Goal: Task Accomplishment & Management: Use online tool/utility

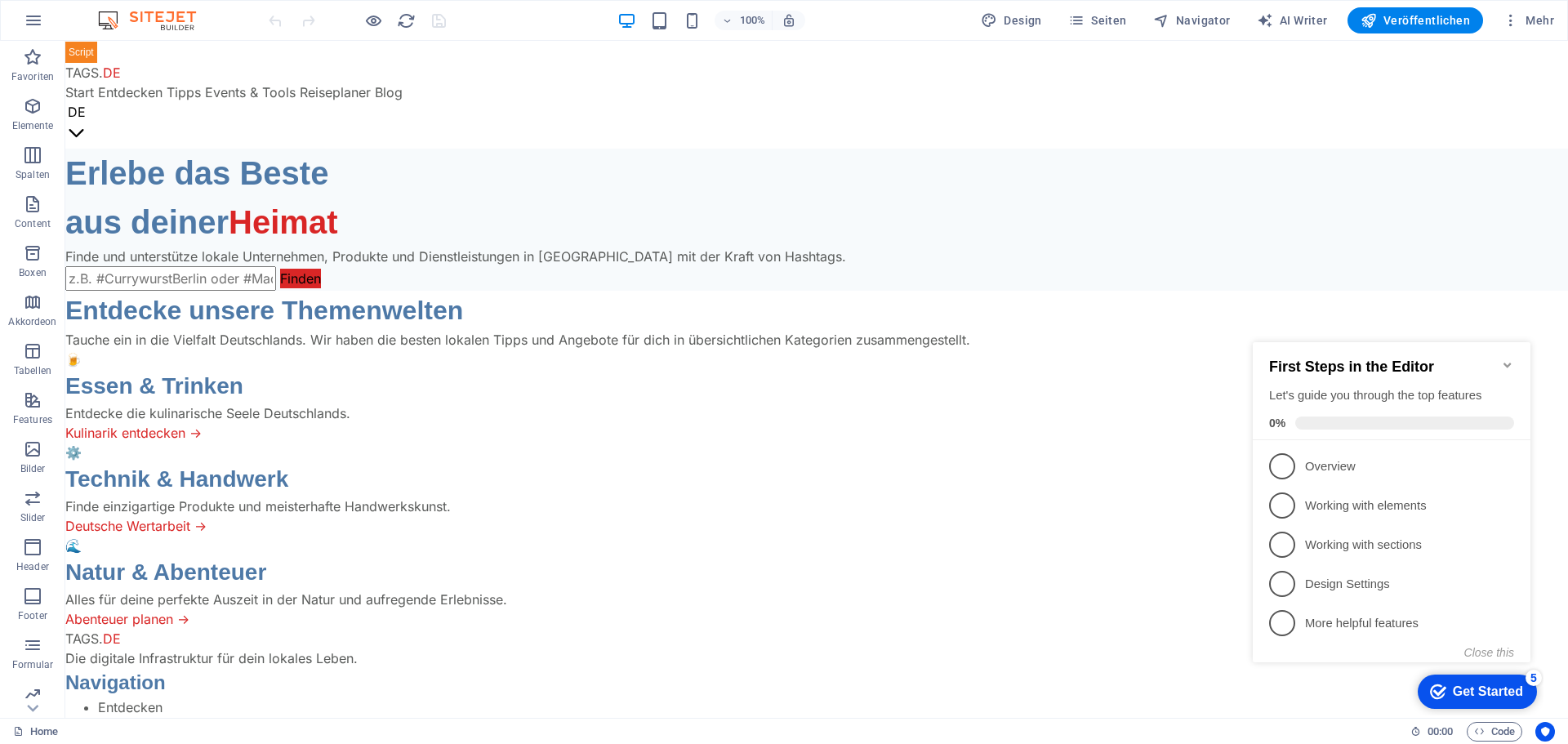
click at [1507, 359] on icon "Minimize checklist" at bounding box center [1507, 365] width 13 height 13
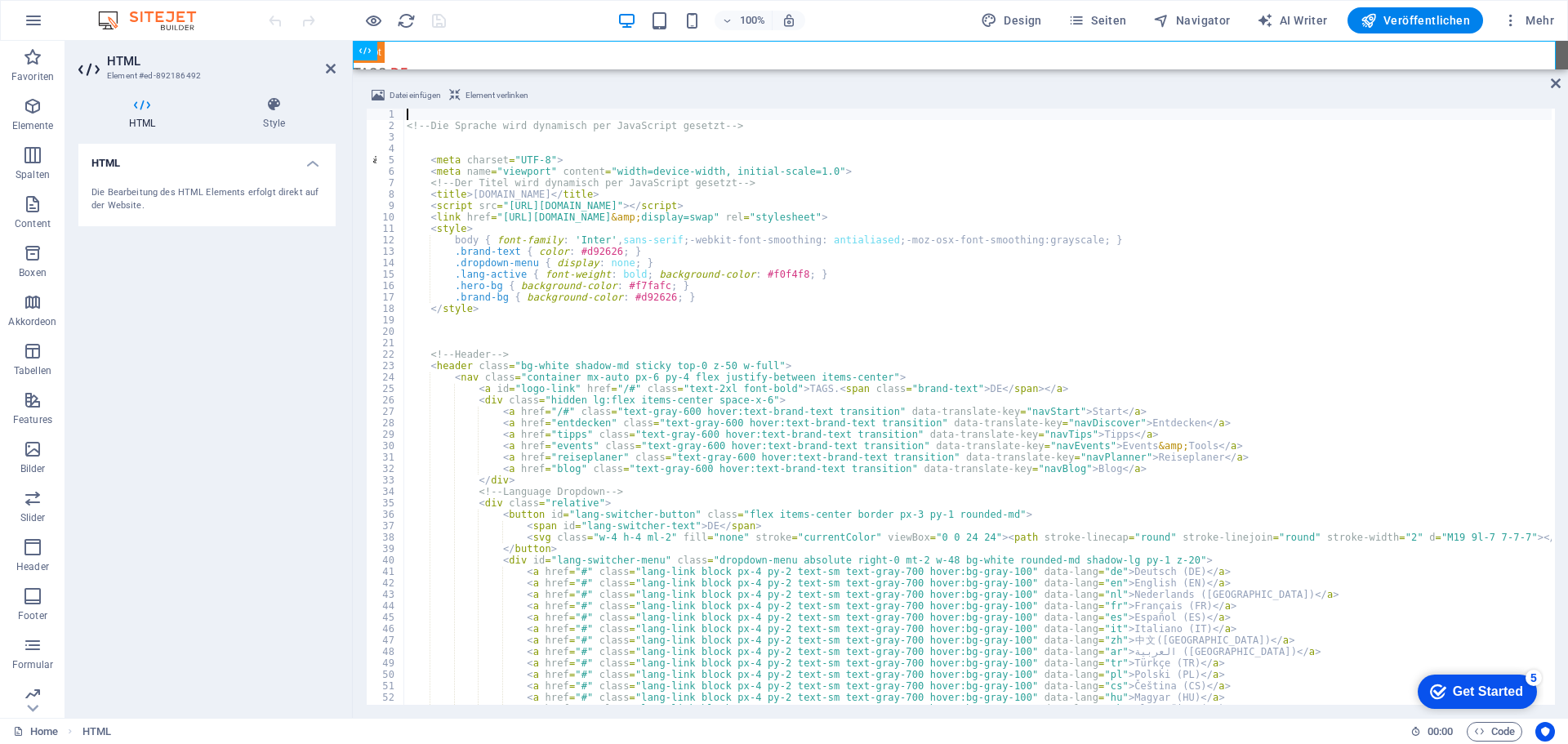
type textarea ".brand-bg { background-color: #d92626; }"
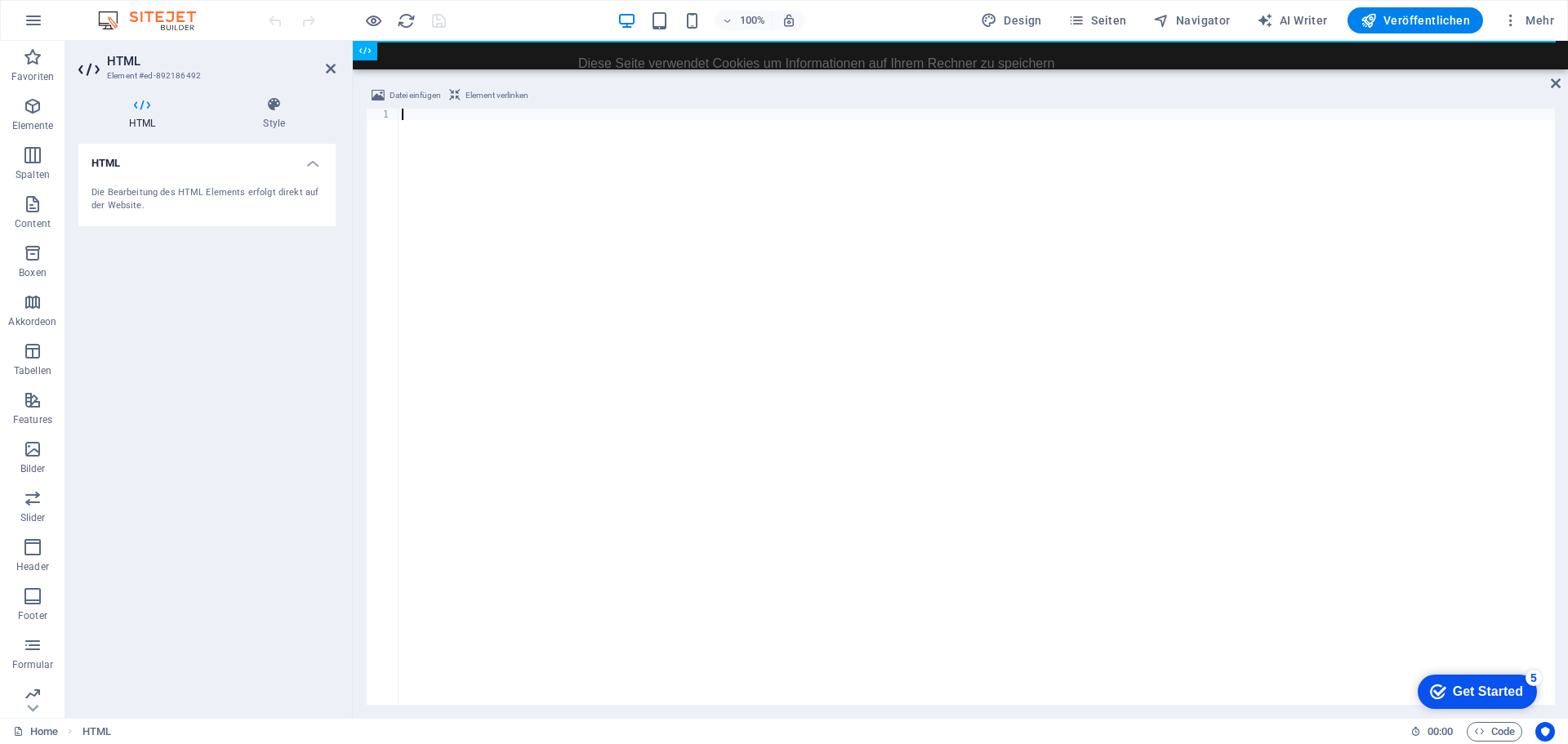
paste textarea "</main>"
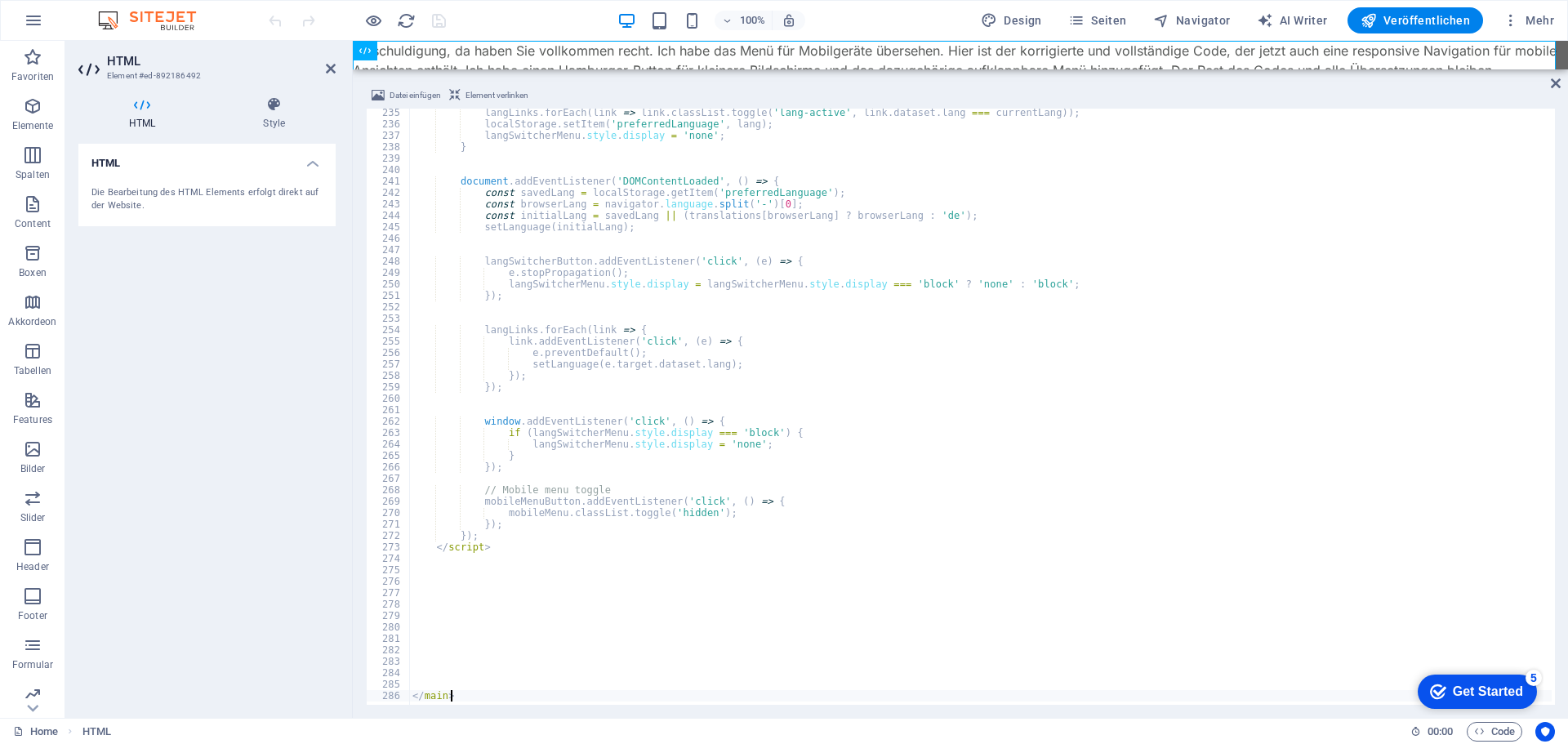
scroll to position [2679, 0]
type textarea "<"
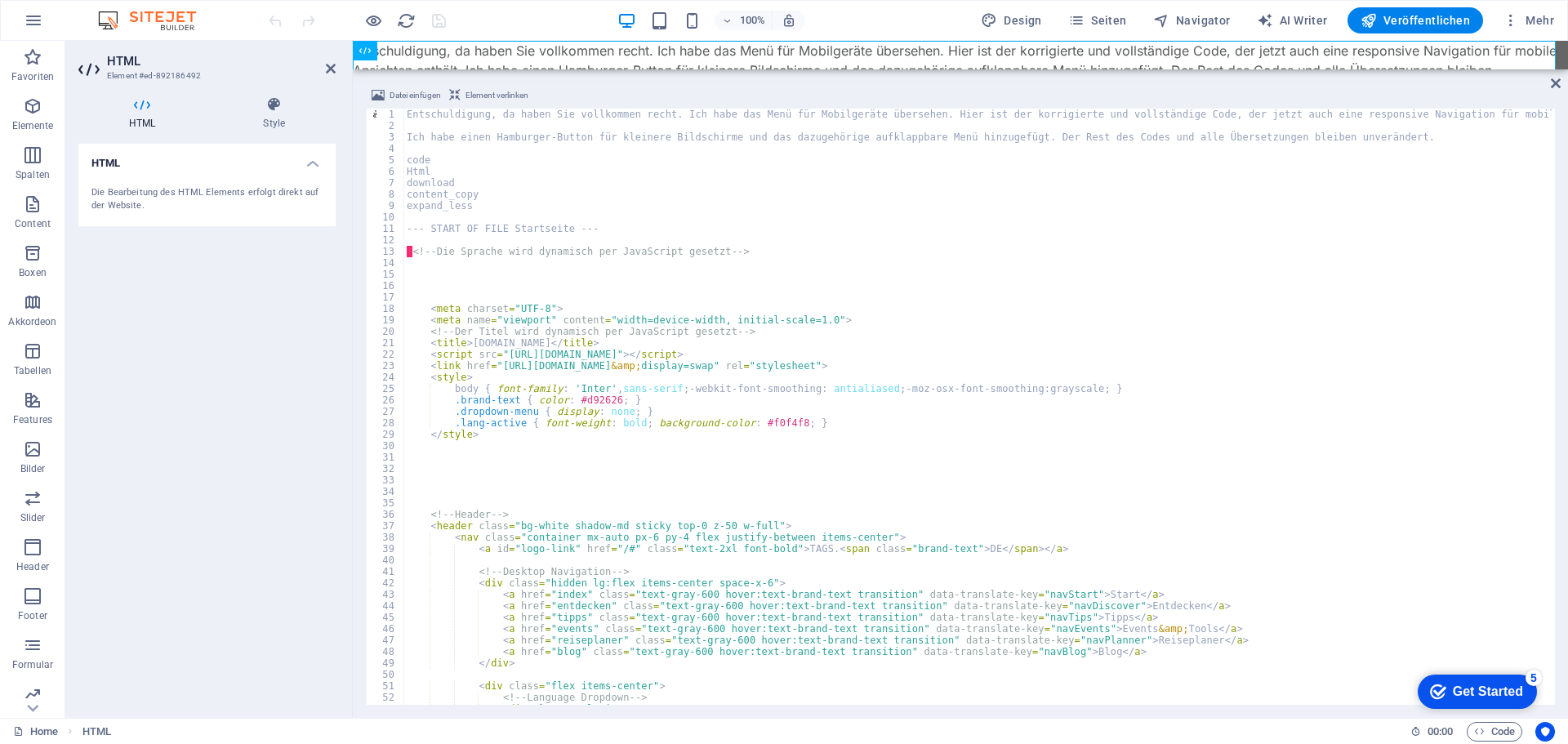
scroll to position [0, 0]
drag, startPoint x: 616, startPoint y: 228, endPoint x: 422, endPoint y: 199, distance: 196.2
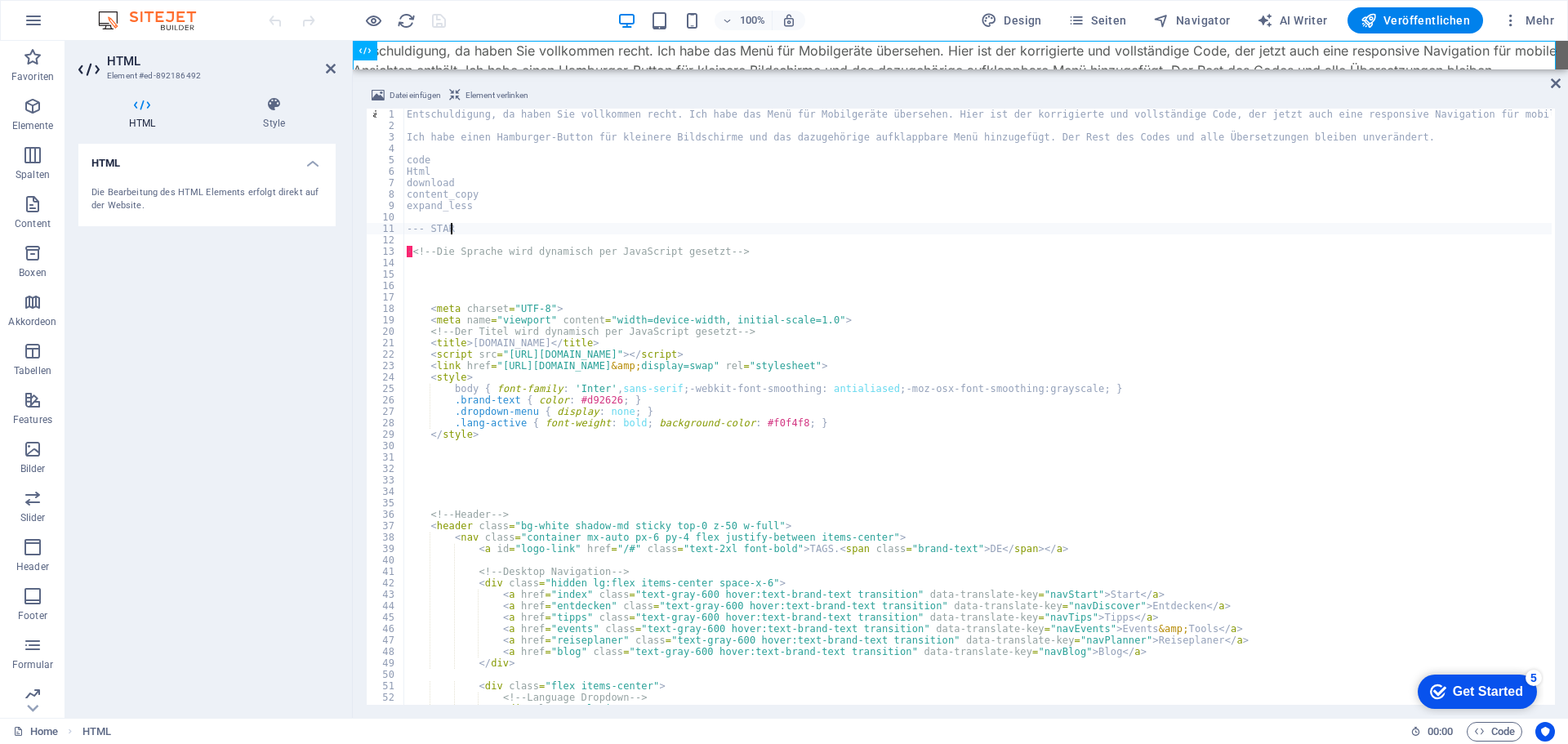
type textarea "-"
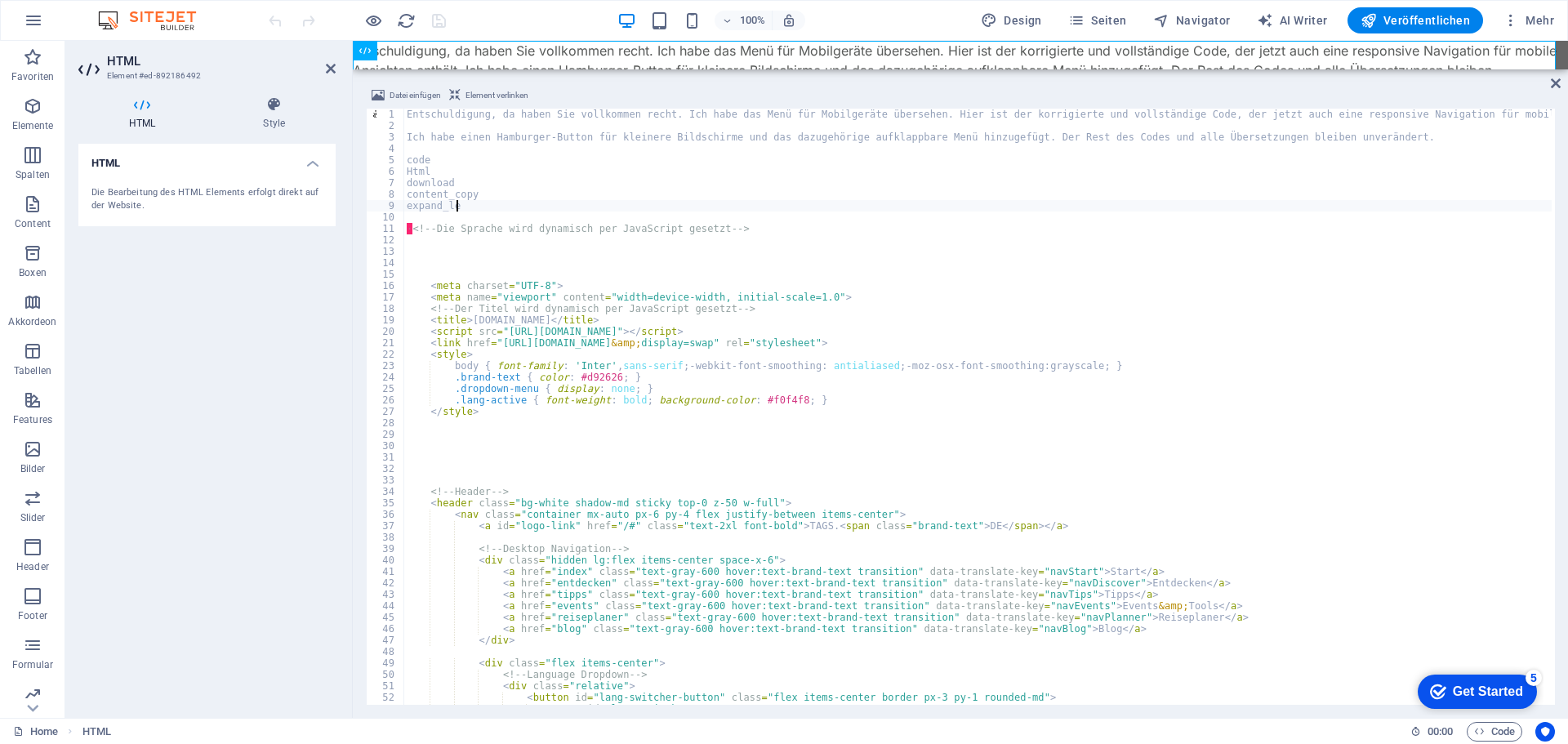
type textarea "e"
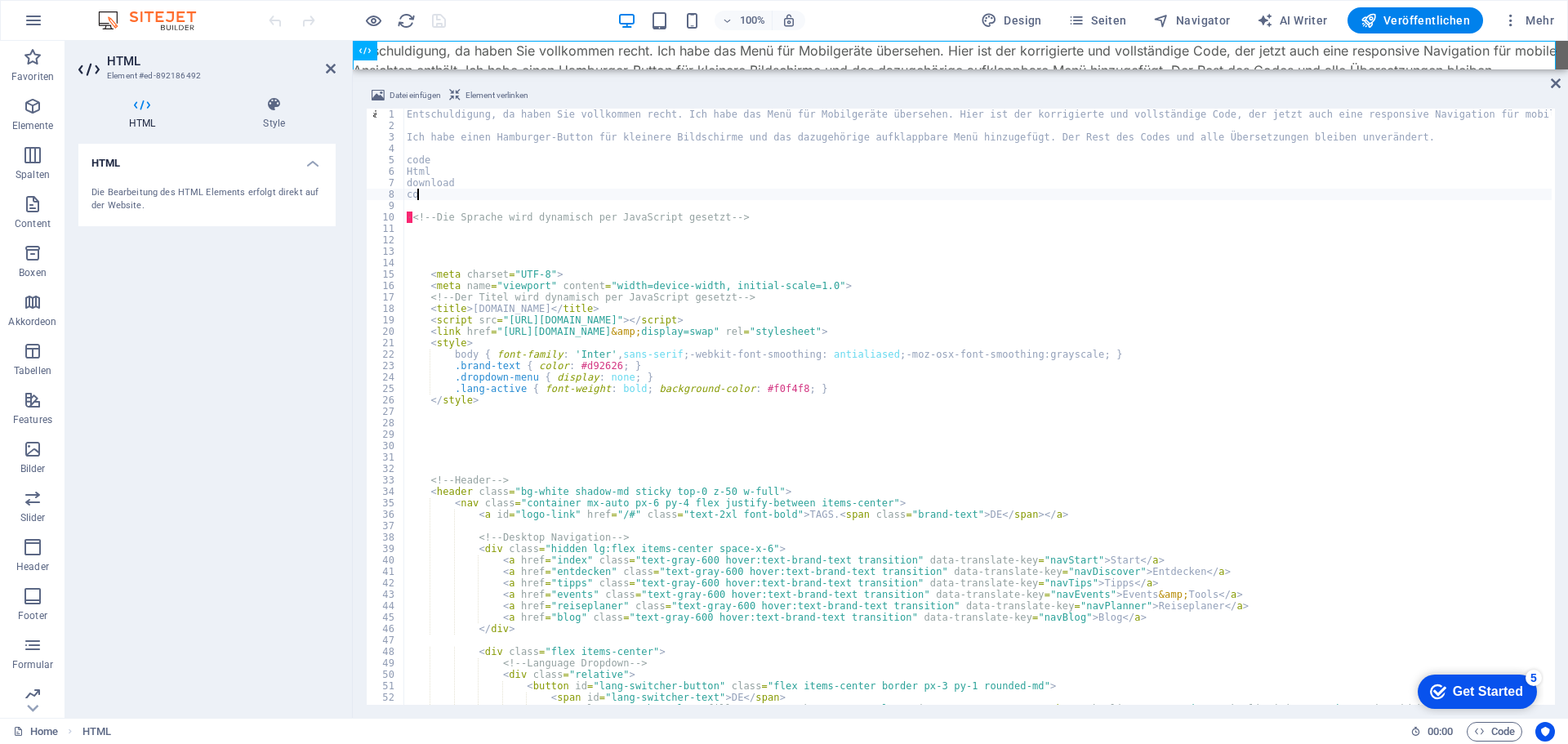
type textarea "c"
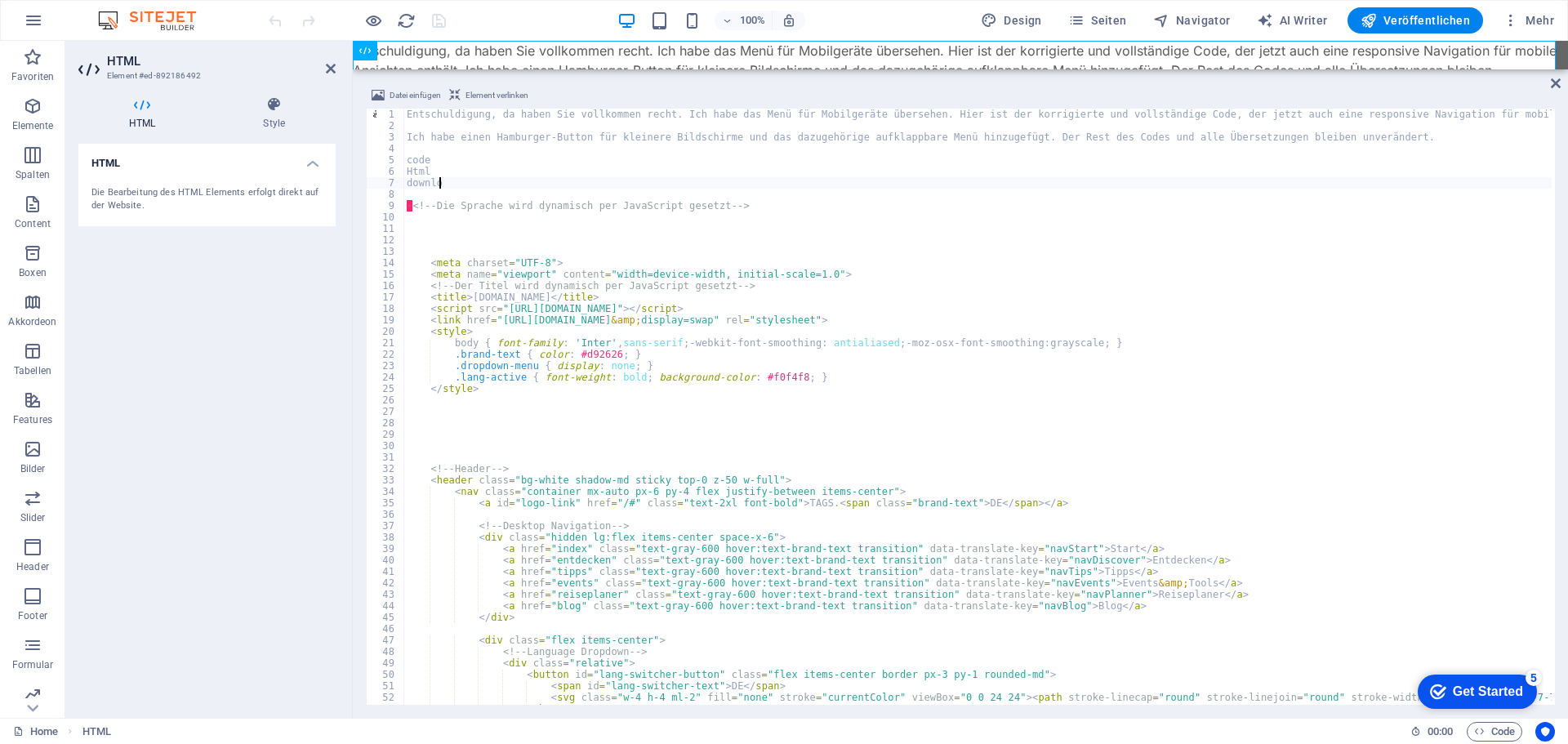
type textarea "d"
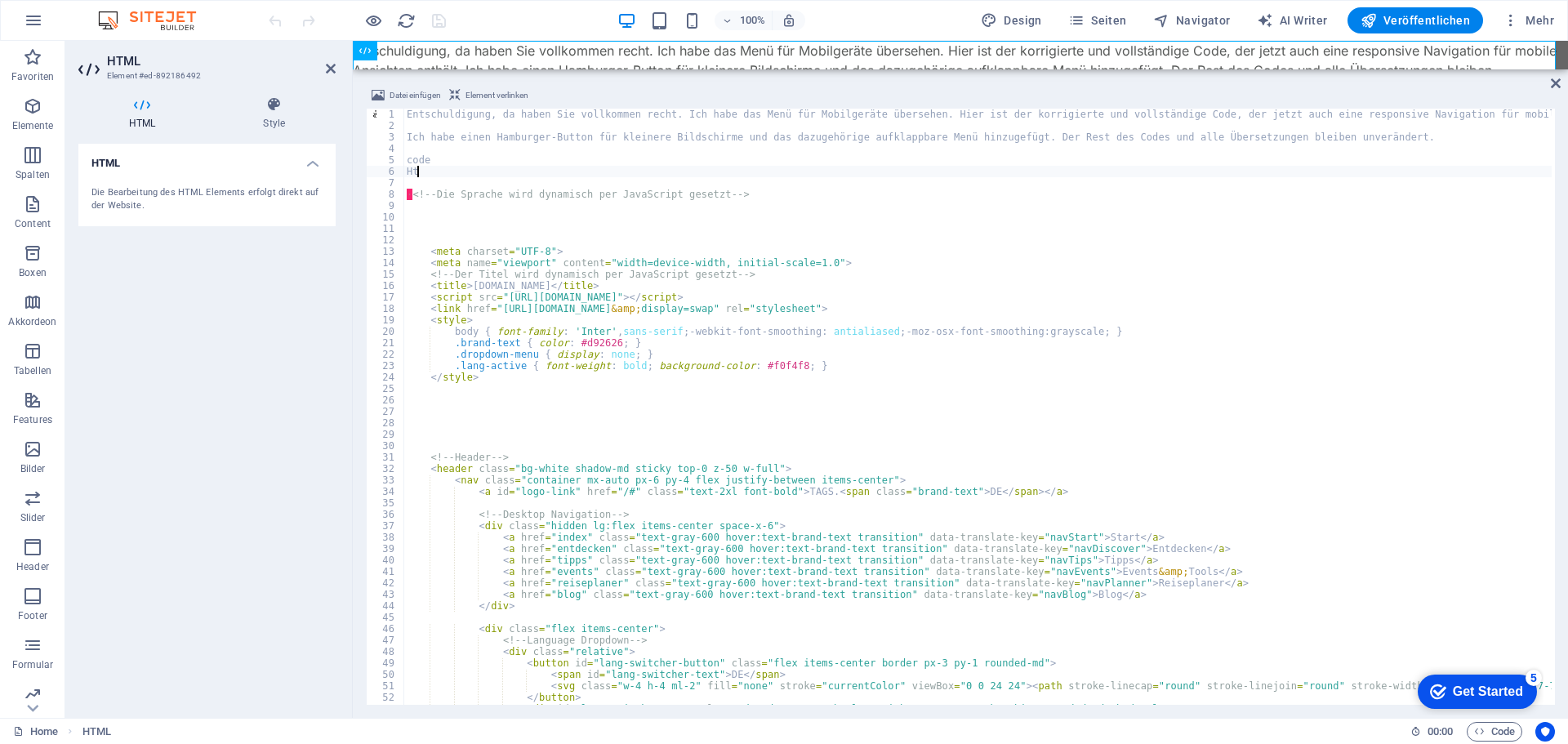
type textarea "H"
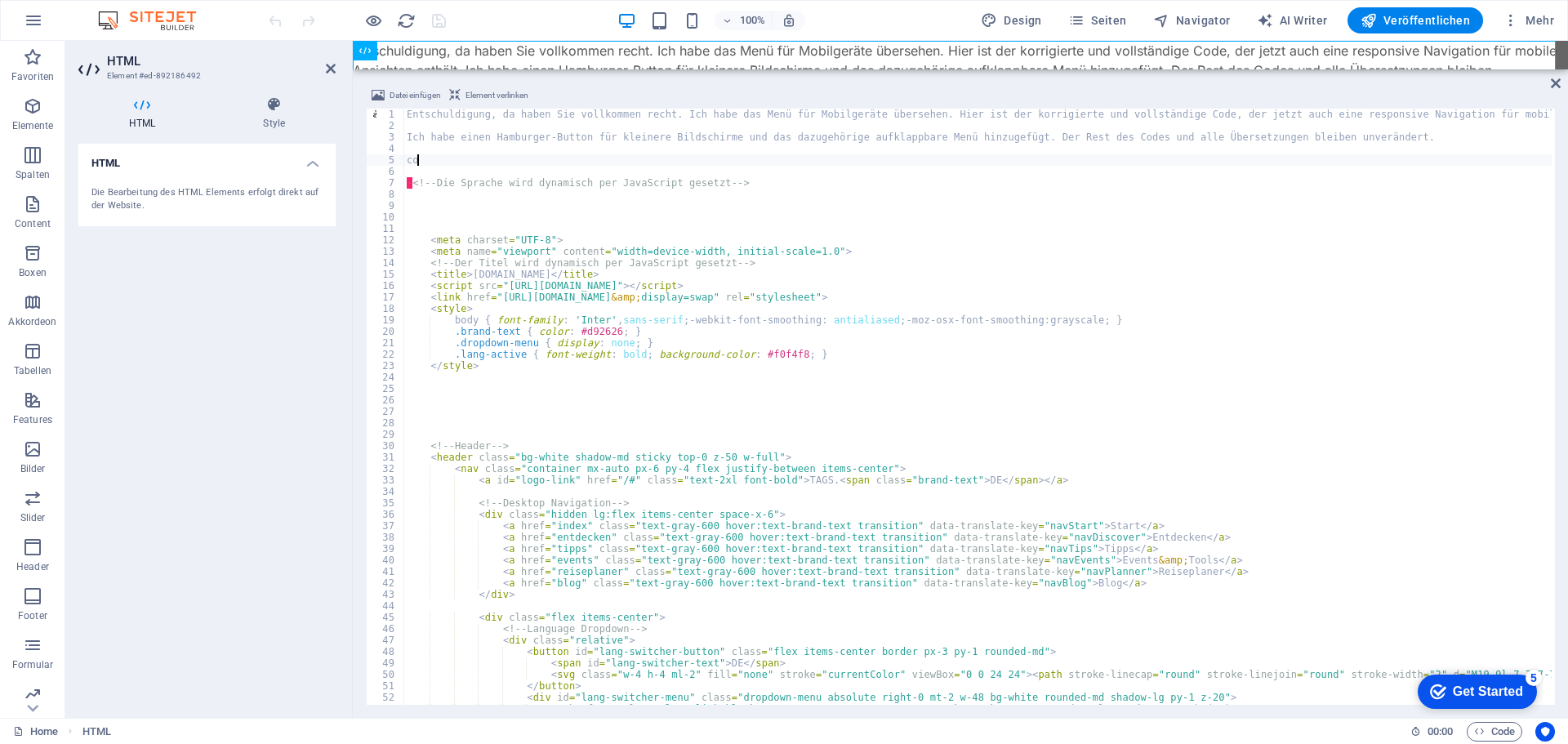
type textarea "c"
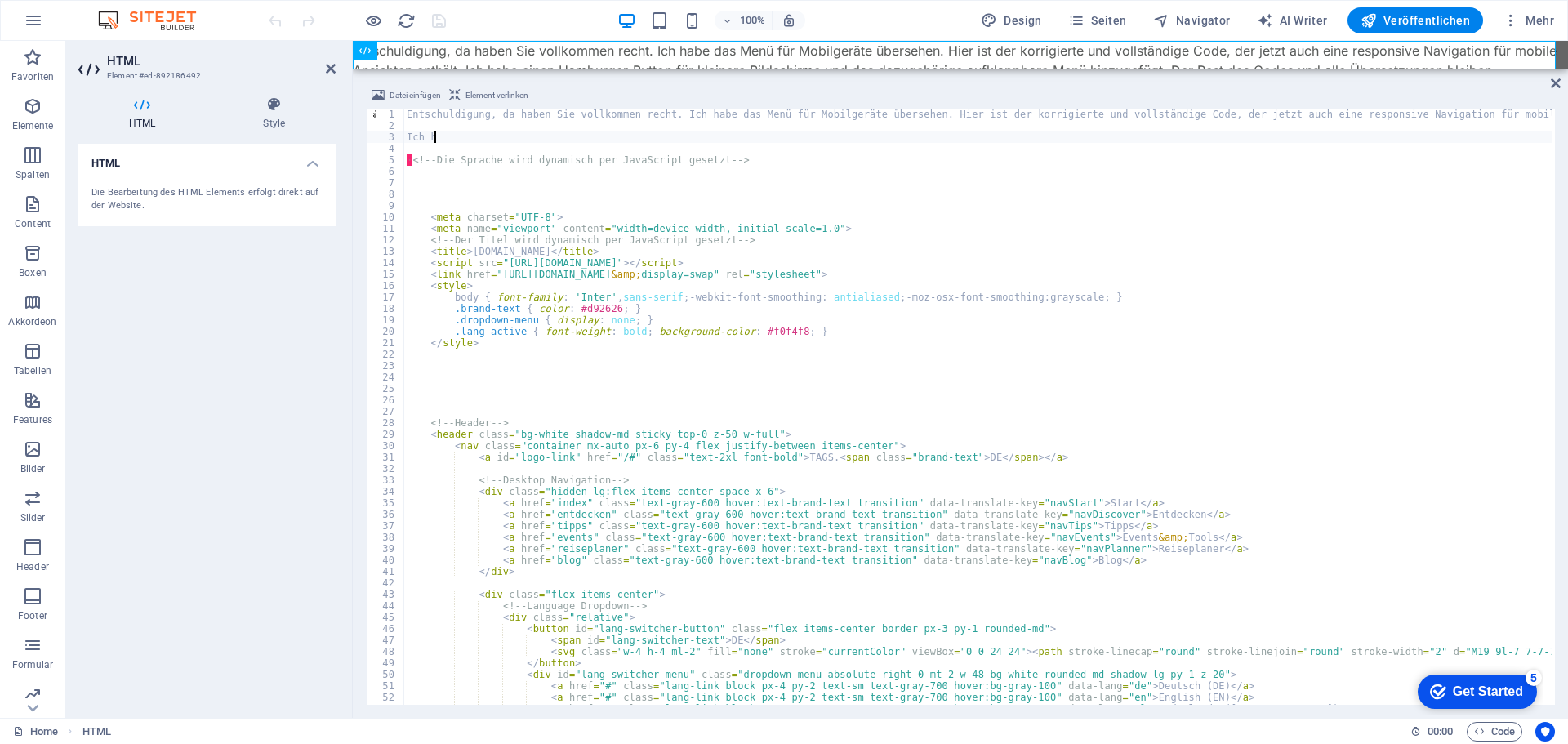
type textarea "I"
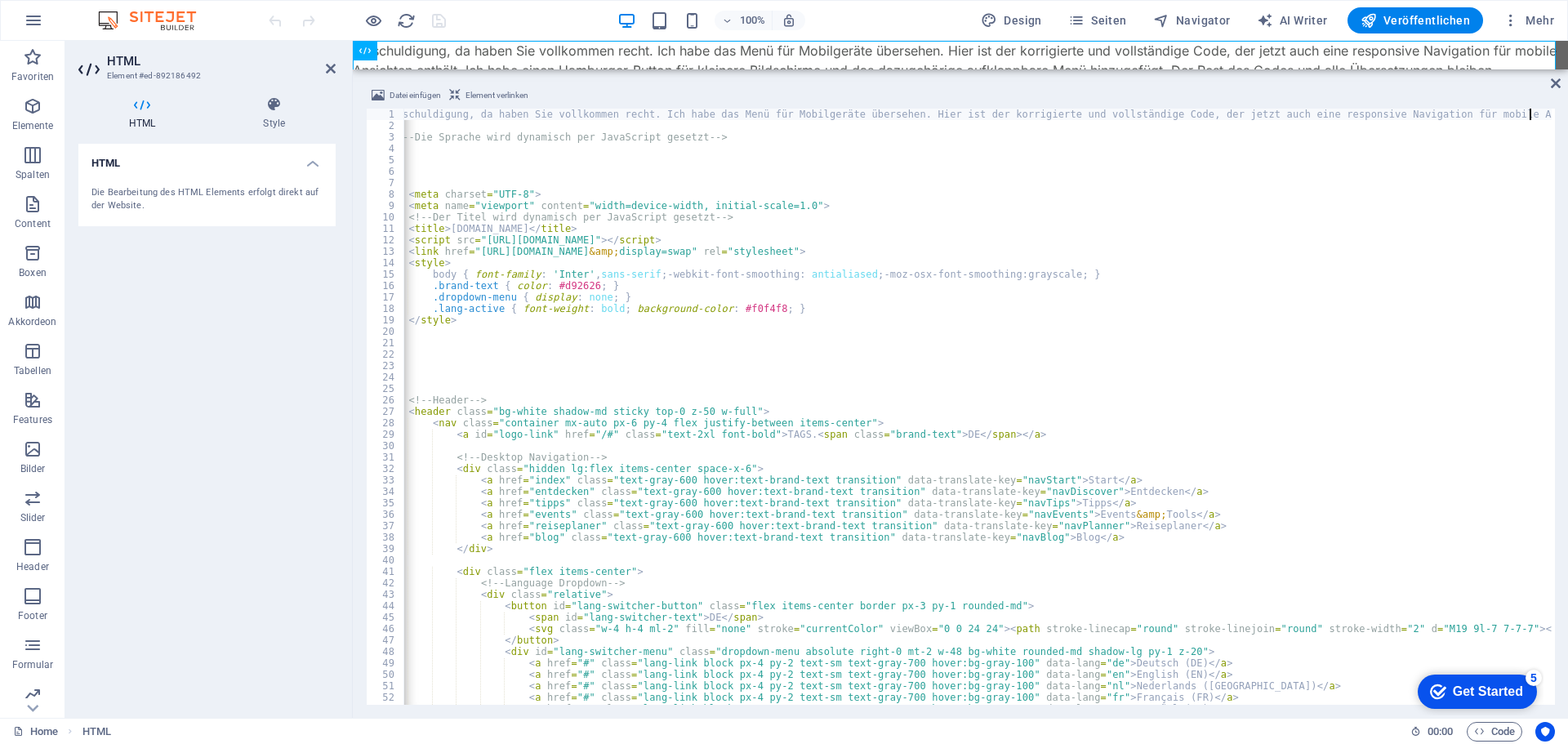
scroll to position [0, 22]
type textarea "E"
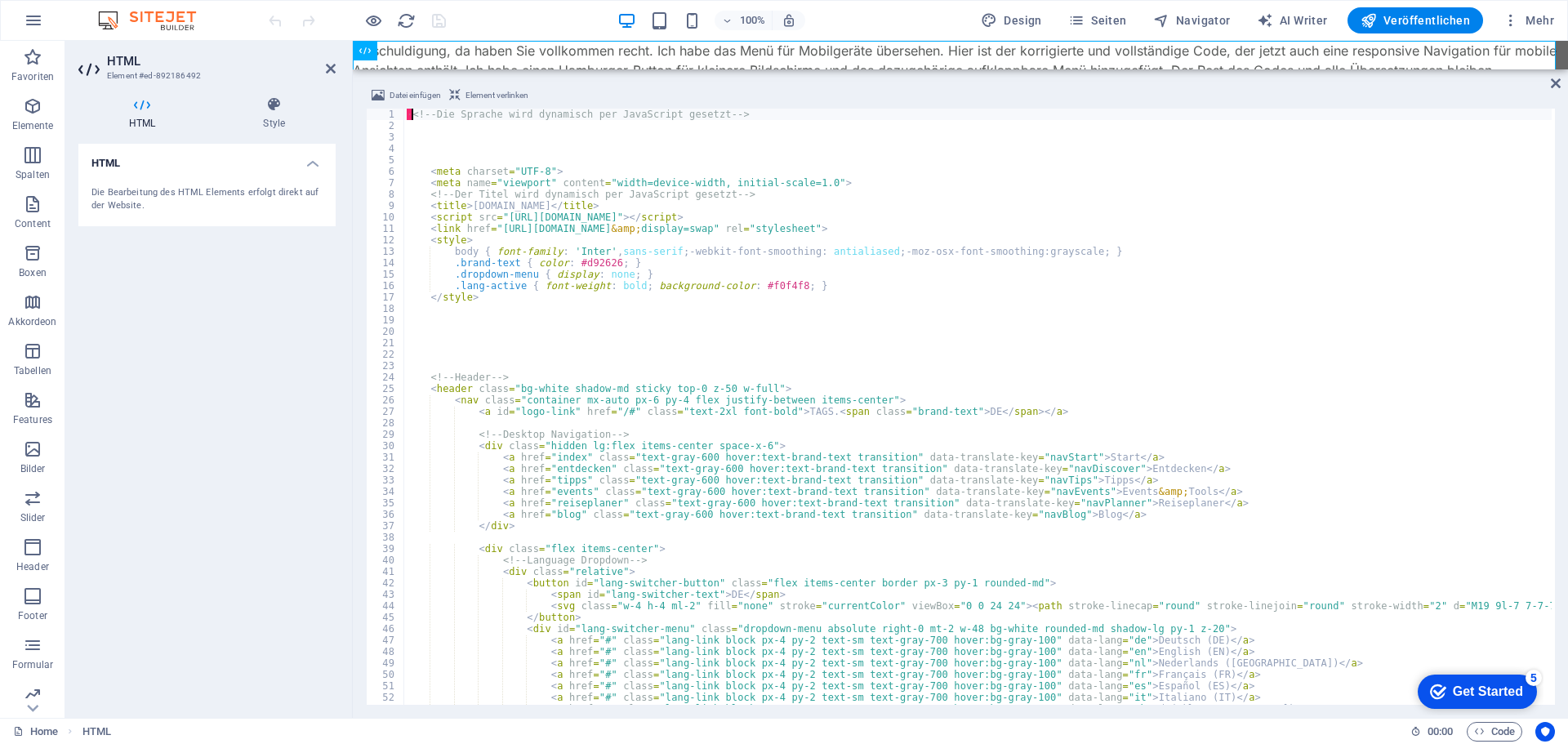
type textarea "﻿<!-- Die Sprache wird dynamisch per JavaScript gesetzt -->"
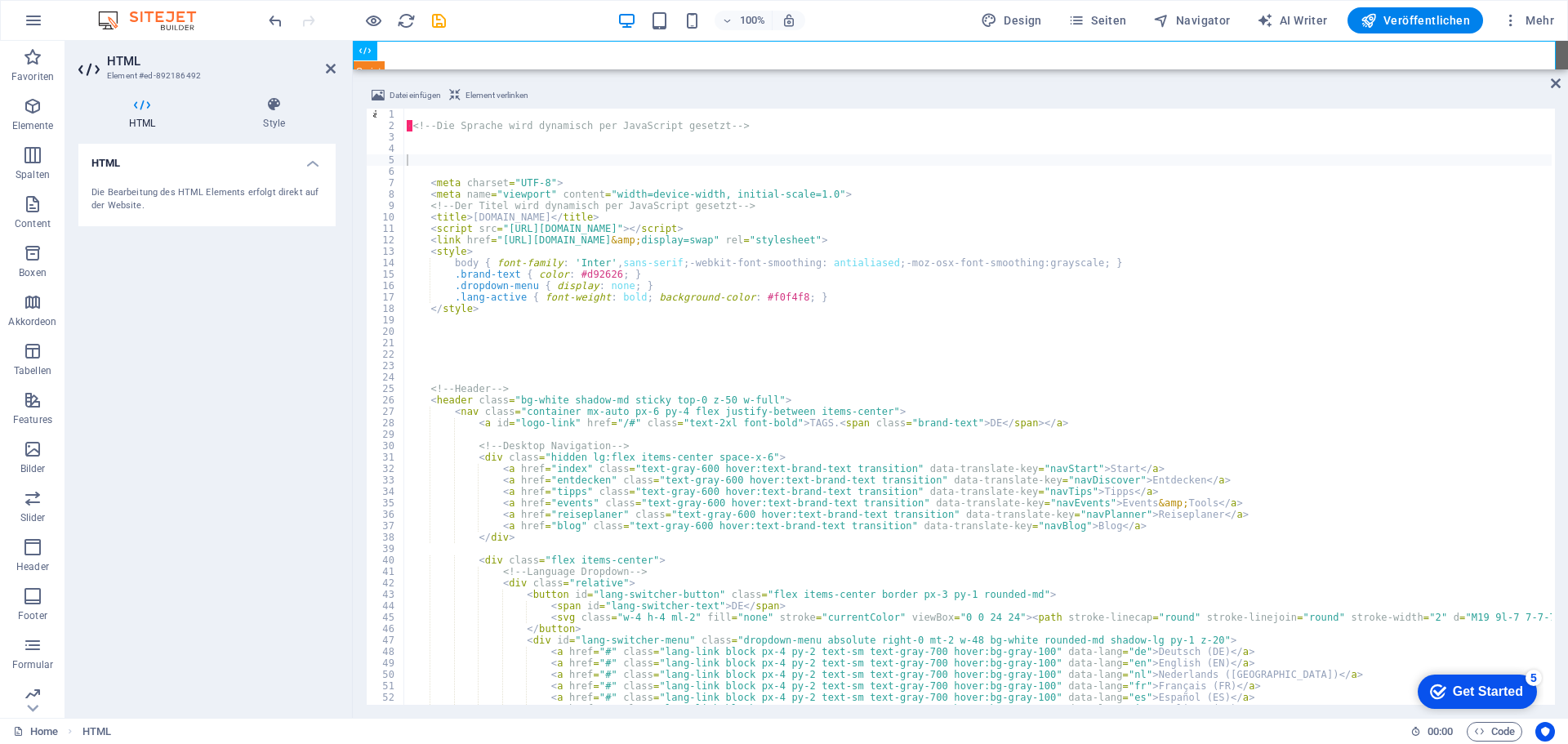
click at [465, 23] on div "100% Design Seiten Navigator AI Writer Veröffentlichen Mehr" at bounding box center [912, 21] width 1295 height 26
click at [437, 21] on icon "save" at bounding box center [439, 21] width 19 height 19
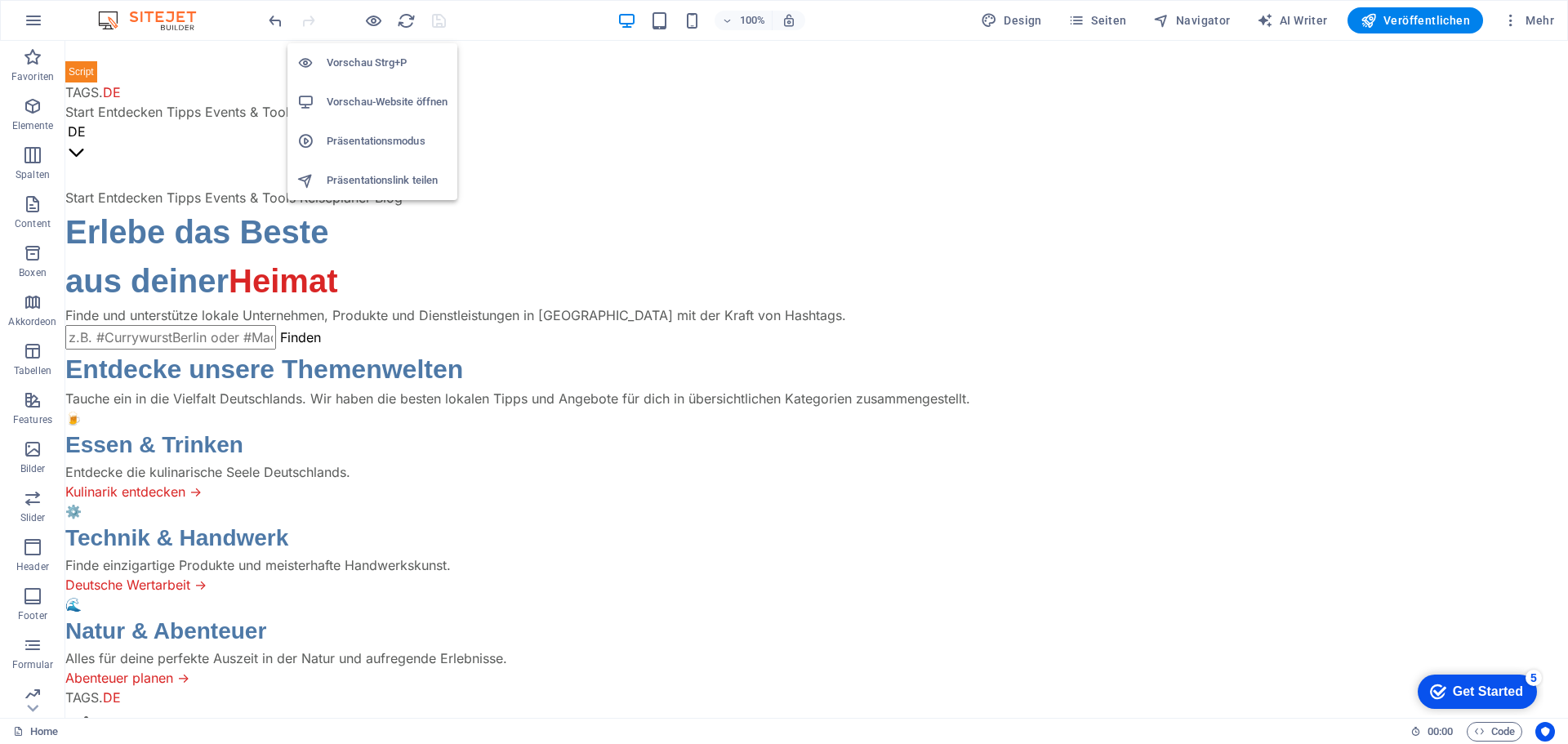
click at [373, 136] on h6 "Präsentationsmodus" at bounding box center [387, 141] width 121 height 20
click at [374, 102] on h6 "Vorschau-Website öffnen" at bounding box center [387, 102] width 121 height 20
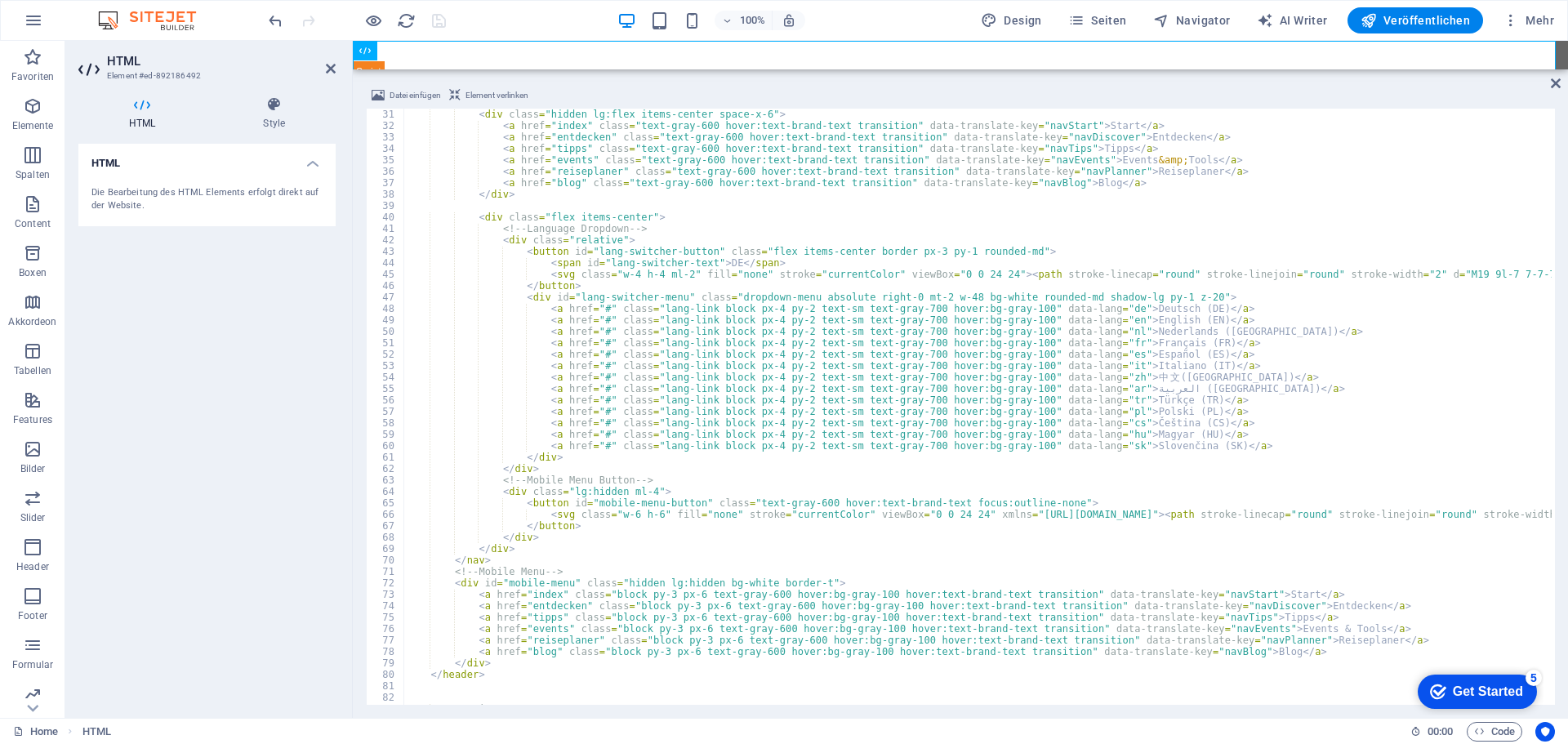
scroll to position [392, 0]
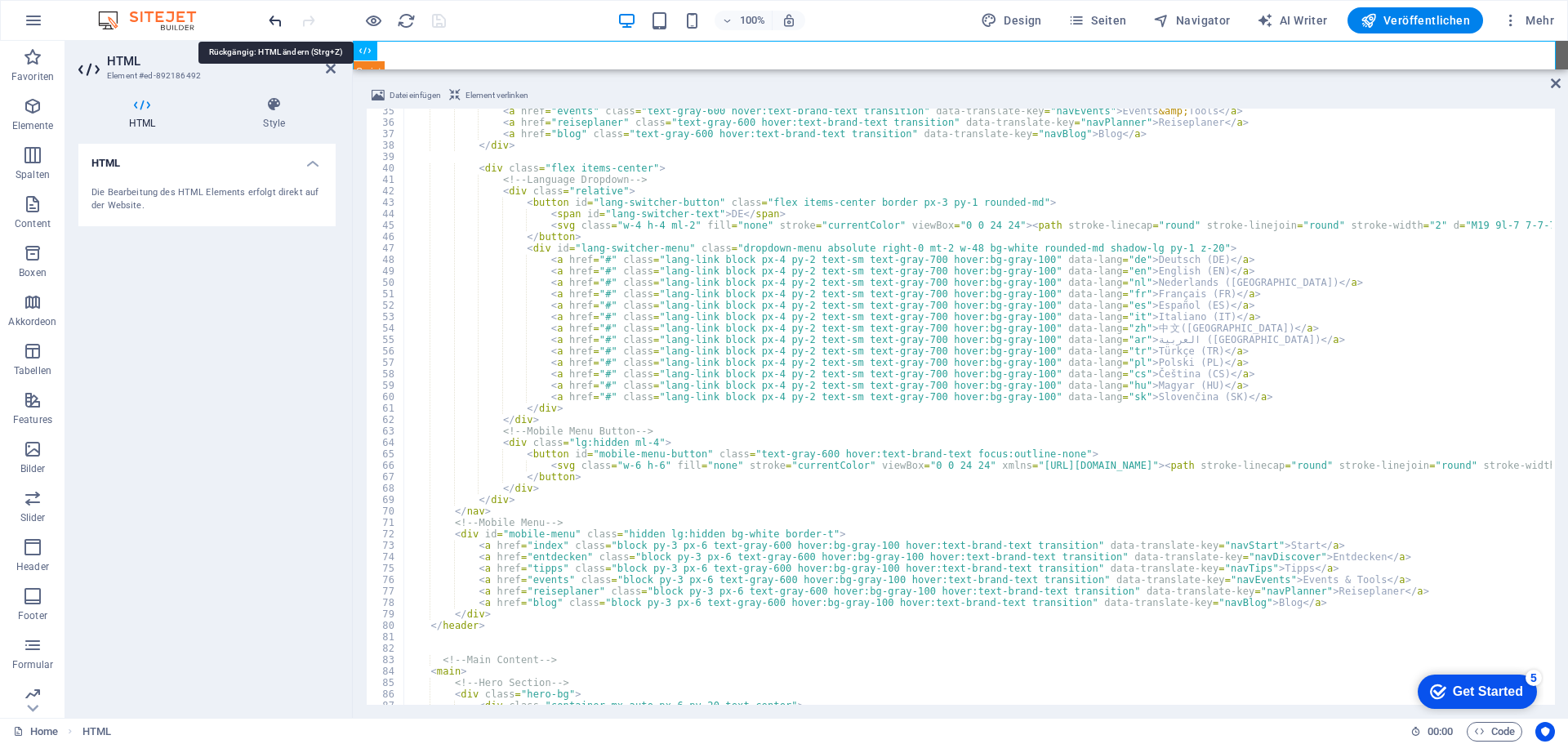
click at [273, 17] on icon "undo" at bounding box center [276, 21] width 19 height 19
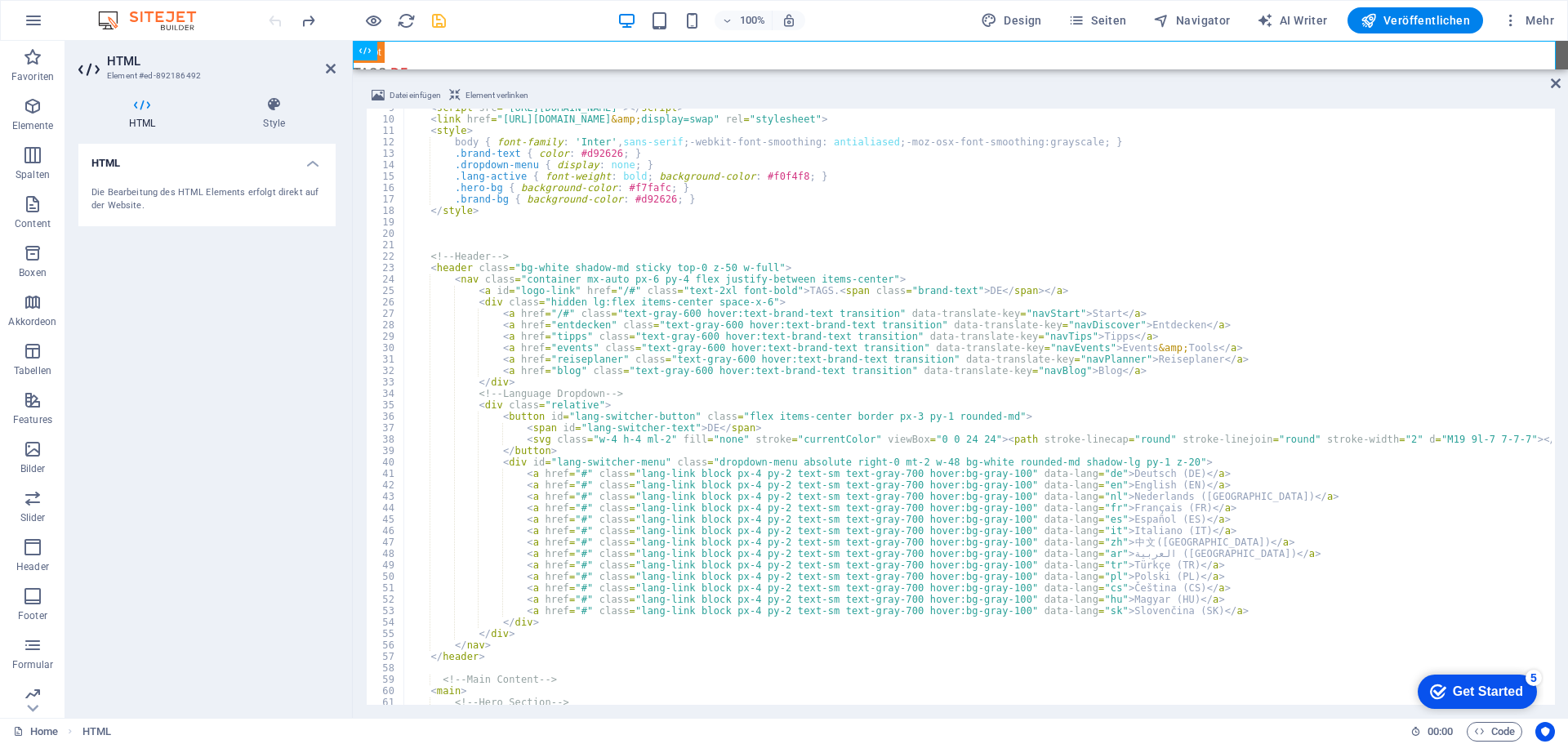
scroll to position [196, 0]
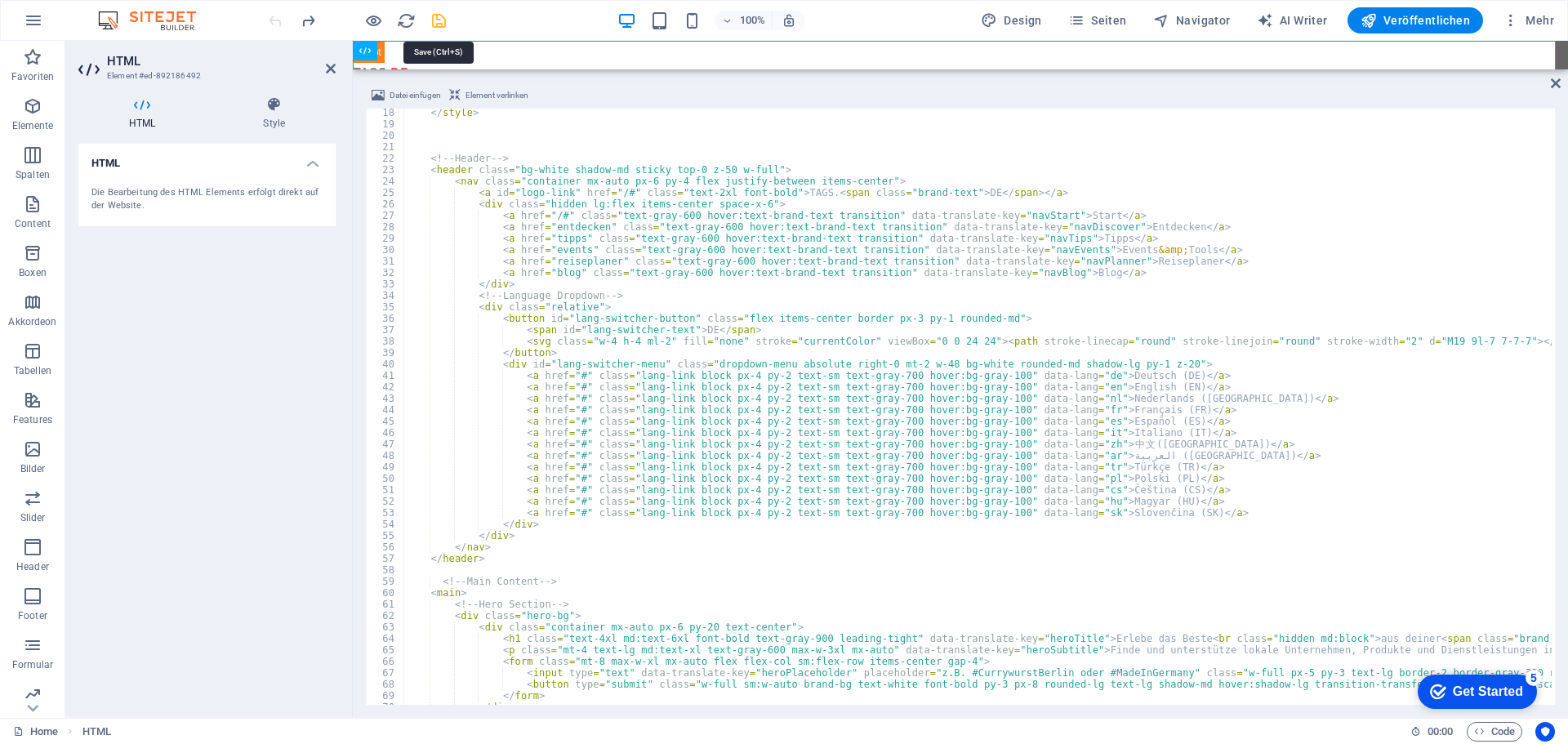
click at [435, 23] on icon "save" at bounding box center [439, 21] width 19 height 19
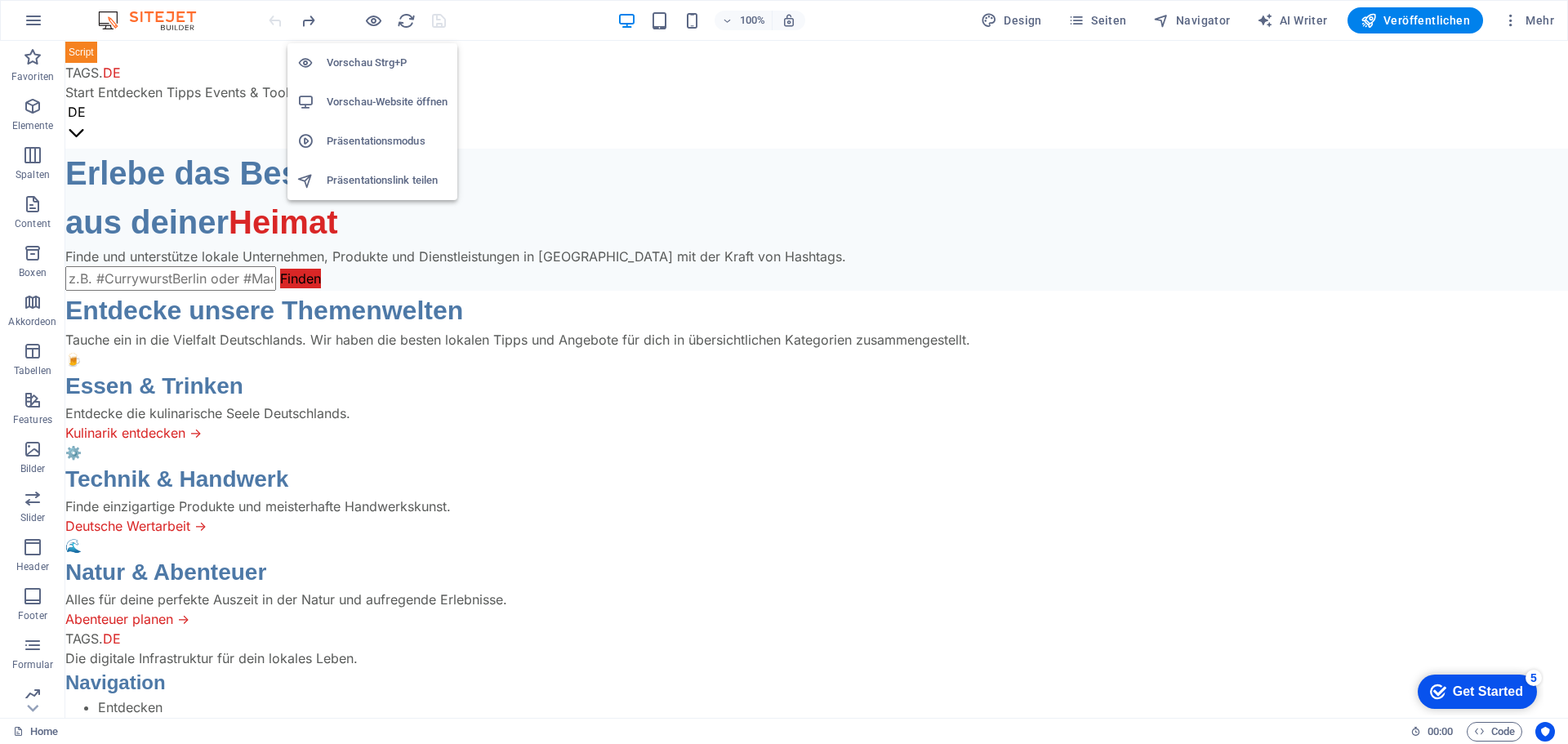
click at [370, 131] on li "Präsentationsmodus" at bounding box center [372, 141] width 170 height 39
click at [368, 100] on h6 "Vorschau-Website öffnen" at bounding box center [387, 102] width 121 height 20
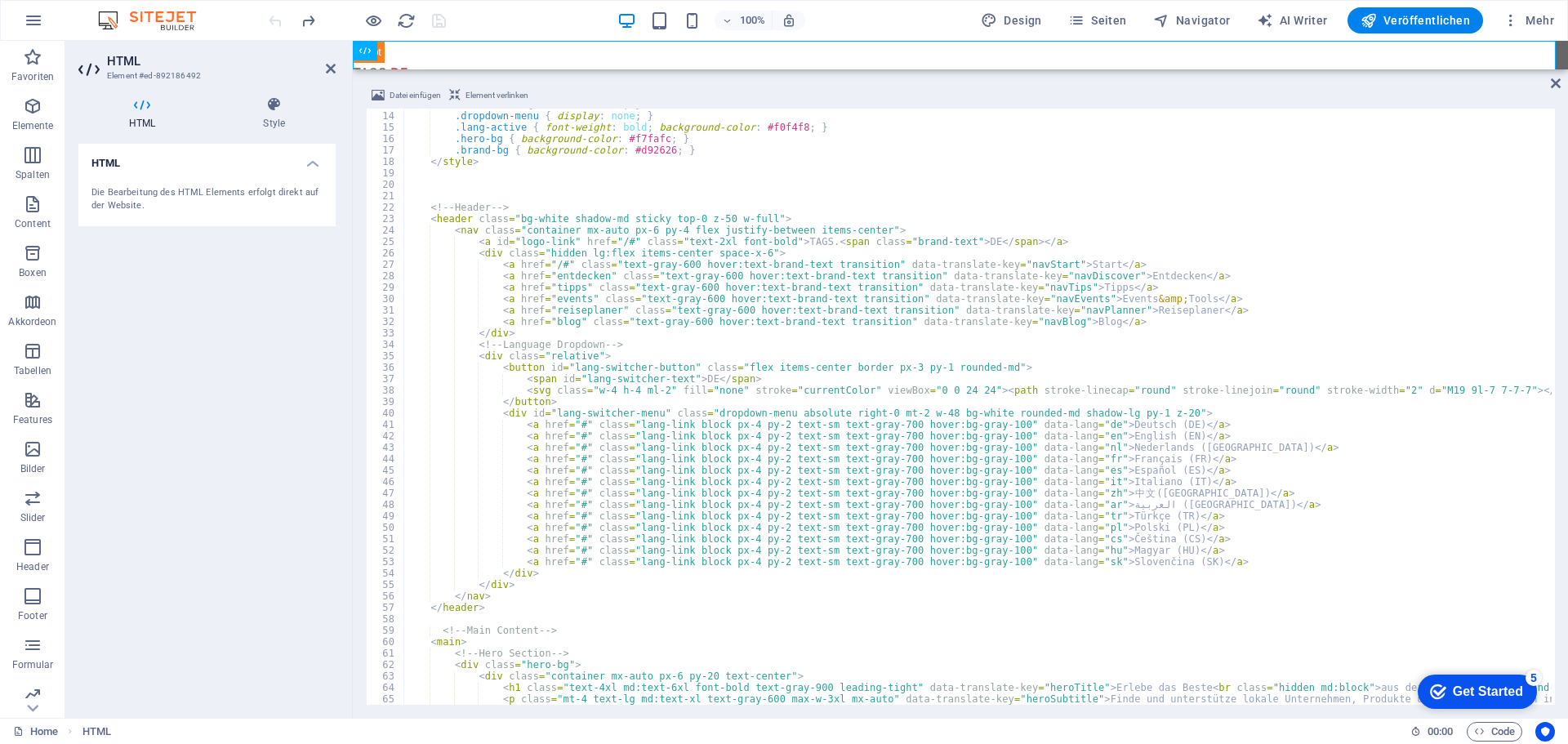
scroll to position [245, 0]
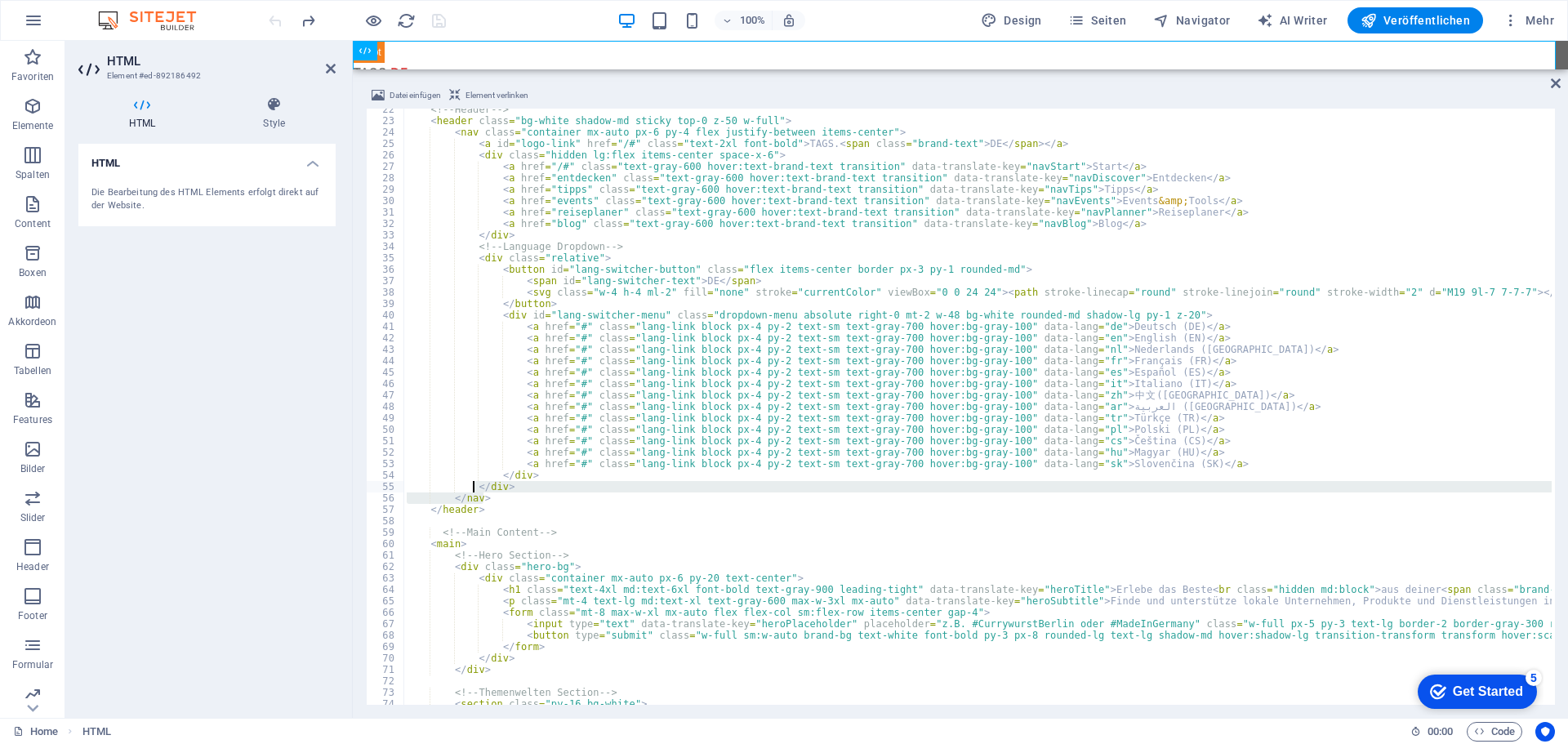
drag, startPoint x: 484, startPoint y: 499, endPoint x: 476, endPoint y: 487, distance: 14.4
type textarea "</div> </nav>"
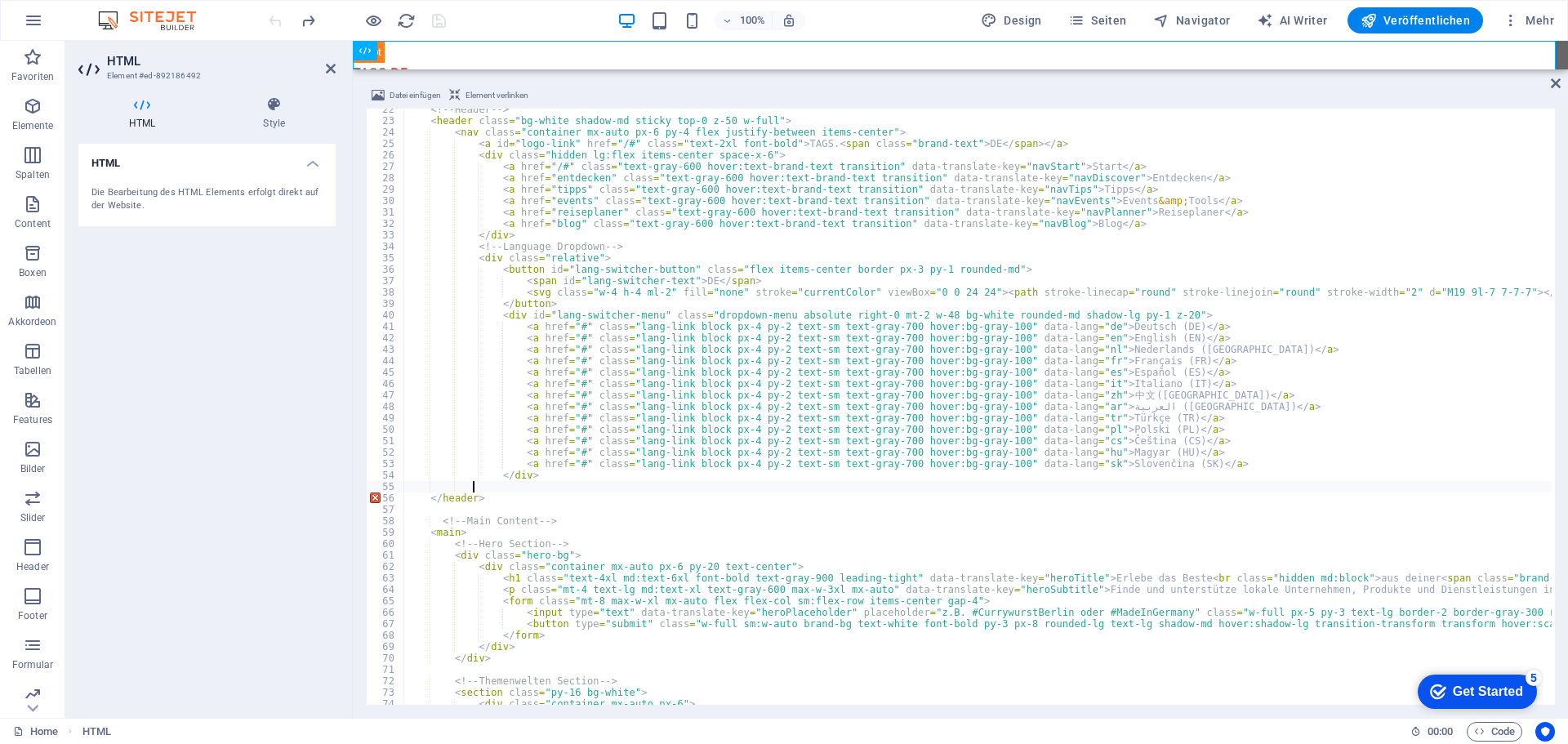
paste textarea "</div>"
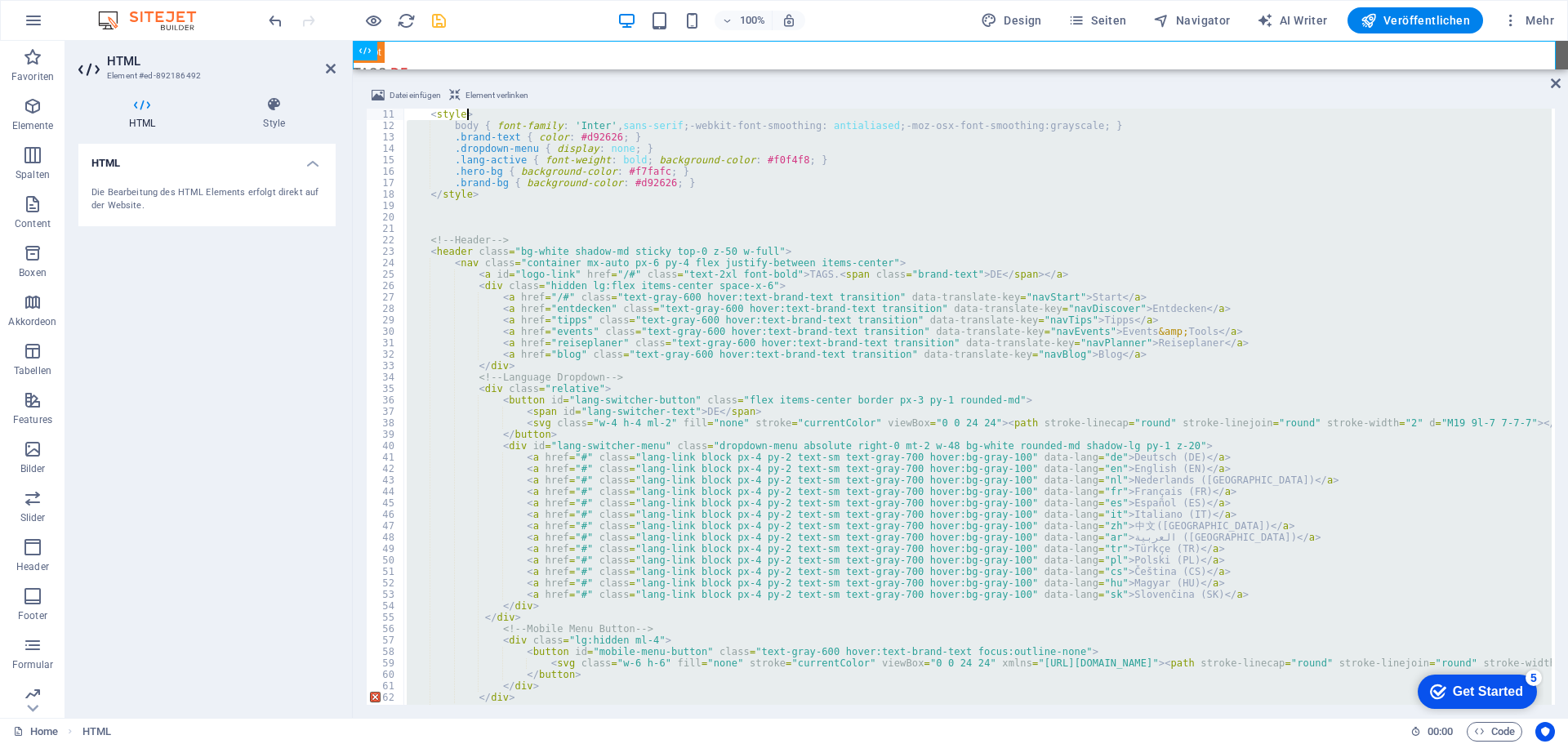
scroll to position [91, 0]
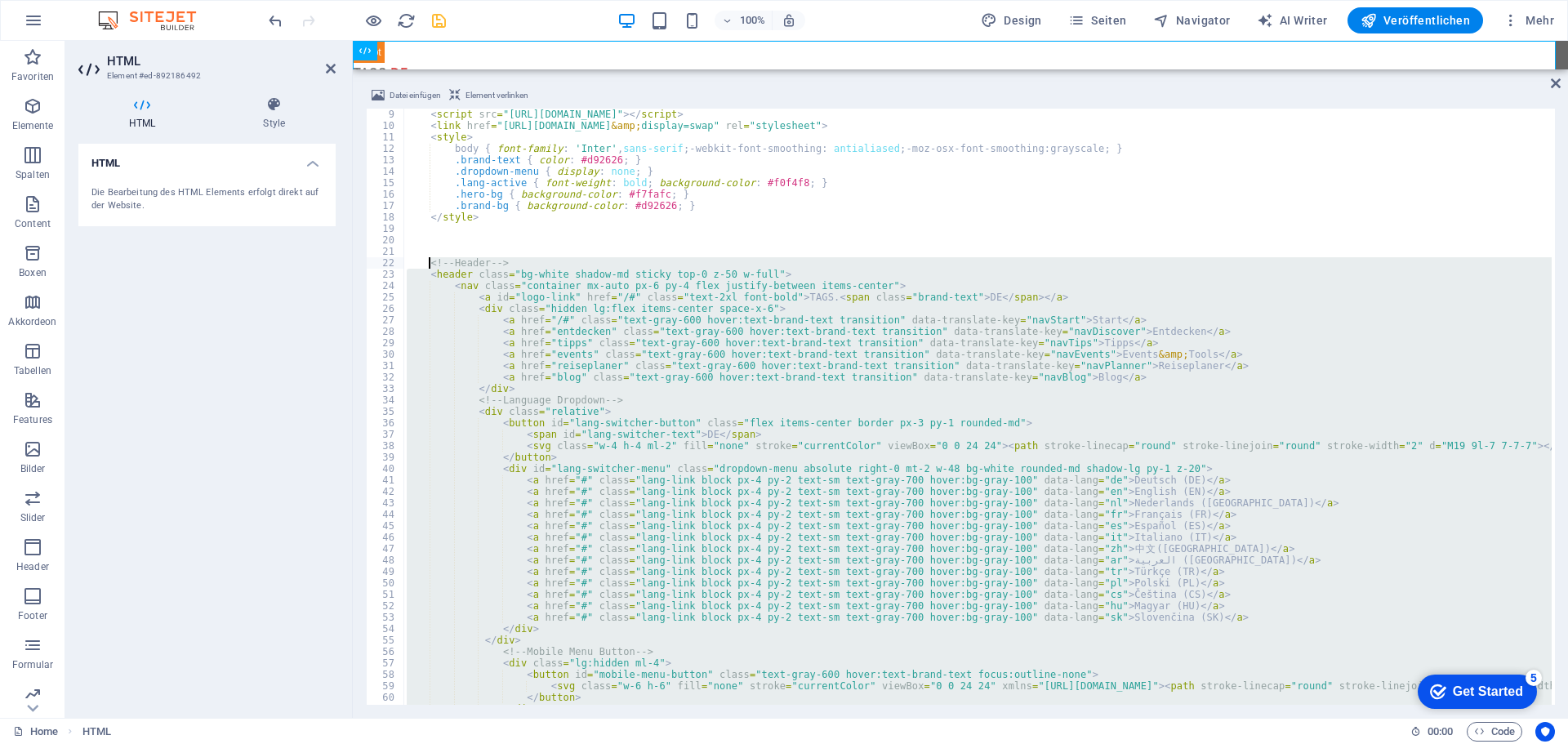
drag, startPoint x: 482, startPoint y: 549, endPoint x: 429, endPoint y: 267, distance: 286.9
type textarea "<!-- Header --> <header class="bg-white shadow-md sticky top-0 z-50 w-full">"
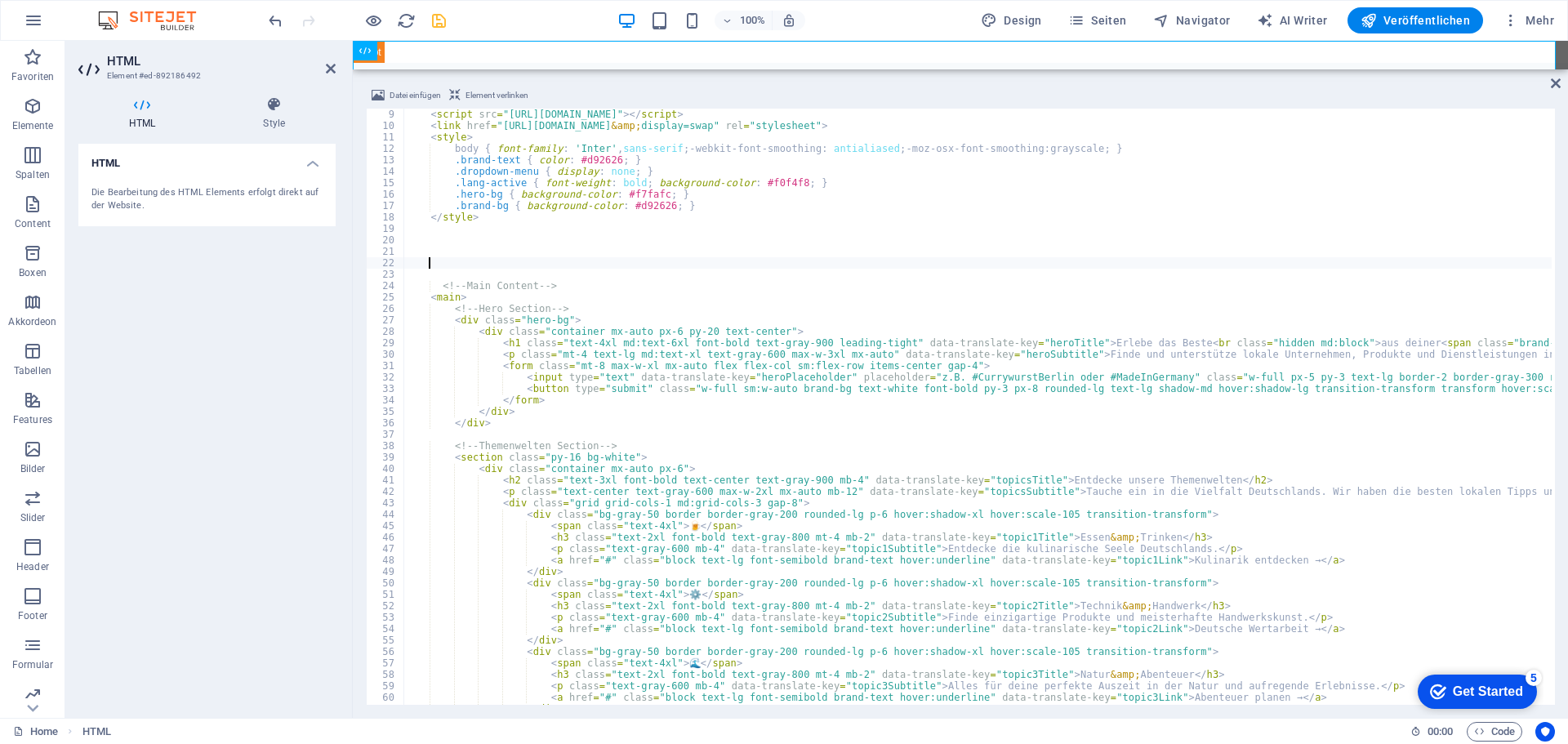
paste textarea "</header>"
type textarea "</header>"
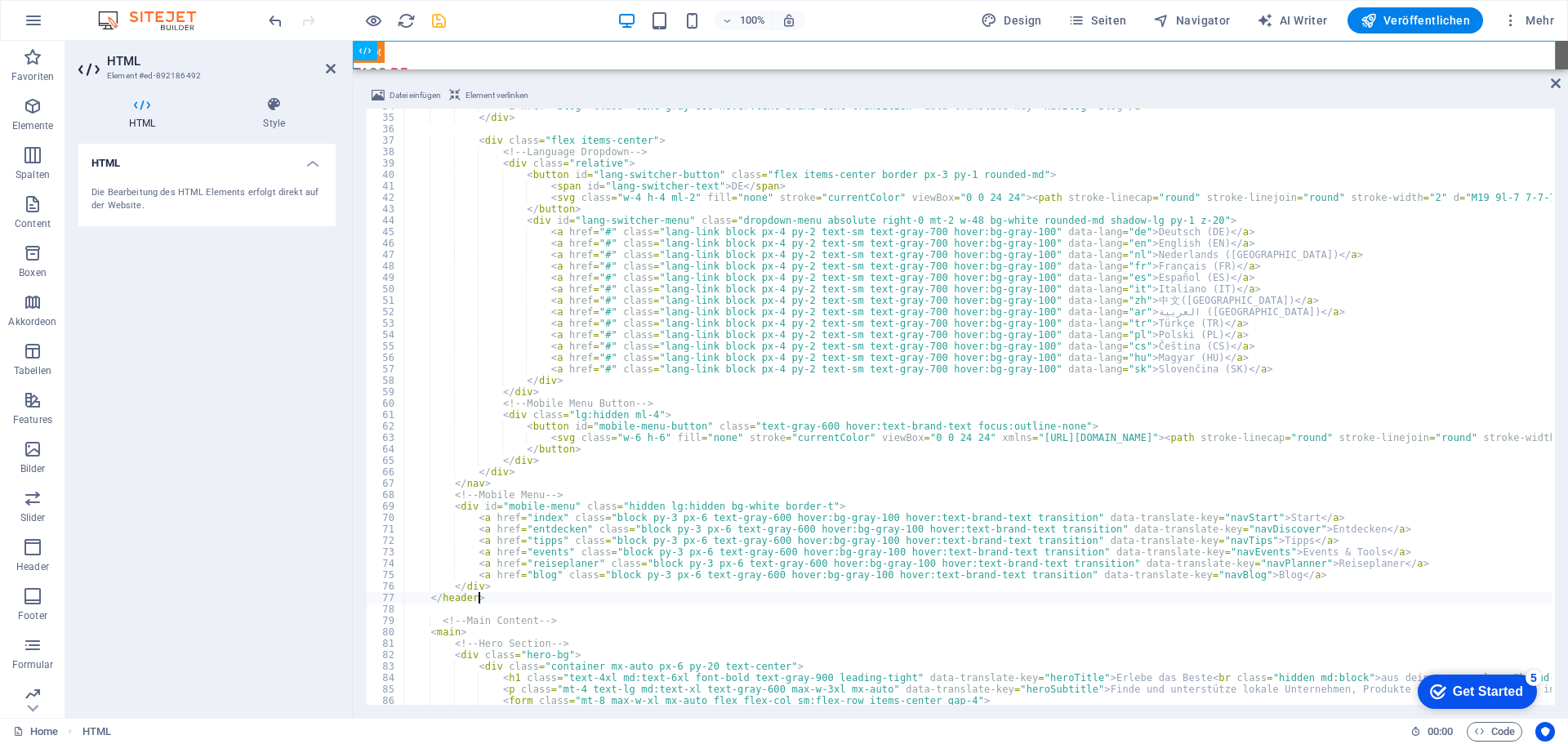
scroll to position [435, 0]
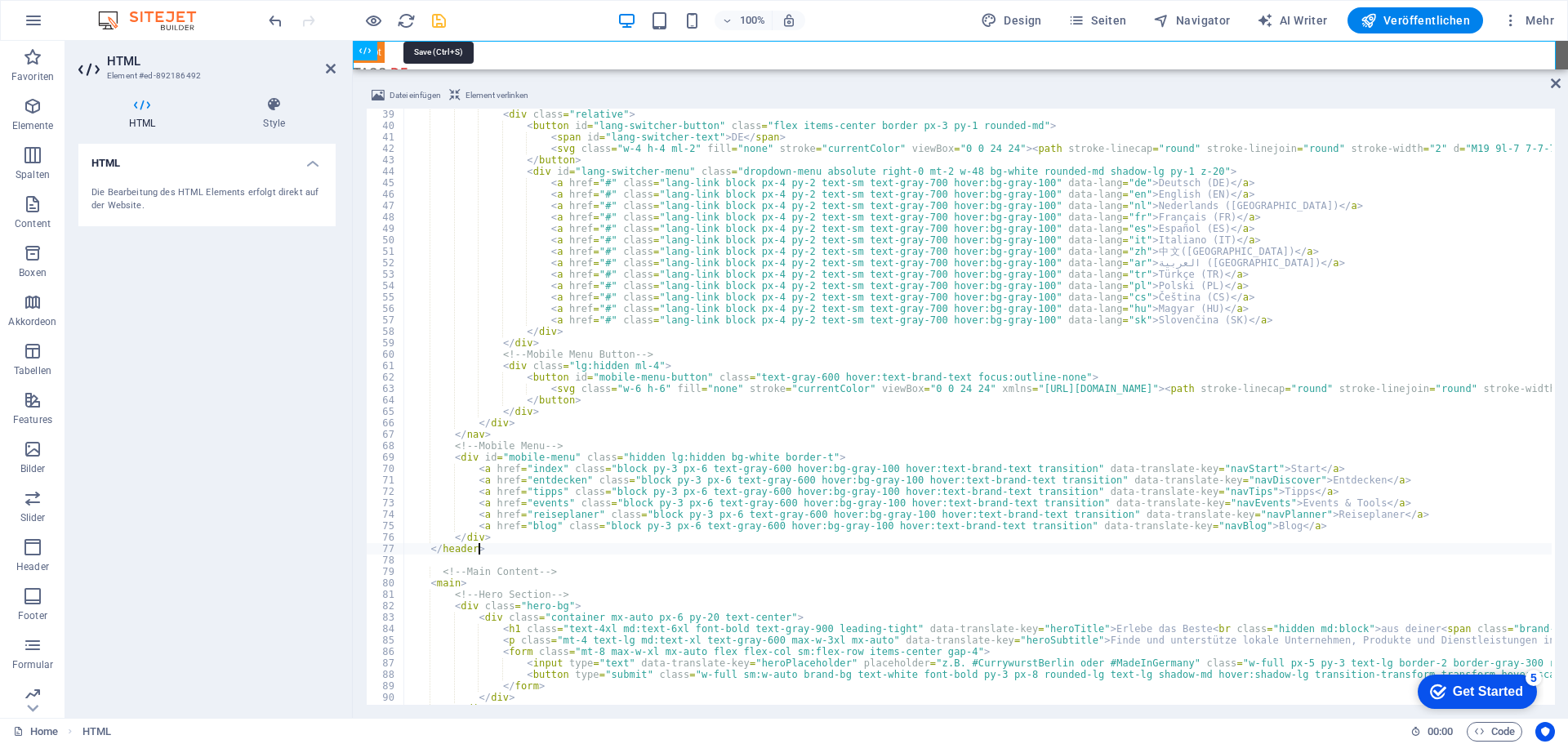
click at [435, 15] on icon "save" at bounding box center [439, 21] width 19 height 19
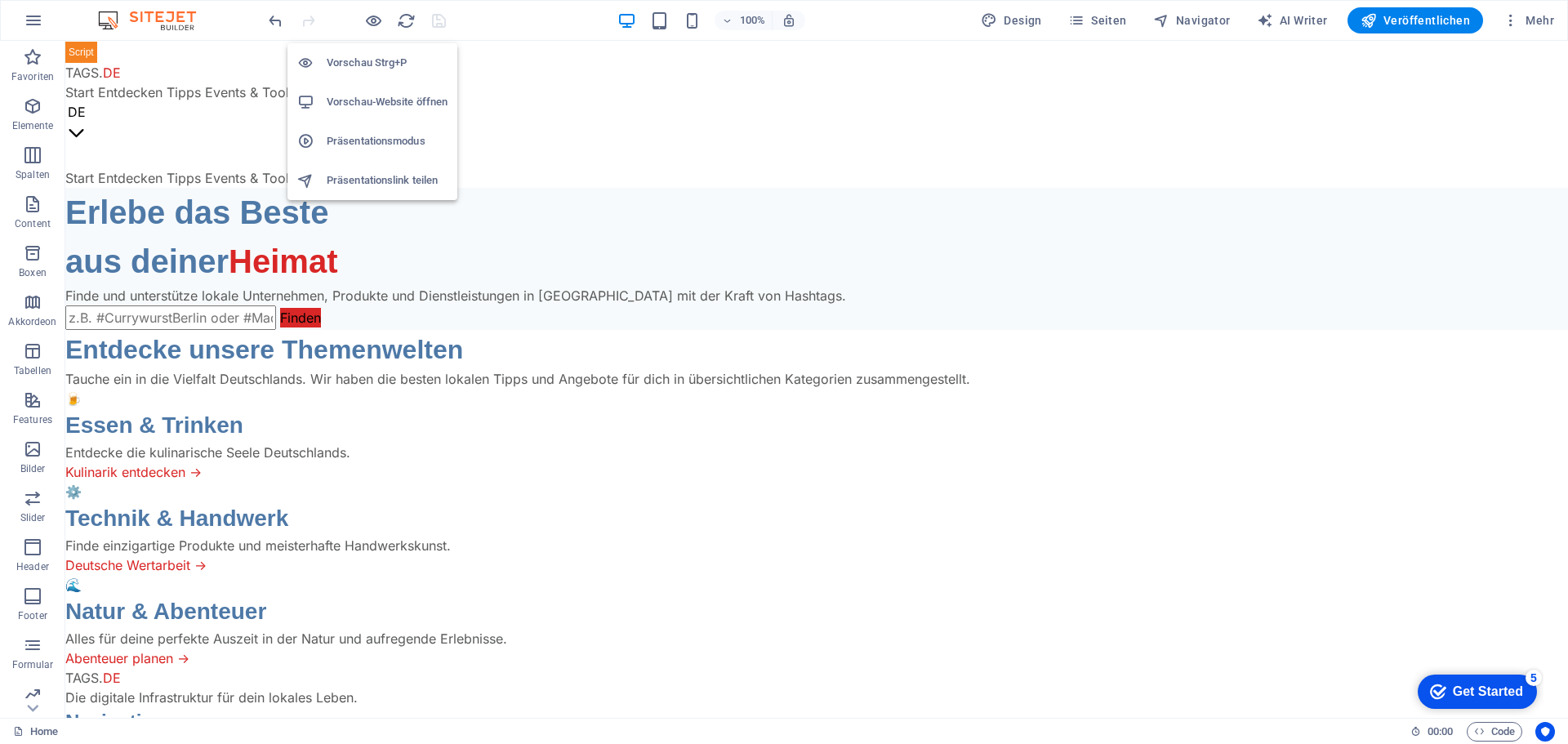
click at [367, 102] on h6 "Vorschau-Website öffnen" at bounding box center [387, 102] width 121 height 20
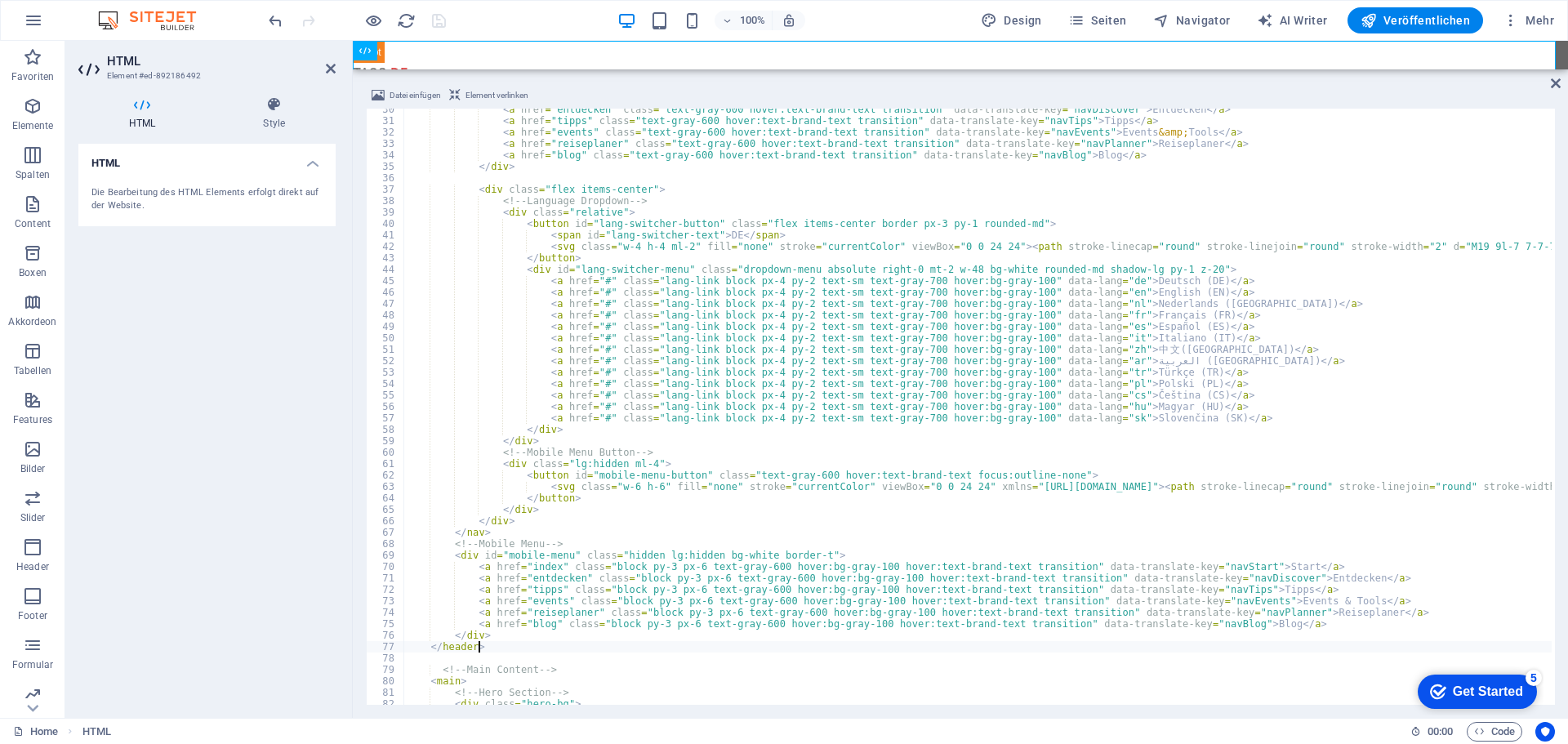
scroll to position [288, 0]
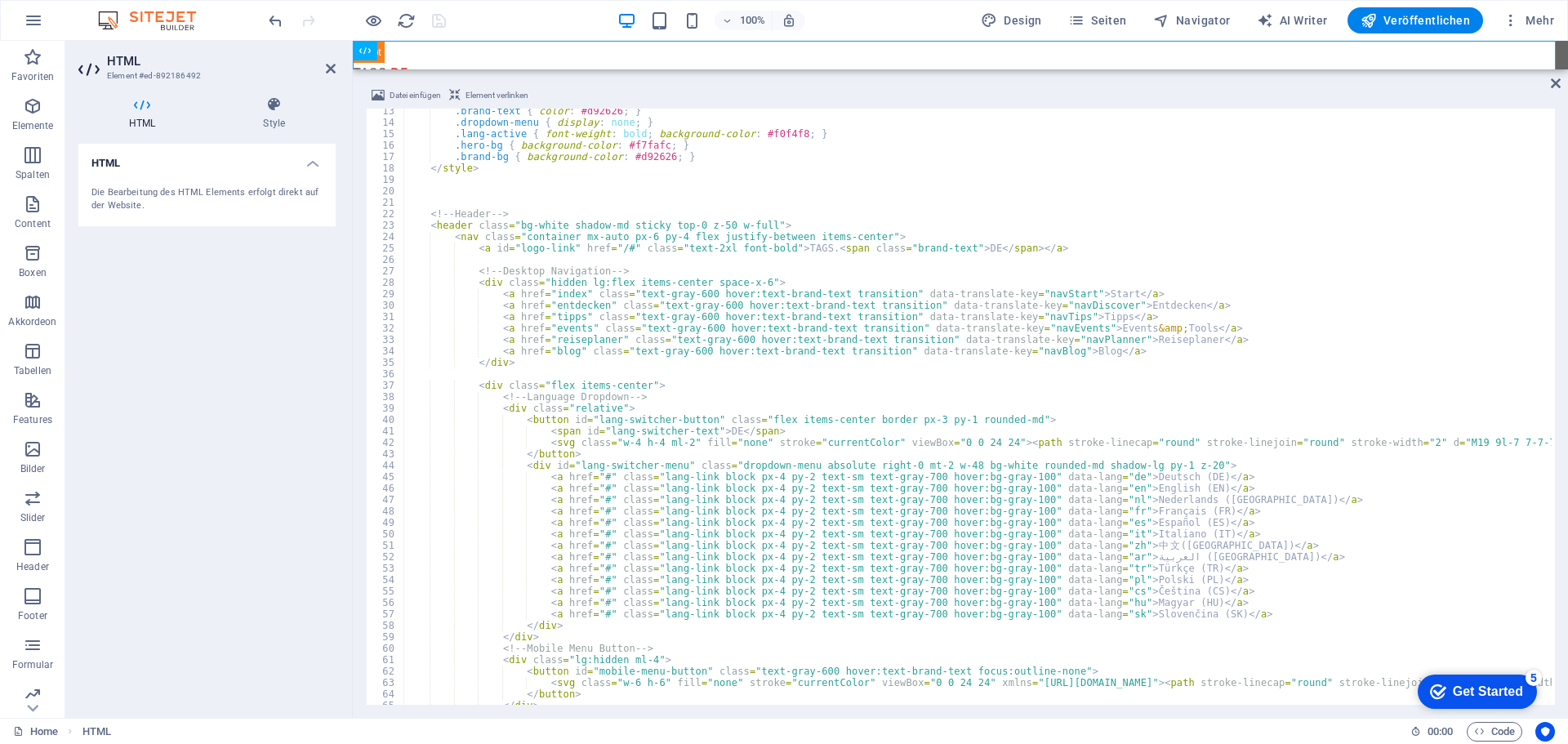
scroll to position [141, 0]
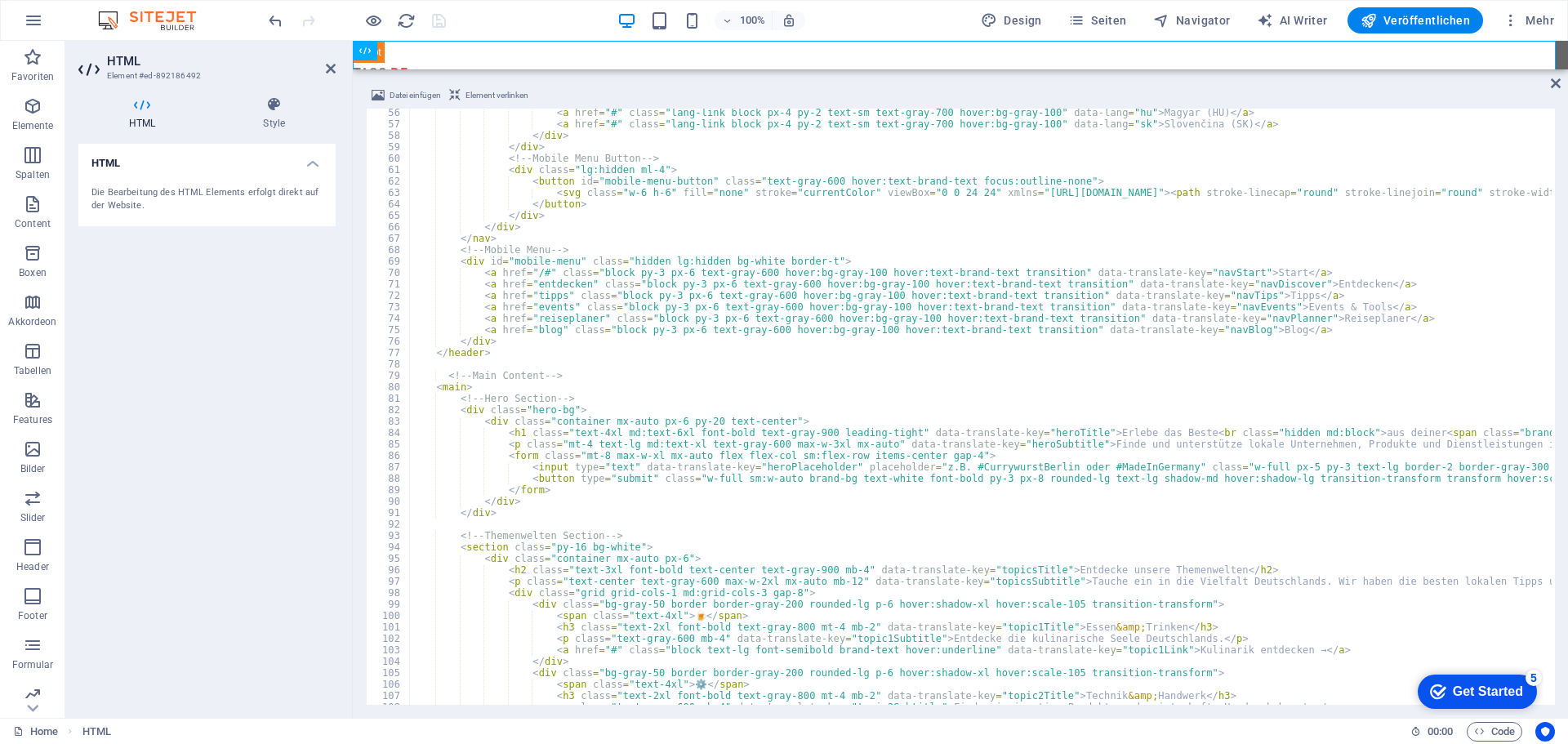
scroll to position [680, 0]
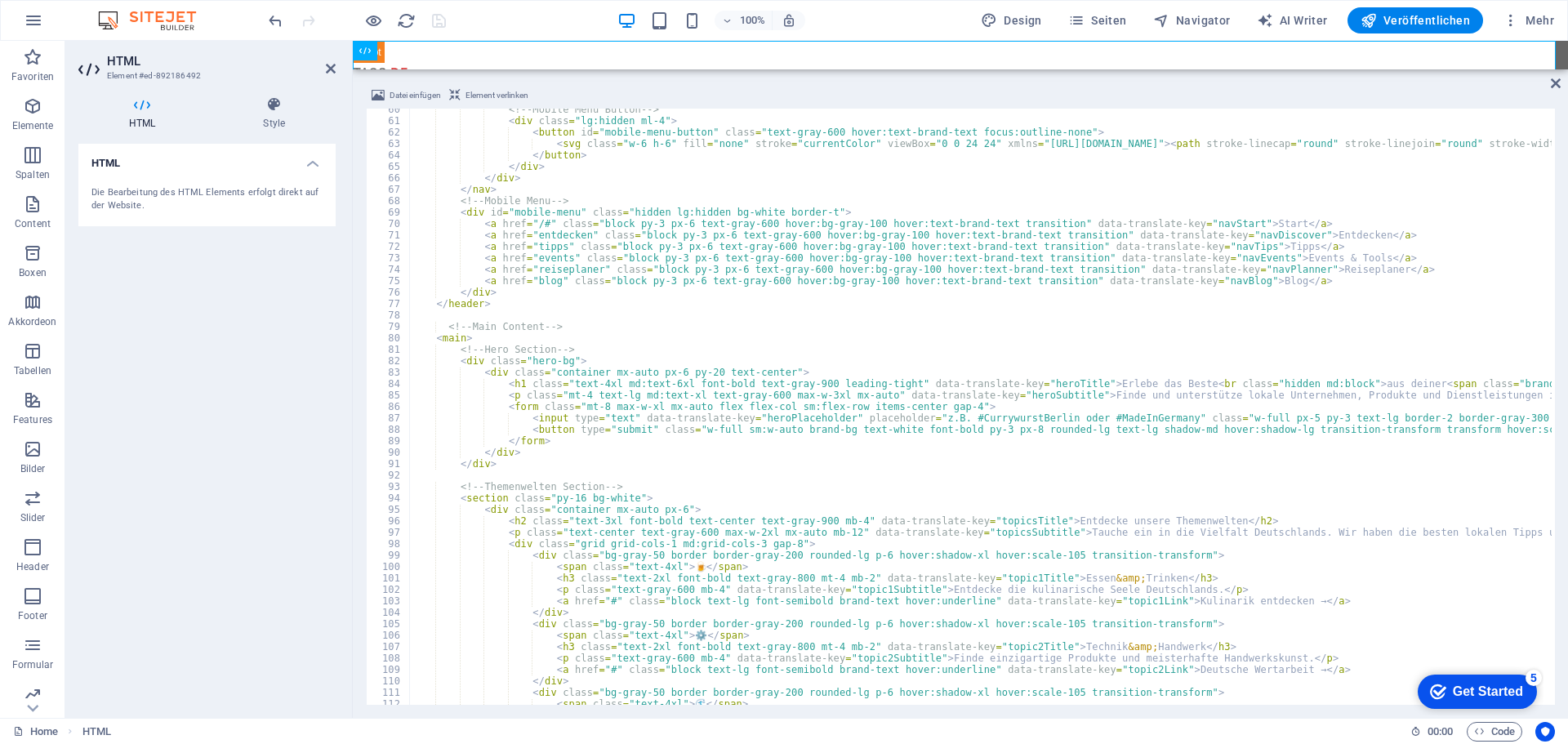
type textarea "<a href="/#" class="text-gray-600 hover:text-brand-text transition" data-transl…"
click at [502, 8] on div "100% Design Seiten Navigator AI Writer Veröffentlichen Mehr" at bounding box center [912, 21] width 1295 height 26
click at [440, 17] on icon "save" at bounding box center [439, 21] width 19 height 19
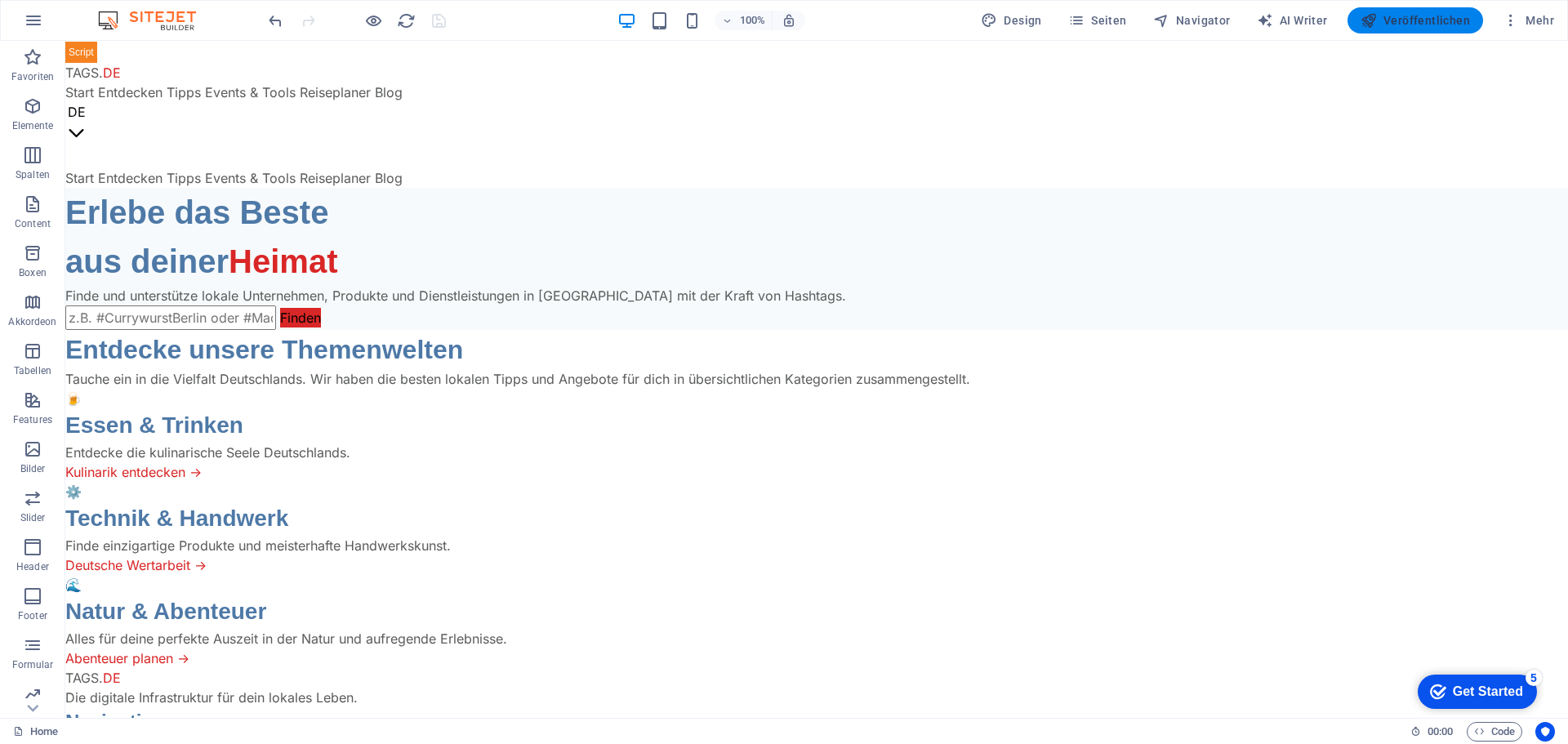
click at [1397, 22] on span "Veröffentlichen" at bounding box center [1415, 20] width 109 height 16
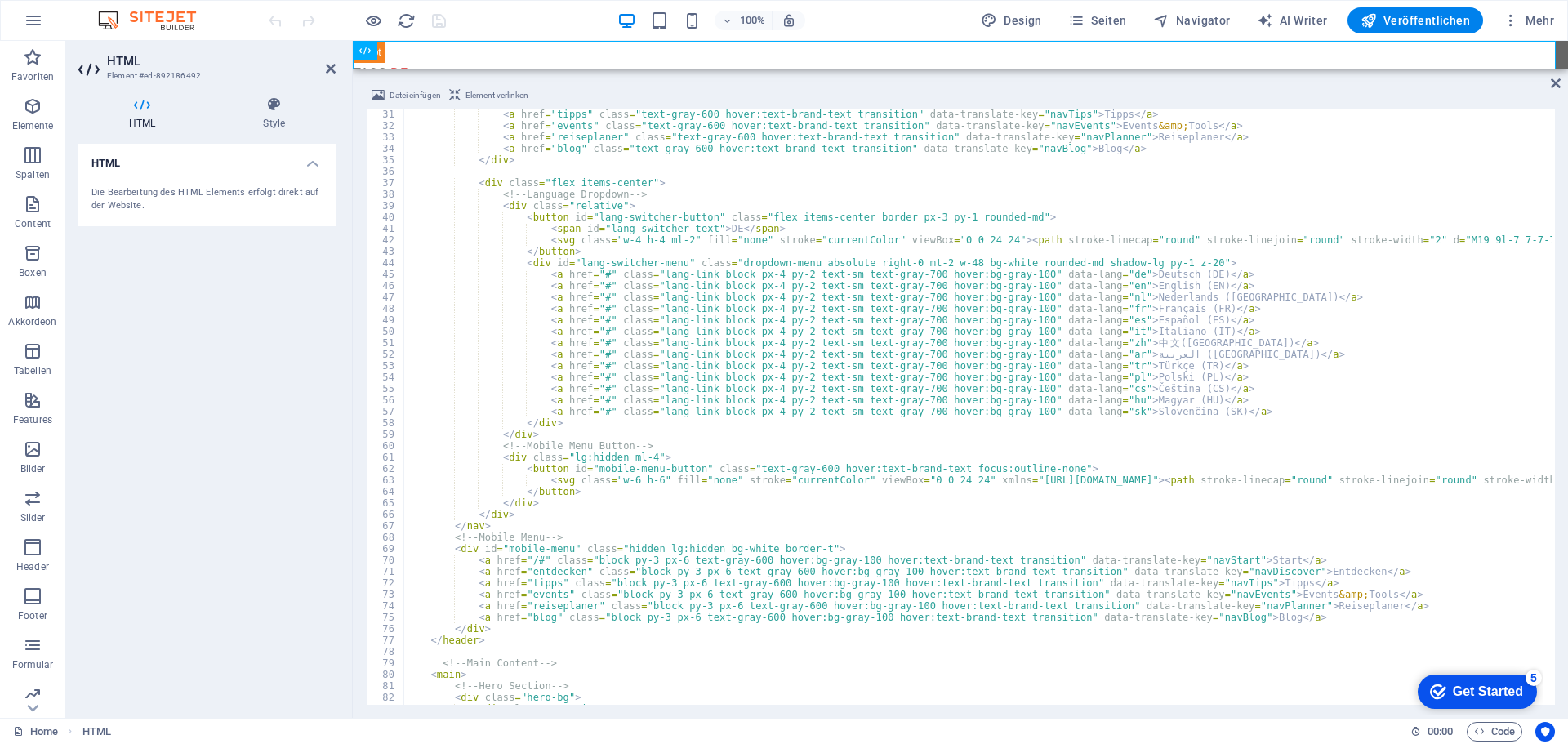
scroll to position [392, 0]
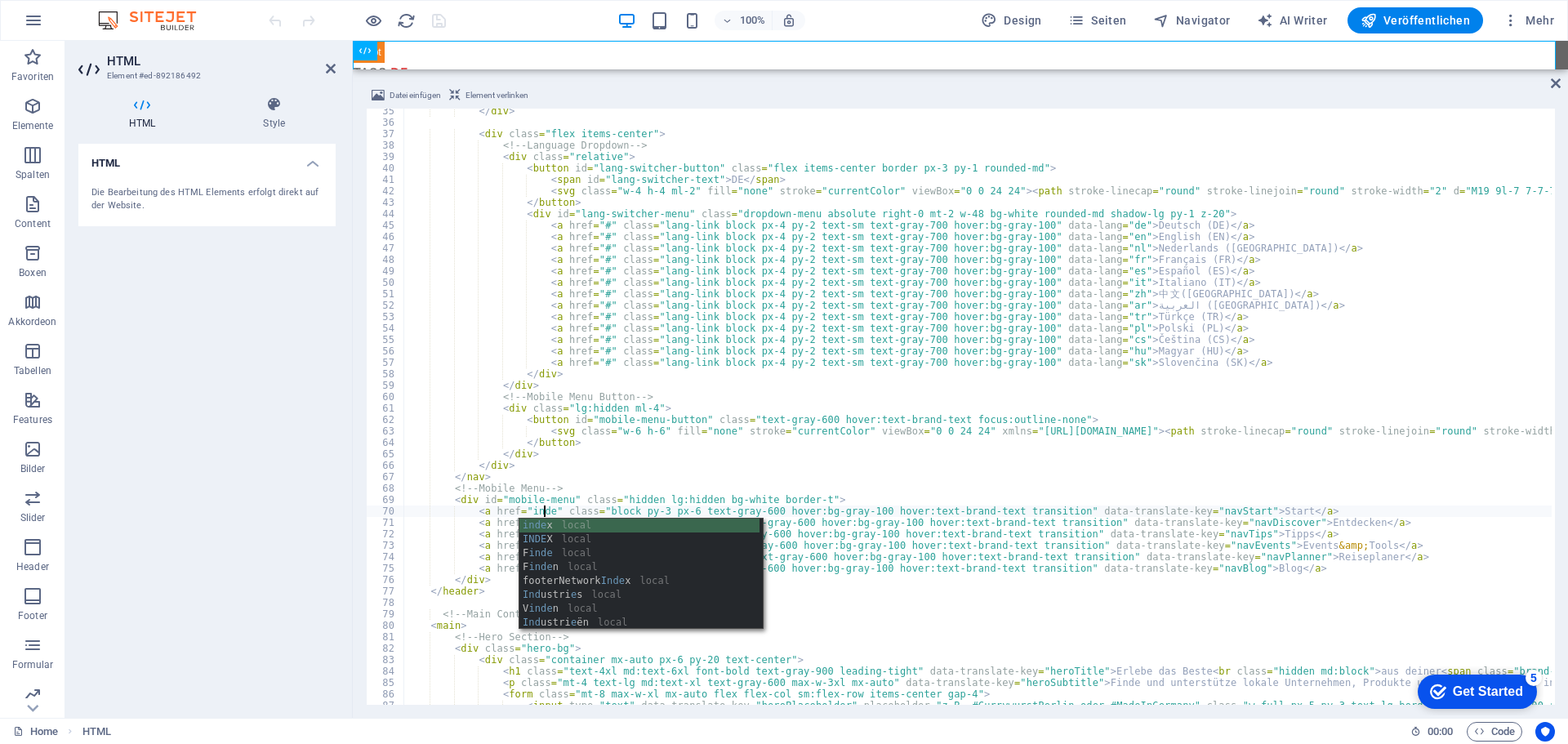
scroll to position [0, 11]
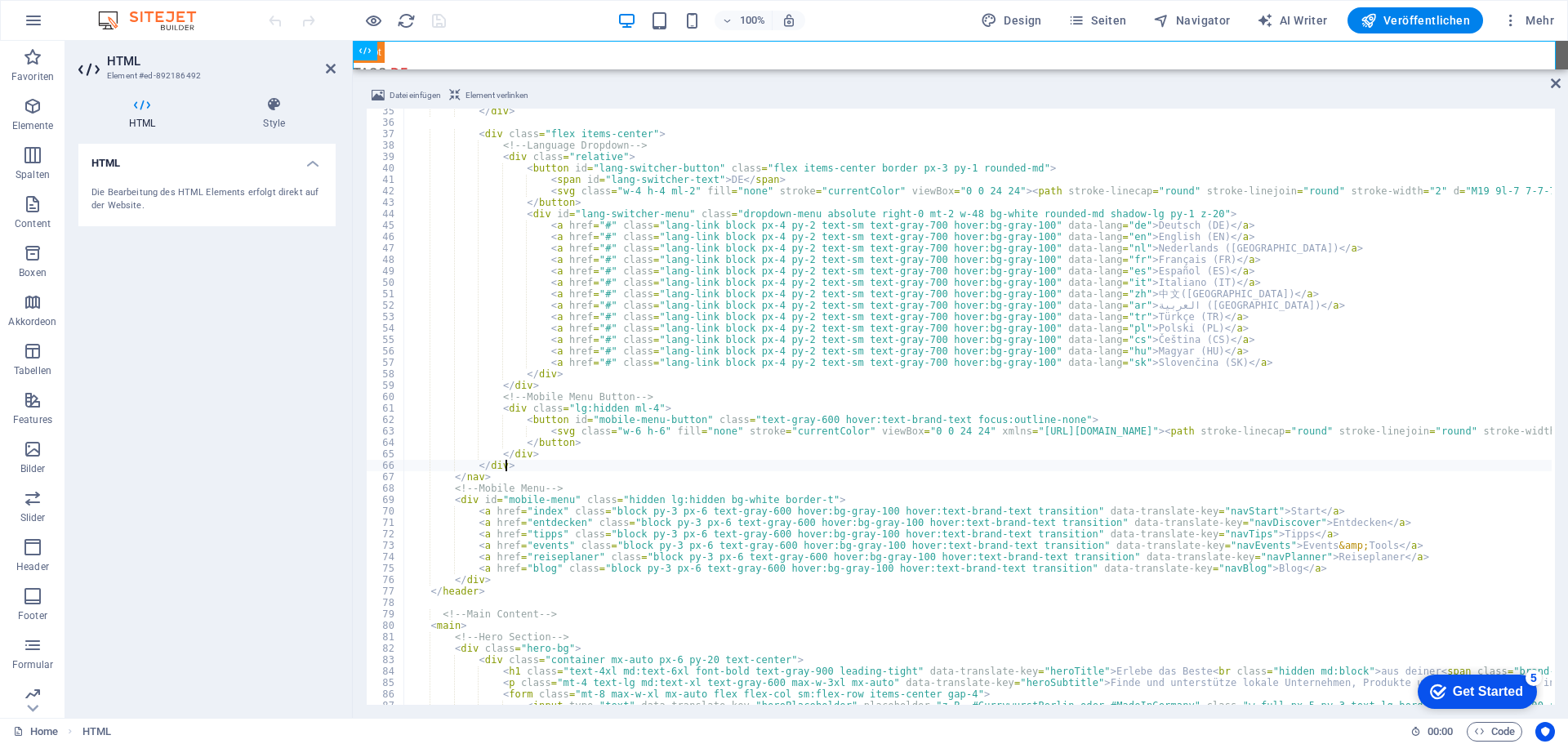
type textarea "</div>"
click at [476, 27] on div "100% Design Seiten Navigator AI Writer Veröffentlichen Mehr" at bounding box center [912, 21] width 1295 height 26
click at [439, 20] on icon "save" at bounding box center [439, 21] width 19 height 19
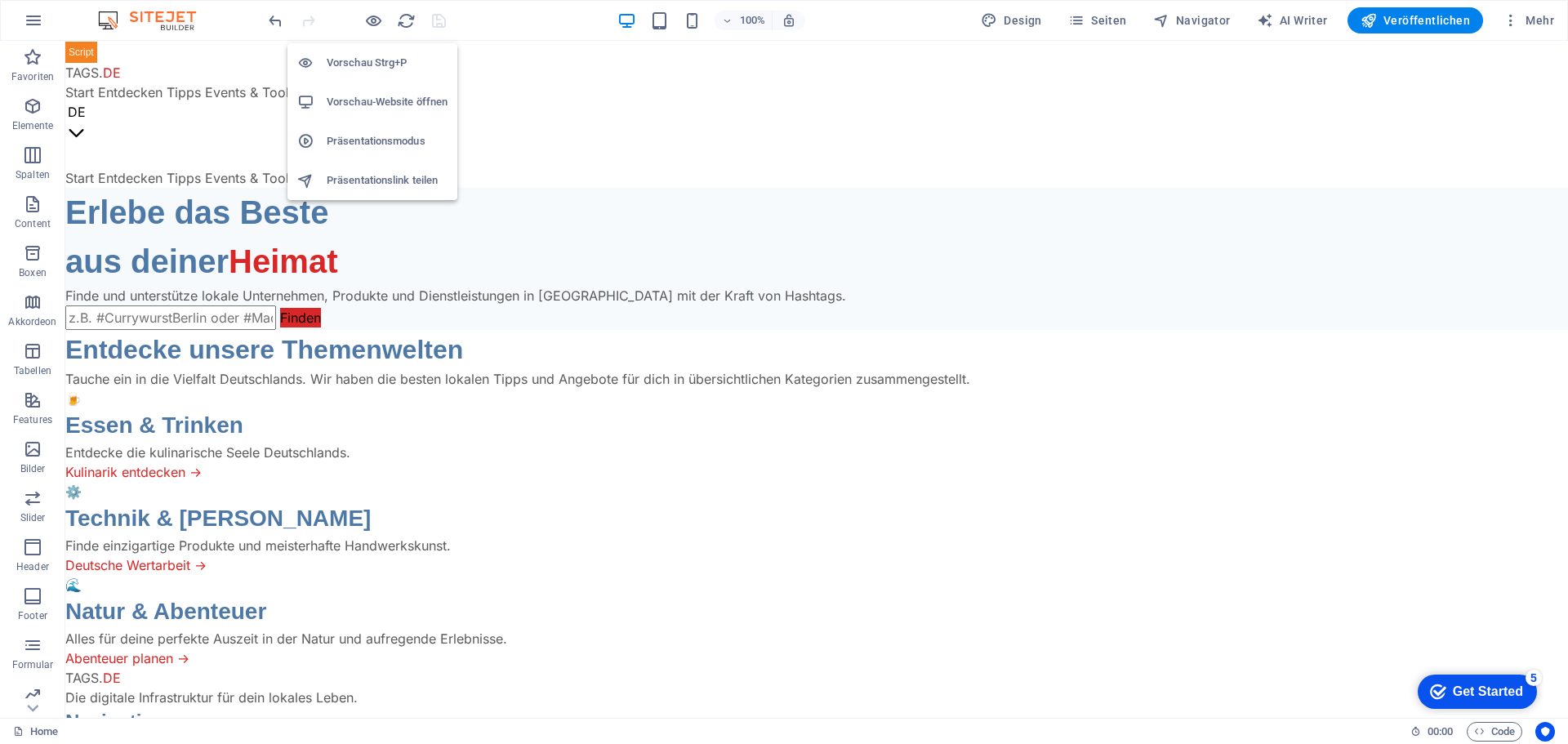
click at [377, 97] on h6 "Vorschau-Website öffnen" at bounding box center [387, 102] width 121 height 20
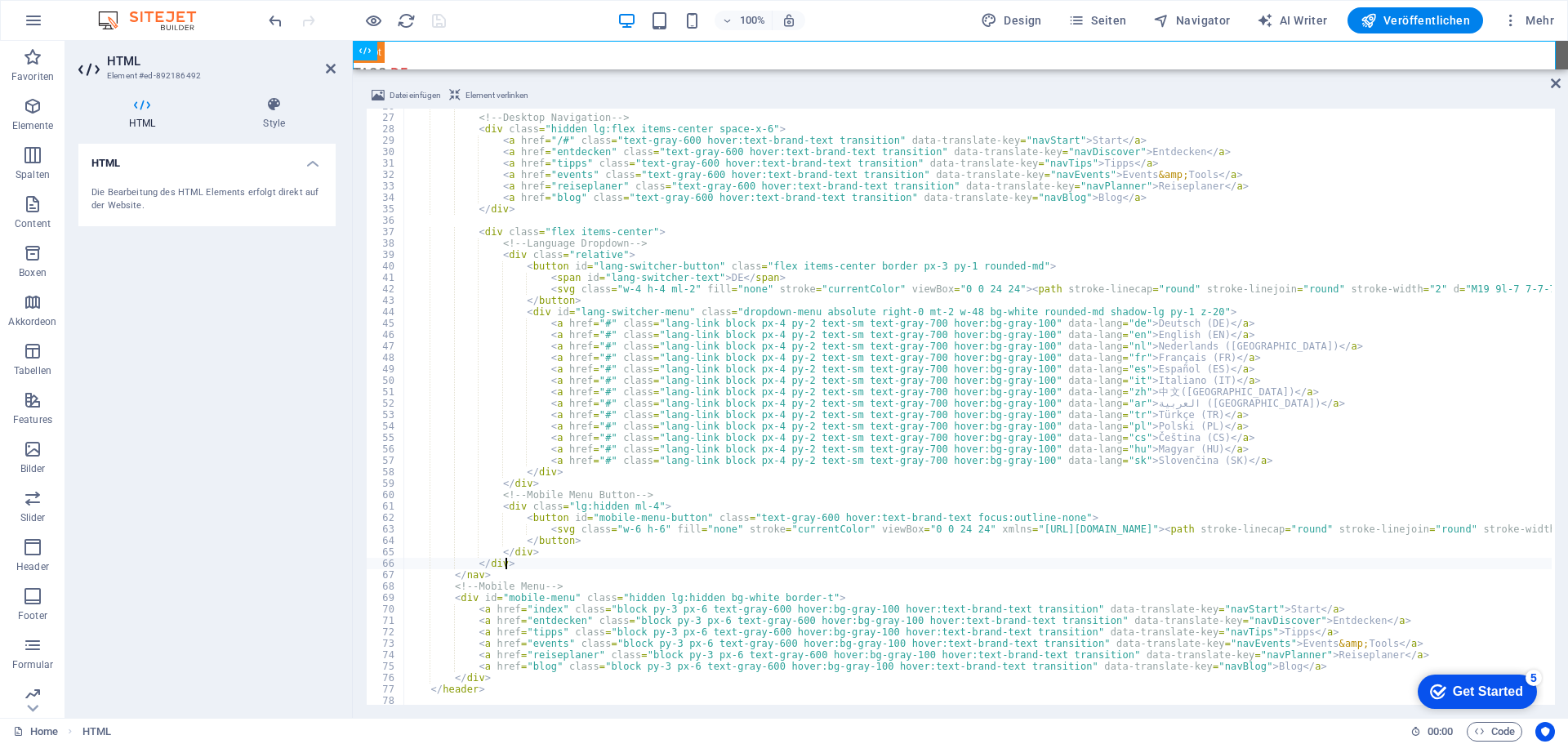
scroll to position [196, 0]
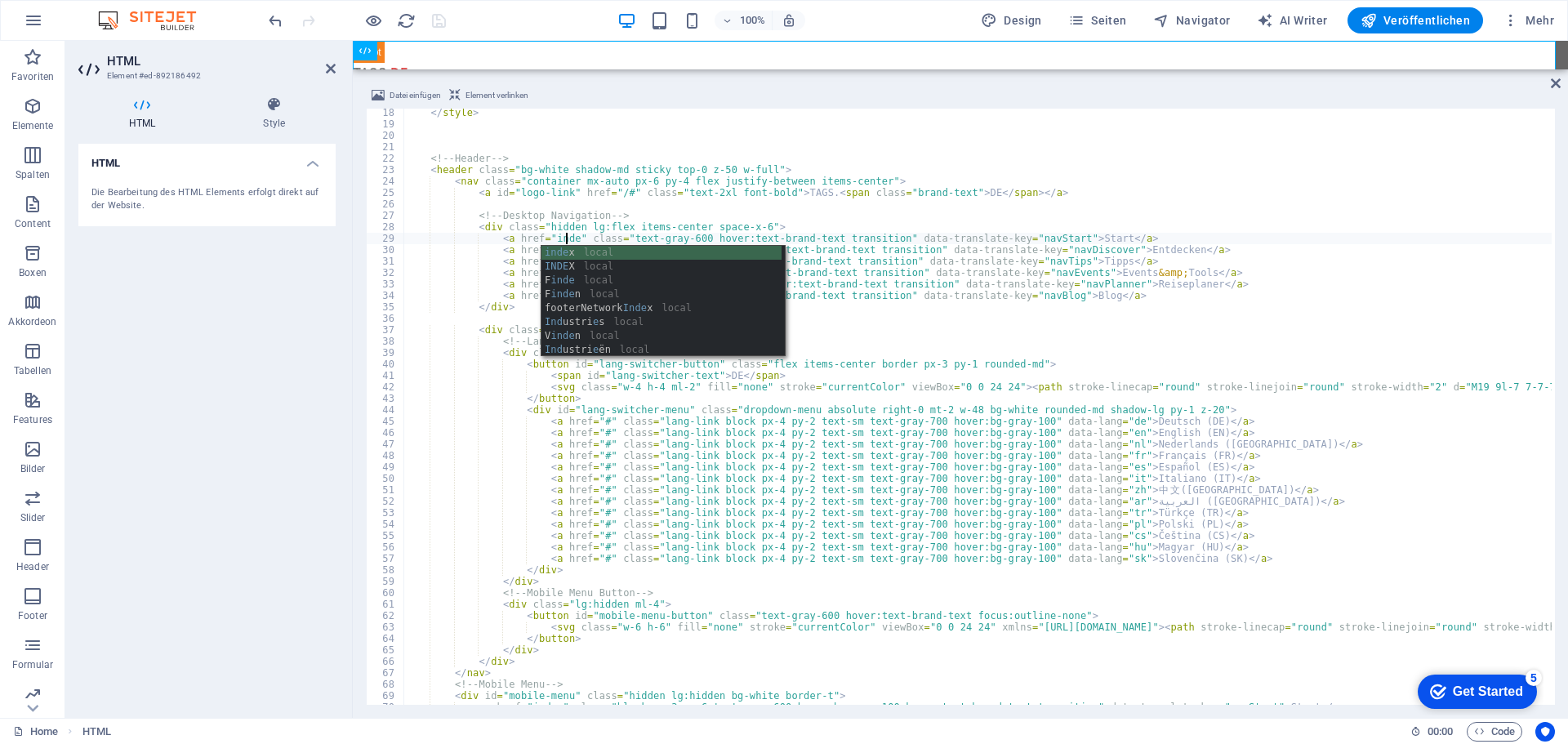
scroll to position [0, 13]
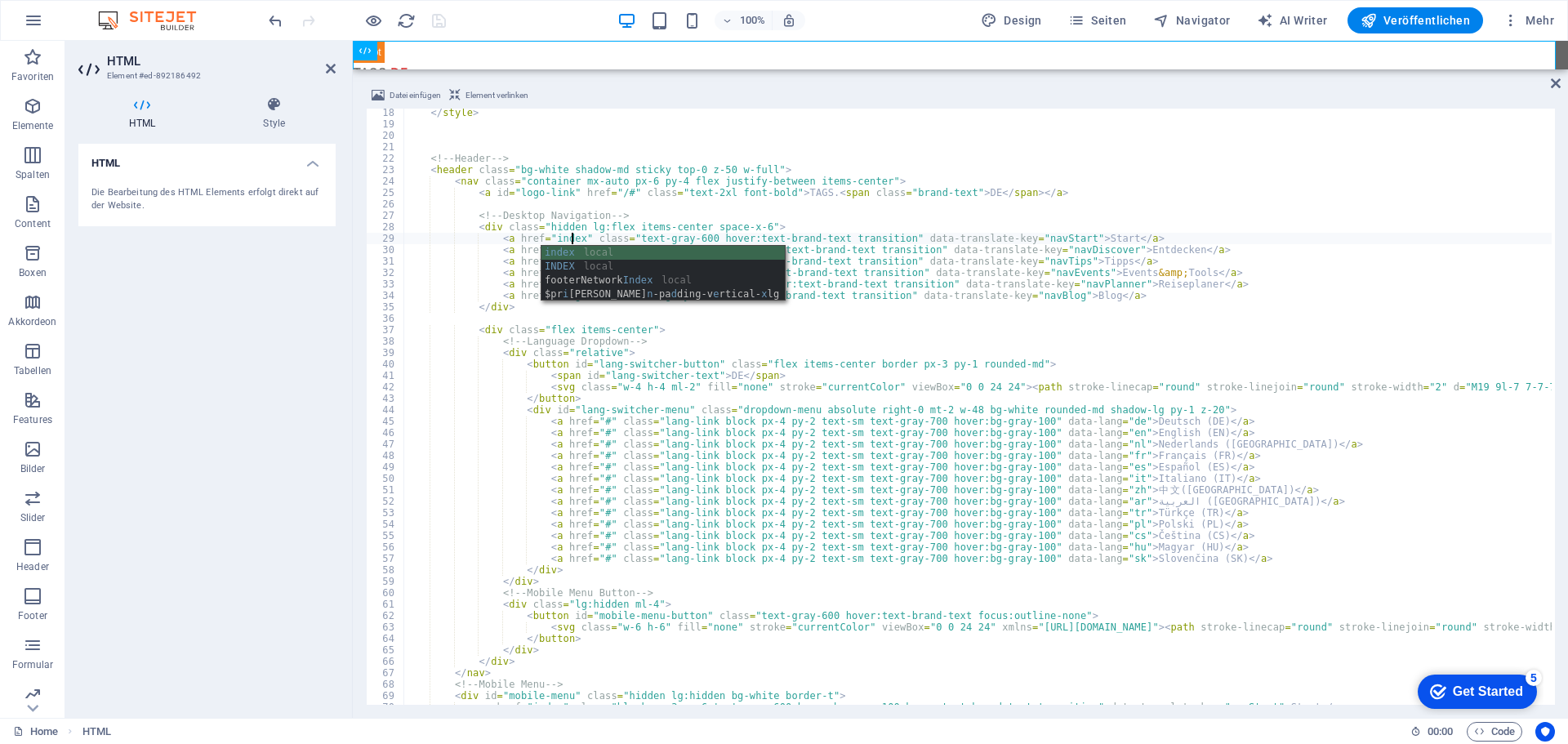
type textarea "<a href="index" class="text-gray-600 hover:text-brand-text transition" data-tra…"
click at [495, 19] on div "100% Design Seiten Navigator AI Writer Veröffentlichen Mehr" at bounding box center [912, 21] width 1295 height 26
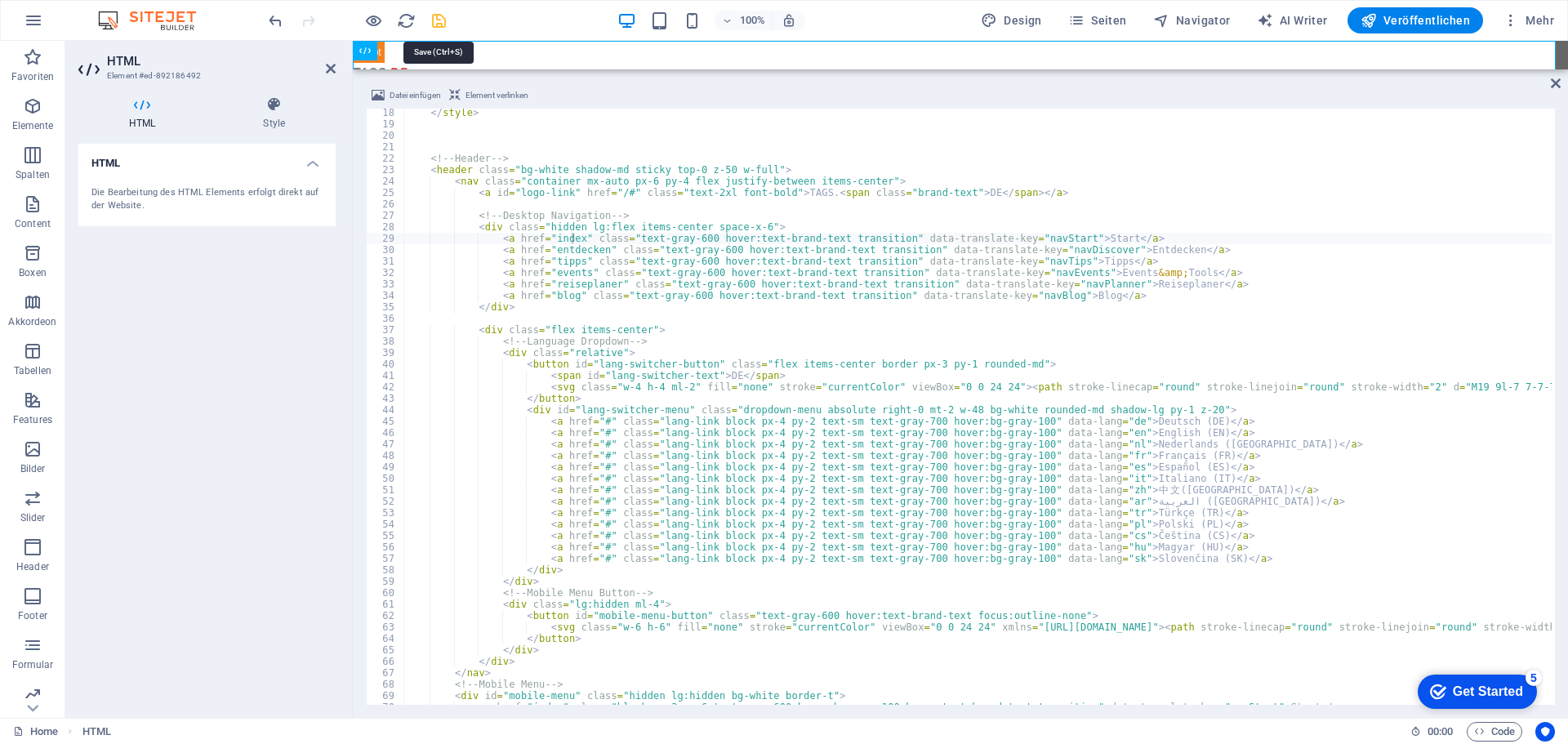
click at [437, 22] on icon "save" at bounding box center [439, 21] width 19 height 19
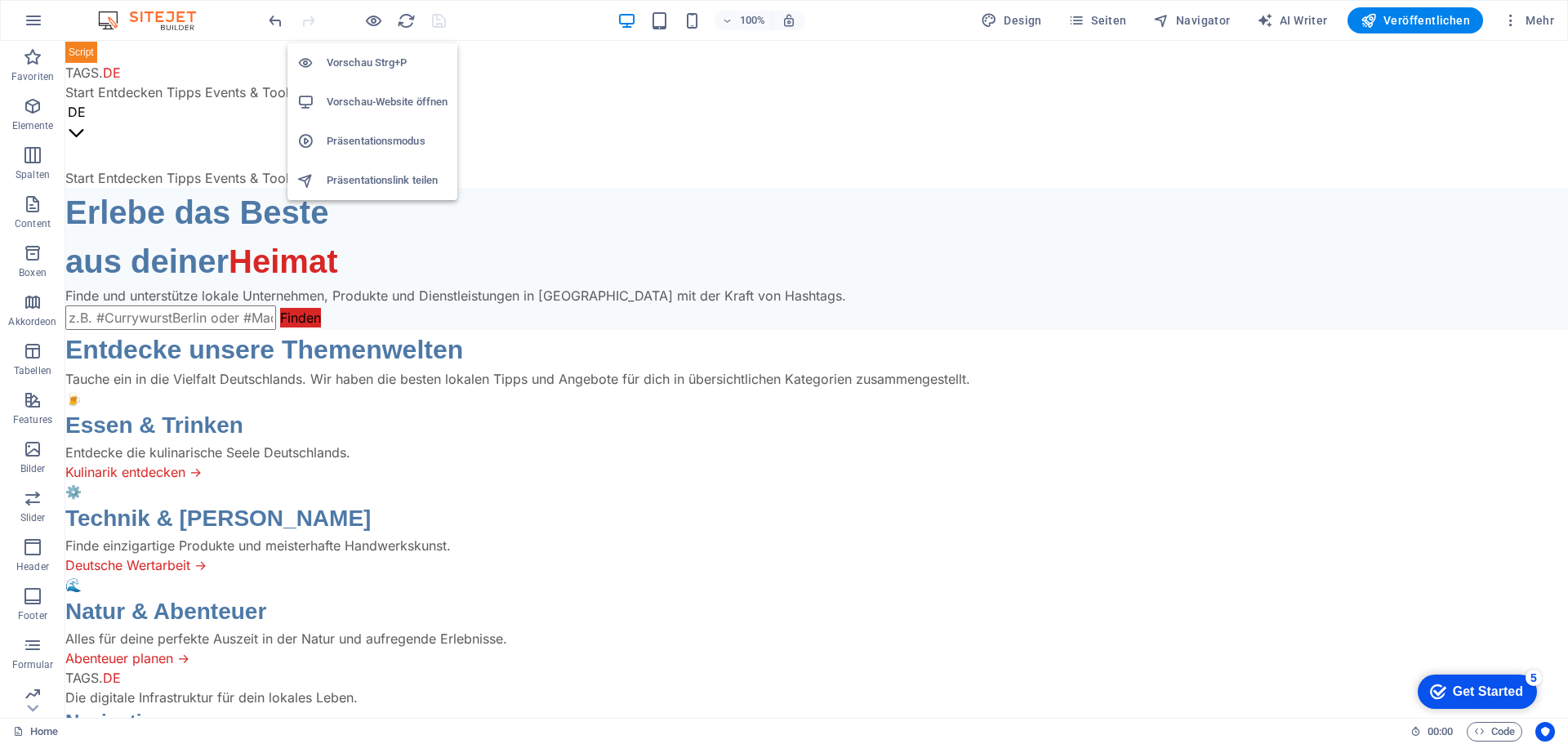
click at [376, 103] on h6 "Vorschau-Website öffnen" at bounding box center [387, 102] width 121 height 20
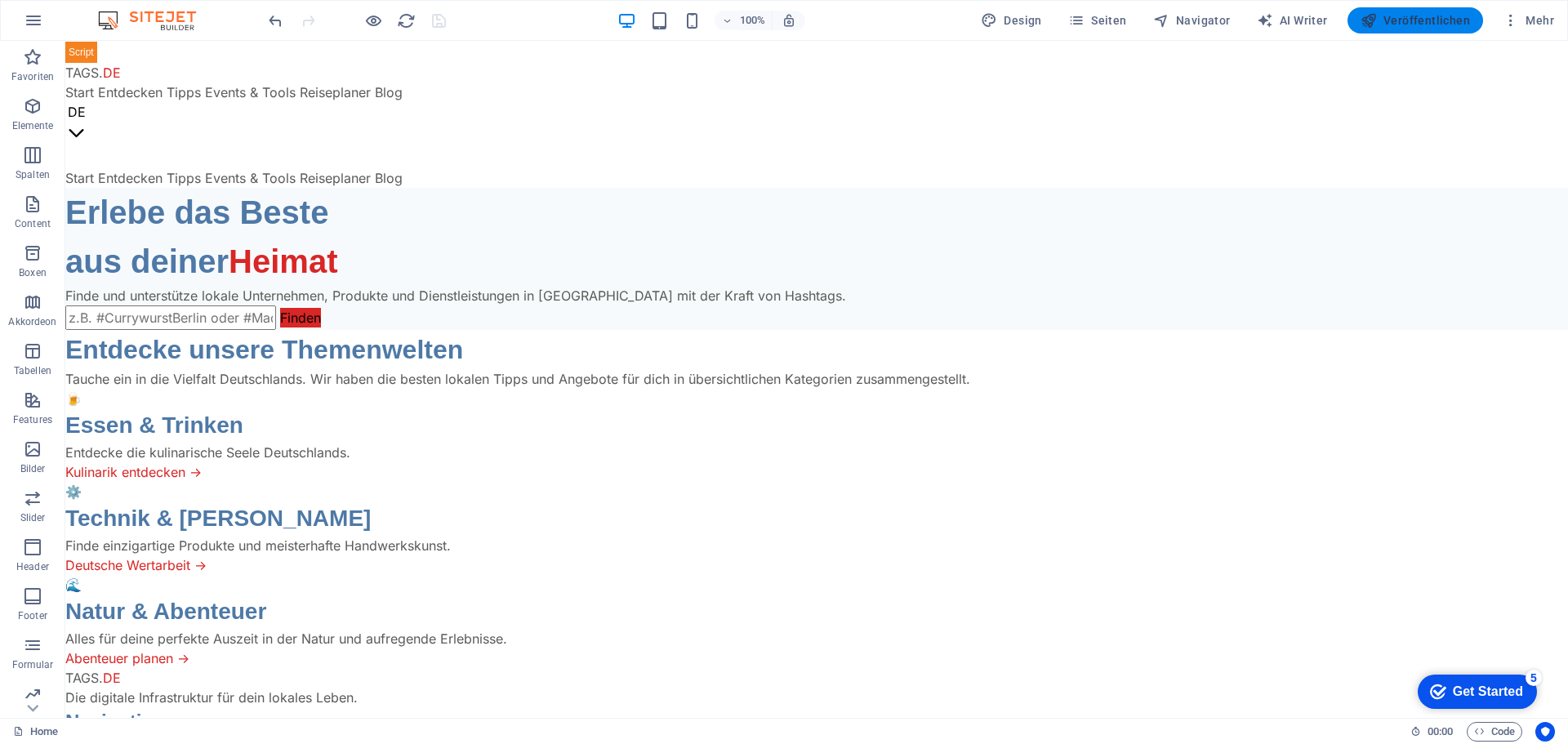
click at [1436, 22] on span "Veröffentlichen" at bounding box center [1415, 20] width 109 height 16
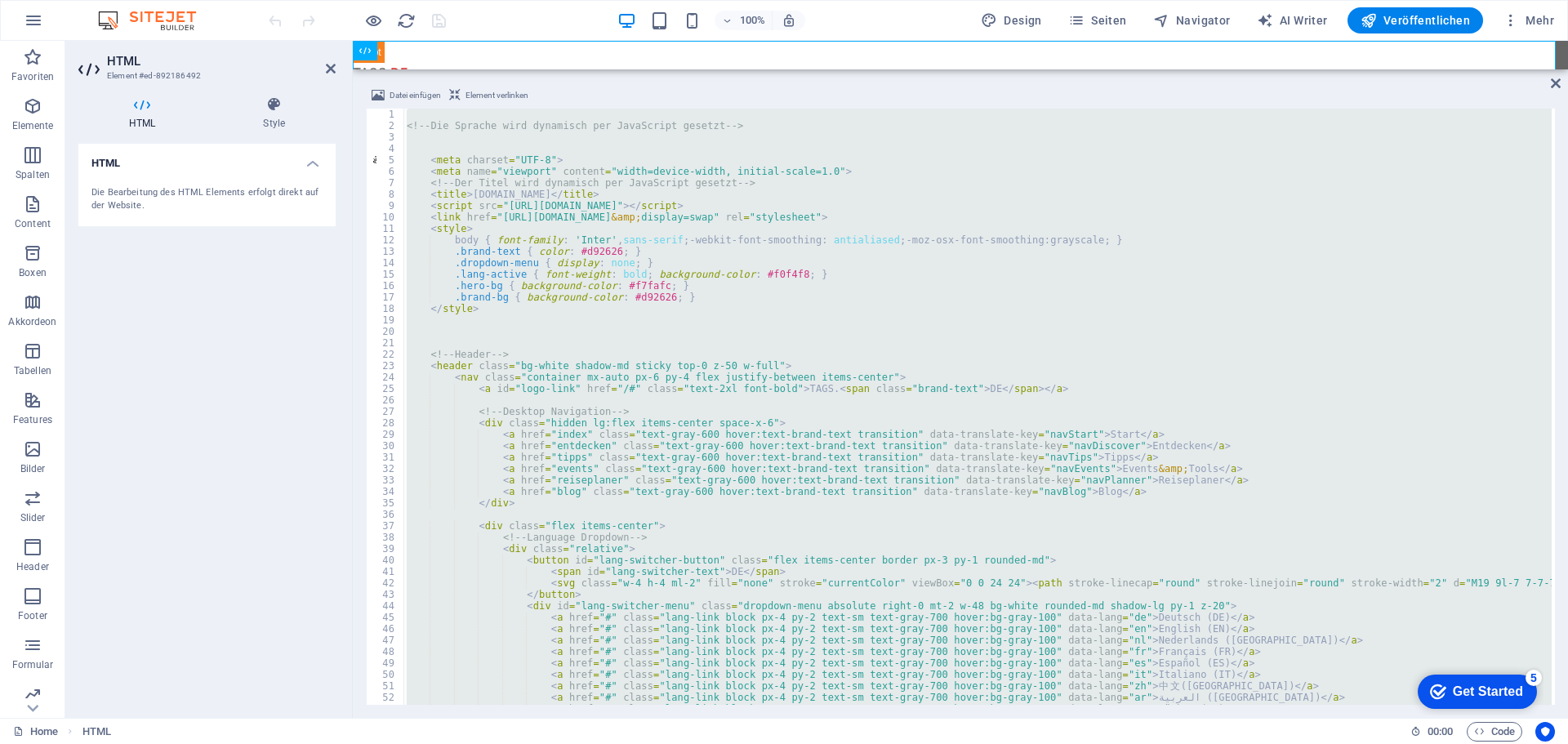
click at [838, 178] on div "<!-- Die Sprache wird dynamisch per JavaScript gesetzt --> < meta charset = "UT…" at bounding box center [977, 407] width 1148 height 597
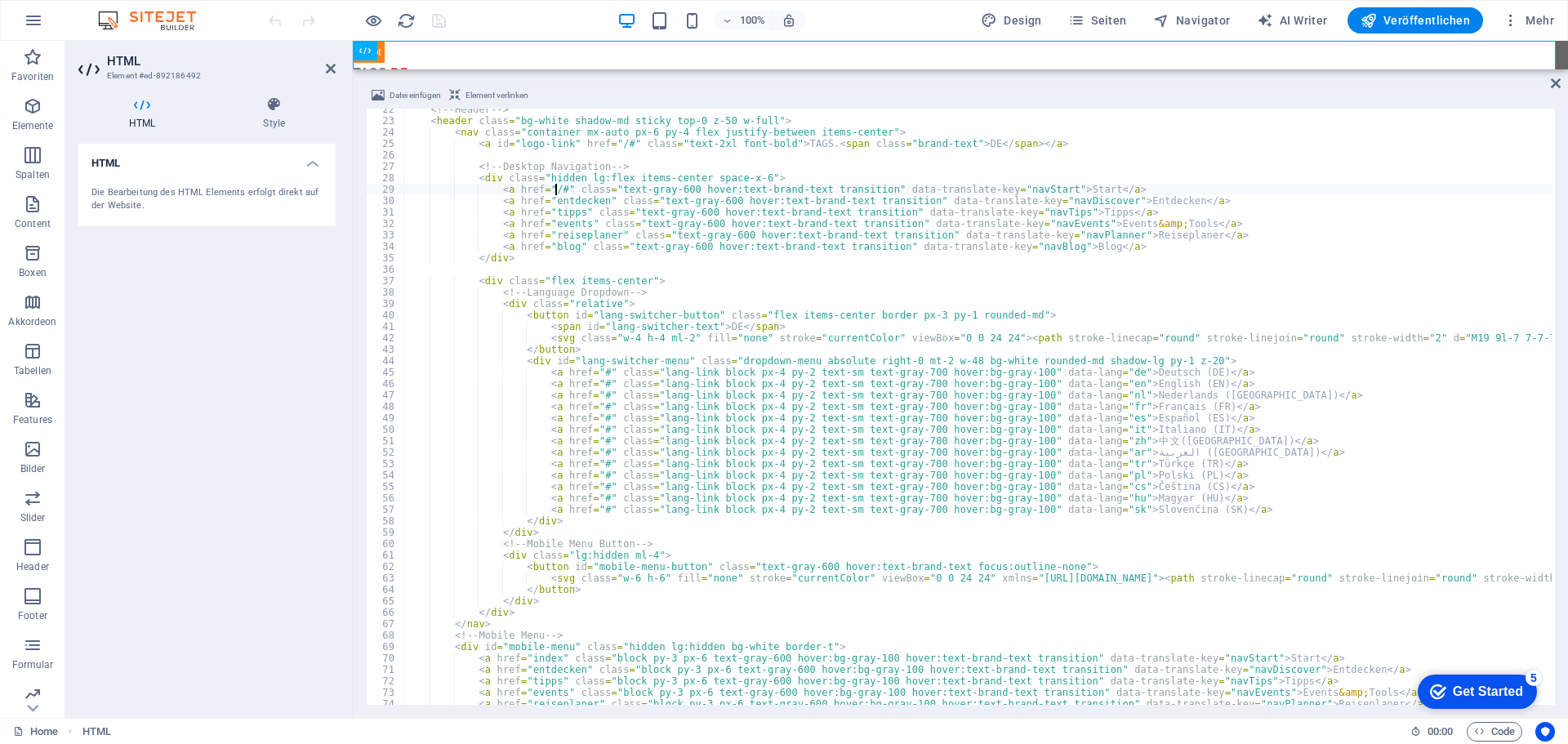
scroll to position [343, 0]
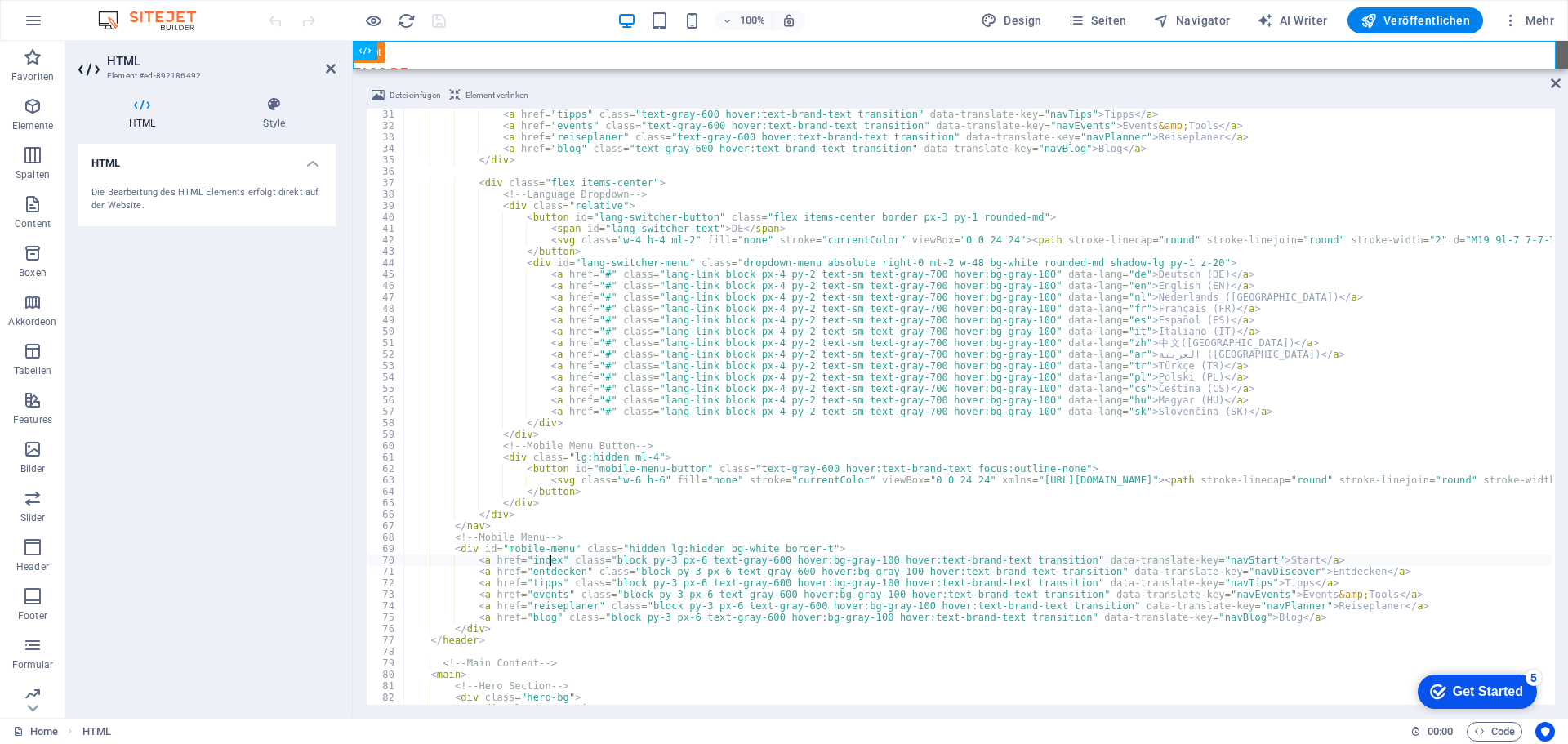
type textarea "<a href="/#" class="block py-3 px-6 text-gray-600 hover:bg-gray-100 hover:text-…"
click at [520, 18] on div "100% Design Seiten Navigator AI Writer Veröffentlichen Mehr" at bounding box center [912, 21] width 1295 height 26
click at [437, 21] on icon "save" at bounding box center [439, 21] width 19 height 19
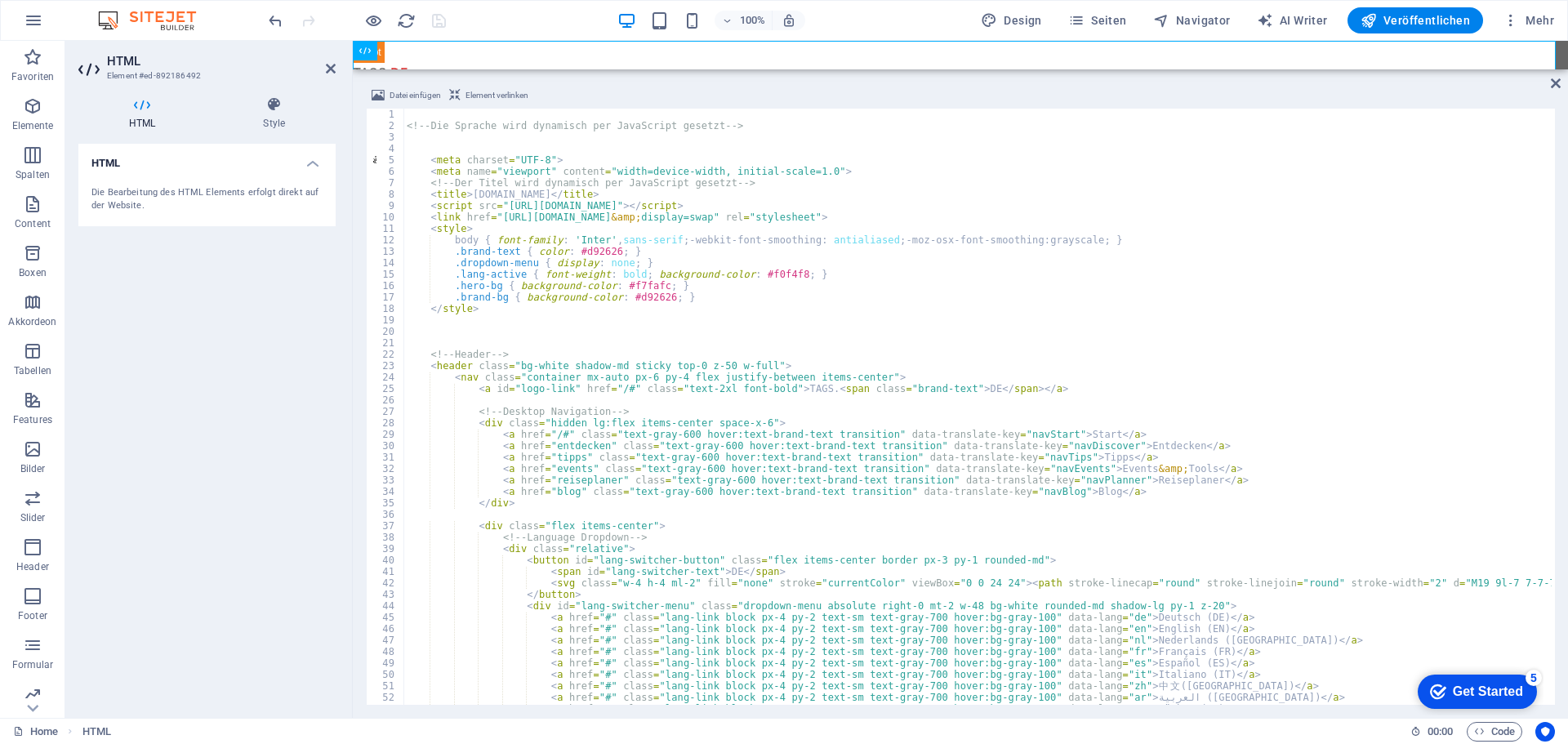
scroll to position [0, 0]
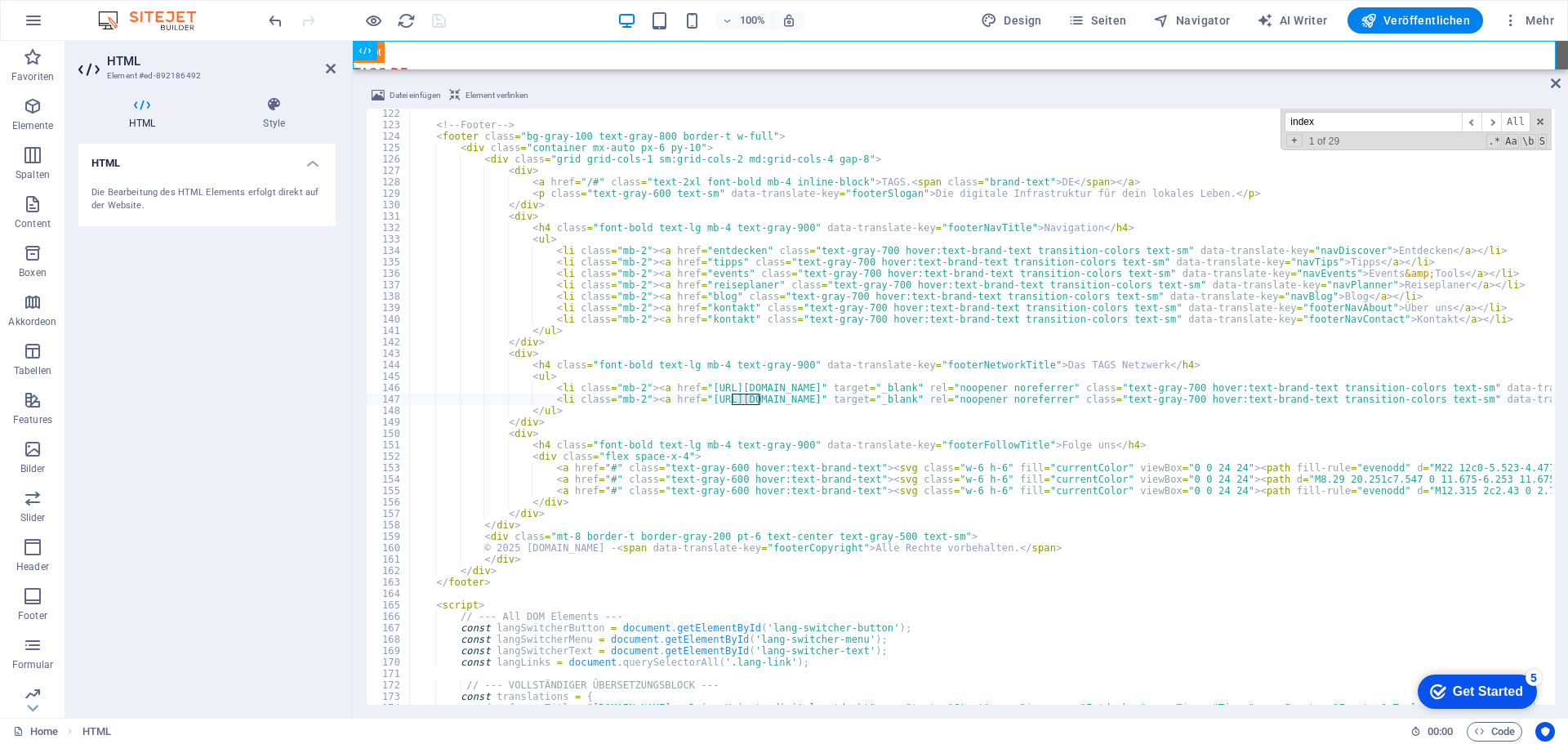
scroll to position [1385, 0]
type input "index"
click at [1495, 121] on span "​" at bounding box center [1490, 122] width 20 height 21
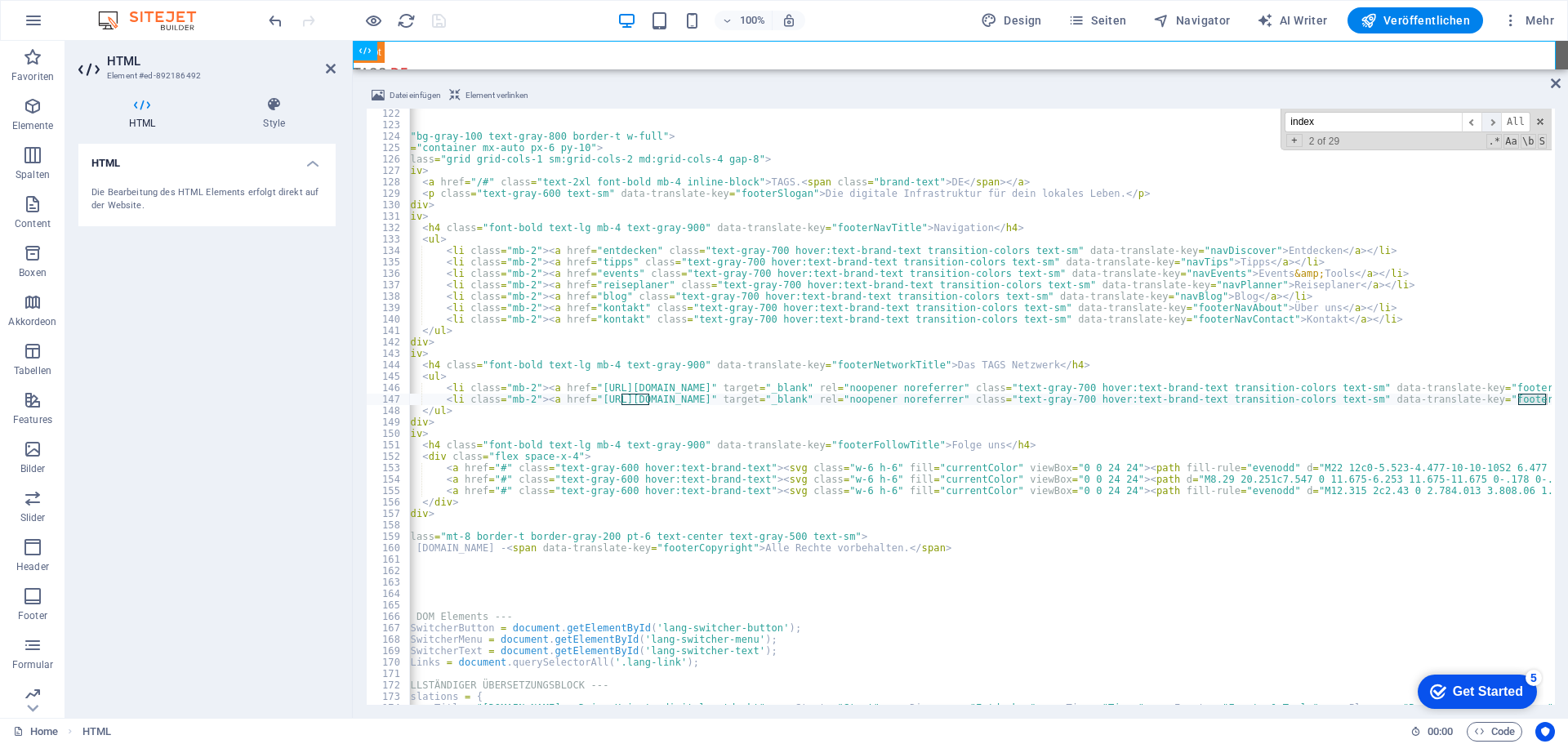
scroll to position [0, 110]
click at [1495, 121] on span "​" at bounding box center [1490, 122] width 20 height 21
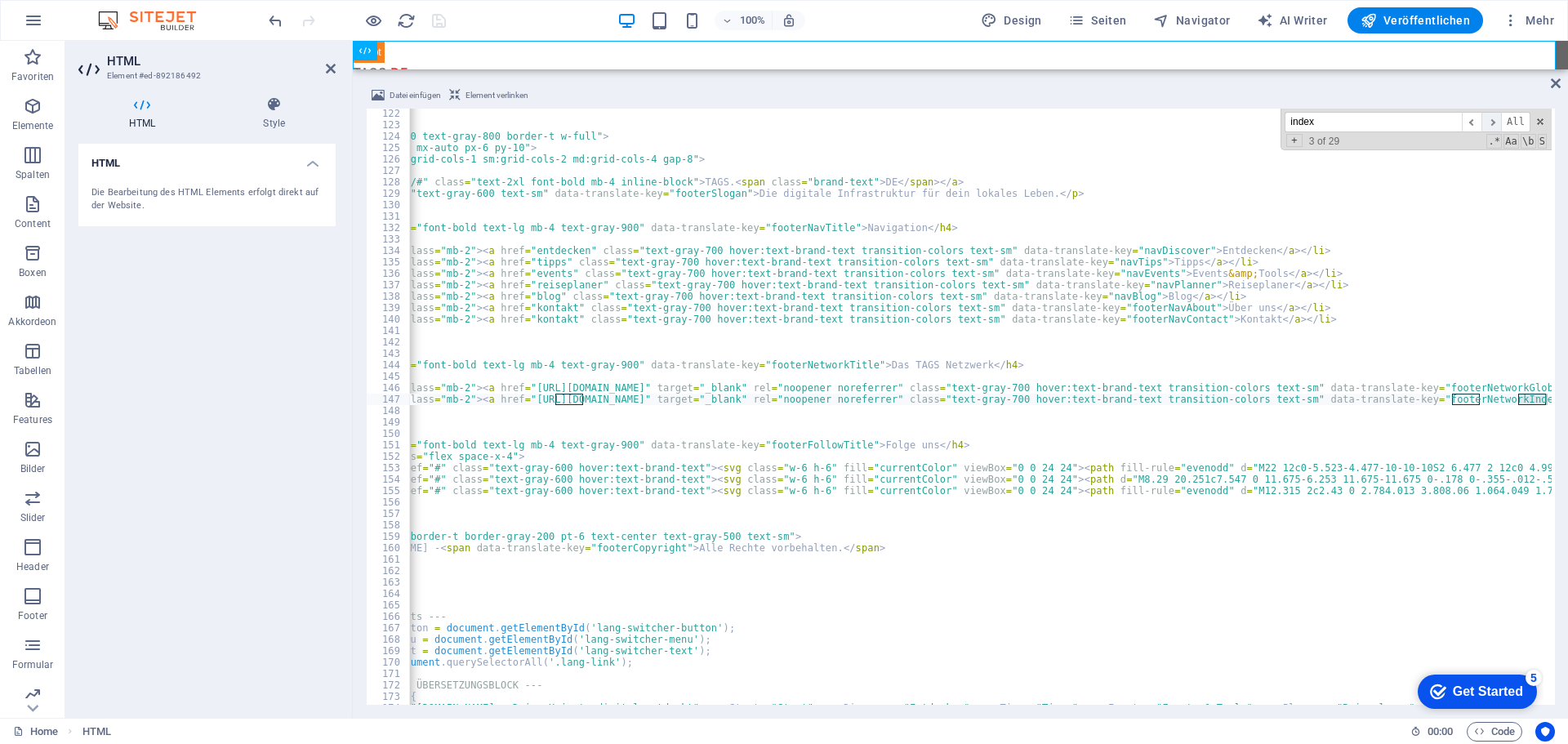
click at [1495, 121] on span "​" at bounding box center [1490, 122] width 20 height 21
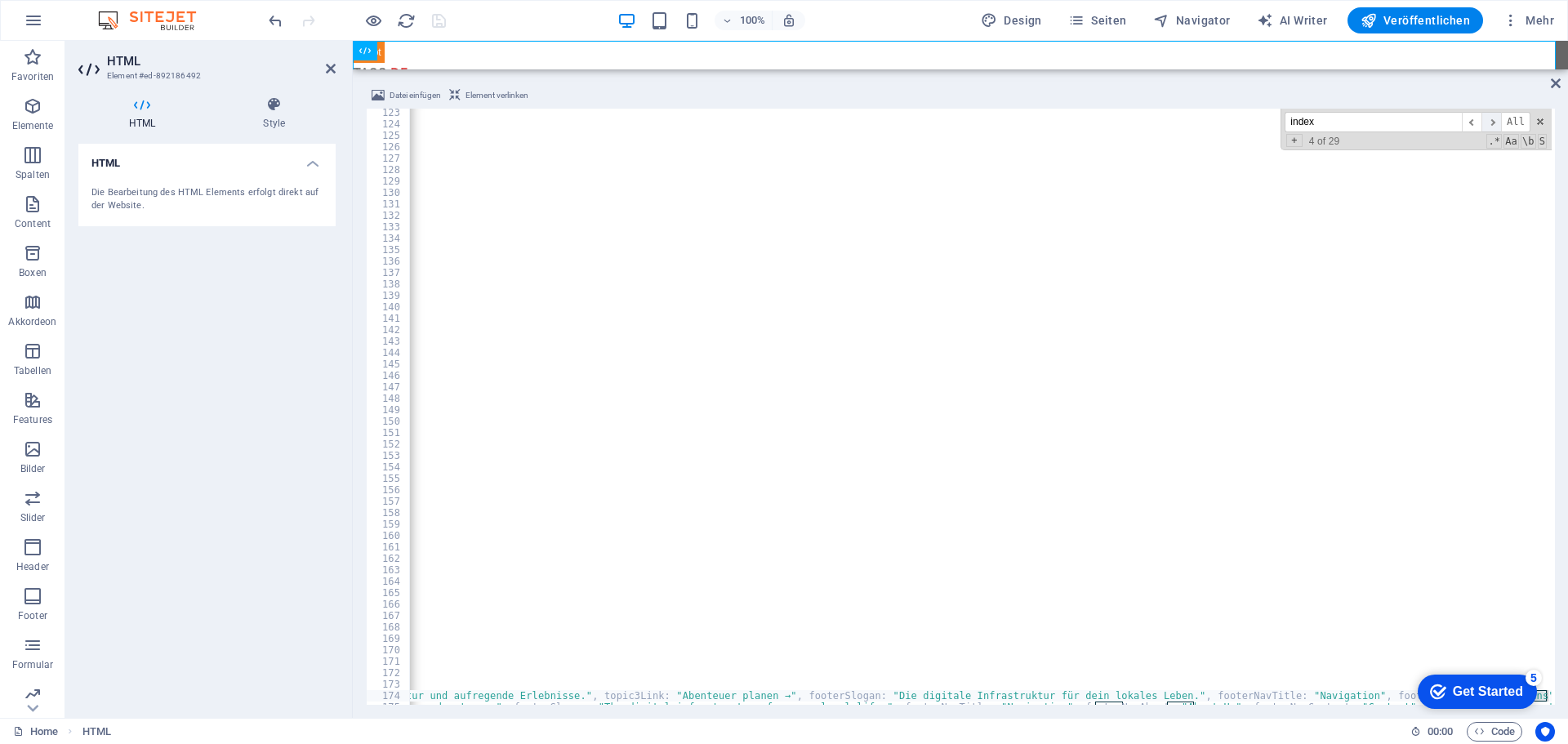
click at [1495, 121] on span "​" at bounding box center [1490, 122] width 20 height 21
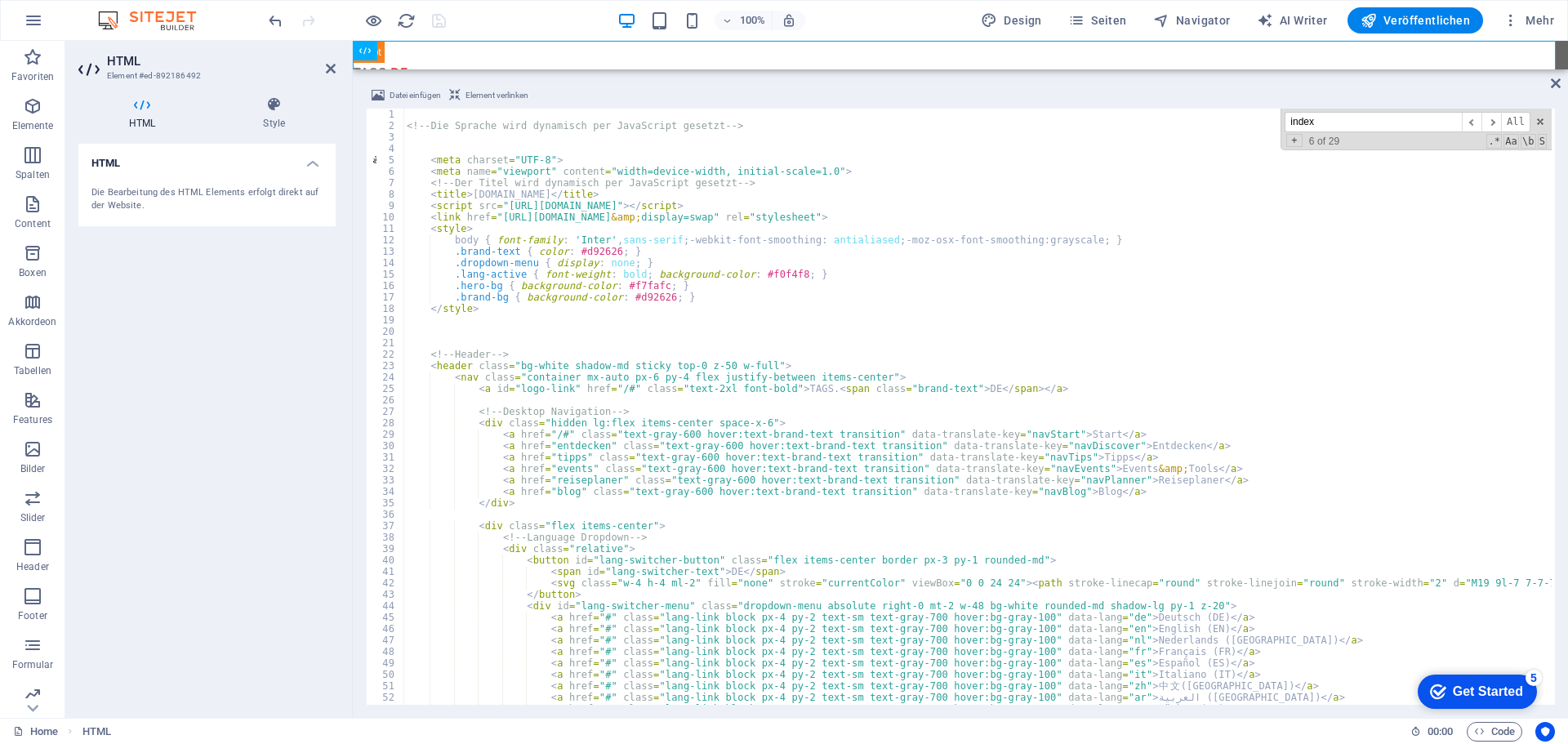
scroll to position [0, 0]
click at [1538, 119] on span at bounding box center [1540, 122] width 11 height 11
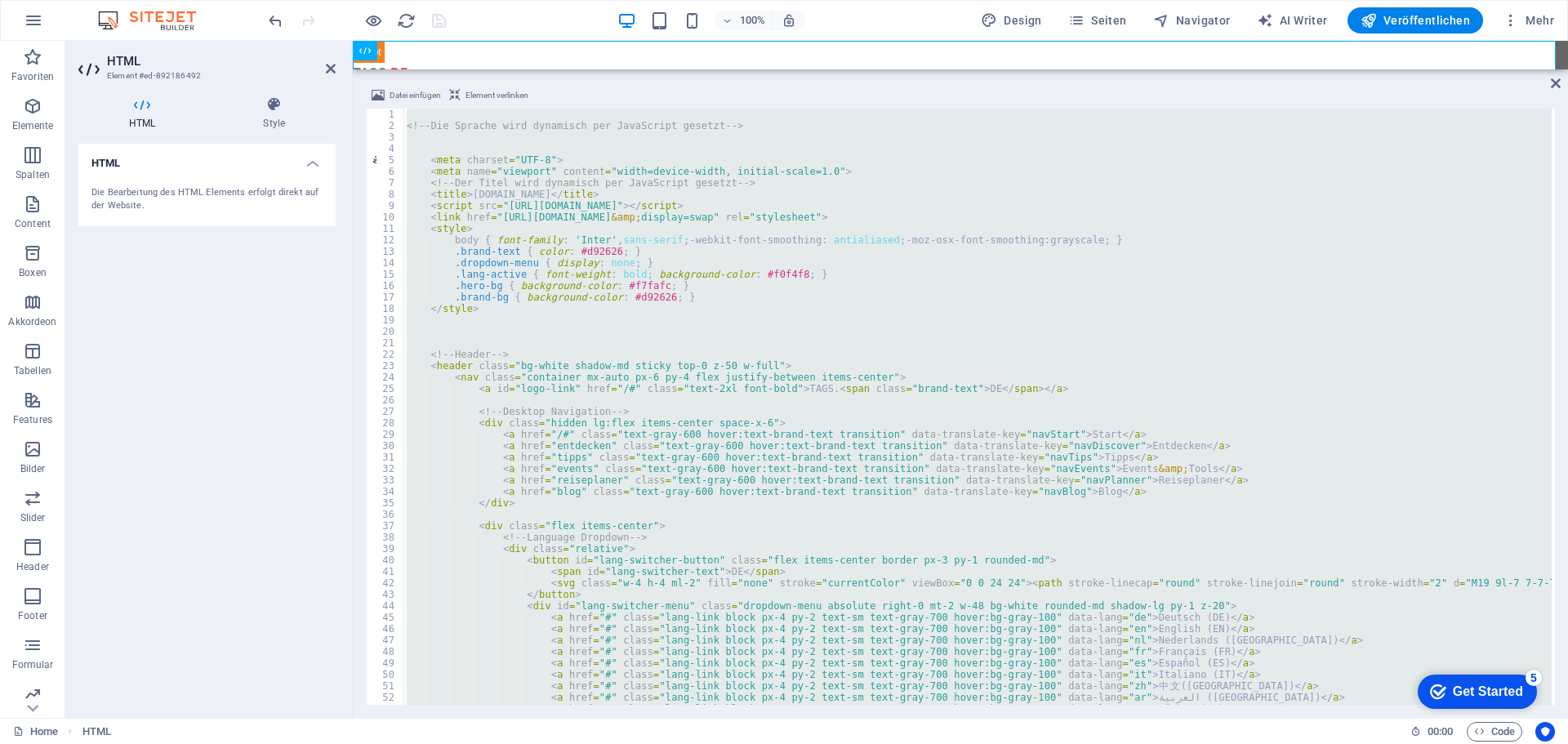
click at [877, 341] on div "<!-- Die Sprache wird dynamisch per JavaScript gesetzt --> < meta charset = "UT…" at bounding box center [977, 407] width 1148 height 597
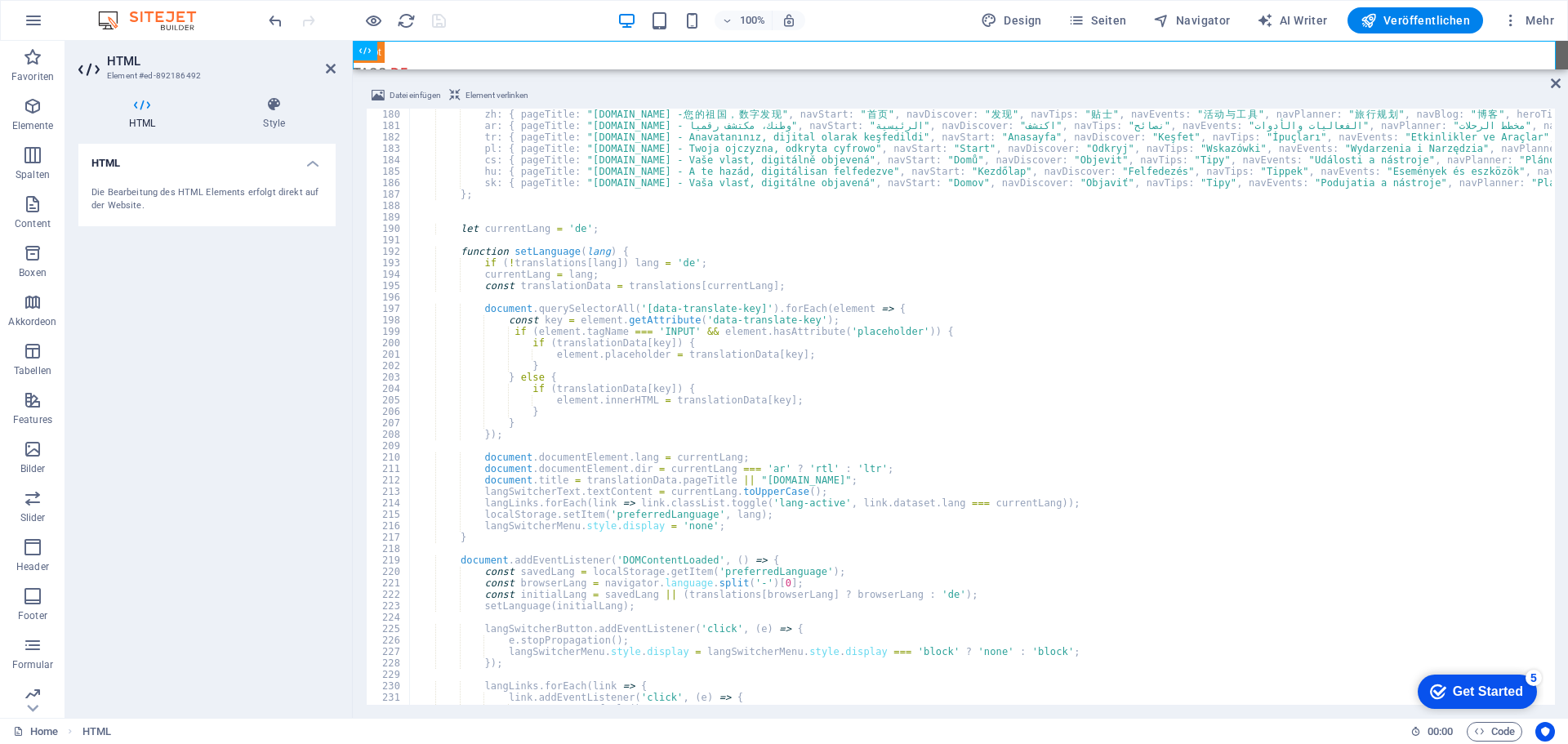
scroll to position [2244, 0]
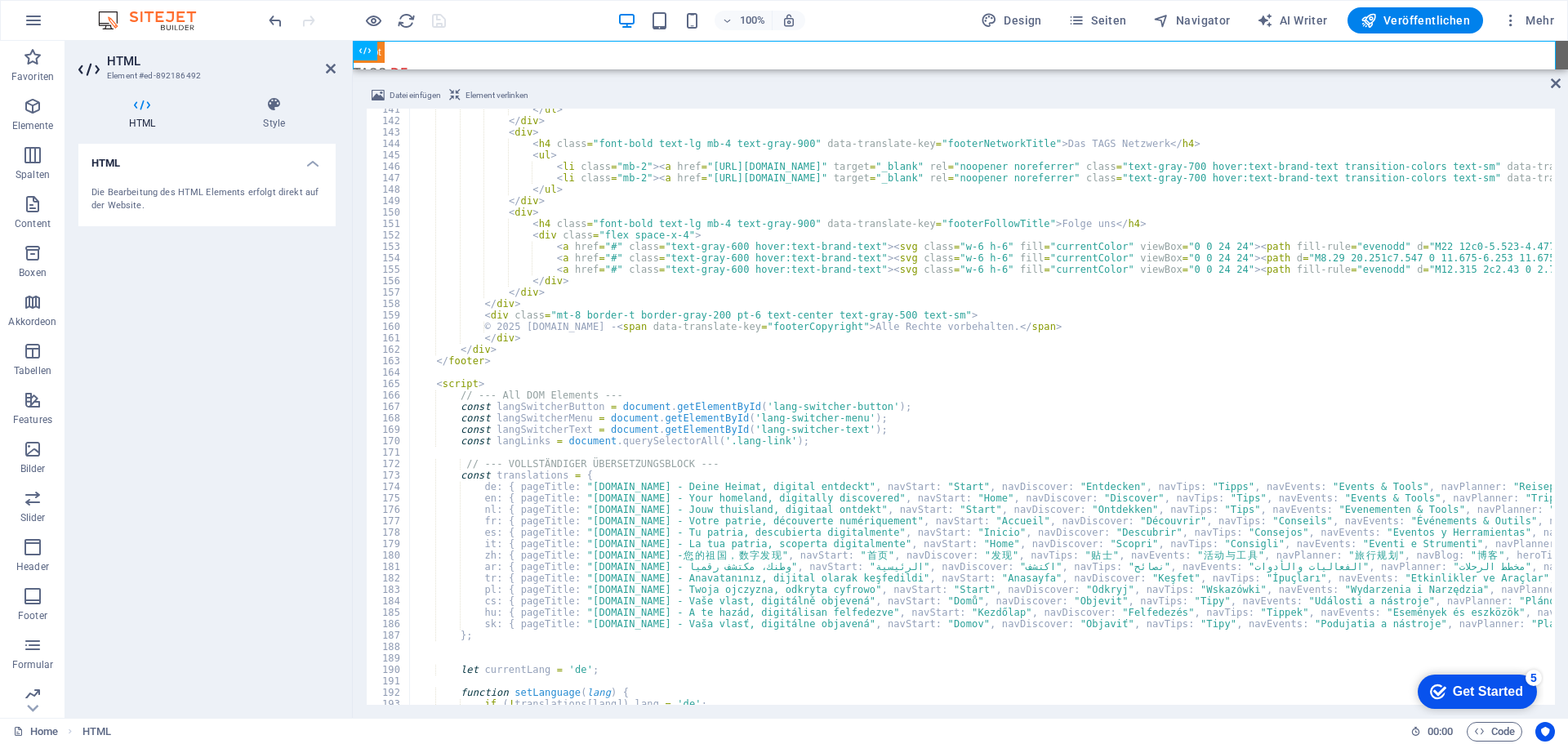
scroll to position [1606, 0]
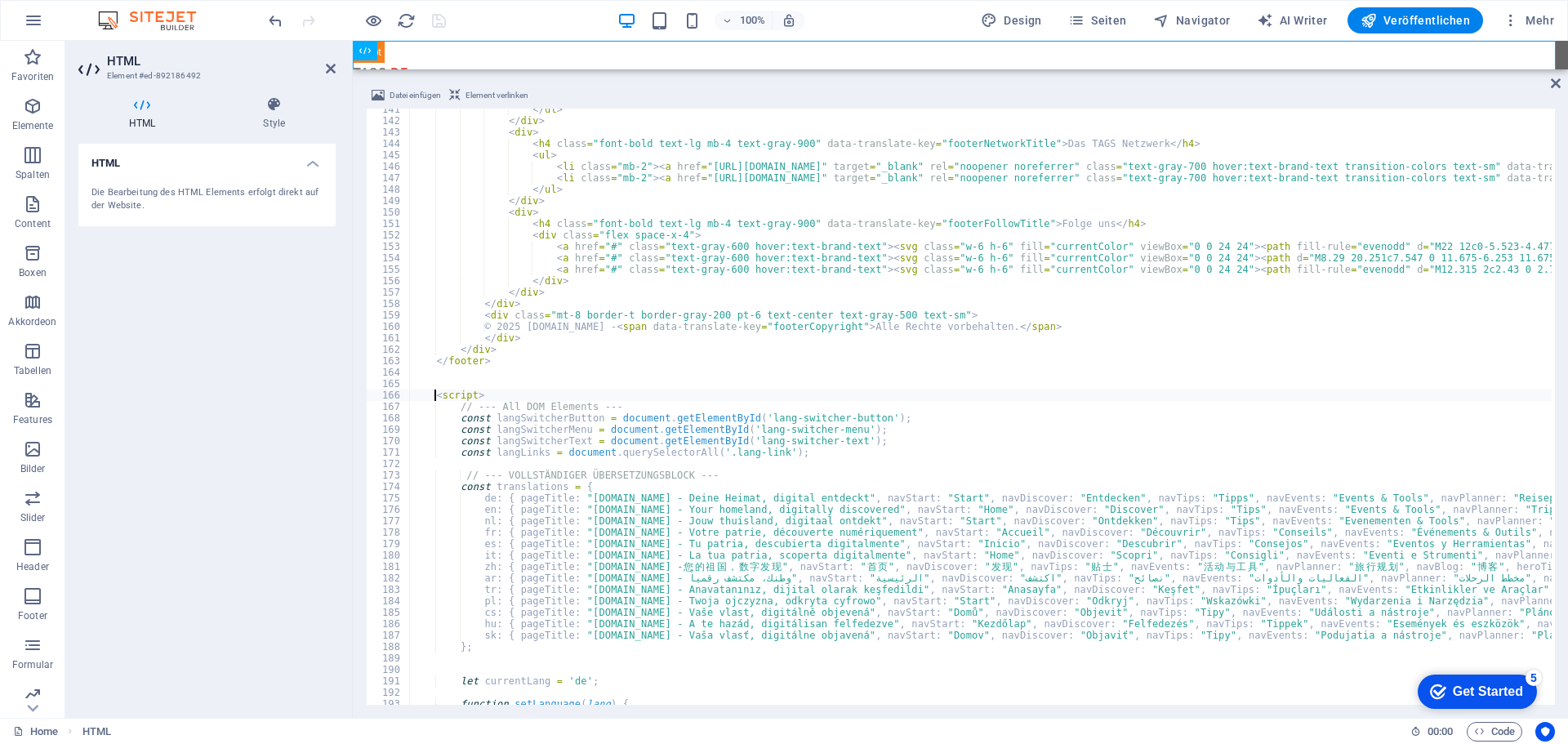
scroll to position [0, 2]
type textarea "<script>"
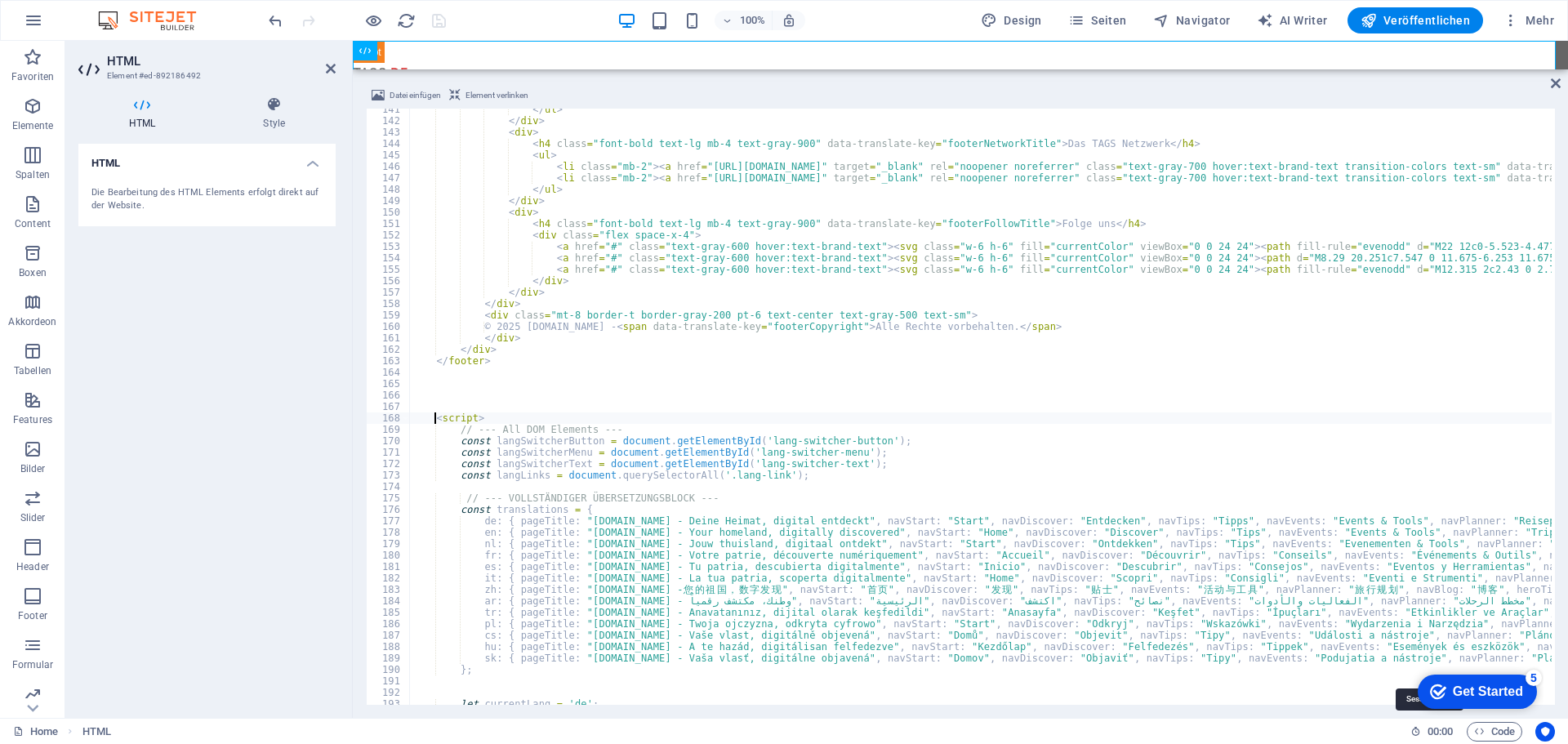
scroll to position [0, 1]
paste textarea "</script>"
type textarea "</script>"
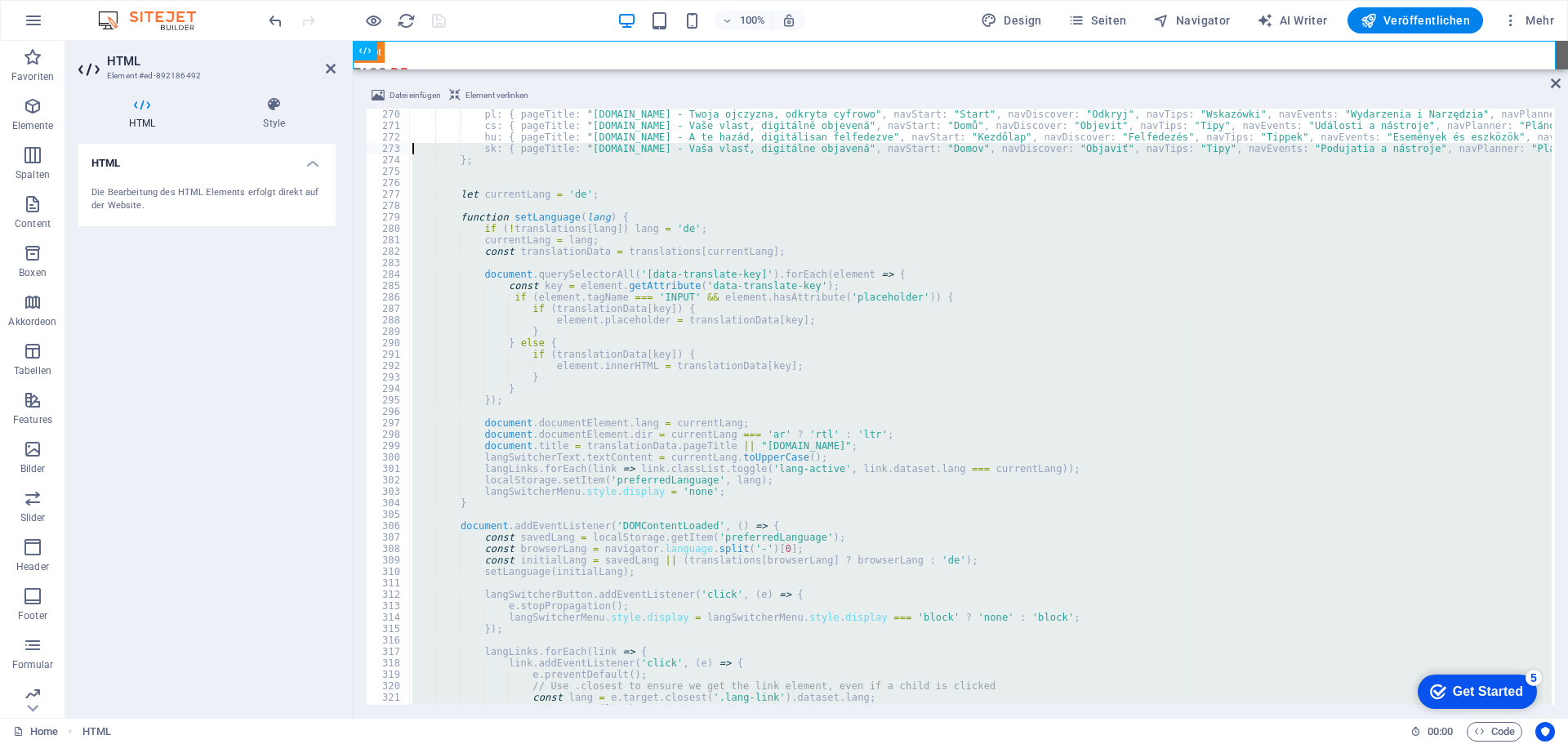
scroll to position [3077, 0]
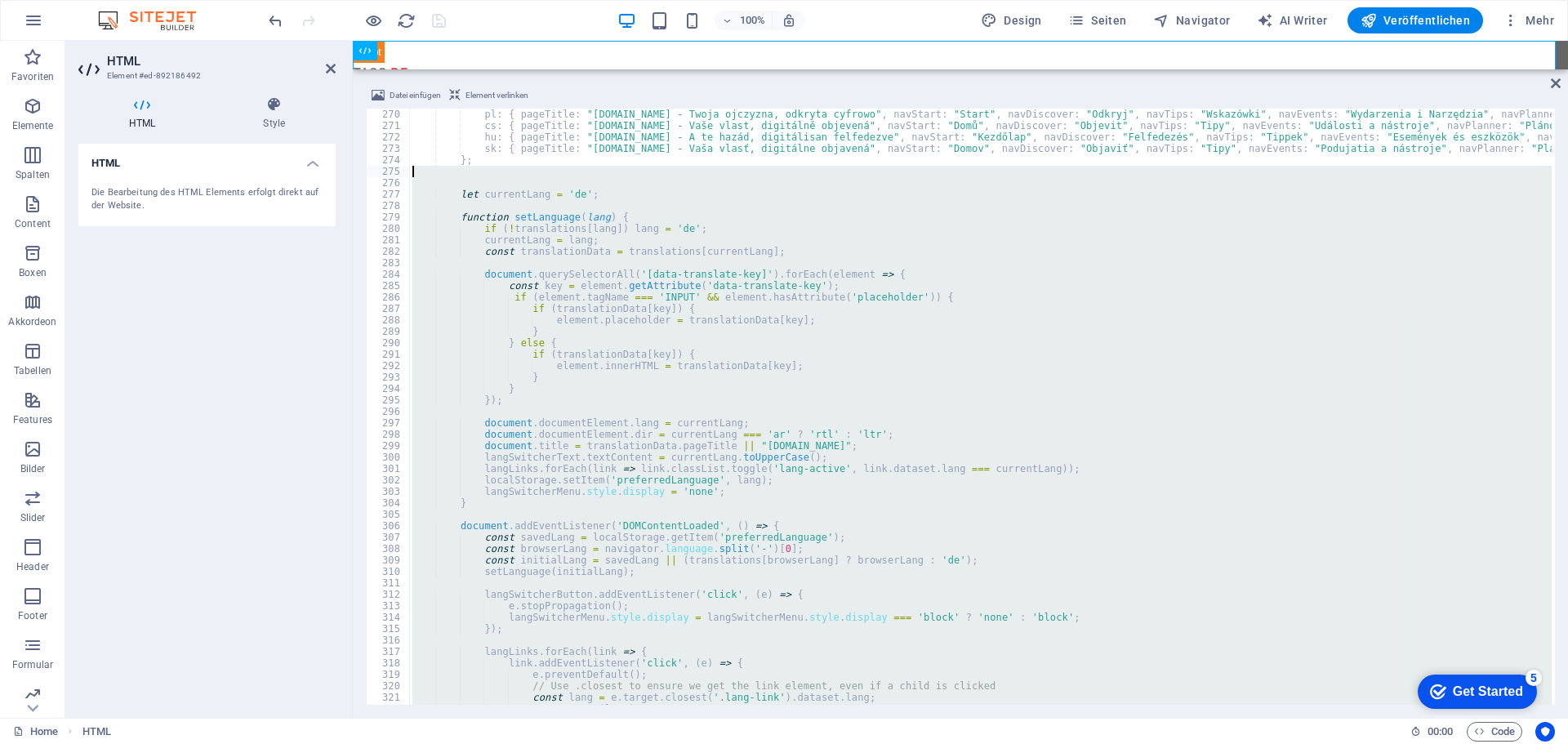
drag, startPoint x: 498, startPoint y: 662, endPoint x: 398, endPoint y: 176, distance: 496.2
click at [398, 176] on div "</script> 270 271 272 273 274 275 276 277 278 279 280 281 282 283 284 285 286 2…" at bounding box center [961, 407] width 1189 height 597
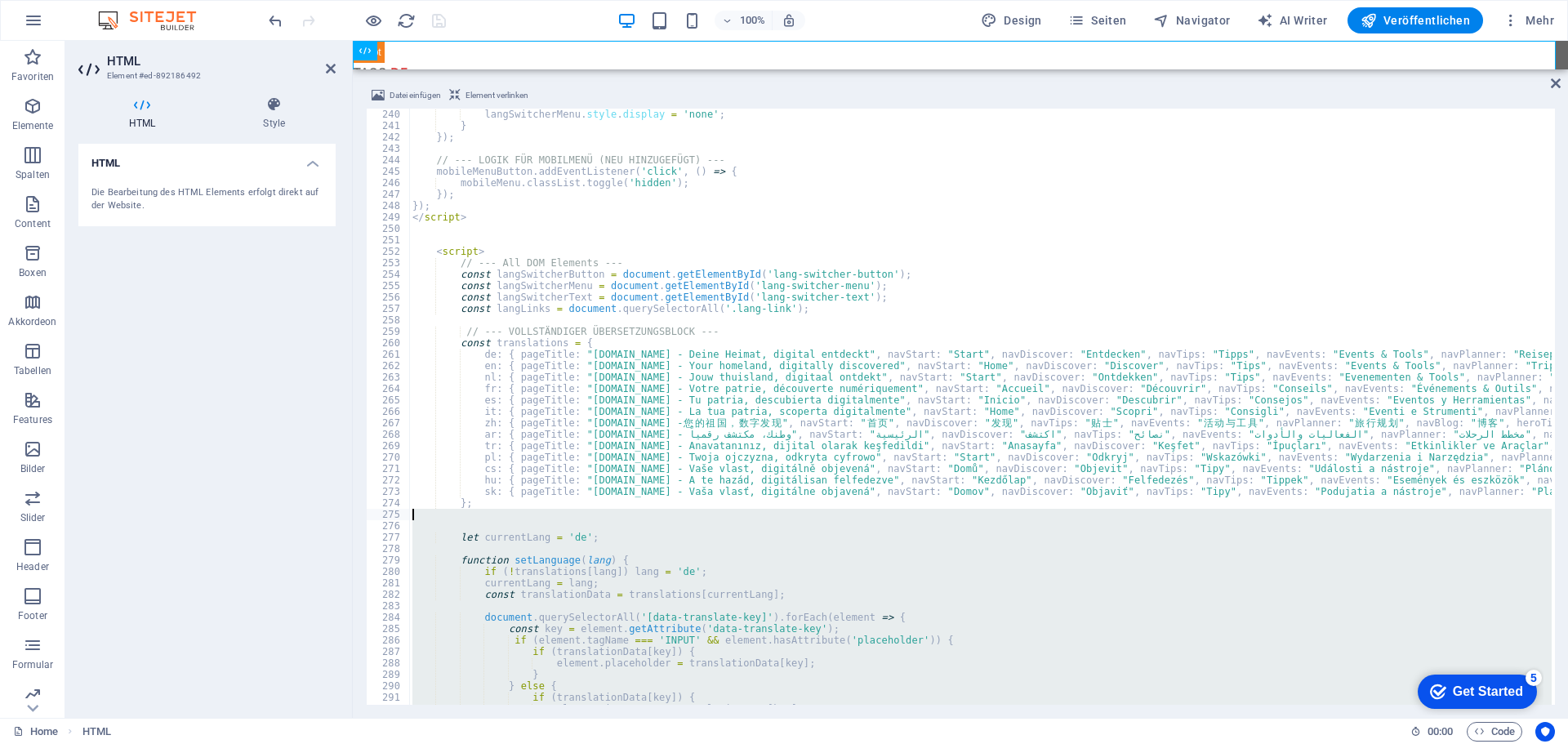
scroll to position [2734, 0]
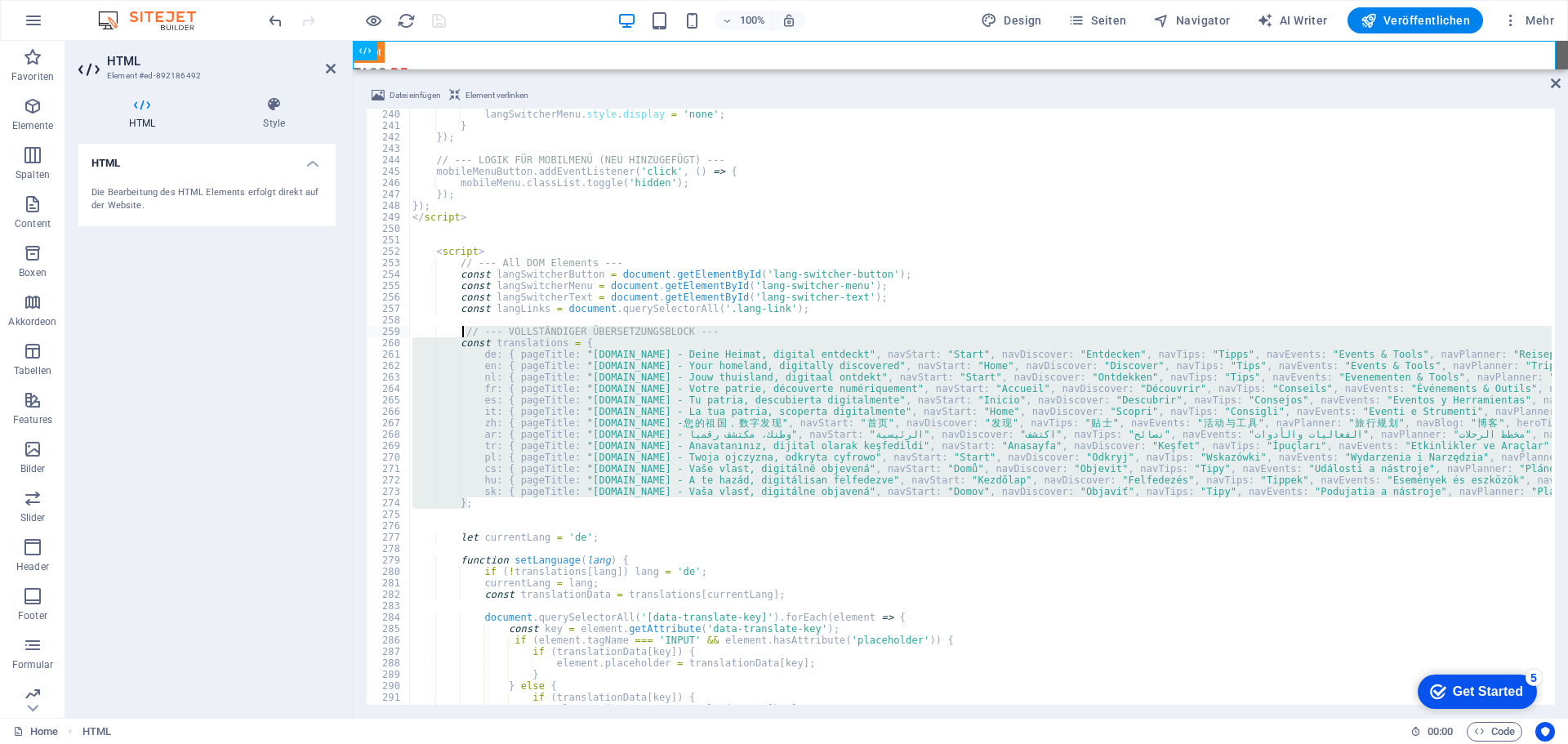
drag, startPoint x: 530, startPoint y: 501, endPoint x: 463, endPoint y: 332, distance: 181.8
type textarea "// --- VOLLSTÄNDIGER ÜBERSETZUNGSBLOCK --- const translations = {"
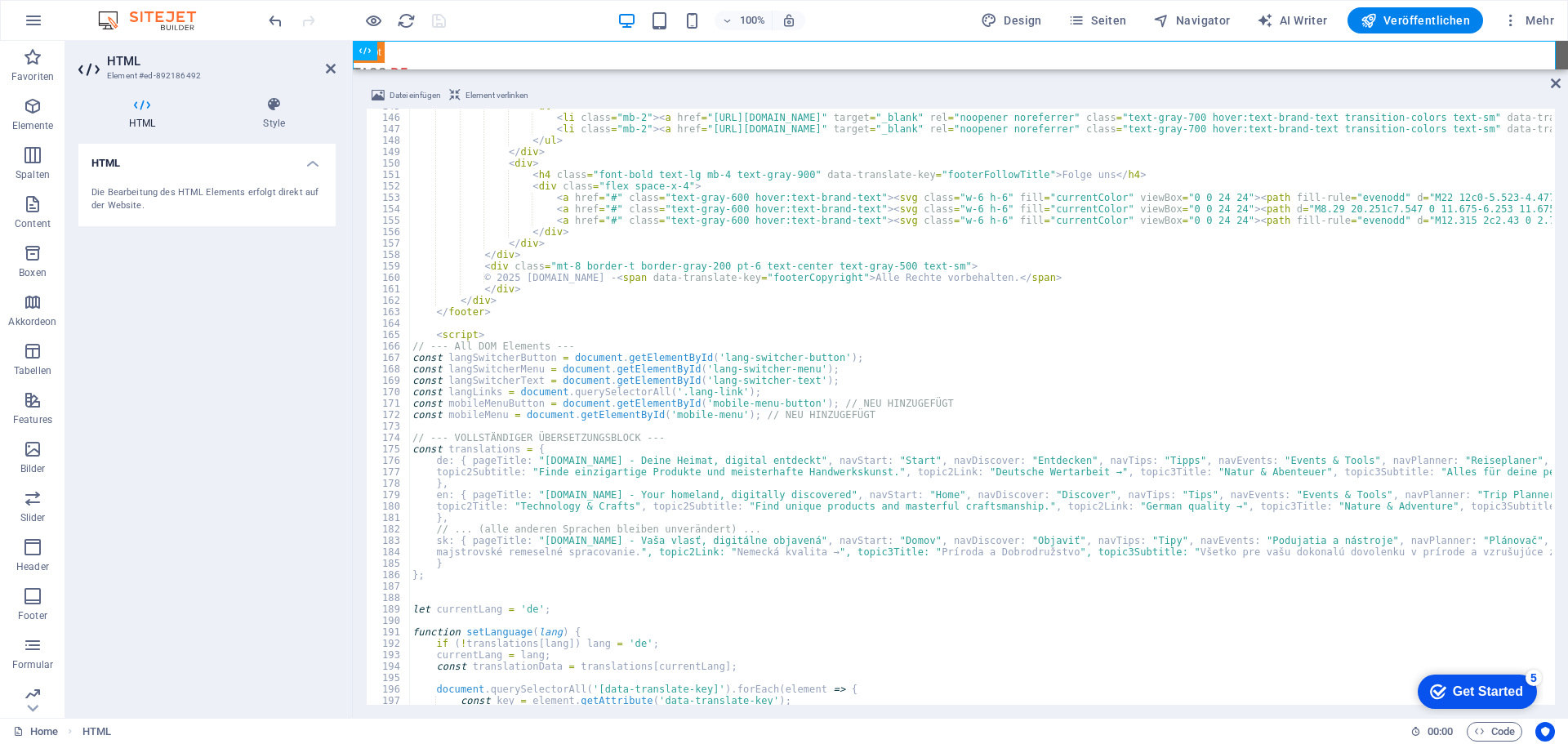
scroll to position [1655, 0]
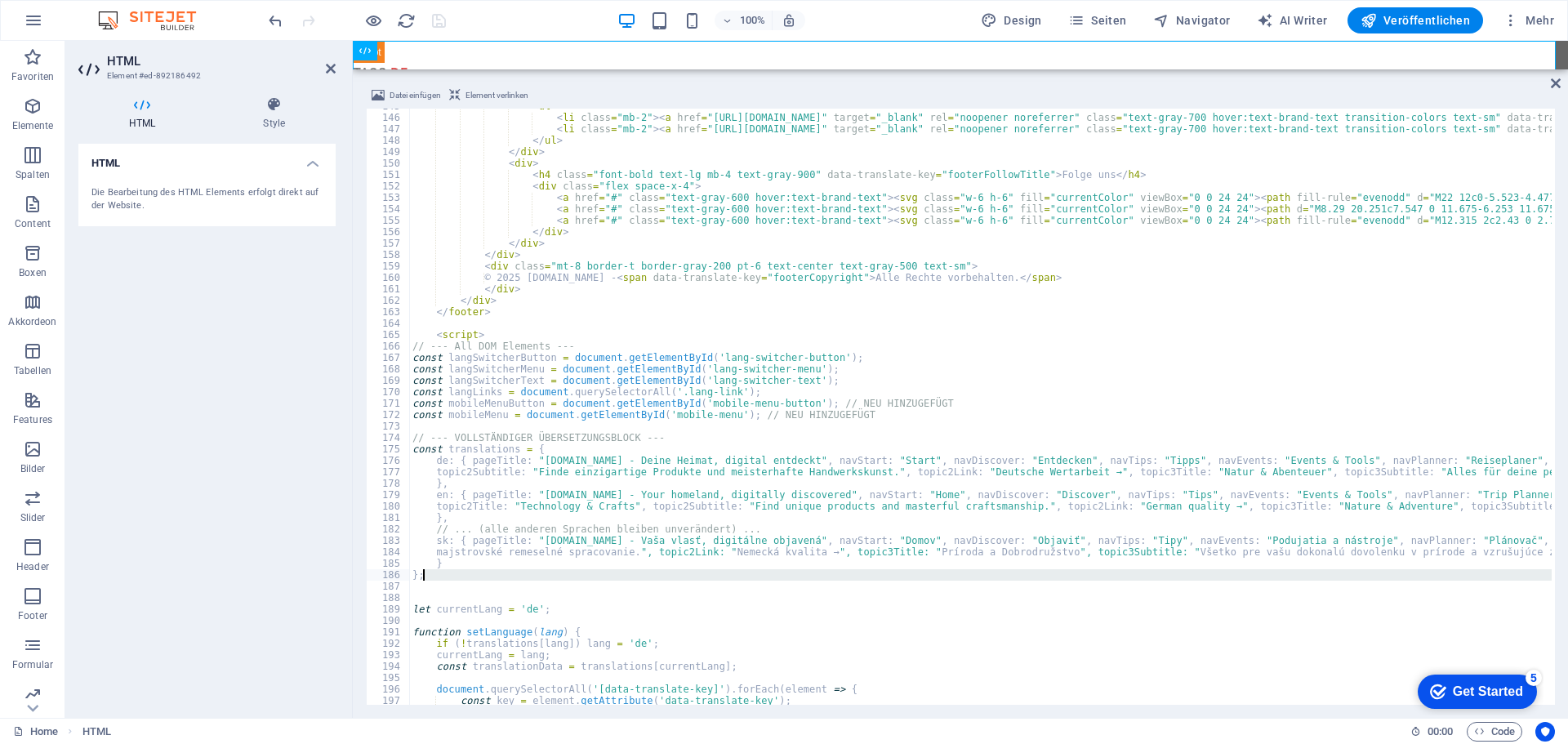
drag, startPoint x: 433, startPoint y: 582, endPoint x: 427, endPoint y: 570, distance: 13.4
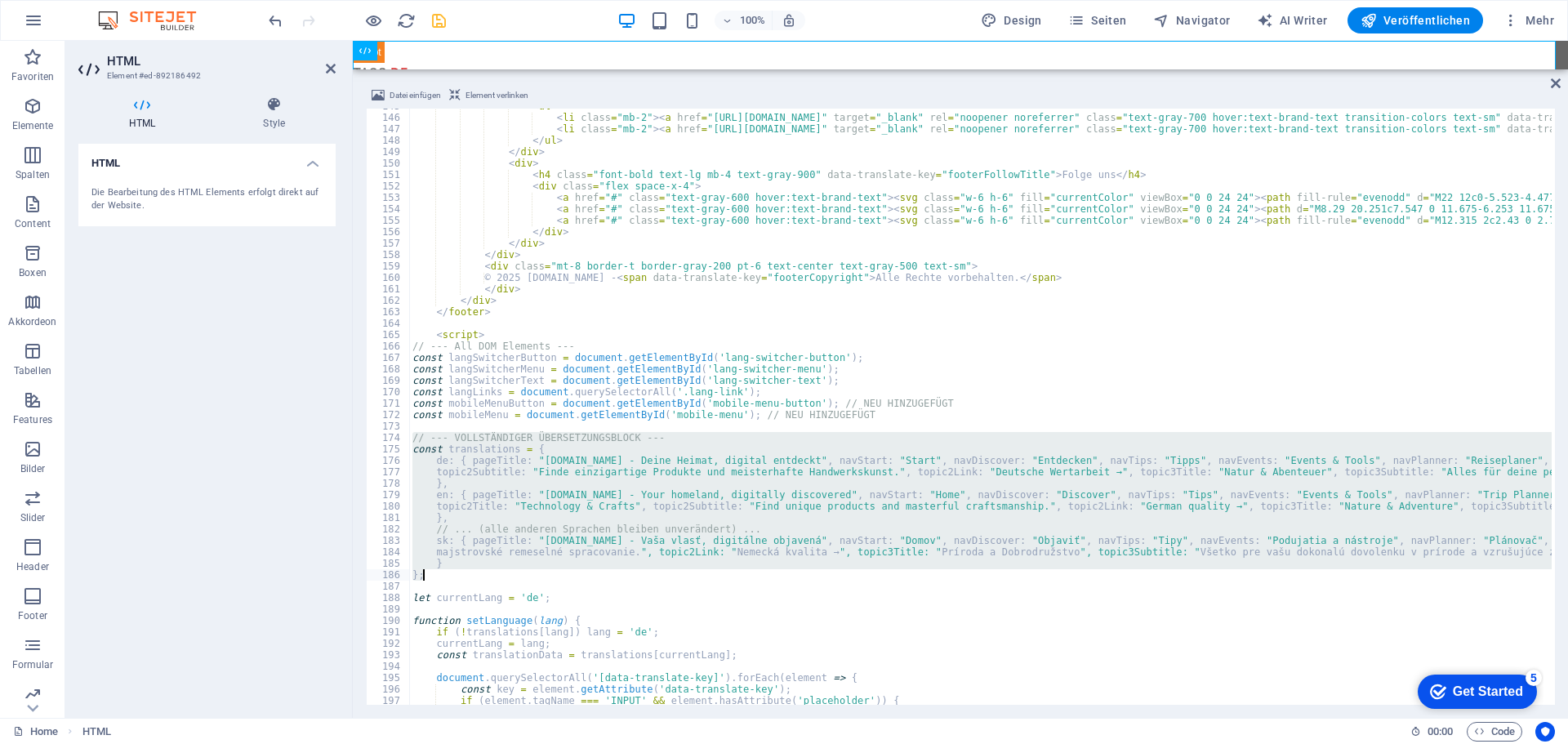
drag, startPoint x: 412, startPoint y: 435, endPoint x: 582, endPoint y: 573, distance: 219.0
type textarea "} };"
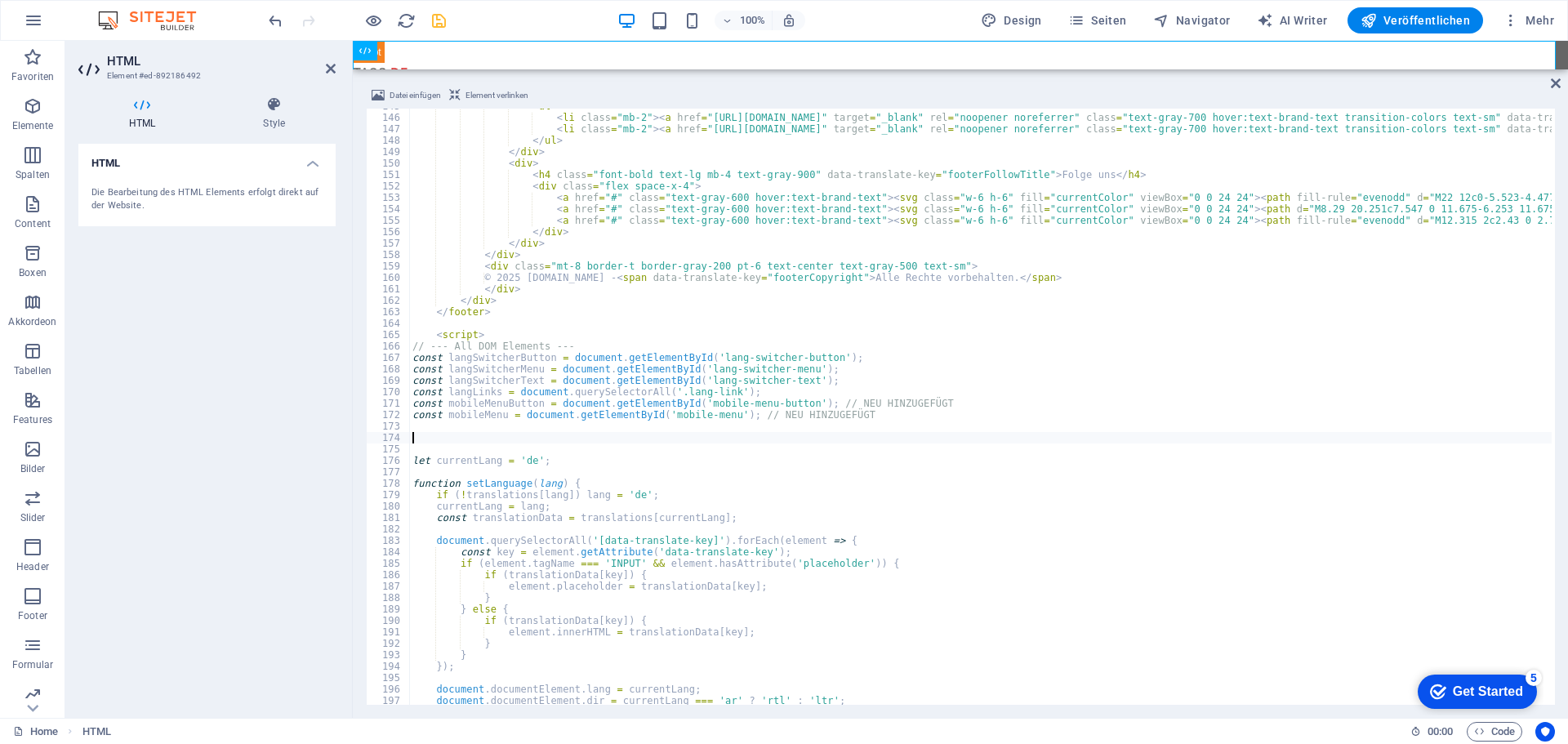
paste textarea "};"
type textarea "};"
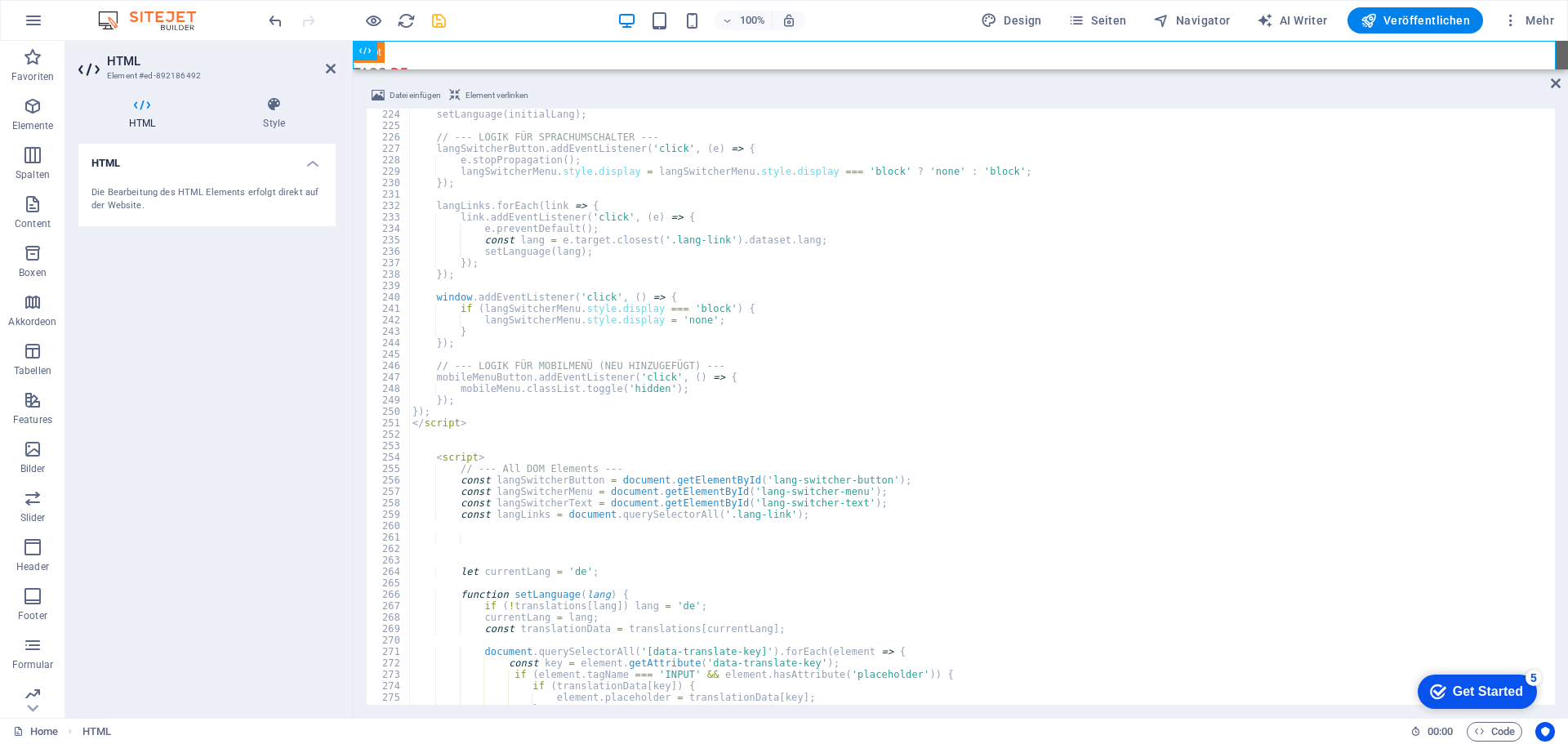
scroll to position [2551, 0]
click at [273, 22] on icon "undo" at bounding box center [276, 21] width 19 height 19
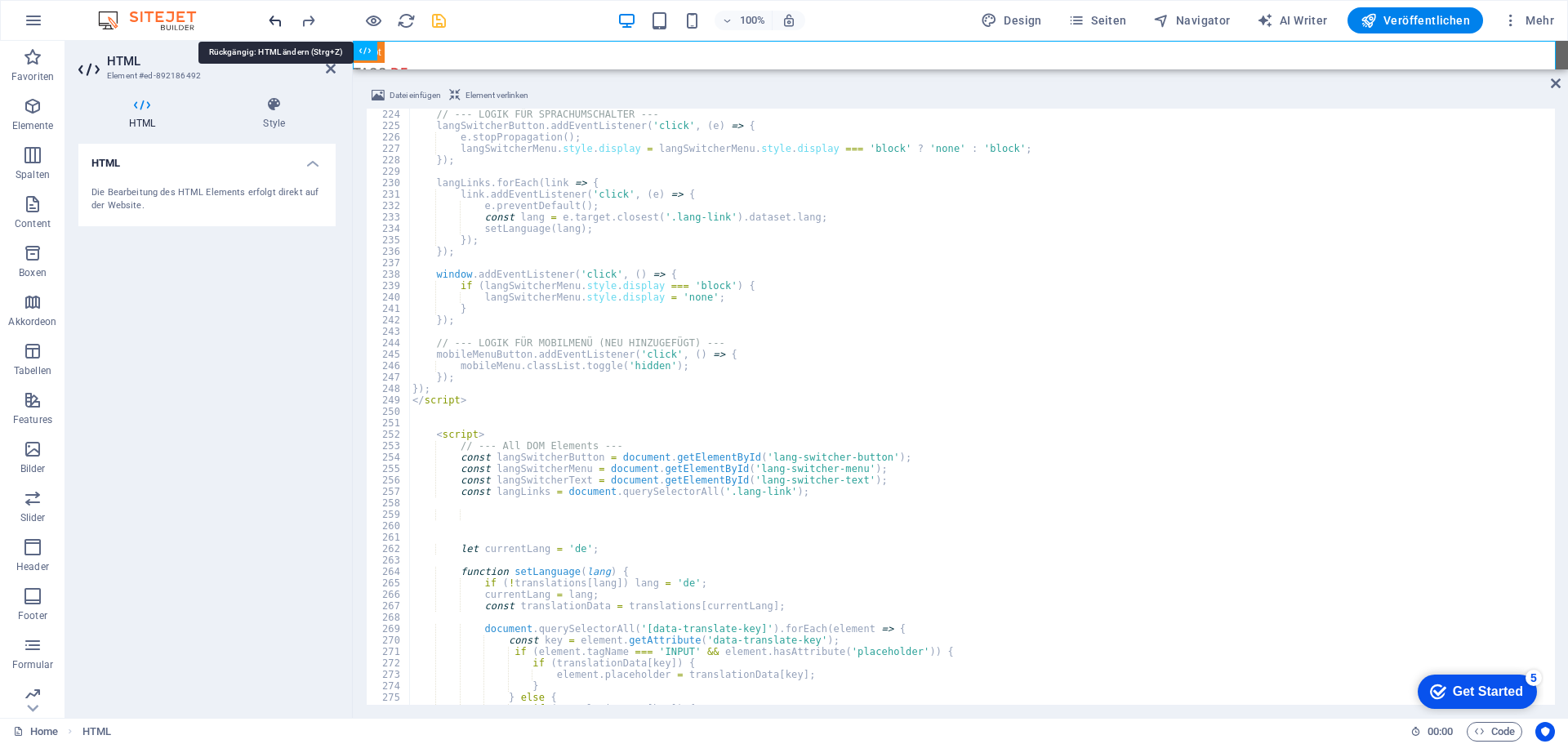
click at [273, 22] on icon "undo" at bounding box center [276, 21] width 19 height 19
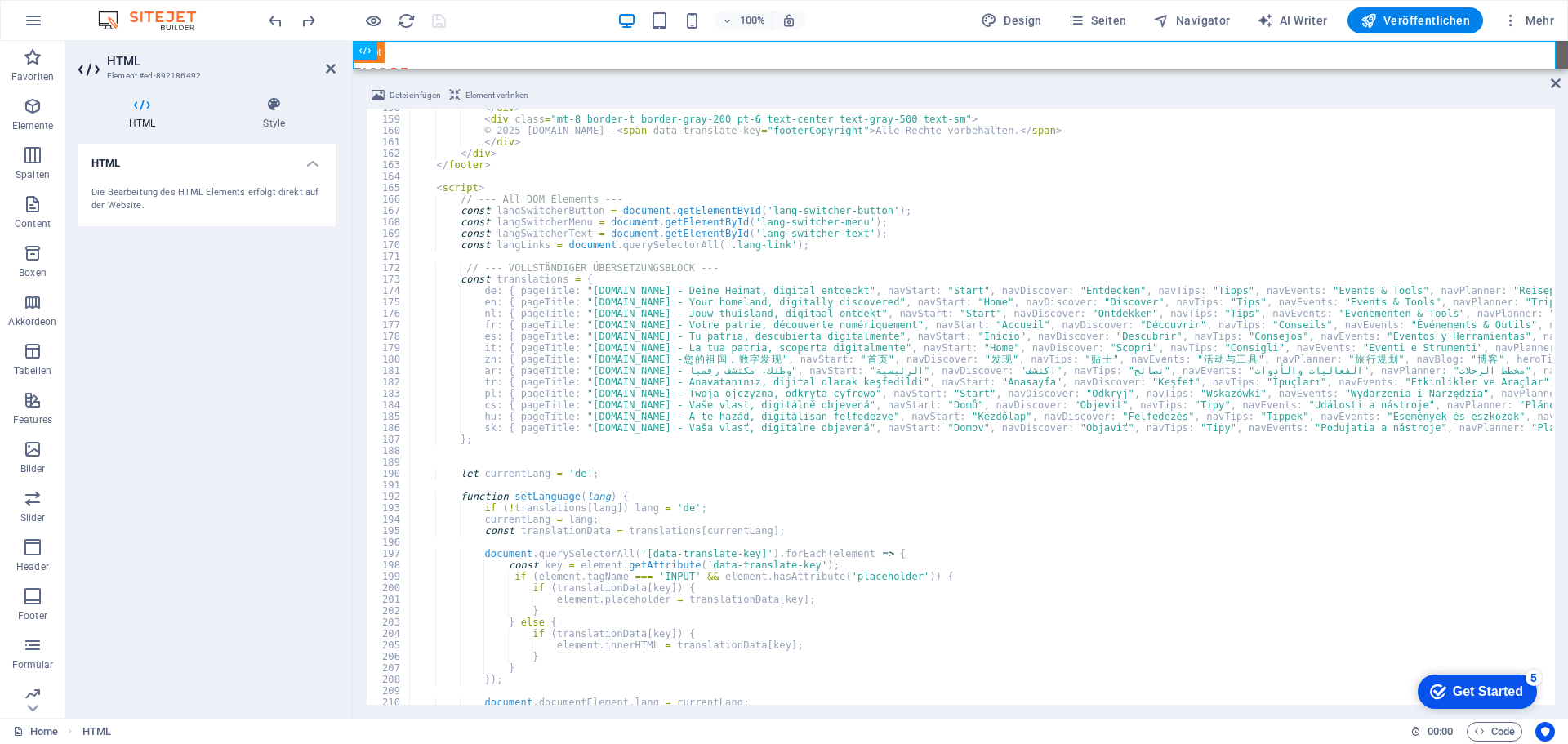
scroll to position [1754, 0]
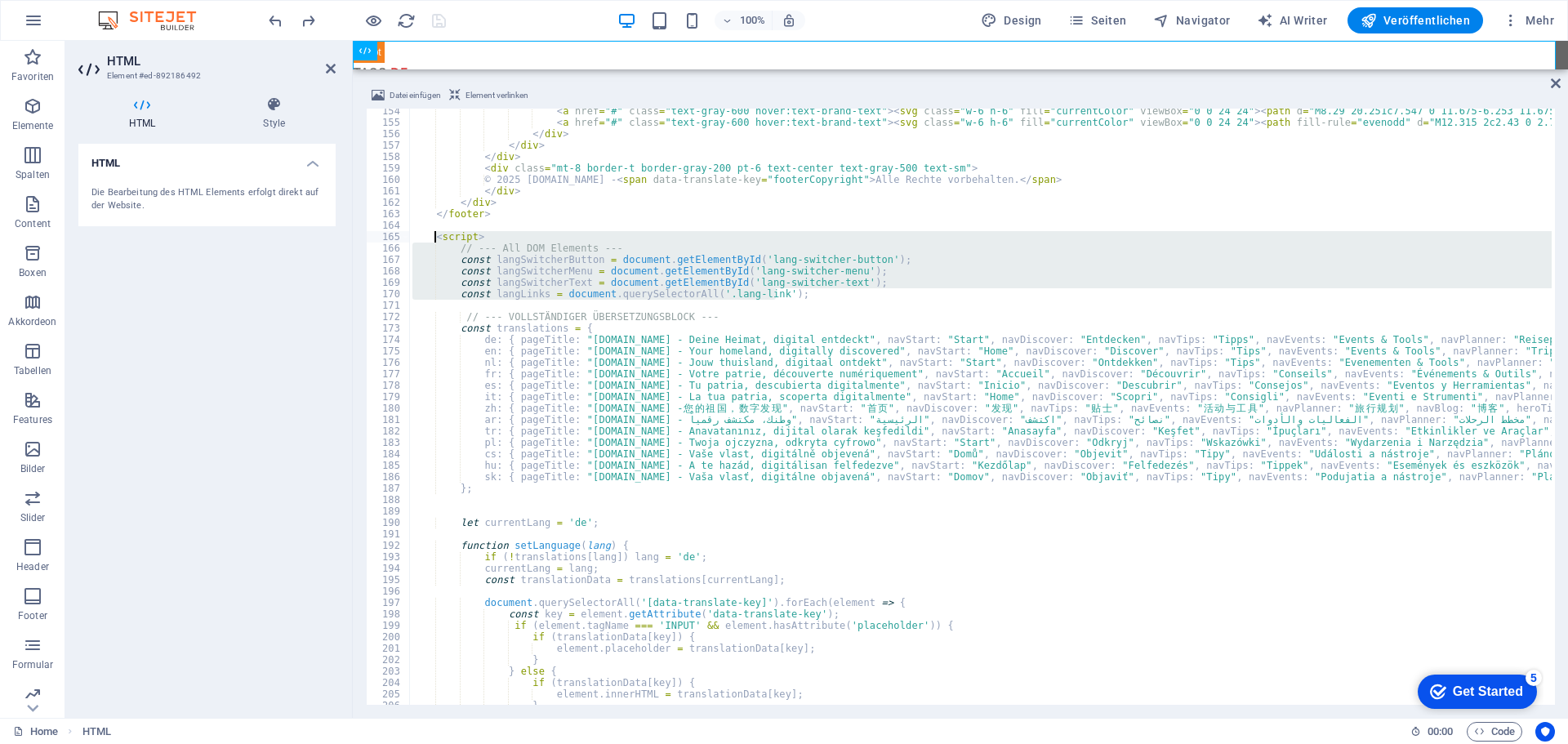
drag, startPoint x: 781, startPoint y: 295, endPoint x: 437, endPoint y: 240, distance: 348.4
type textarea "<script> // --- All DOM Elements ---"
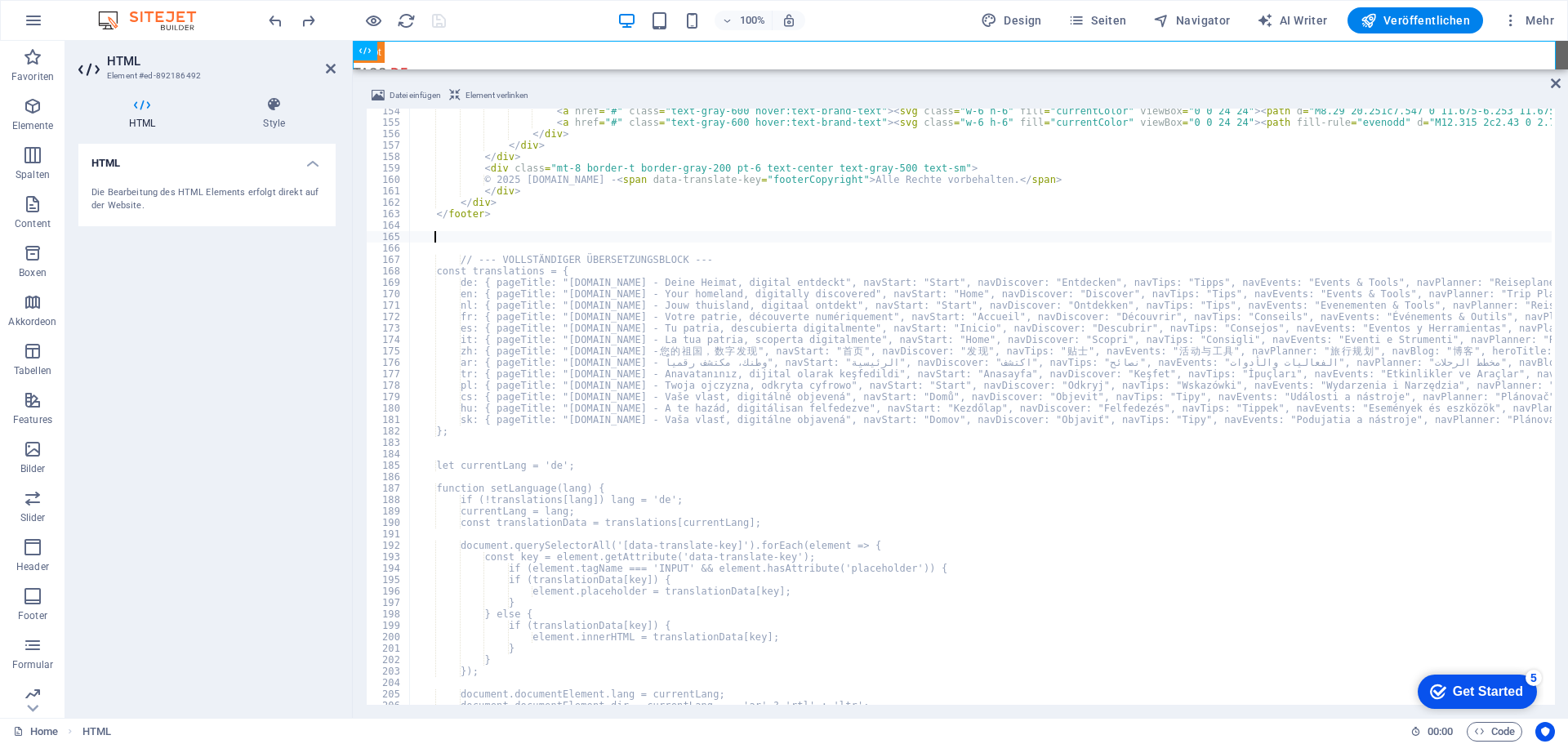
paste textarea
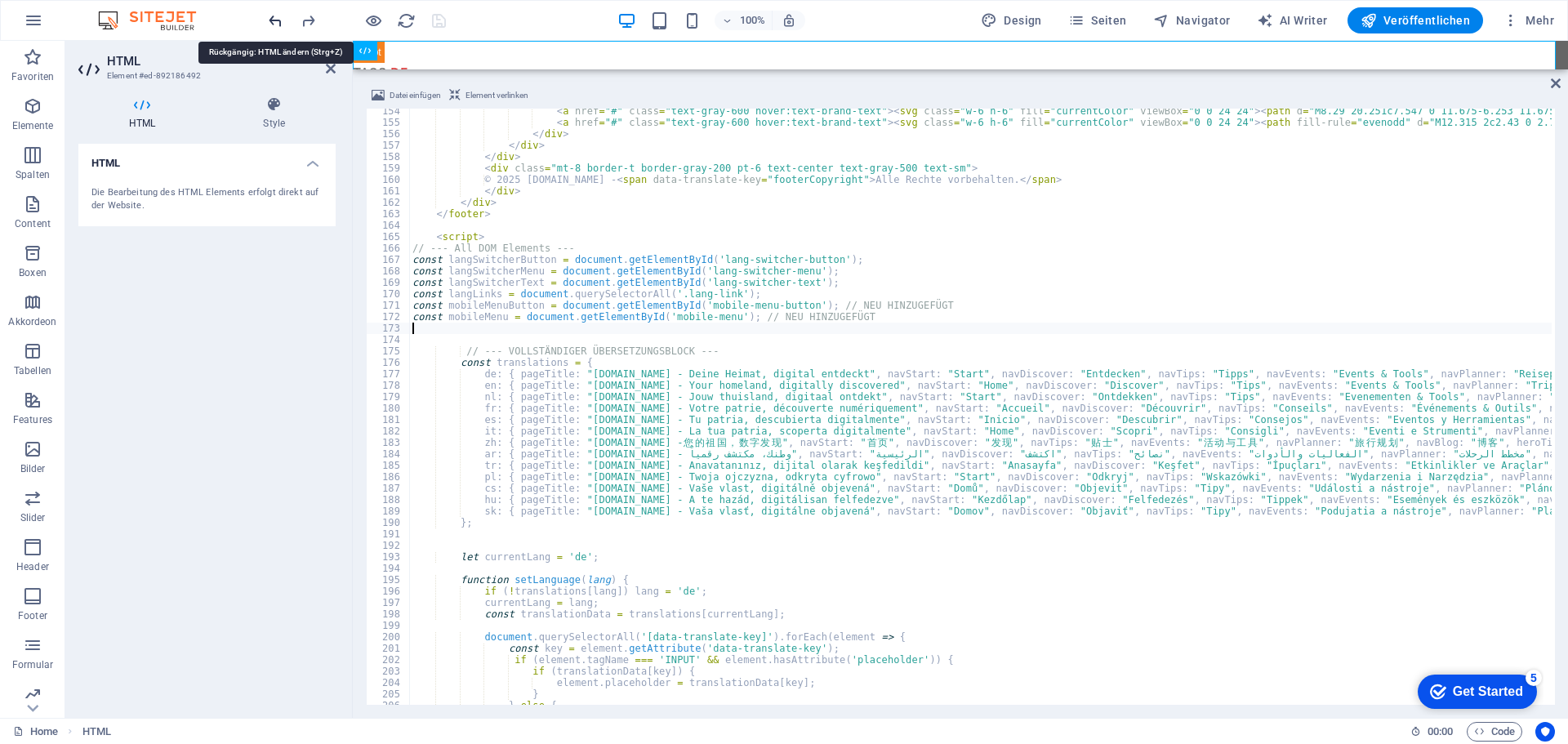
click at [275, 23] on icon "undo" at bounding box center [276, 21] width 19 height 19
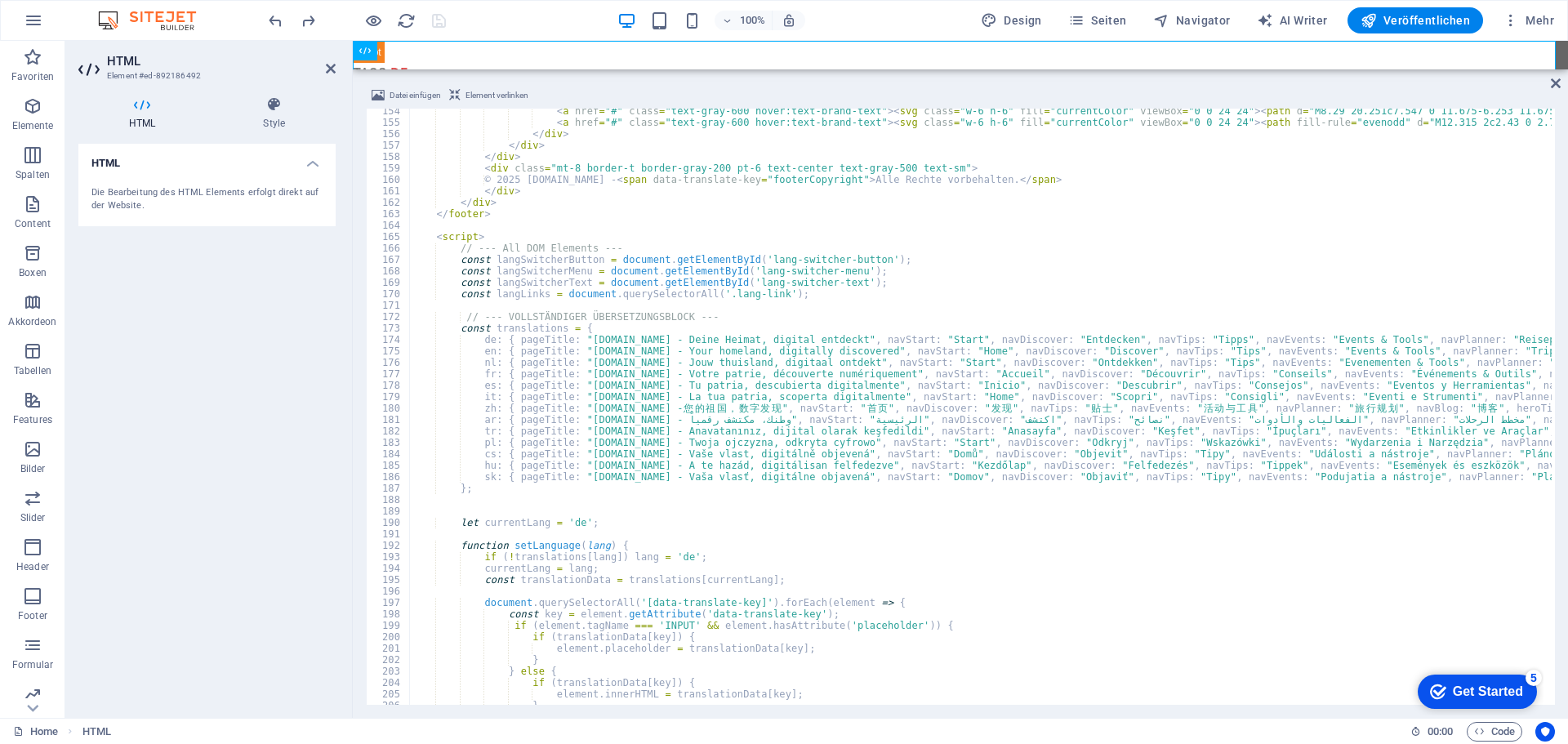
type textarea "const langLinks = document.querySelectorAll('.lang-link');"
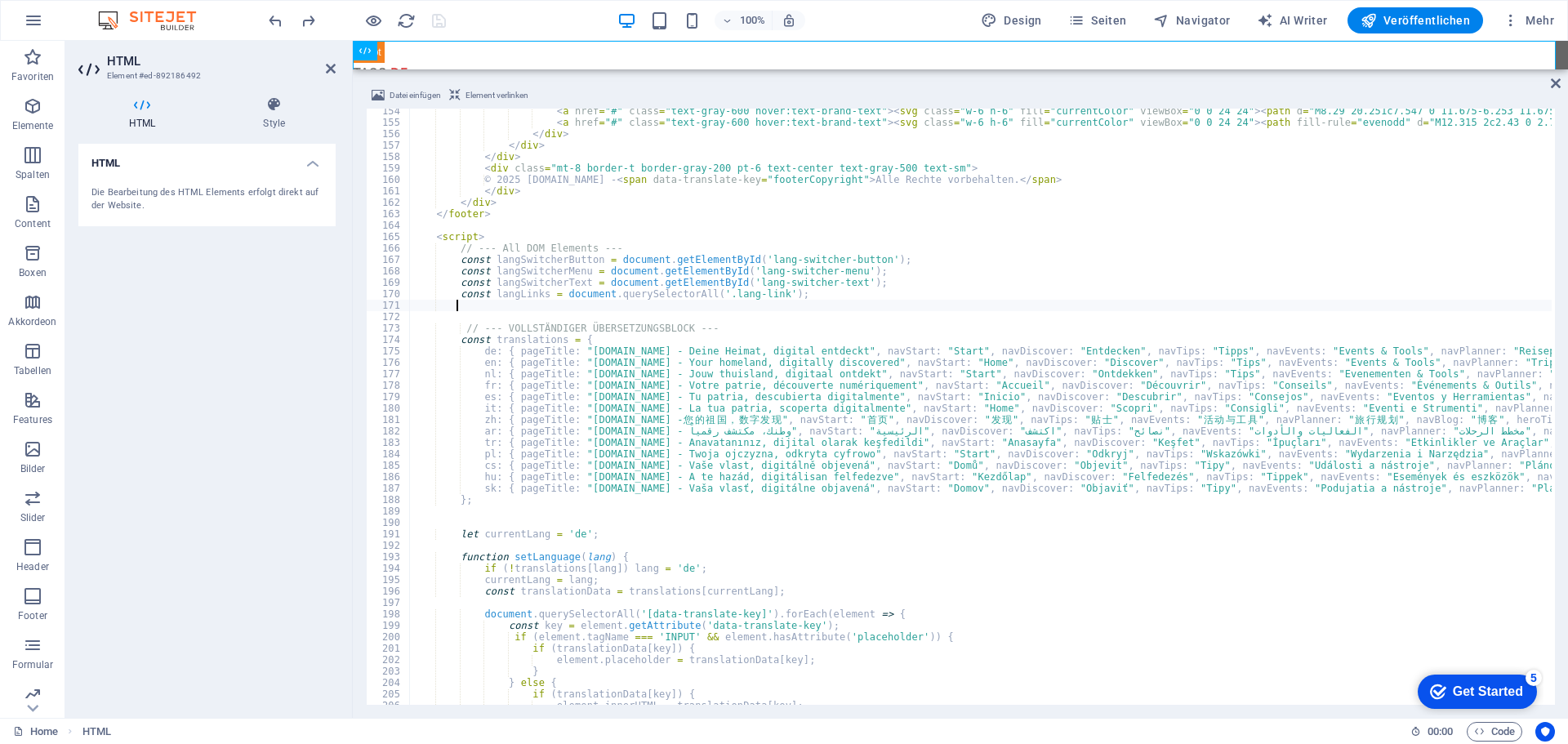
paste textarea
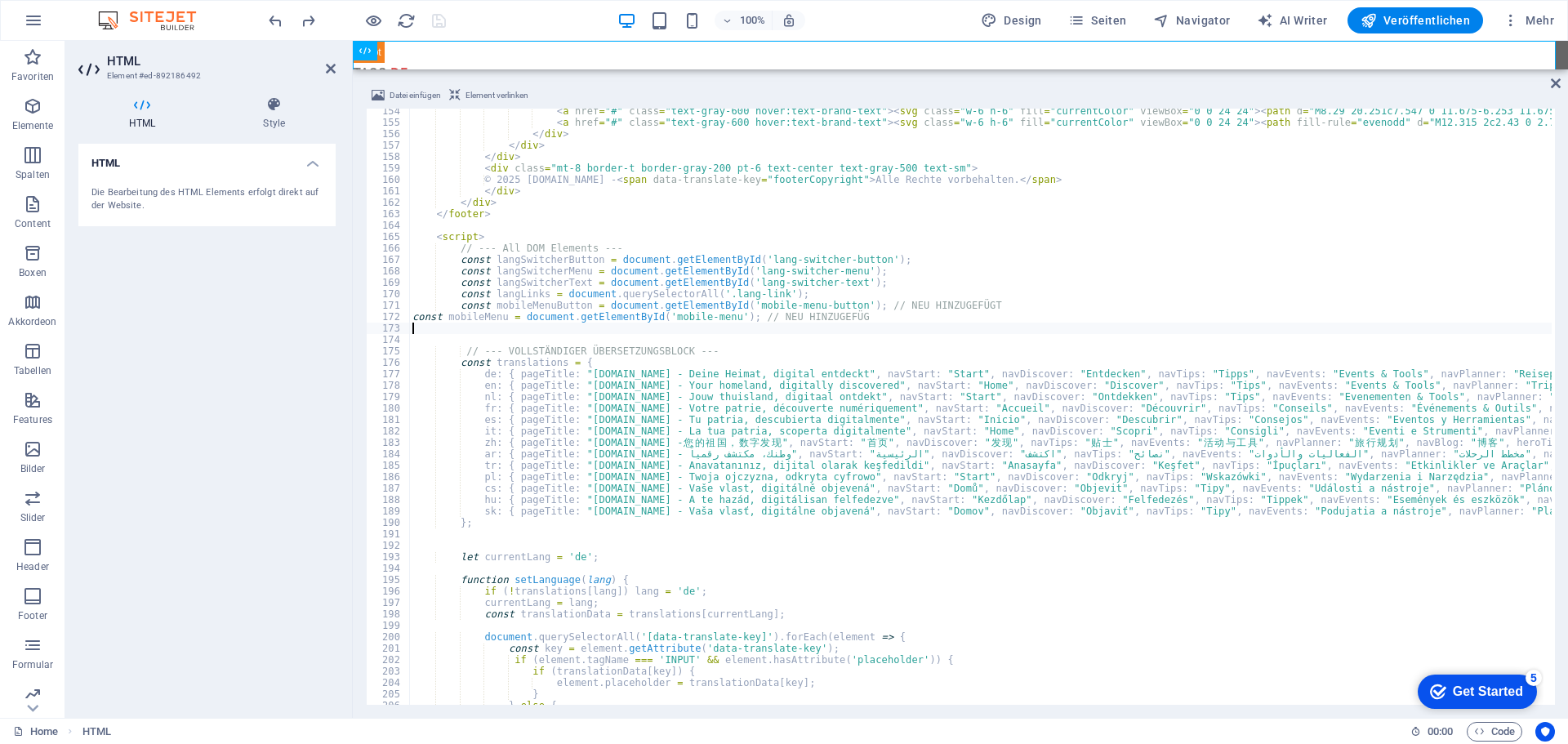
scroll to position [0, 0]
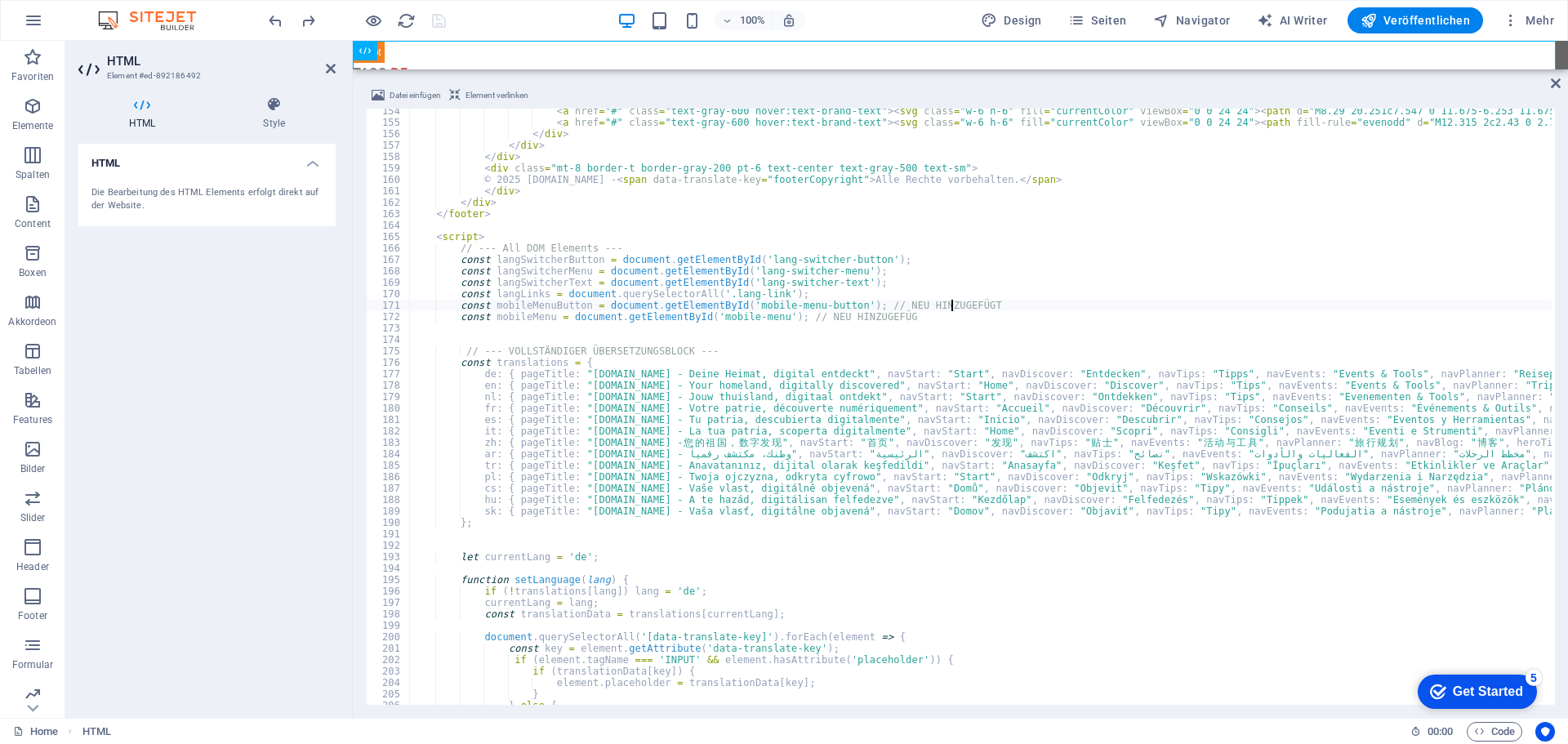
type textarea "const mobileMenuButton = document.getElementById('mobile-menu-button');"
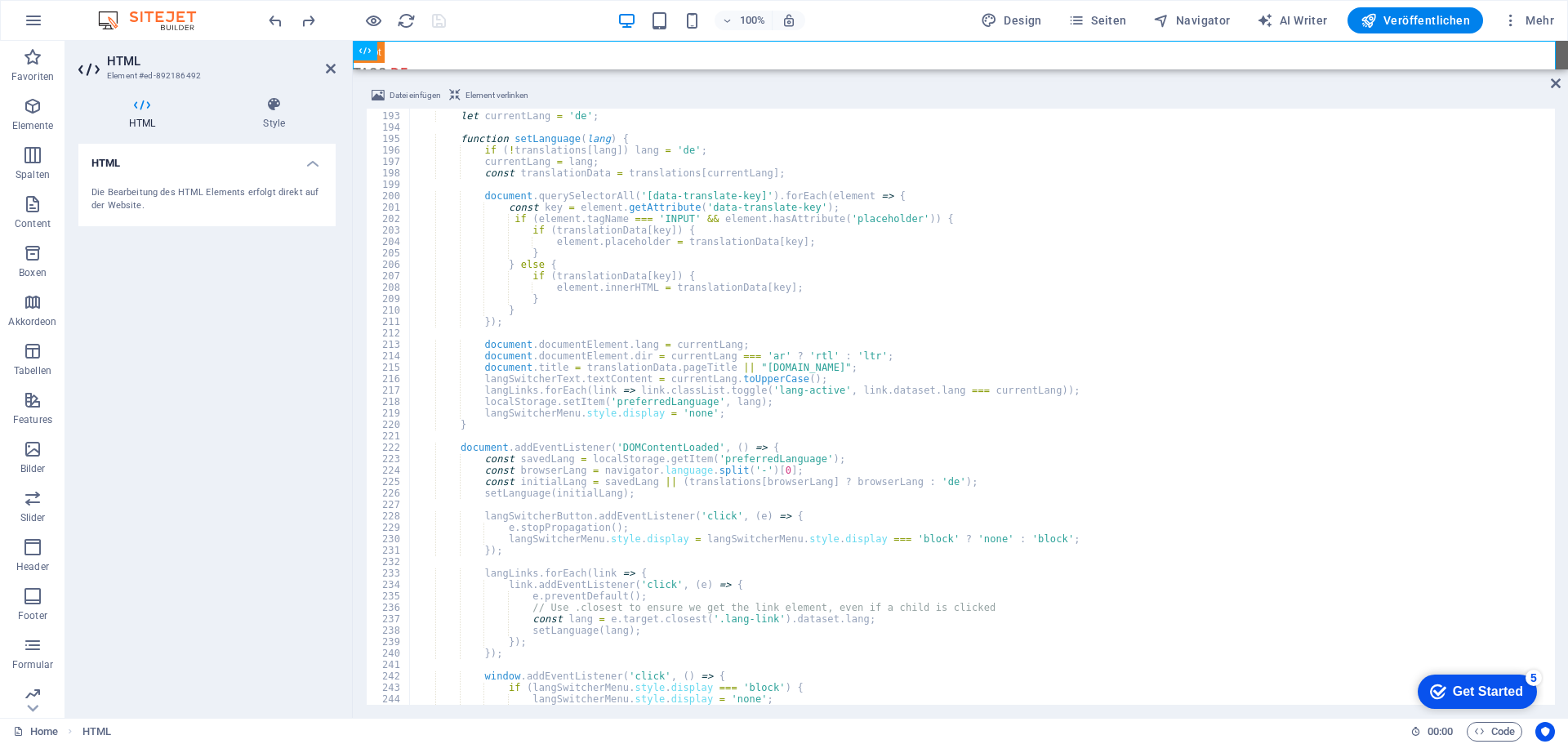
scroll to position [2278, 0]
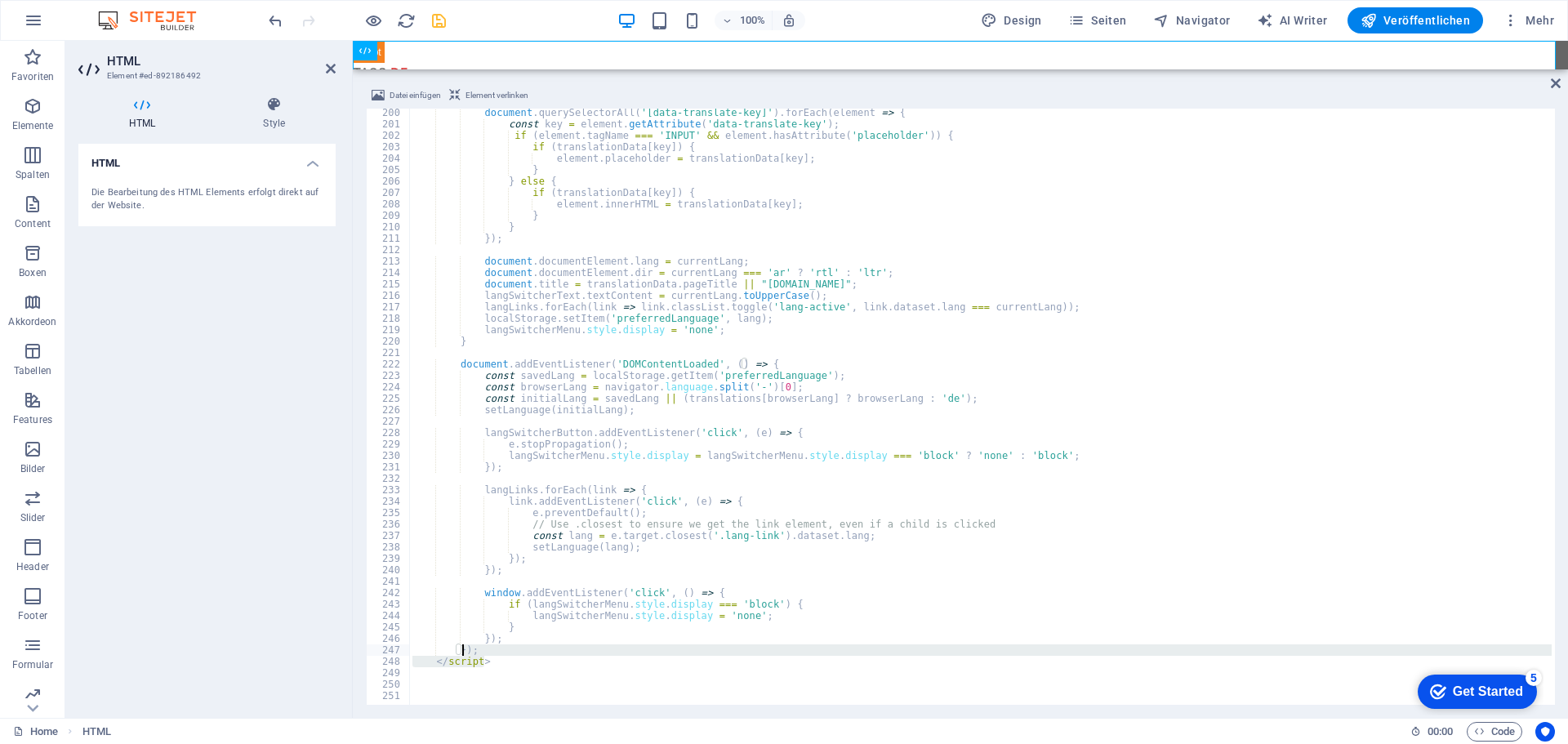
drag, startPoint x: 492, startPoint y: 662, endPoint x: 460, endPoint y: 654, distance: 33.0
type textarea "}"
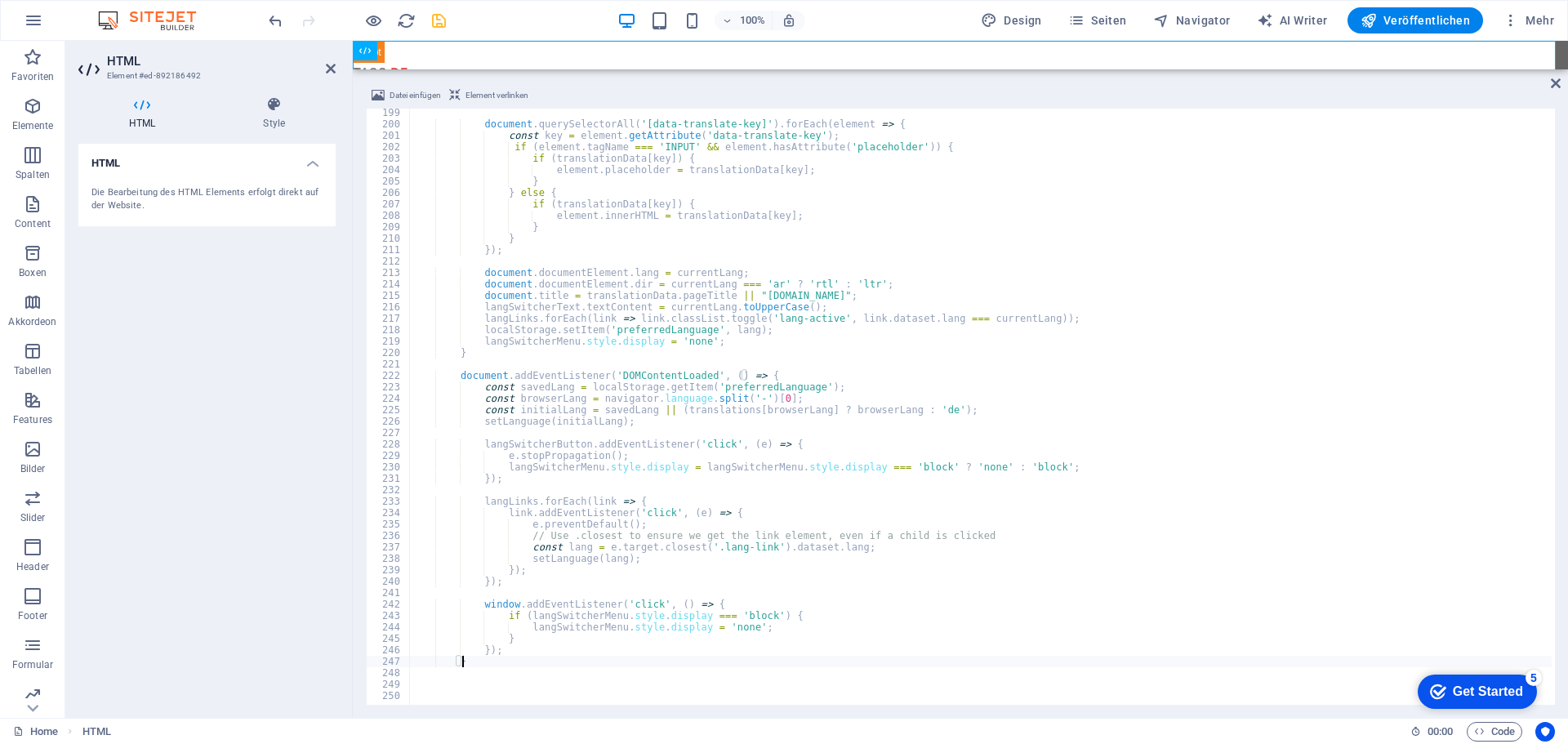
scroll to position [2266, 0]
paste textarea
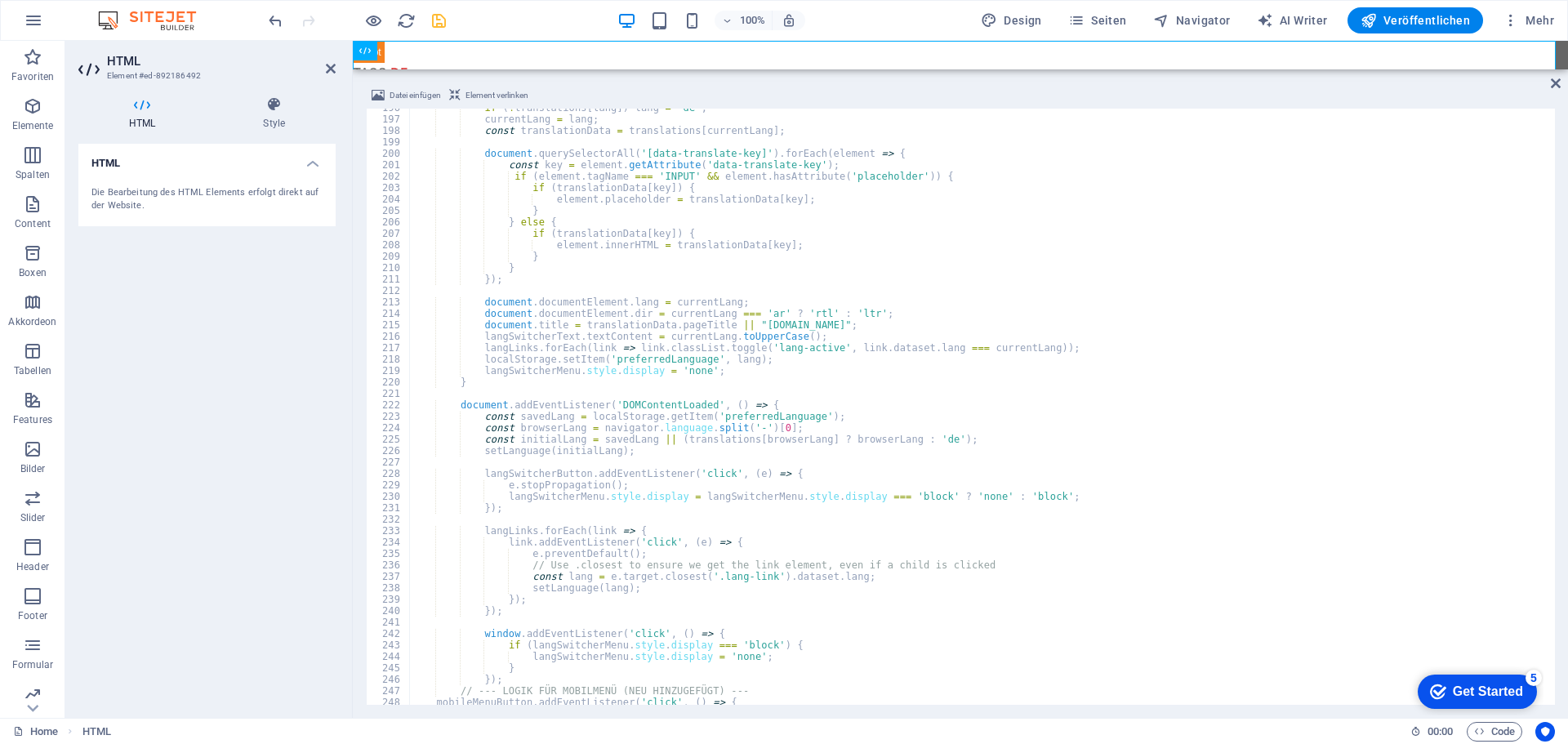
scroll to position [2335, 0]
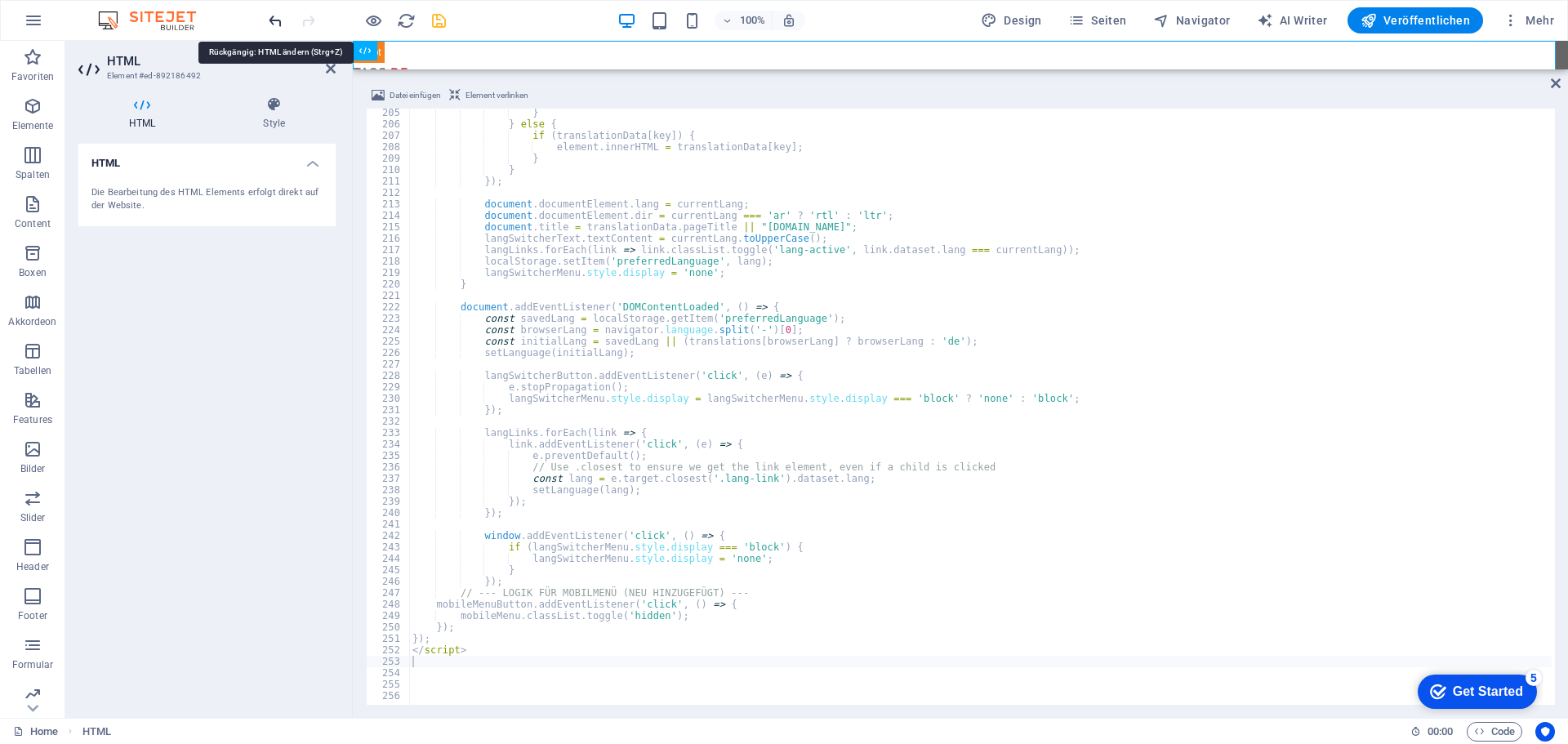
click at [273, 23] on icon "undo" at bounding box center [276, 21] width 19 height 19
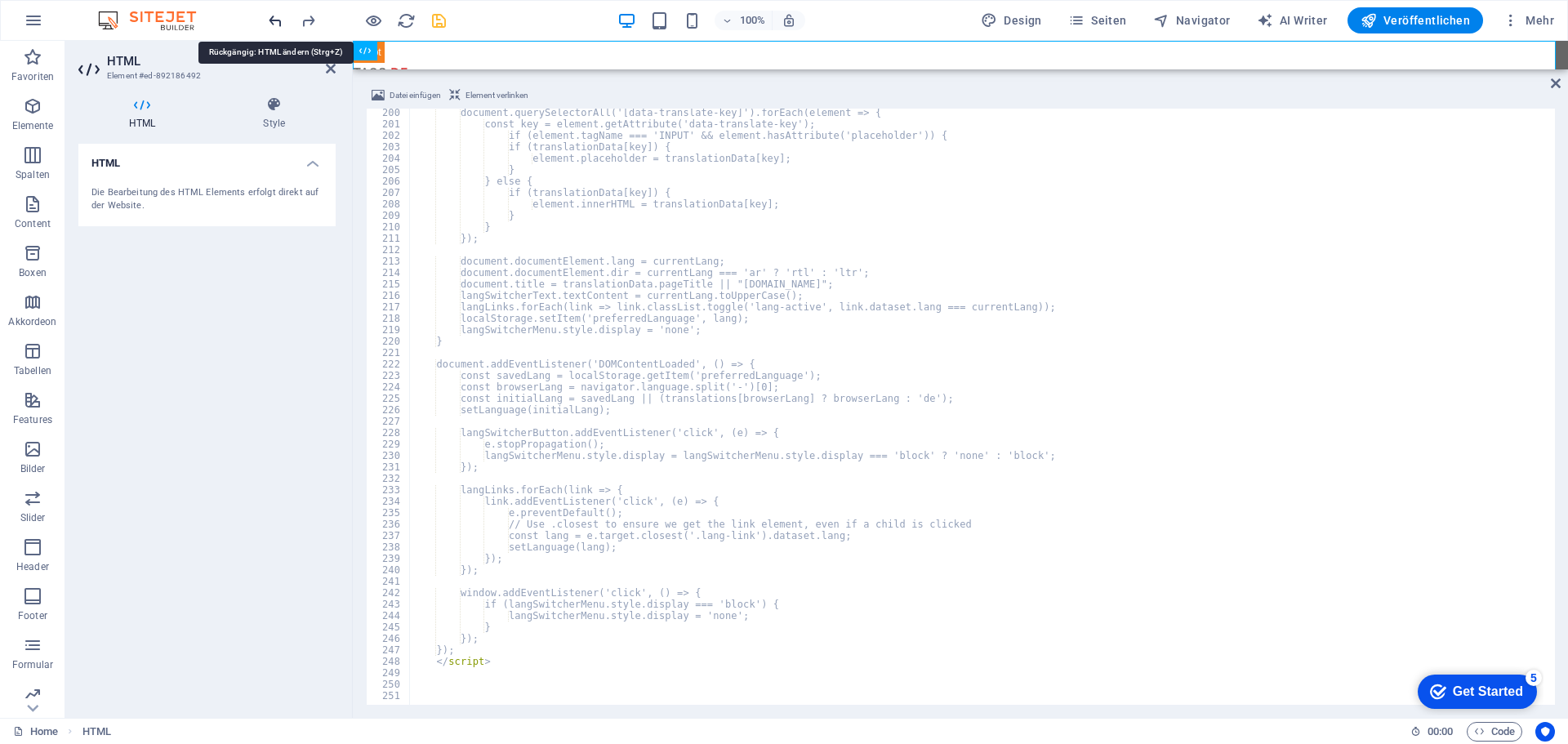
scroll to position [2278, 0]
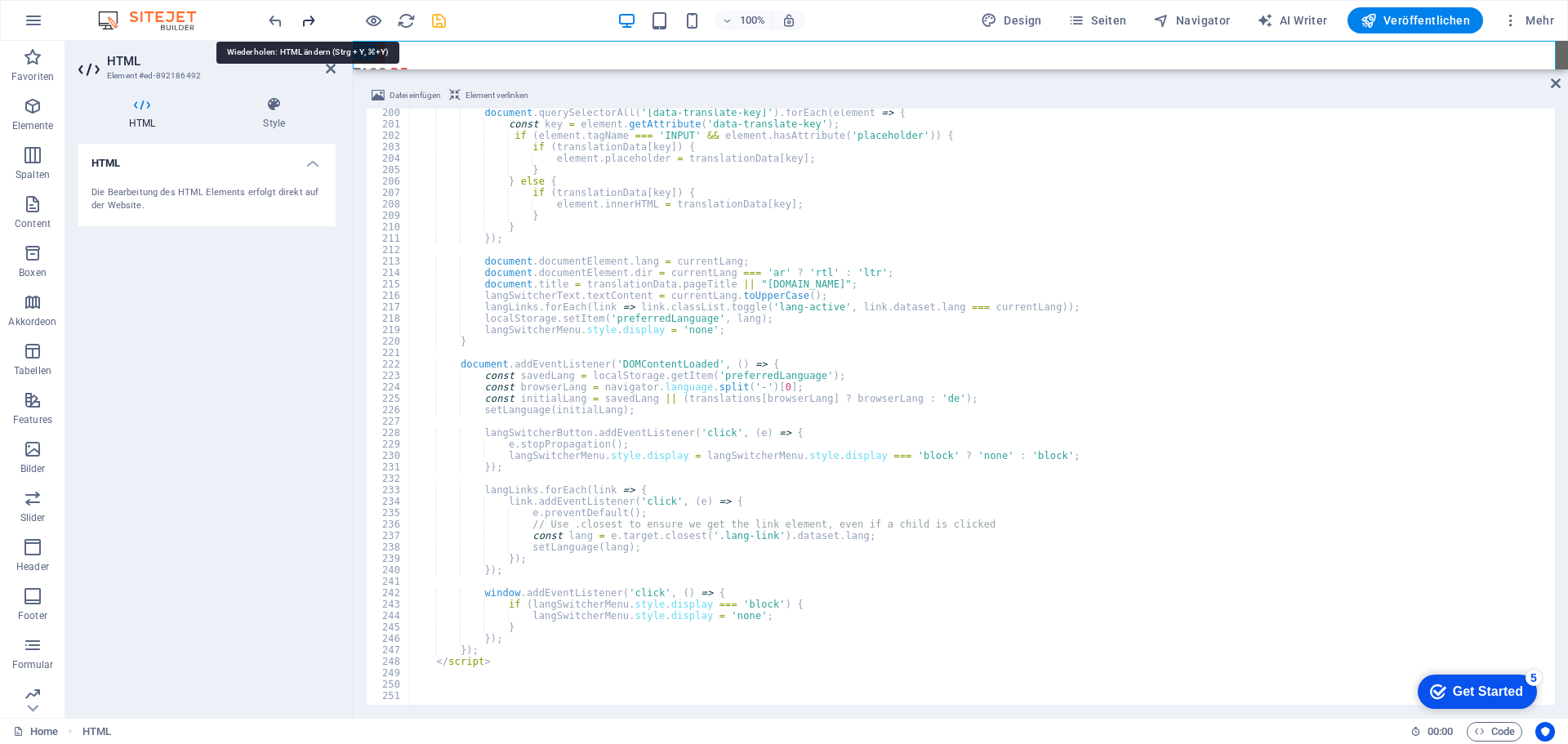
click at [308, 22] on icon "redo" at bounding box center [308, 21] width 19 height 19
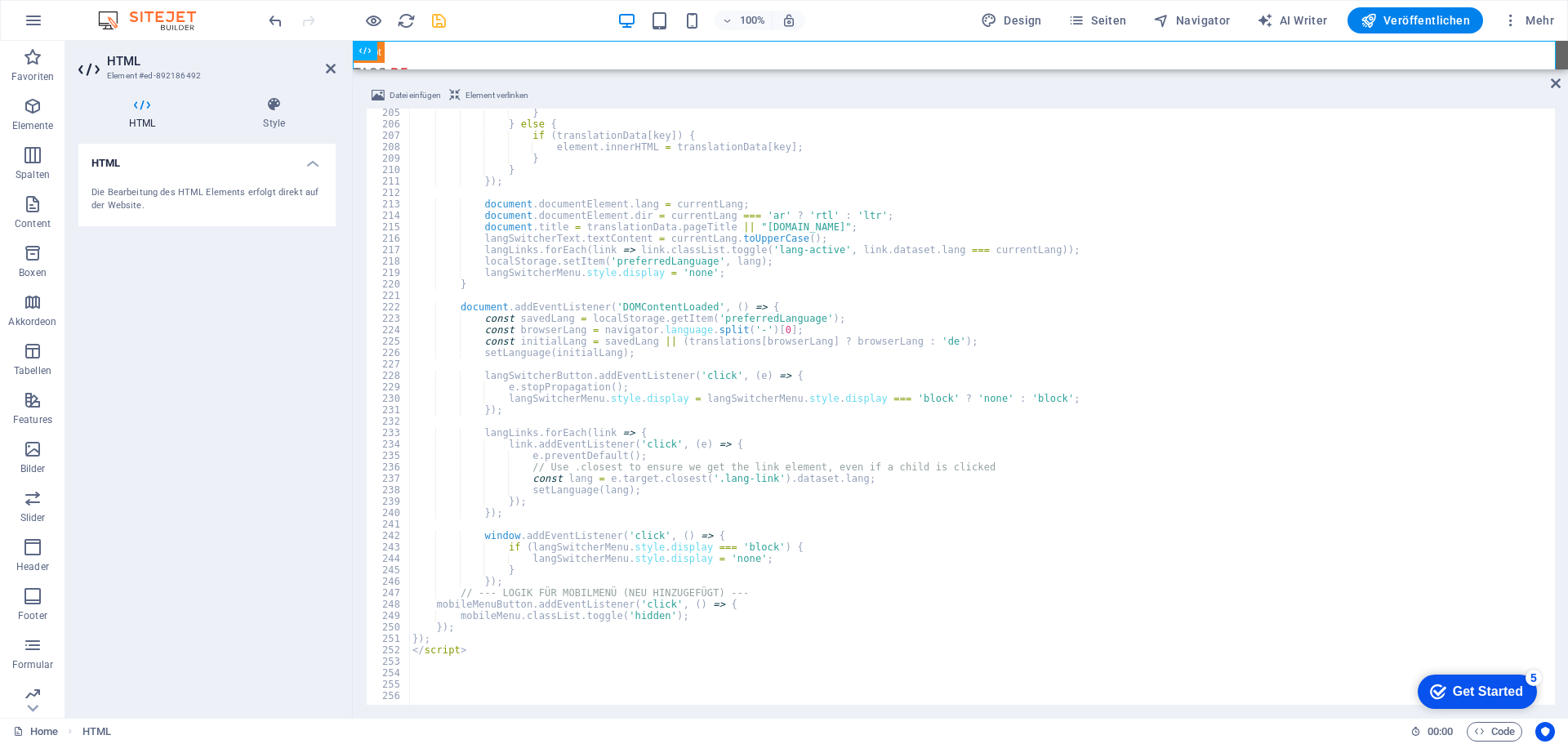
scroll to position [2335, 0]
click at [273, 22] on icon "undo" at bounding box center [276, 21] width 19 height 19
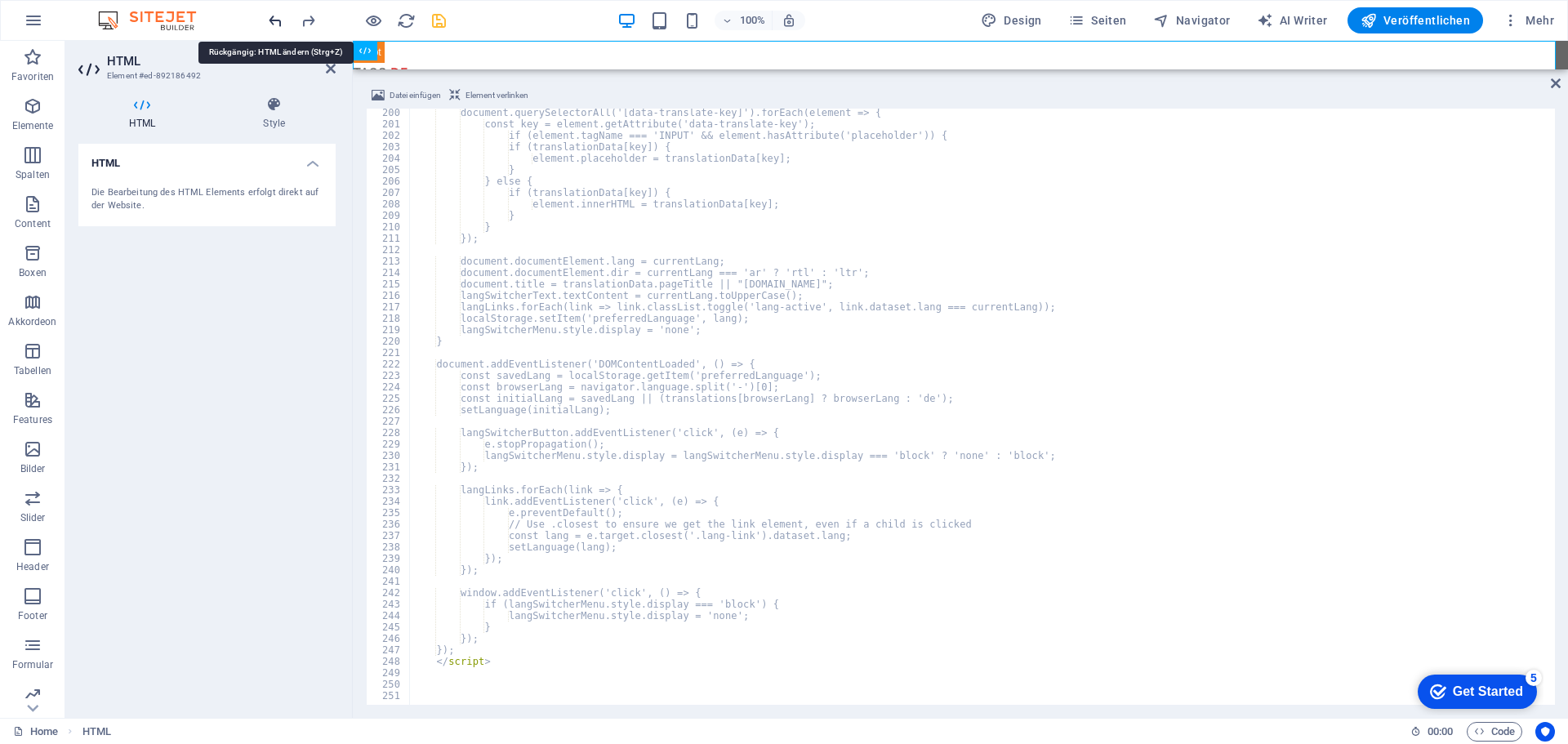
scroll to position [2278, 0]
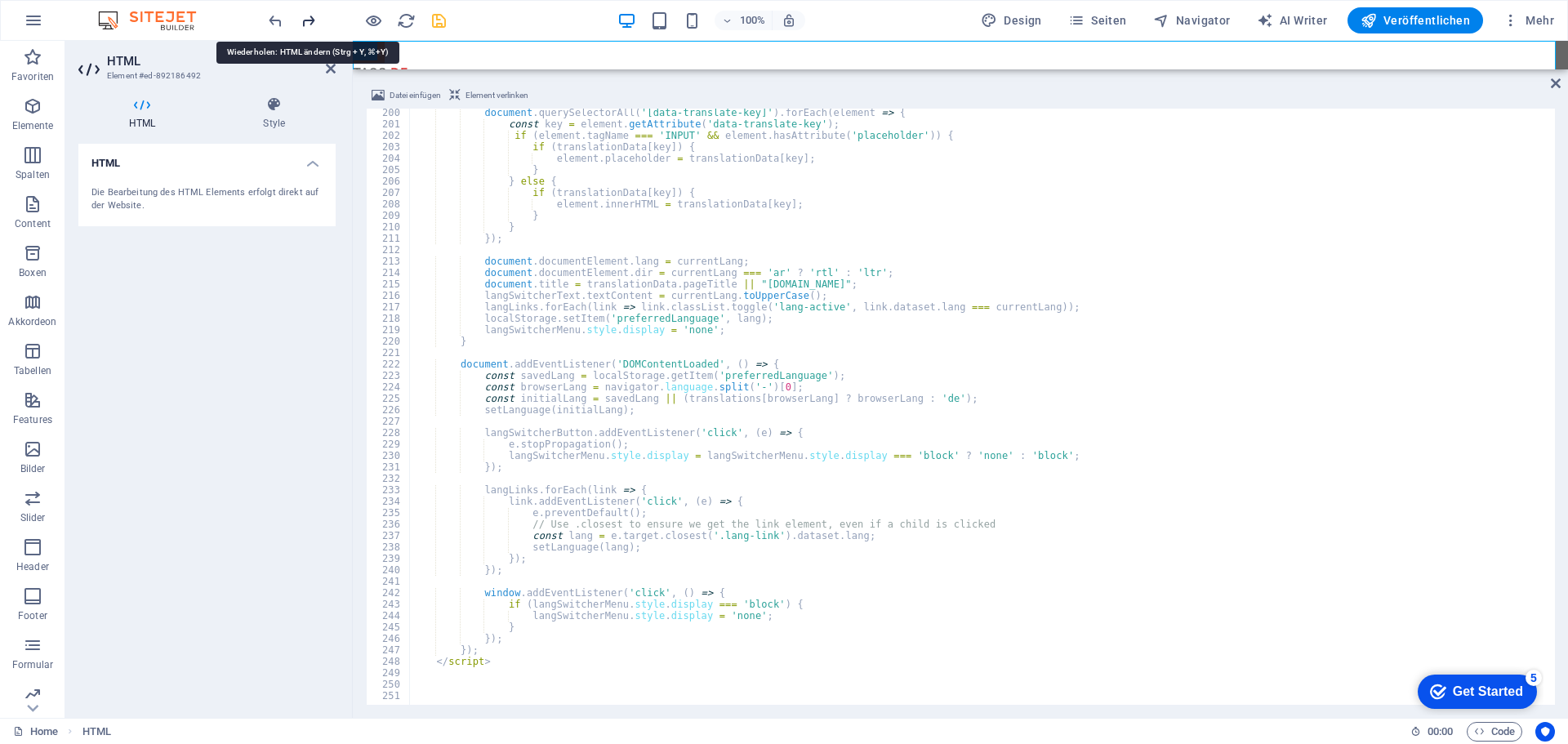
click at [305, 24] on icon "redo" at bounding box center [308, 21] width 19 height 19
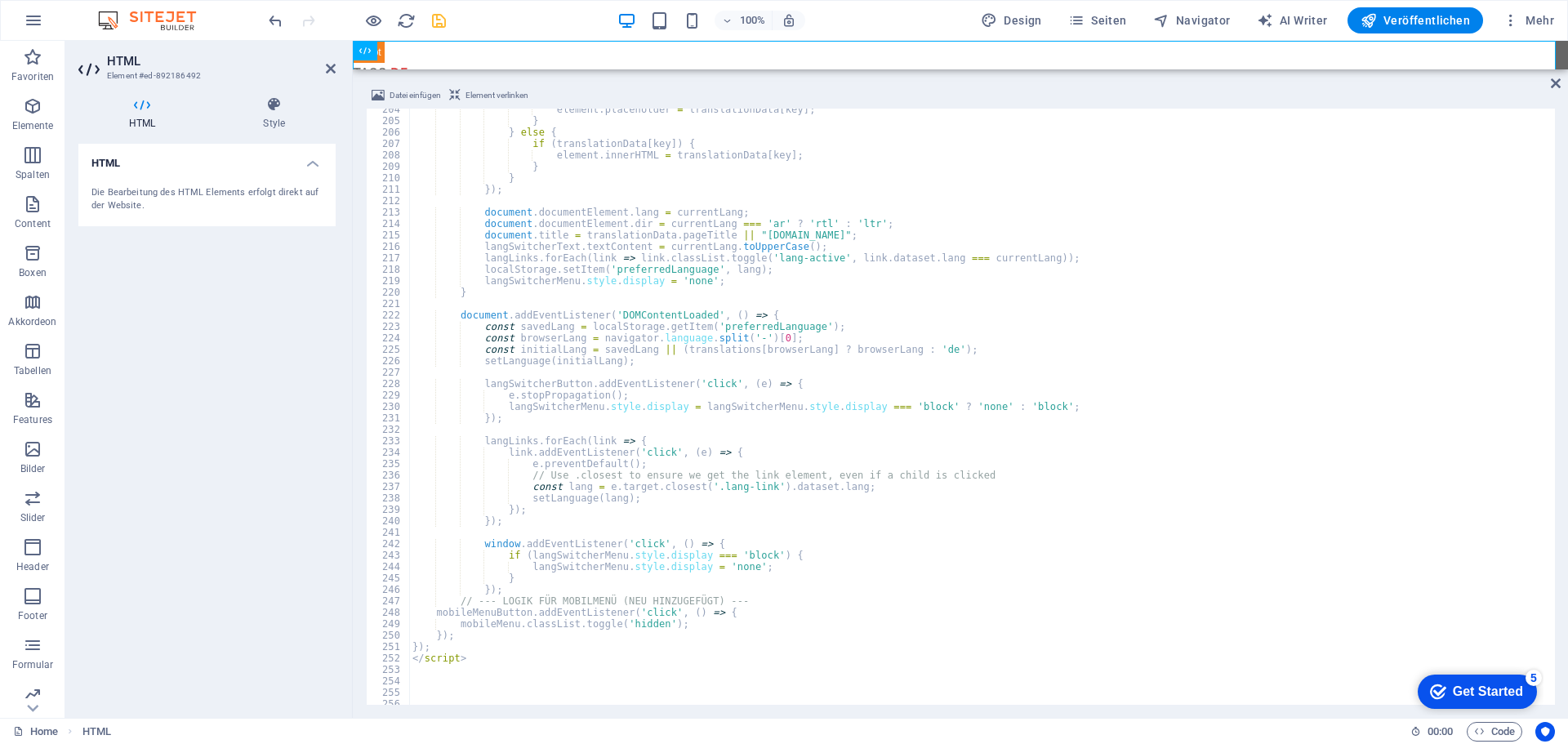
scroll to position [2335, 0]
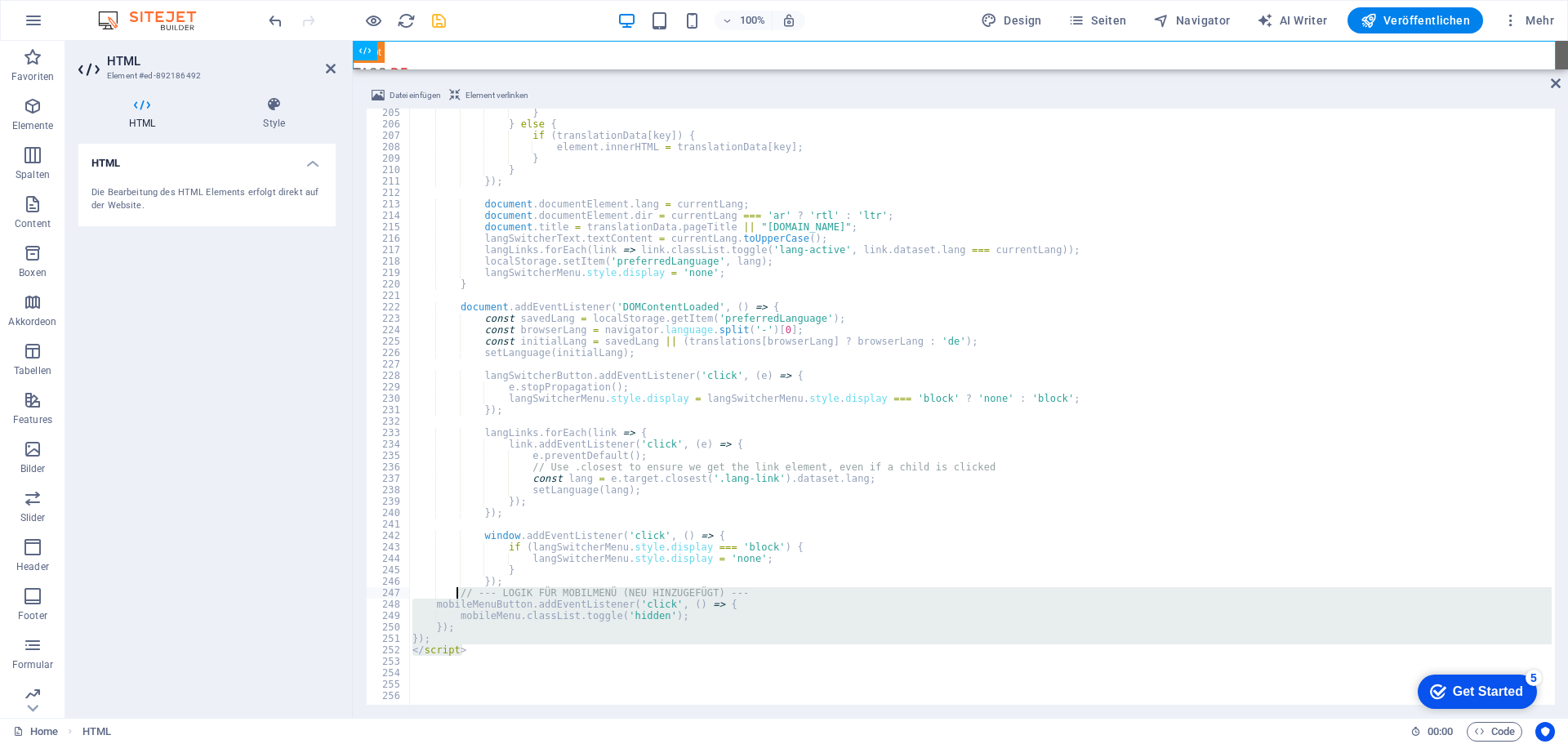
drag, startPoint x: 471, startPoint y: 652, endPoint x: 457, endPoint y: 603, distance: 51.0
type textarea "});"
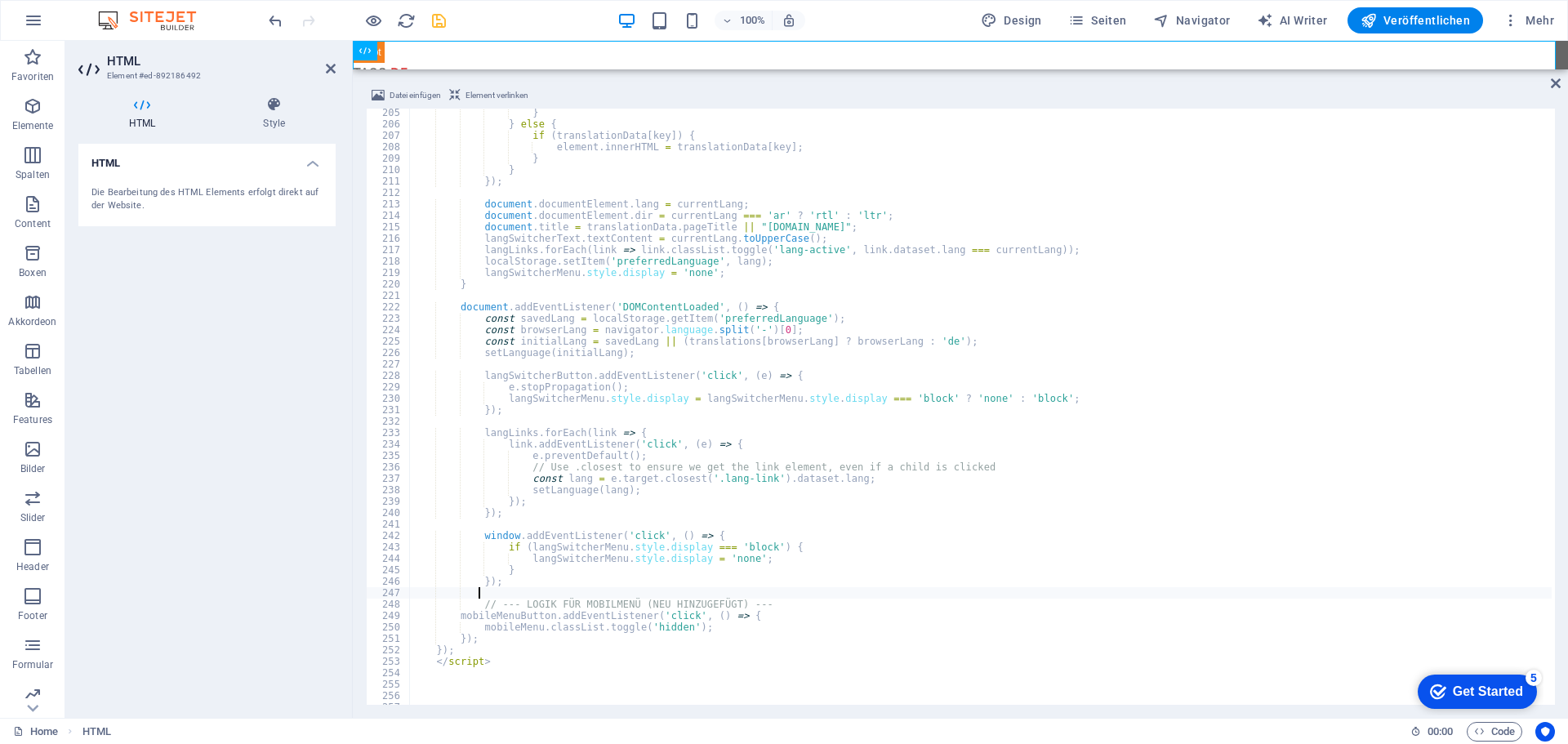
scroll to position [0, 4]
click at [501, 24] on div "100% Design Seiten Navigator AI Writer Veröffentlichen Mehr" at bounding box center [912, 21] width 1295 height 26
click at [354, 100] on h6 "Vorschau-Website öffnen" at bounding box center [387, 102] width 121 height 20
click at [438, 23] on icon "save" at bounding box center [439, 21] width 19 height 19
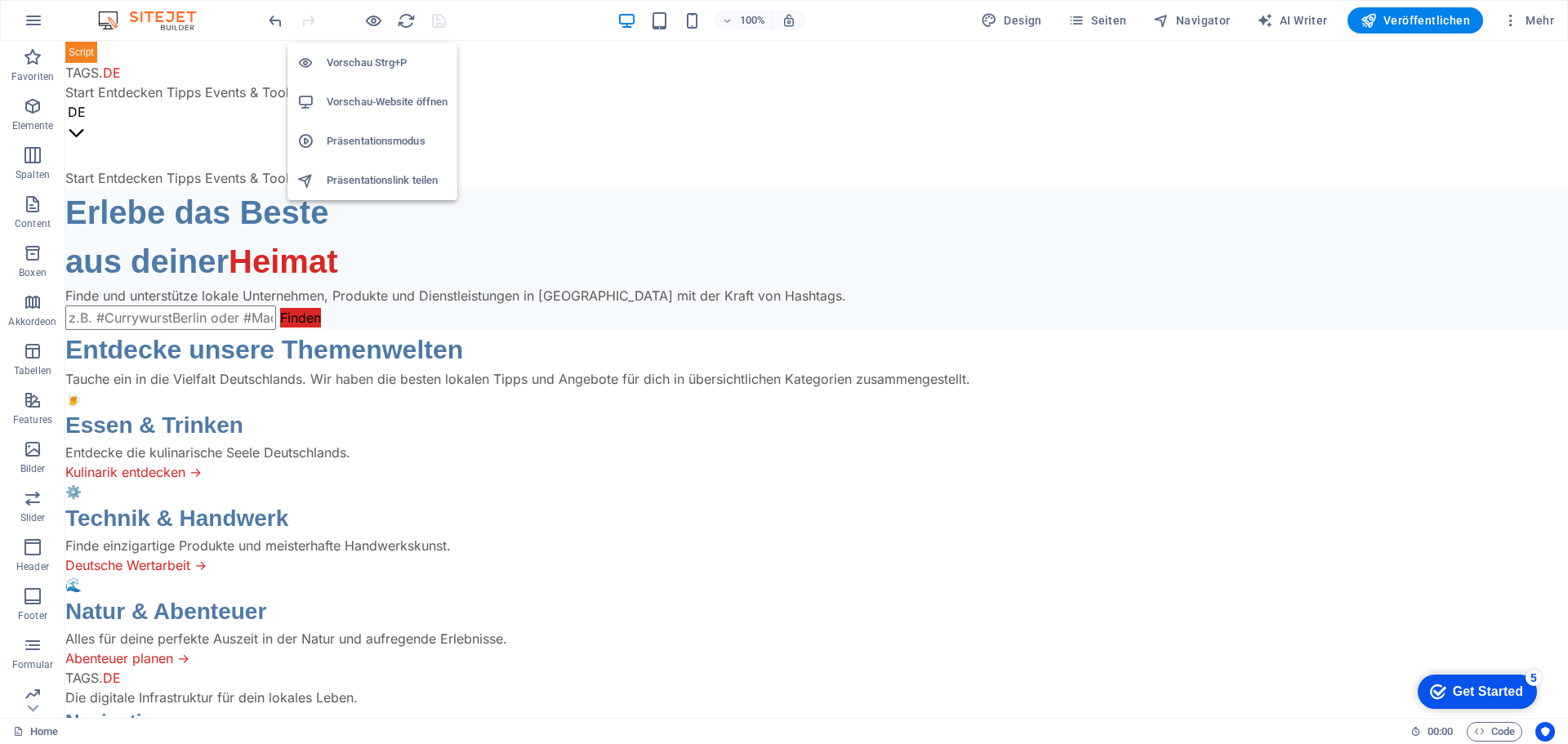
click at [364, 102] on h6 "Vorschau-Website öffnen" at bounding box center [387, 102] width 121 height 20
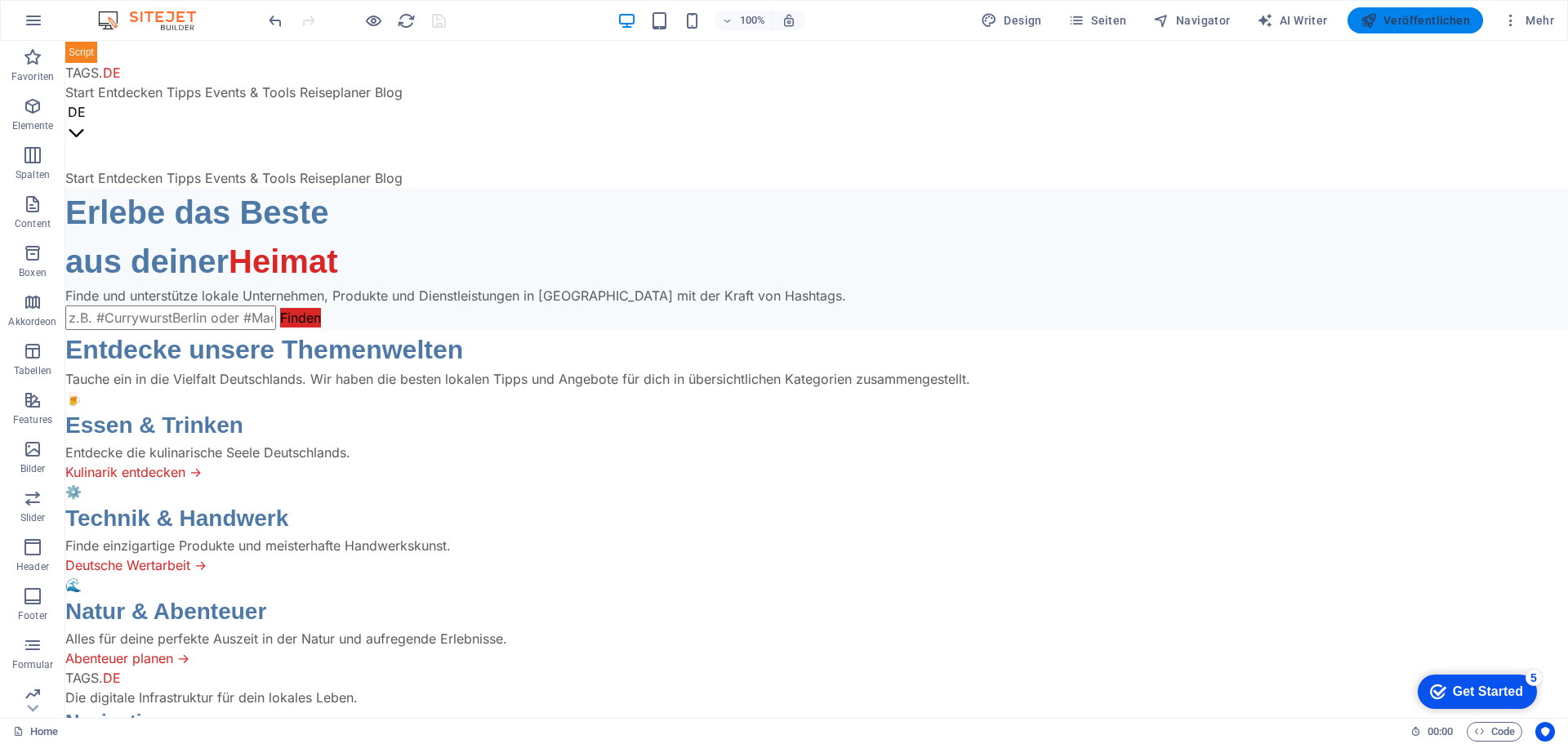
click at [1407, 22] on span "Veröffentlichen" at bounding box center [1415, 20] width 109 height 16
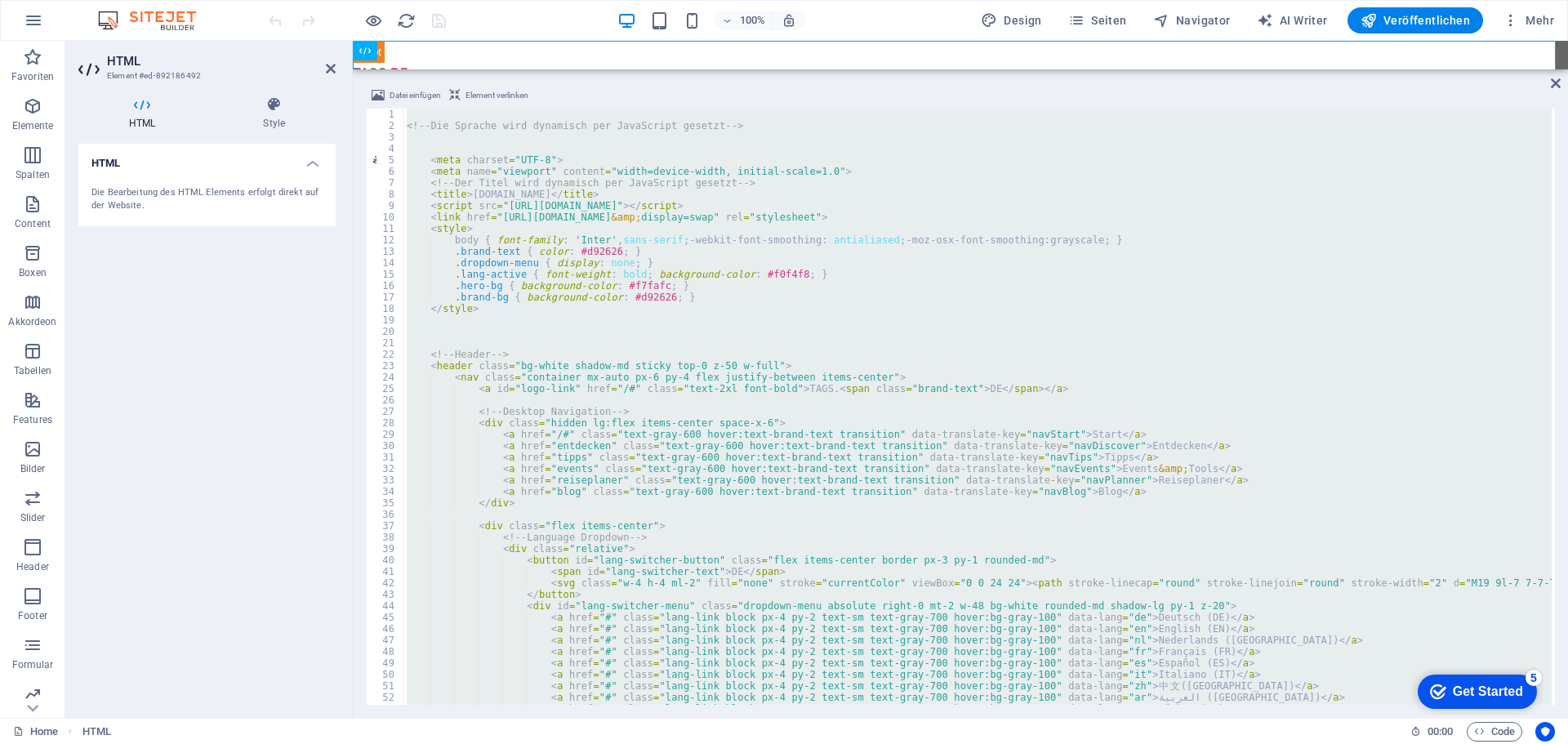
click at [999, 316] on div "<!-- Die Sprache wird dynamisch per JavaScript gesetzt --> < meta charset = "UT…" at bounding box center [977, 407] width 1148 height 597
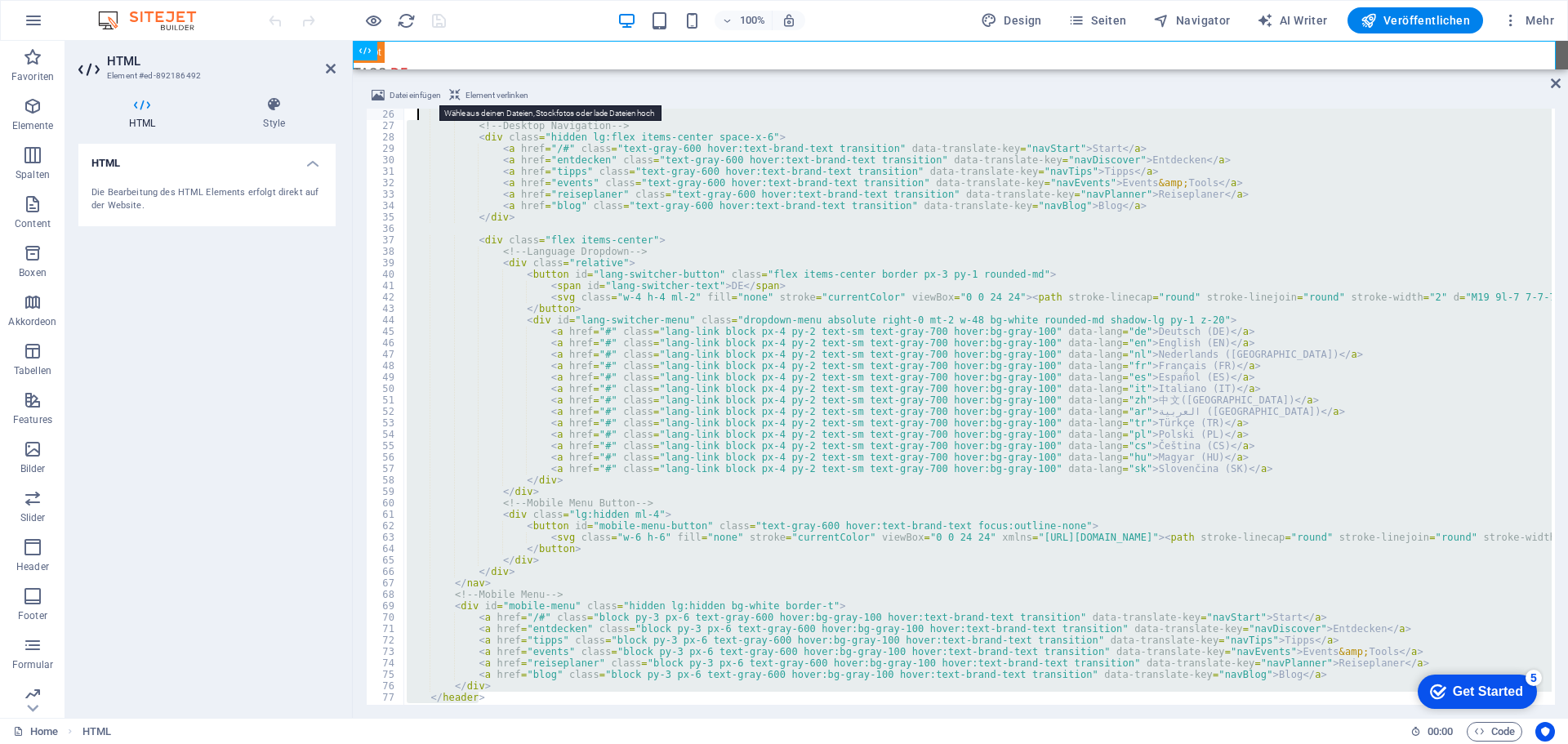
scroll to position [228, 0]
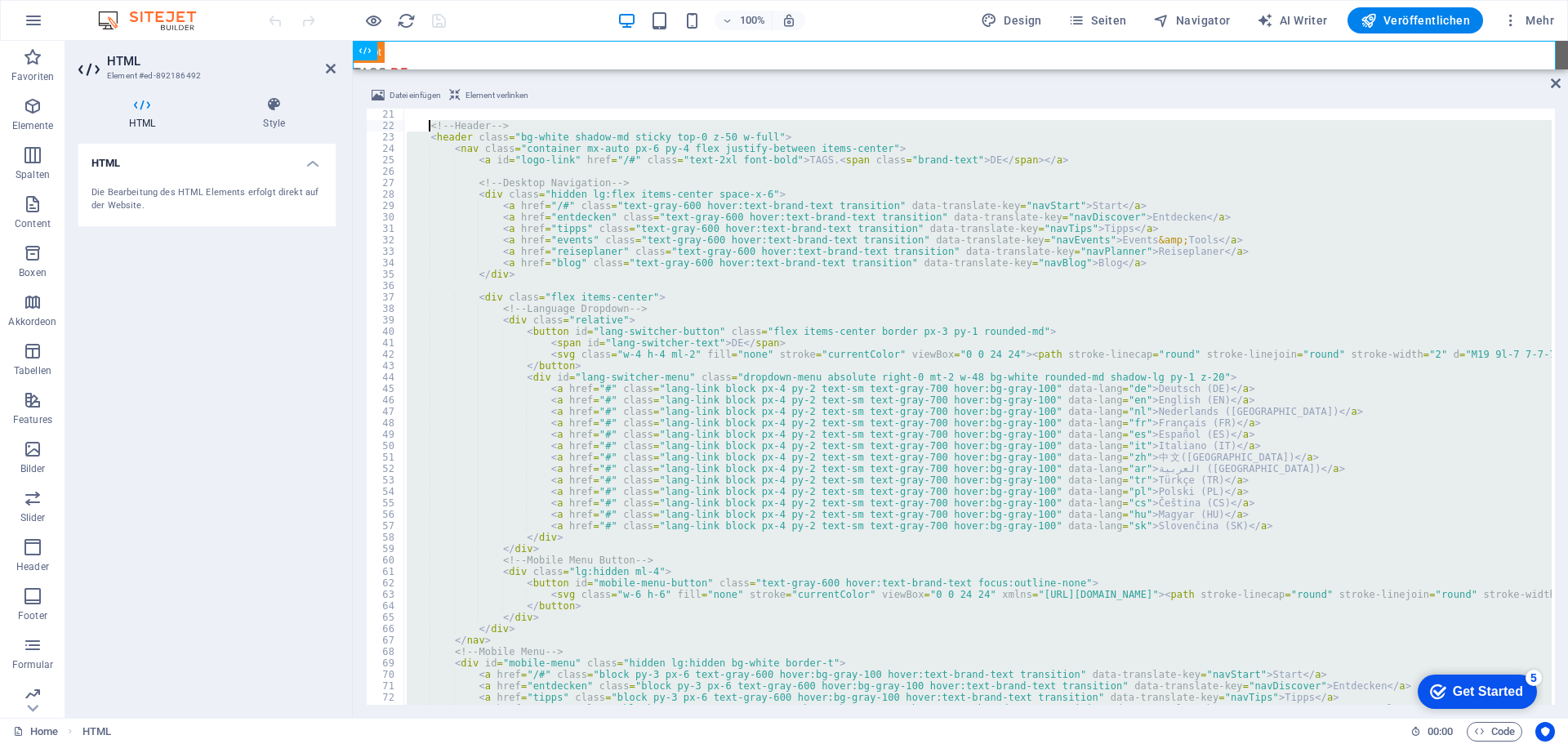
drag, startPoint x: 484, startPoint y: 589, endPoint x: 428, endPoint y: 122, distance: 470.3
type textarea "<!-- Header --> <header class="bg-white shadow-md sticky top-0 z-50 w-full">"
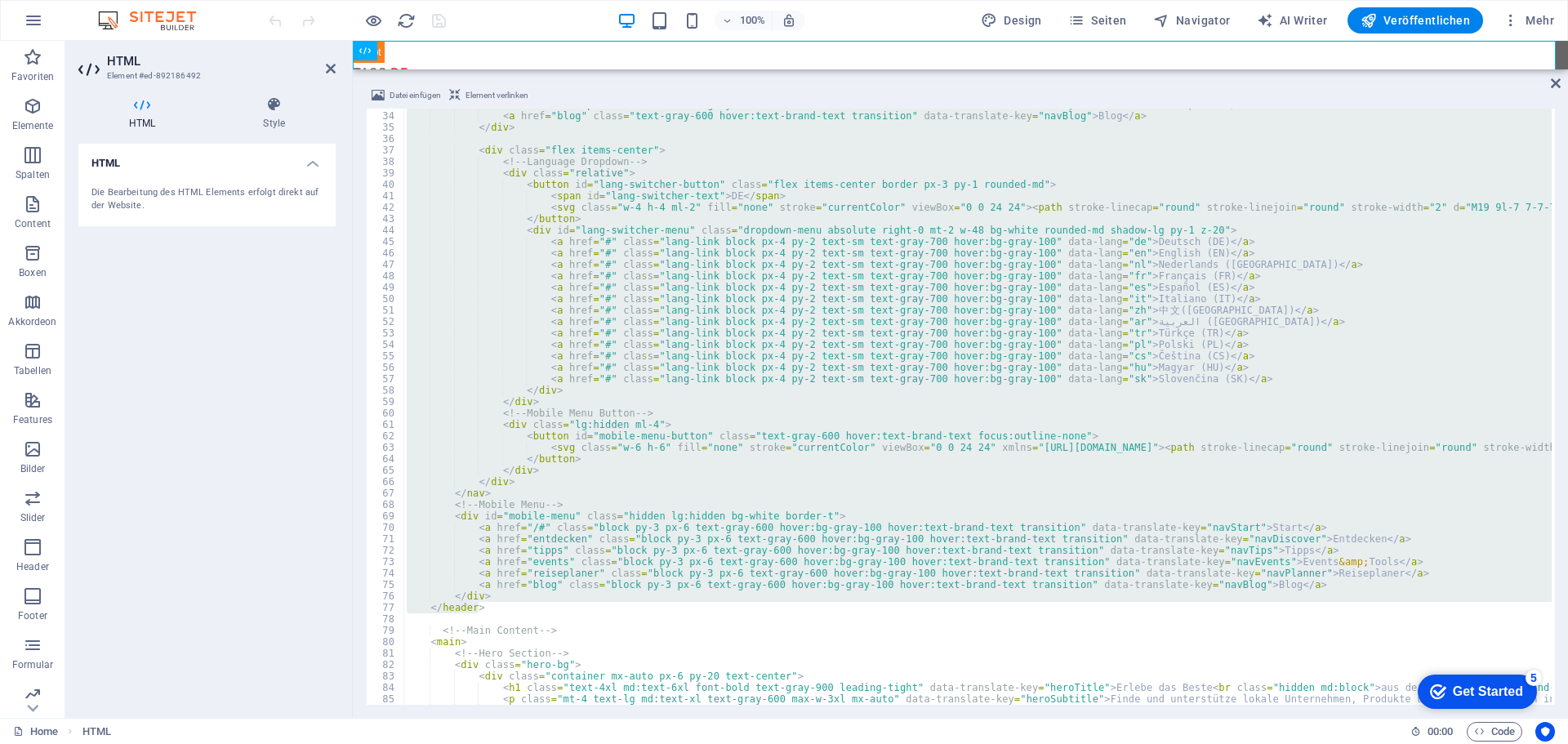
scroll to position [376, 0]
click at [1117, 21] on span "Seiten" at bounding box center [1098, 20] width 59 height 16
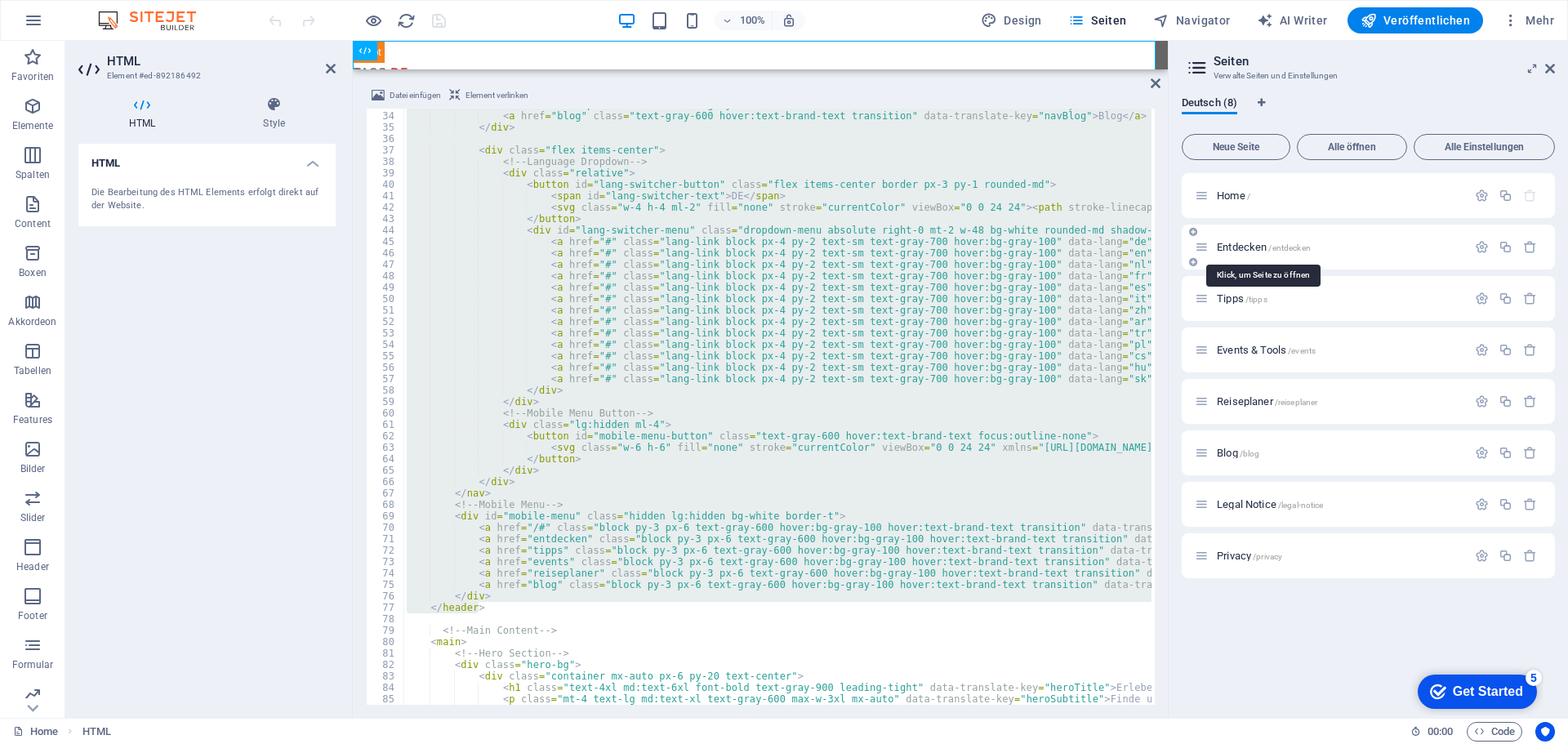
click at [1237, 251] on span "Entdecken /entdecken" at bounding box center [1263, 247] width 94 height 12
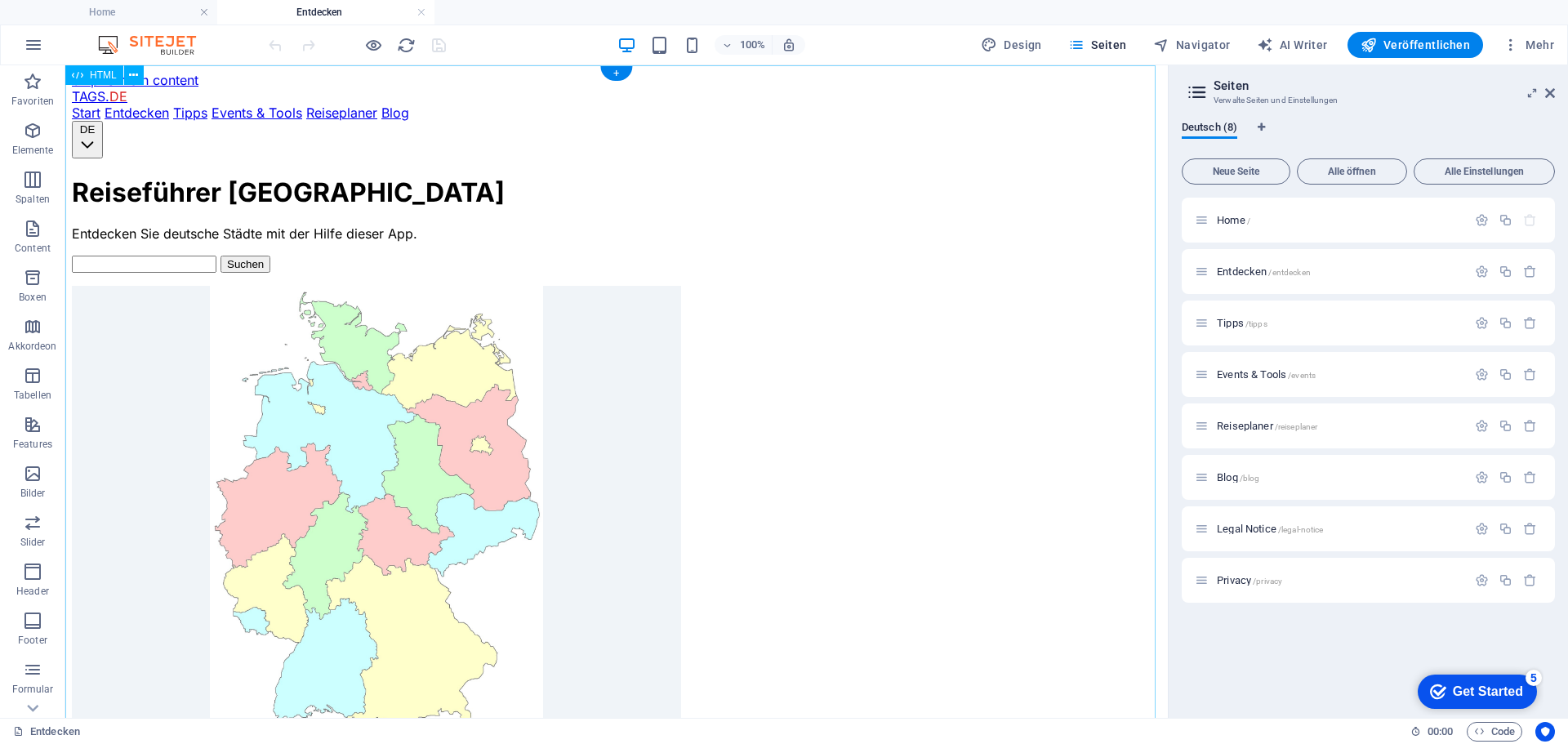
scroll to position [0, 0]
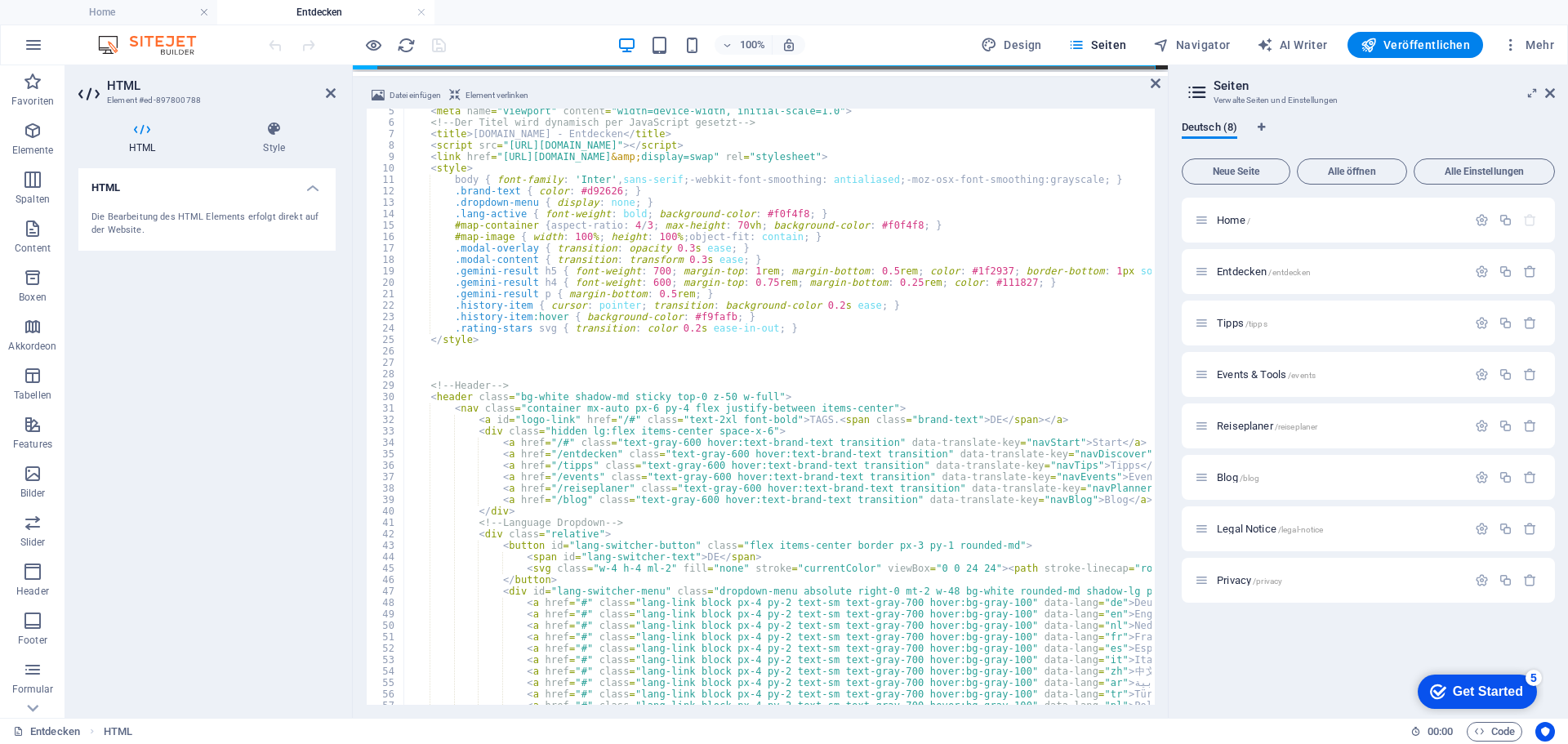
scroll to position [147, 0]
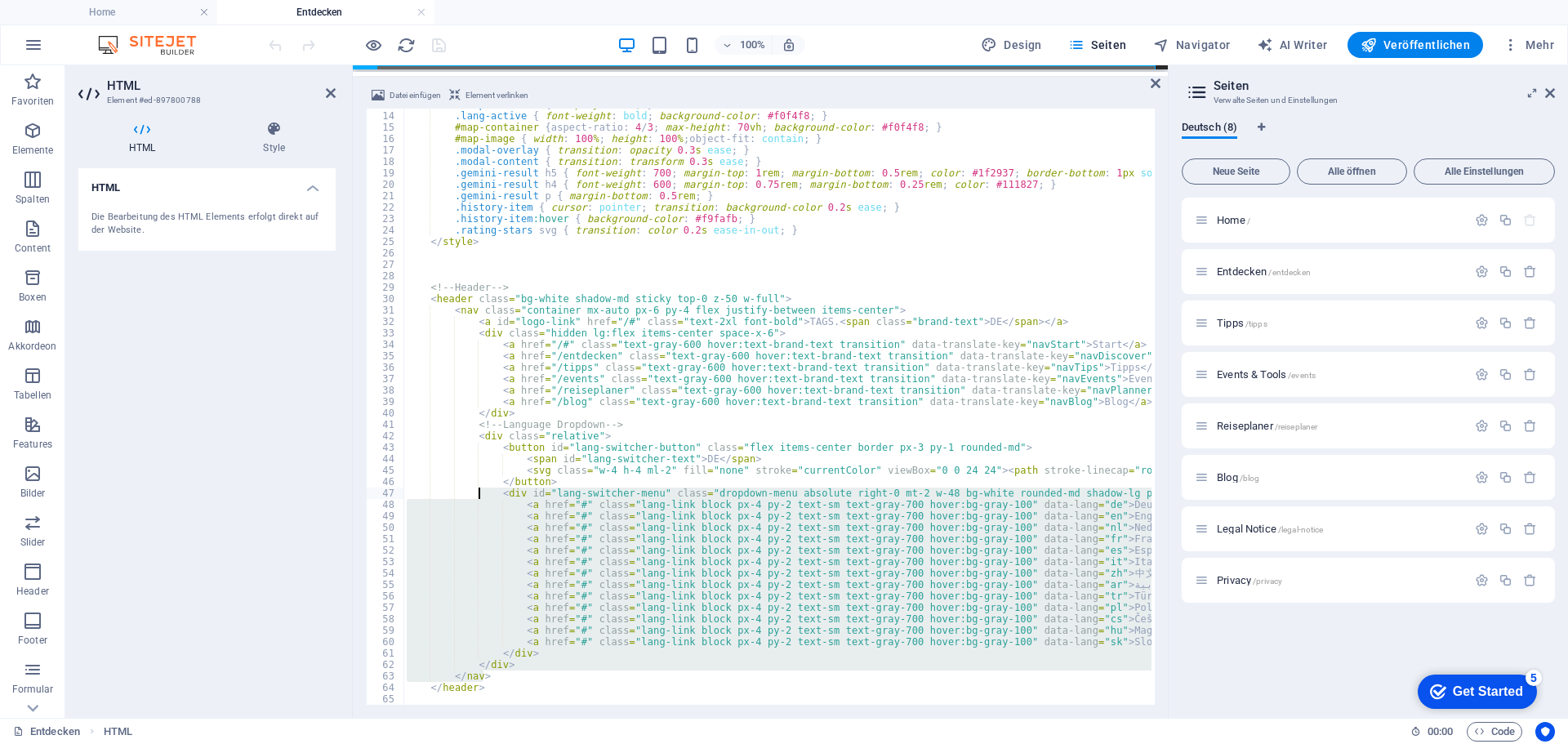
drag, startPoint x: 485, startPoint y: 678, endPoint x: 479, endPoint y: 491, distance: 187.1
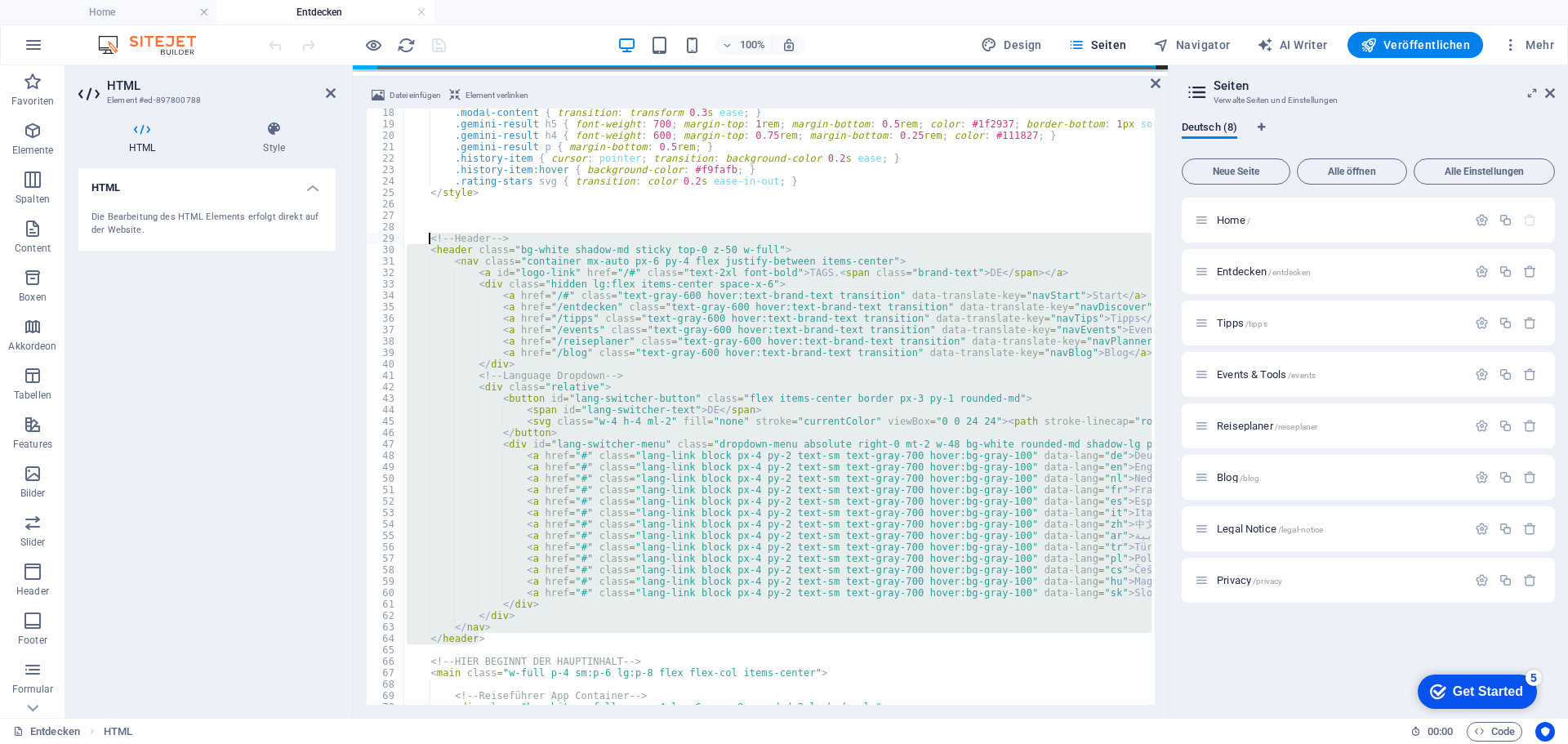
drag, startPoint x: 510, startPoint y: 635, endPoint x: 429, endPoint y: 236, distance: 407.1
type textarea "<!-- Header --> <header class="bg-white shadow-md sticky top-0 z-50 w-full">"
click at [115, 10] on h4 "Home" at bounding box center [109, 12] width 217 height 18
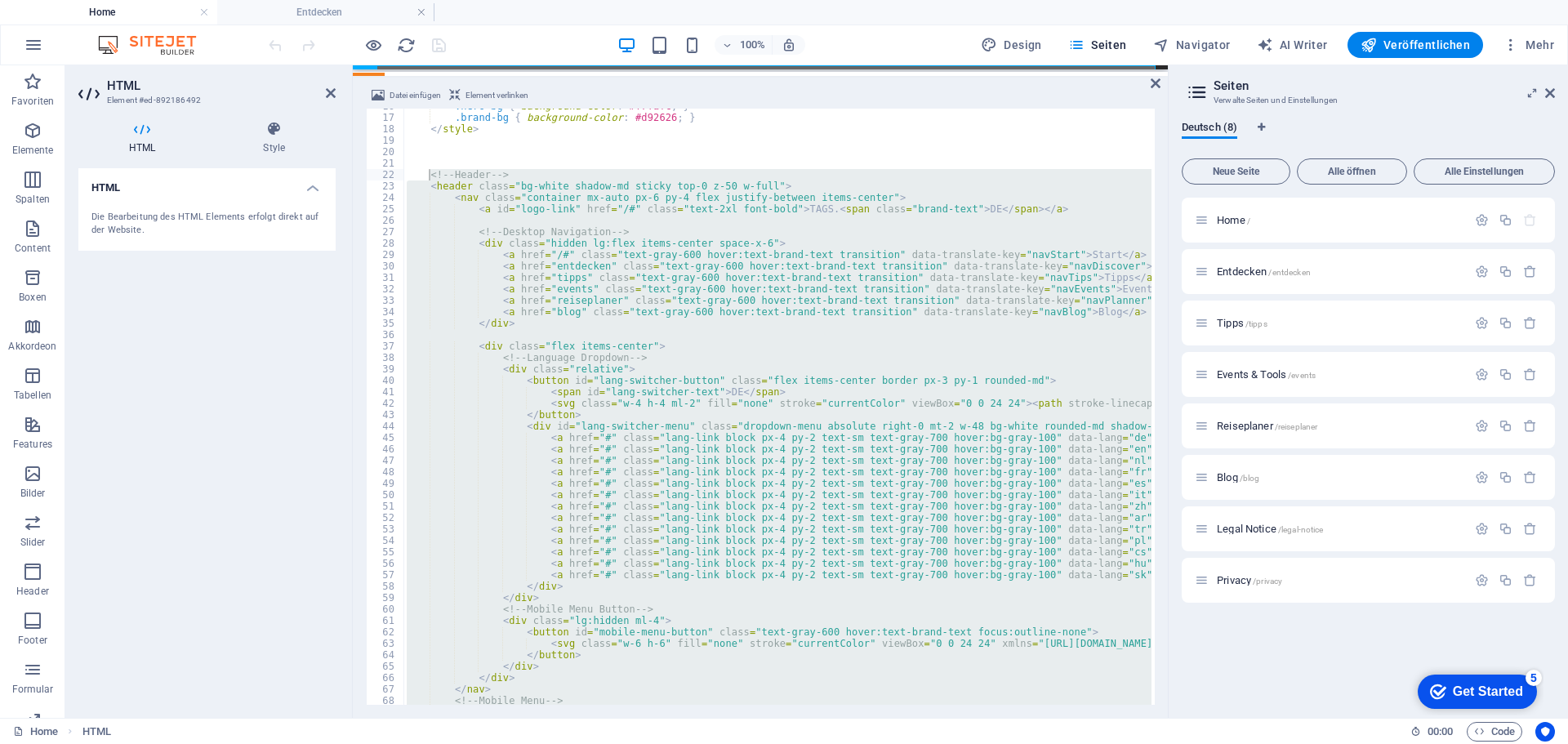
scroll to position [131, 0]
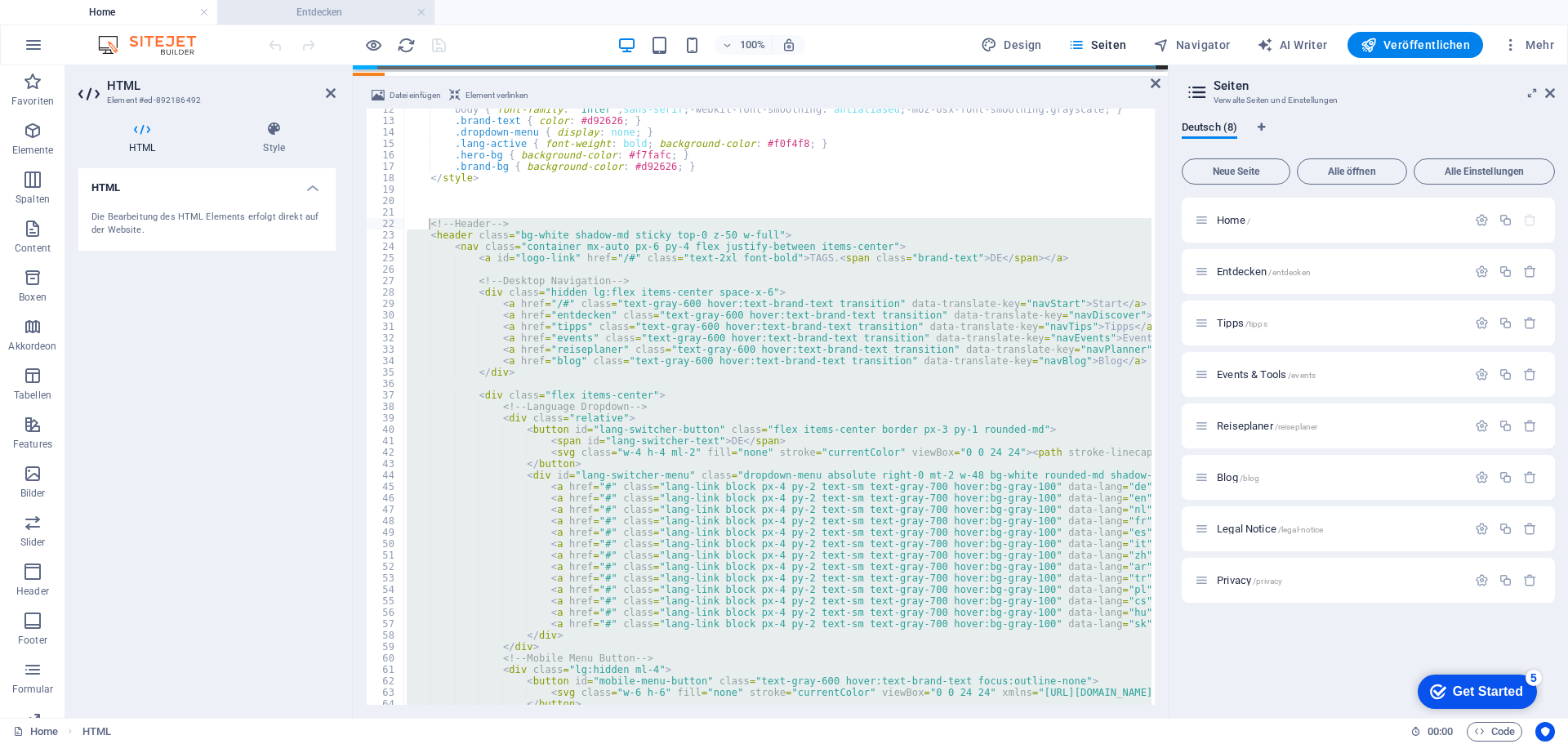
click at [357, 13] on h4 "Entdecken" at bounding box center [326, 12] width 217 height 18
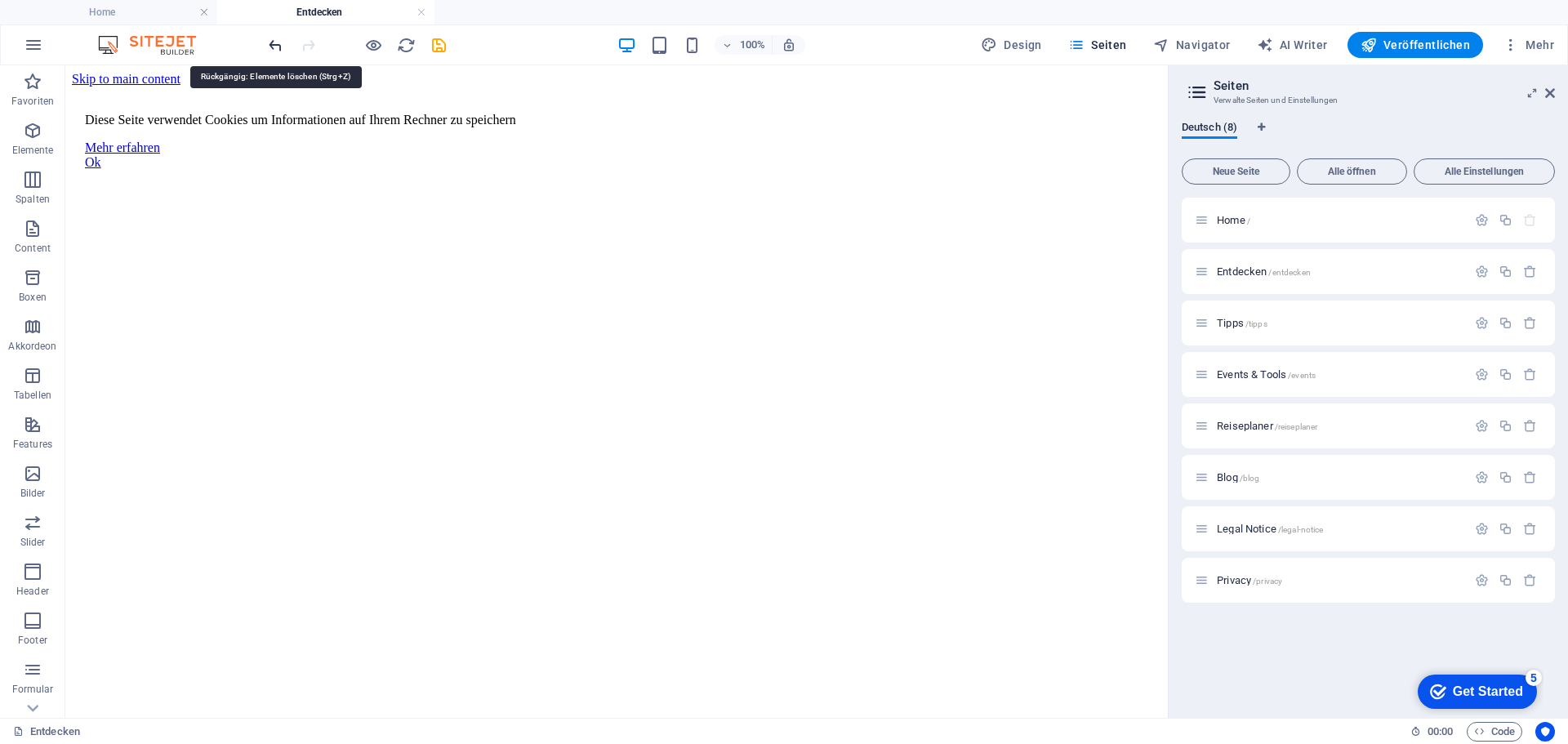
click at [274, 41] on icon "undo" at bounding box center [276, 46] width 19 height 19
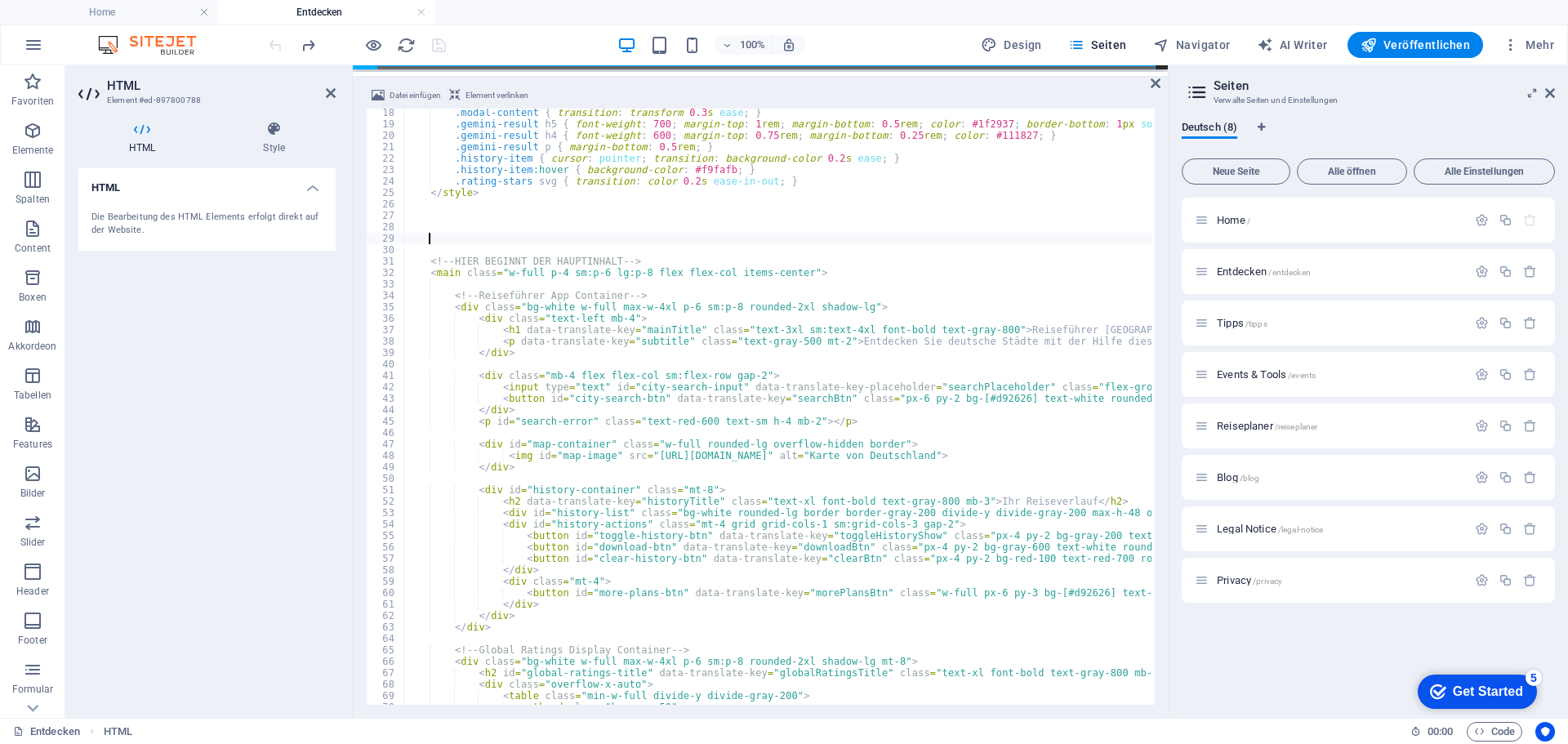
scroll to position [196, 0]
type textarea "</header>"
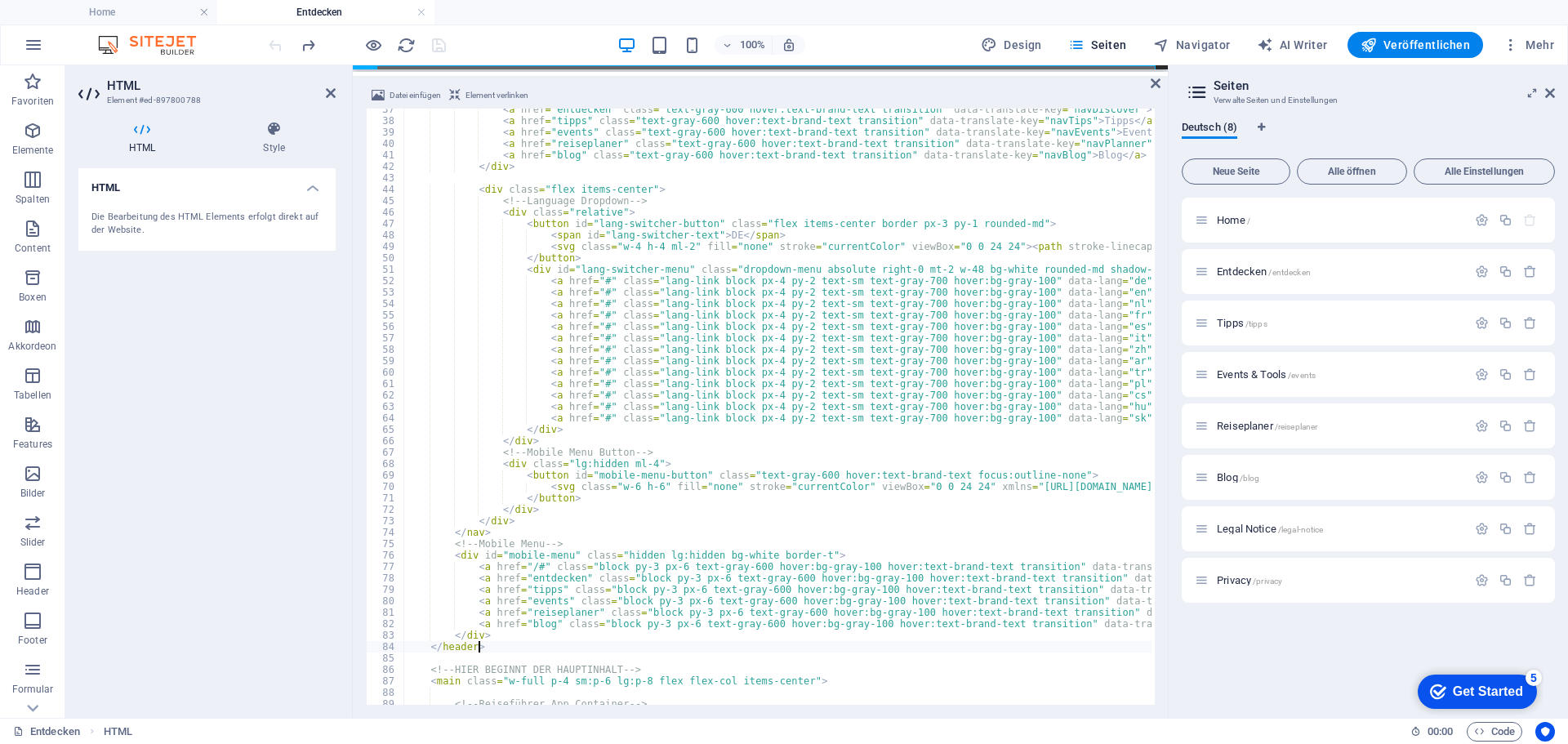
scroll to position [466, 0]
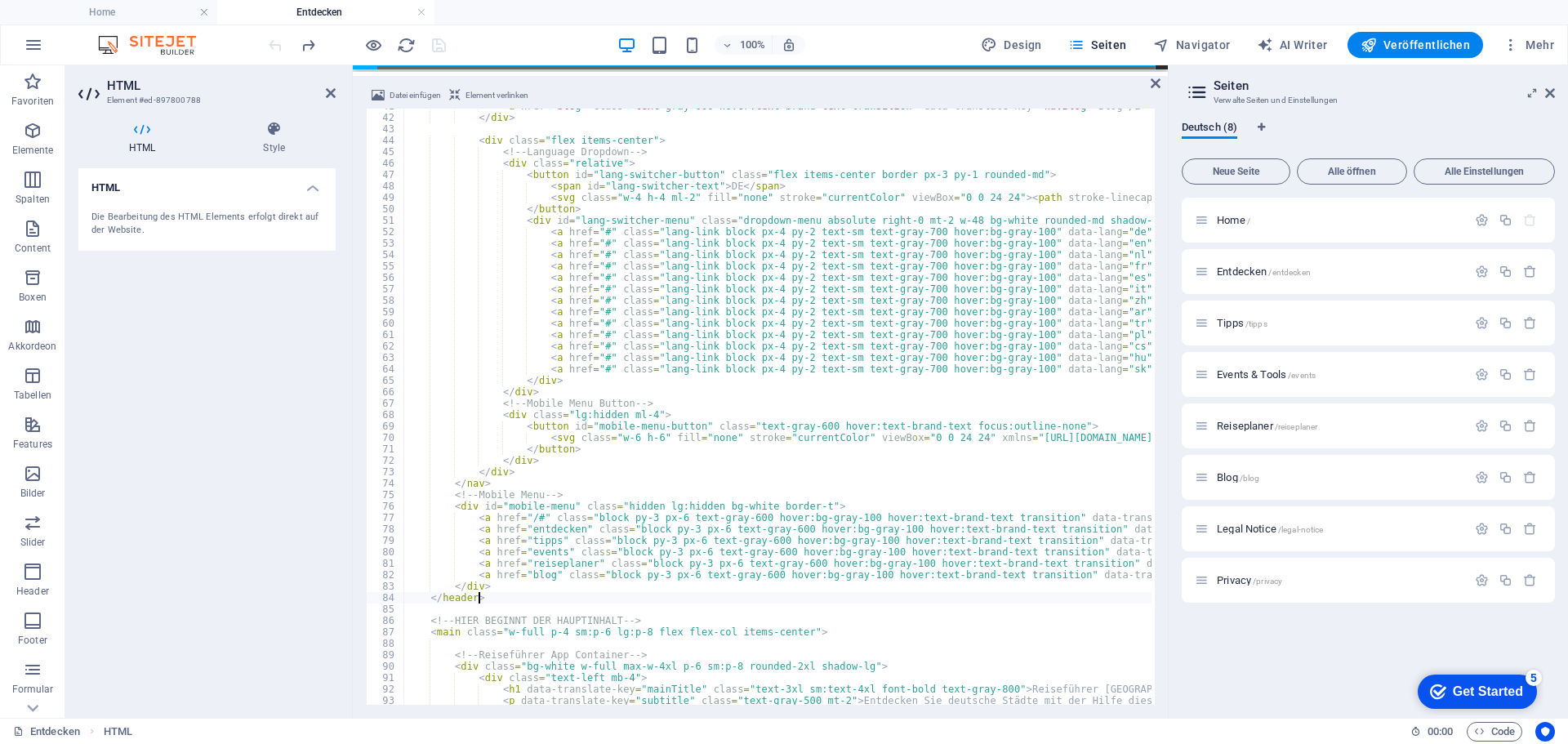
click at [530, 41] on div "100% Design Seiten Navigator AI Writer Veröffentlichen Mehr" at bounding box center [912, 45] width 1295 height 26
click at [437, 44] on icon "save" at bounding box center [439, 46] width 19 height 19
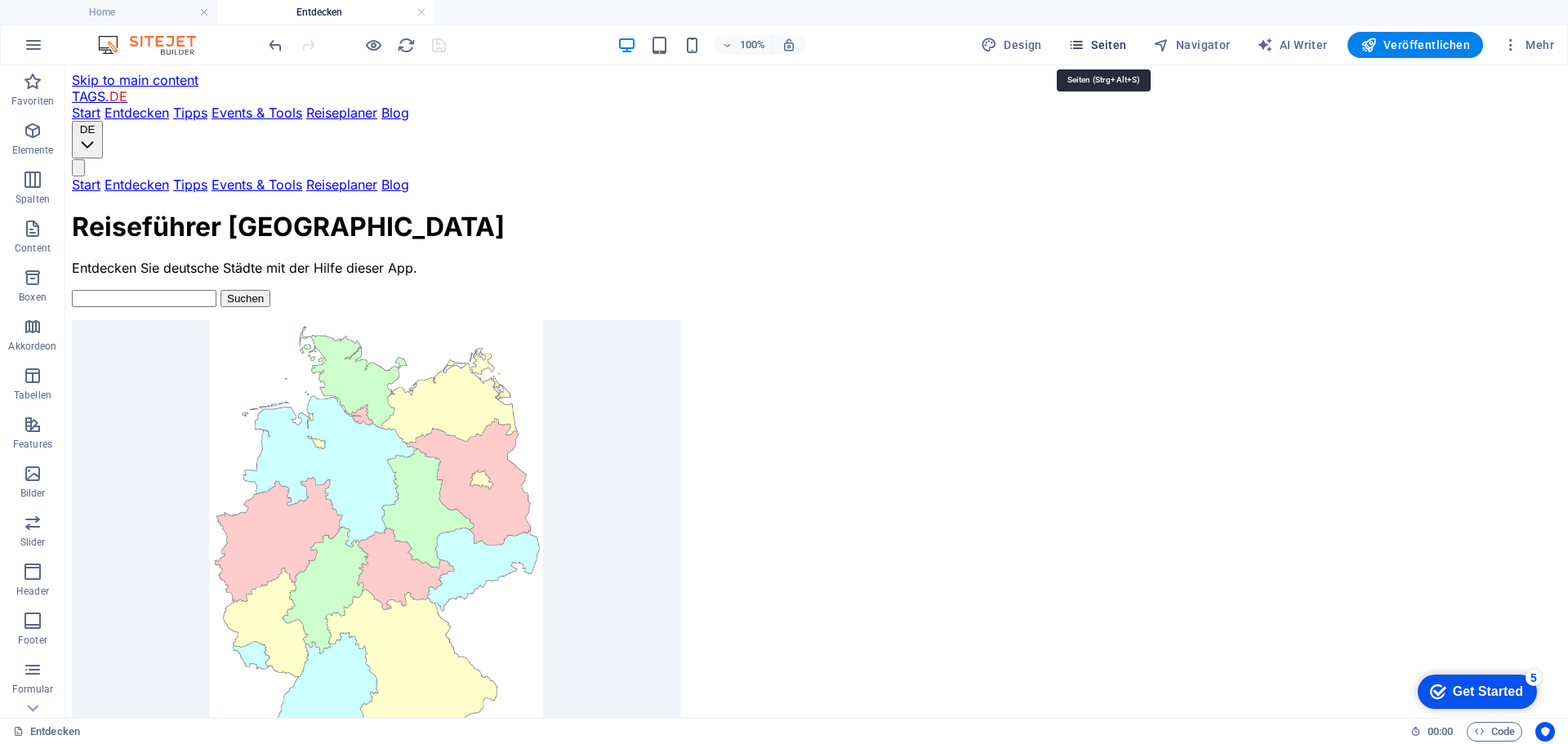
click at [1111, 44] on span "Seiten" at bounding box center [1098, 45] width 59 height 16
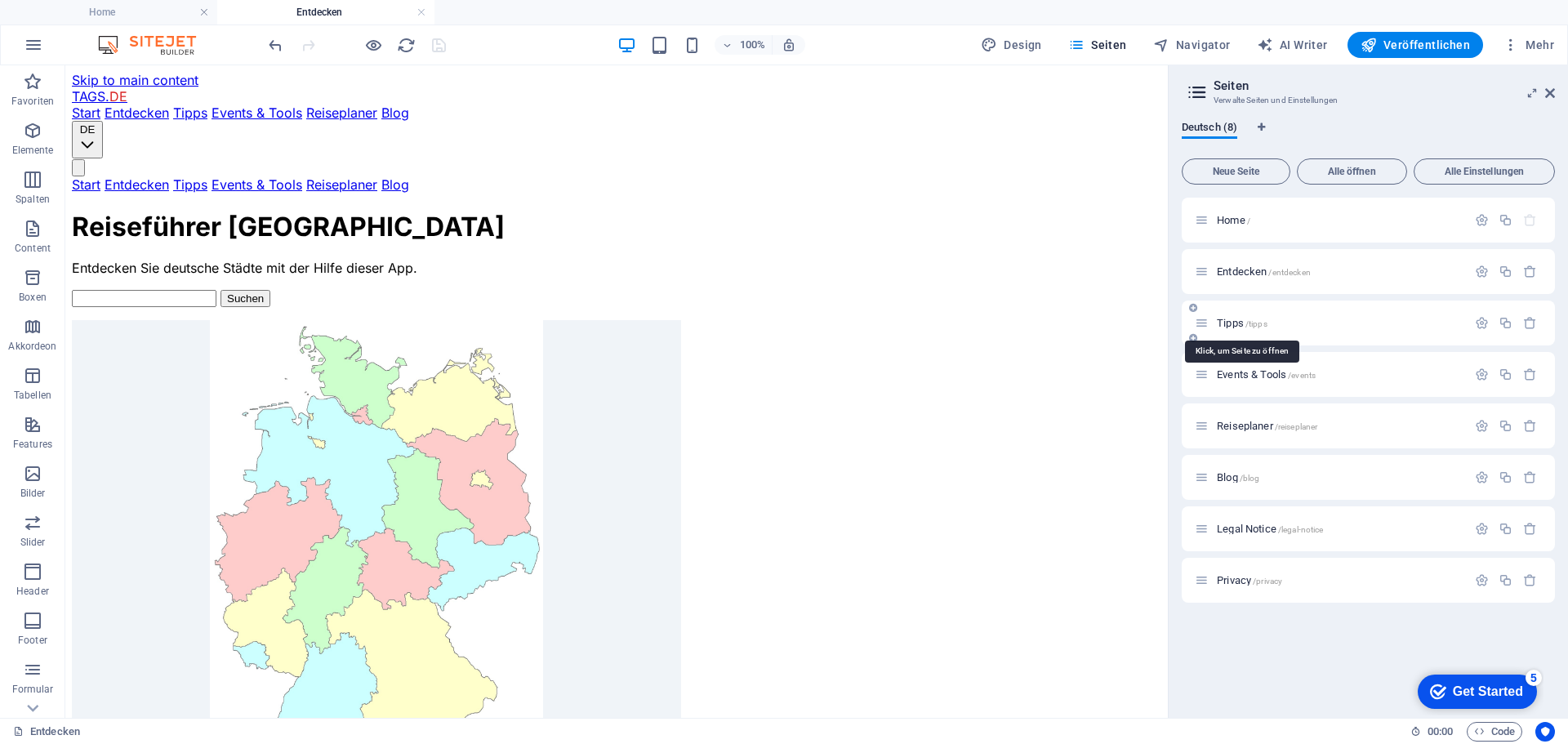
click at [1224, 320] on span "Tipps /tipps" at bounding box center [1241, 323] width 51 height 12
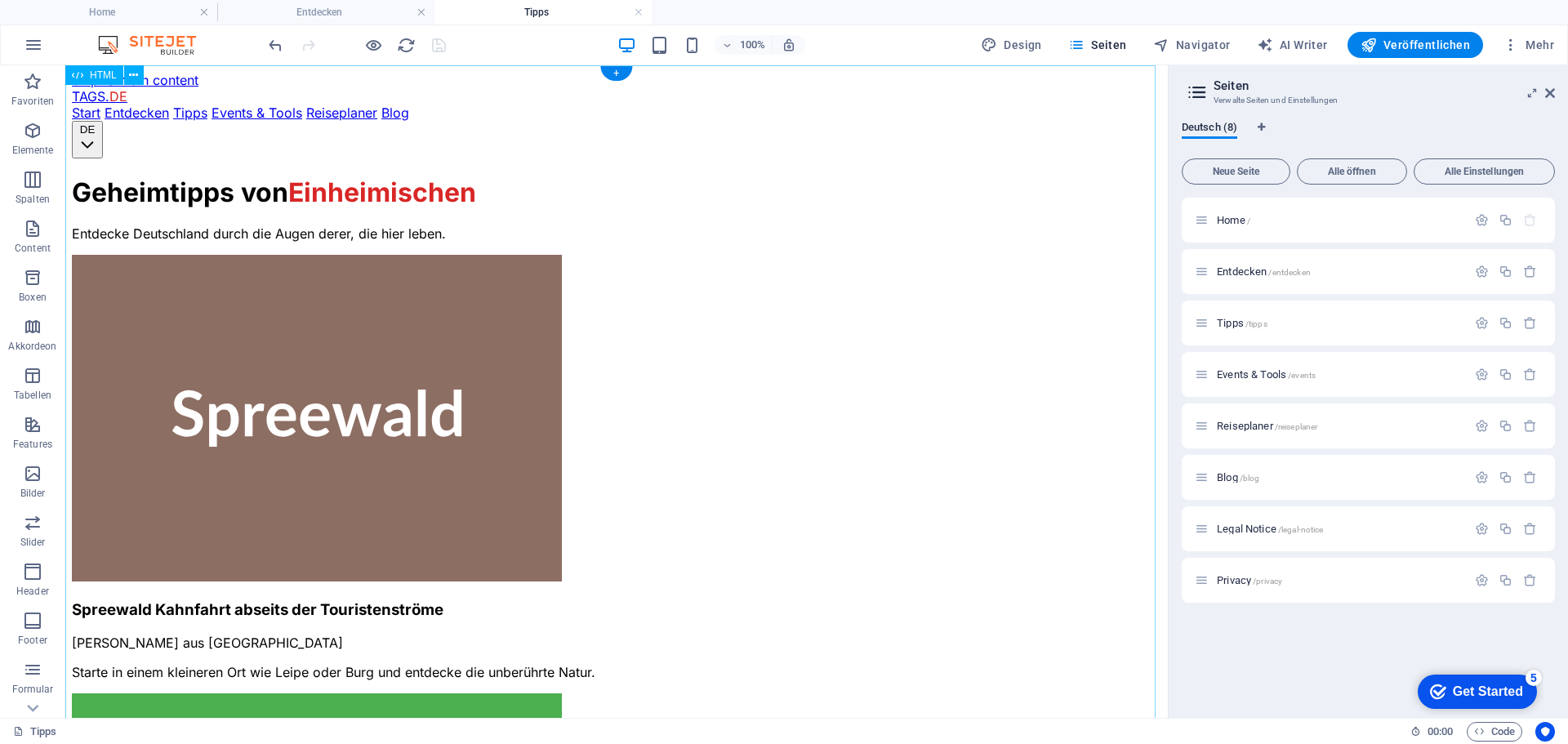
scroll to position [0, 0]
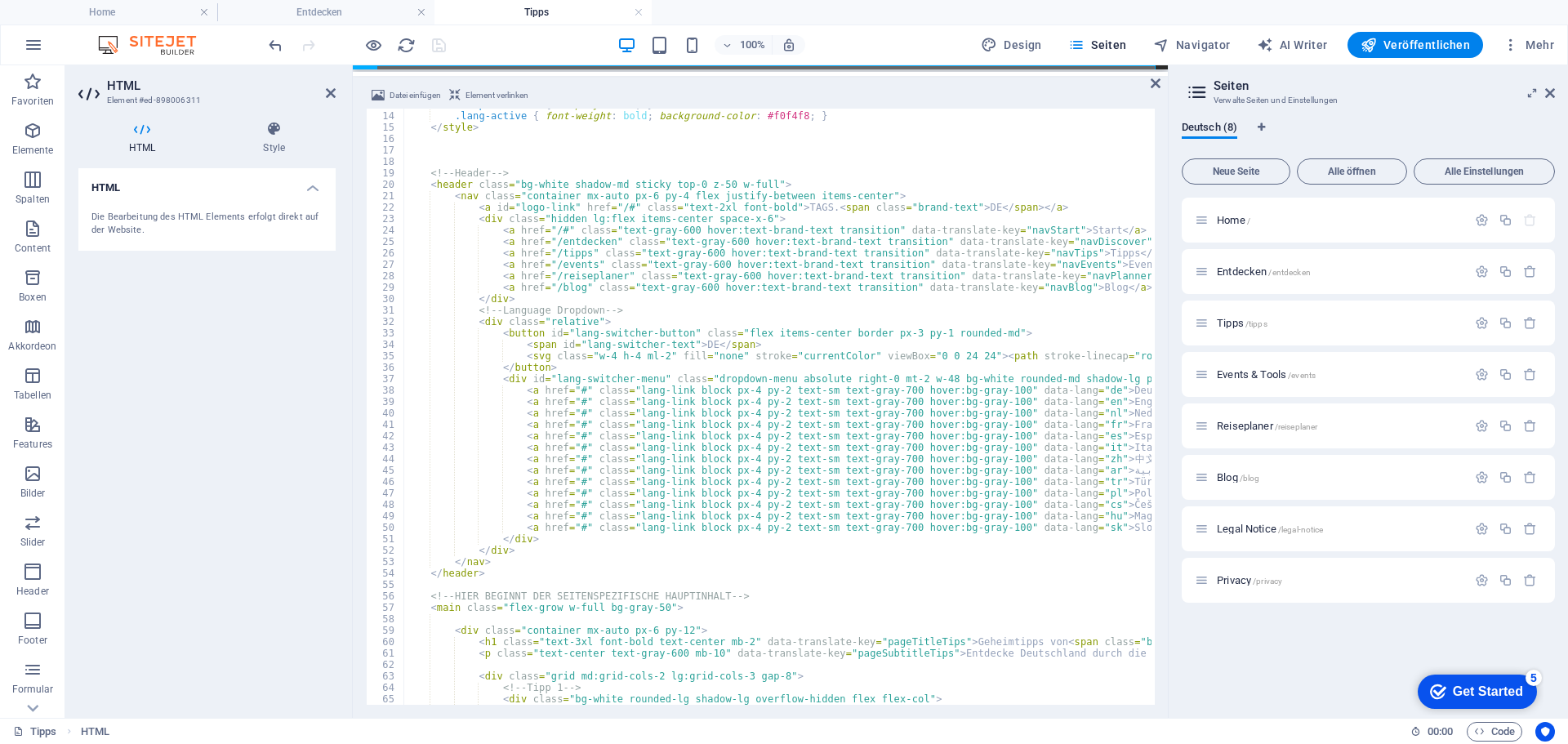
scroll to position [147, 0]
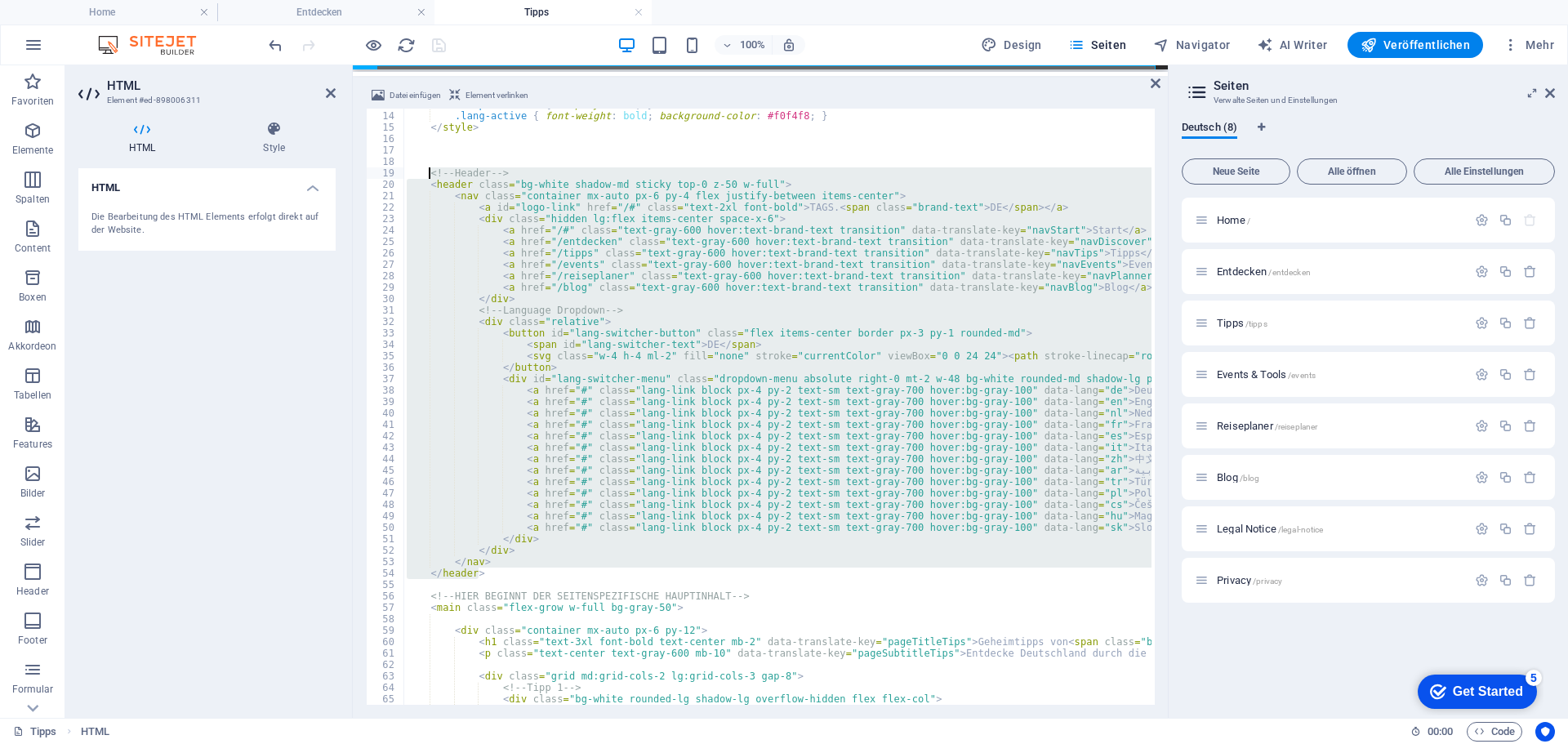
drag, startPoint x: 481, startPoint y: 578, endPoint x: 429, endPoint y: 175, distance: 406.3
type textarea "<!-- Header --> <header class="bg-white shadow-md sticky top-0 z-50 w-full">"
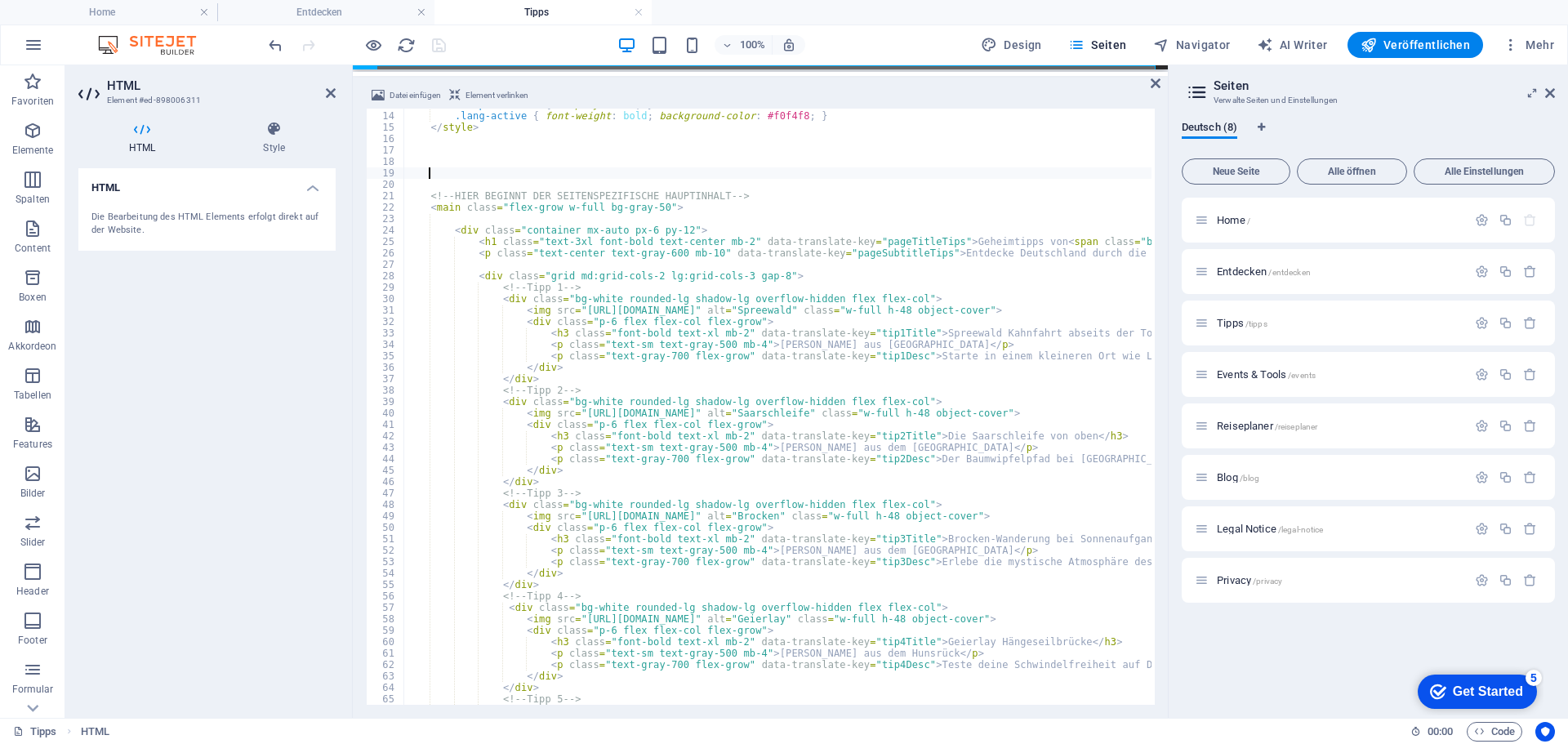
type textarea "</header>"
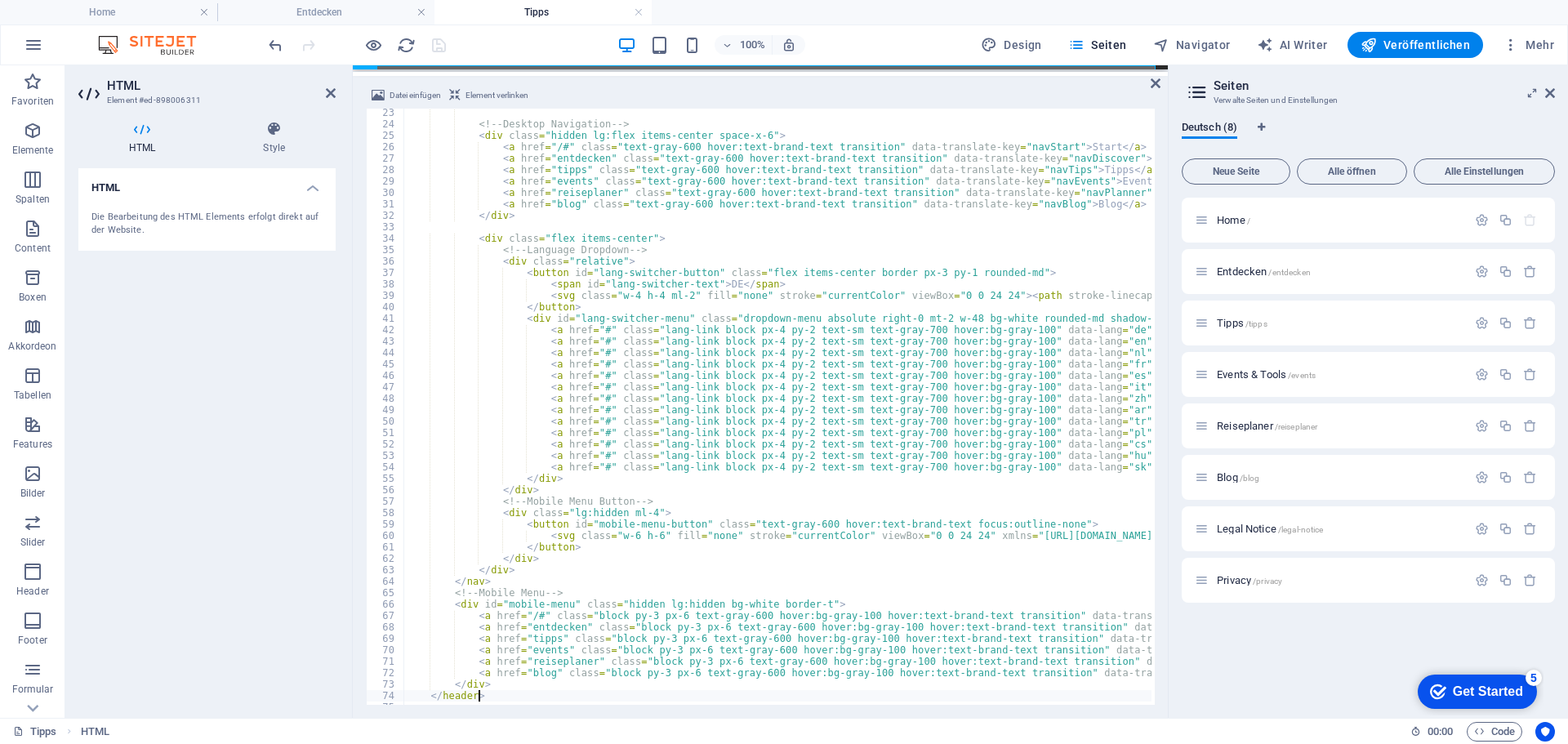
scroll to position [106, 0]
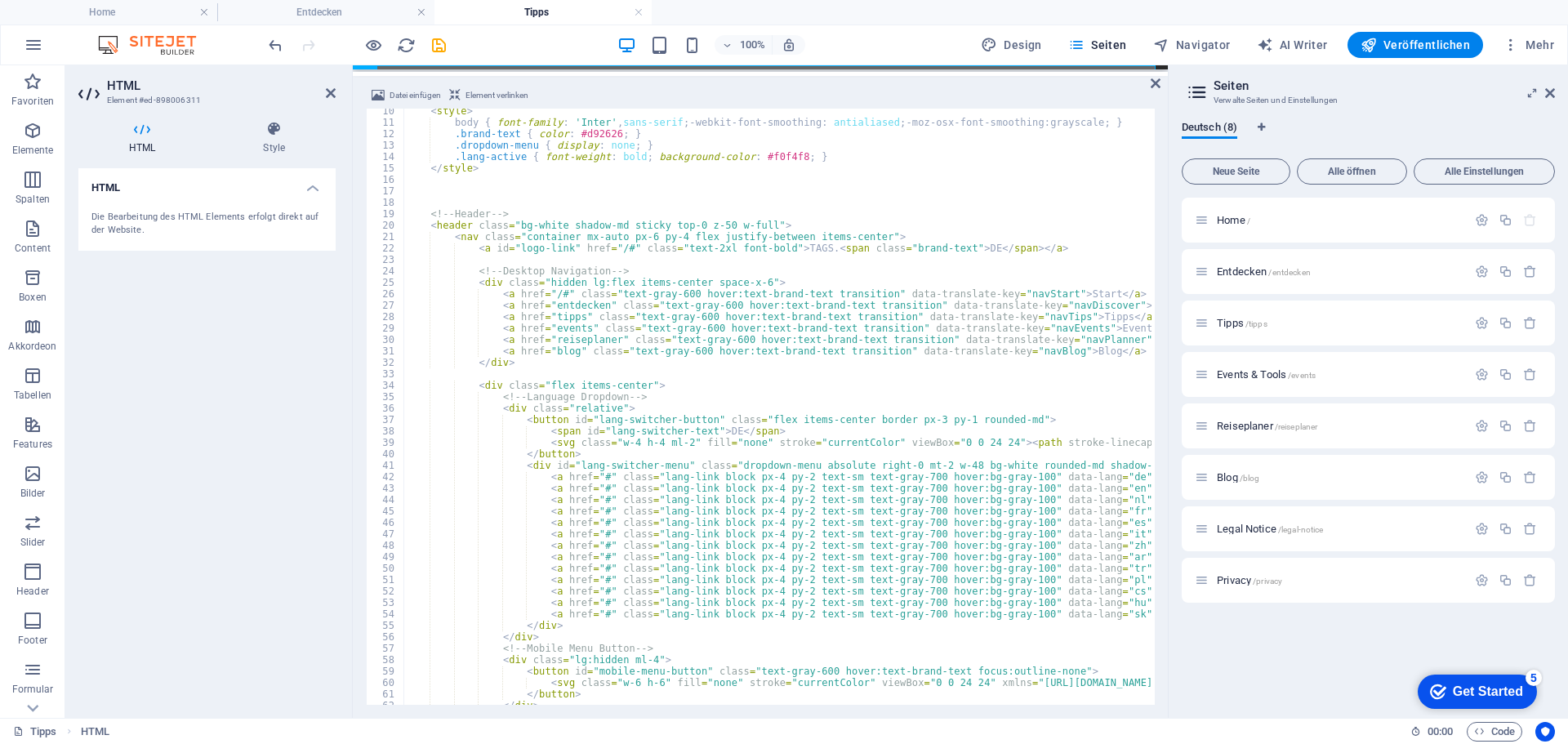
click at [495, 48] on div "100% Design Seiten Navigator AI Writer Veröffentlichen Mehr" at bounding box center [912, 45] width 1295 height 26
click at [432, 47] on icon "save" at bounding box center [439, 46] width 19 height 19
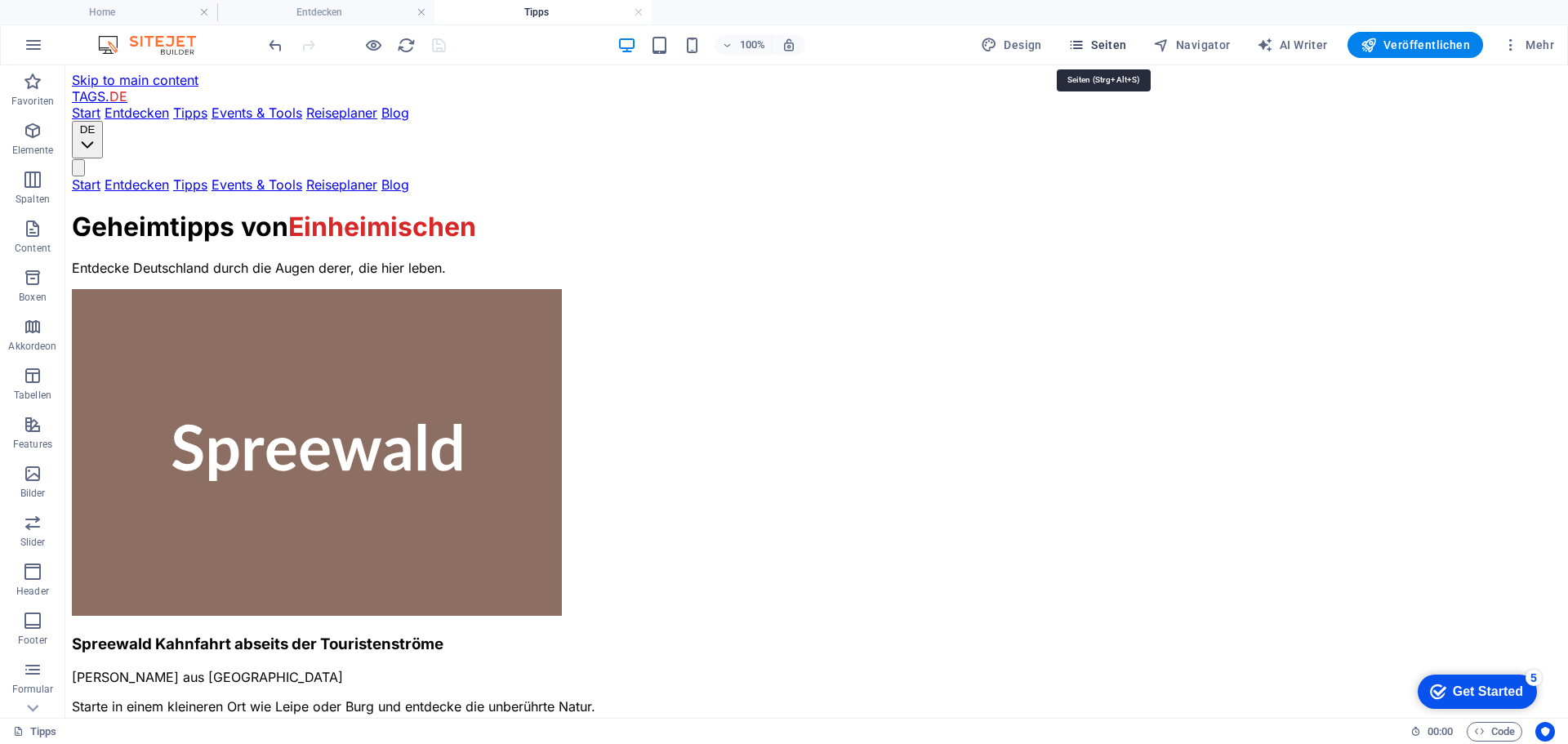
click at [1103, 41] on span "Seiten" at bounding box center [1098, 45] width 59 height 16
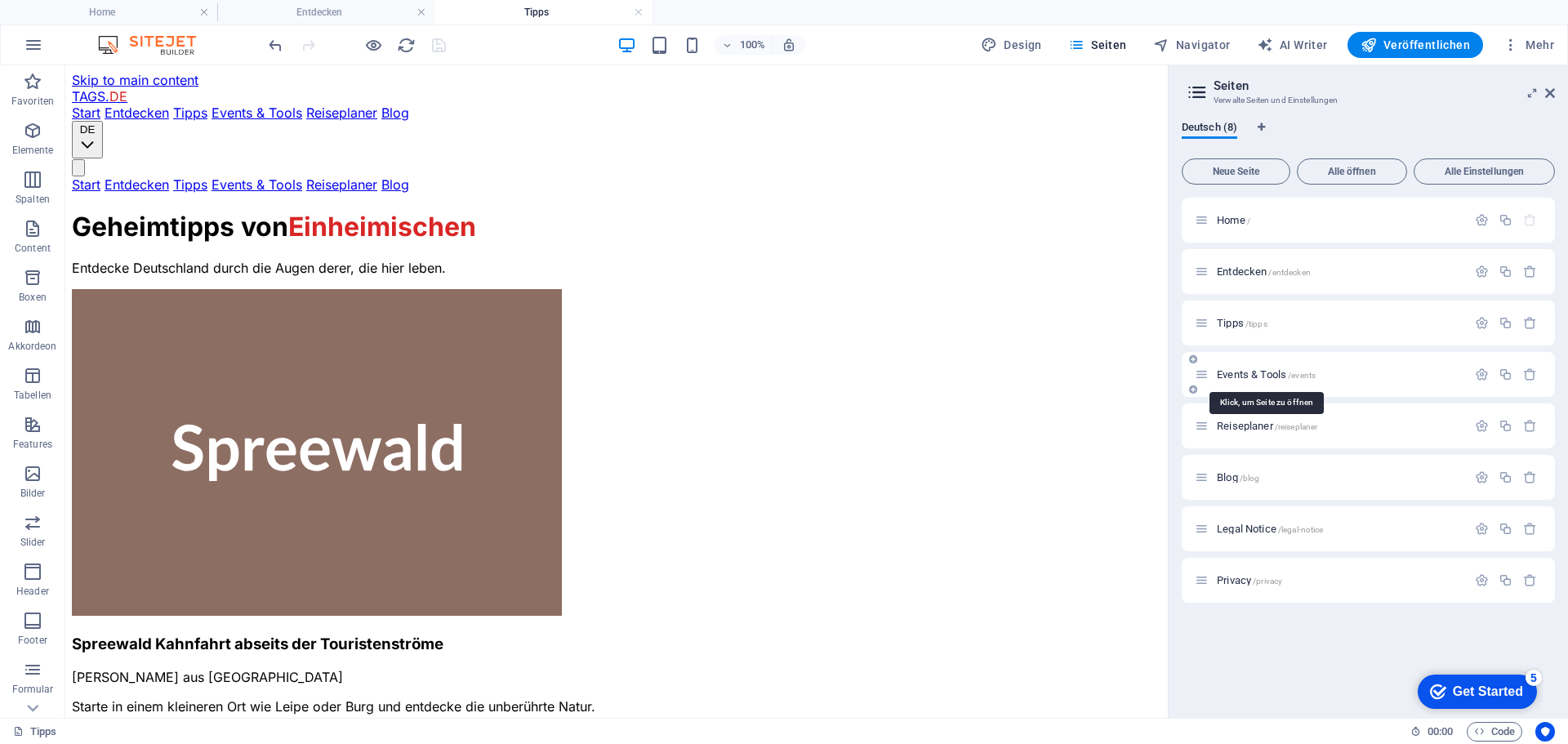
click at [1243, 371] on span "Events & Tools /events" at bounding box center [1266, 374] width 99 height 12
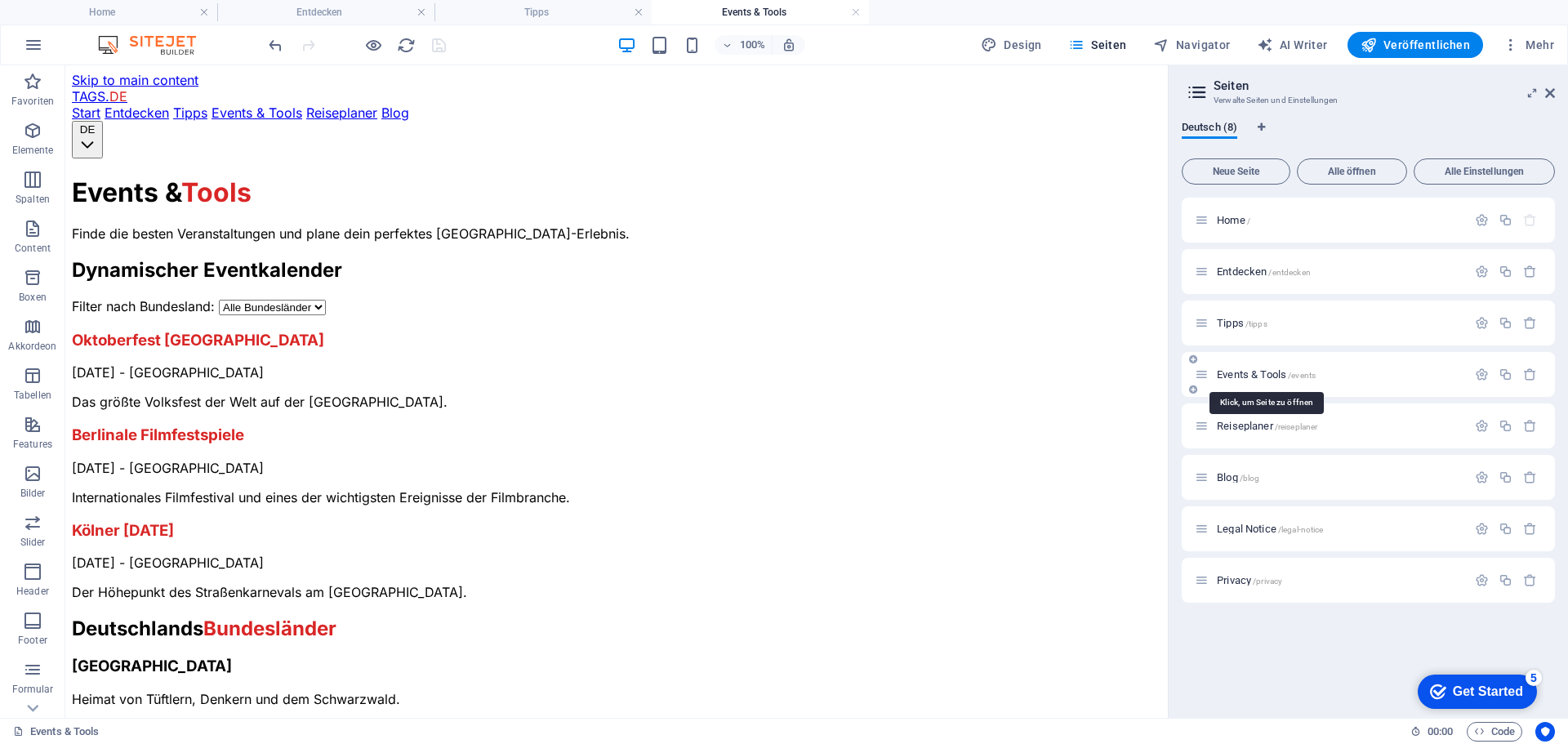
scroll to position [0, 0]
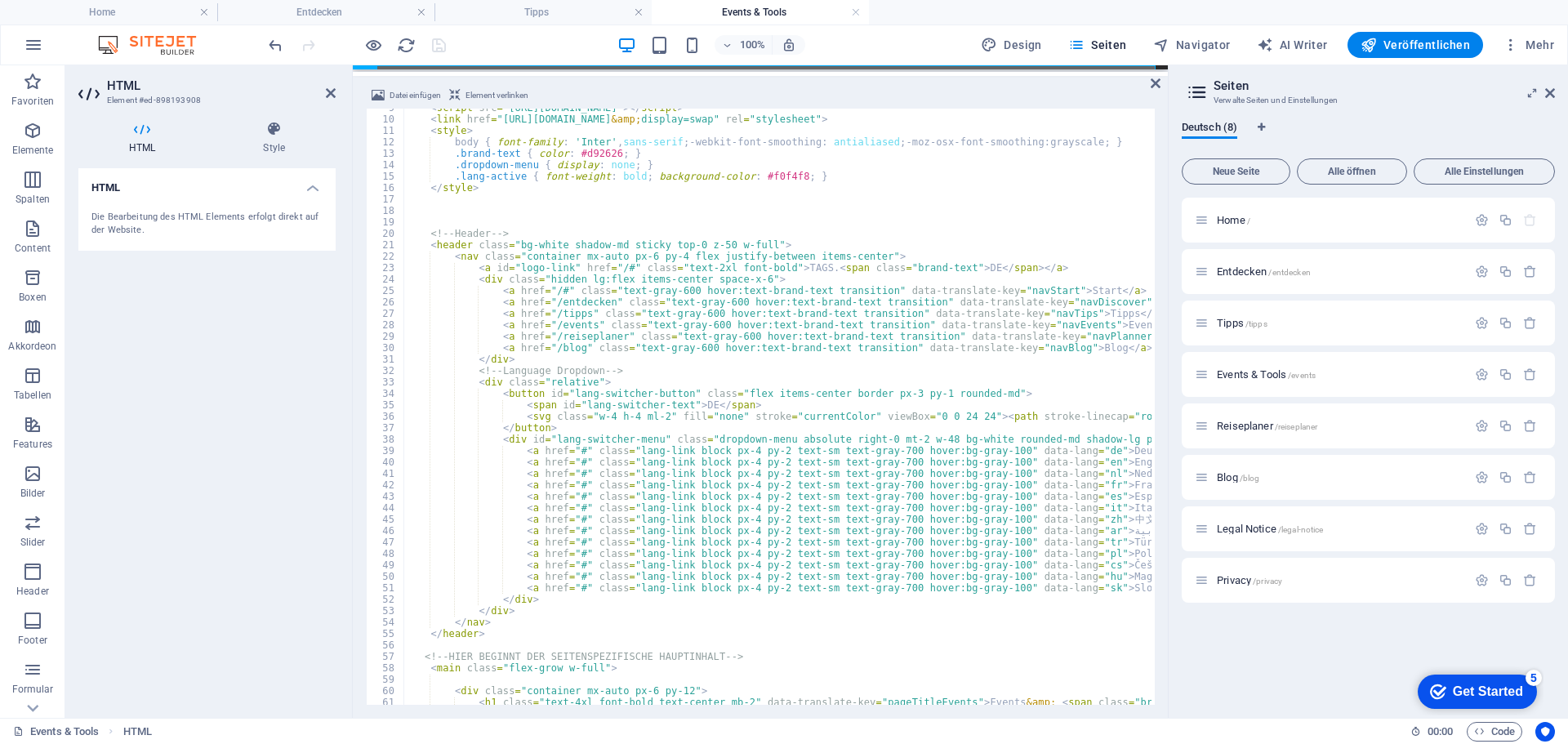
scroll to position [147, 0]
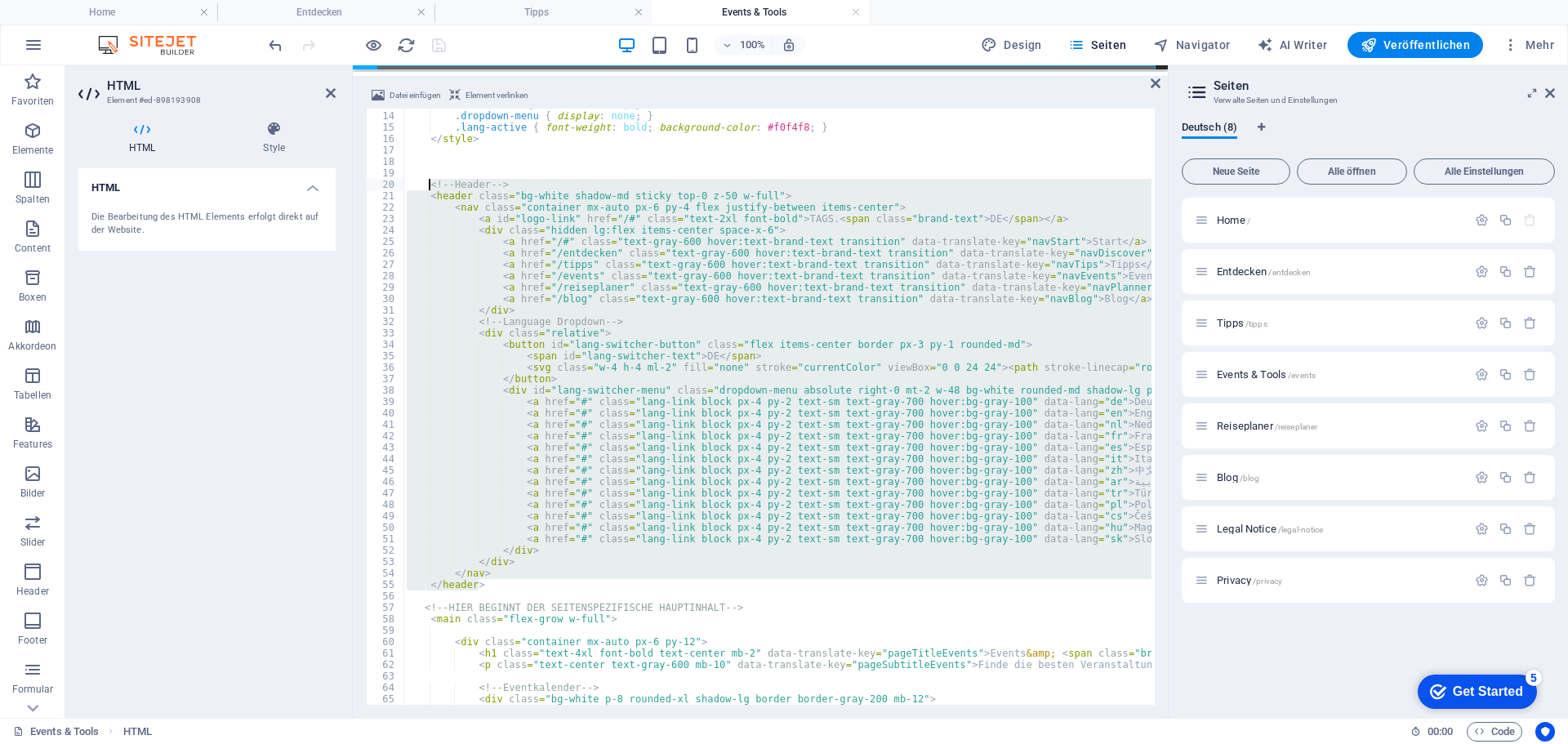
drag, startPoint x: 482, startPoint y: 585, endPoint x: 430, endPoint y: 184, distance: 404.4
type textarea "<!-- Header --> <header class="bg-white shadow-md sticky top-0 z-50 w-full">"
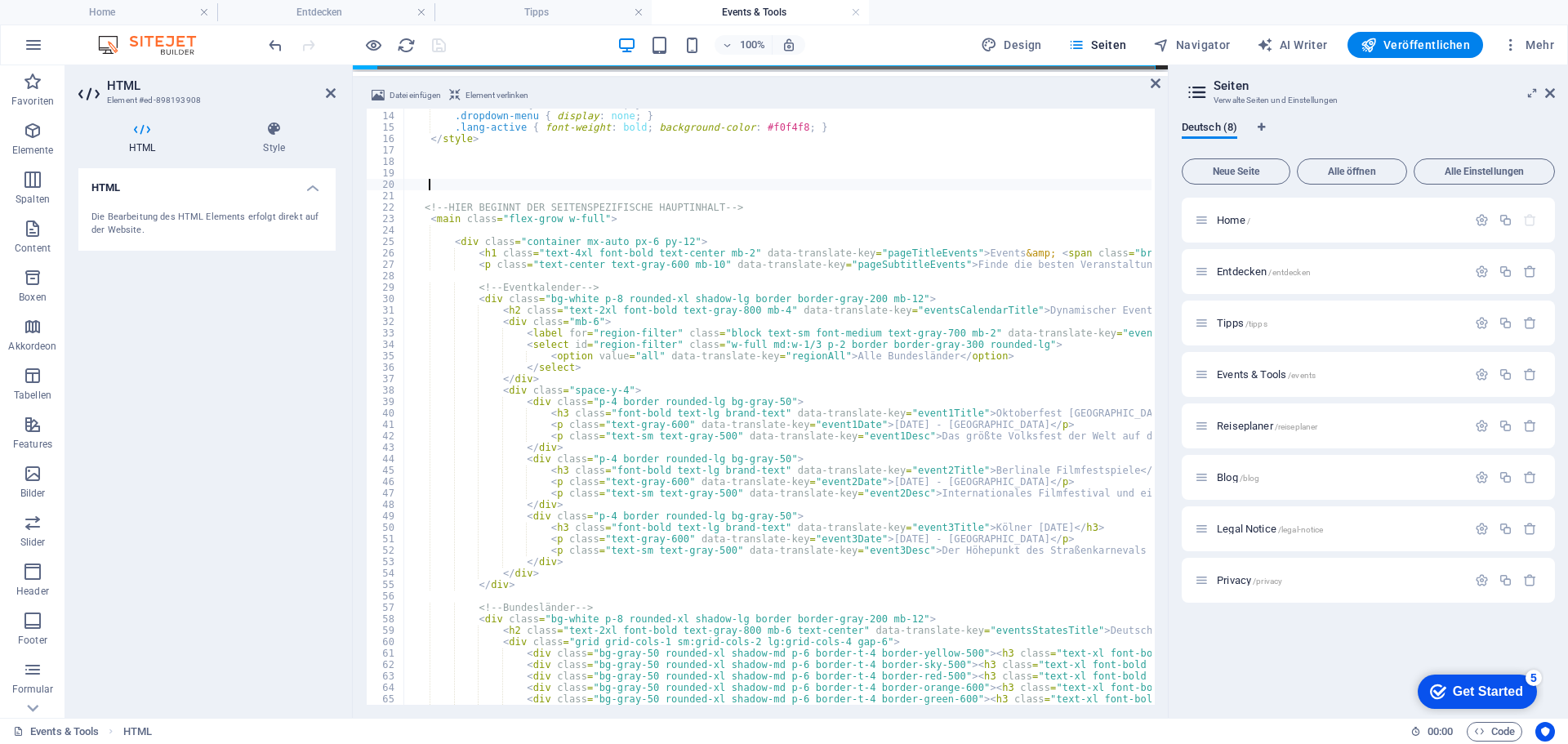
type textarea "</header>"
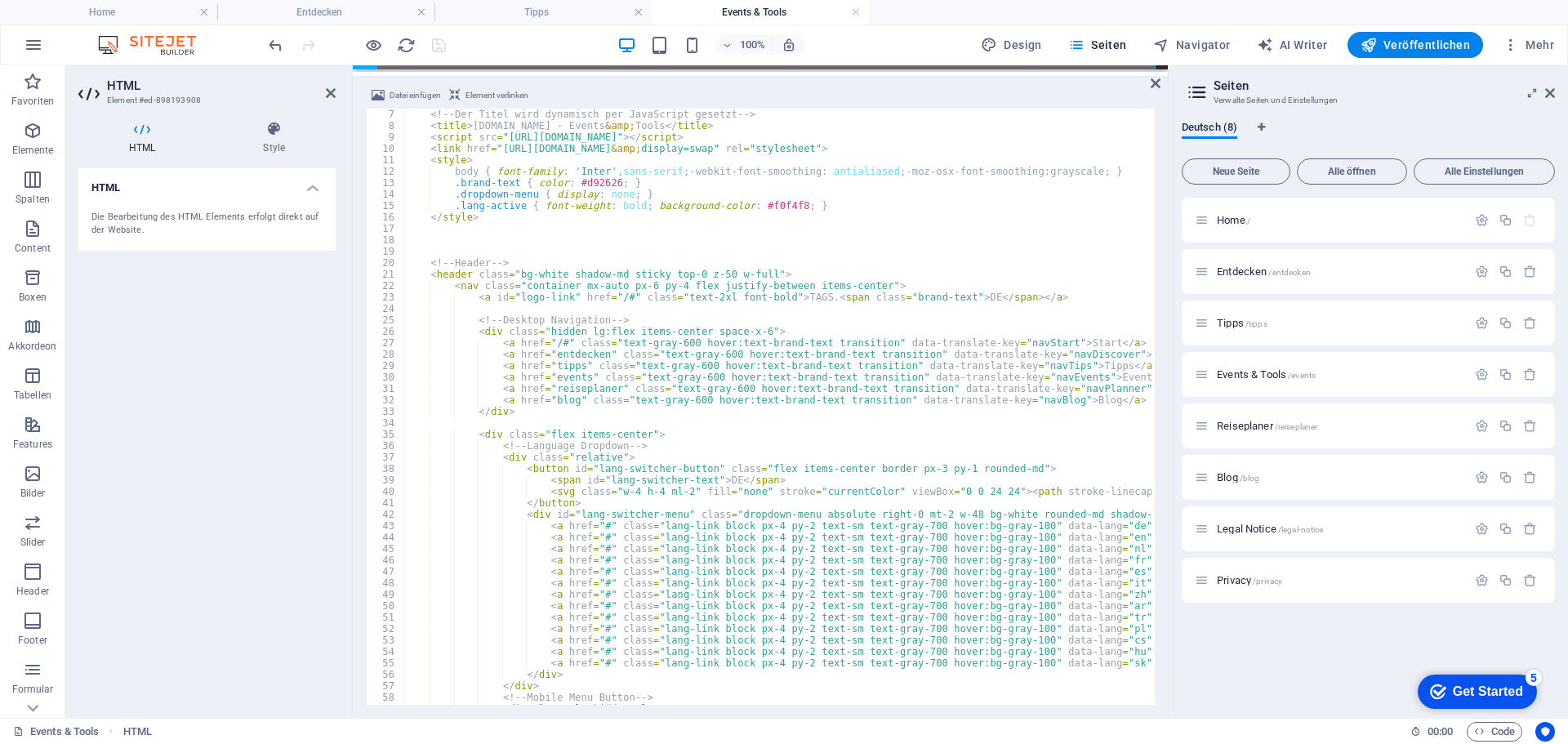
scroll to position [20, 0]
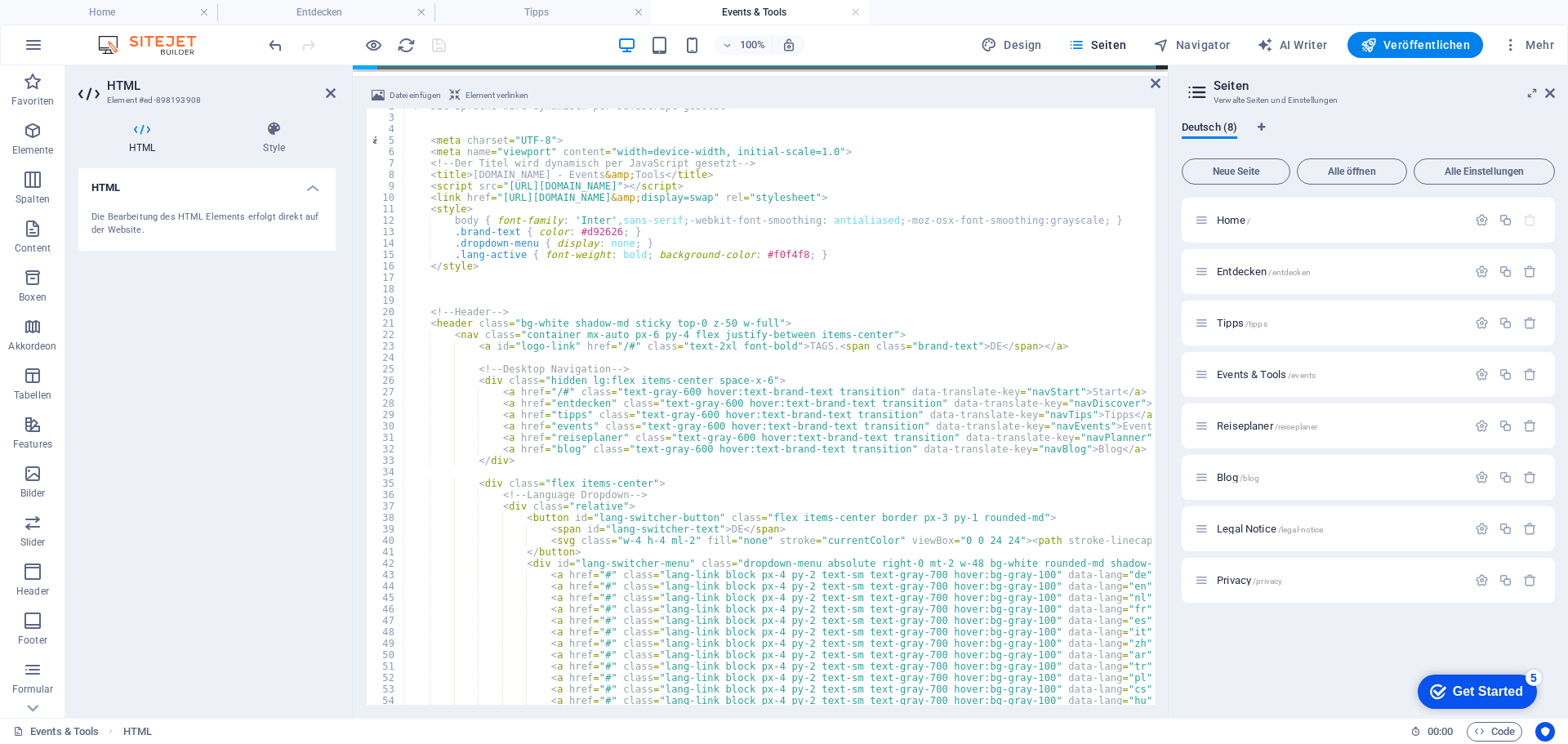
click at [519, 44] on div "100% Design Seiten Navigator AI Writer Veröffentlichen Mehr" at bounding box center [912, 45] width 1295 height 26
click at [439, 48] on icon "save" at bounding box center [439, 46] width 19 height 19
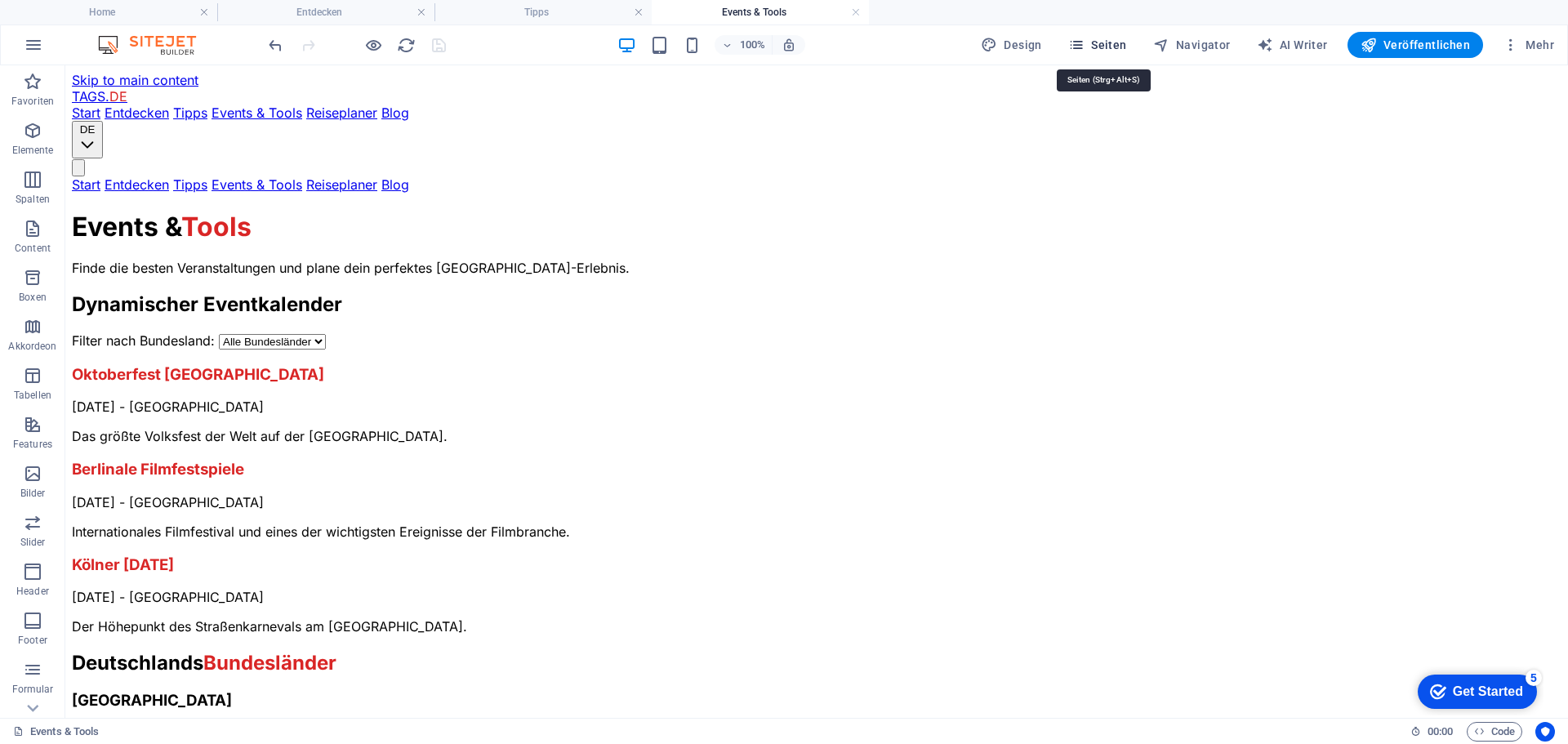
click at [1110, 38] on span "Seiten" at bounding box center [1098, 45] width 59 height 16
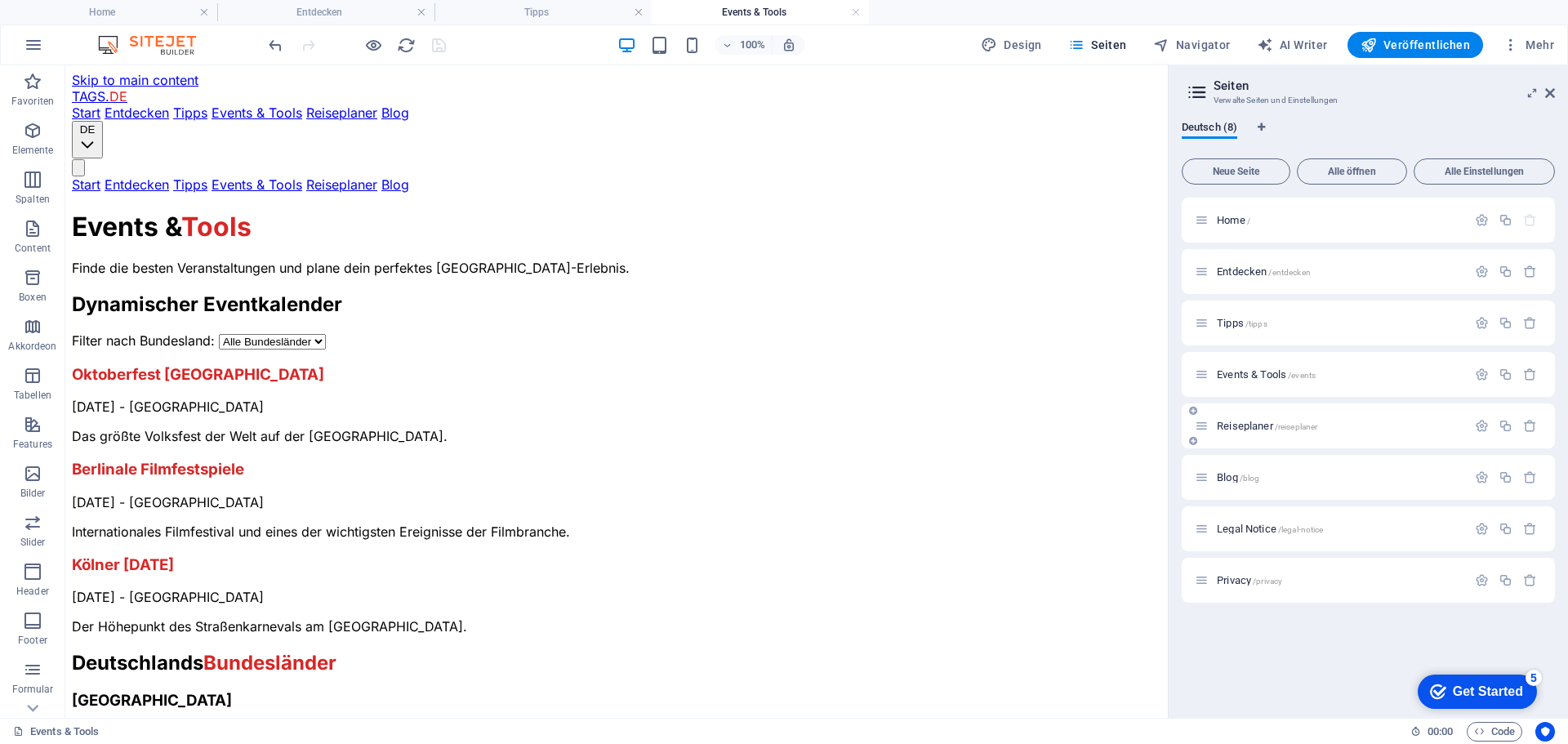
click at [1223, 421] on span "Reiseplaner /reiseplaner" at bounding box center [1266, 426] width 101 height 12
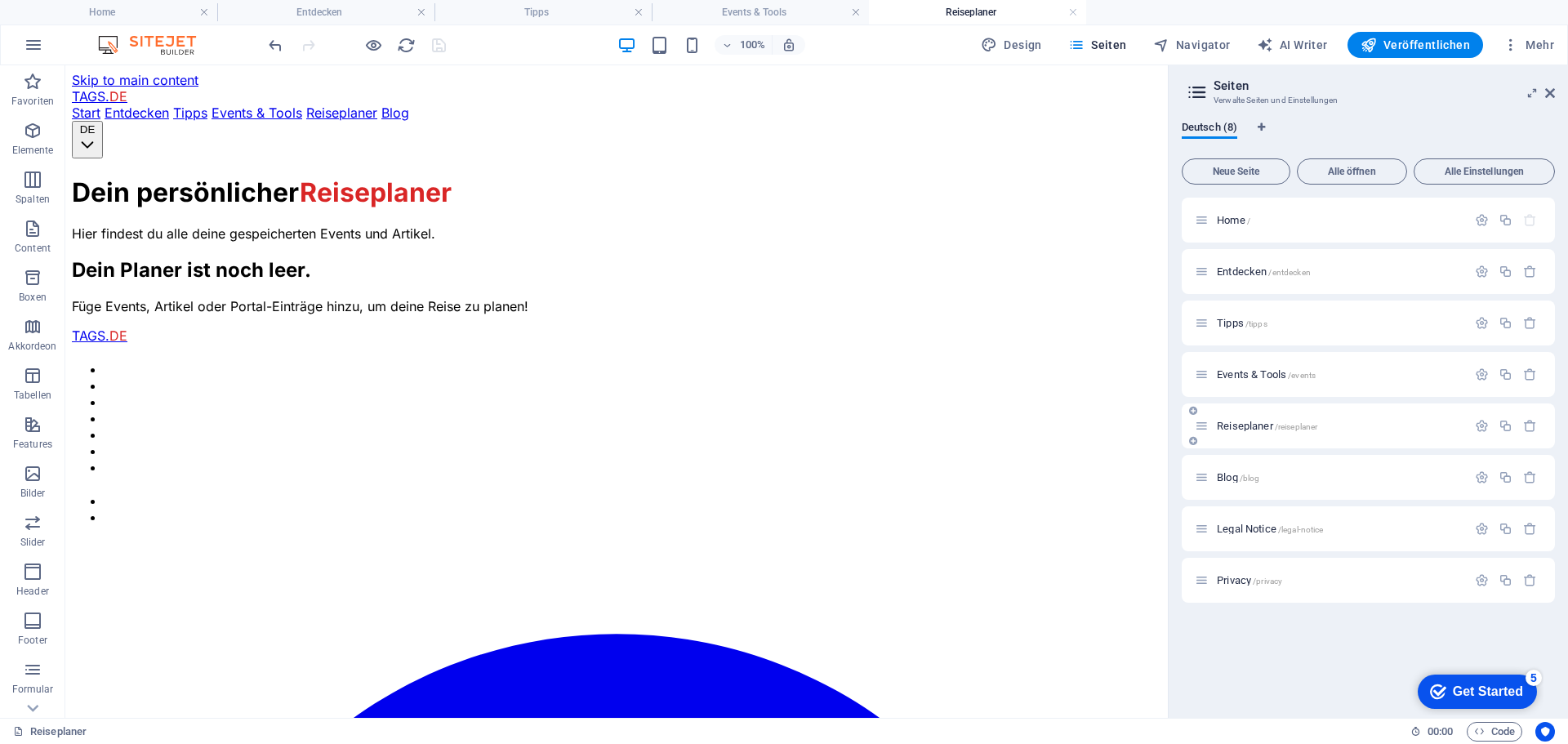
scroll to position [0, 0]
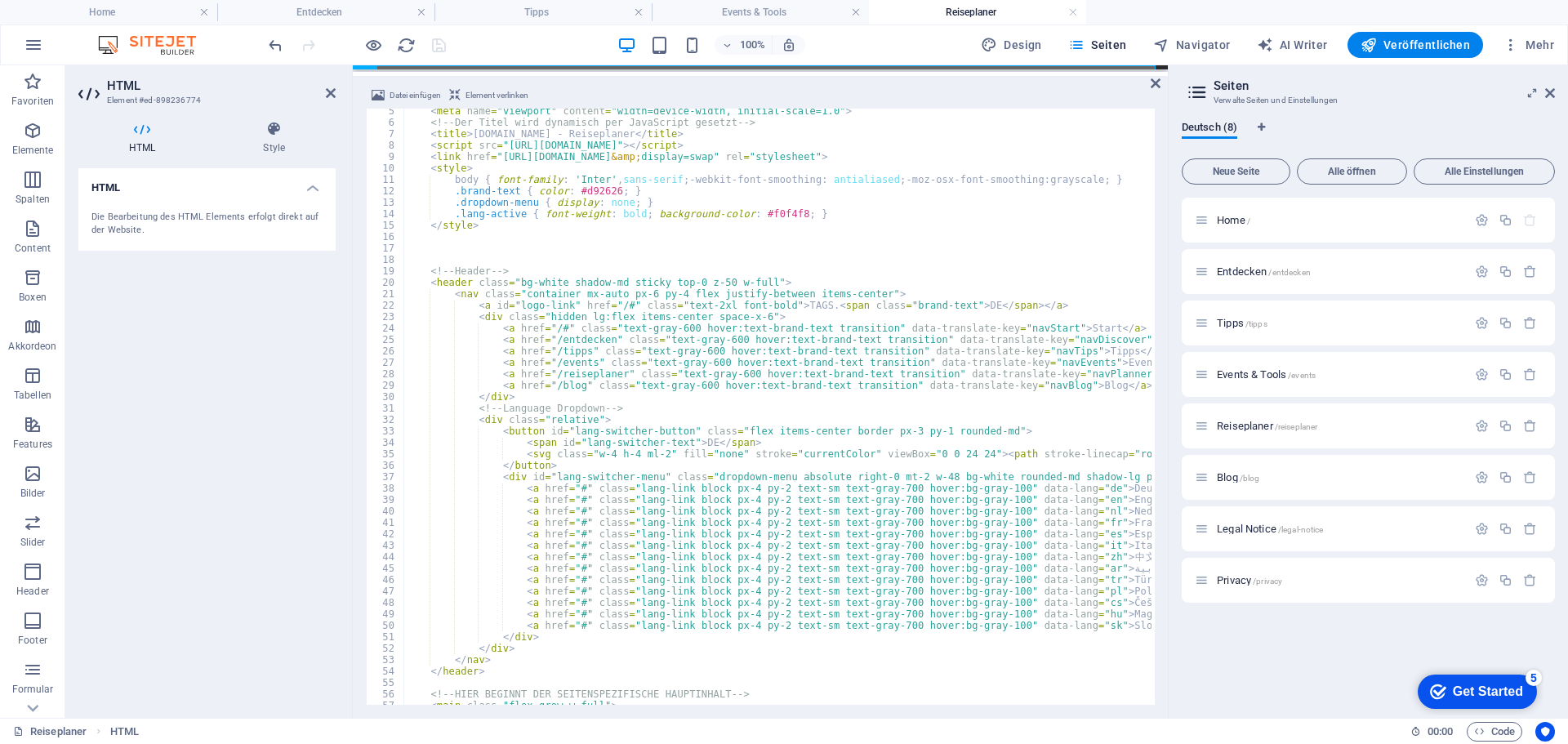
scroll to position [98, 0]
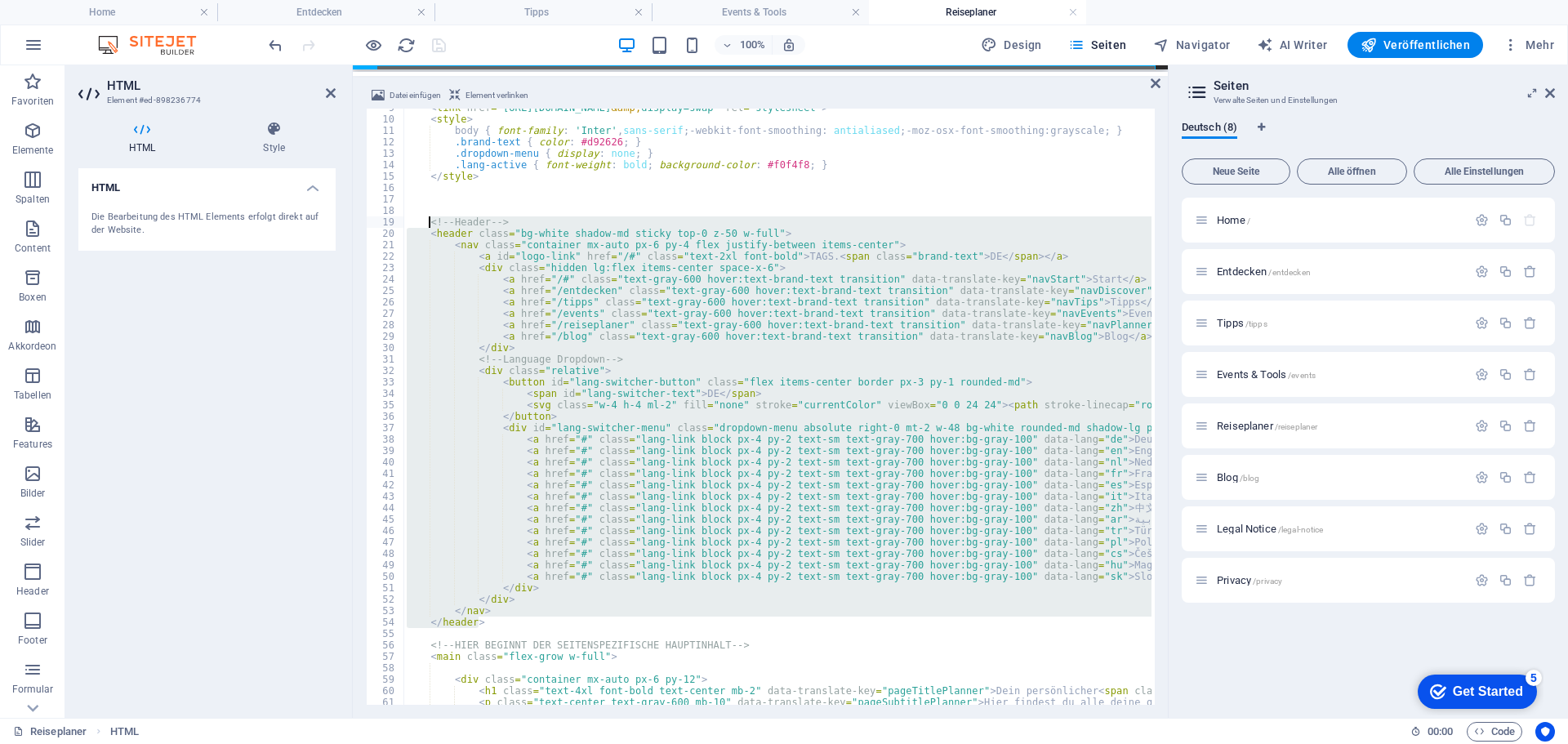
drag, startPoint x: 482, startPoint y: 625, endPoint x: 430, endPoint y: 222, distance: 406.3
type textarea "<!-- Header --> <header class="bg-white shadow-md sticky top-0 z-50 w-full">"
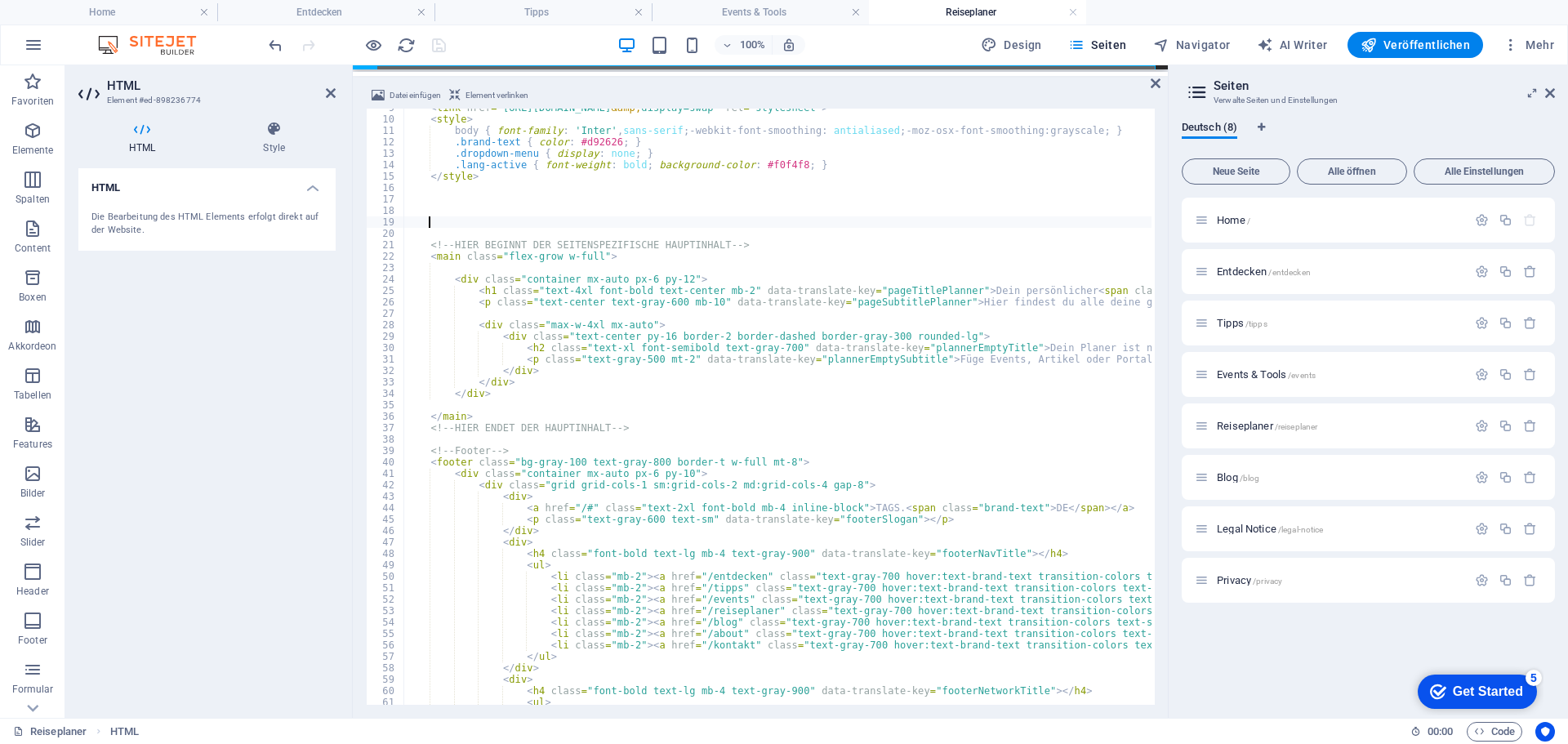
type textarea "</header>"
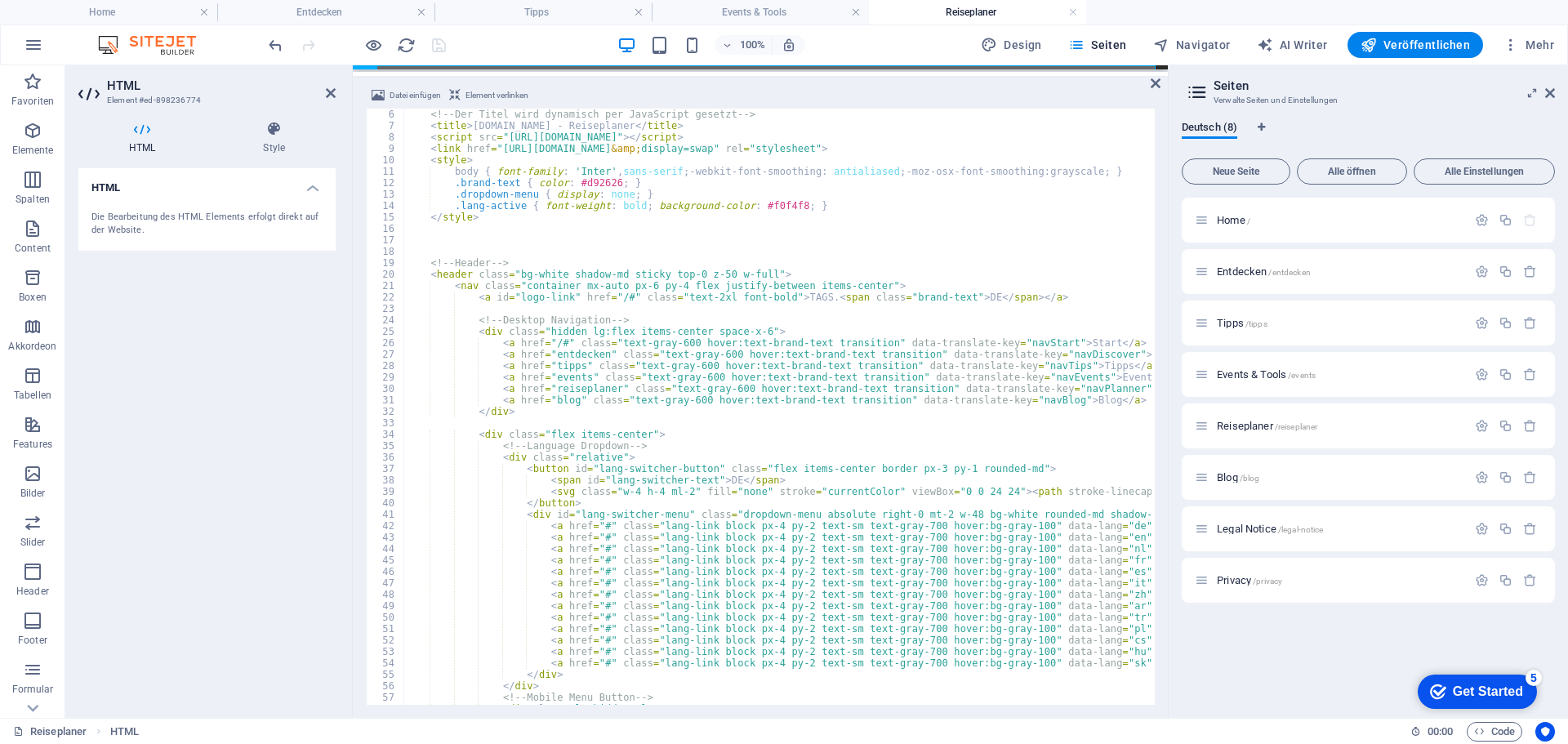
scroll to position [57, 0]
click at [511, 45] on div "100% Design Seiten Navigator AI Writer Veröffentlichen Mehr" at bounding box center [912, 45] width 1295 height 26
click at [442, 41] on icon "save" at bounding box center [439, 46] width 19 height 19
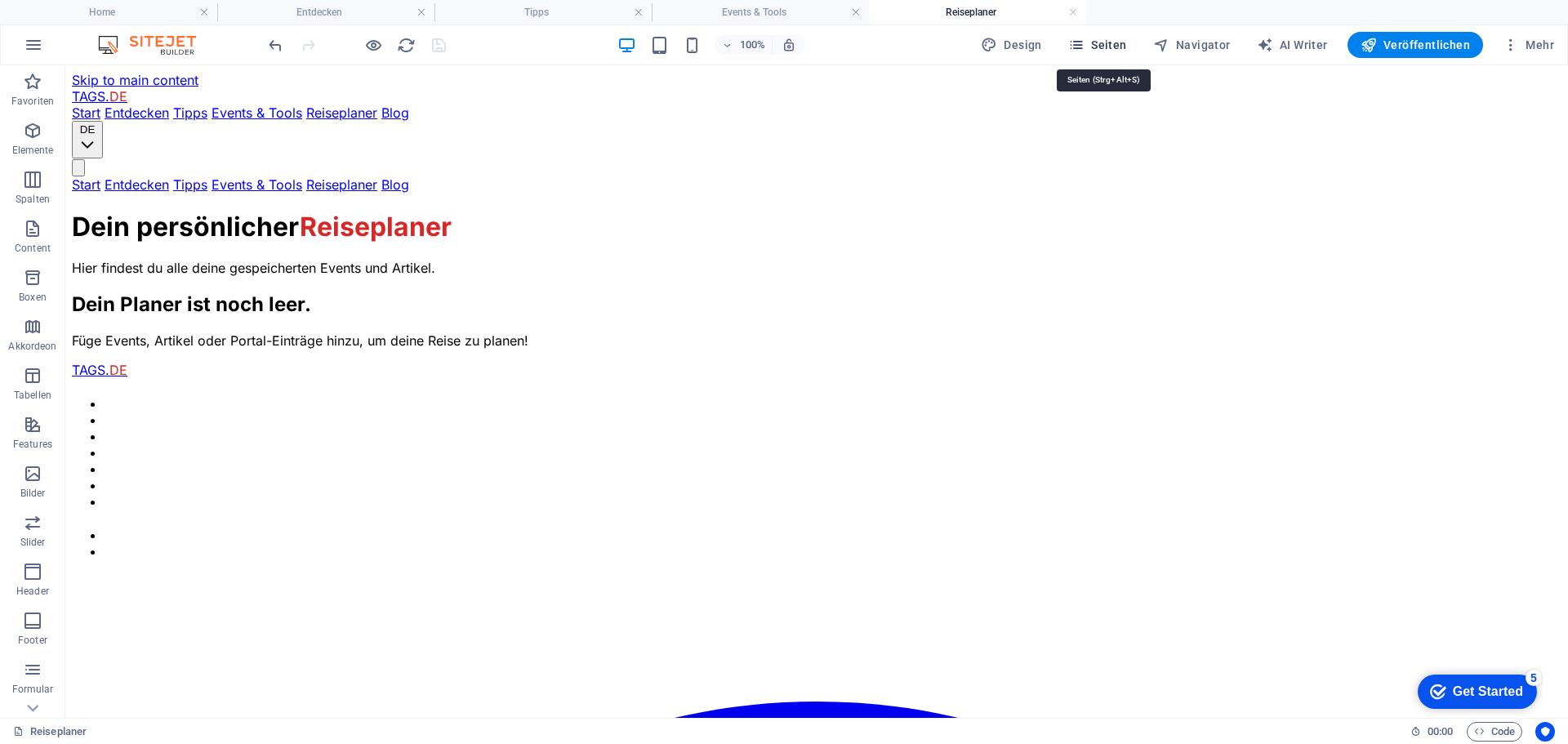
click at [1117, 47] on span "Seiten" at bounding box center [1098, 45] width 59 height 16
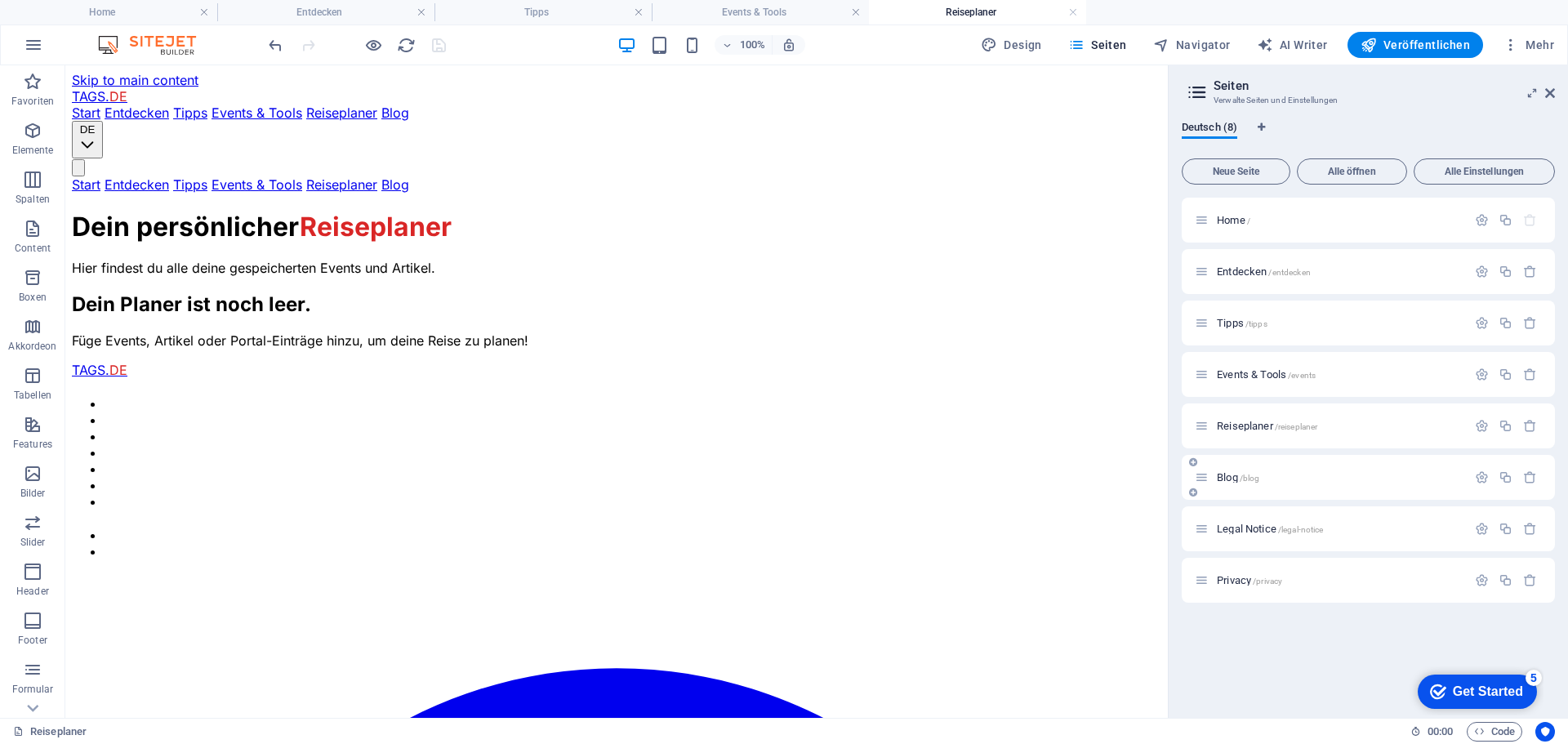
click at [1229, 474] on span "Blog /blog" at bounding box center [1237, 478] width 42 height 12
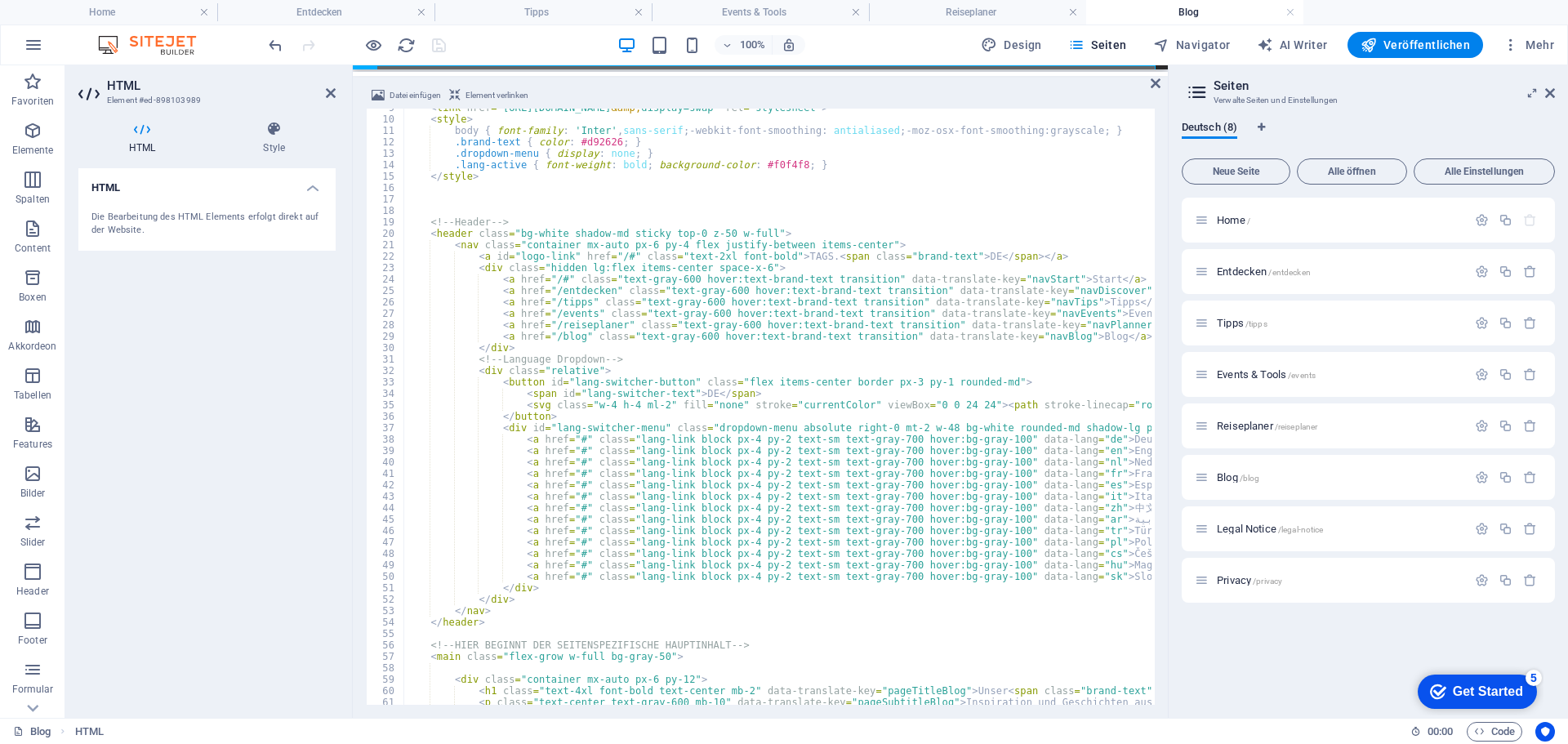
scroll to position [98, 0]
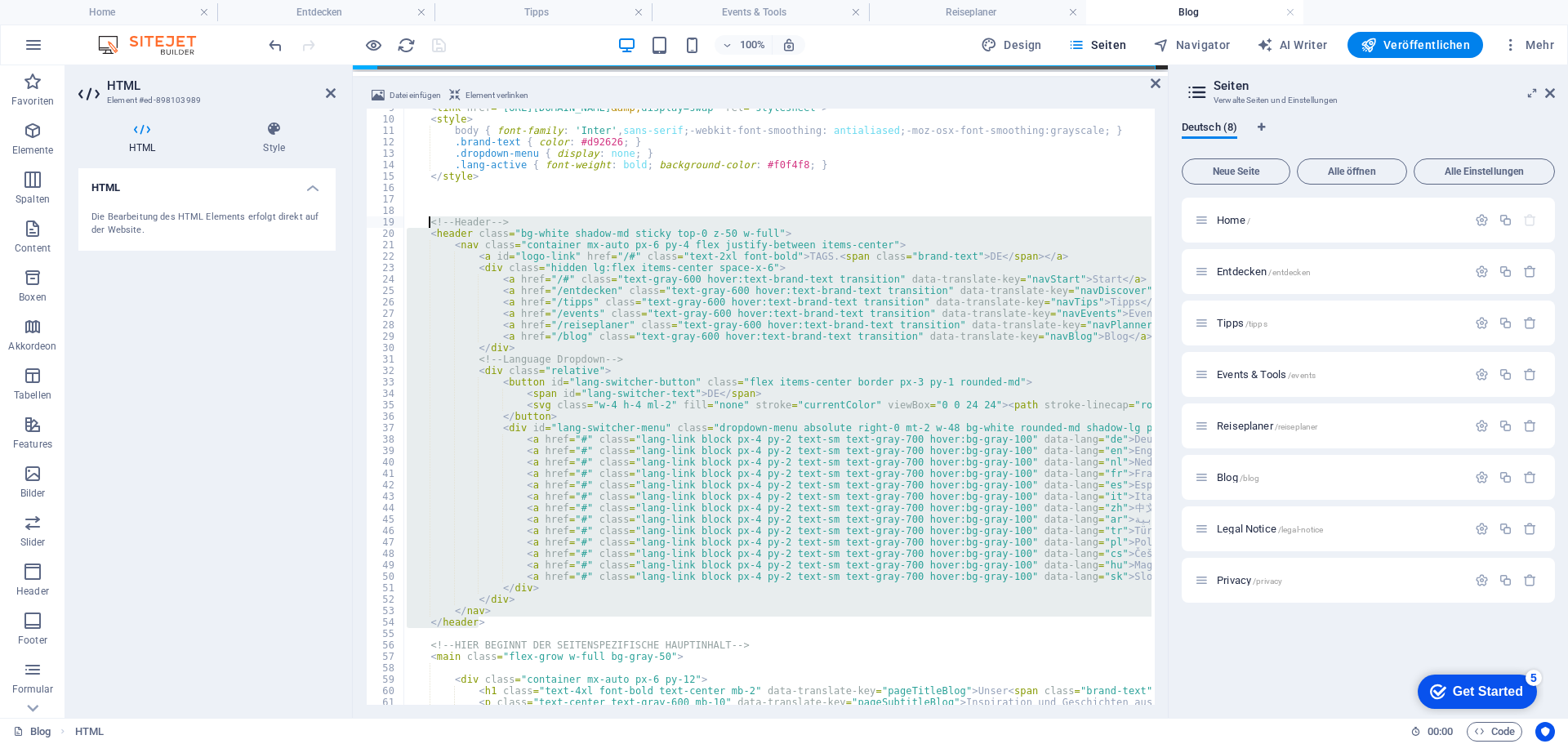
drag, startPoint x: 483, startPoint y: 618, endPoint x: 430, endPoint y: 222, distance: 399.5
type textarea "<!-- Header --> <header class="bg-white shadow-md sticky top-0 z-50 w-full">"
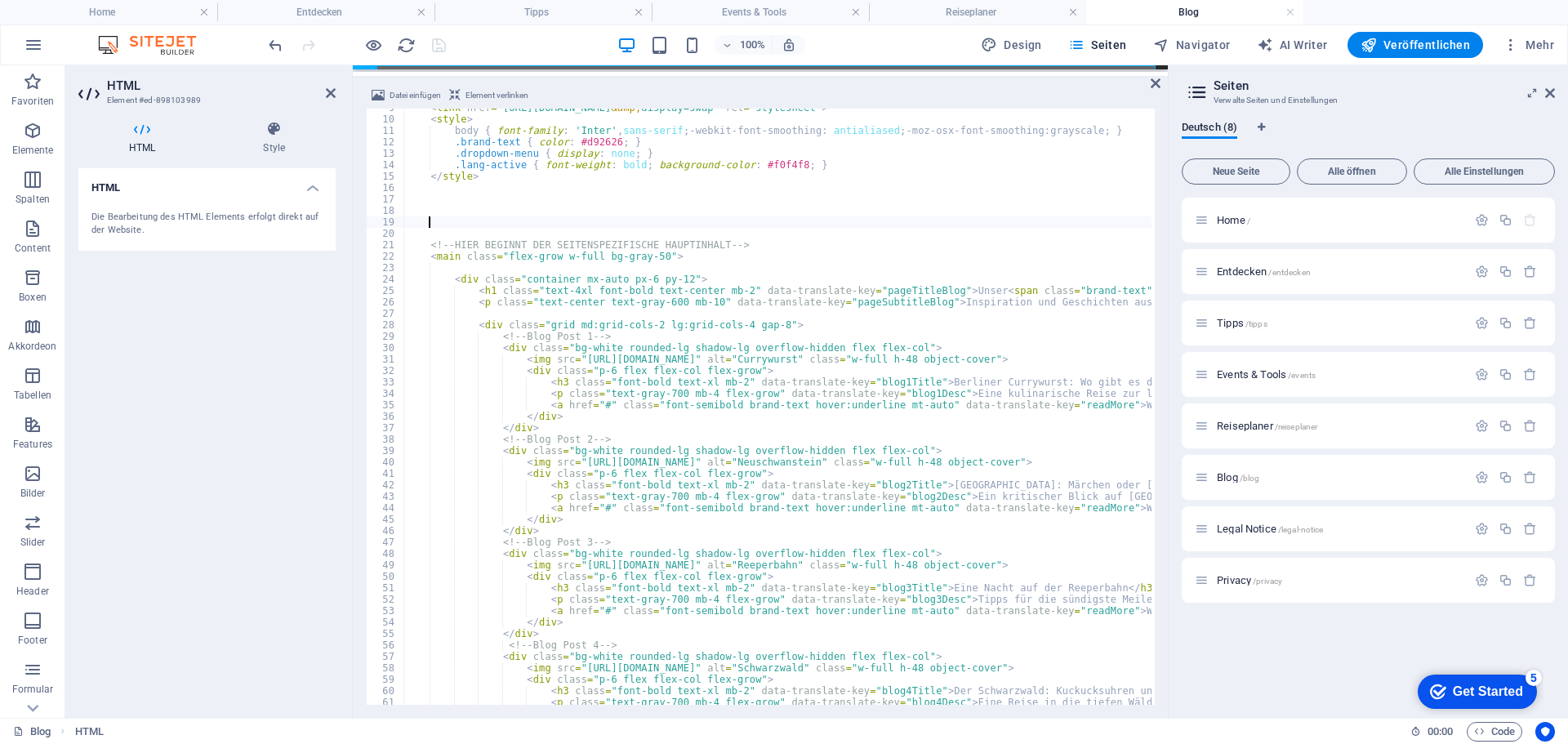
type textarea "</header>"
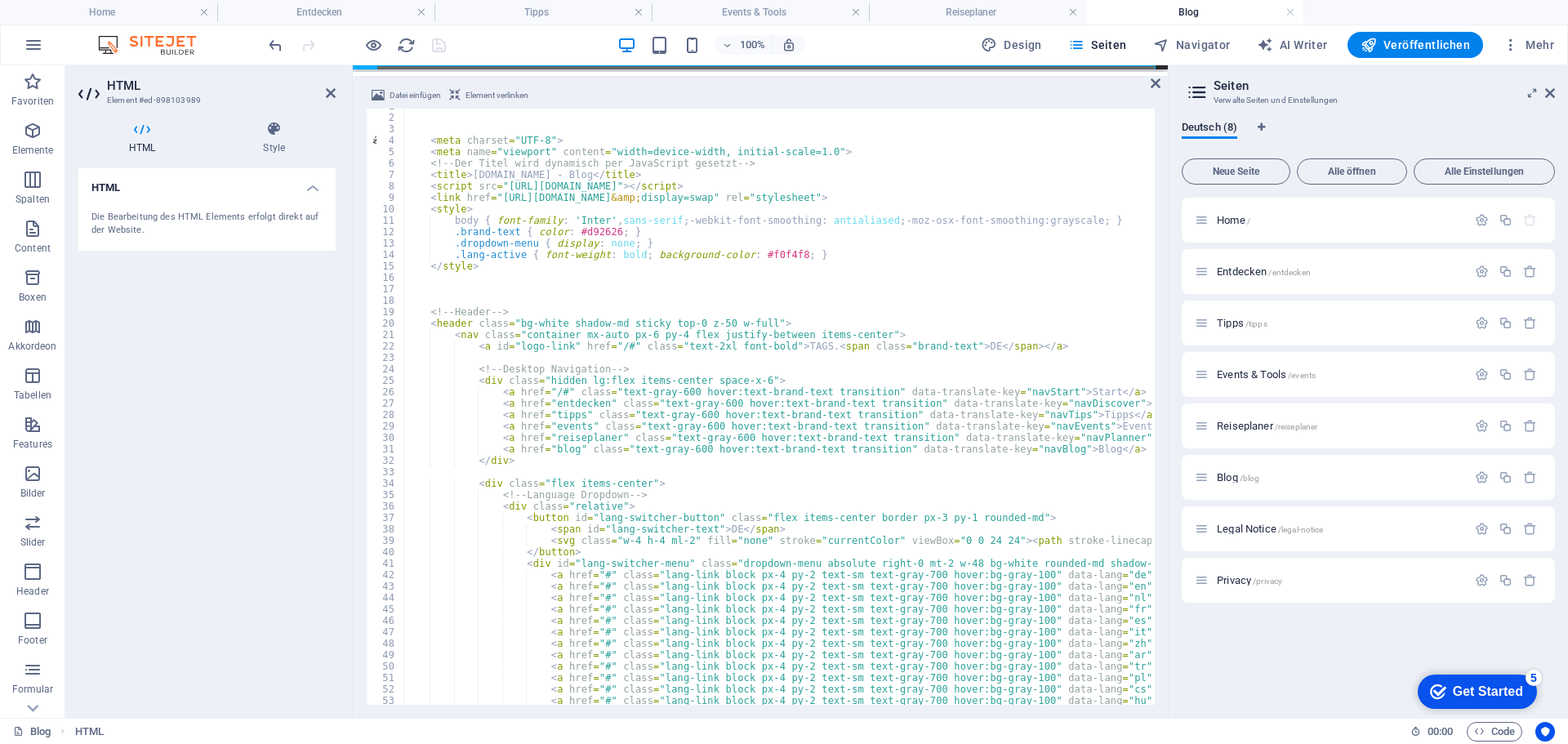
scroll to position [8, 0]
click at [540, 47] on div "100% Design Seiten Navigator AI Writer Veröffentlichen Mehr" at bounding box center [912, 45] width 1295 height 26
click at [439, 45] on icon "save" at bounding box center [439, 46] width 19 height 19
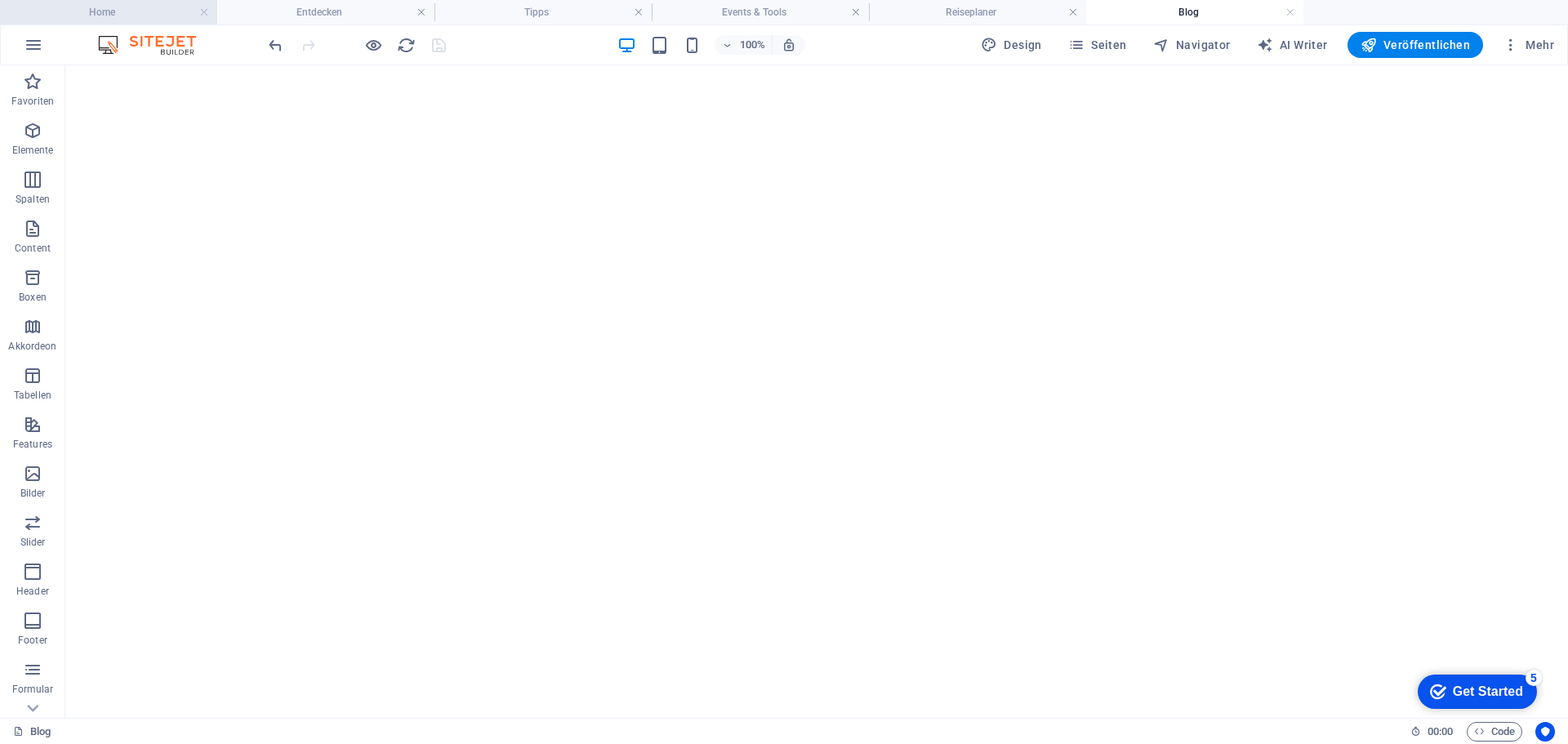
click at [123, 5] on h4 "Home" at bounding box center [109, 12] width 217 height 18
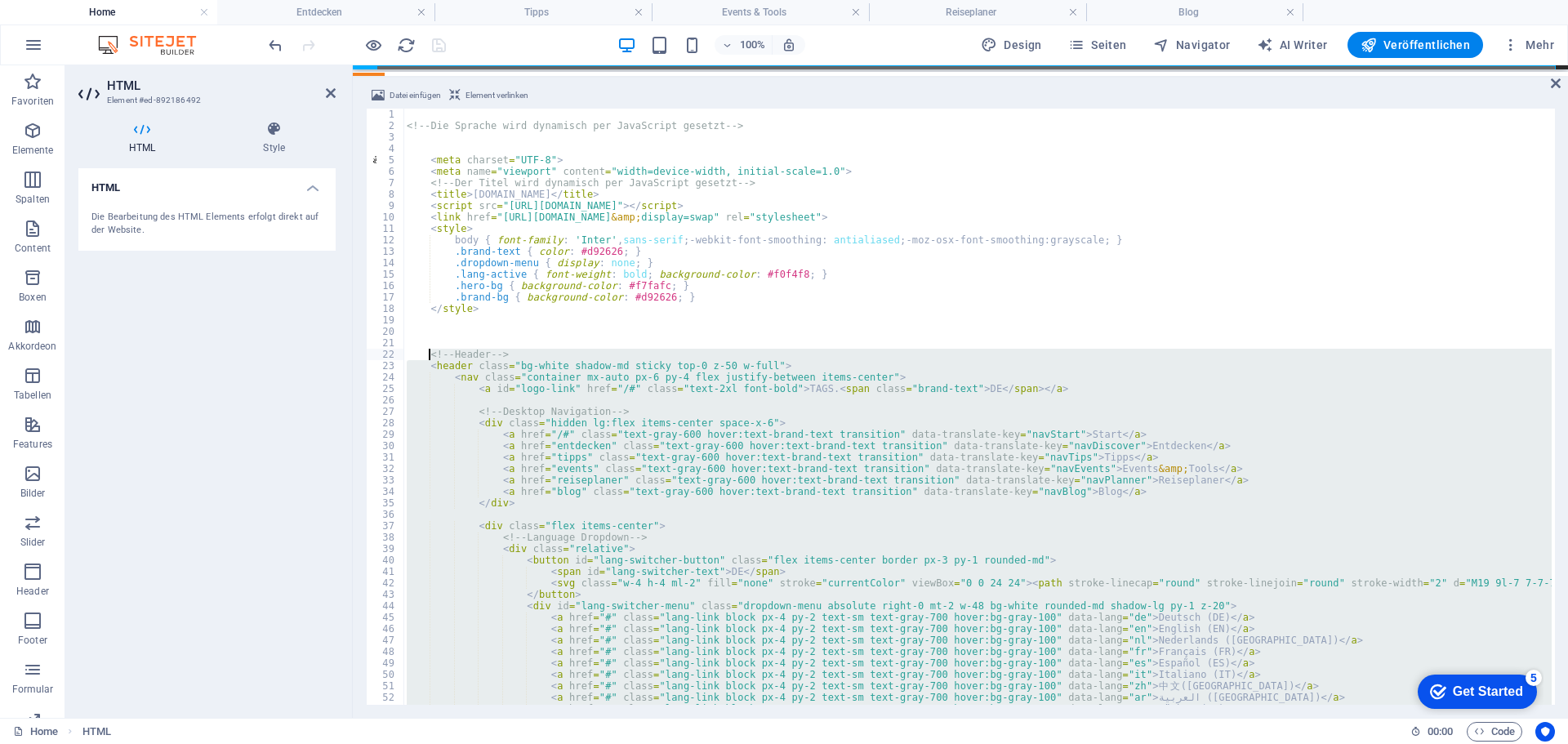
scroll to position [0, 0]
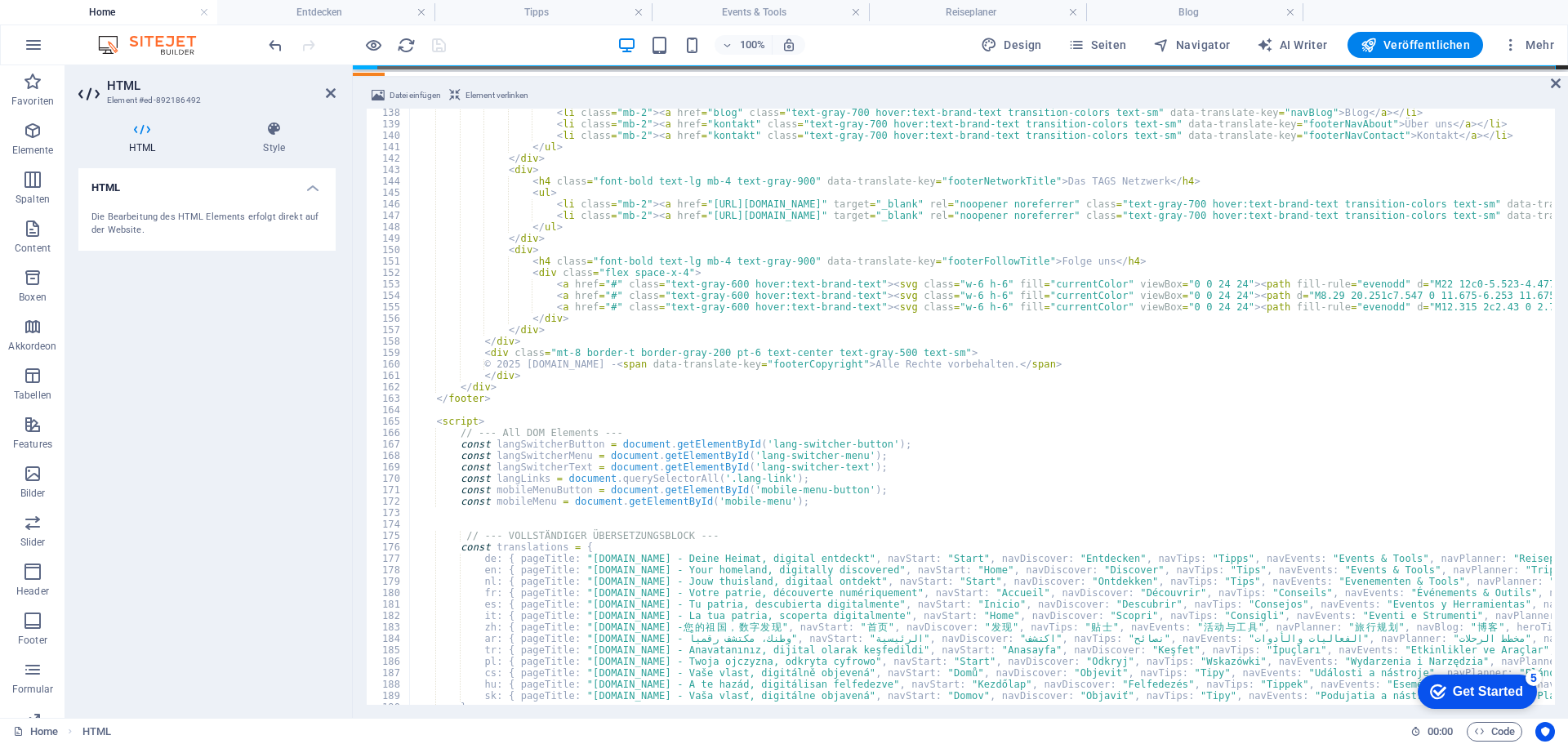
scroll to position [1569, 0]
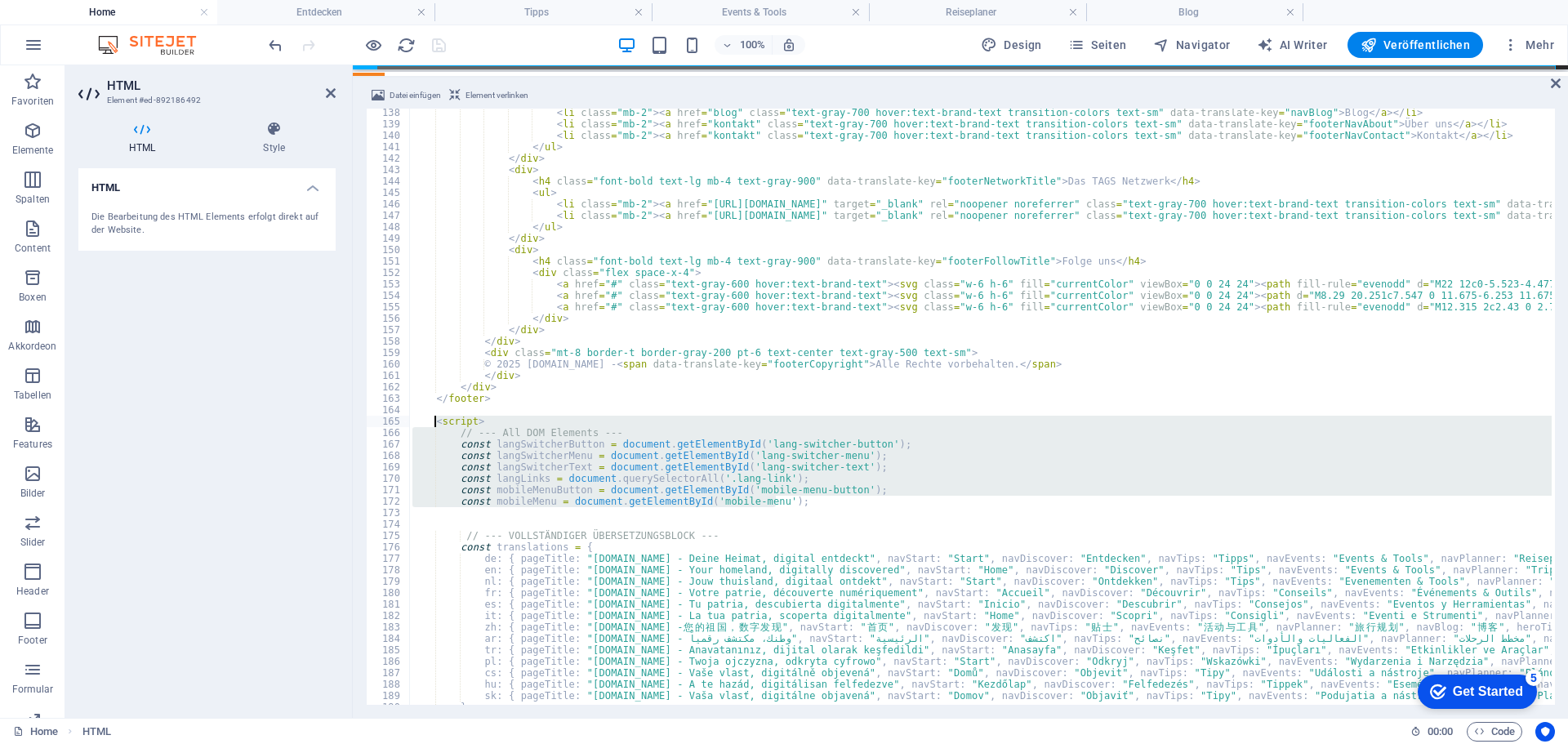
drag, startPoint x: 790, startPoint y: 504, endPoint x: 434, endPoint y: 419, distance: 366.0
type textarea "<script> // --- All DOM Elements ---"
click at [318, 8] on h4 "Entdecken" at bounding box center [326, 12] width 217 height 18
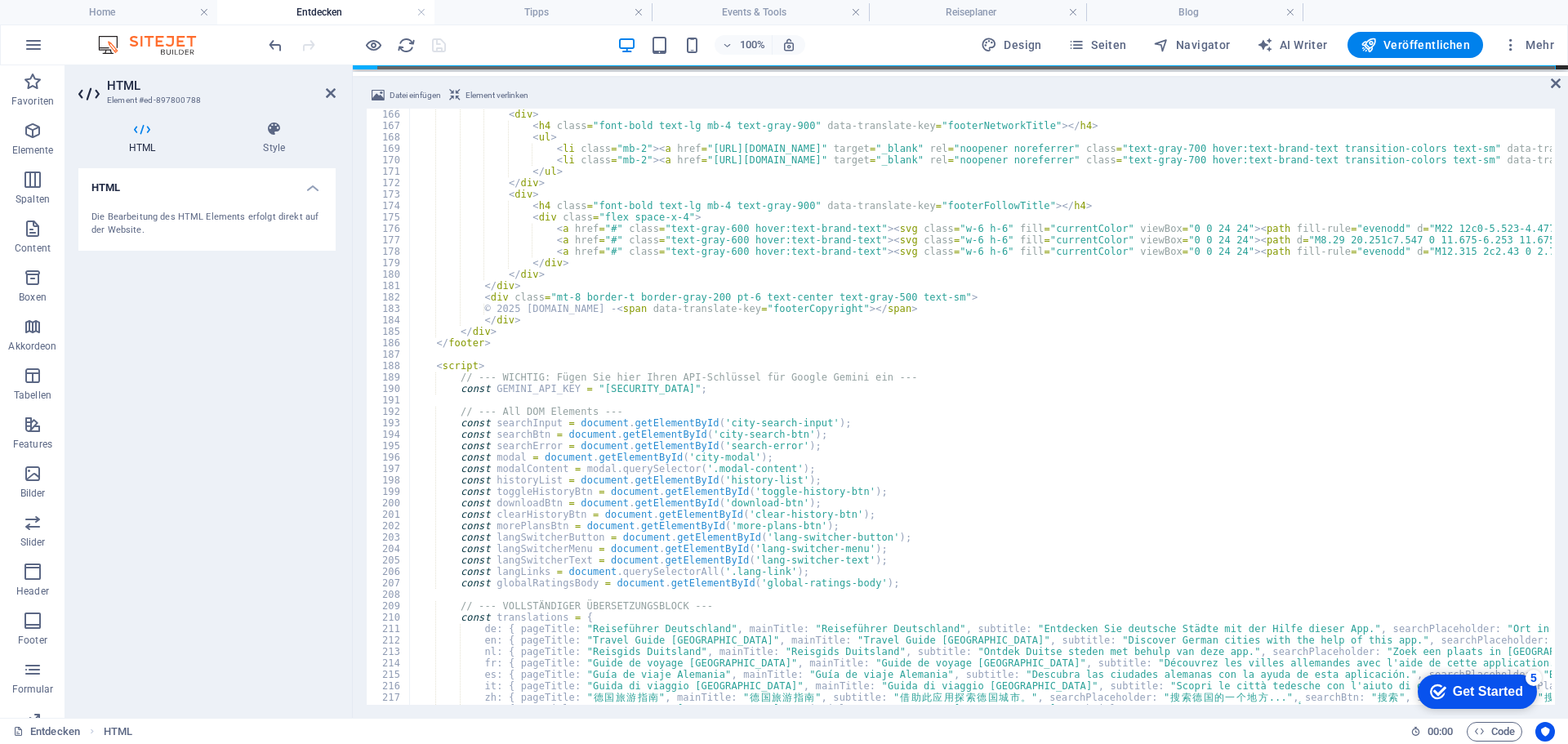
scroll to position [1887, 0]
click at [1168, 8] on h4 "Blog" at bounding box center [1195, 12] width 217 height 18
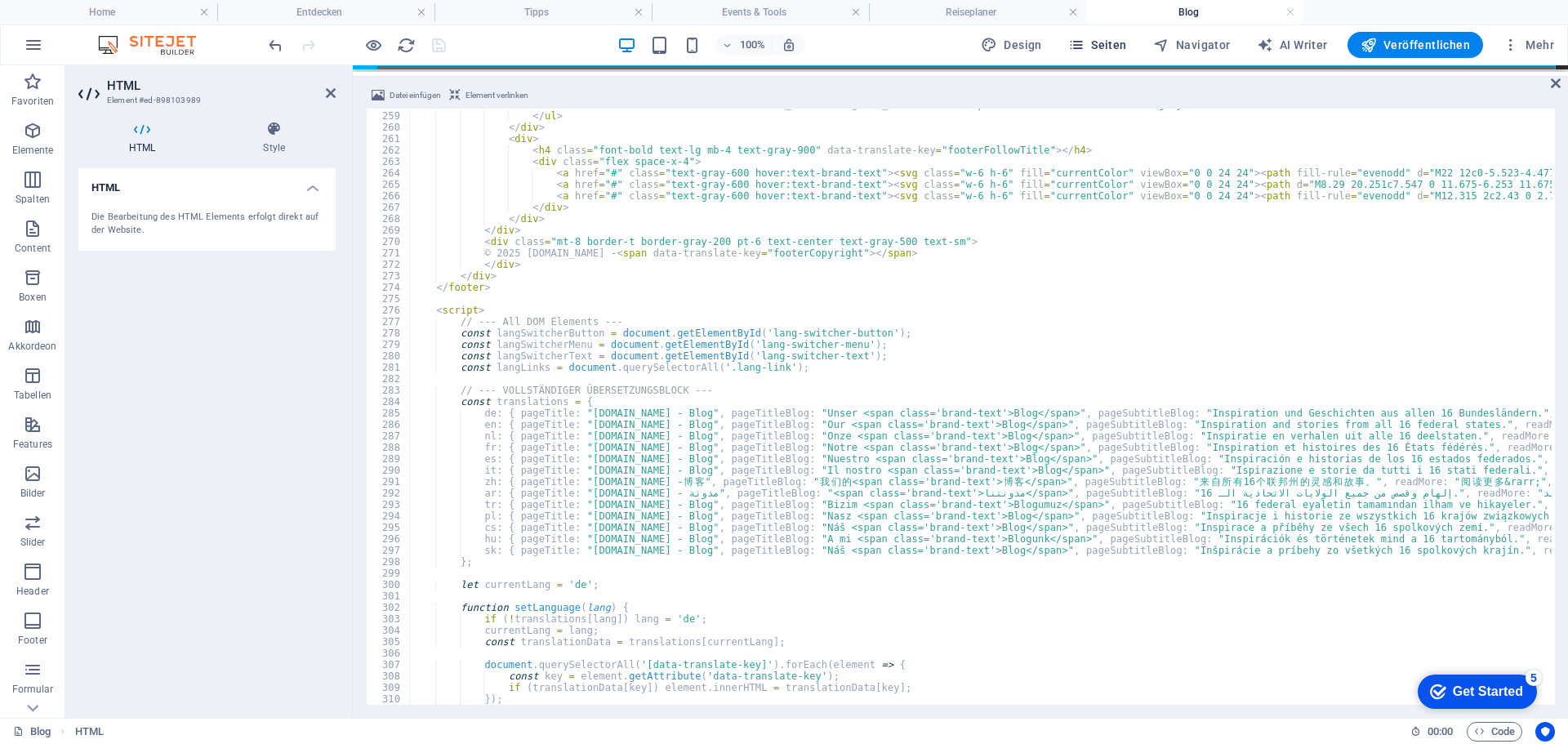
scroll to position [2949, 0]
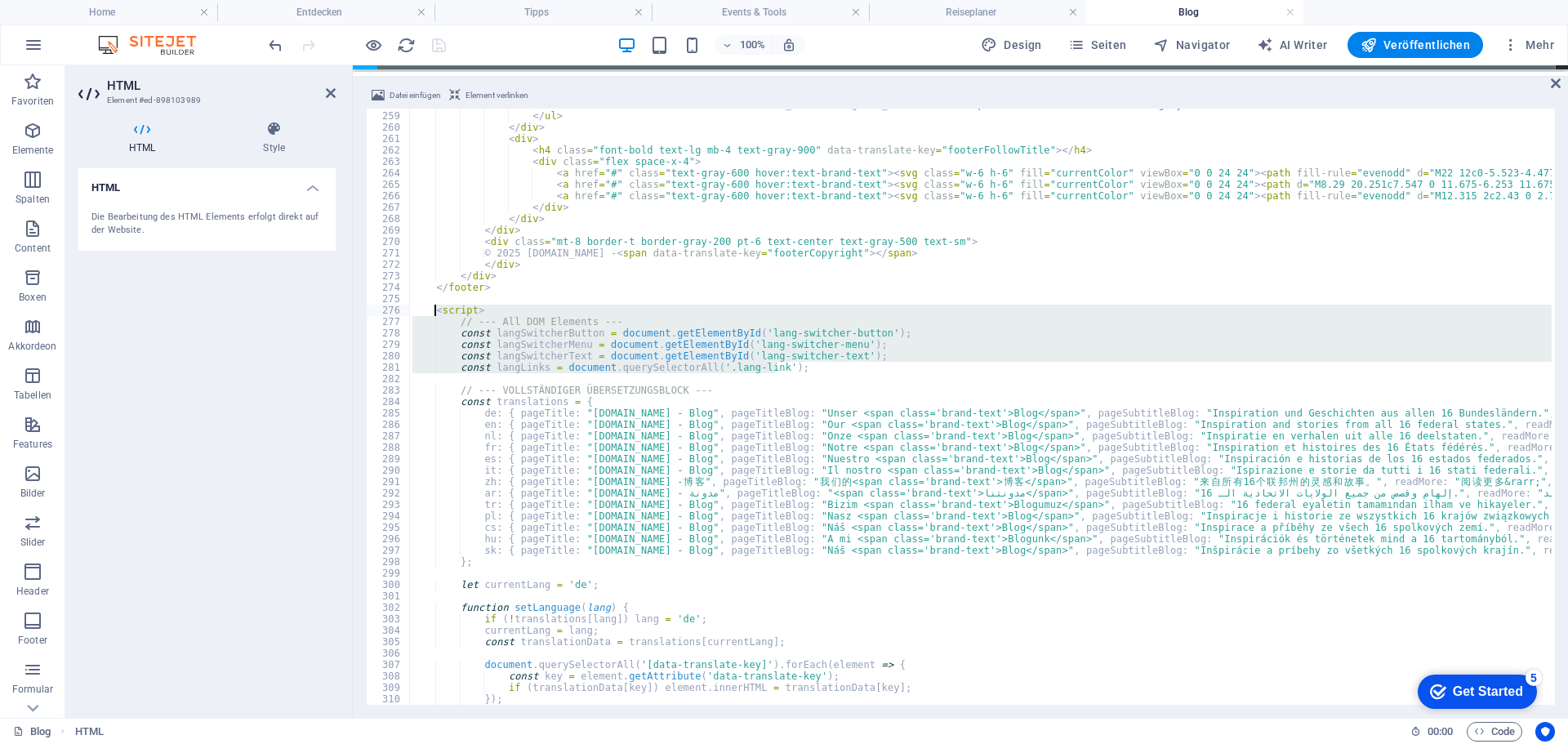
drag, startPoint x: 784, startPoint y: 367, endPoint x: 434, endPoint y: 305, distance: 355.4
type textarea "<script> // --- All DOM Elements ---"
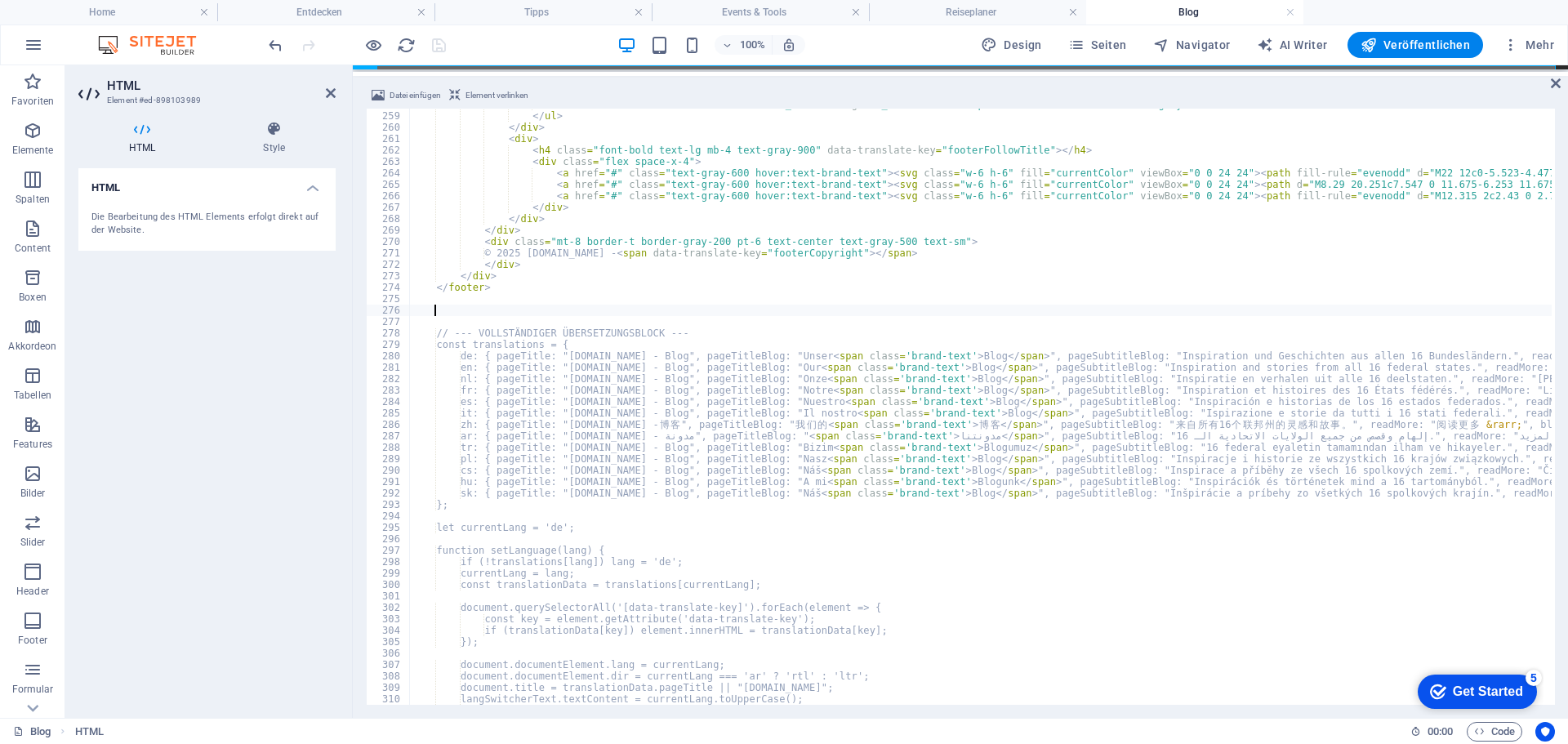
paste textarea "const mobileMenu = document.getElementById('mobile-menu');"
type textarea "const mobileMenu = document.getElementById('mobile-menu');"
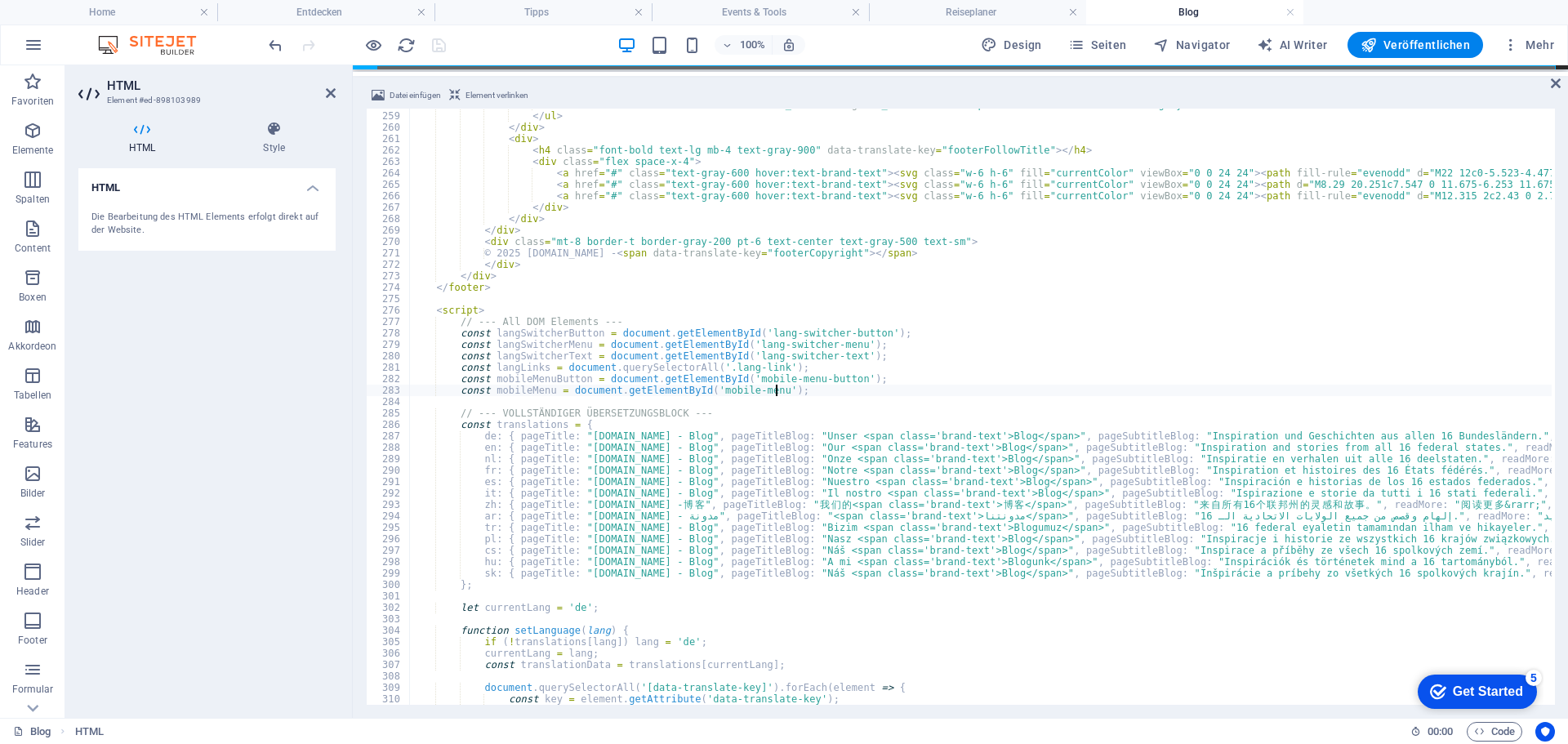
click at [490, 47] on div "100% Design Seiten Navigator AI Writer Veröffentlichen Mehr" at bounding box center [912, 45] width 1295 height 26
click at [441, 41] on icon "save" at bounding box center [439, 46] width 19 height 19
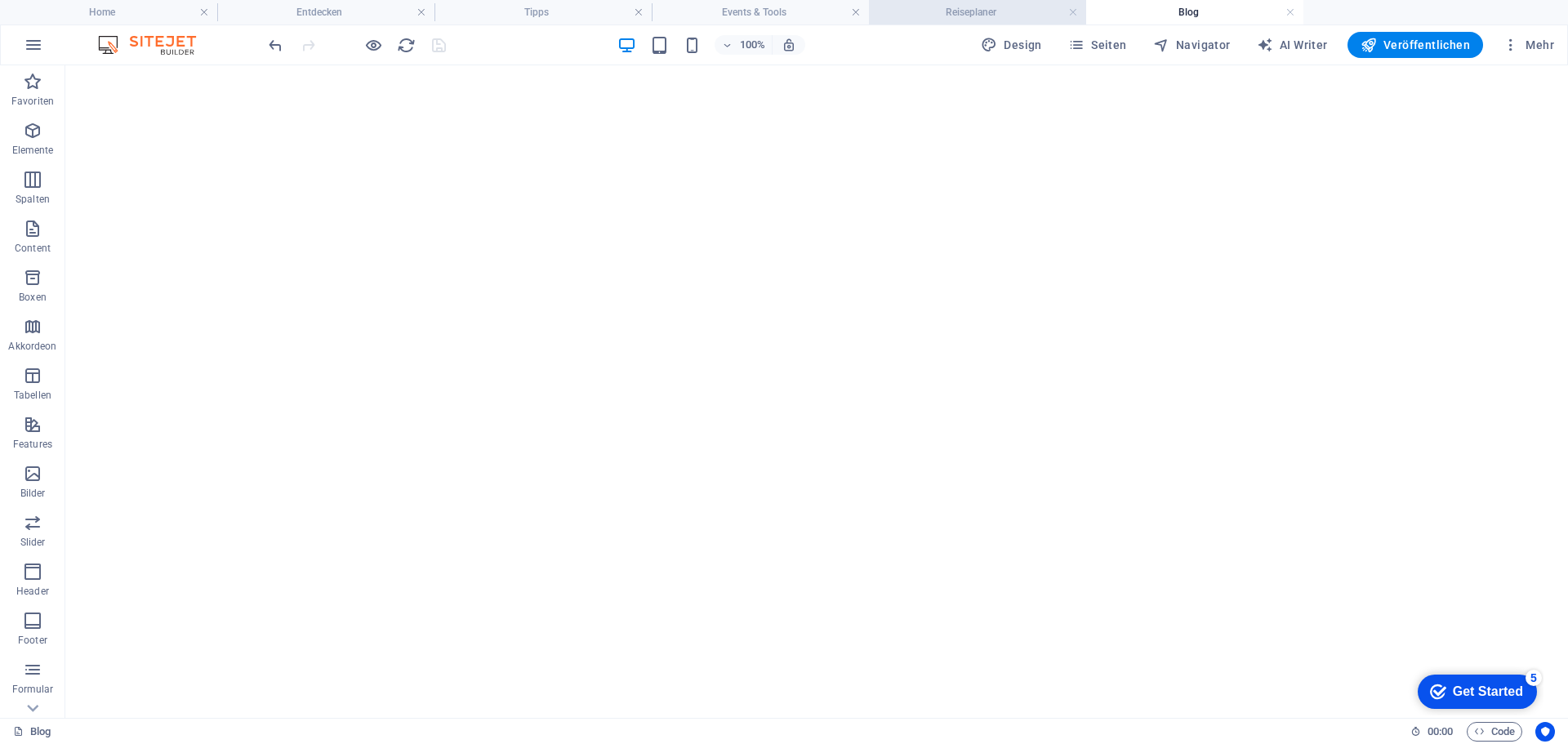
click at [992, 14] on h4 "Reiseplaner" at bounding box center [977, 12] width 217 height 18
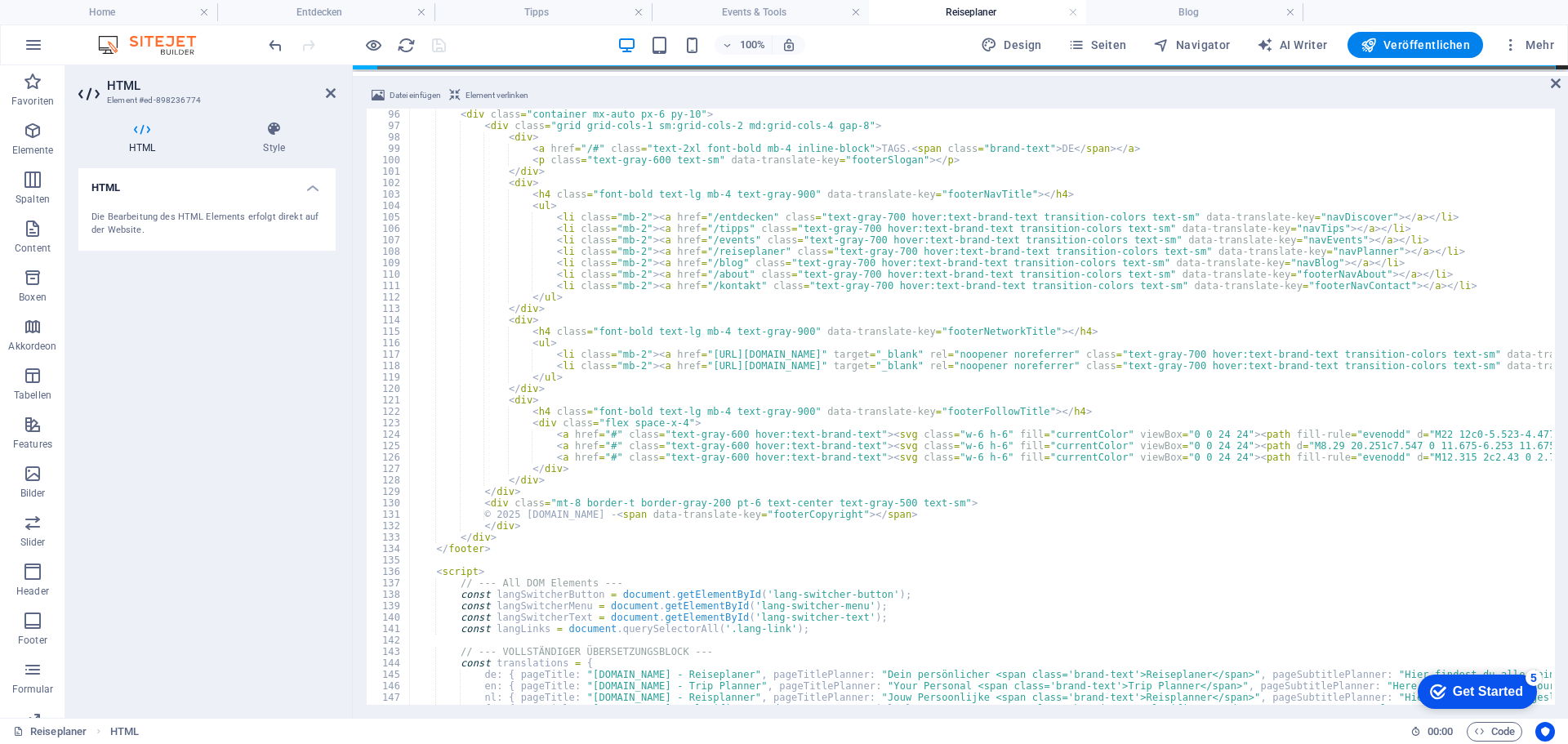
scroll to position [1185, 0]
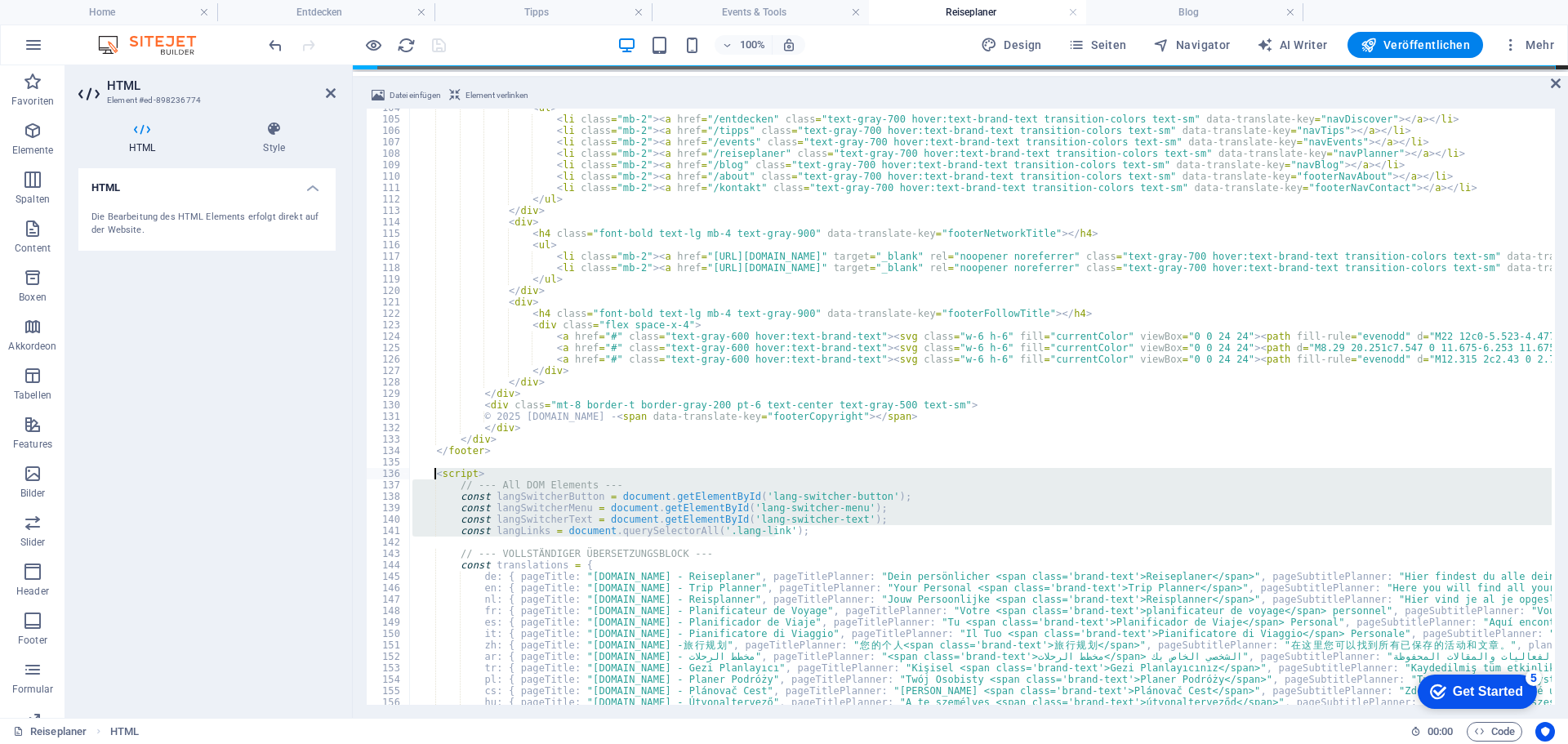
drag, startPoint x: 776, startPoint y: 531, endPoint x: 436, endPoint y: 472, distance: 345.1
type textarea "<script> // --- All DOM Elements ---"
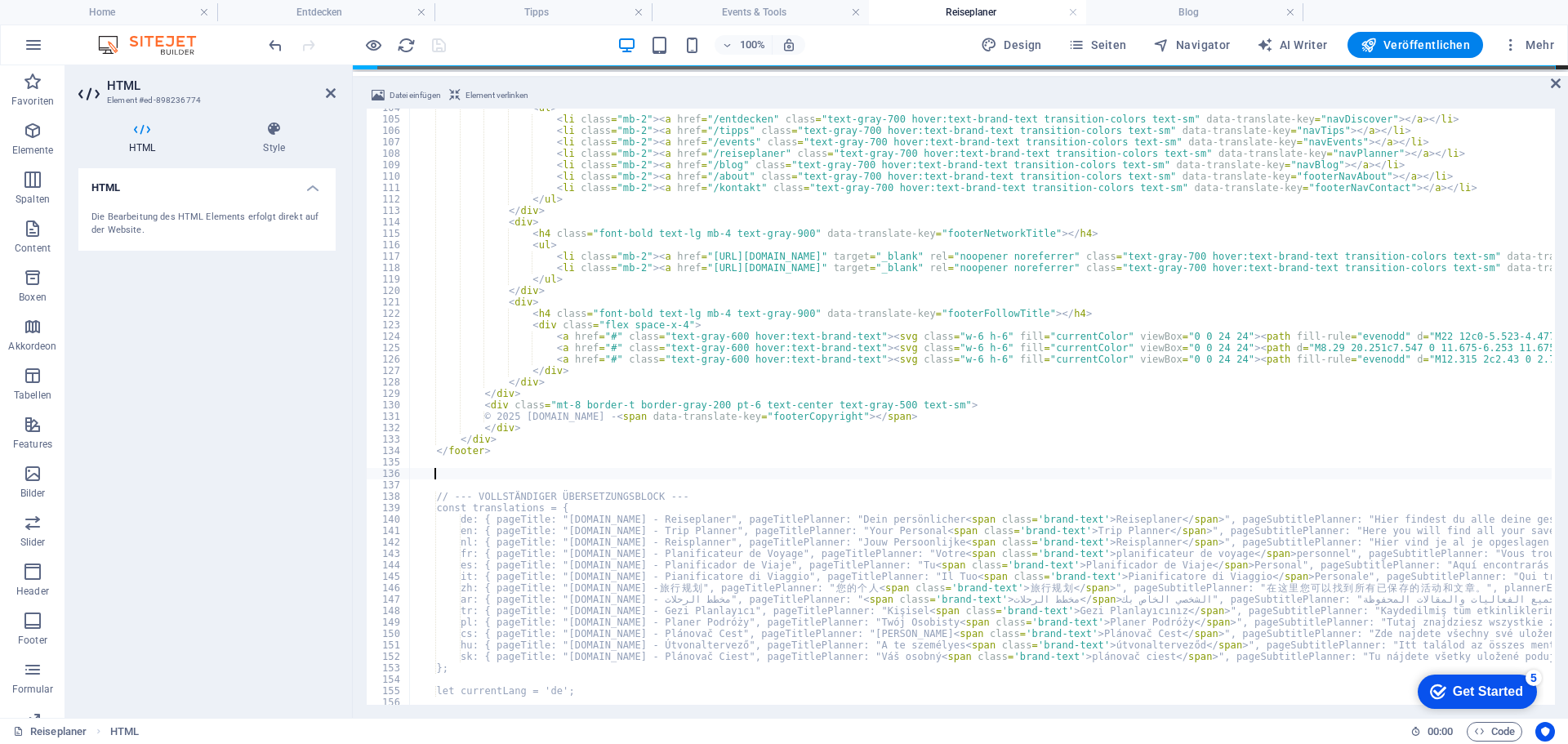
type textarea "const mobileMenu = document.getElementById('mobile-menu');"
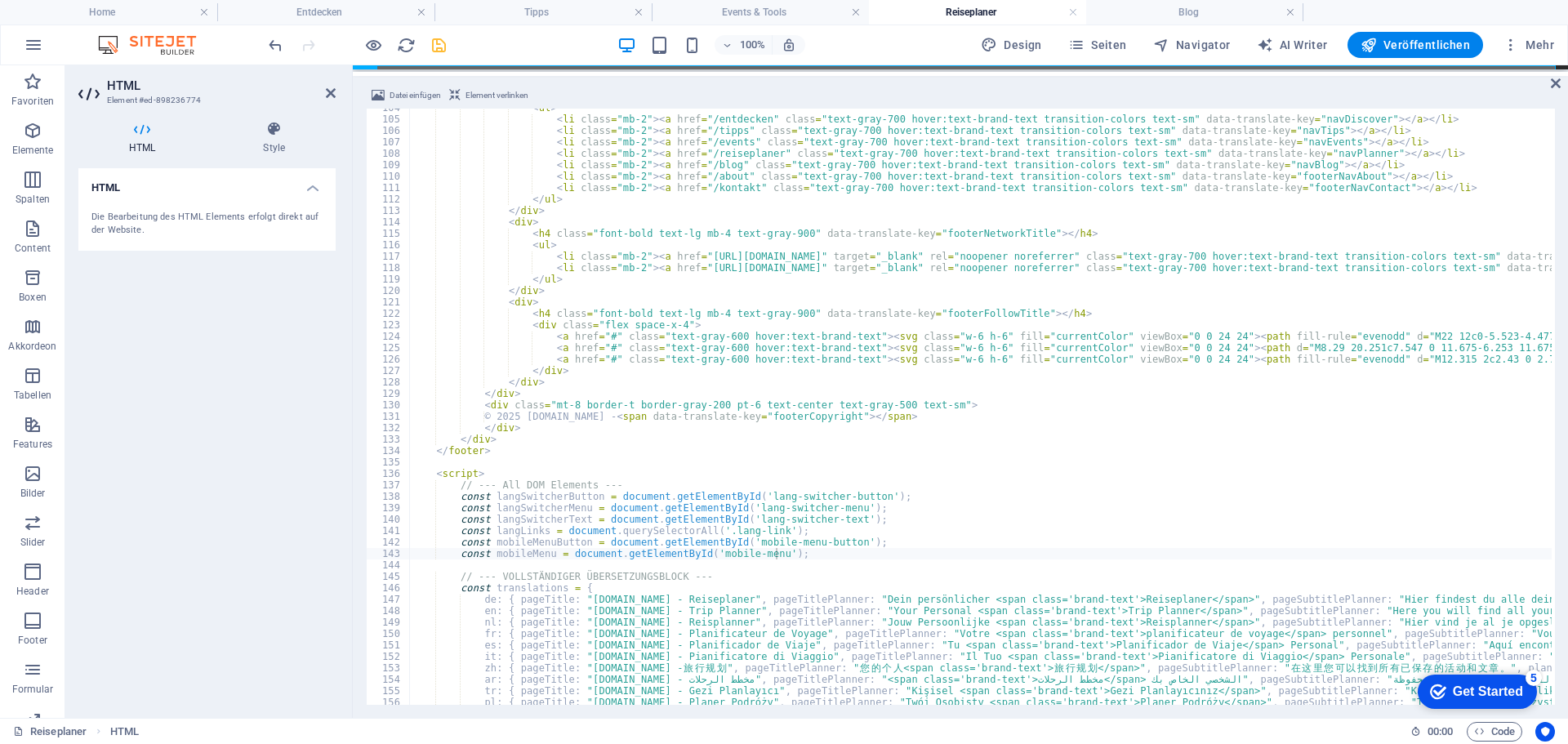
click at [530, 49] on div "100% Design Seiten Navigator AI Writer Veröffentlichen Mehr" at bounding box center [912, 45] width 1295 height 26
click at [442, 45] on icon "save" at bounding box center [439, 46] width 19 height 19
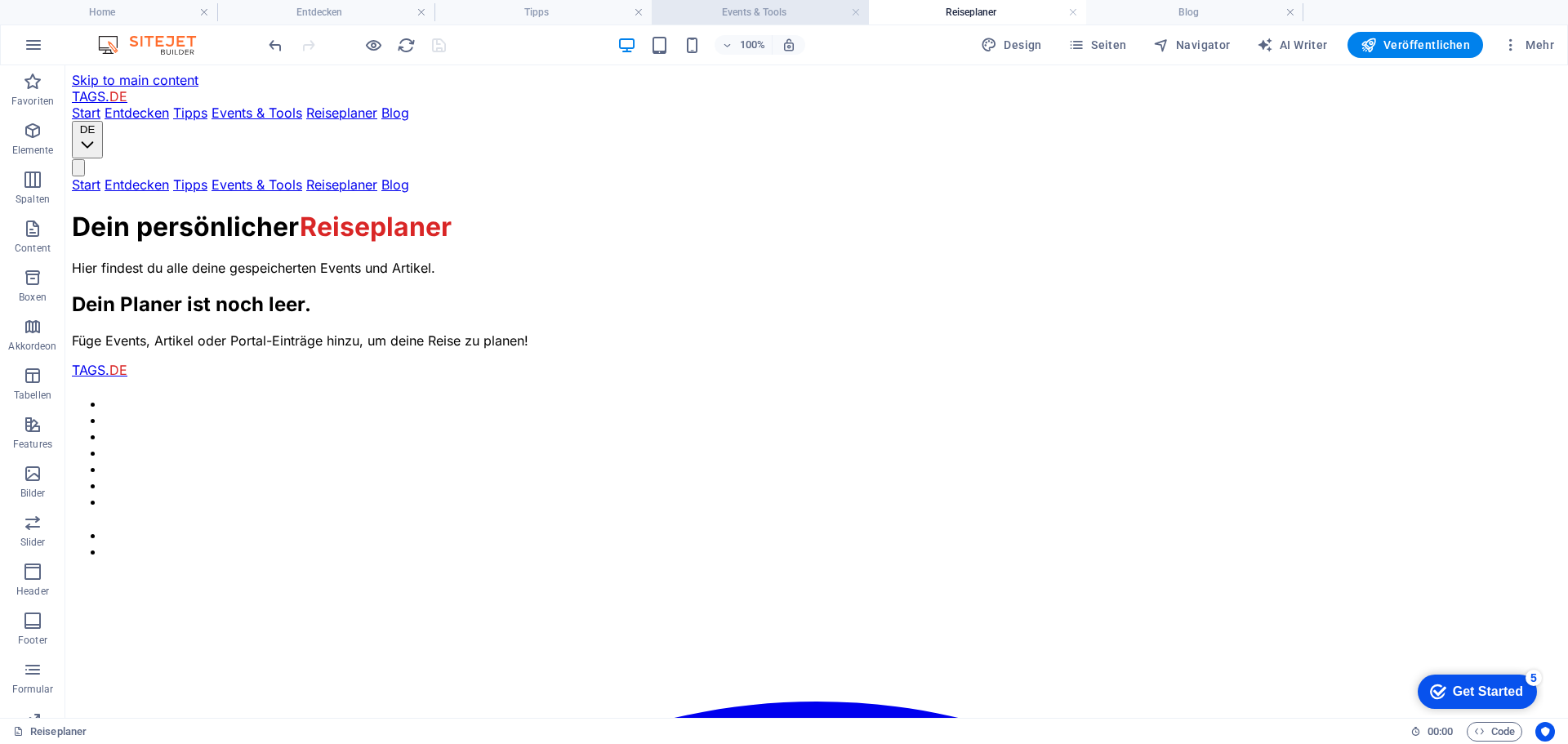
click at [762, 3] on h4 "Events & Tools" at bounding box center [760, 12] width 217 height 18
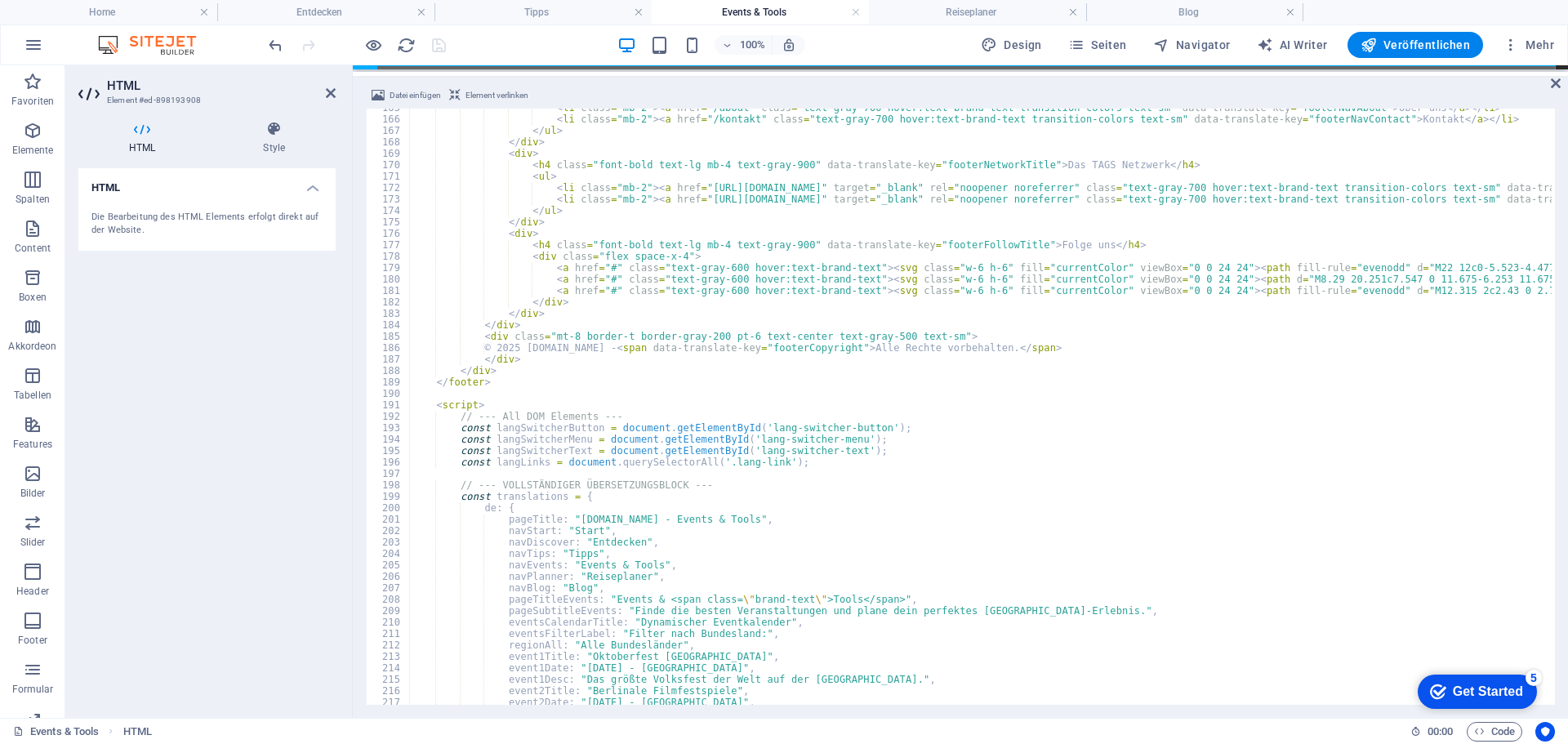
scroll to position [1883, 0]
drag, startPoint x: 767, startPoint y: 461, endPoint x: 749, endPoint y: 461, distance: 18.0
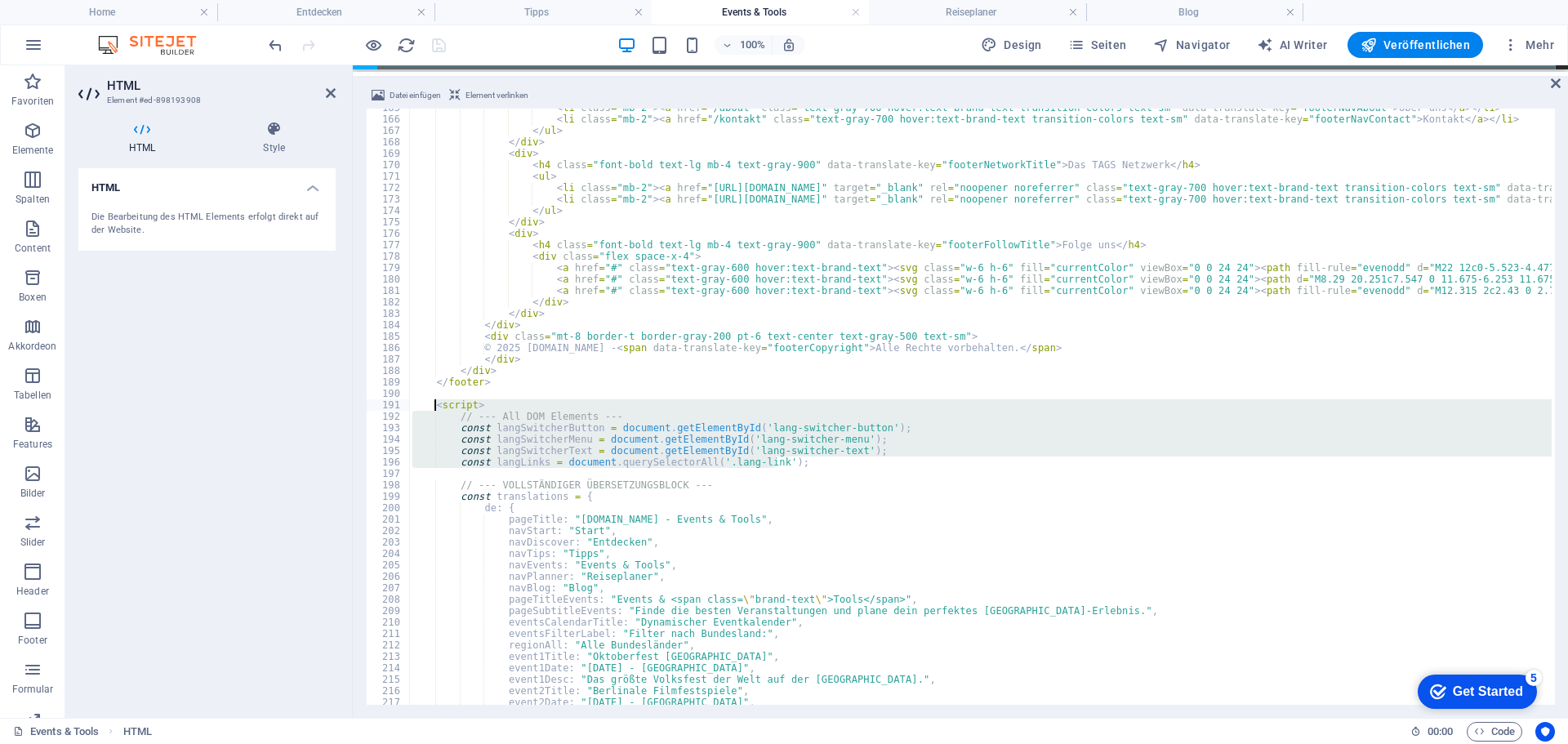
drag, startPoint x: 779, startPoint y: 462, endPoint x: 437, endPoint y: 406, distance: 346.6
type textarea "<script> // --- All DOM Elements ---"
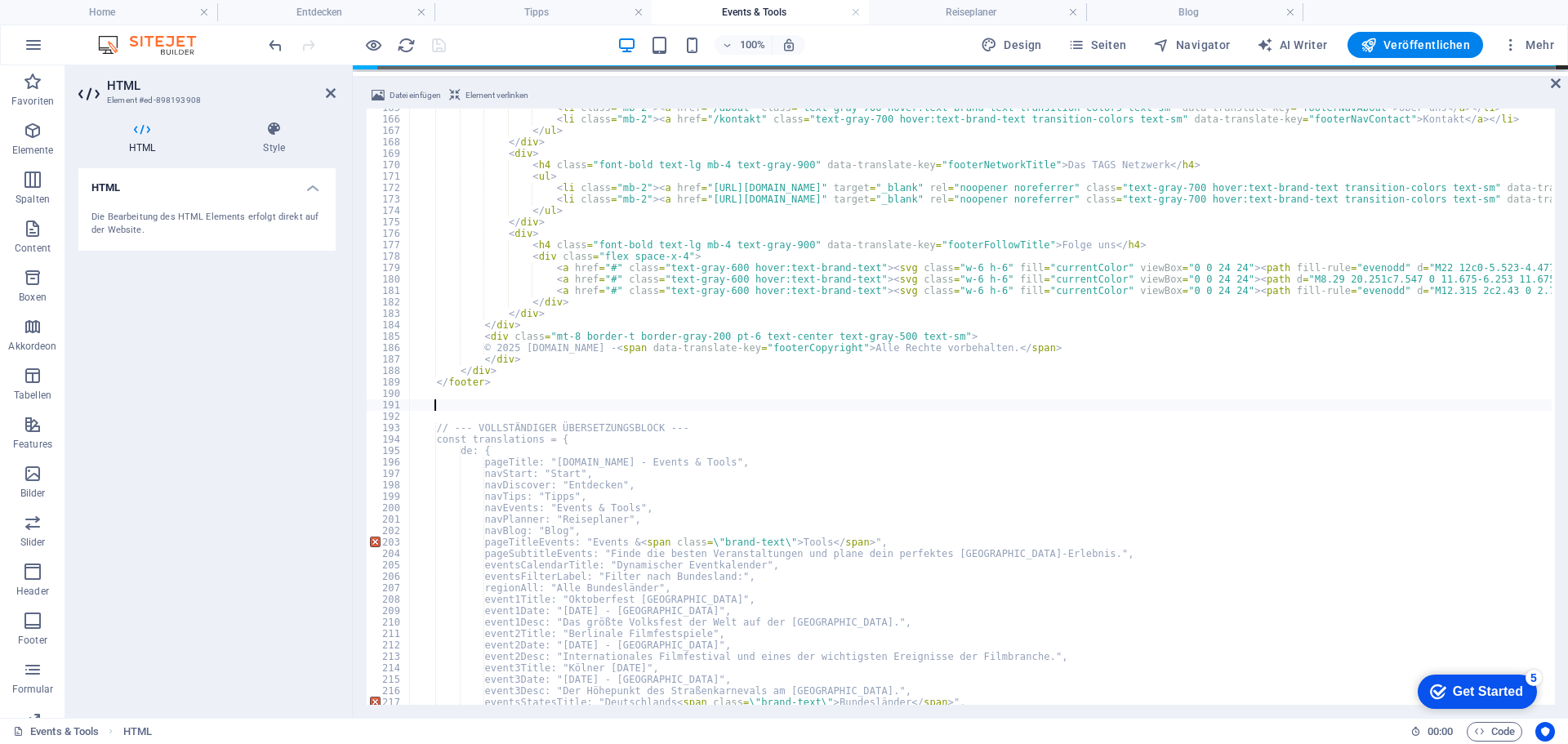
type textarea "const mobileMenu = document.getElementById('mobile-menu');"
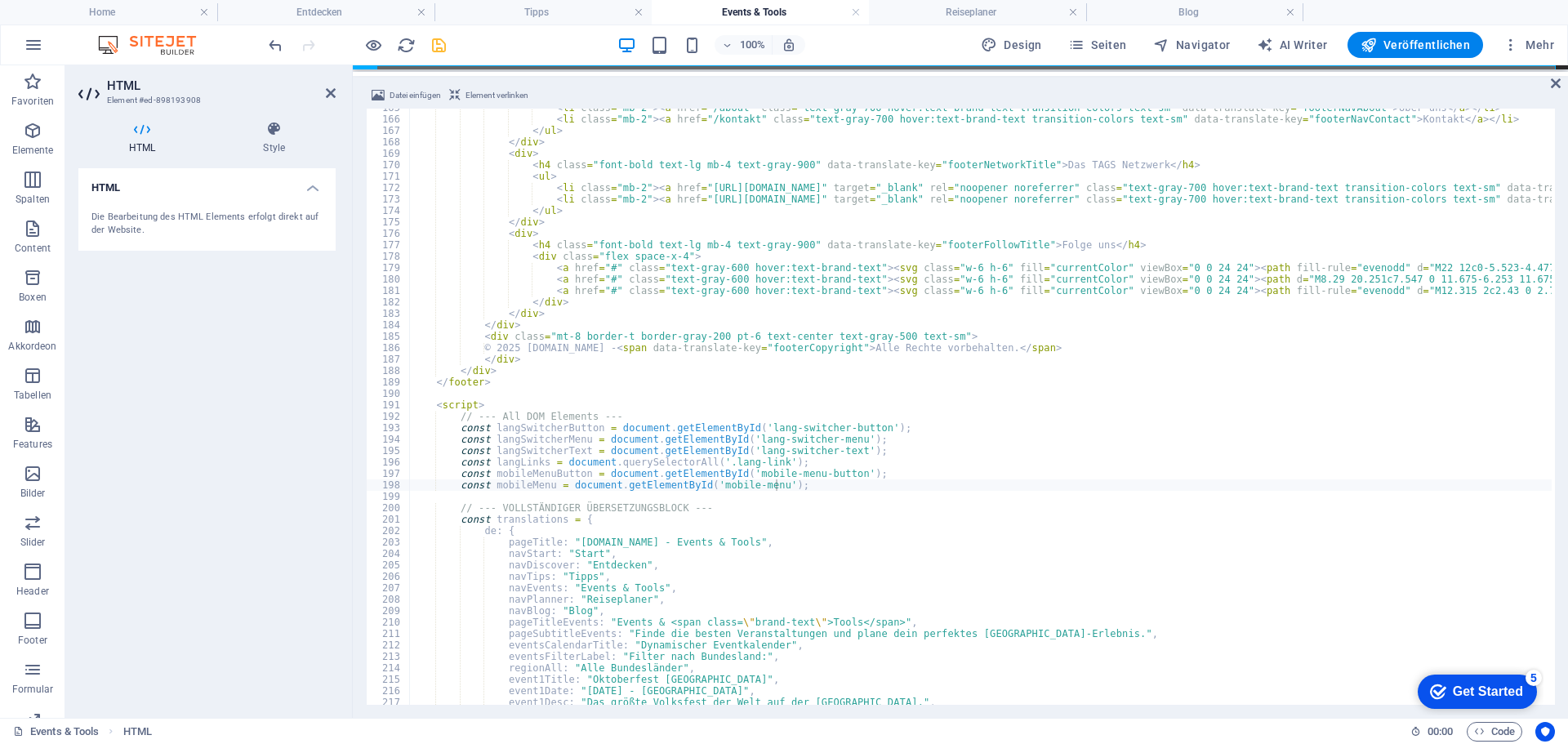
click at [519, 54] on div "100% Design Seiten Navigator AI Writer Veröffentlichen Mehr" at bounding box center [912, 45] width 1295 height 26
click at [440, 41] on icon "save" at bounding box center [439, 46] width 19 height 19
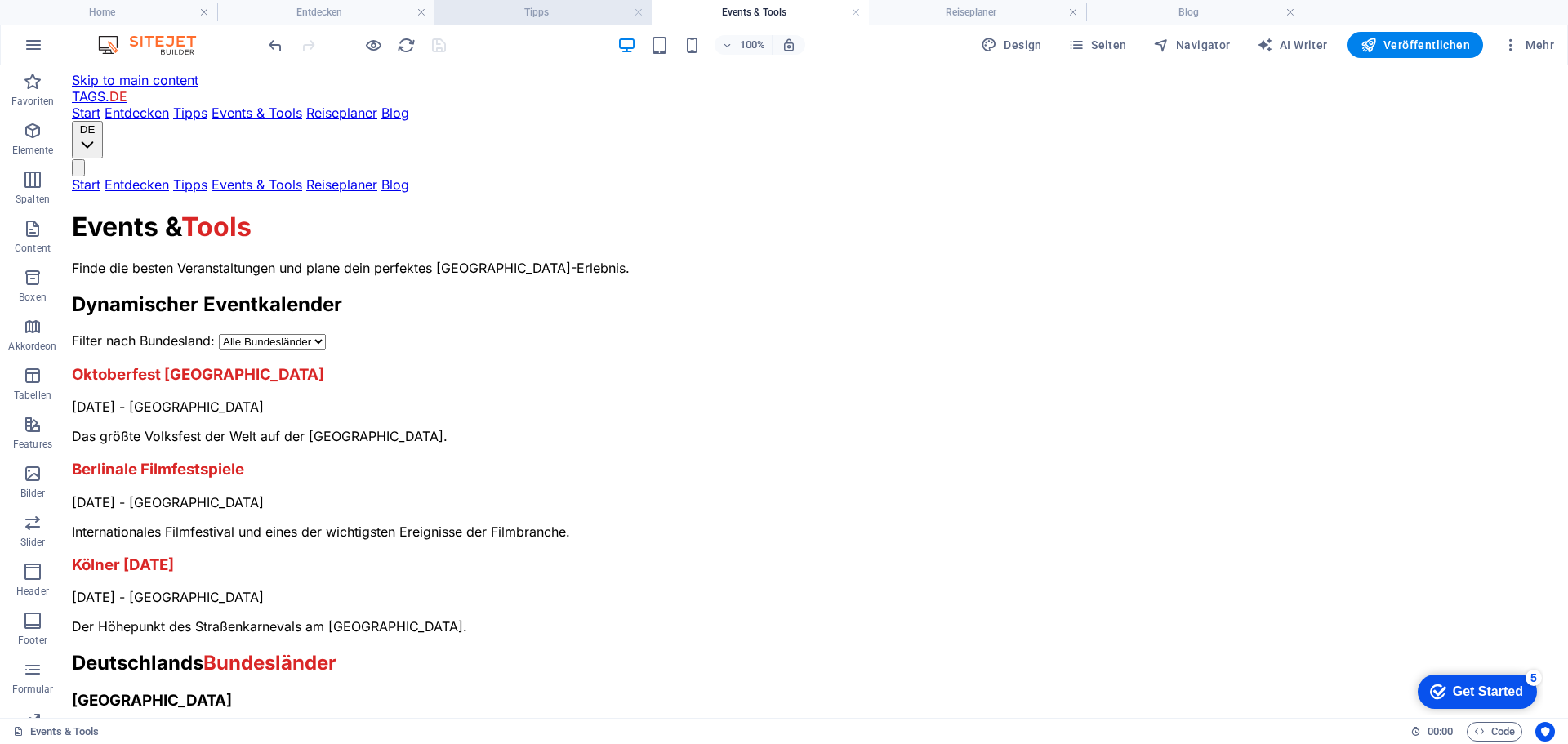
click at [544, 9] on h4 "Tipps" at bounding box center [543, 12] width 217 height 18
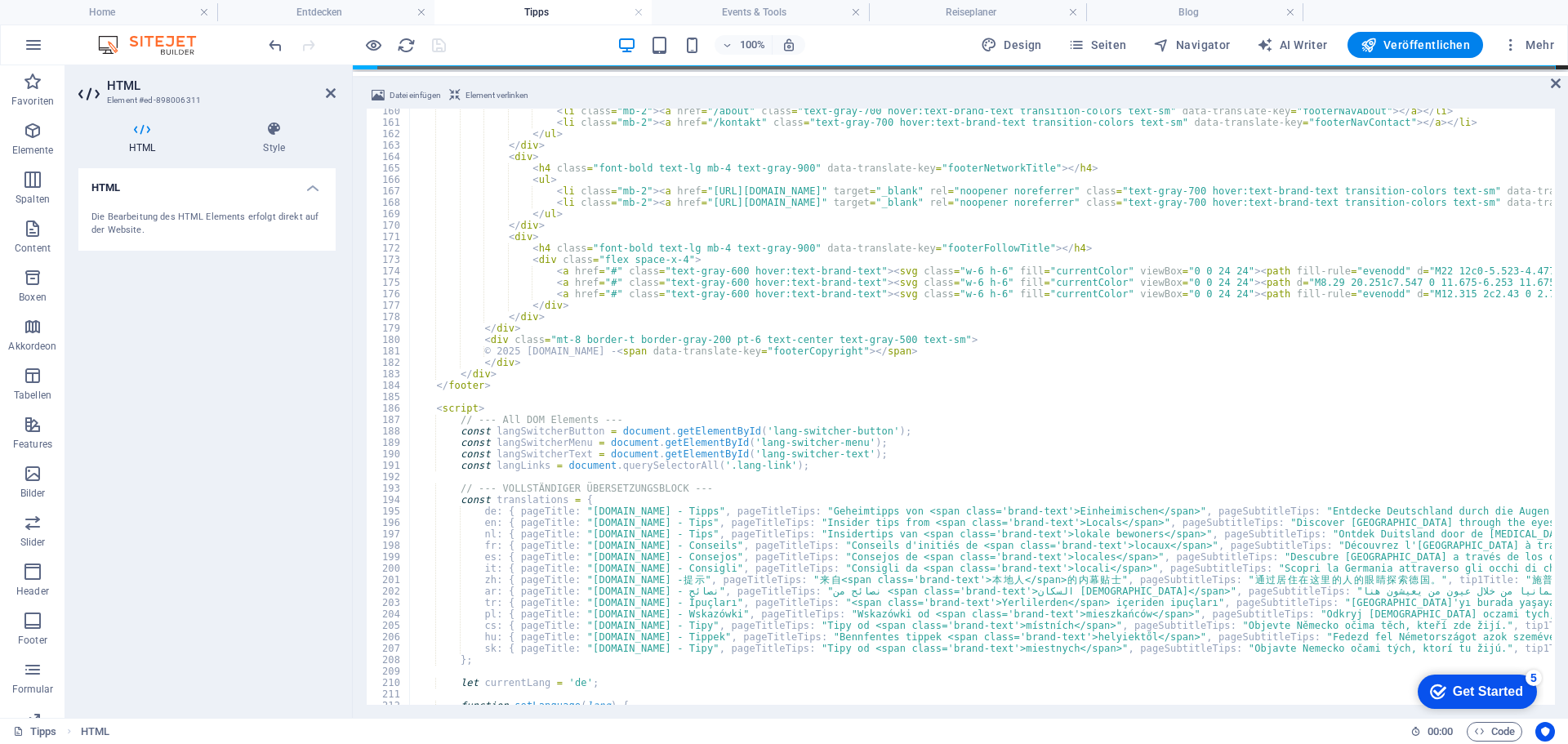
scroll to position [1822, 0]
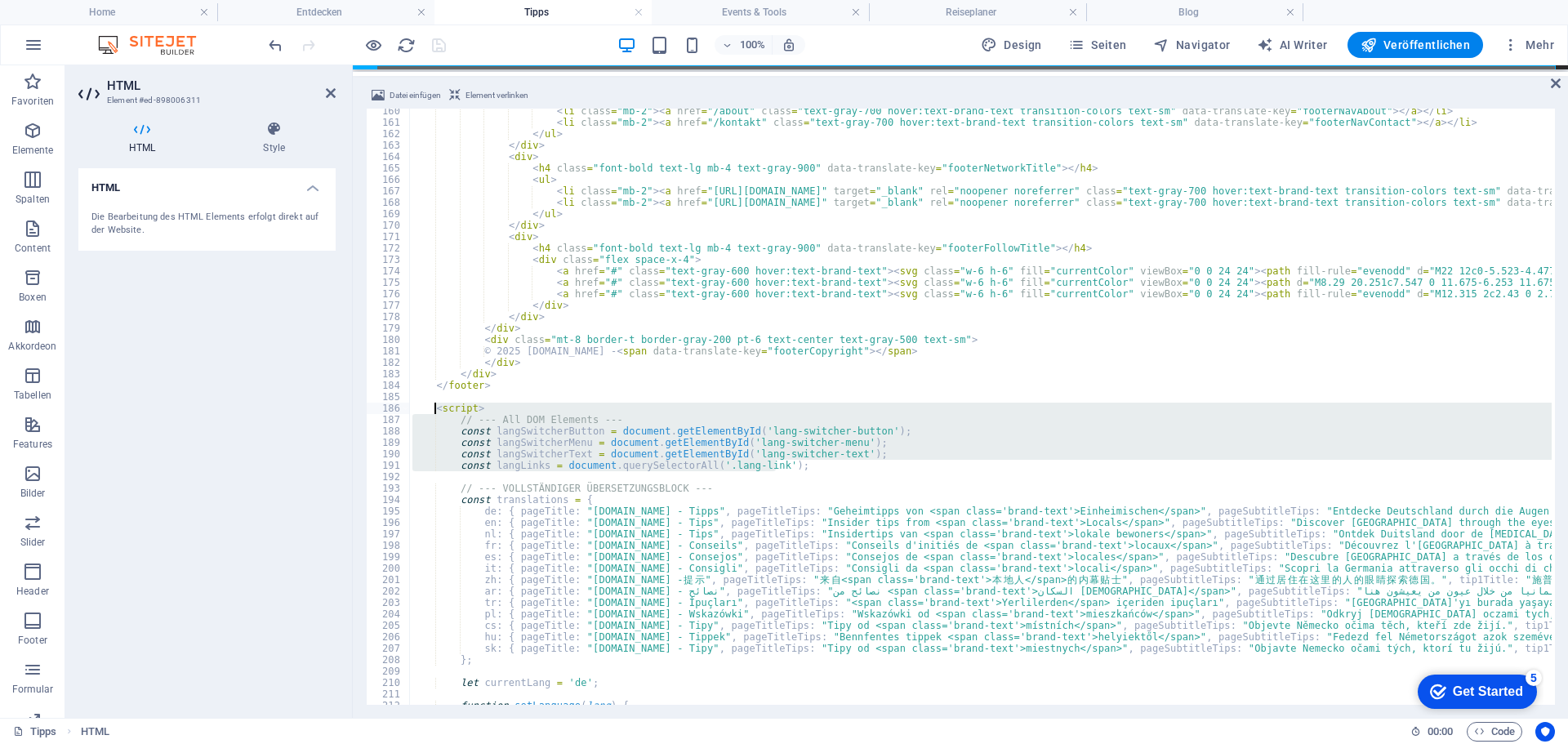
drag, startPoint x: 776, startPoint y: 467, endPoint x: 432, endPoint y: 411, distance: 348.5
type textarea "<script> // --- All DOM Elements ---"
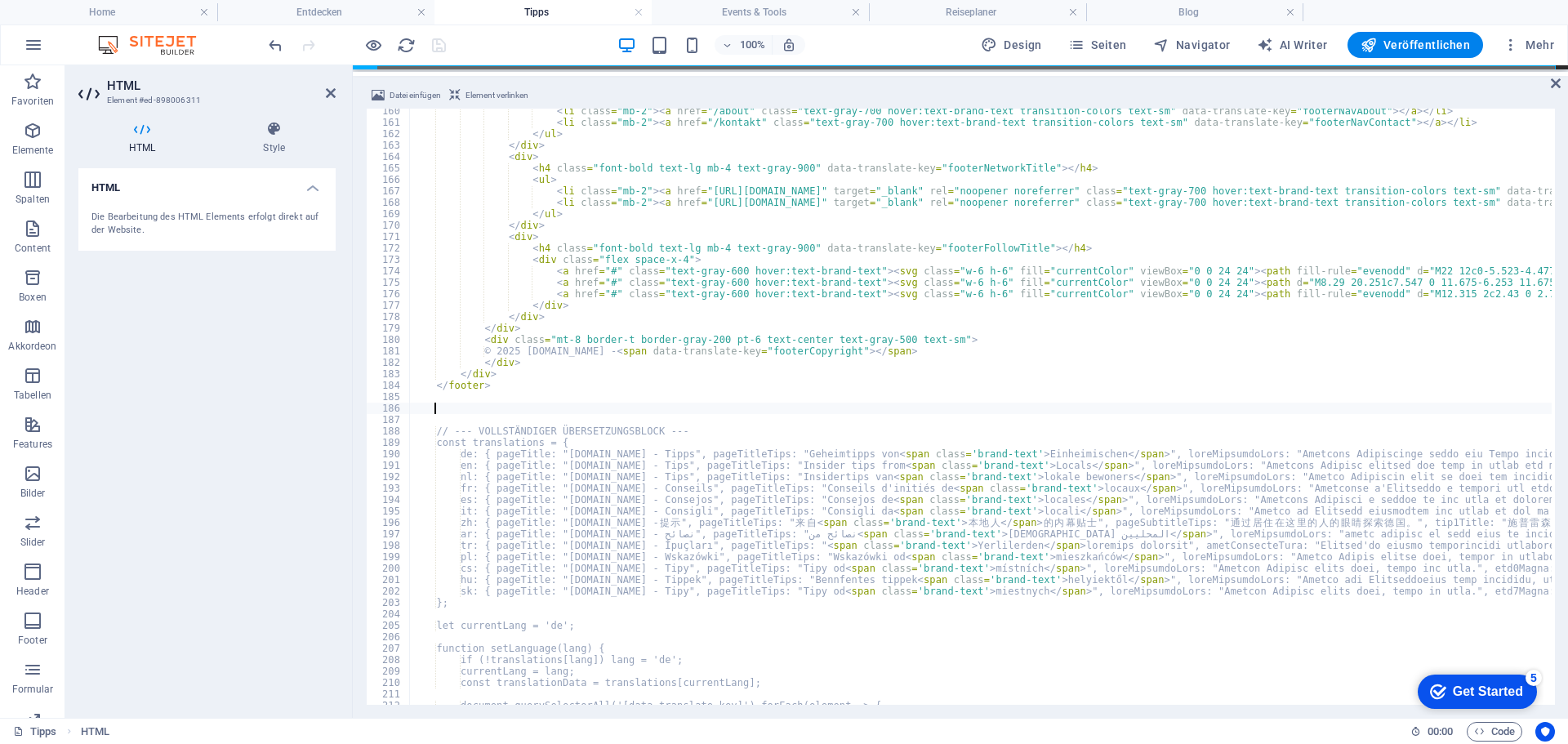
type textarea "const mobileMenu = document.getElementById('mobile-menu');"
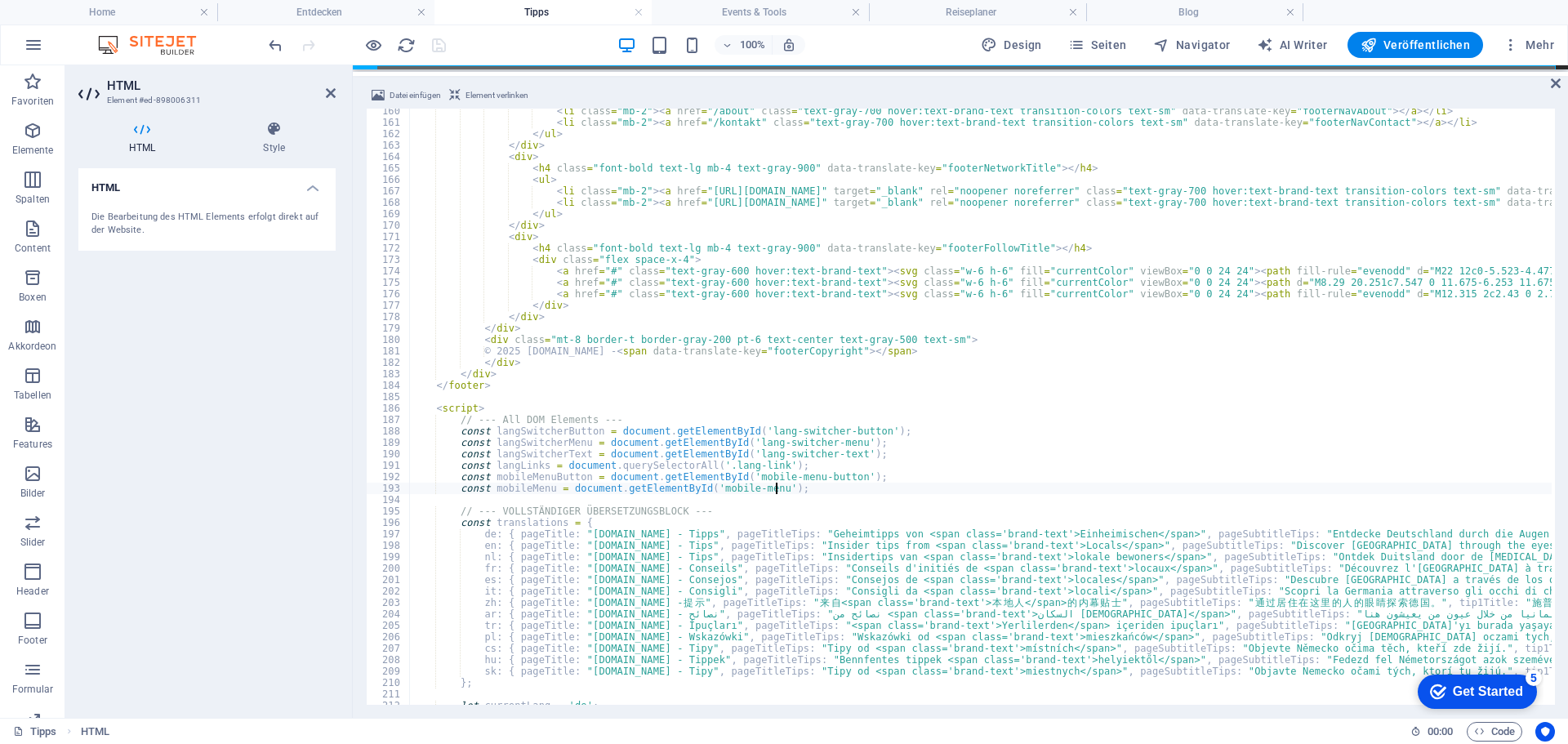
click at [514, 41] on div "100% Design Seiten Navigator AI Writer Veröffentlichen Mehr" at bounding box center [912, 45] width 1295 height 26
click at [436, 42] on icon "save" at bounding box center [439, 46] width 19 height 19
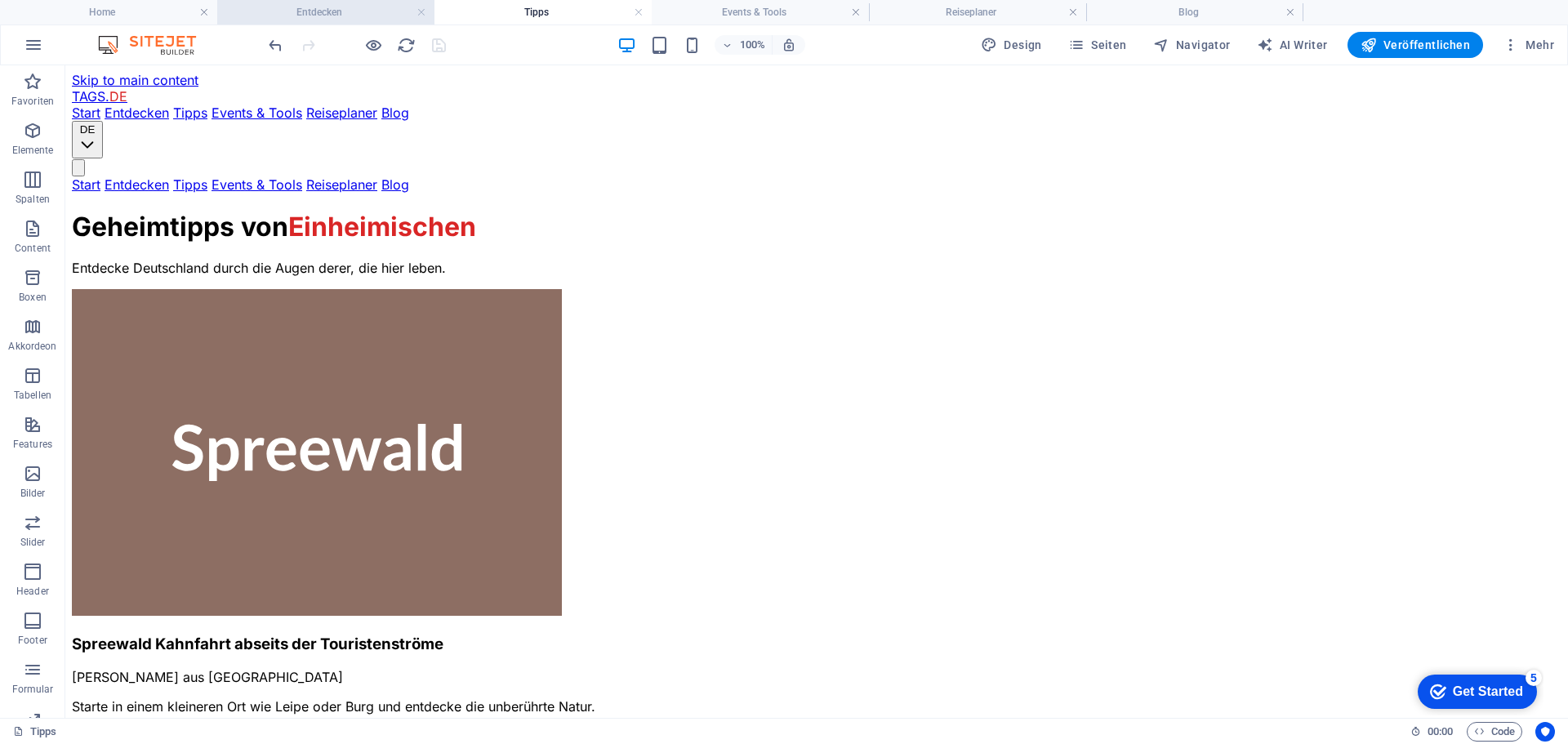
click at [352, 13] on h4 "Entdecken" at bounding box center [326, 12] width 217 height 18
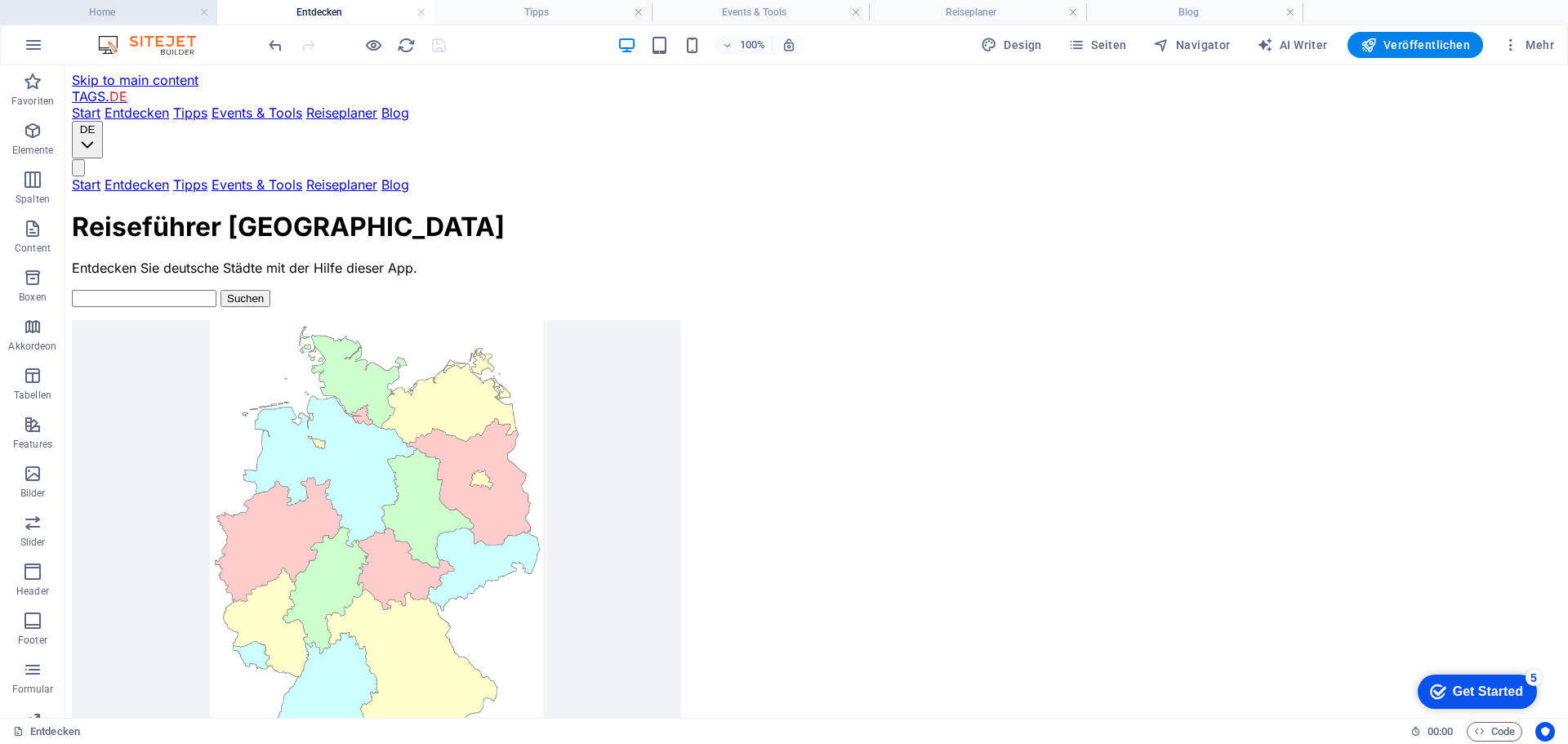
click at [118, 3] on h4 "Home" at bounding box center [109, 12] width 217 height 18
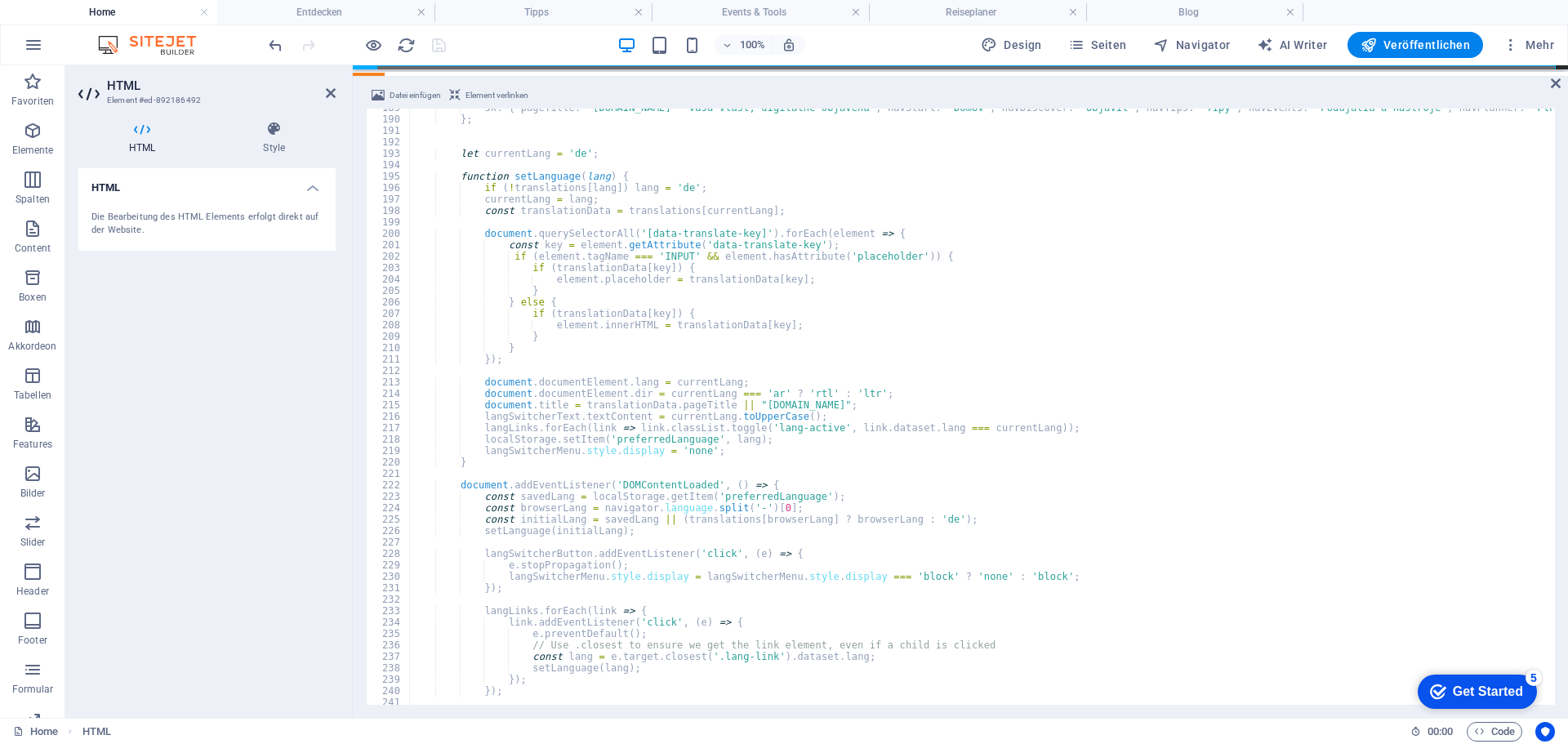
scroll to position [2347, 0]
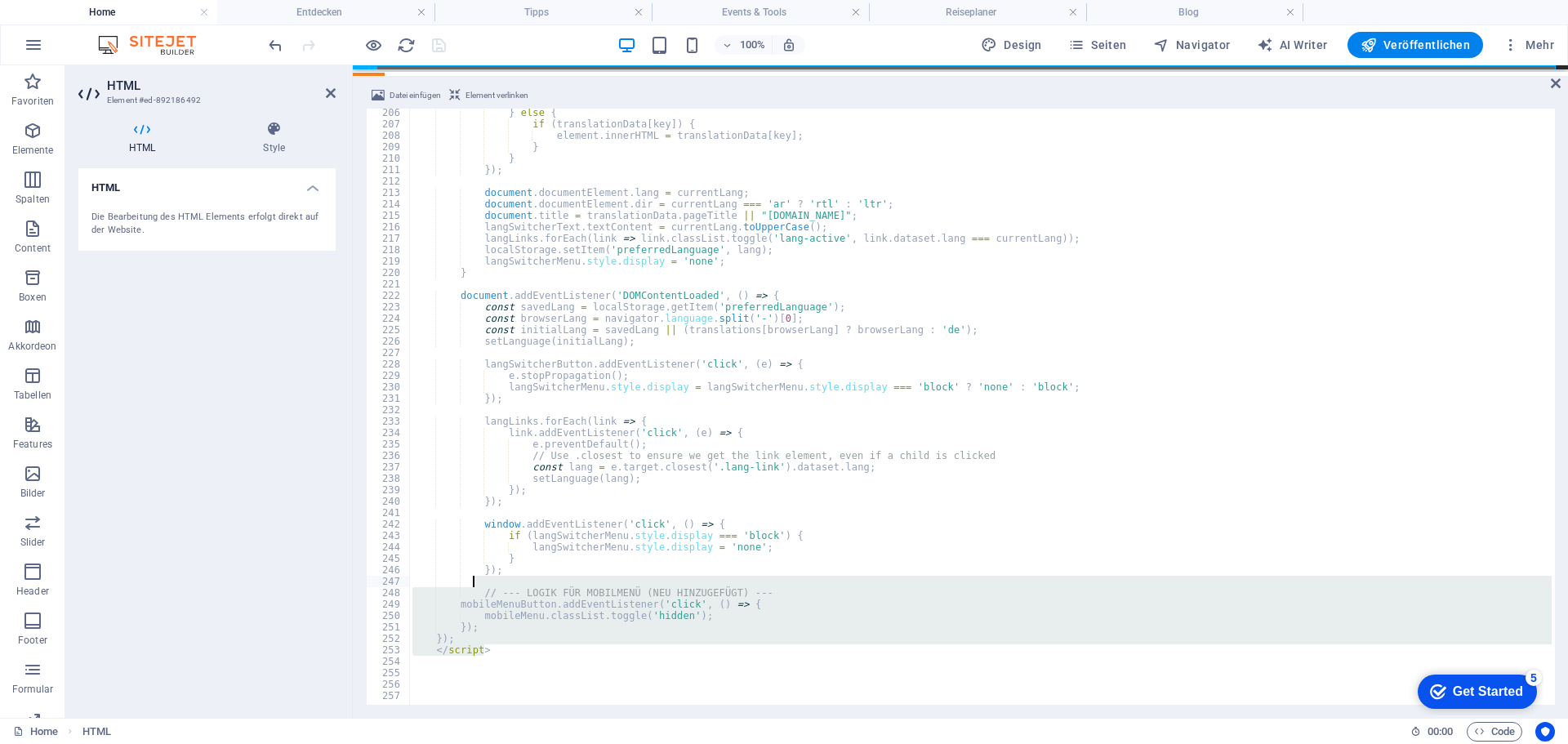
drag, startPoint x: 503, startPoint y: 651, endPoint x: 472, endPoint y: 579, distance: 78.4
click at [731, 653] on div "} else { if ( translationData [ key ]) { element . innerHTML = translationData …" at bounding box center [980, 407] width 1142 height 597
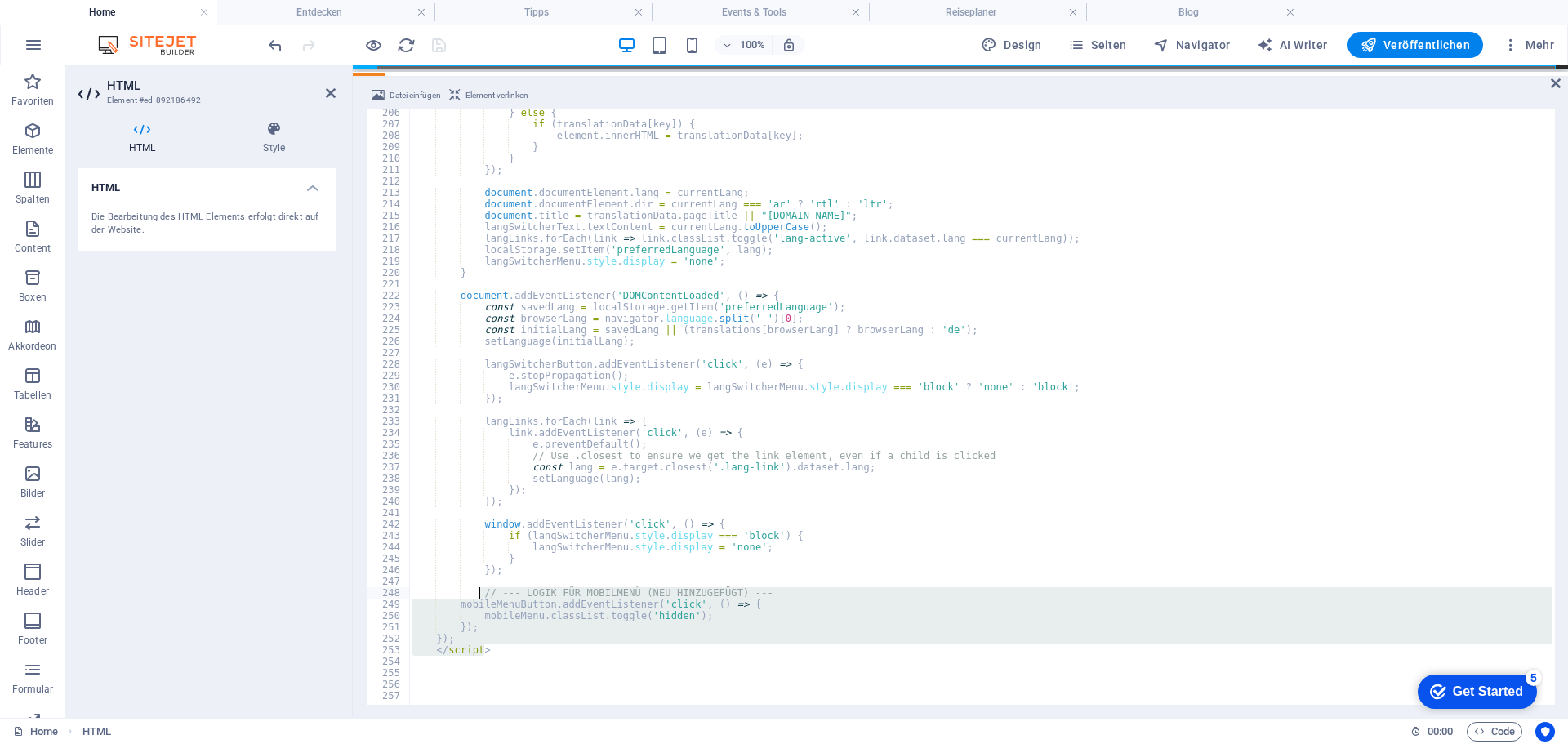
drag, startPoint x: 501, startPoint y: 648, endPoint x: 477, endPoint y: 594, distance: 59.1
type textarea "// --- LOGIK FÜR MOBILMENÜ (NEU HINZUGEFÜGT) --- mobileMenuButton.addEventListe…"
click at [1204, 10] on h4 "Blog" at bounding box center [1195, 12] width 217 height 18
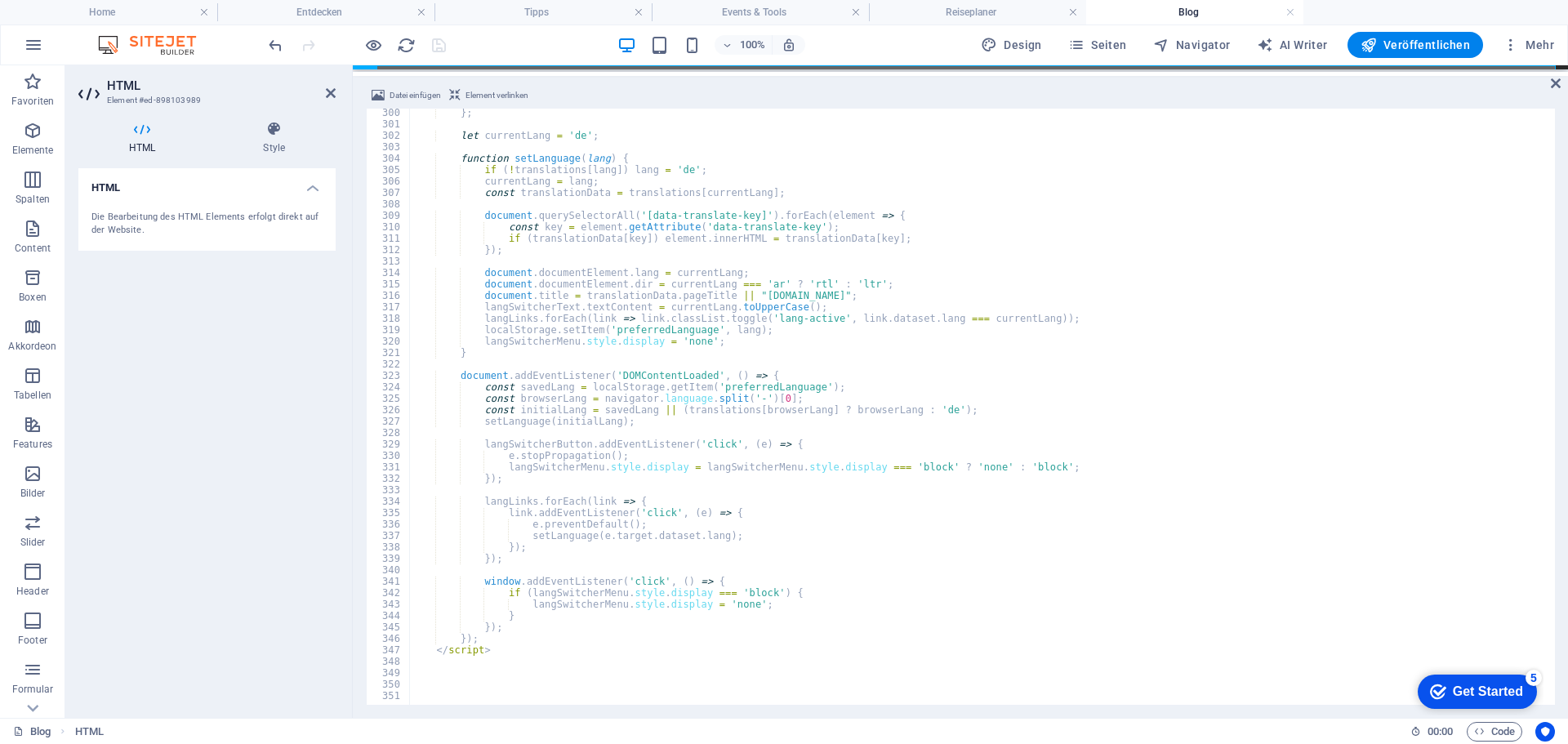
scroll to position [3422, 0]
click at [144, 16] on h4 "Home" at bounding box center [109, 12] width 217 height 18
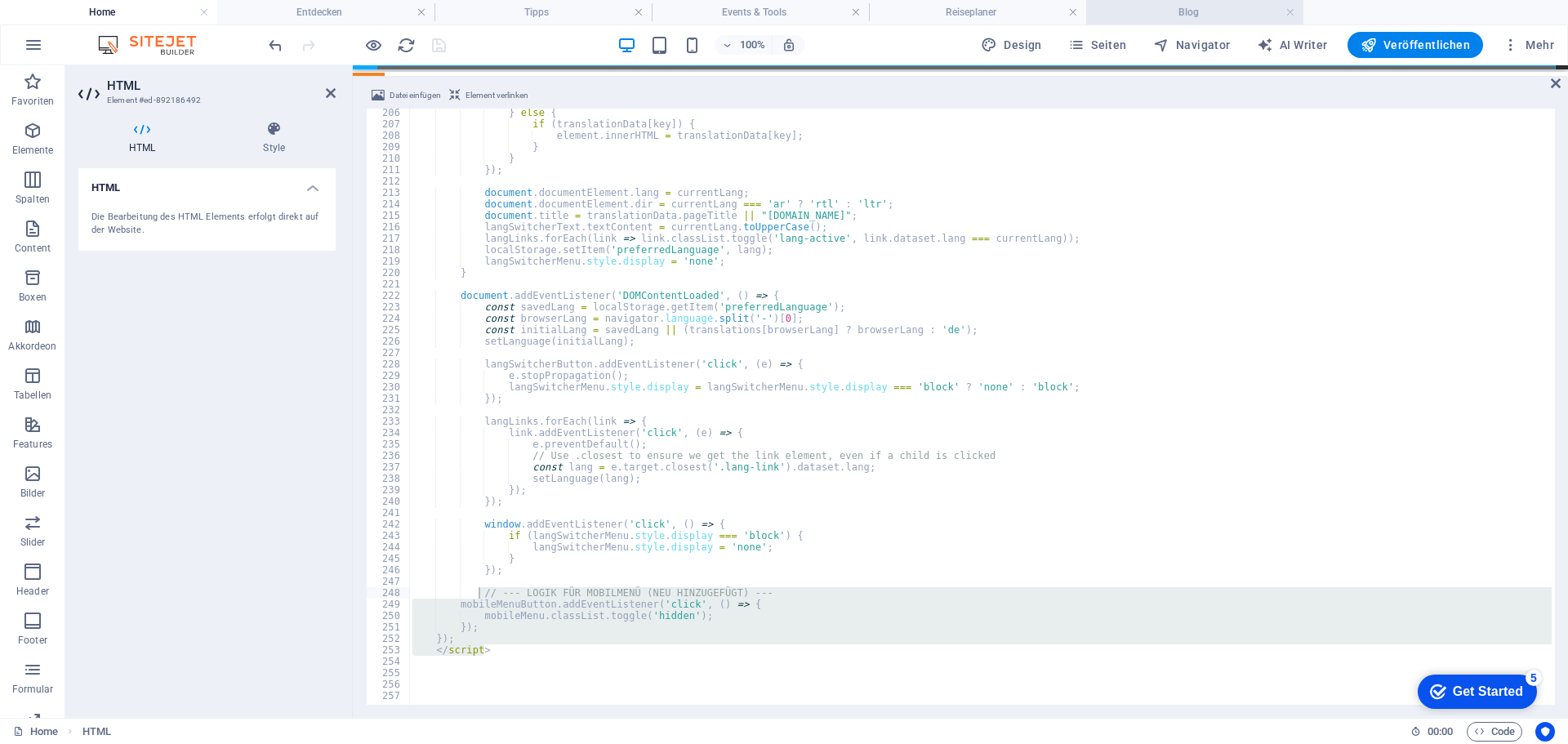
click at [1161, 15] on h4 "Blog" at bounding box center [1195, 12] width 217 height 18
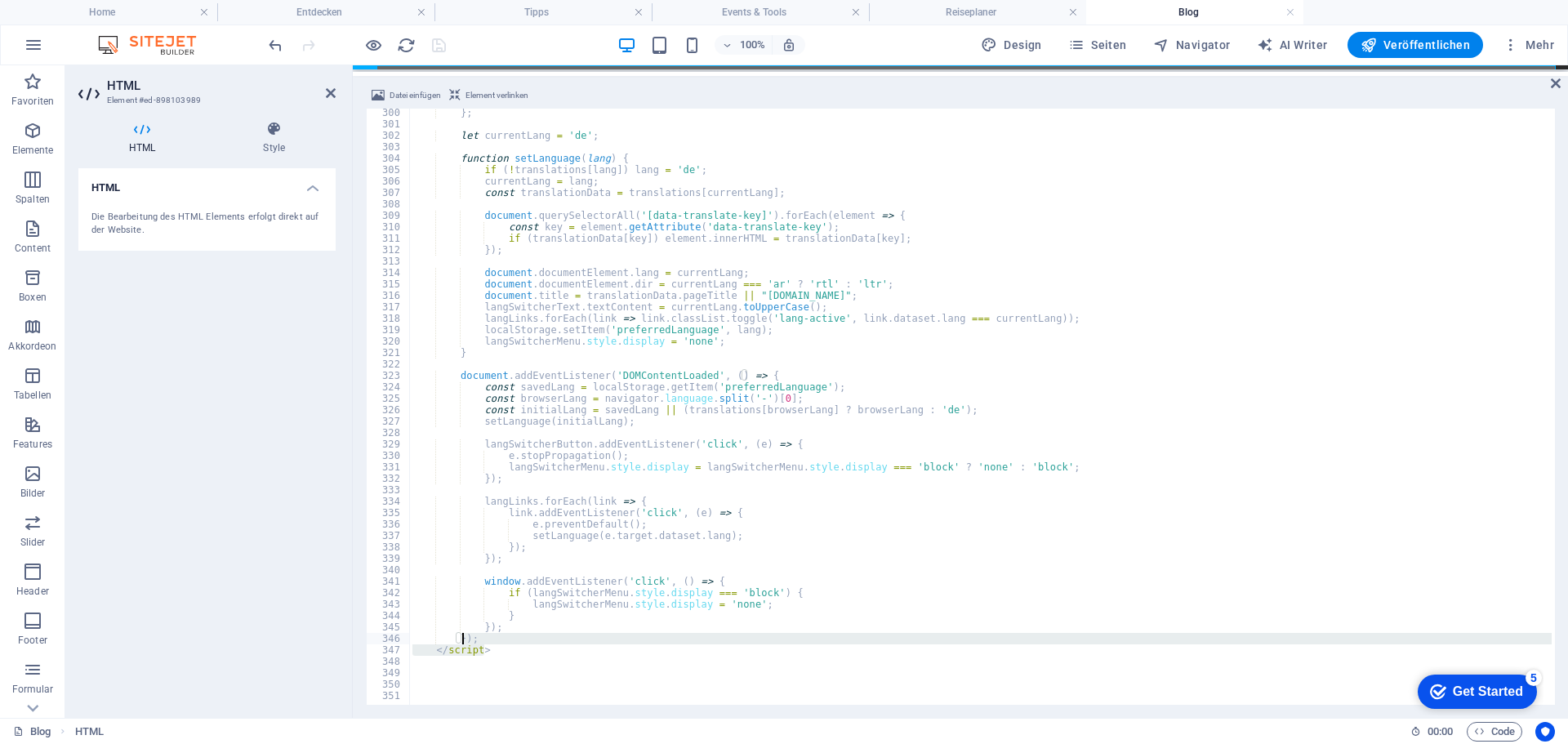
drag, startPoint x: 501, startPoint y: 649, endPoint x: 461, endPoint y: 640, distance: 41.0
type textarea "}"
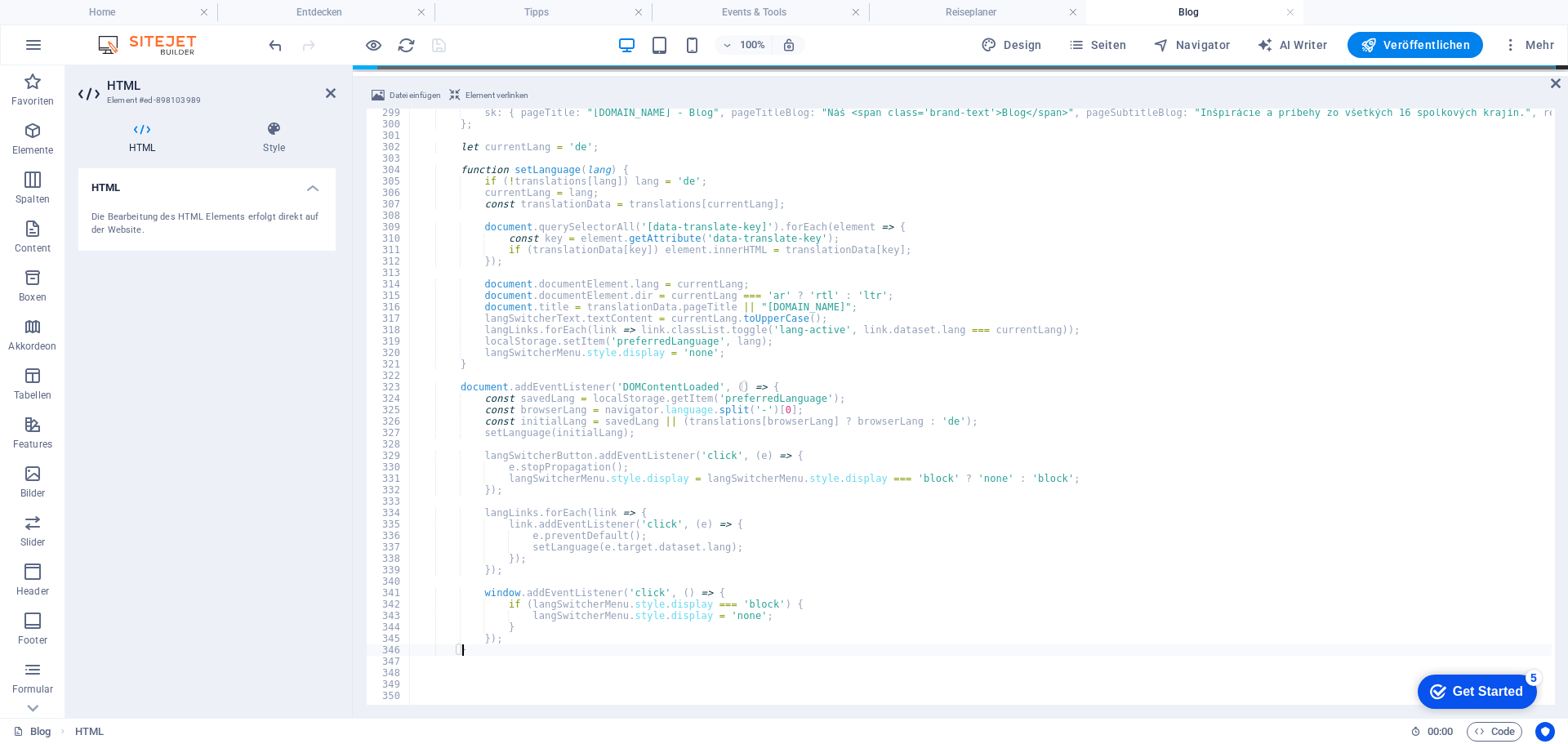
scroll to position [3411, 0]
paste textarea "</script>"
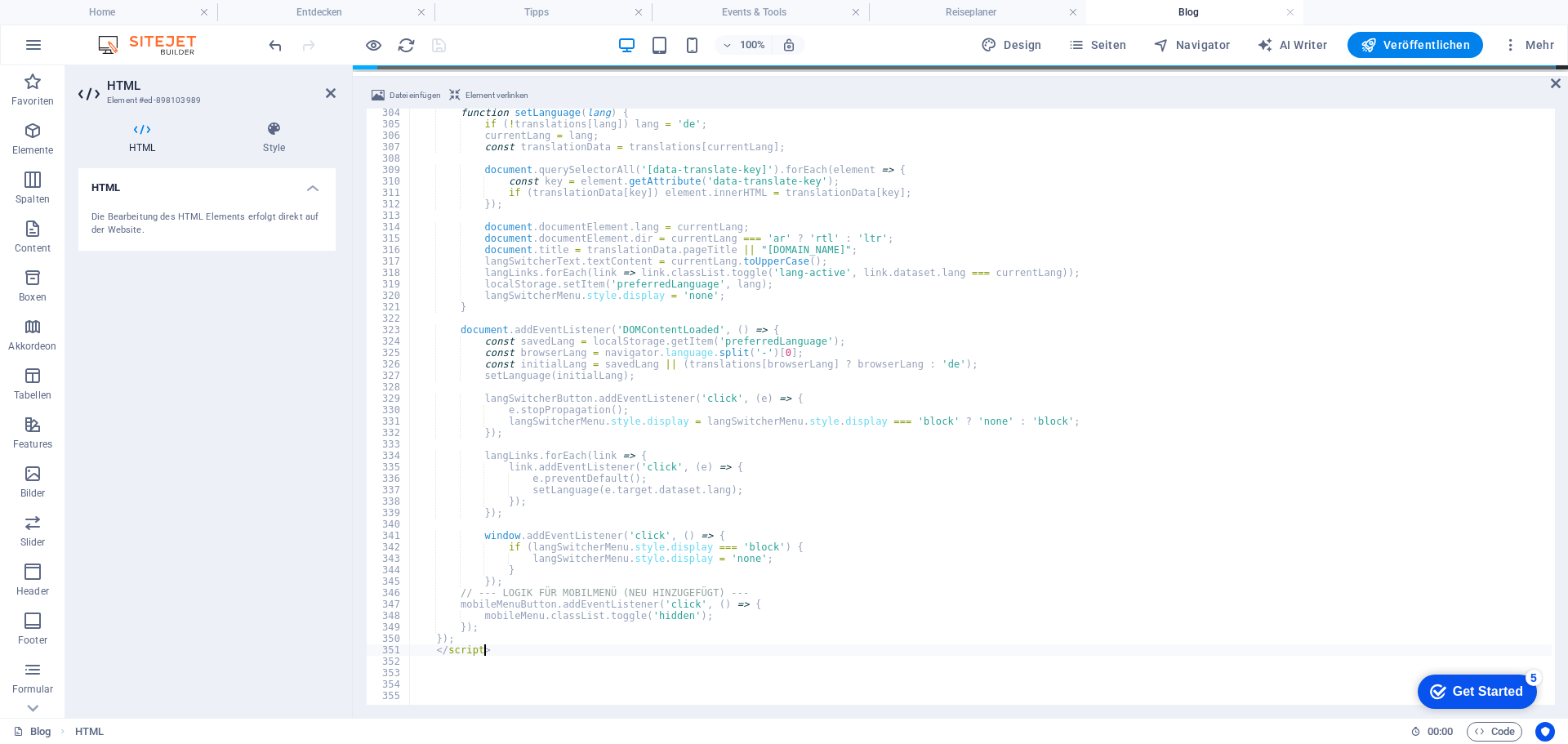
scroll to position [3467, 0]
click at [135, 12] on h4 "Home" at bounding box center [109, 12] width 217 height 18
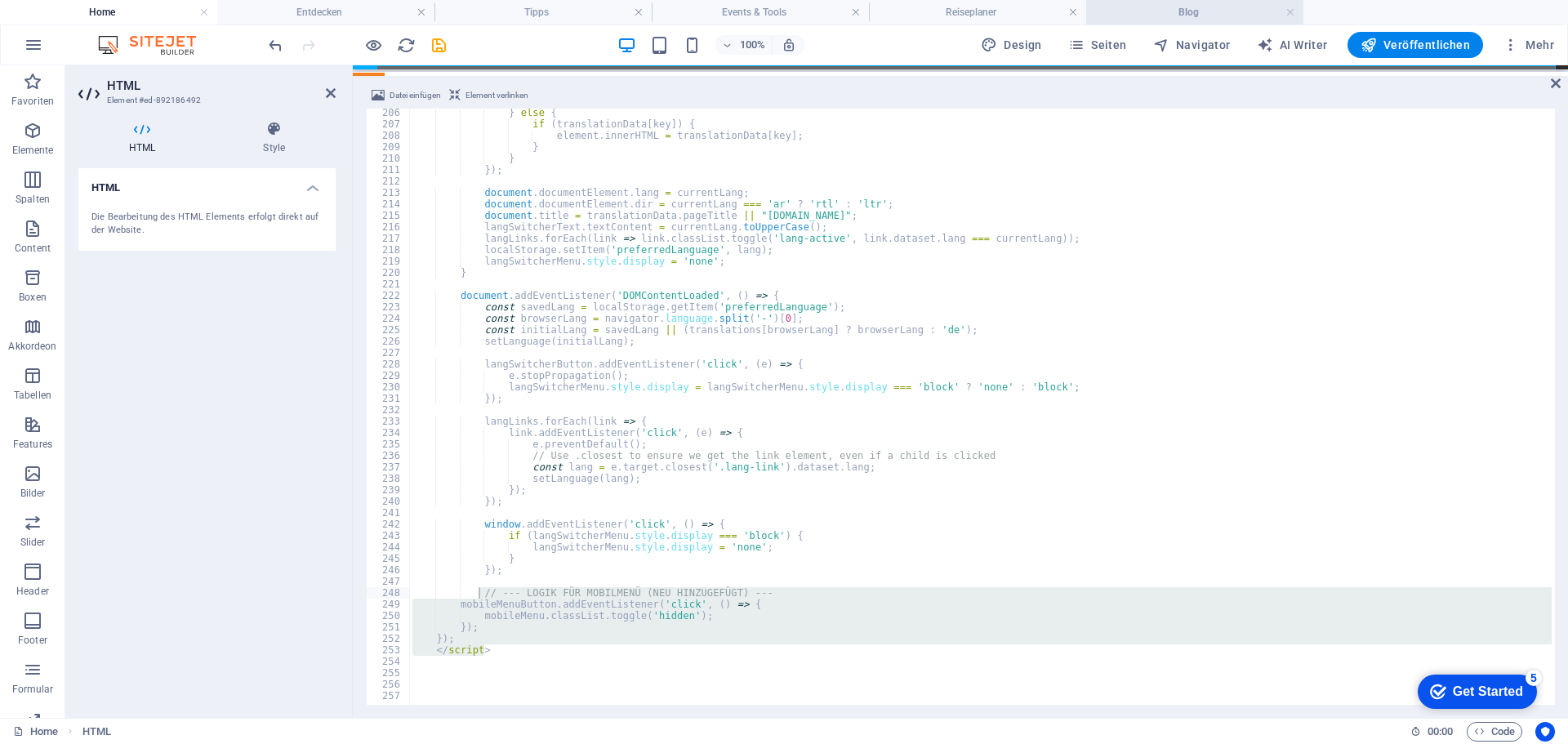
click at [1158, 3] on h4 "Blog" at bounding box center [1195, 12] width 217 height 18
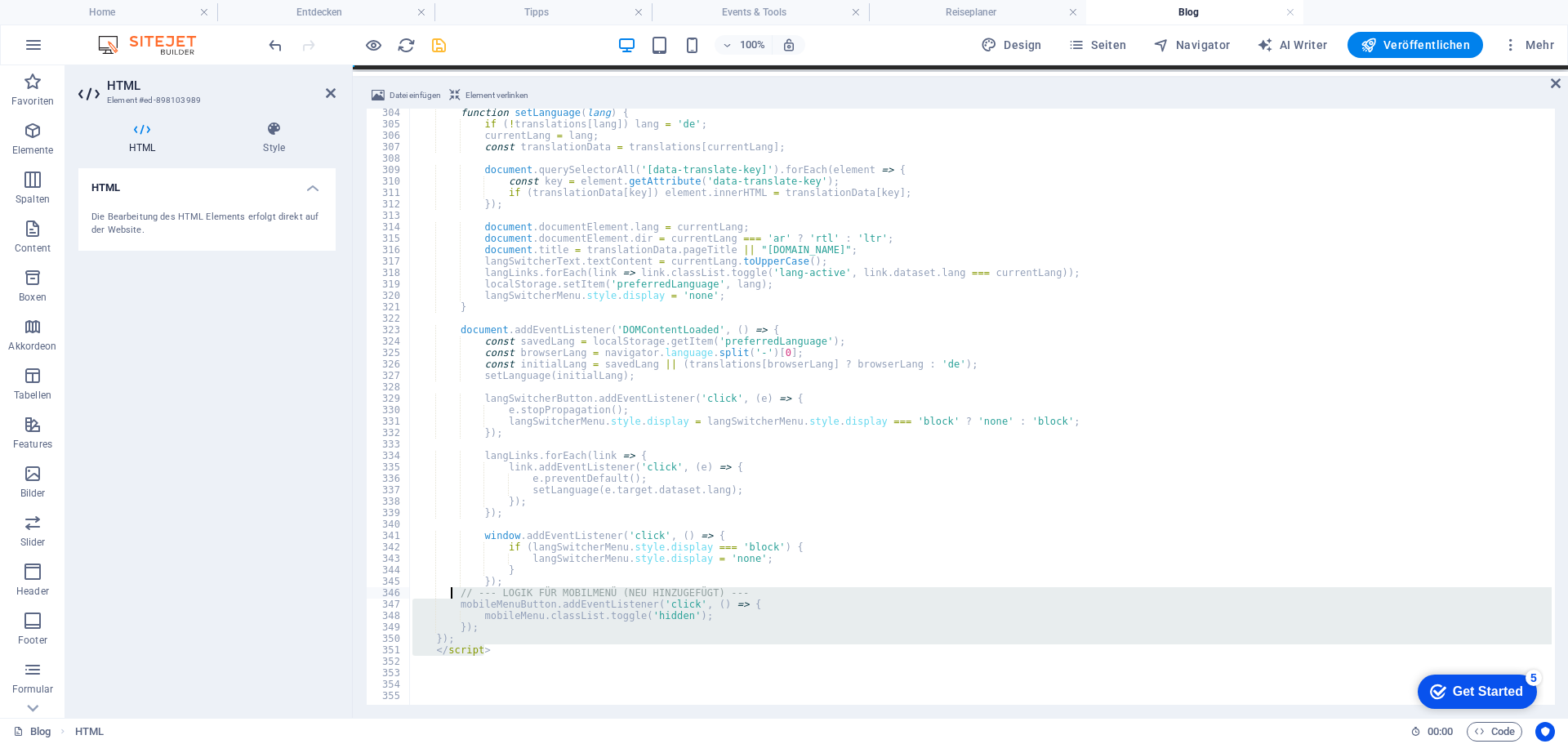
drag, startPoint x: 499, startPoint y: 653, endPoint x: 449, endPoint y: 592, distance: 78.9
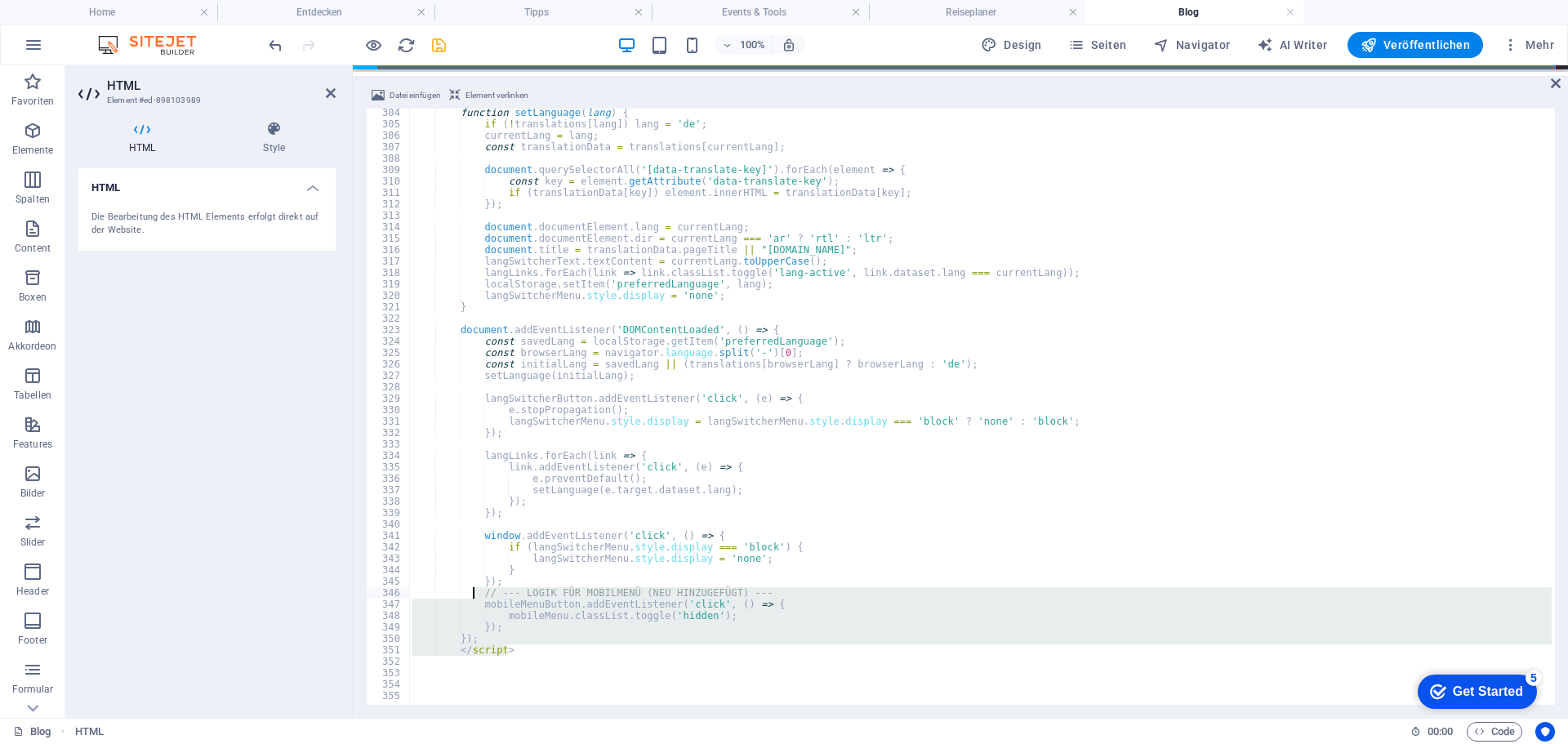
type textarea "});"
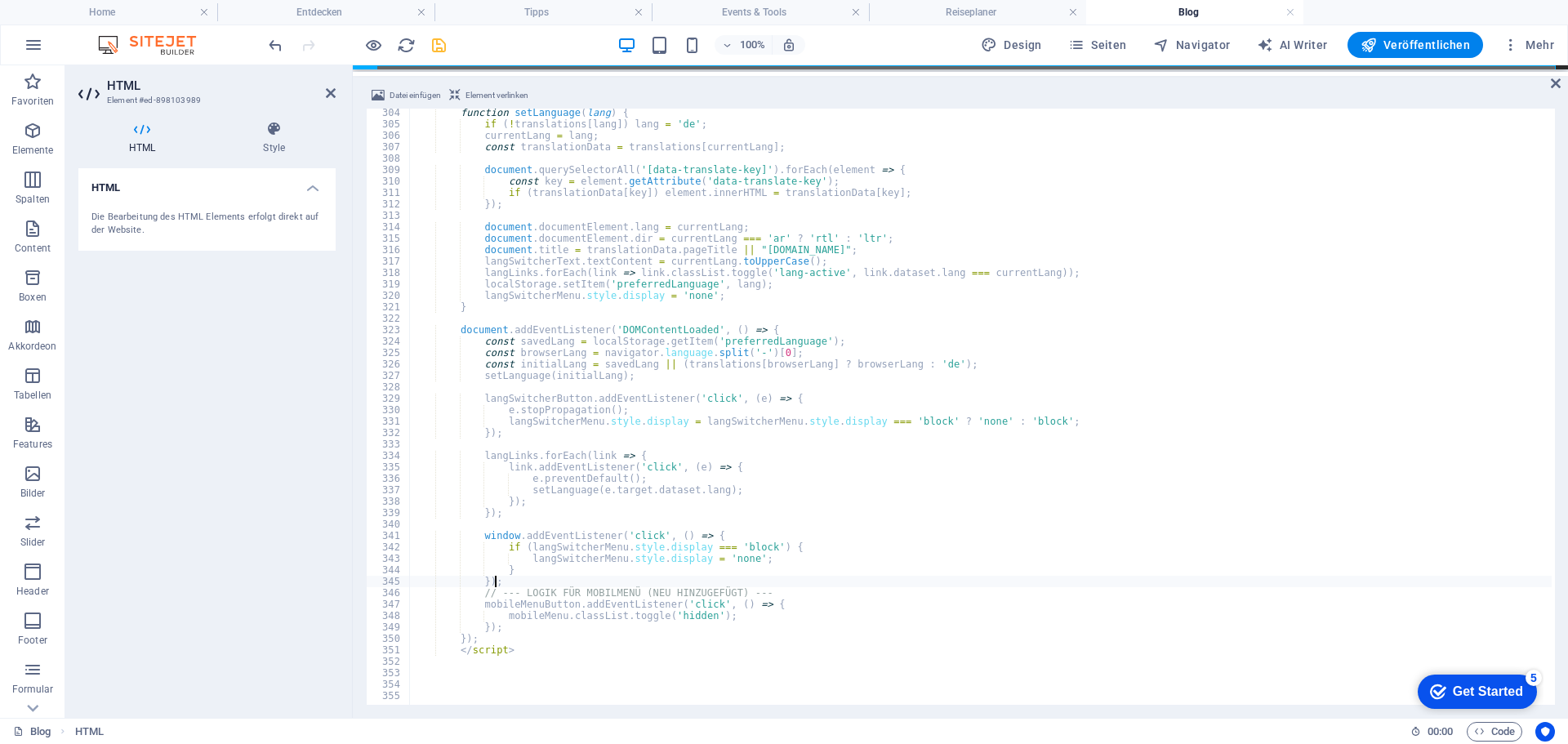
scroll to position [0, 4]
click at [503, 46] on div "100% Design Seiten Navigator AI Writer Veröffentlichen Mehr" at bounding box center [912, 45] width 1295 height 26
click at [437, 44] on icon "save" at bounding box center [439, 46] width 19 height 19
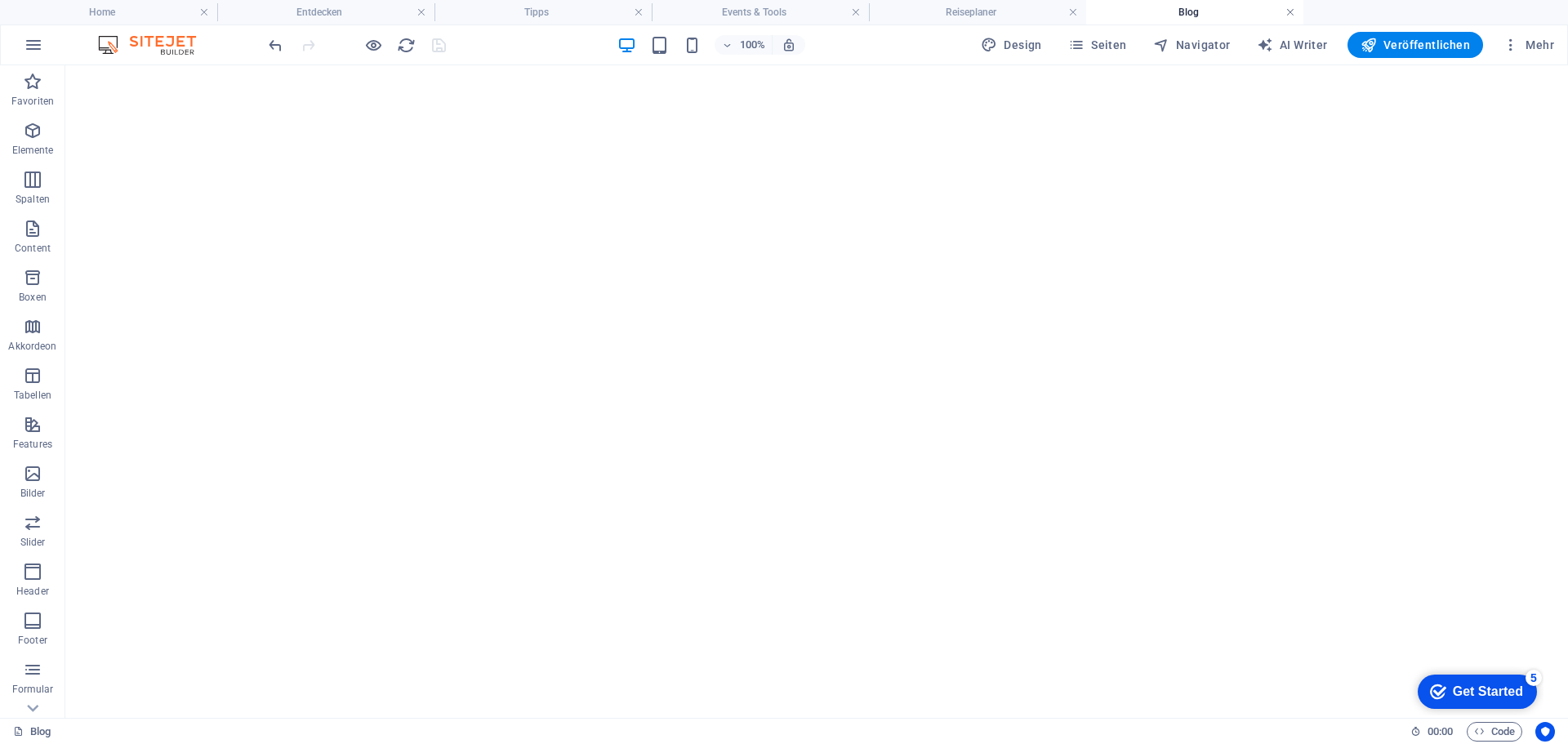
click at [1290, 15] on link at bounding box center [1290, 13] width 9 height 16
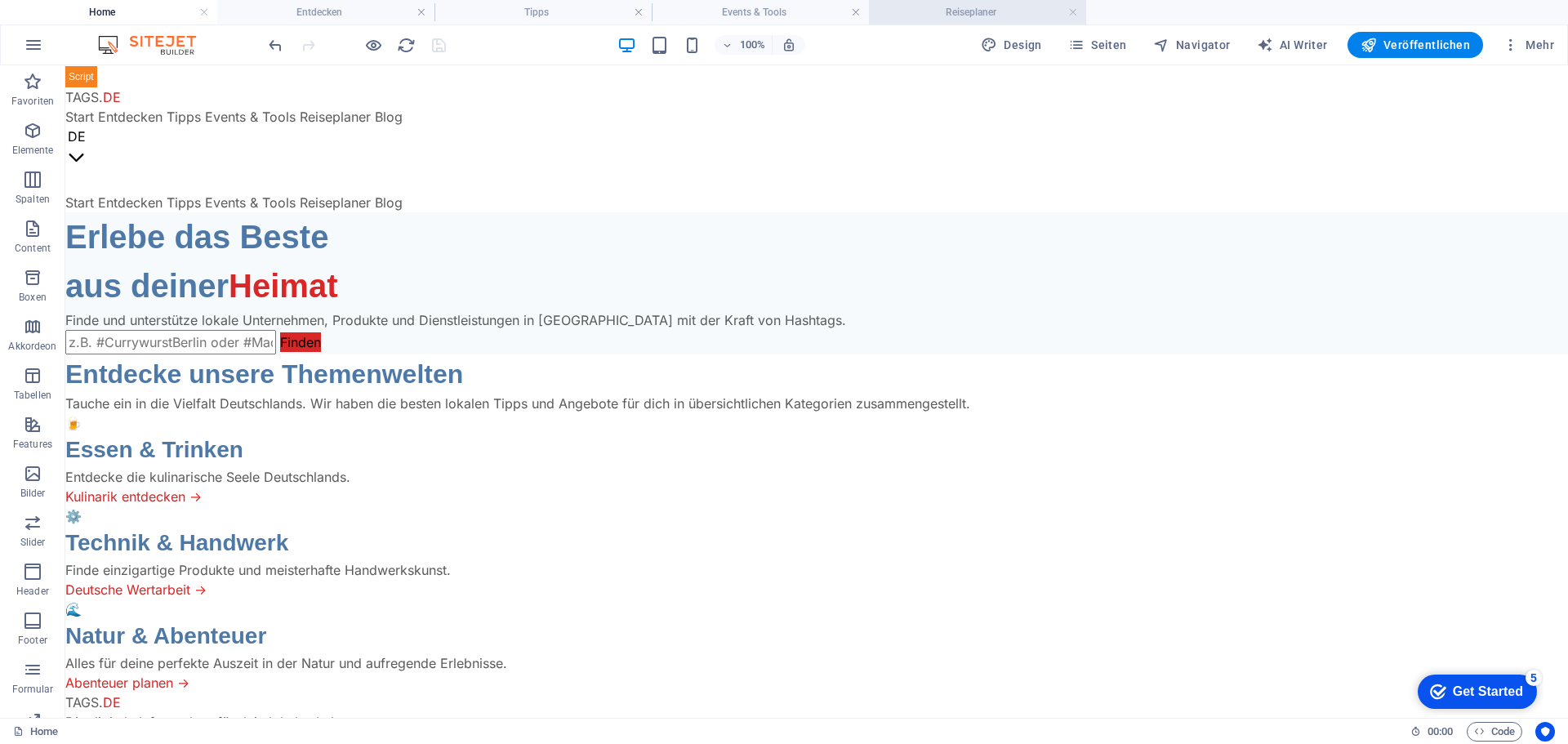
click at [956, 5] on h4 "Reiseplaner" at bounding box center [977, 12] width 217 height 18
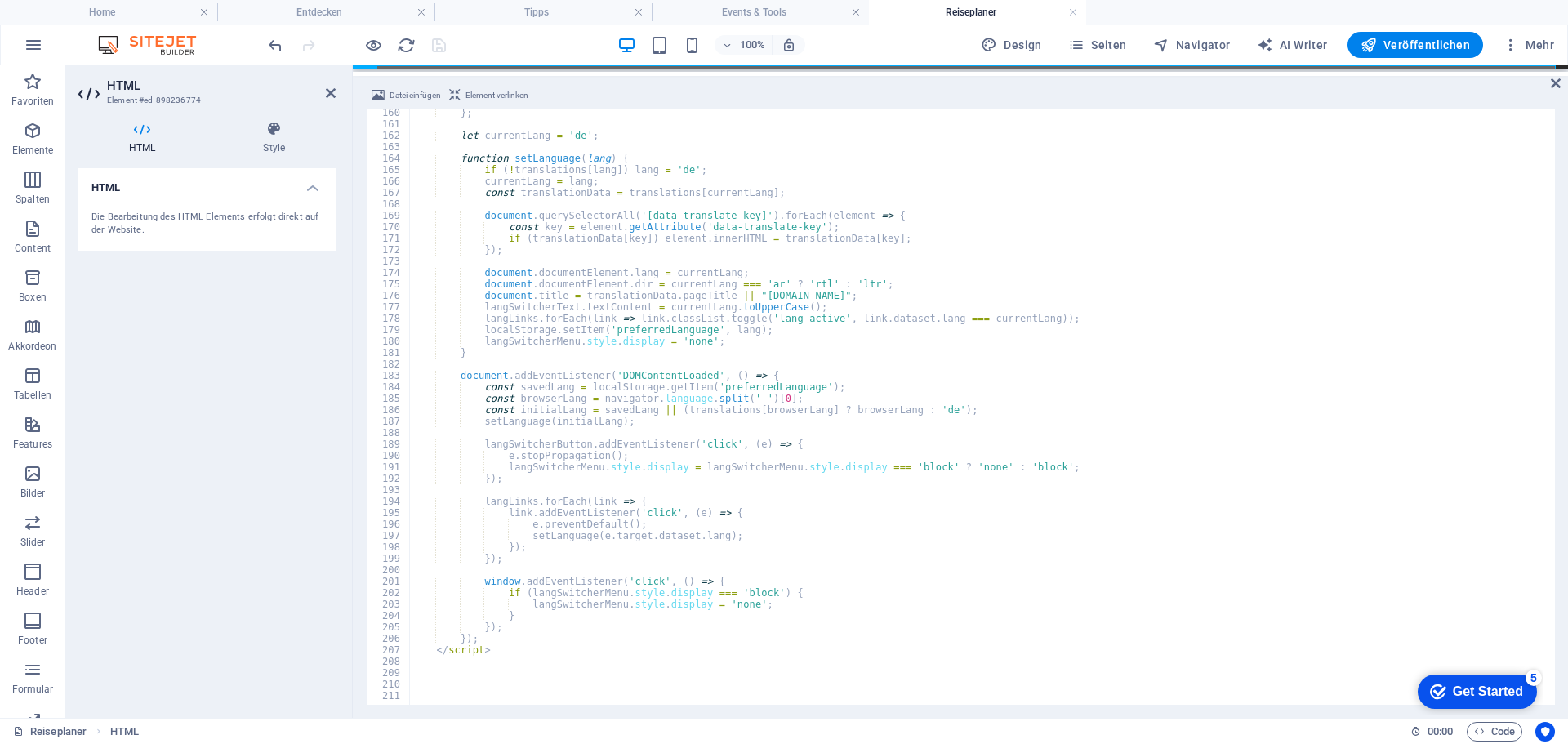
scroll to position [1821, 0]
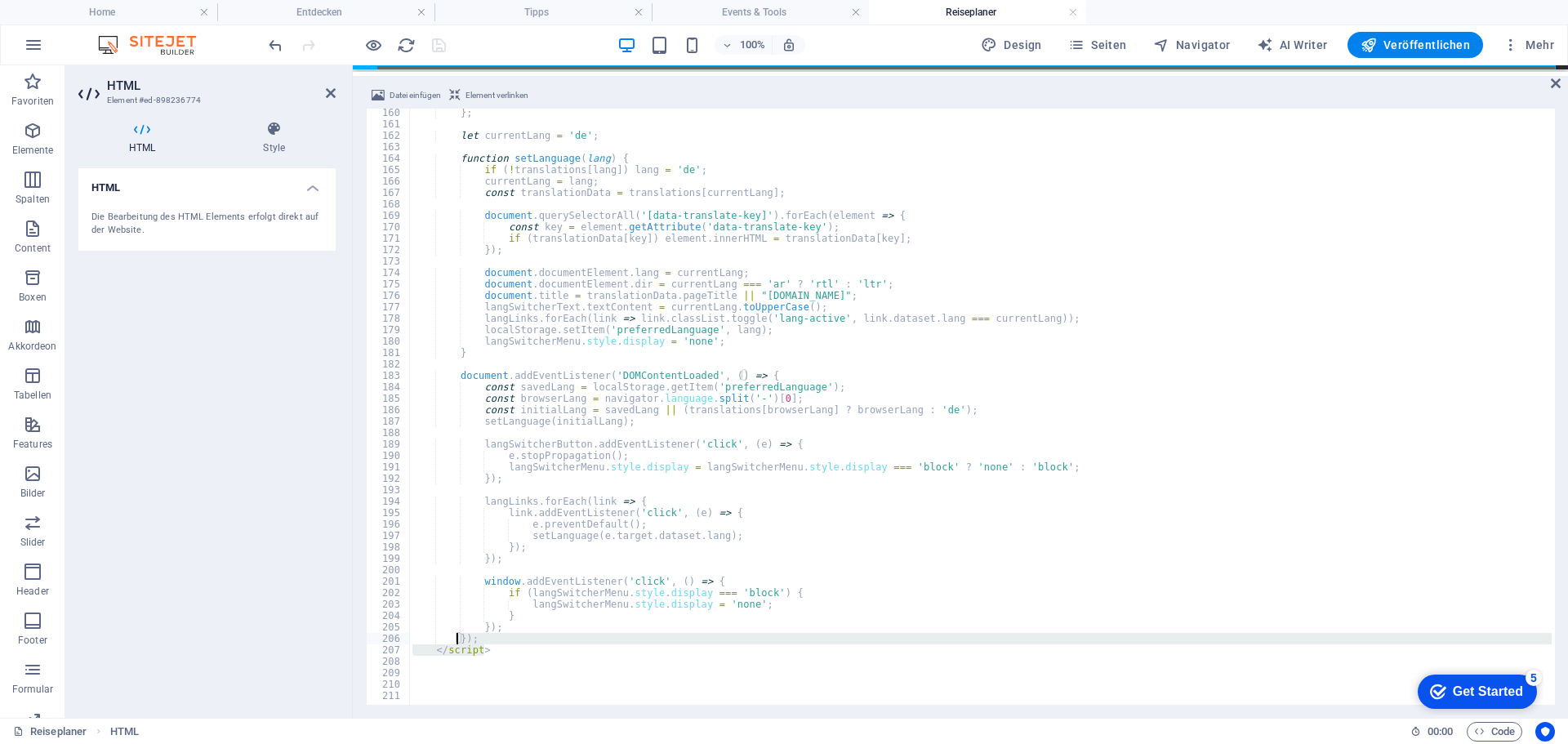
drag, startPoint x: 501, startPoint y: 652, endPoint x: 456, endPoint y: 634, distance: 48.5
type textarea "}); </script>"
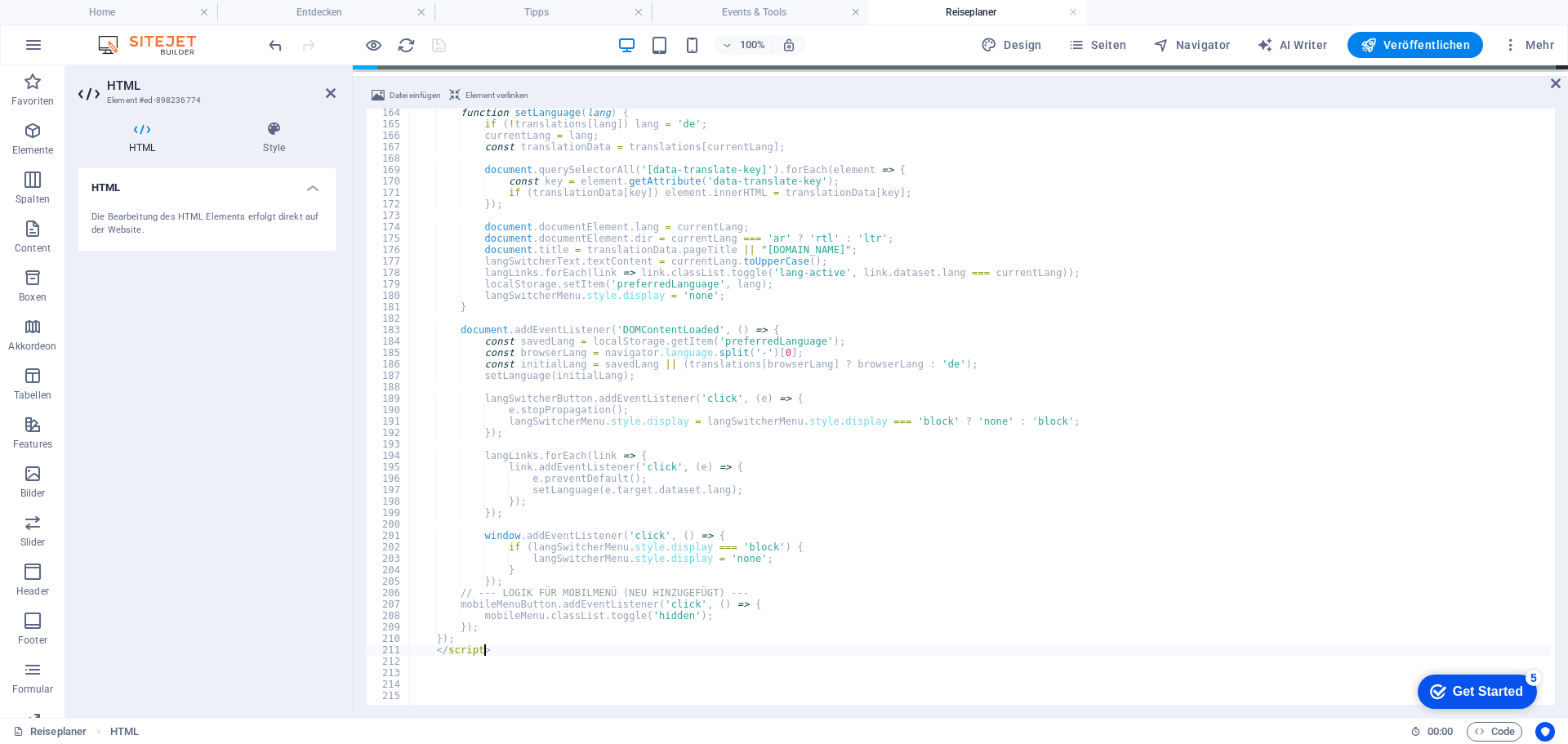
scroll to position [1866, 0]
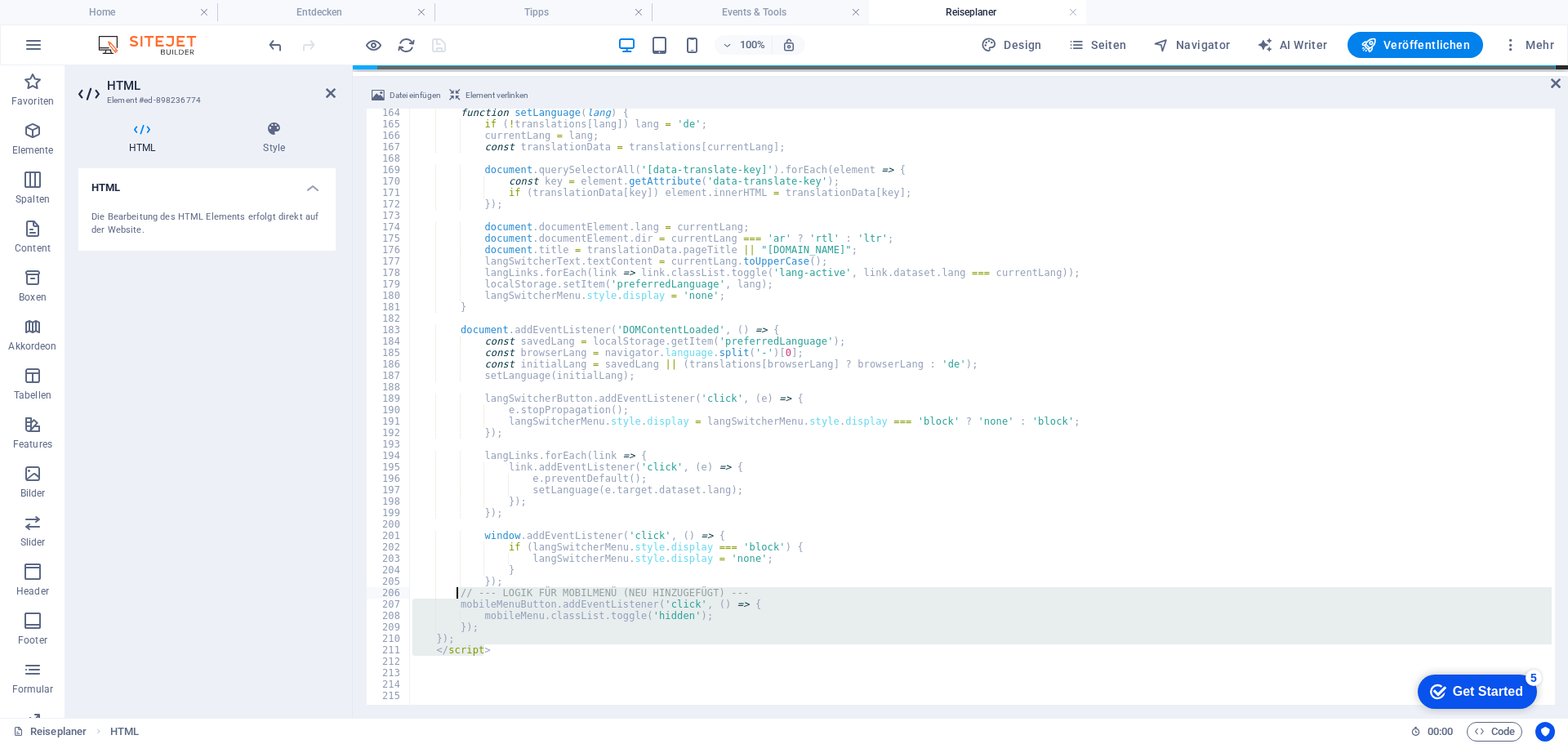
drag, startPoint x: 479, startPoint y: 650, endPoint x: 459, endPoint y: 597, distance: 56.6
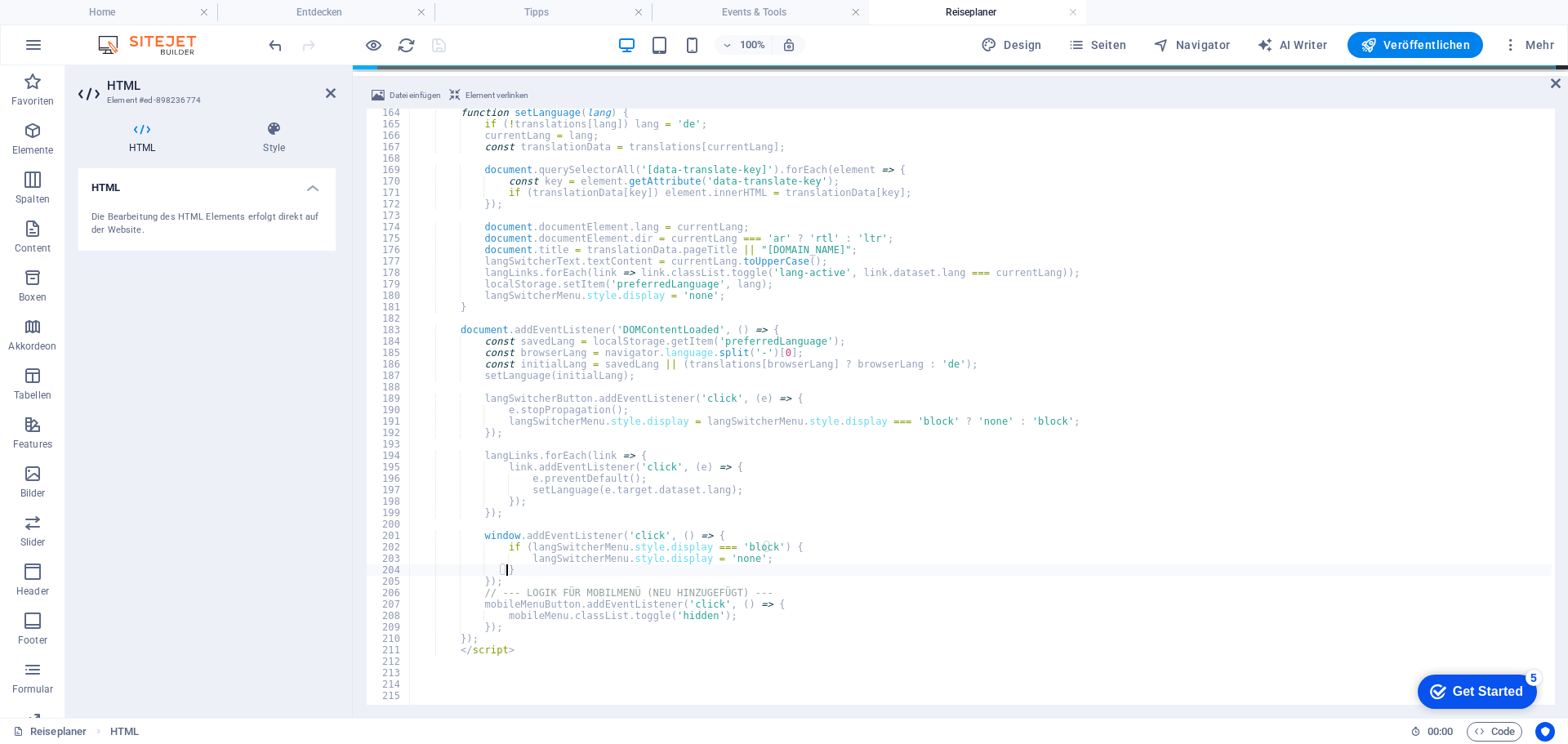
type textarea "});"
click at [533, 48] on div "100% Design Seiten Navigator AI Writer Veröffentlichen Mehr" at bounding box center [912, 45] width 1295 height 26
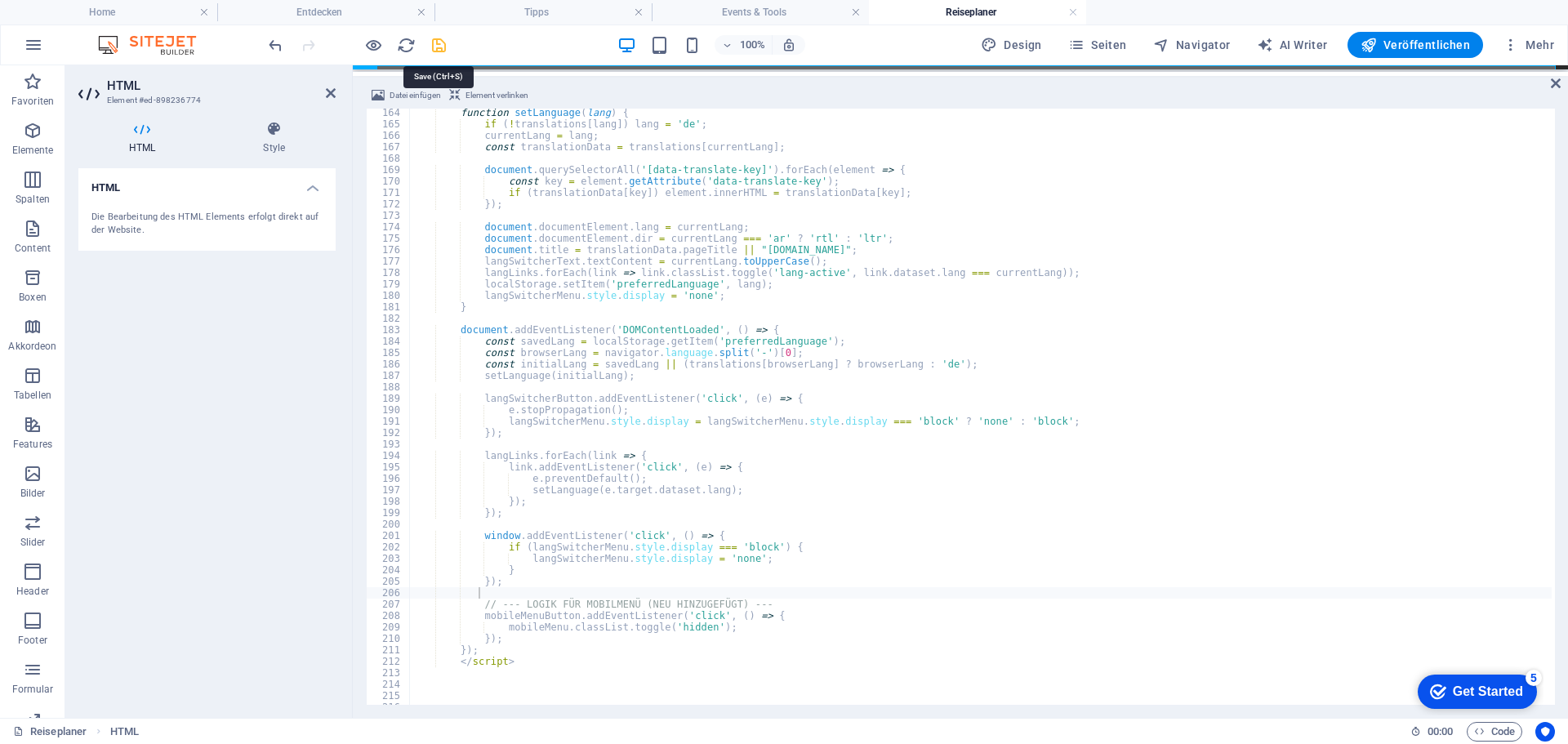
click at [437, 50] on icon "save" at bounding box center [439, 46] width 19 height 19
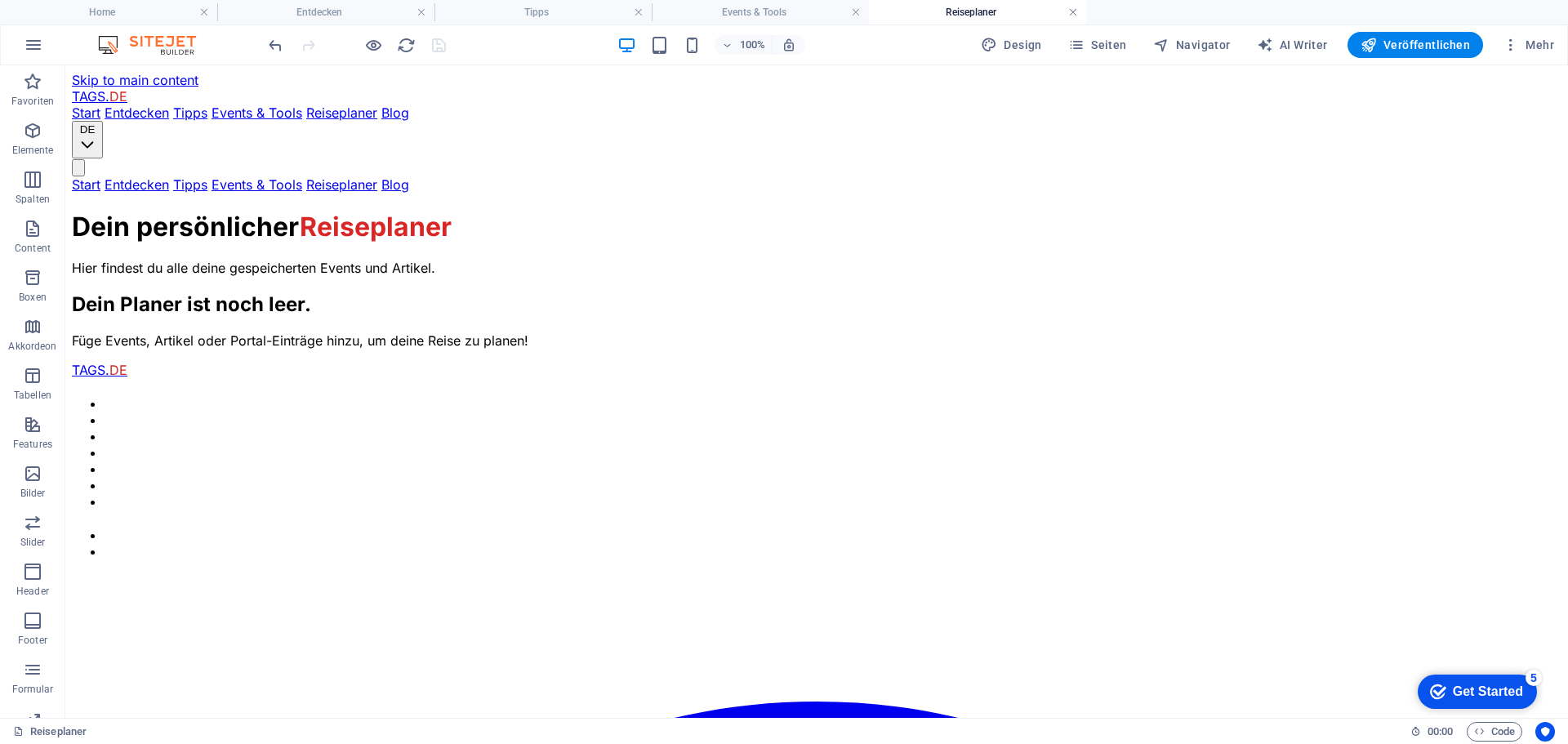
click at [1072, 10] on link at bounding box center [1073, 13] width 9 height 16
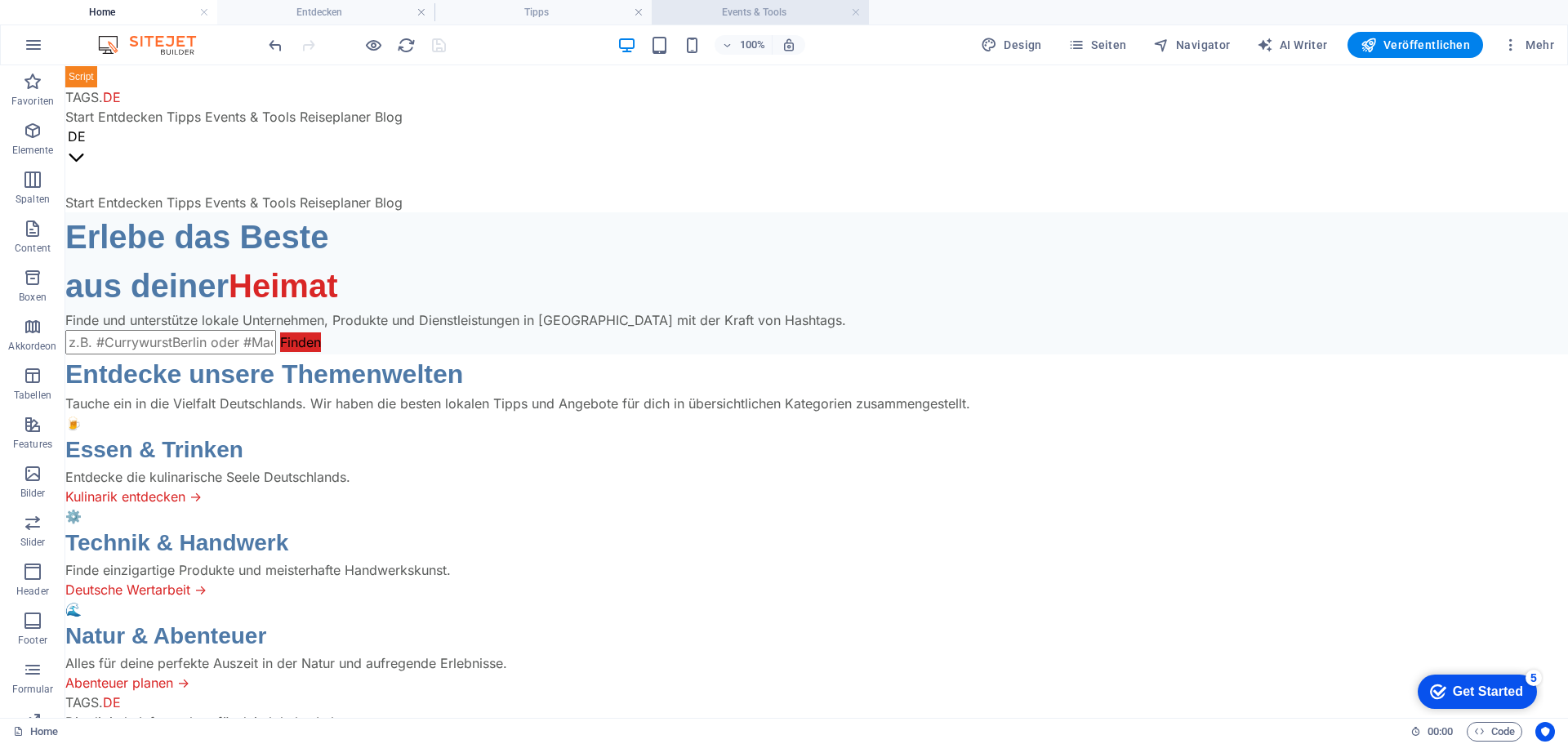
click at [753, 9] on h4 "Events & Tools" at bounding box center [760, 12] width 217 height 18
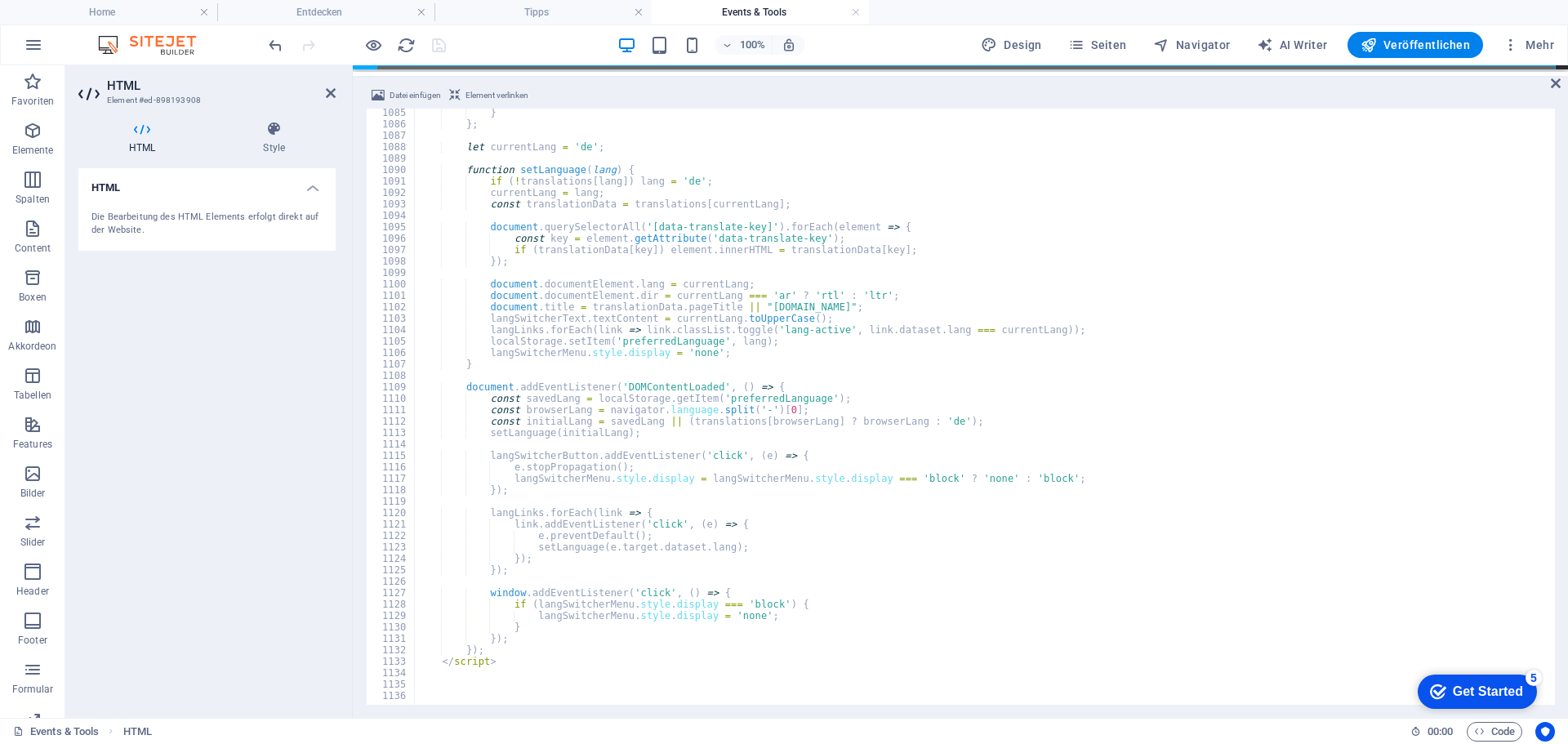
scroll to position [12401, 0]
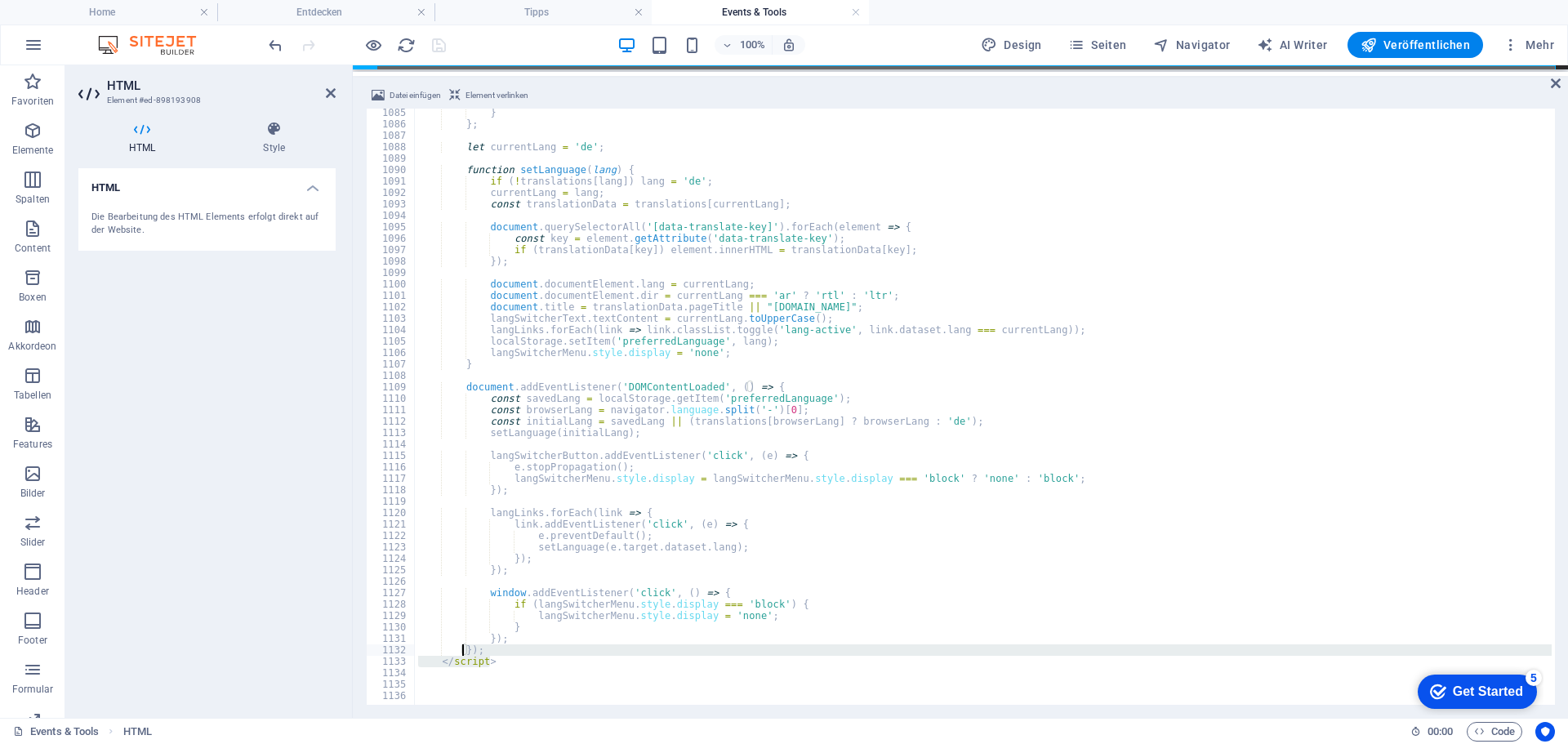
drag, startPoint x: 492, startPoint y: 662, endPoint x: 463, endPoint y: 649, distance: 31.8
type textarea "}); </script>"
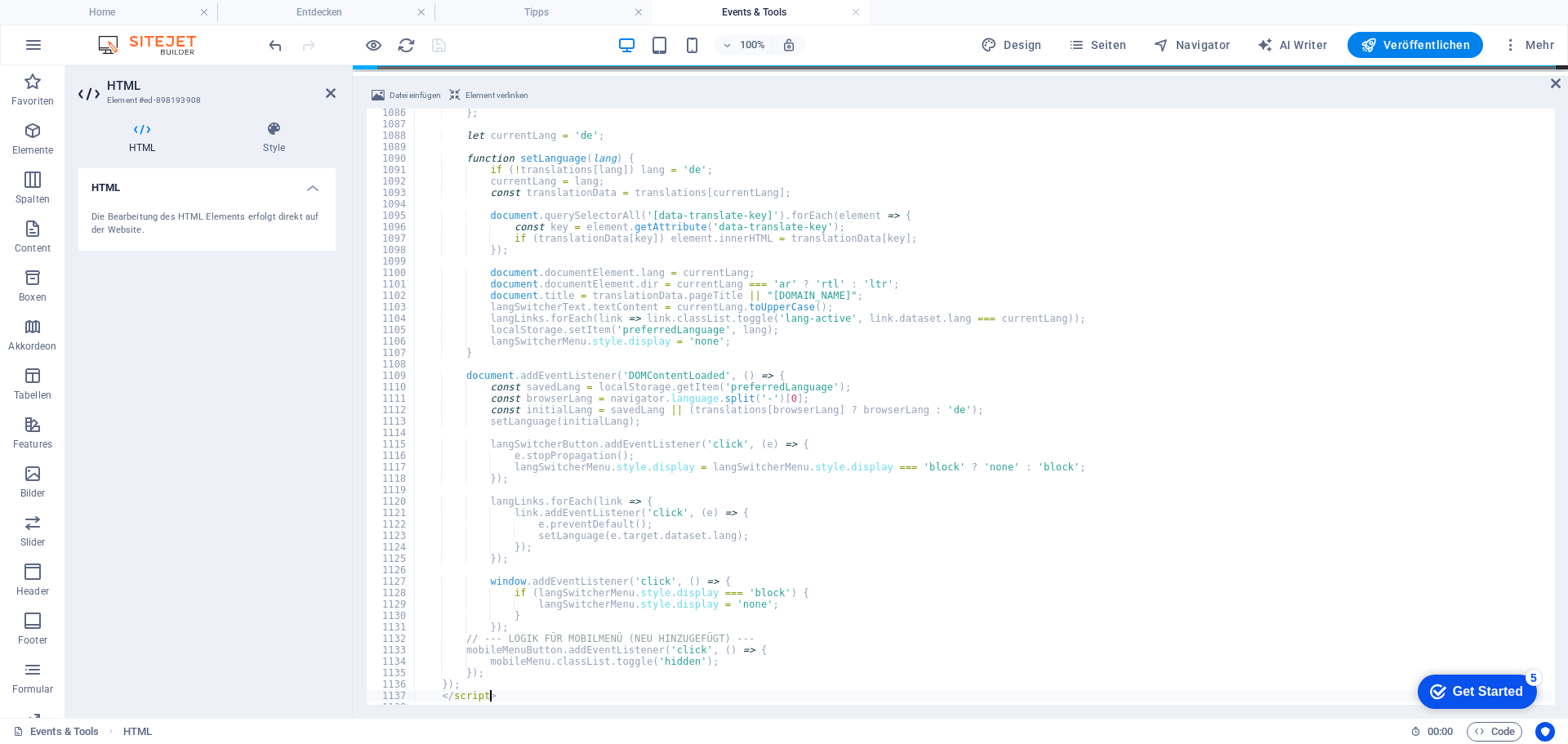
scroll to position [12447, 0]
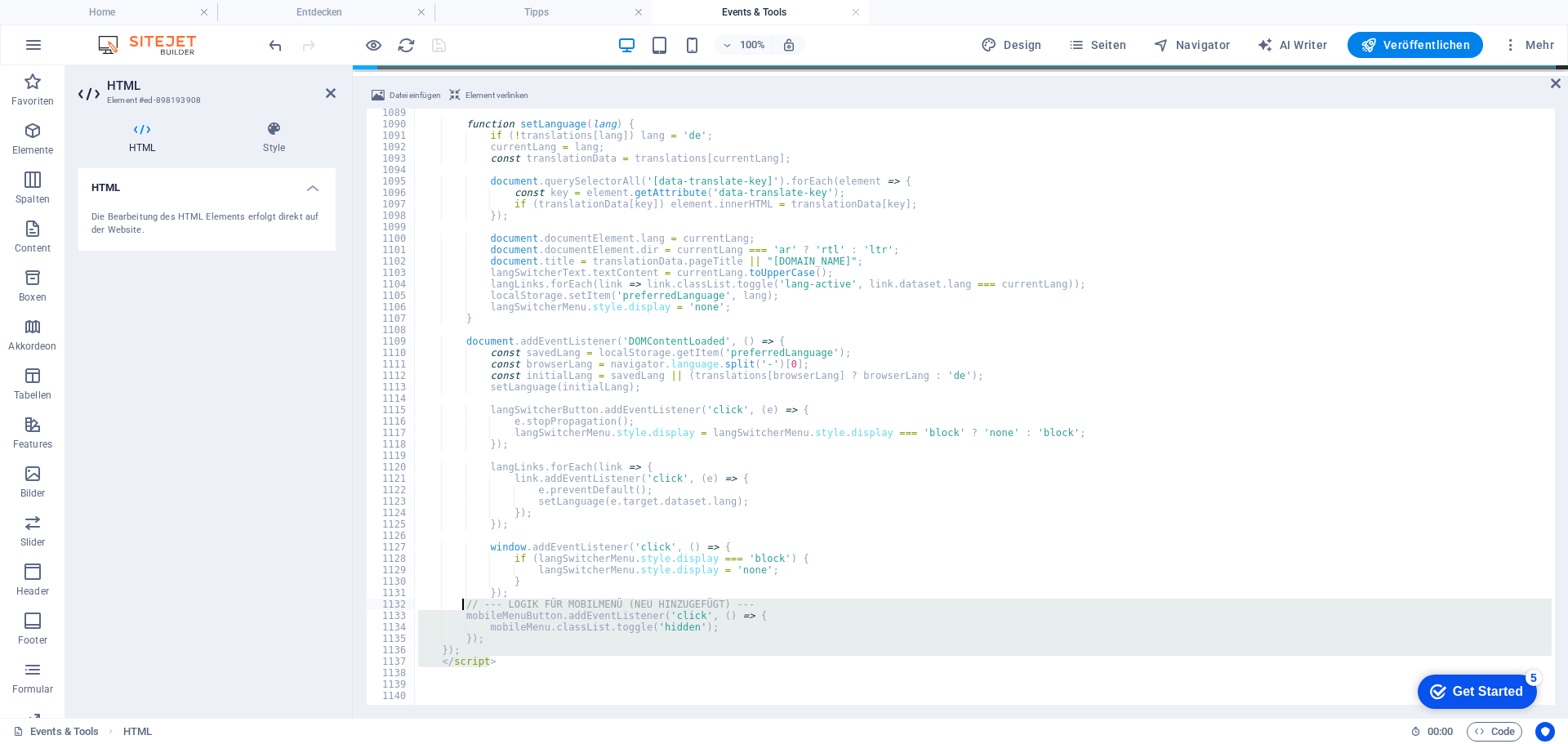
drag, startPoint x: 506, startPoint y: 665, endPoint x: 463, endPoint y: 606, distance: 73.0
type textarea "// --- LOGIK FÜR MOBILMENÜ (NEU HINZUGEFÜGT) --- mobileMenuButton.addEventListe…"
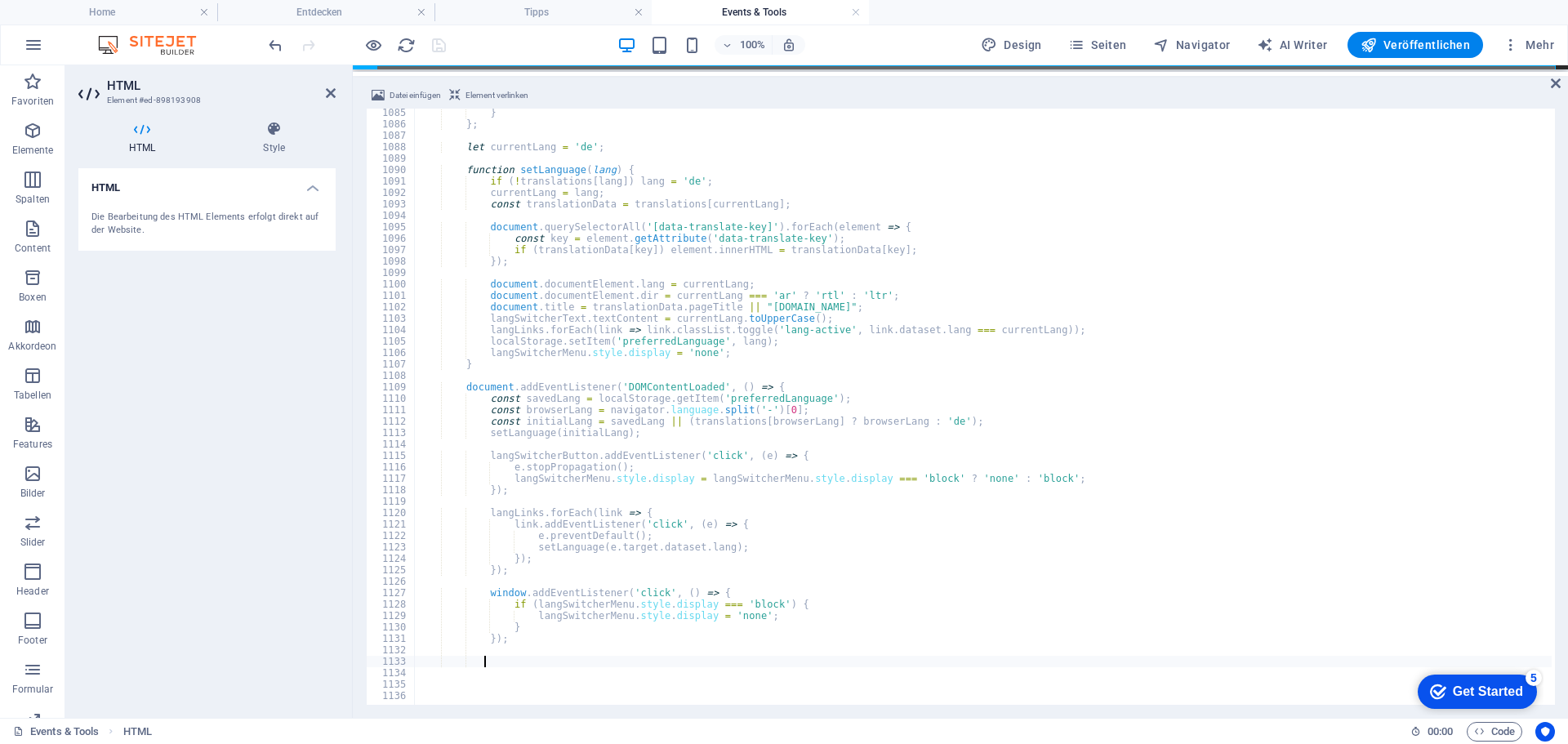
scroll to position [12401, 0]
click at [275, 40] on icon "undo" at bounding box center [276, 46] width 19 height 19
drag, startPoint x: 498, startPoint y: 666, endPoint x: 464, endPoint y: 653, distance: 36.4
type textarea "}); </script>"
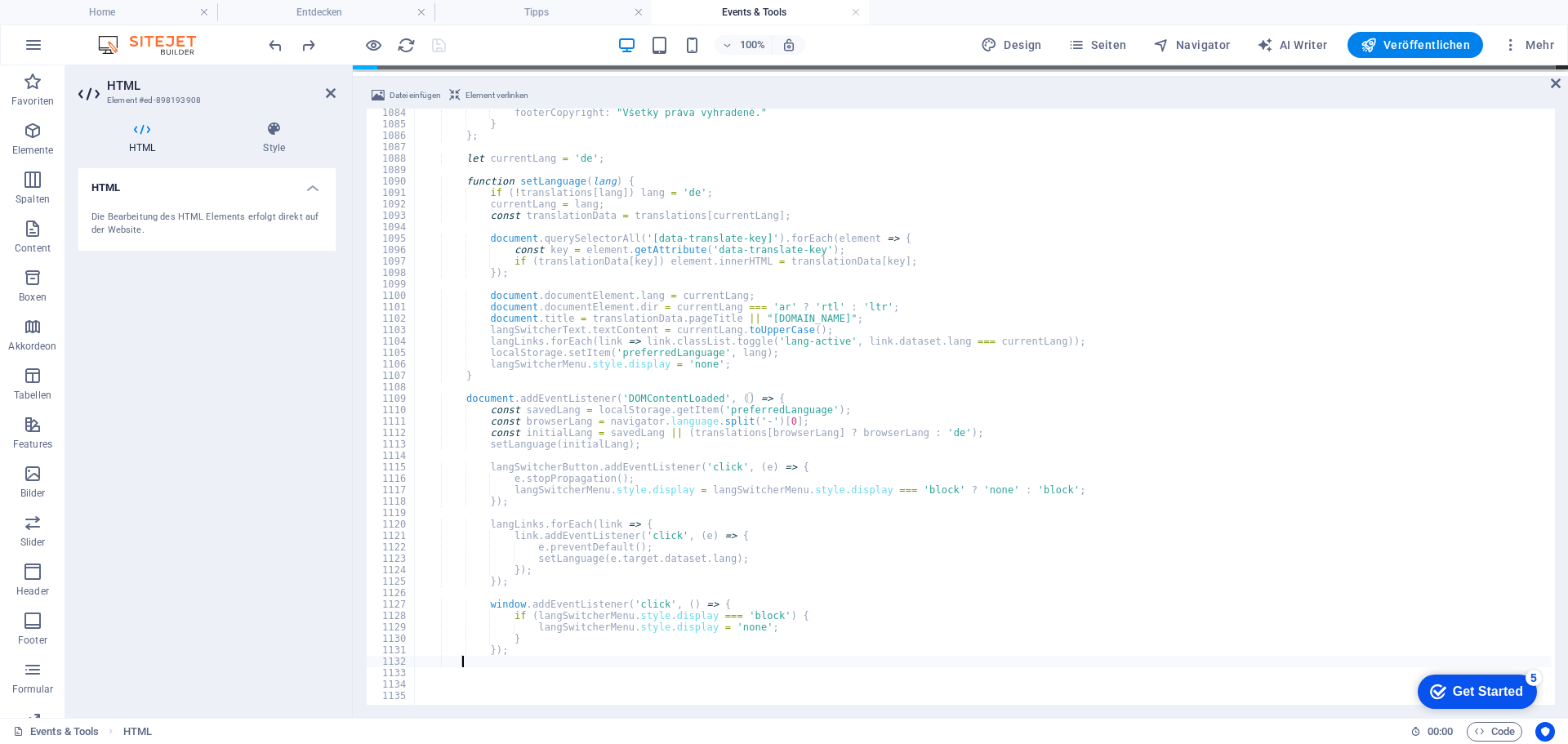
scroll to position [12390, 0]
paste textarea "</script>"
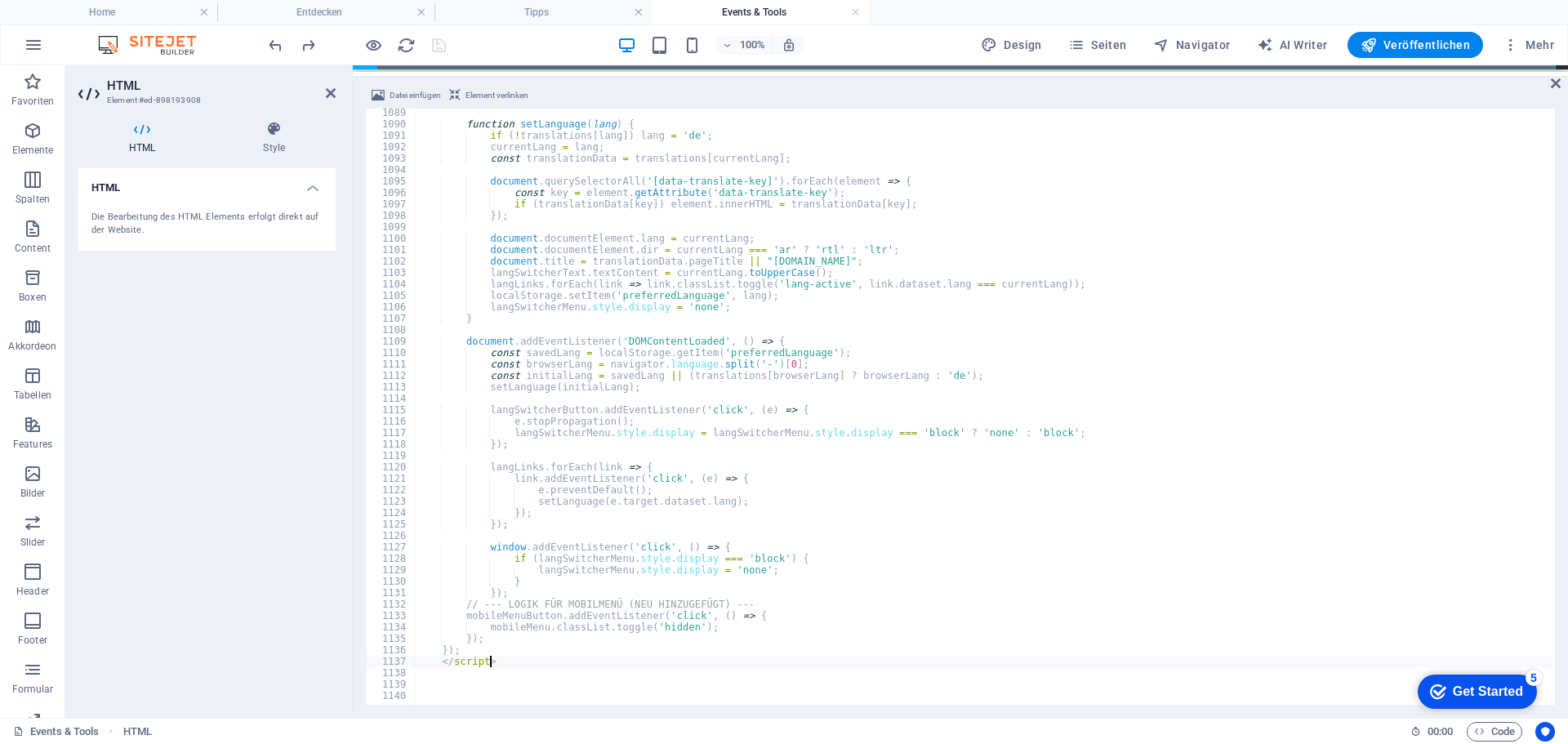
scroll to position [12447, 0]
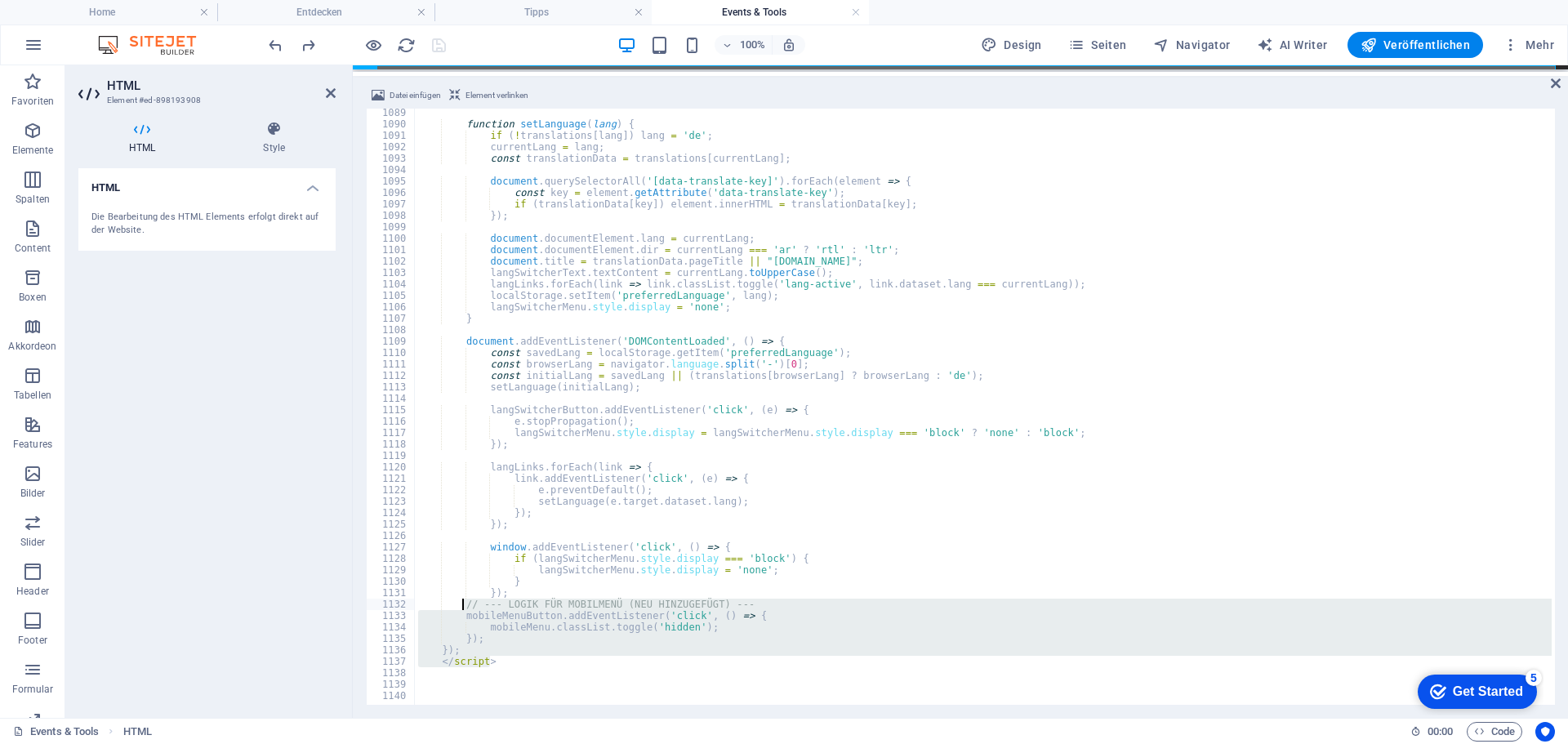
drag, startPoint x: 549, startPoint y: 663, endPoint x: 462, endPoint y: 606, distance: 104.0
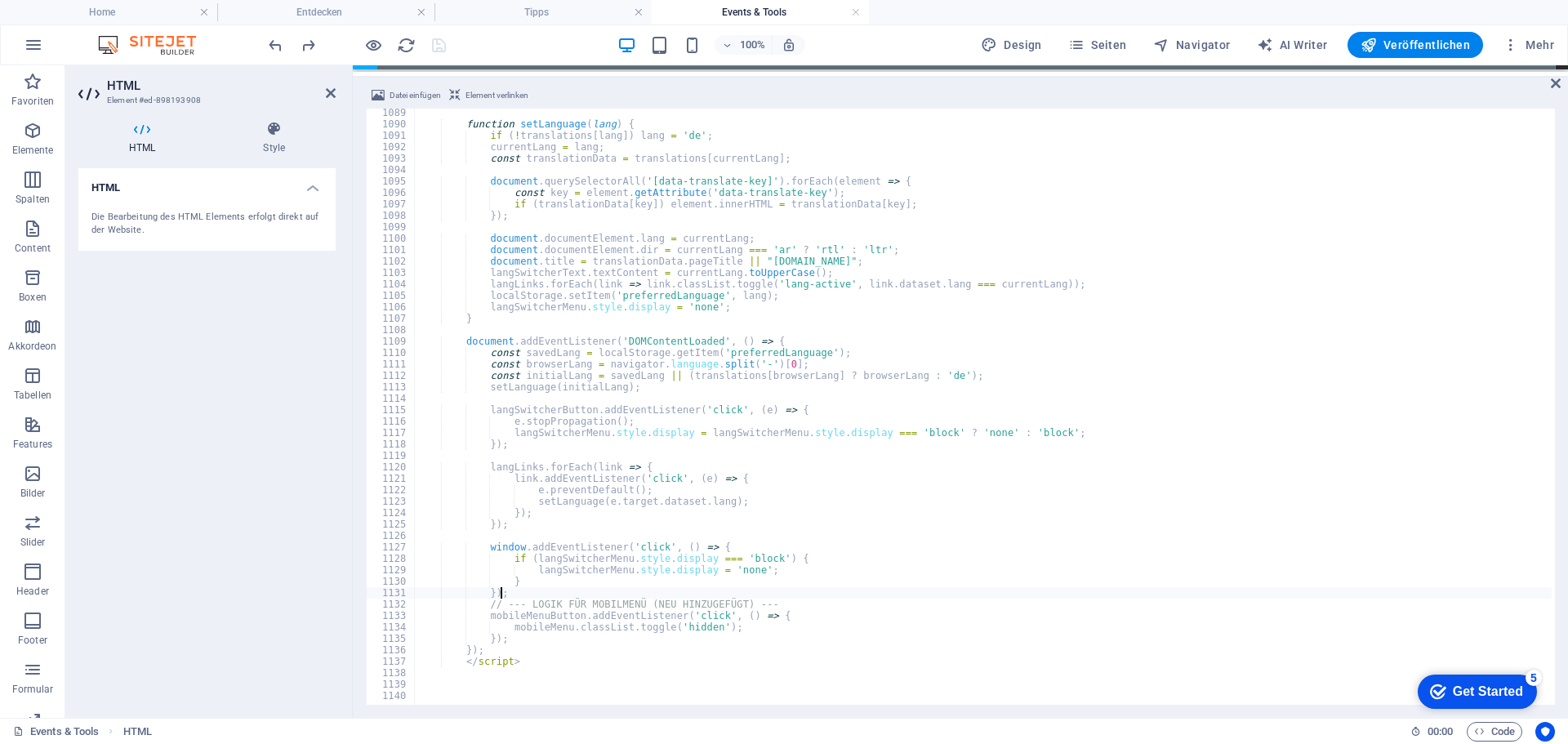
type textarea "});"
click at [513, 41] on div "100% Design Seiten Navigator AI Writer Veröffentlichen Mehr" at bounding box center [912, 45] width 1295 height 26
click at [434, 46] on icon "save" at bounding box center [439, 46] width 19 height 19
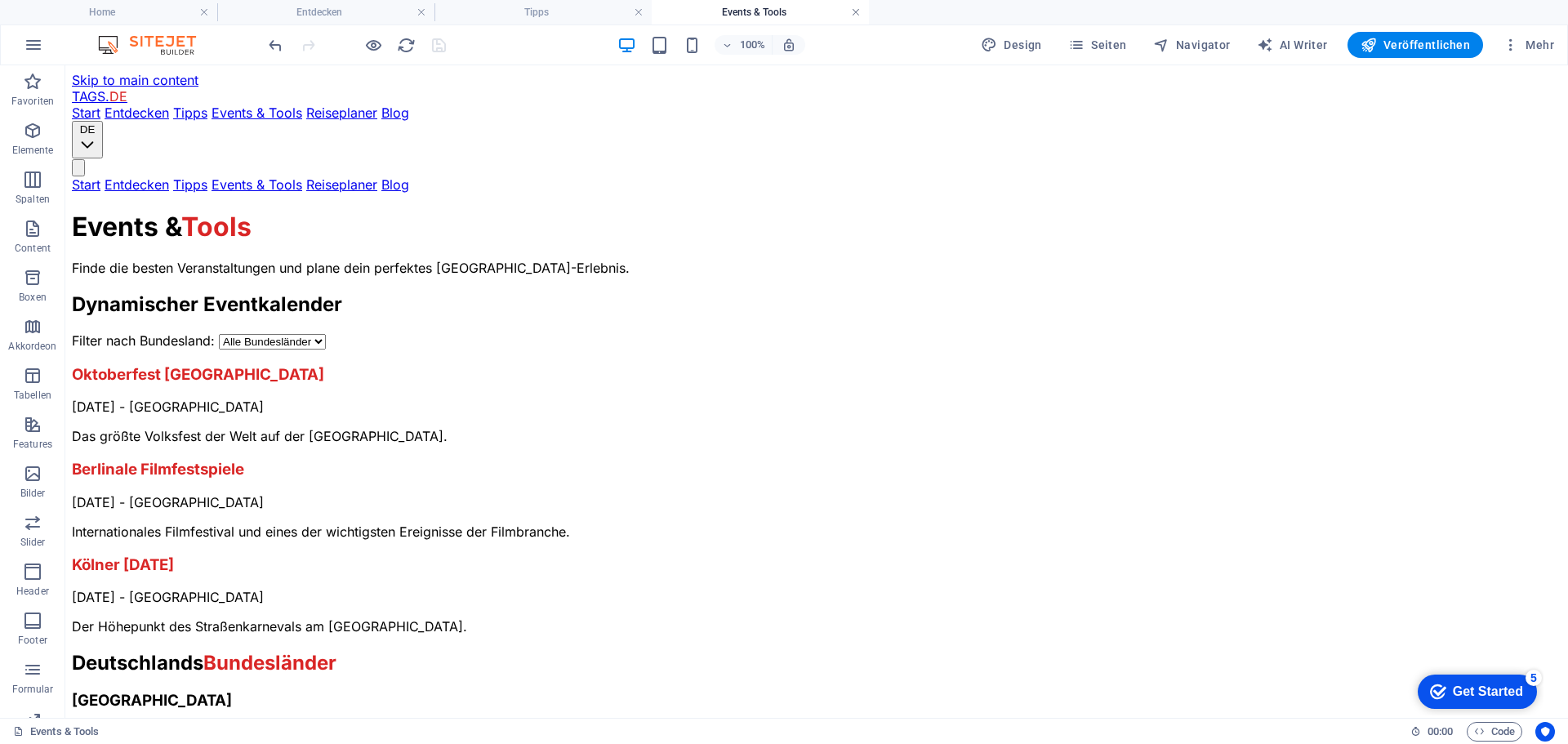
click at [856, 14] on link at bounding box center [856, 13] width 9 height 16
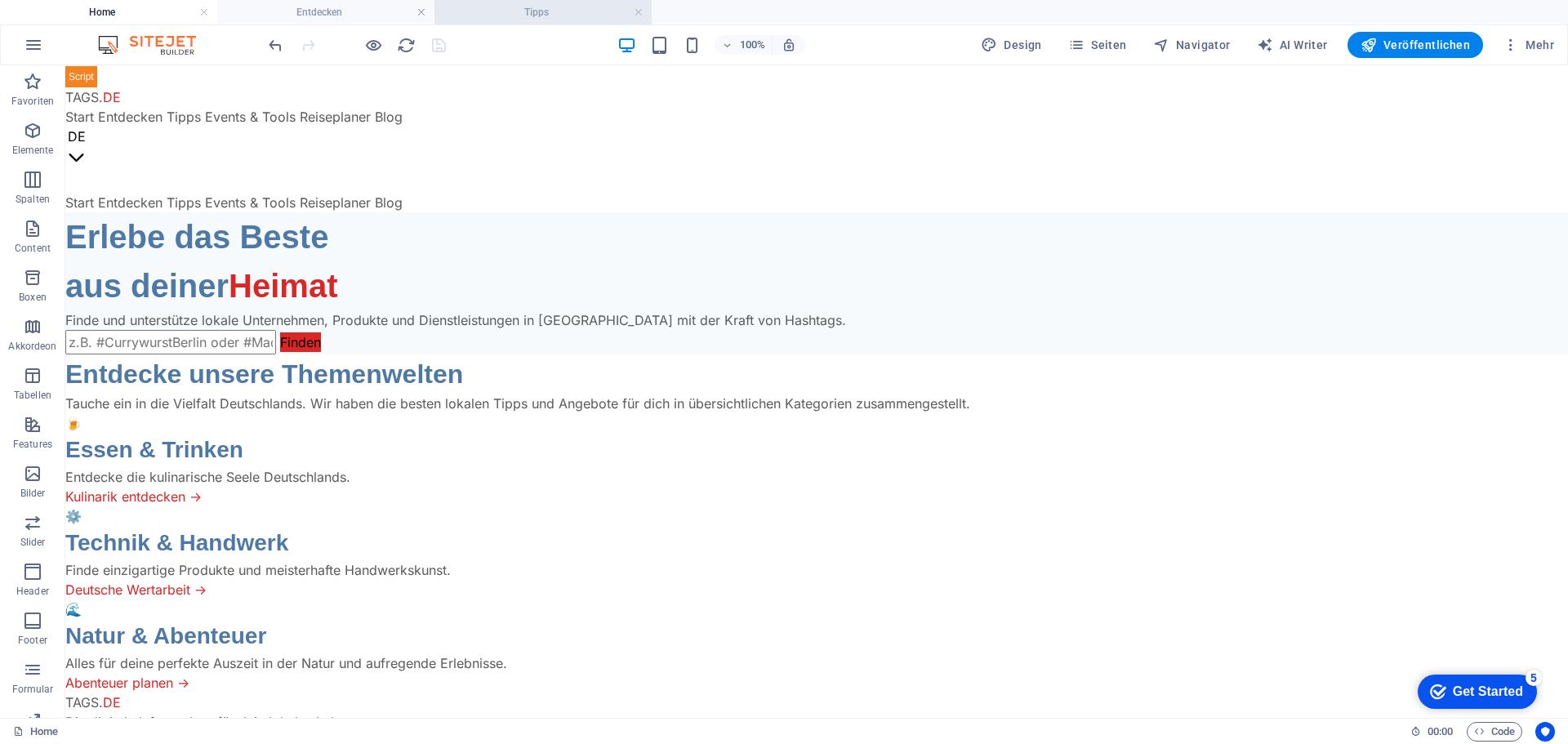
click at [542, 15] on h4 "Tipps" at bounding box center [543, 12] width 217 height 18
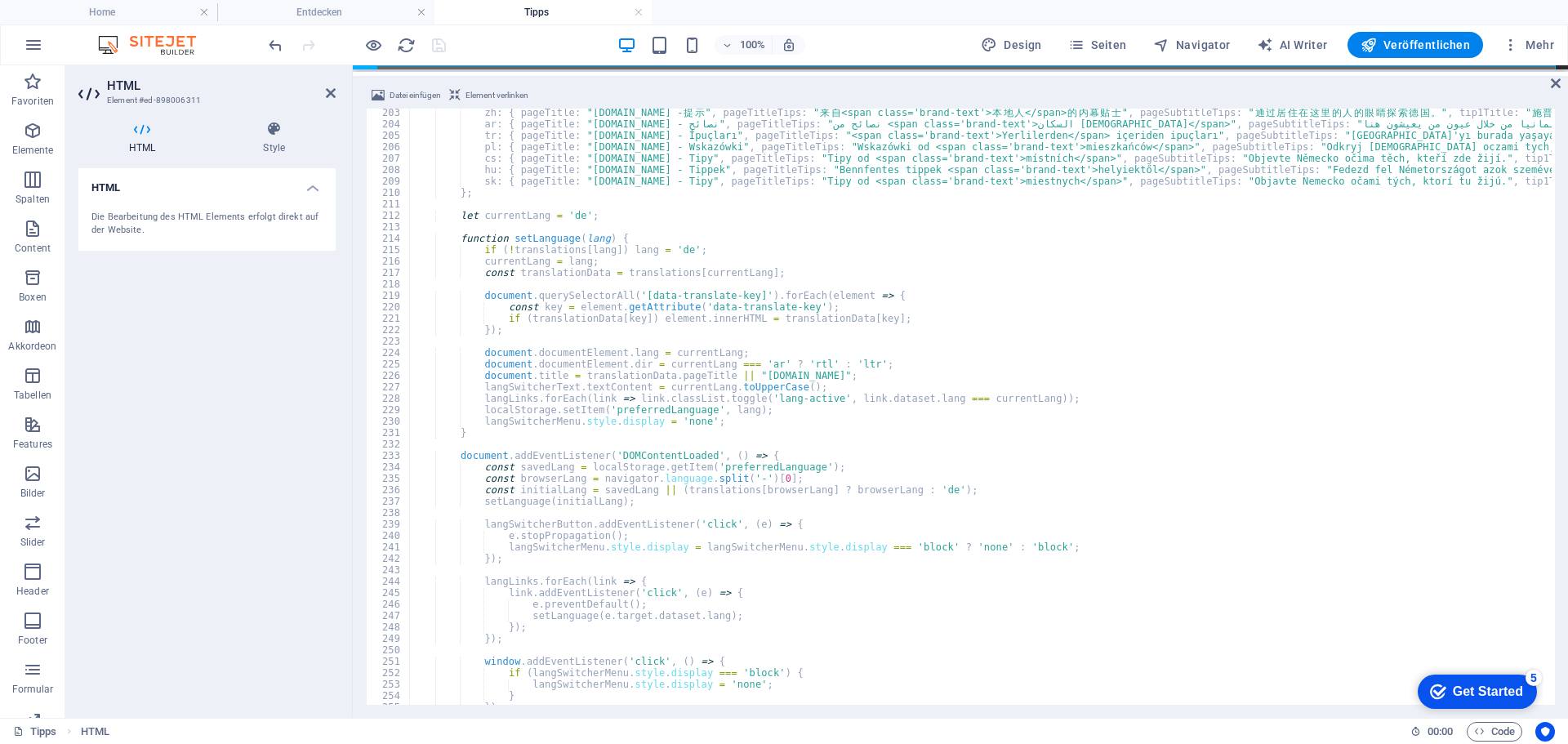
scroll to position [2392, 0]
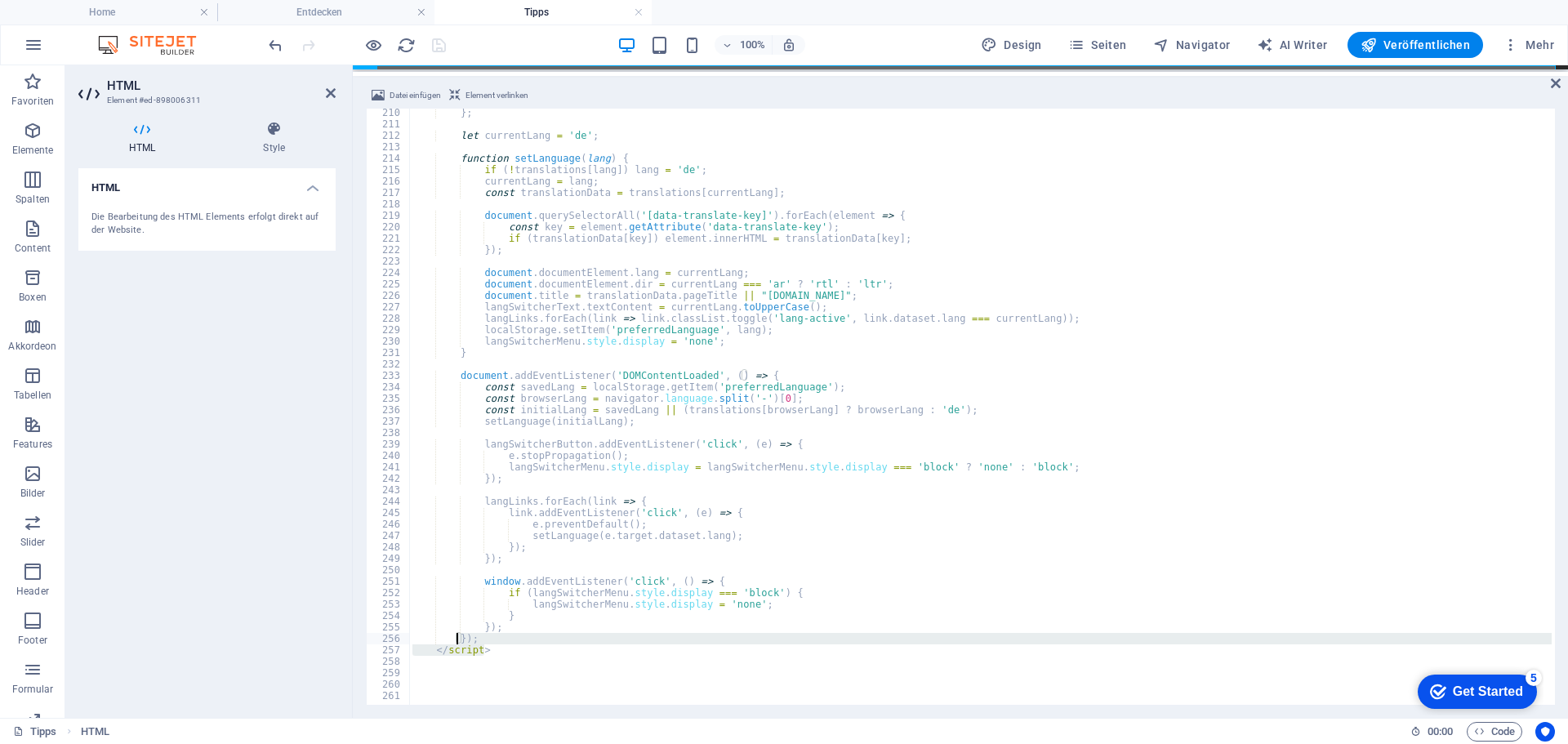
drag, startPoint x: 484, startPoint y: 649, endPoint x: 457, endPoint y: 641, distance: 28.2
type textarea "}); </script>"
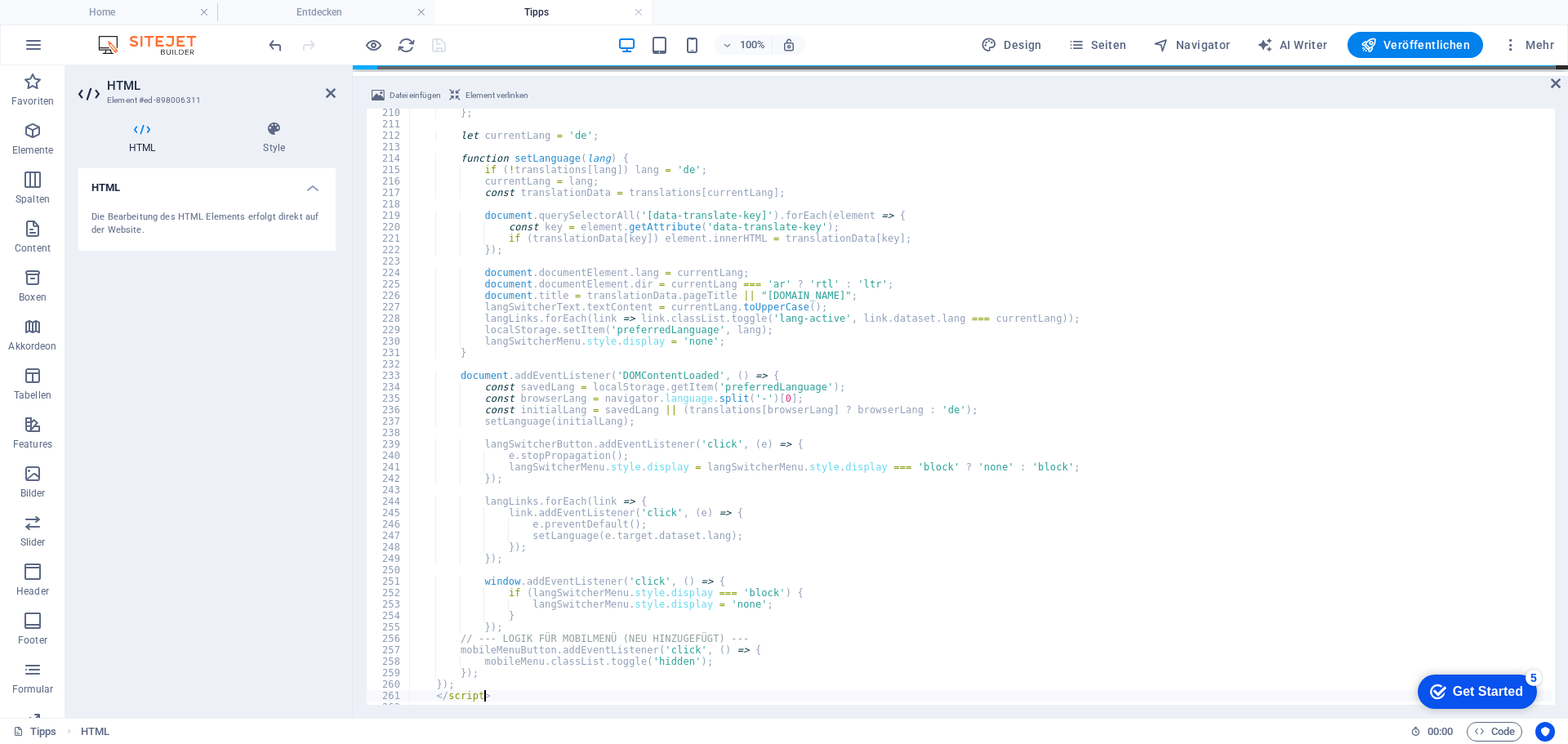
scroll to position [2438, 0]
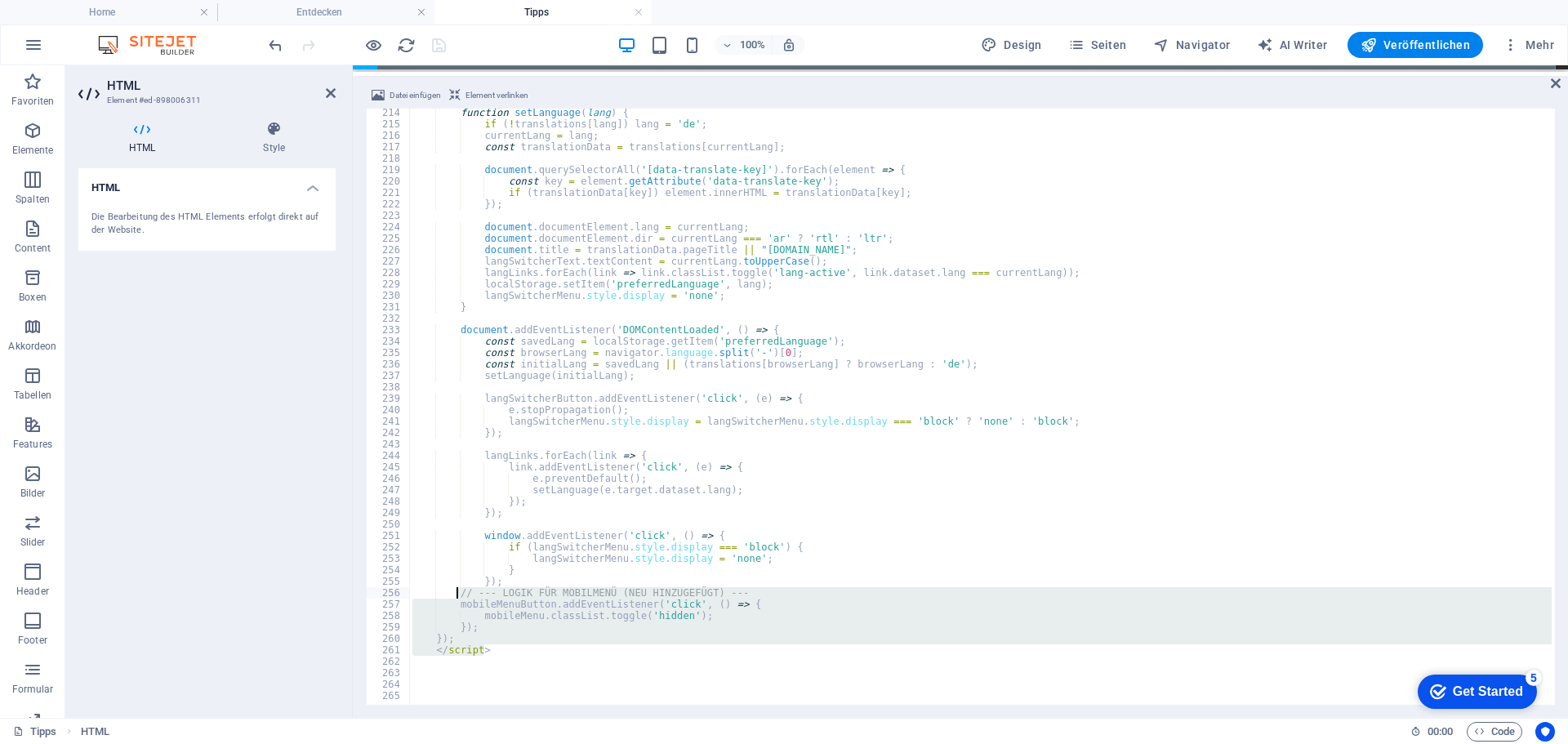
drag, startPoint x: 492, startPoint y: 648, endPoint x: 458, endPoint y: 596, distance: 62.1
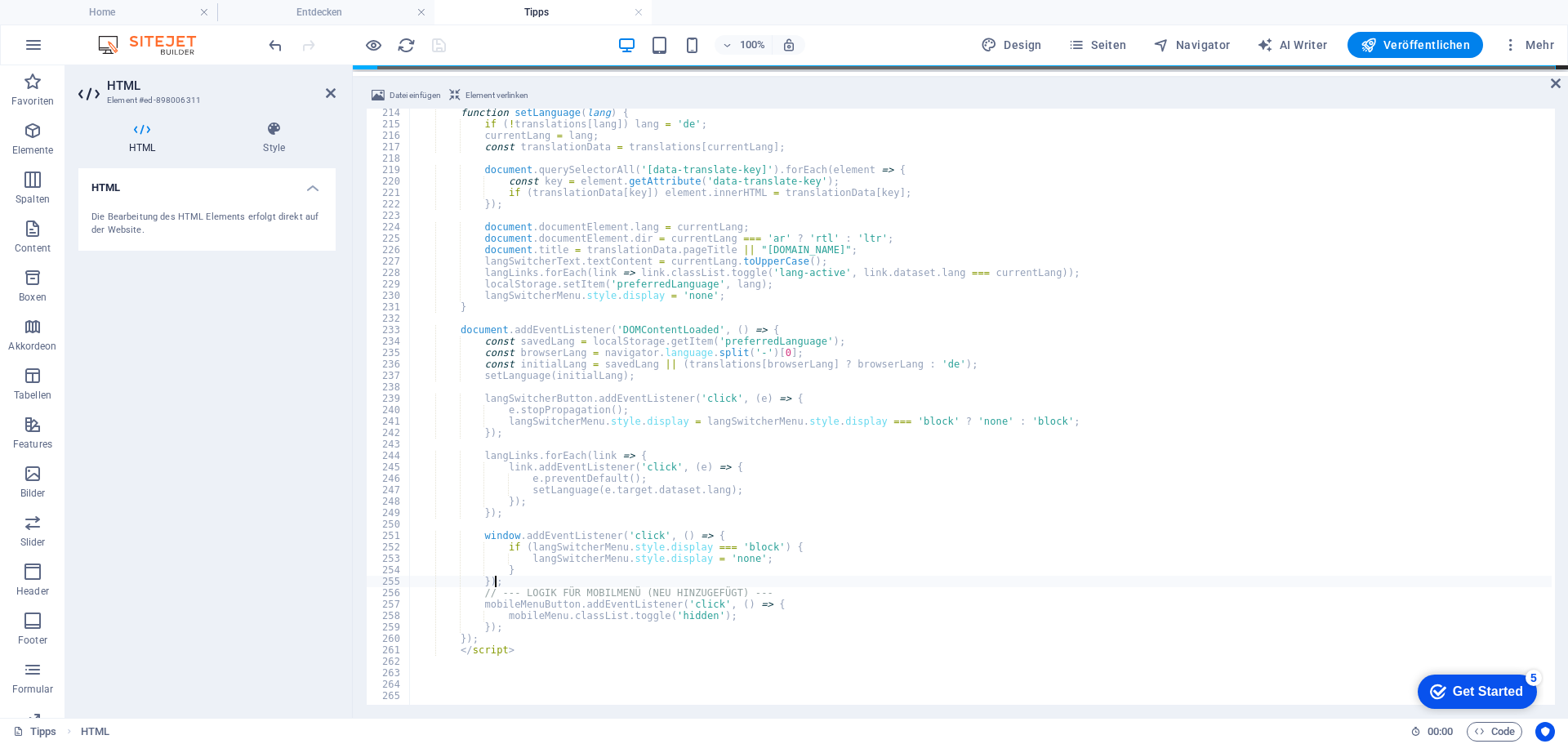
type textarea "});"
click at [582, 46] on div "100% Design Seiten Navigator AI Writer Veröffentlichen Mehr" at bounding box center [912, 45] width 1295 height 26
click at [437, 47] on icon "save" at bounding box center [439, 46] width 19 height 19
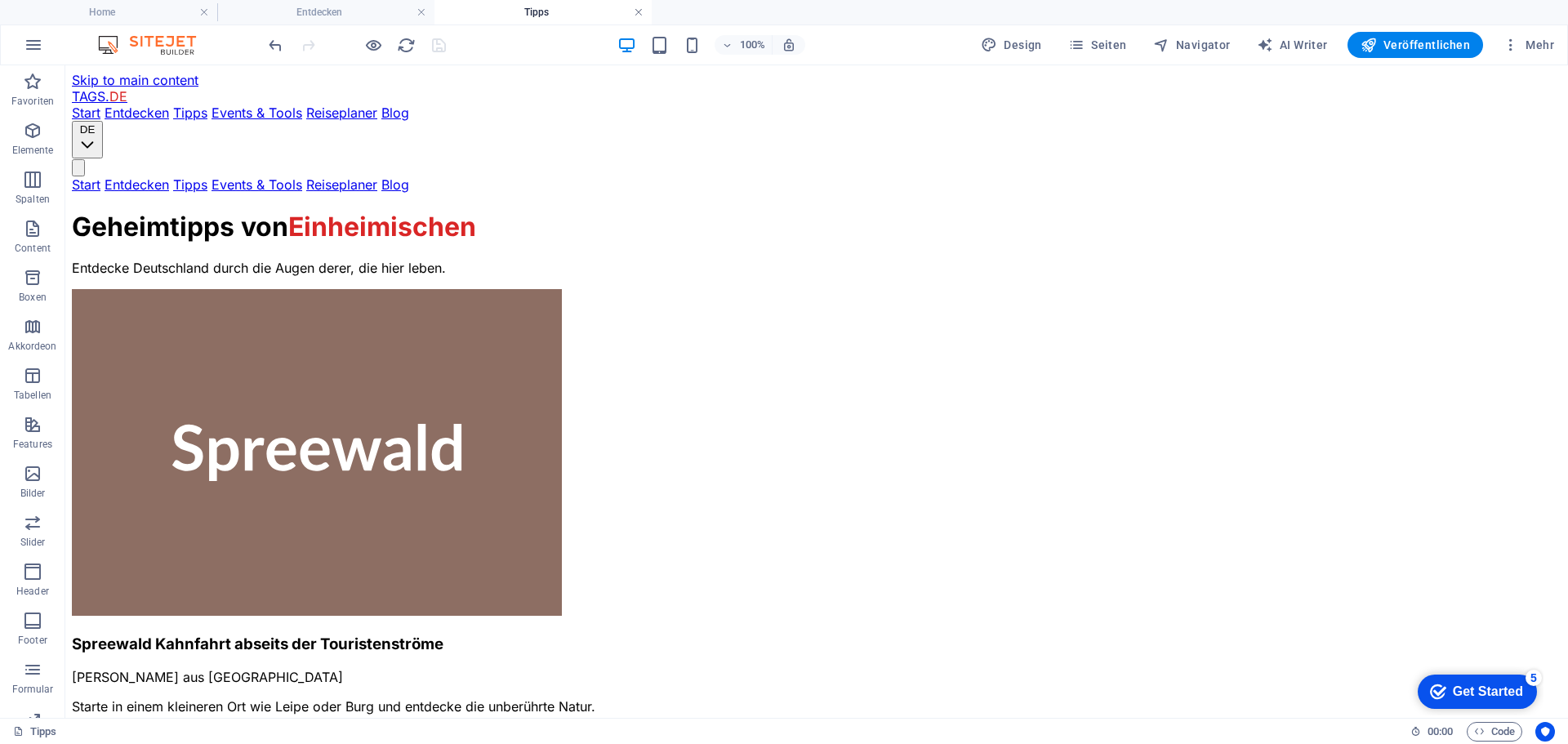
click at [636, 13] on link at bounding box center [638, 13] width 9 height 16
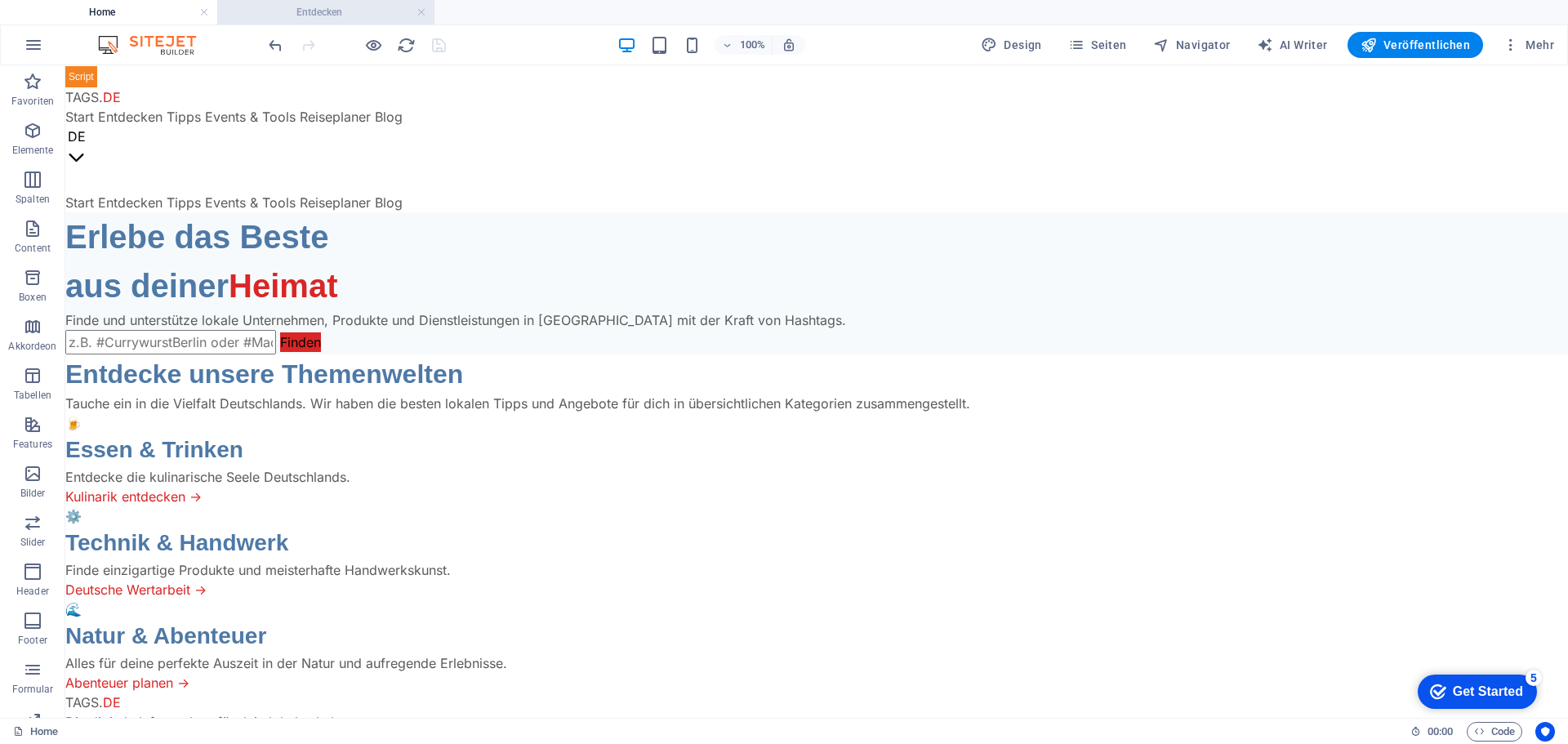
click at [327, 11] on h4 "Entdecken" at bounding box center [326, 12] width 217 height 18
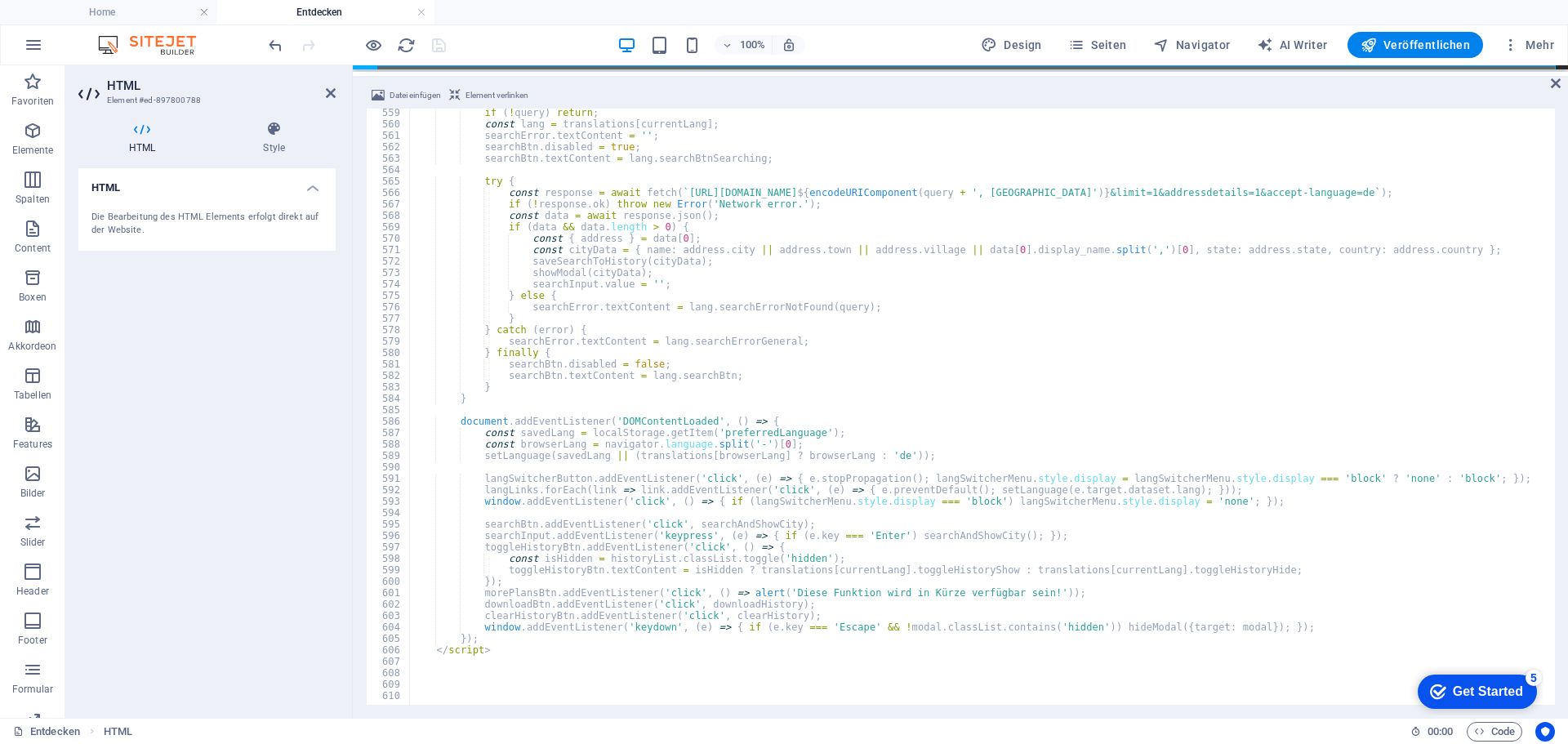
scroll to position [6385, 0]
click at [1558, 78] on icon at bounding box center [1555, 83] width 9 height 13
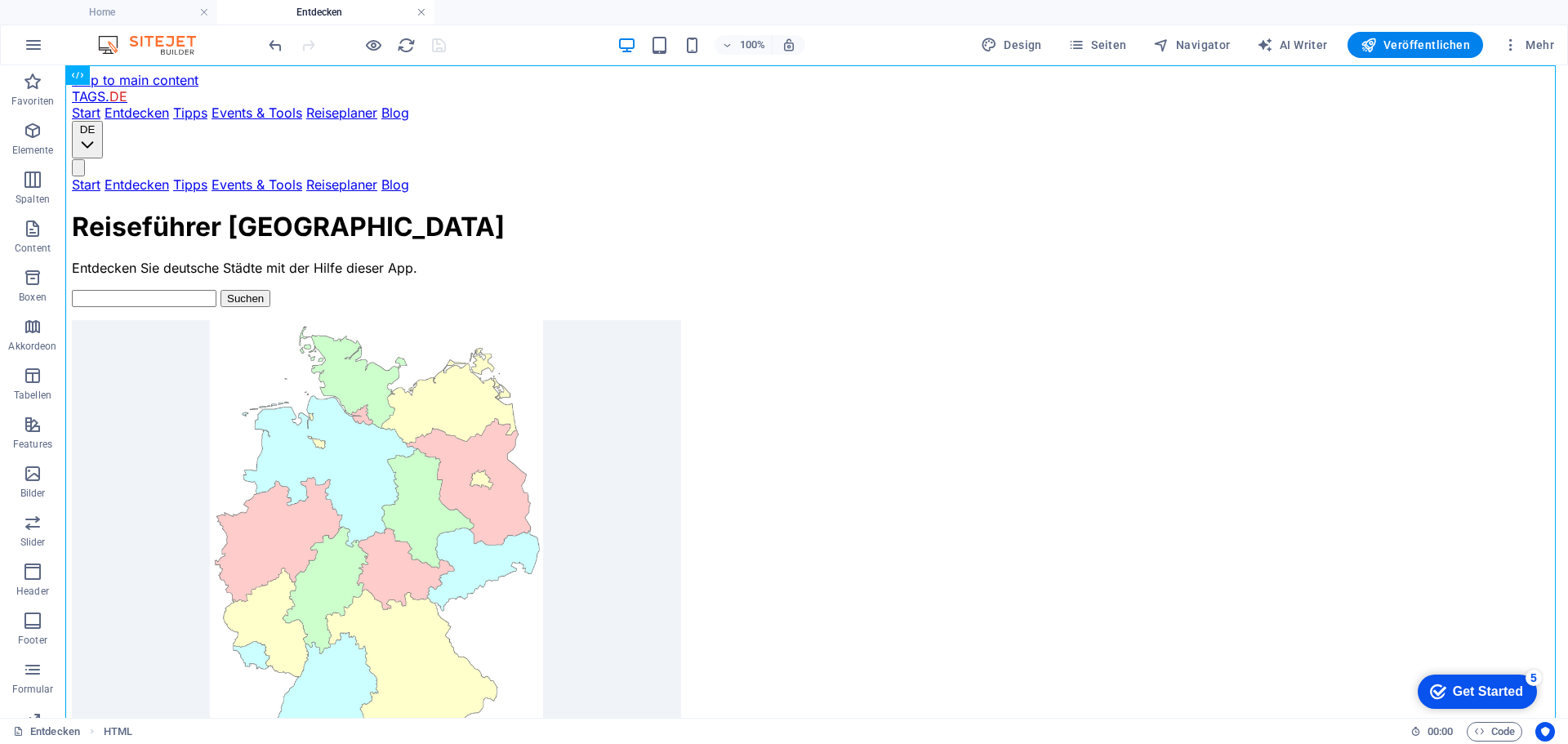
click at [421, 9] on link at bounding box center [420, 13] width 9 height 16
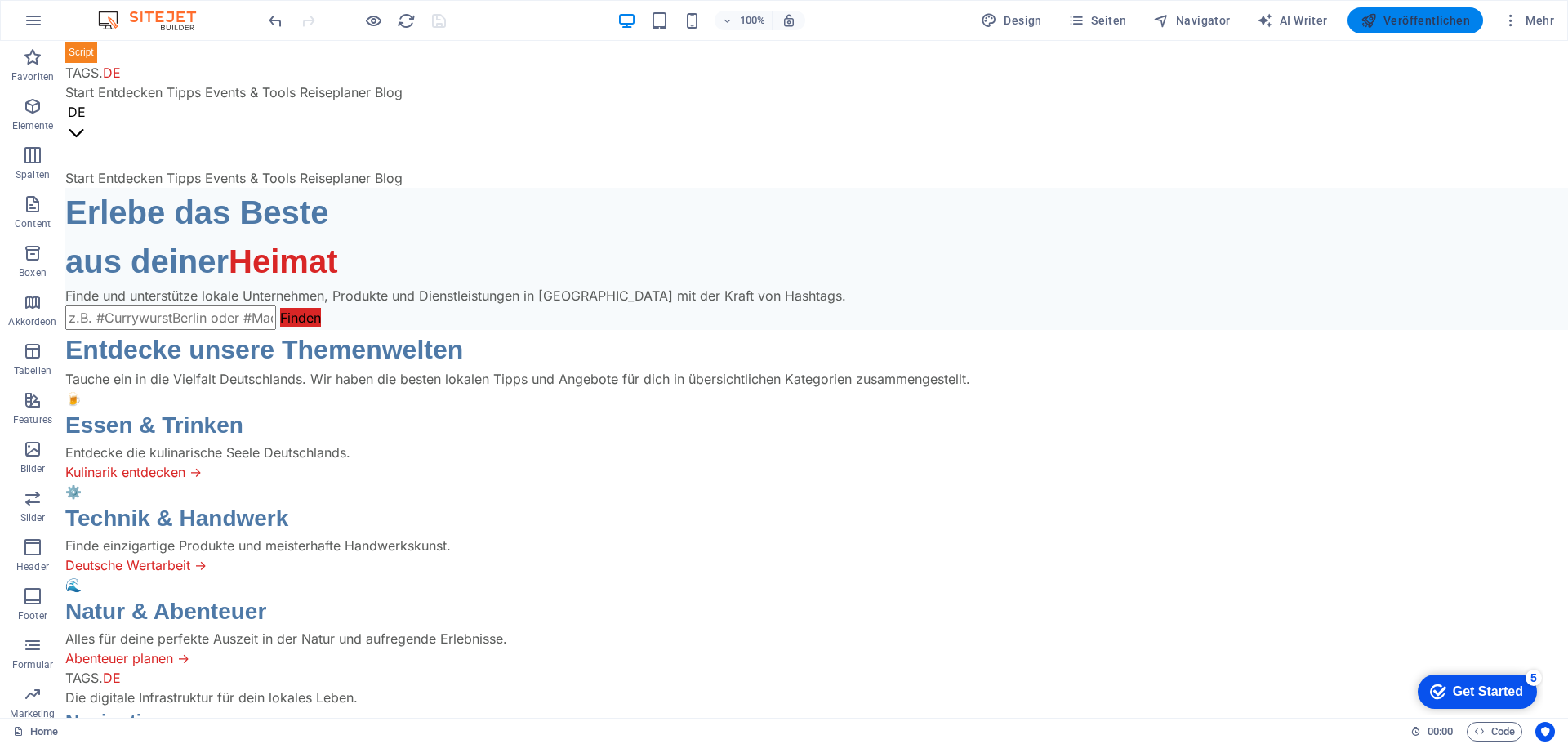
click at [1423, 20] on span "Veröffentlichen" at bounding box center [1415, 20] width 109 height 16
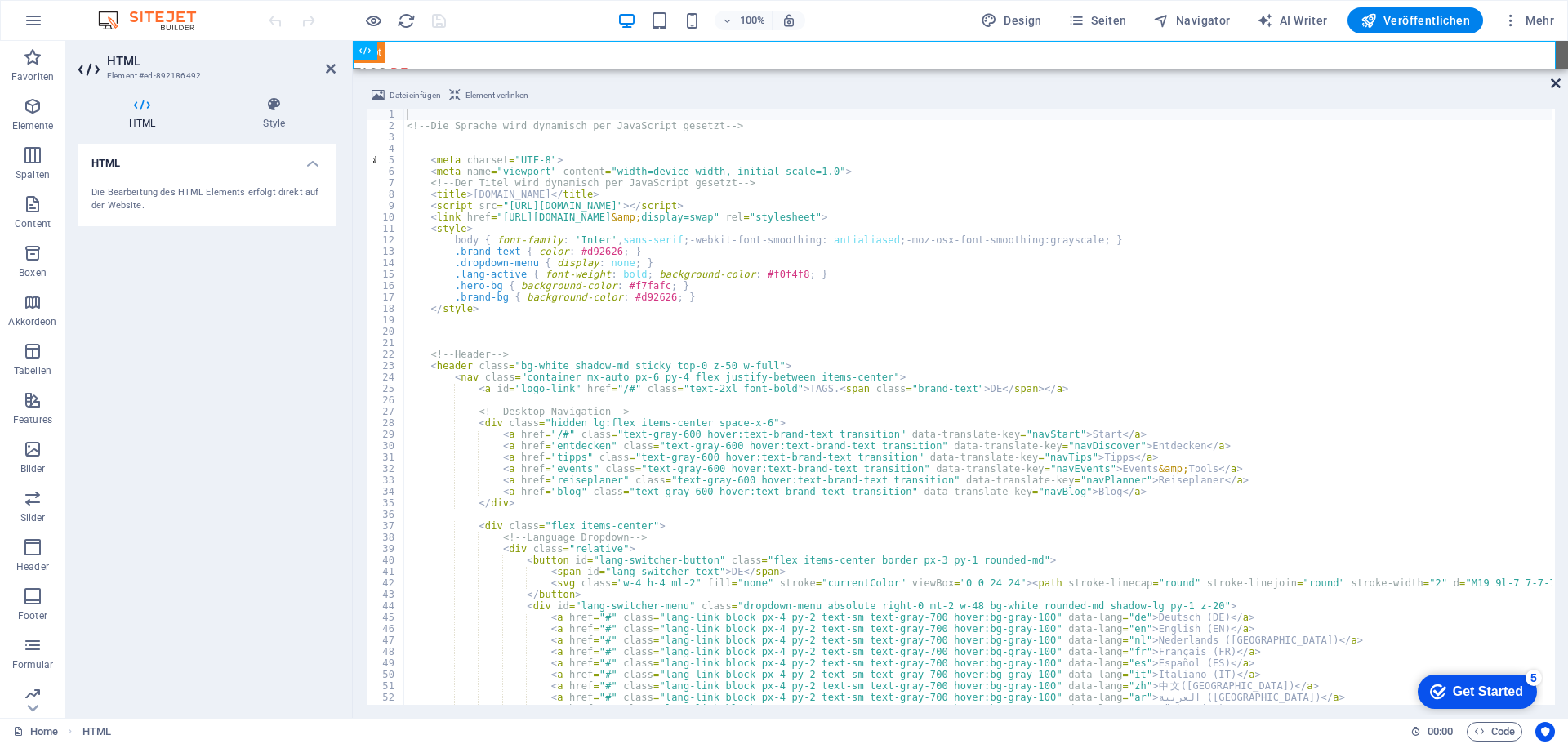
click at [1559, 78] on icon at bounding box center [1555, 83] width 9 height 13
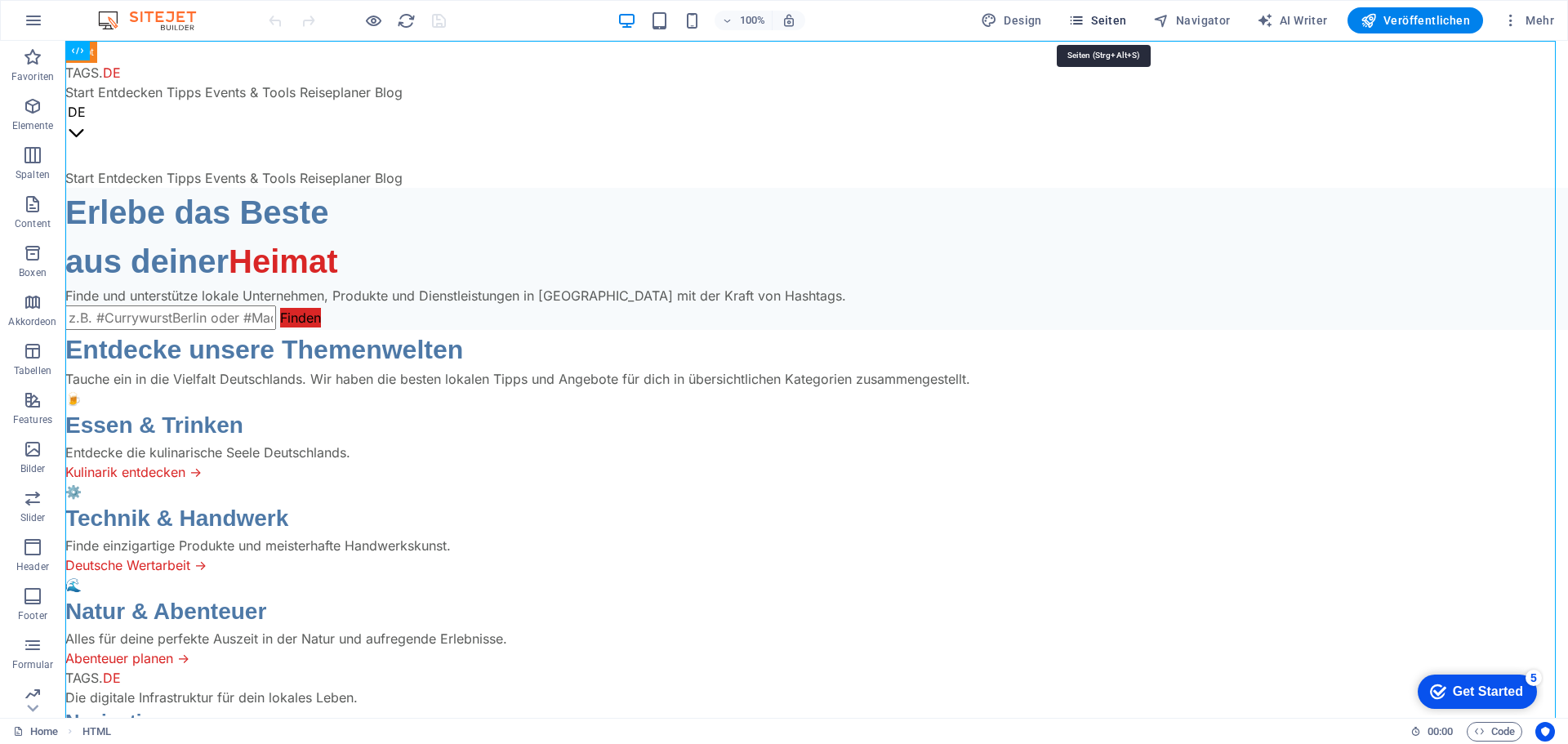
click at [1092, 25] on span "Seiten" at bounding box center [1098, 20] width 59 height 16
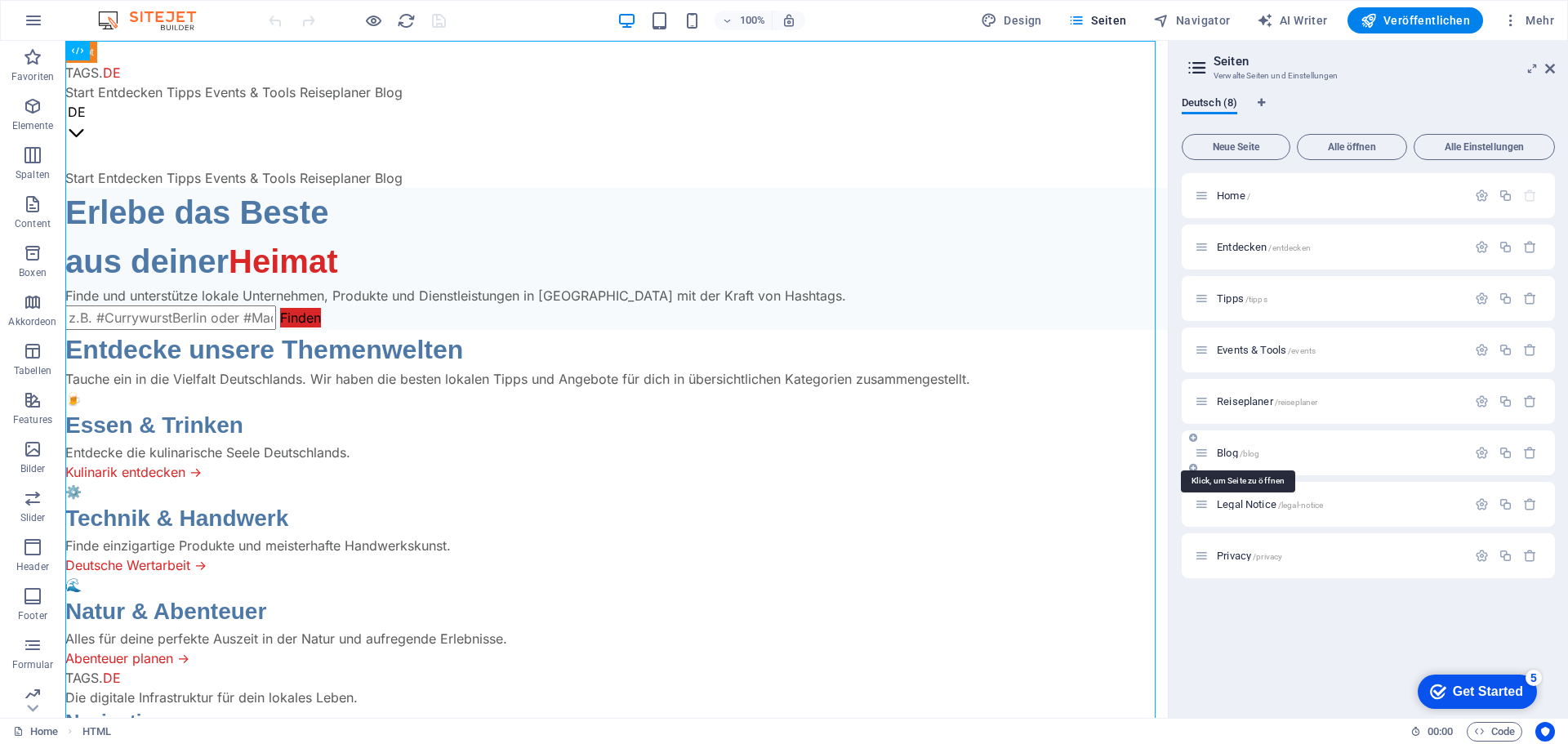
click at [1237, 450] on span "Blog /blog" at bounding box center [1237, 453] width 42 height 12
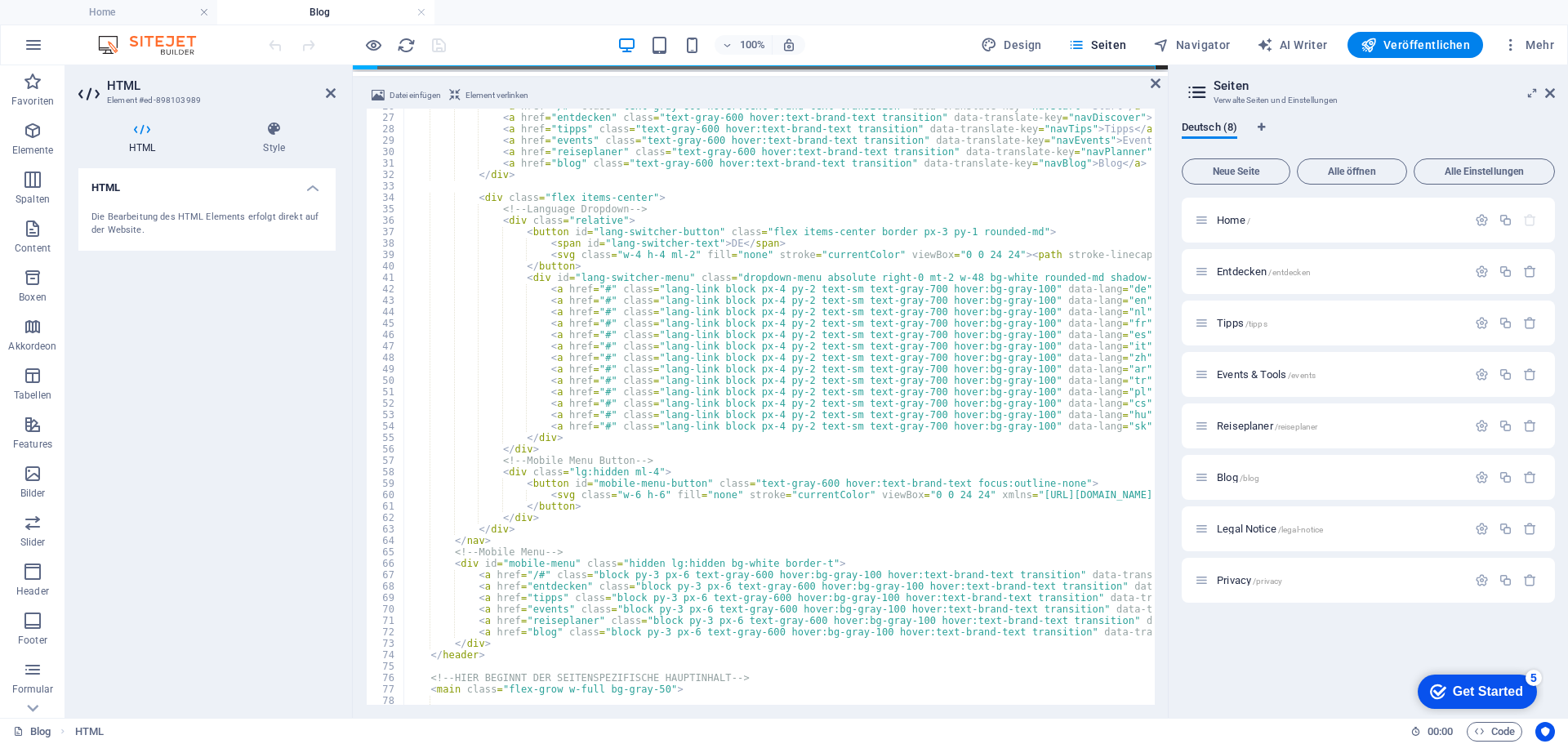
scroll to position [343, 0]
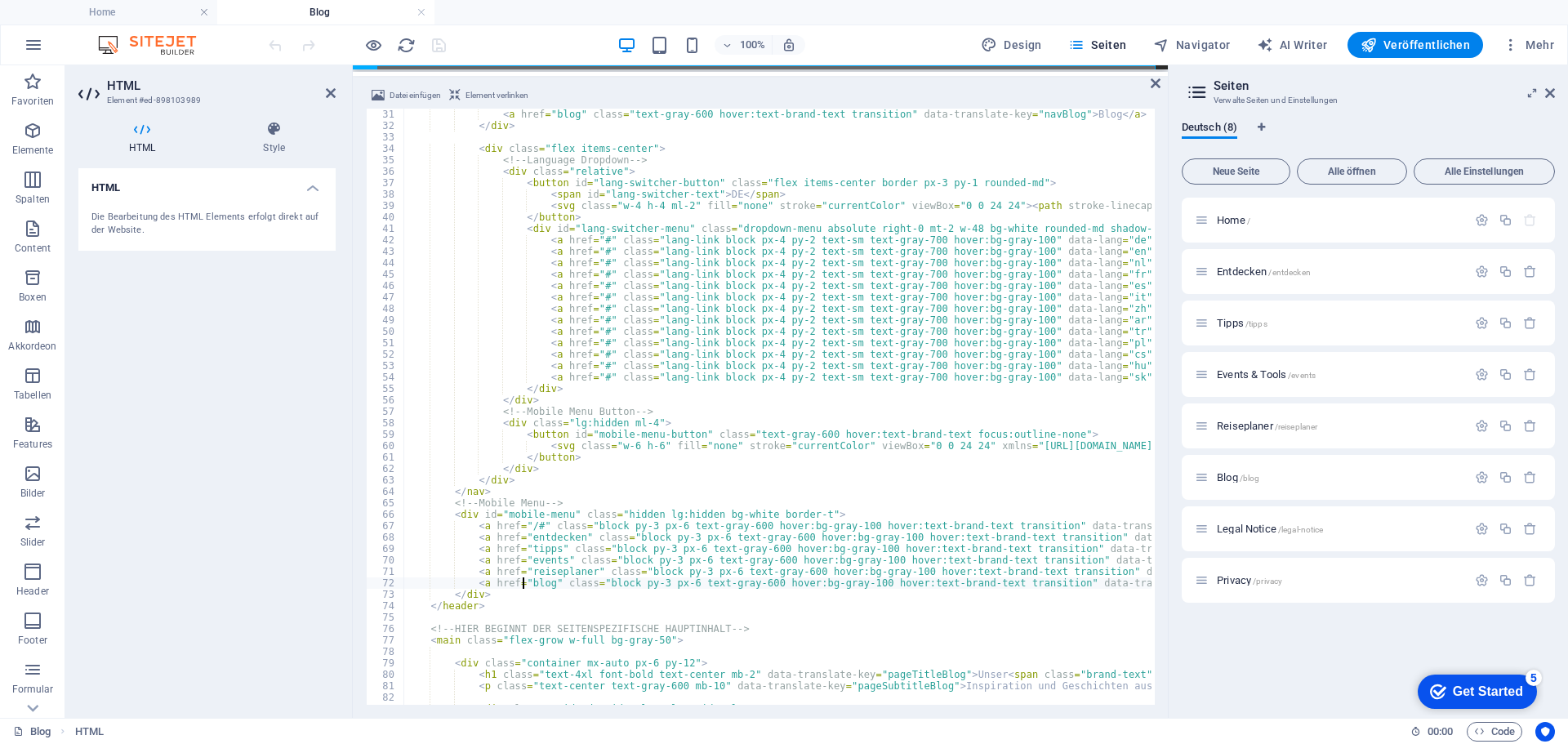
click at [1546, 95] on icon at bounding box center [1549, 92] width 9 height 13
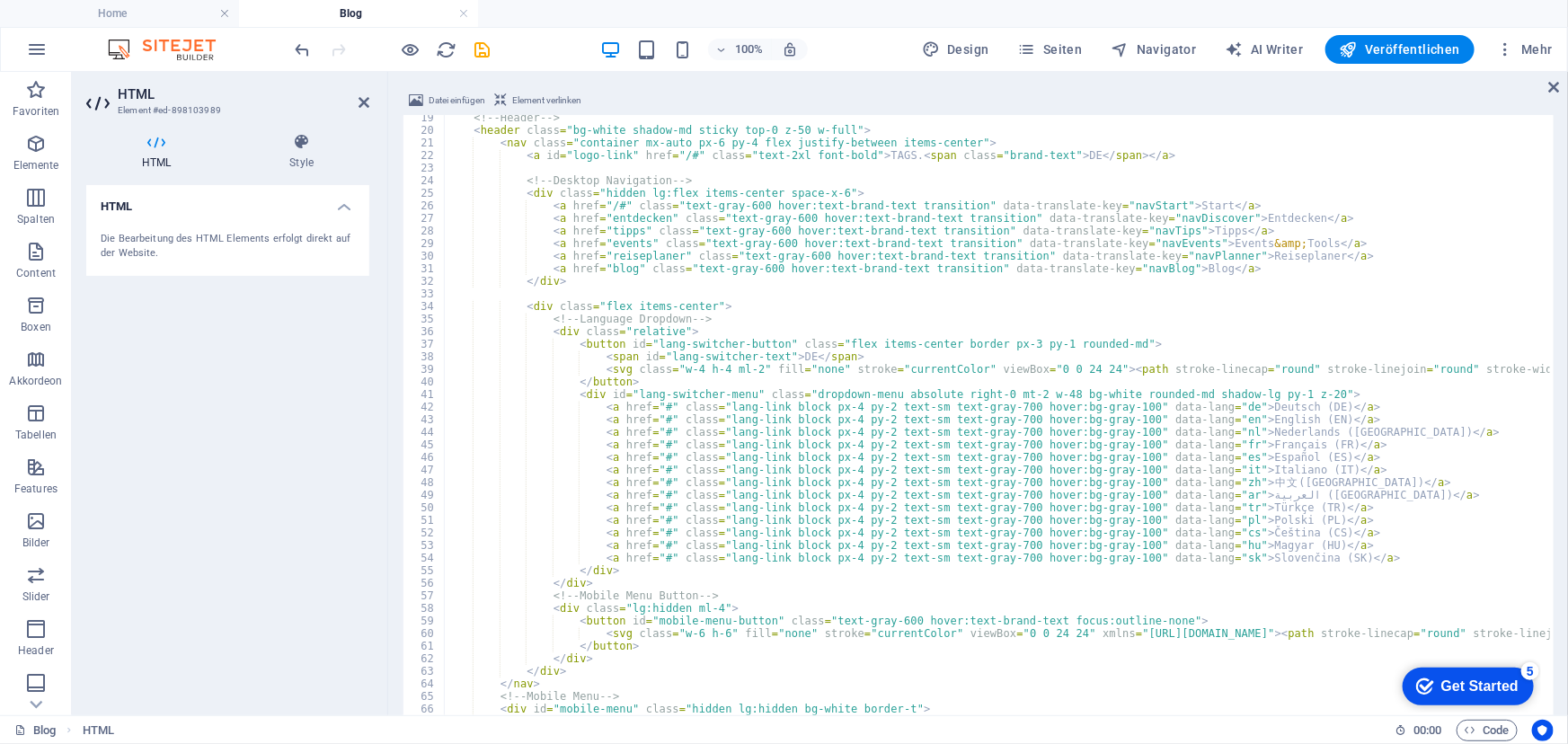
scroll to position [82, 0]
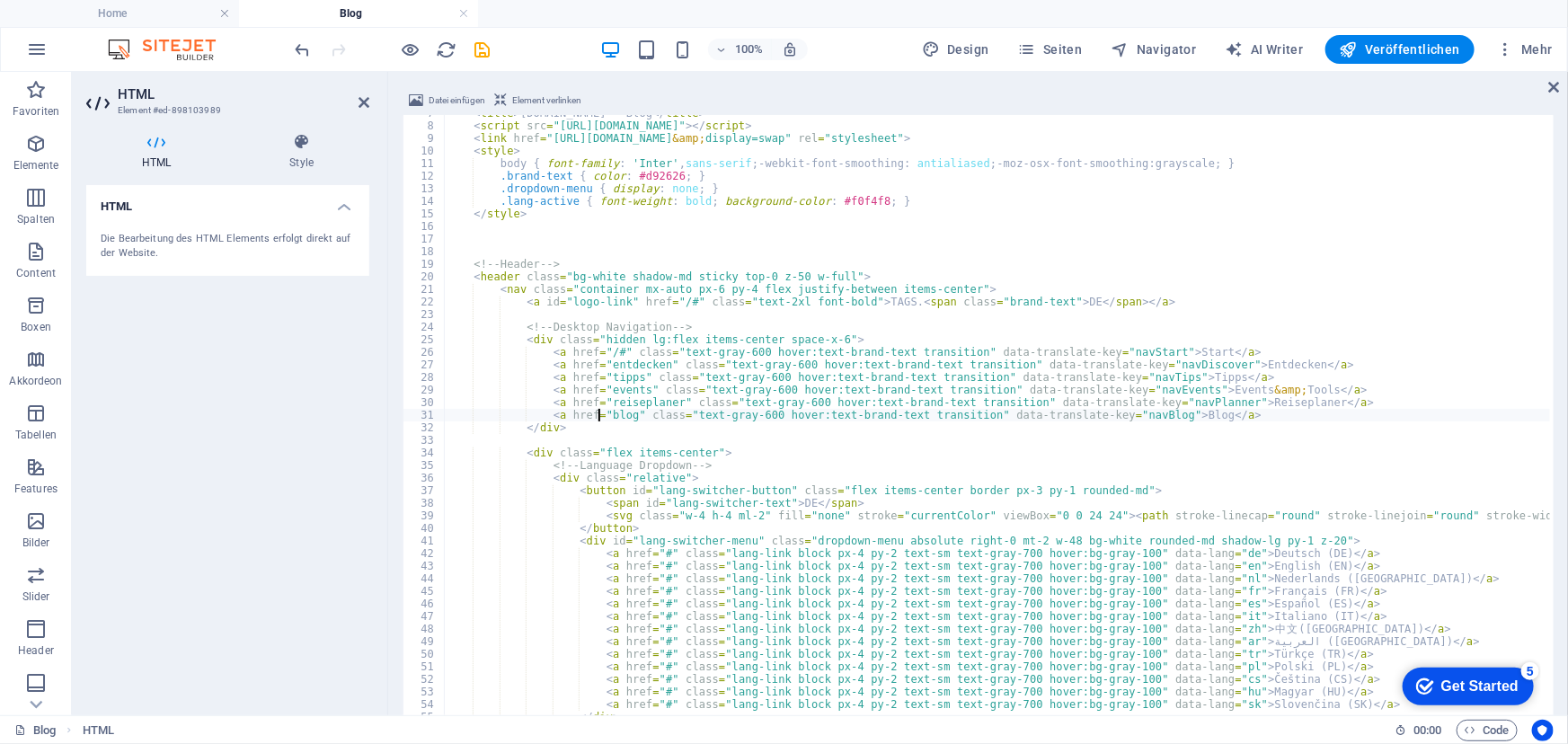
type textarea "<a href="/entdecken" class="text-gray-600 hover:text-brand-text transition" dat…"
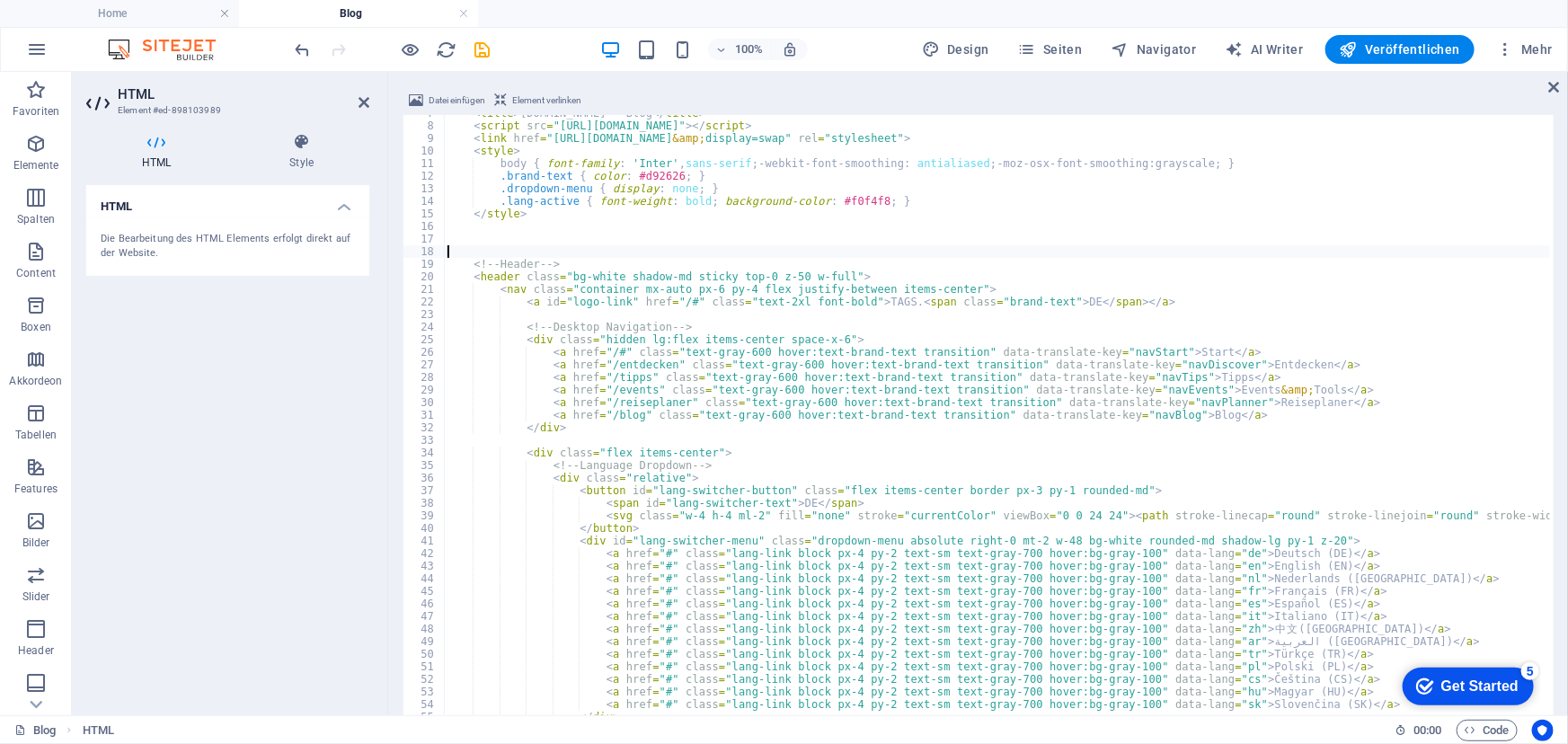
type input "e"
type input "B"
type input "b"
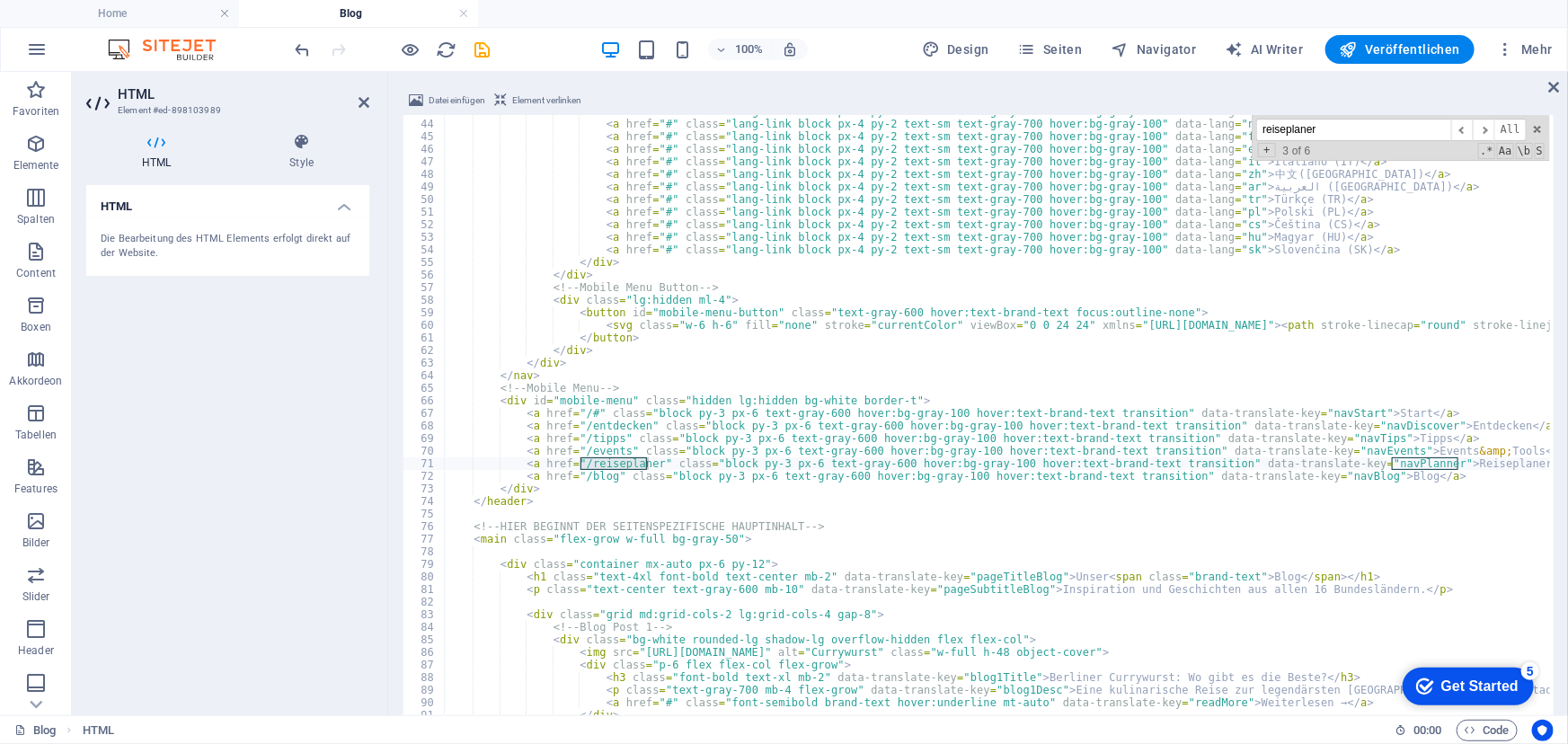
scroll to position [538, 0]
type input "reiseplaner"
click at [1483, 127] on span "​" at bounding box center [1483, 130] width 22 height 23
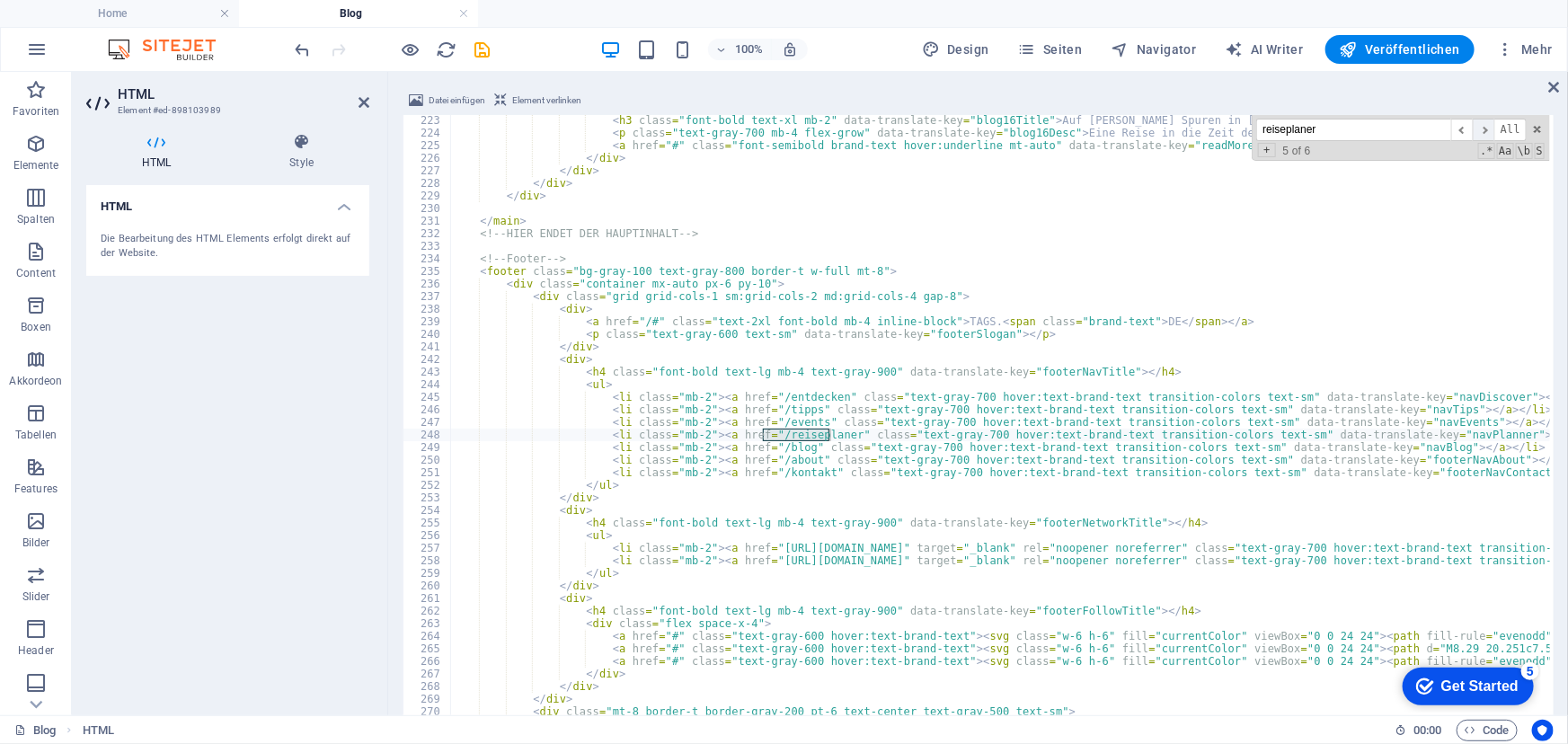
scroll to position [2793, 0]
click at [1487, 123] on span "​" at bounding box center [1483, 130] width 22 height 23
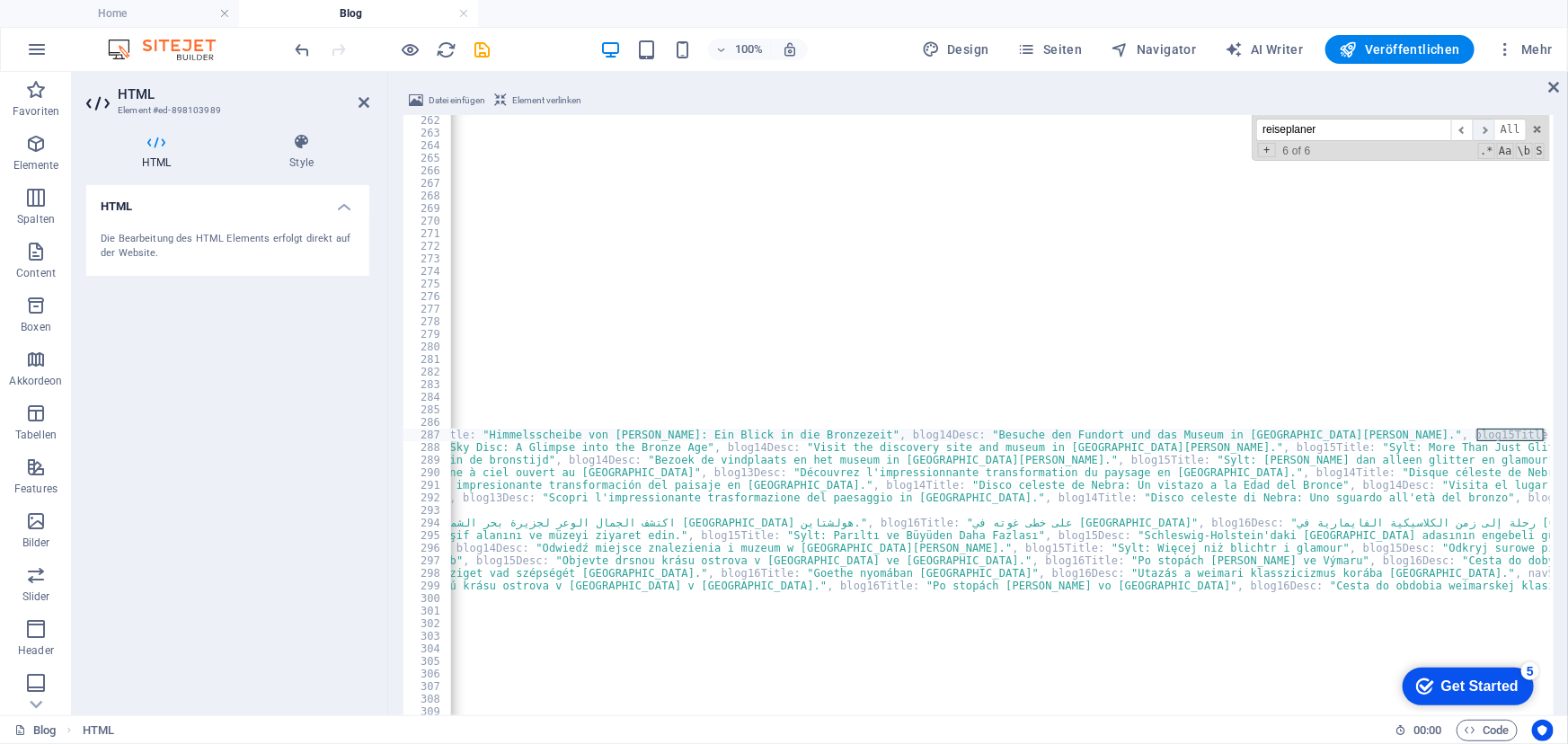
scroll to position [0, 14330]
click at [1536, 129] on span at bounding box center [1537, 129] width 12 height 12
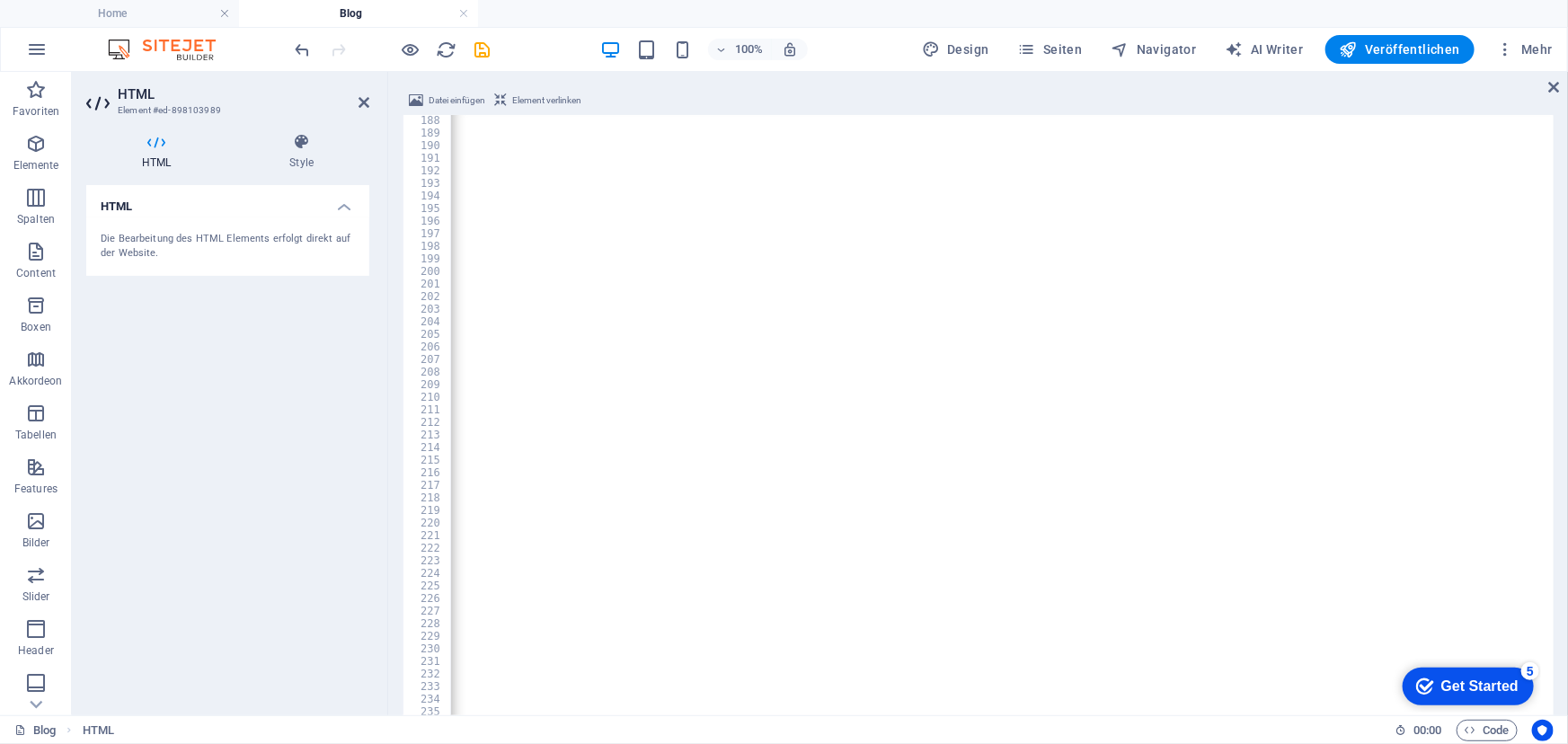
scroll to position [2352, 0]
type input "Reiseplaner"
click at [1357, 136] on input "Reiseplaner" at bounding box center [1354, 130] width 195 height 23
click at [1487, 129] on span "​" at bounding box center [1483, 130] width 22 height 23
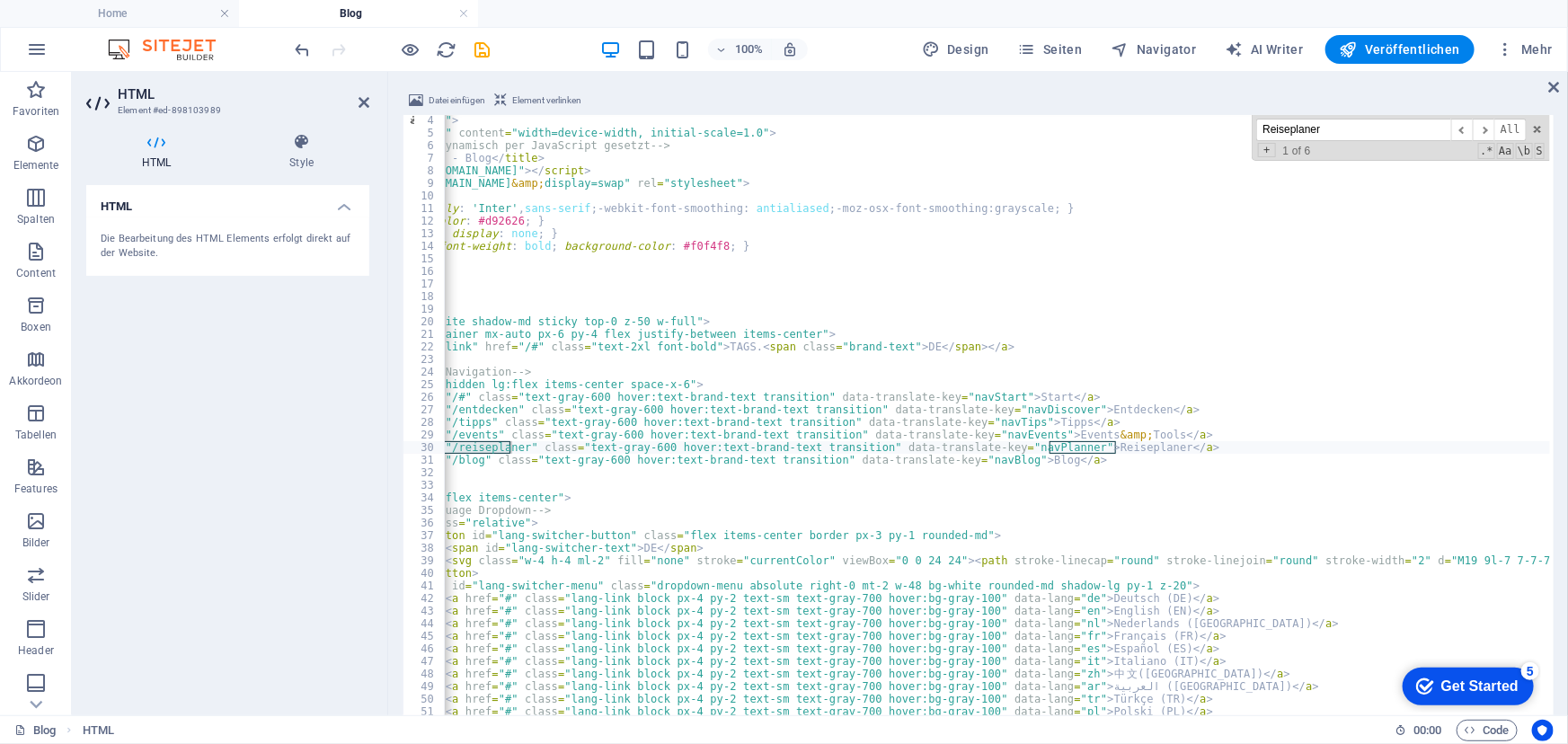
type textarea "<!-- Desktop Navigation -->"
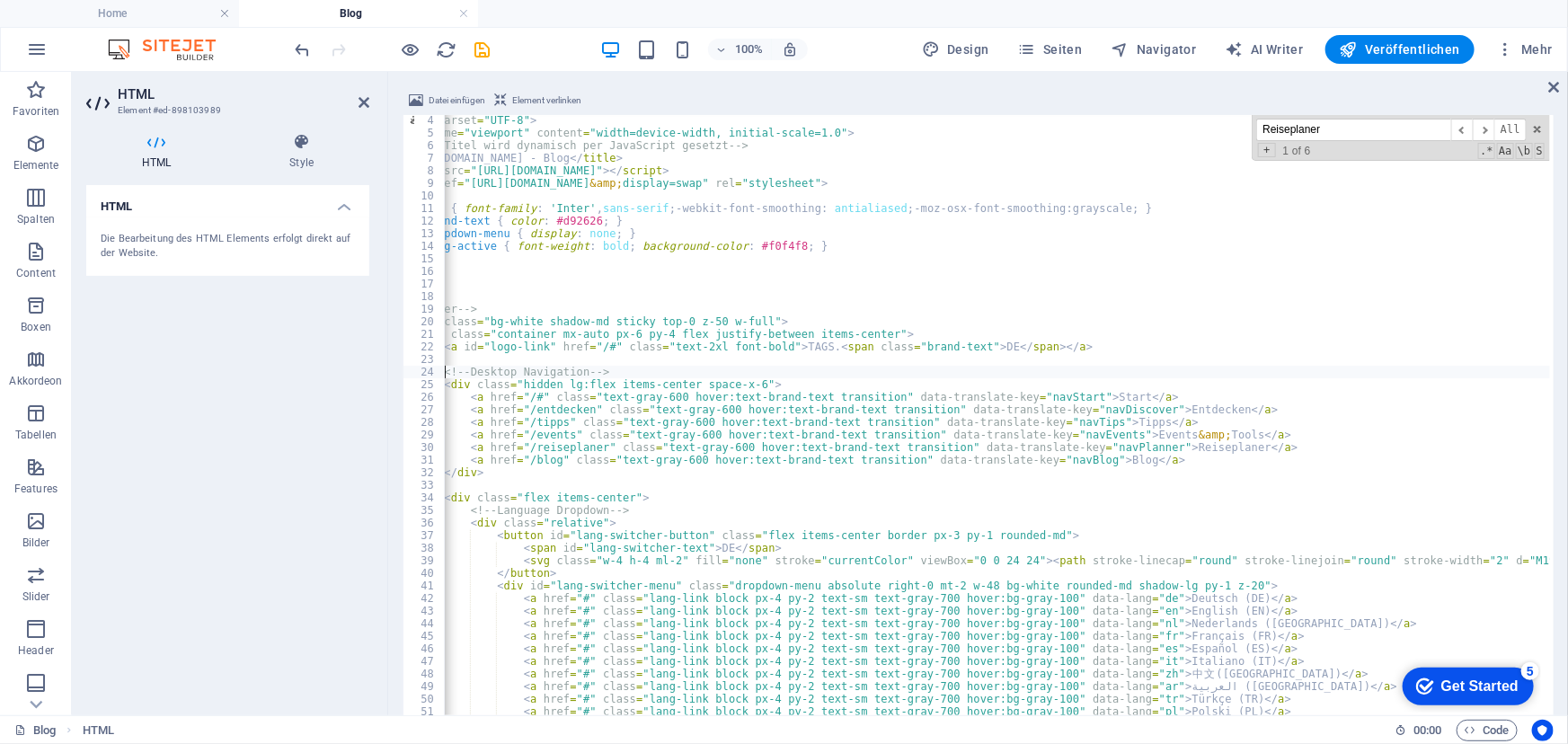
scroll to position [0, 0]
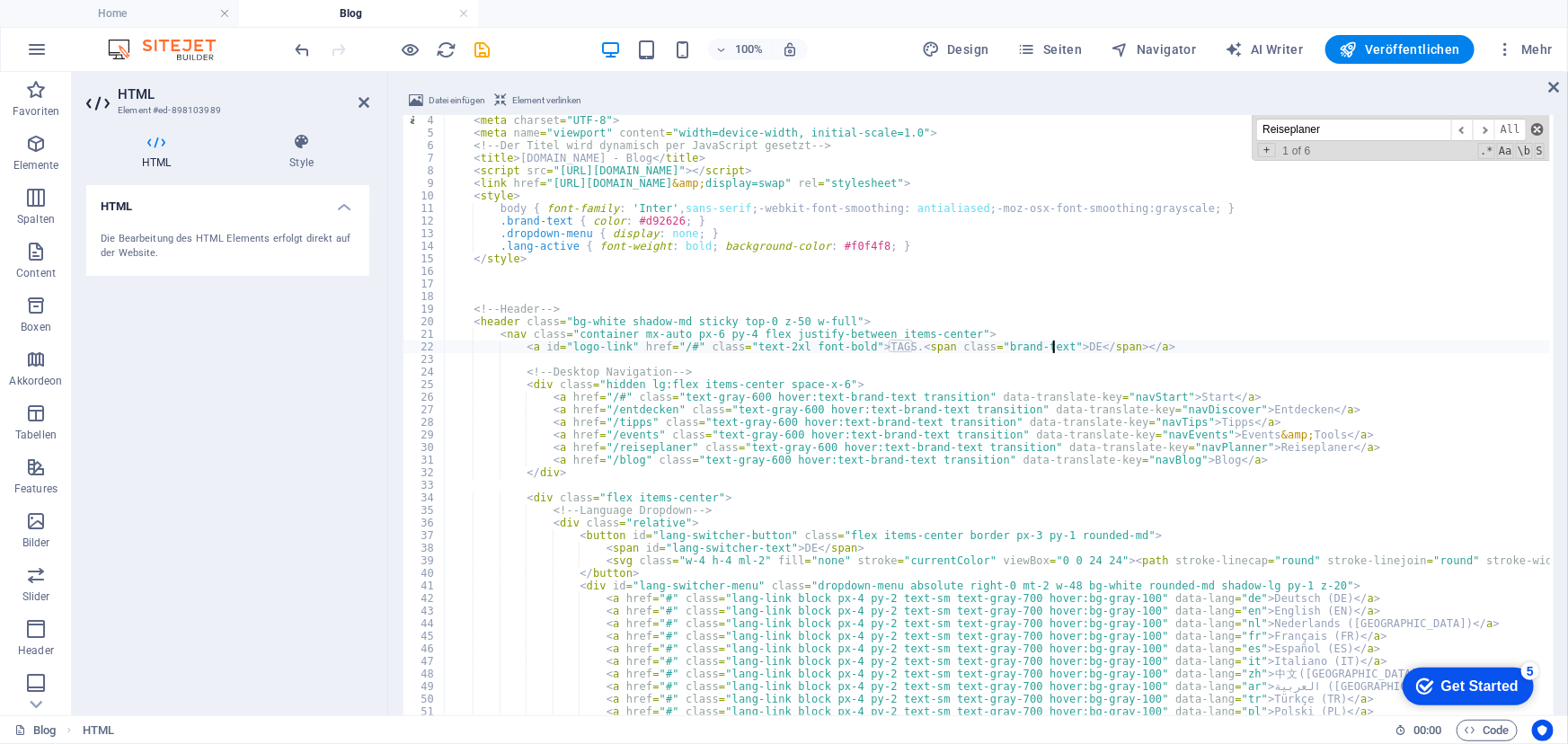
click at [1536, 123] on span at bounding box center [1537, 129] width 12 height 12
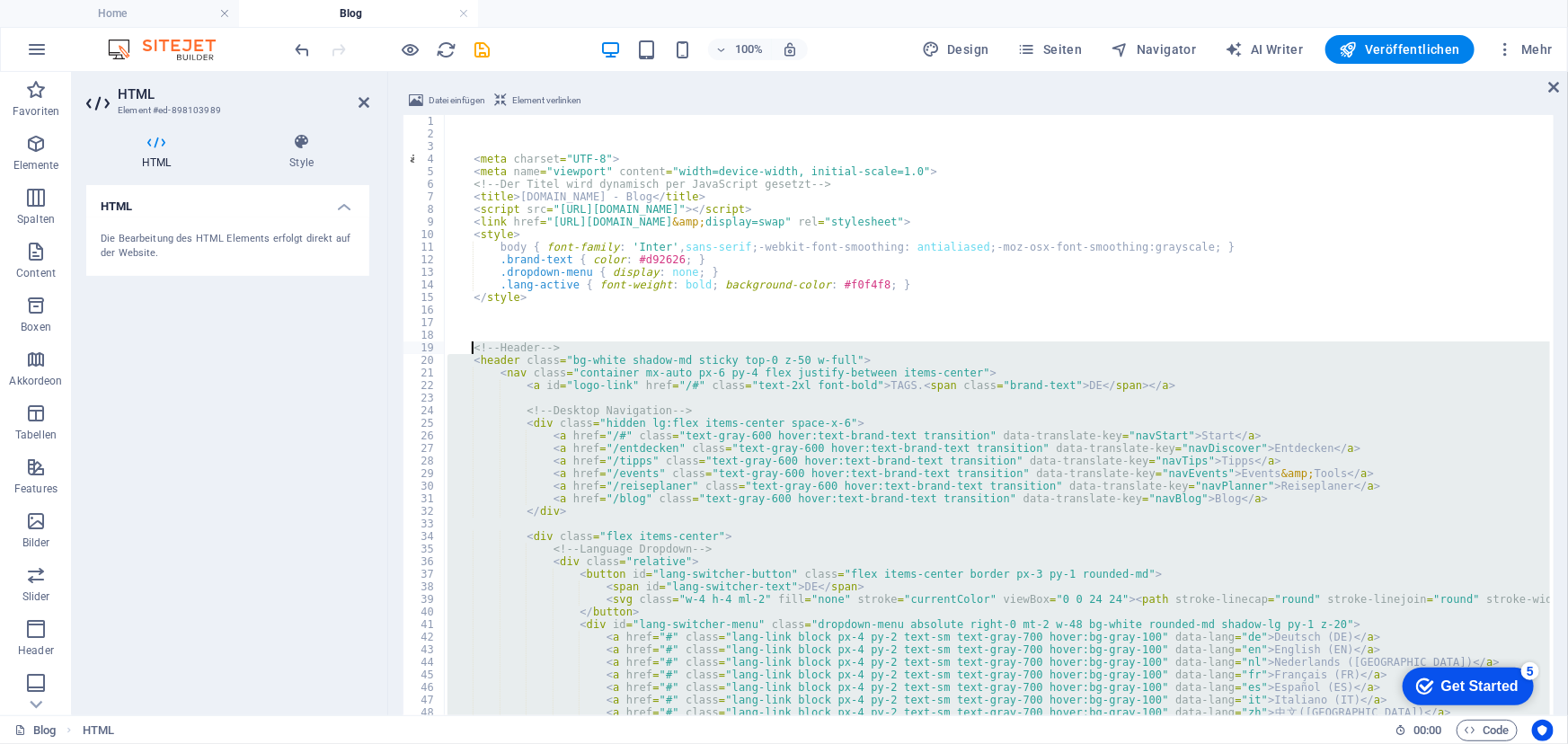
drag, startPoint x: 530, startPoint y: 609, endPoint x: 473, endPoint y: 344, distance: 271.1
type textarea "<!-- Header --> <header class="bg-white shadow-md sticky top-0 z-50 w-full">"
click at [537, 50] on div "100% Design Seiten Navigator AI Writer Veröffentlichen Mehr" at bounding box center [925, 49] width 1267 height 28
click at [1054, 55] on span "Seiten" at bounding box center [1050, 49] width 64 height 18
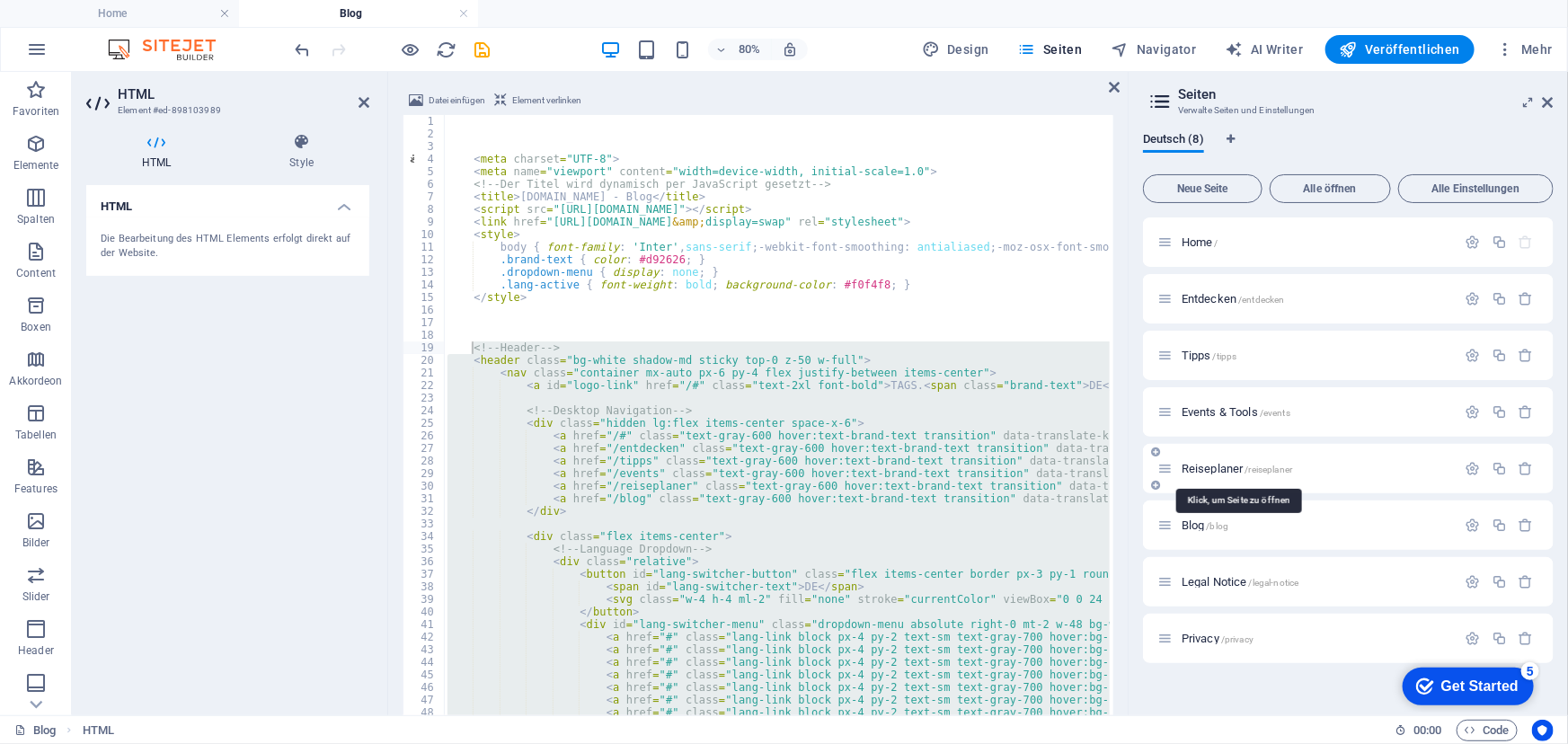
click at [1211, 463] on span "Reiseplaner /reiseplaner" at bounding box center [1236, 468] width 111 height 13
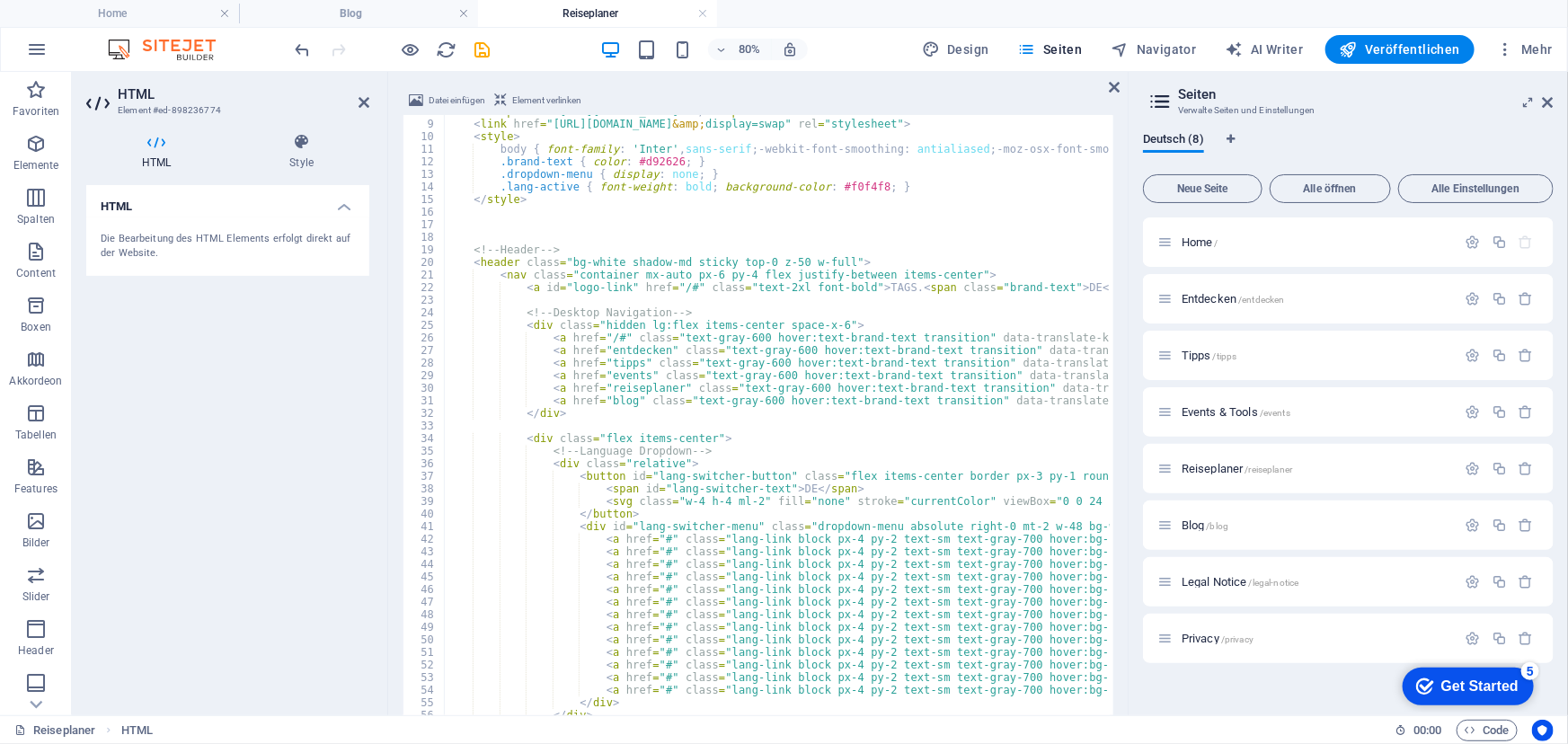
scroll to position [146, 0]
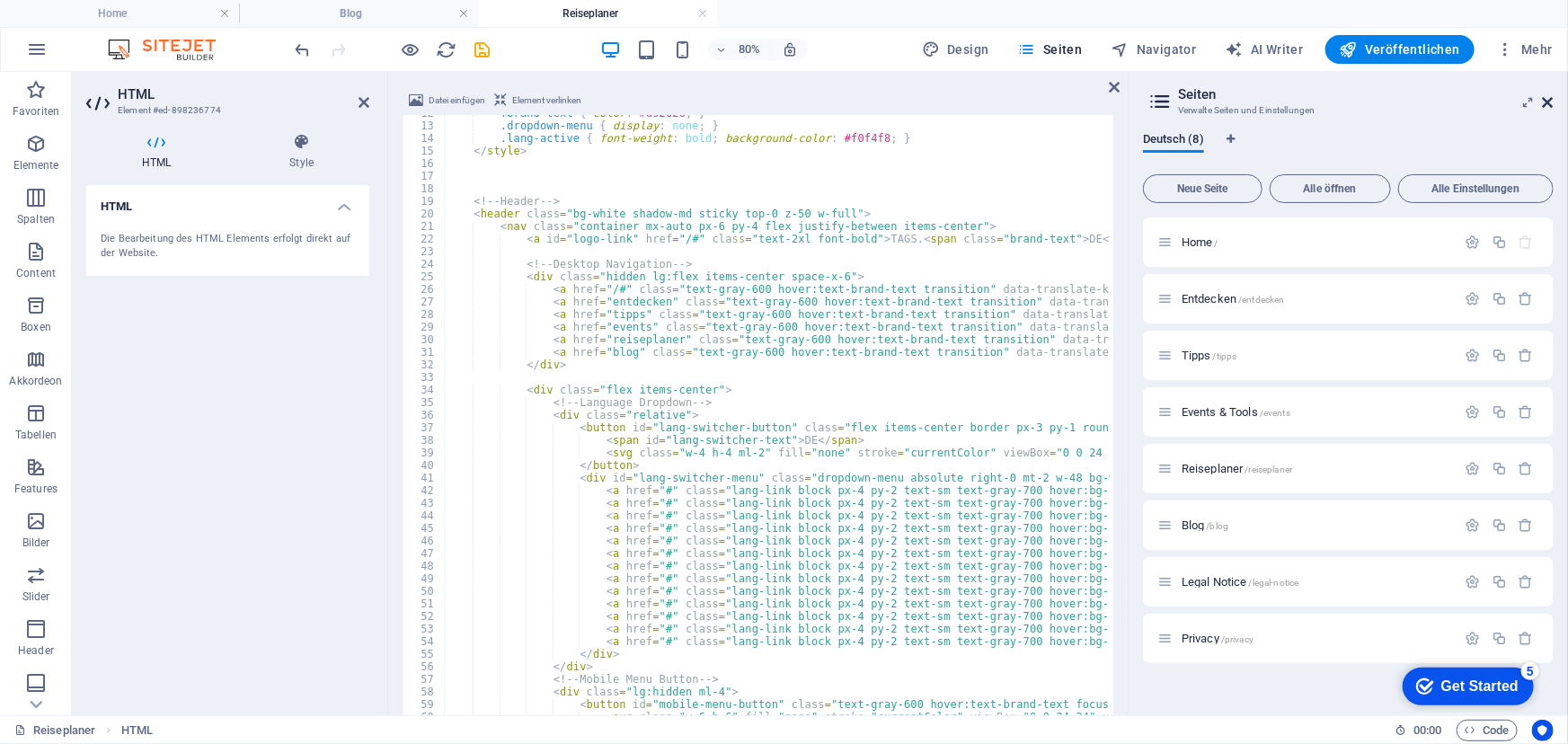
click at [1547, 98] on icon at bounding box center [1547, 101] width 10 height 14
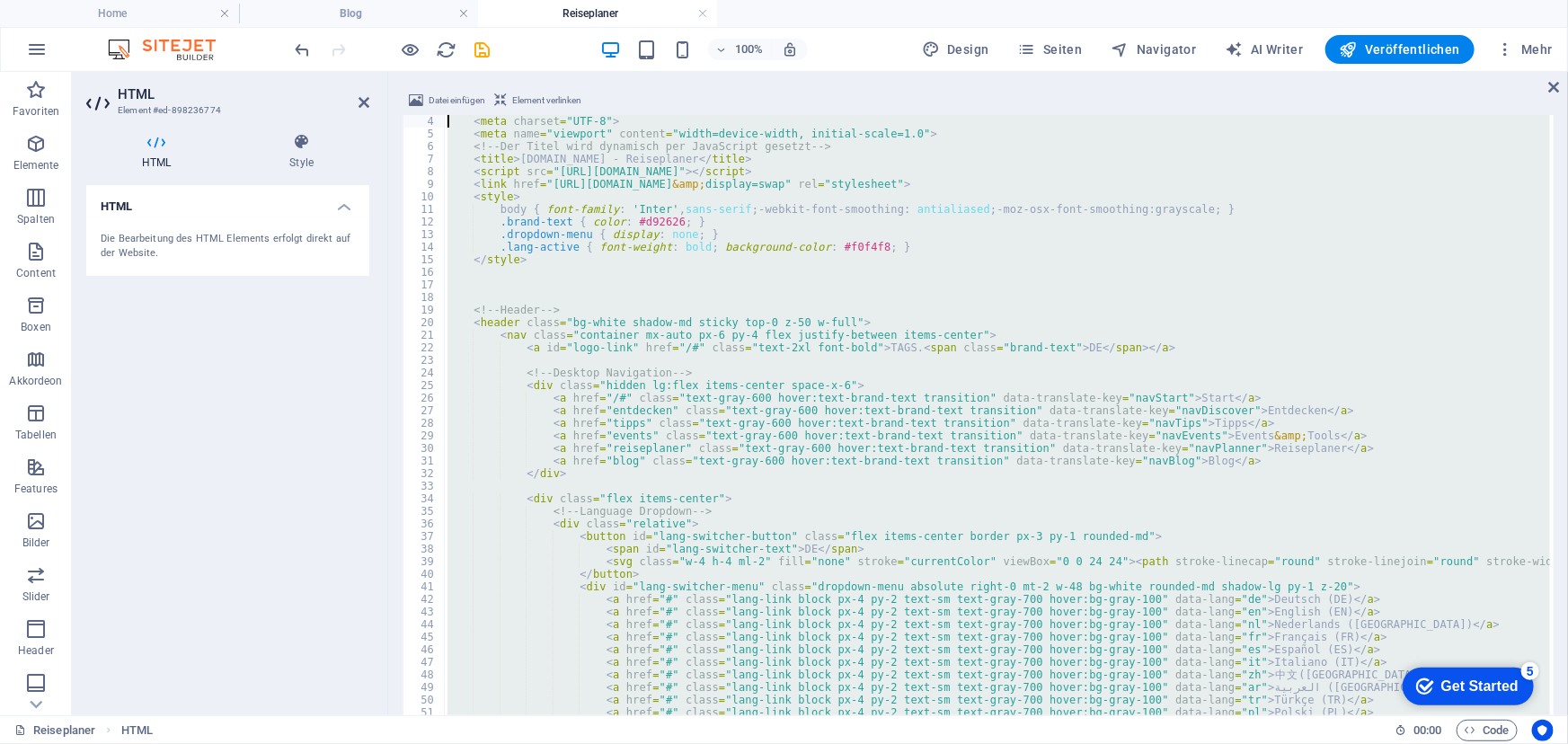
scroll to position [0, 0]
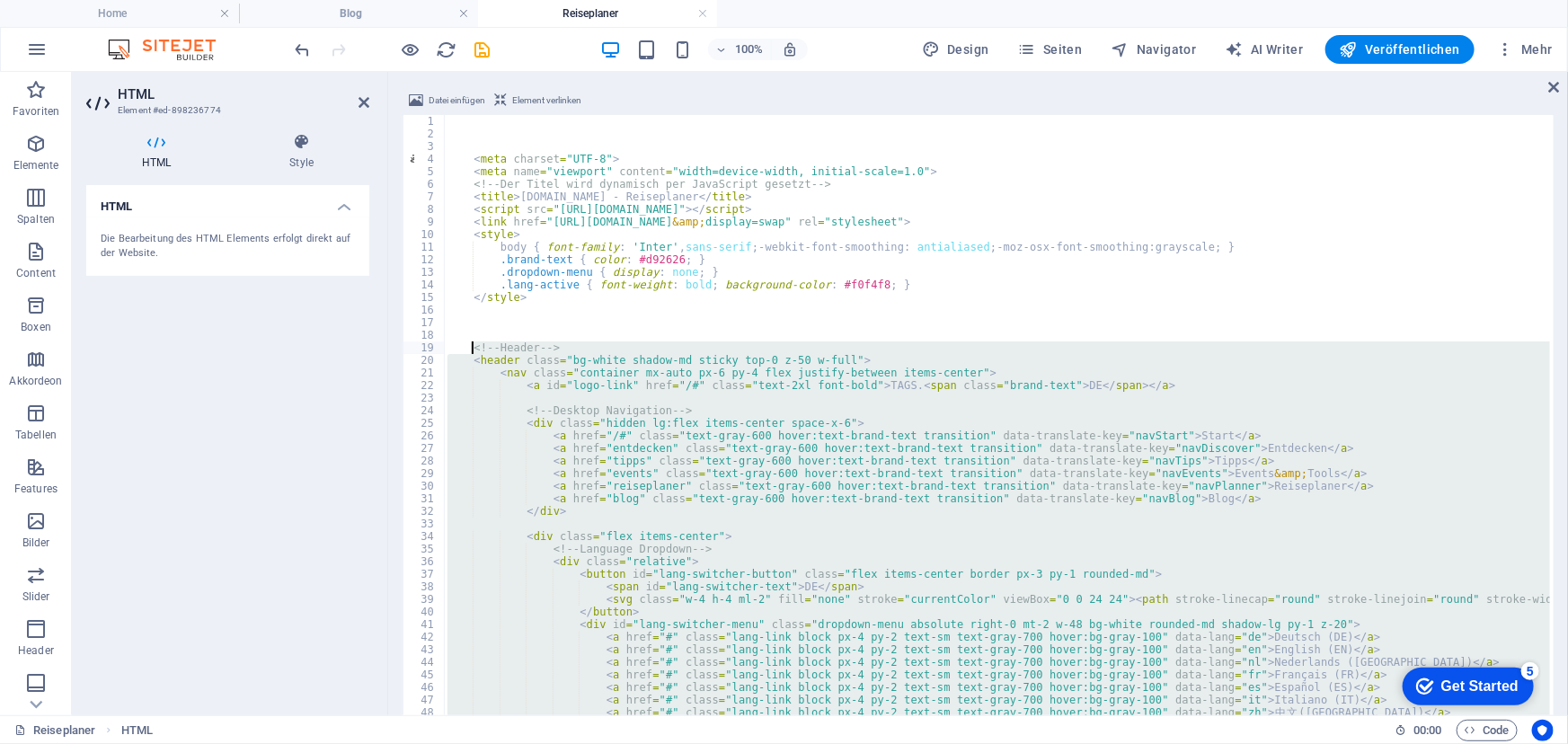
drag, startPoint x: 533, startPoint y: 692, endPoint x: 474, endPoint y: 341, distance: 355.9
type textarea "<!-- Header --> <header class="bg-white shadow-md sticky top-0 z-50 w-full">"
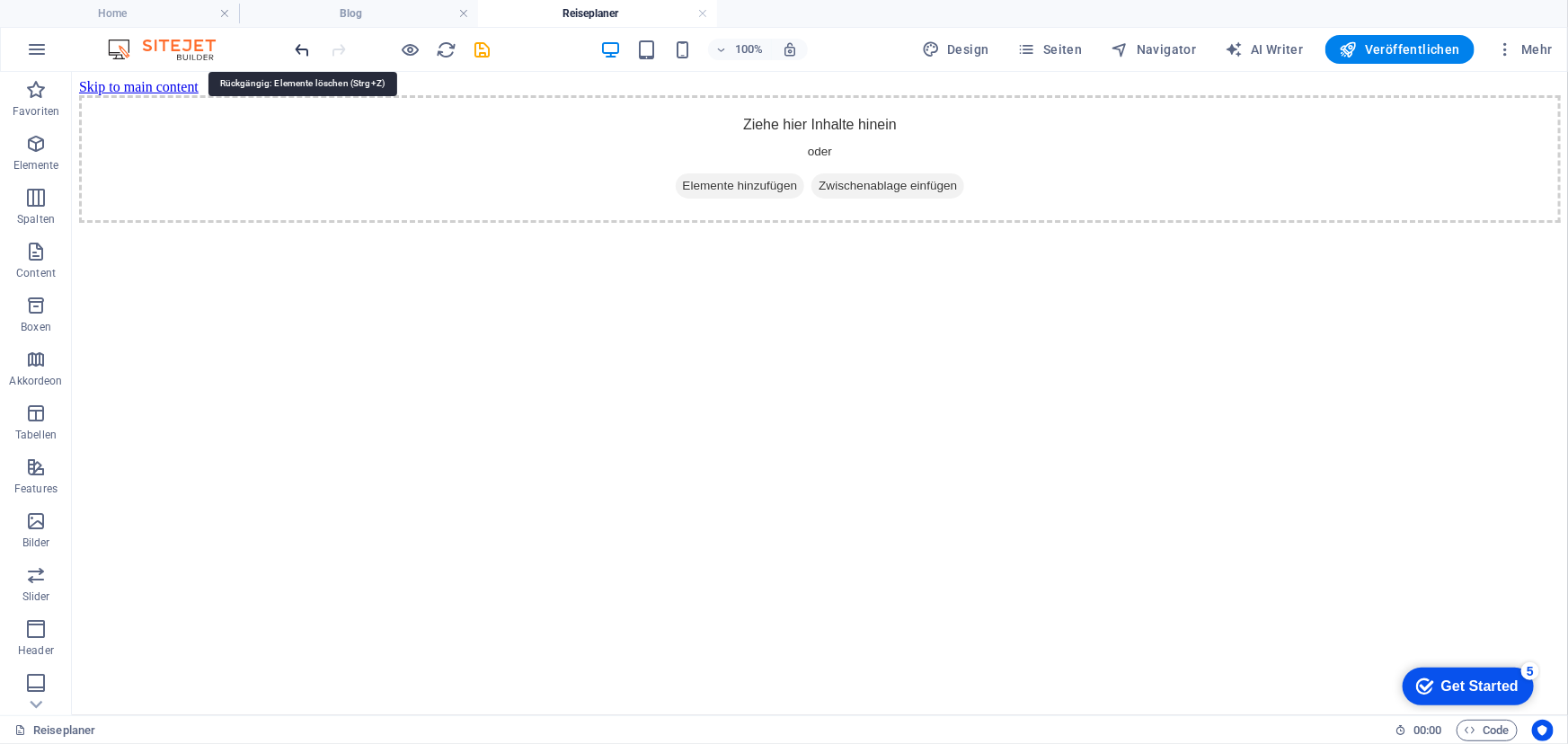
click at [305, 57] on icon "undo" at bounding box center [303, 50] width 21 height 21
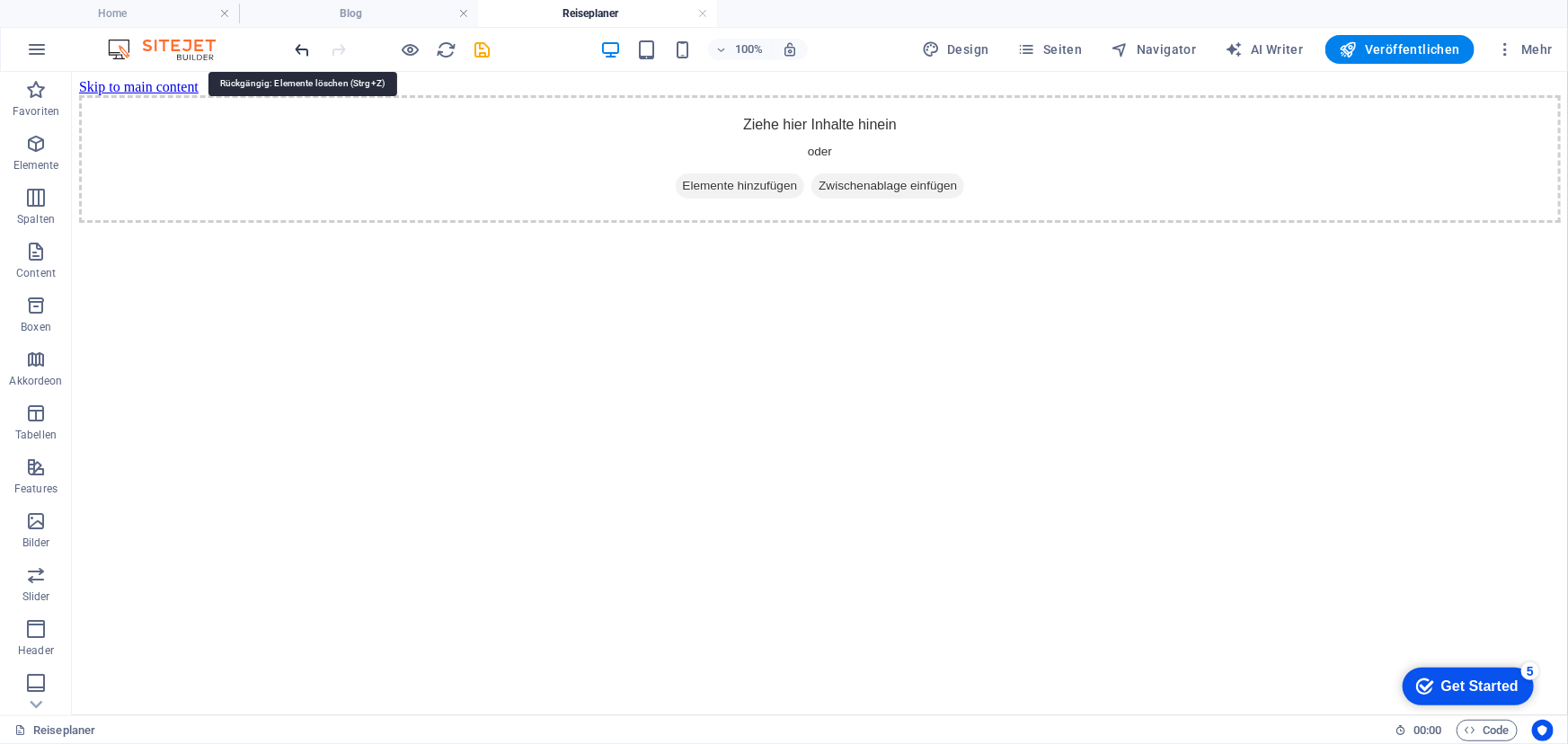
click at [301, 45] on icon "undo" at bounding box center [303, 50] width 21 height 21
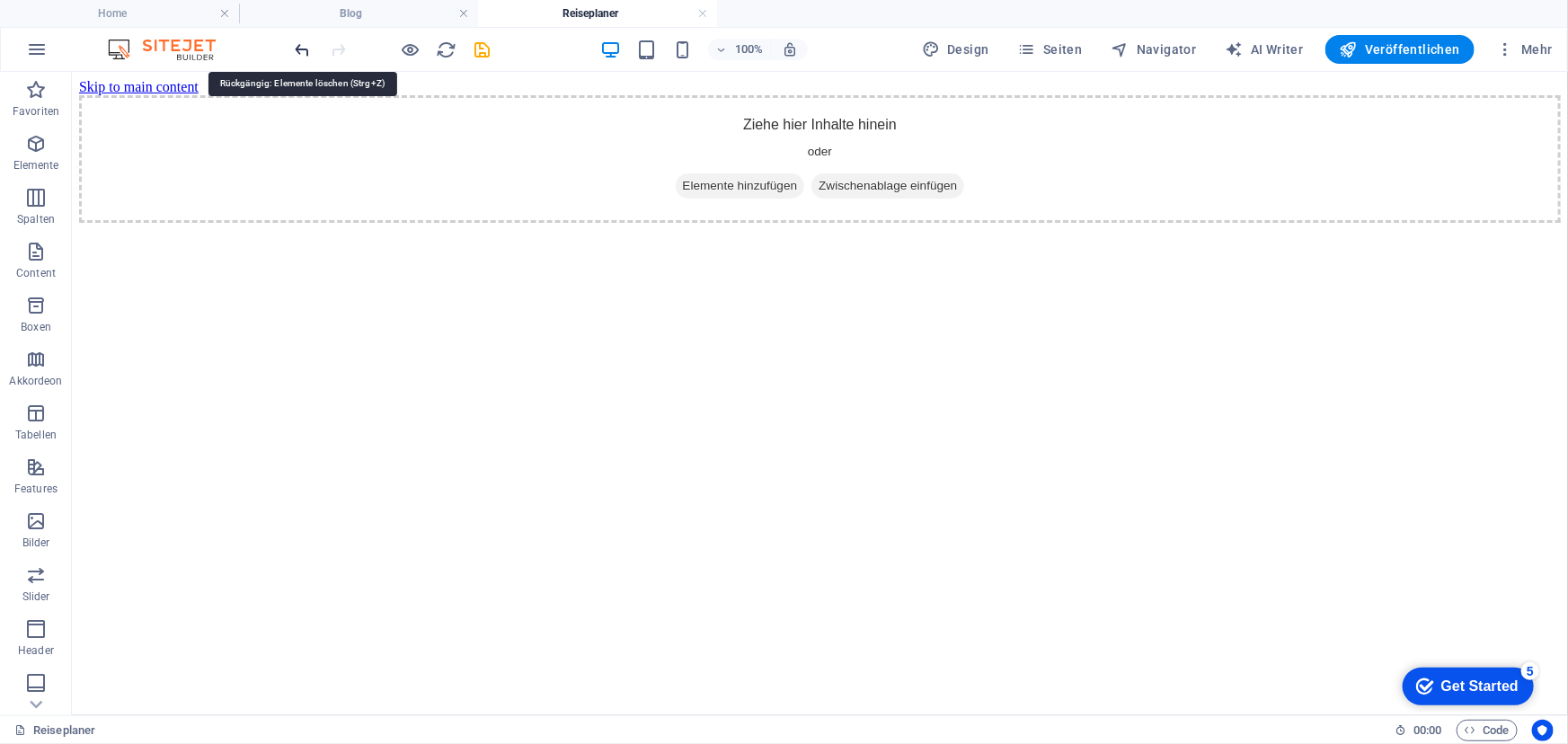
click at [300, 52] on icon "undo" at bounding box center [303, 50] width 21 height 21
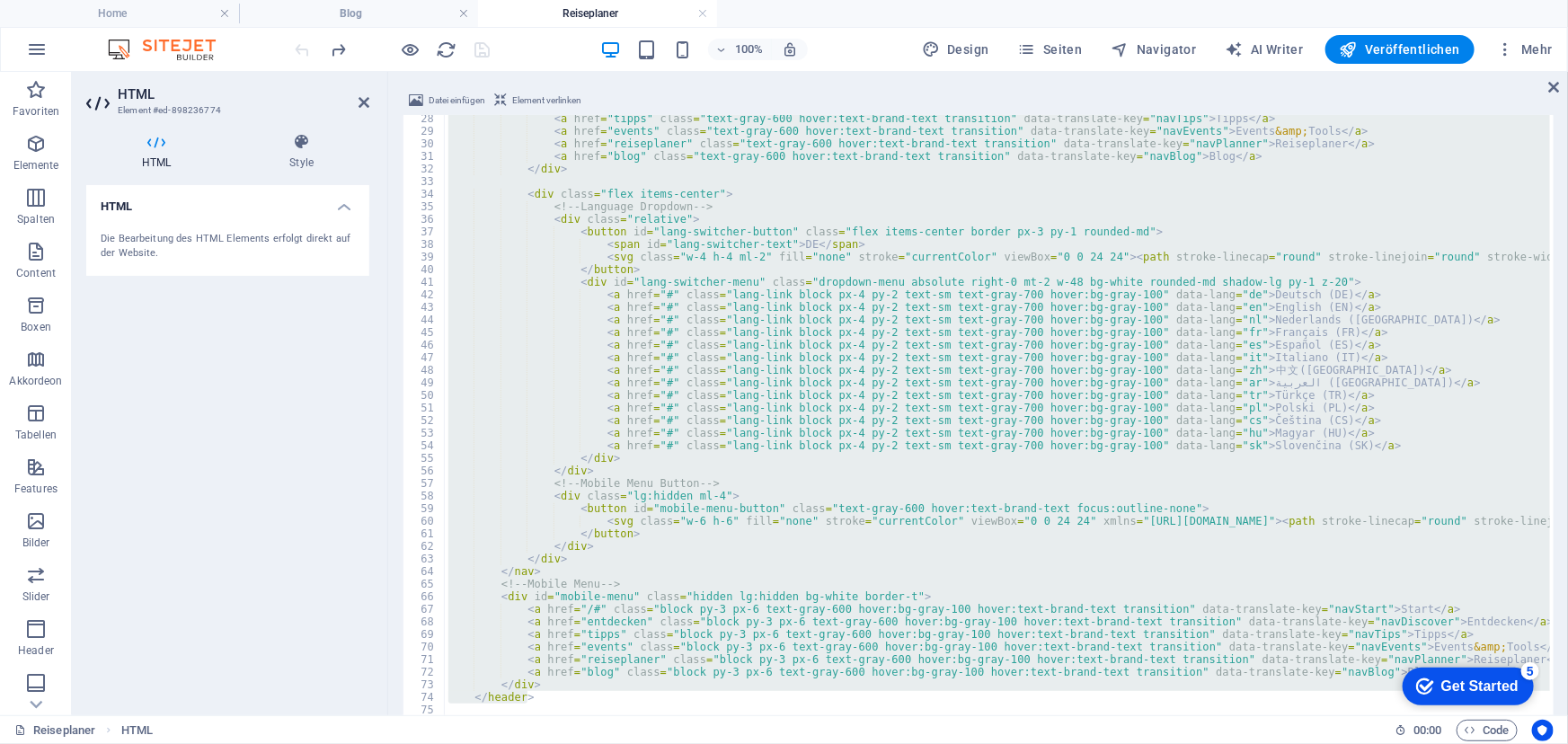
scroll to position [440, 0]
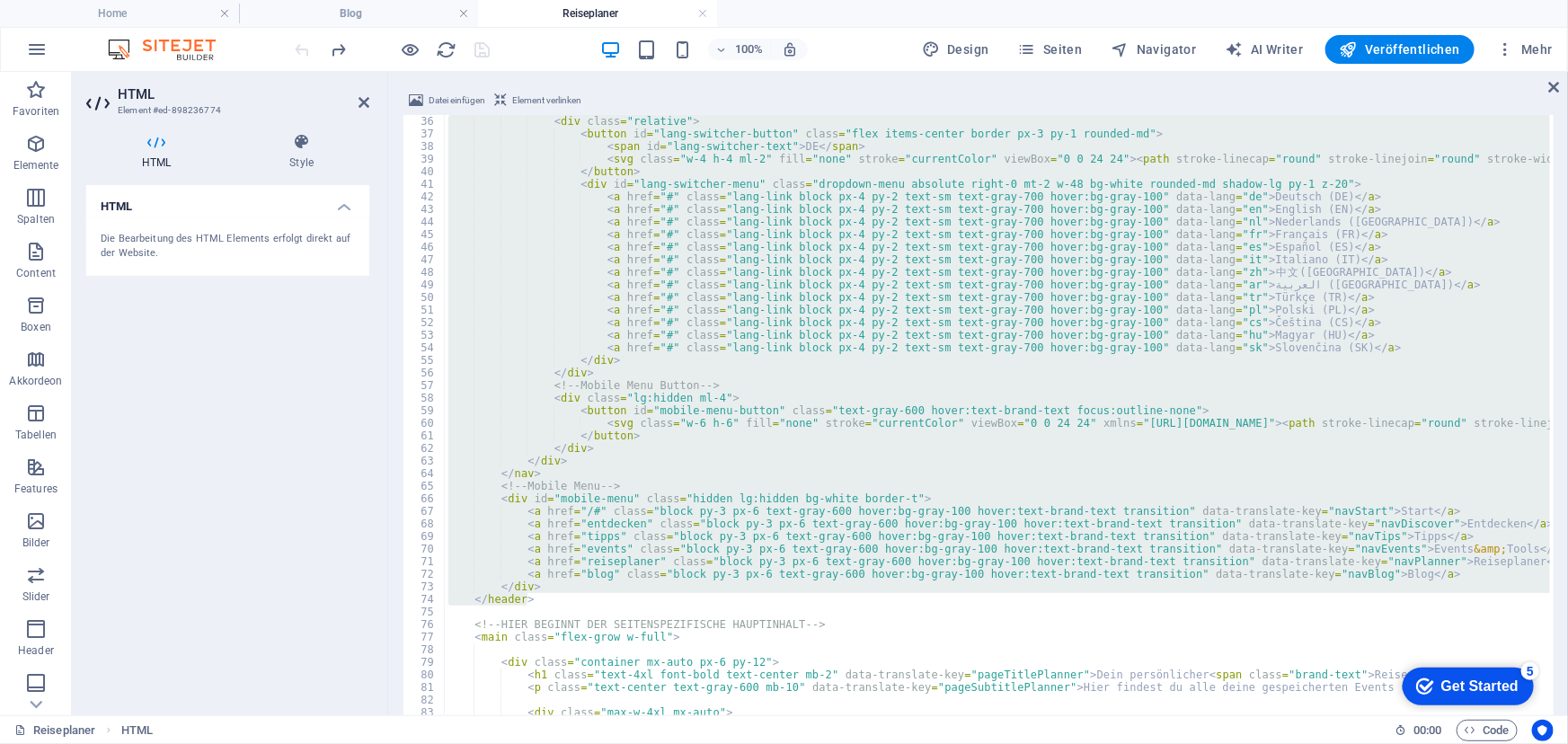
click at [565, 593] on div "< div class = "relative" > < button id = "lang-switcher-button" class = "flex i…" at bounding box center [997, 443] width 1105 height 656
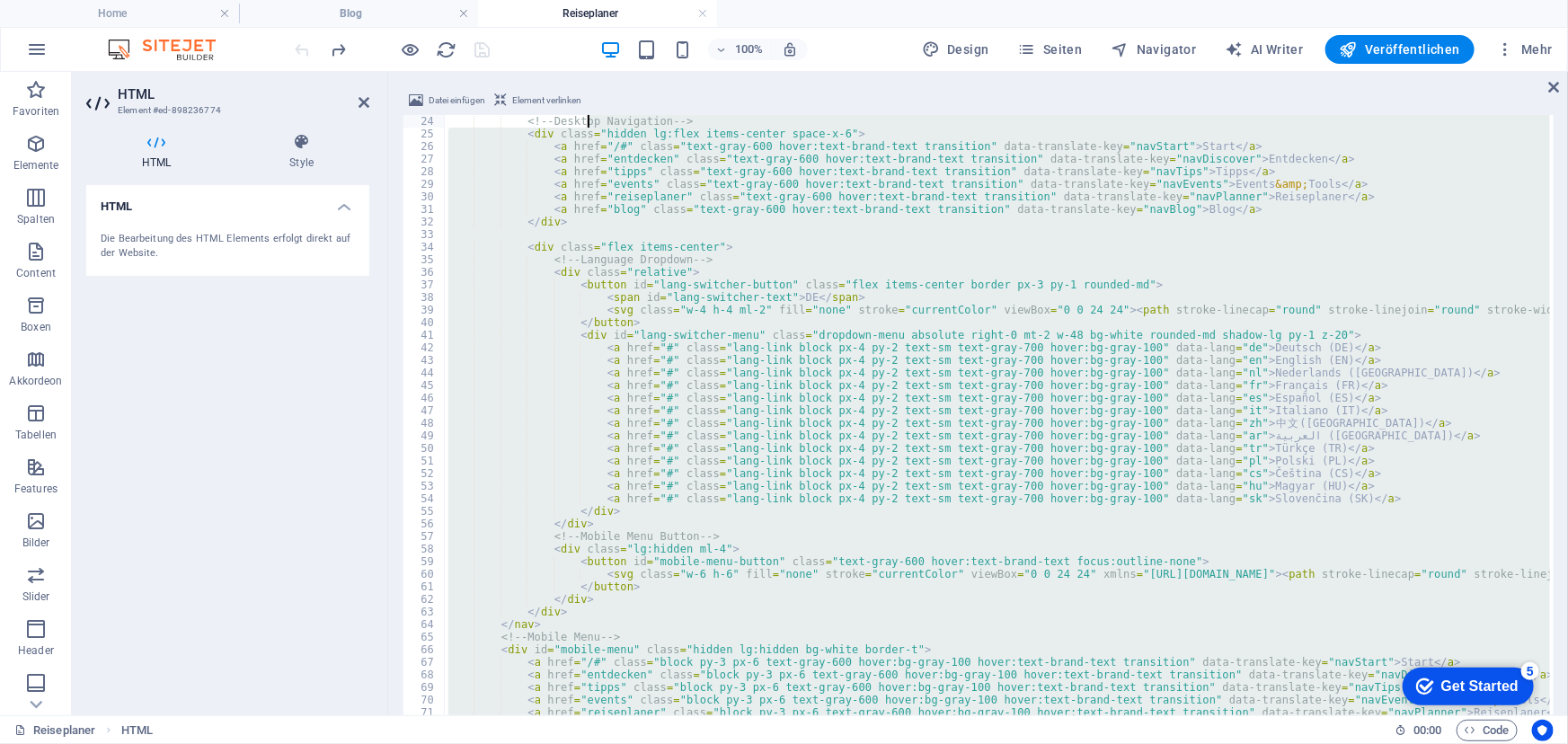
scroll to position [0, 0]
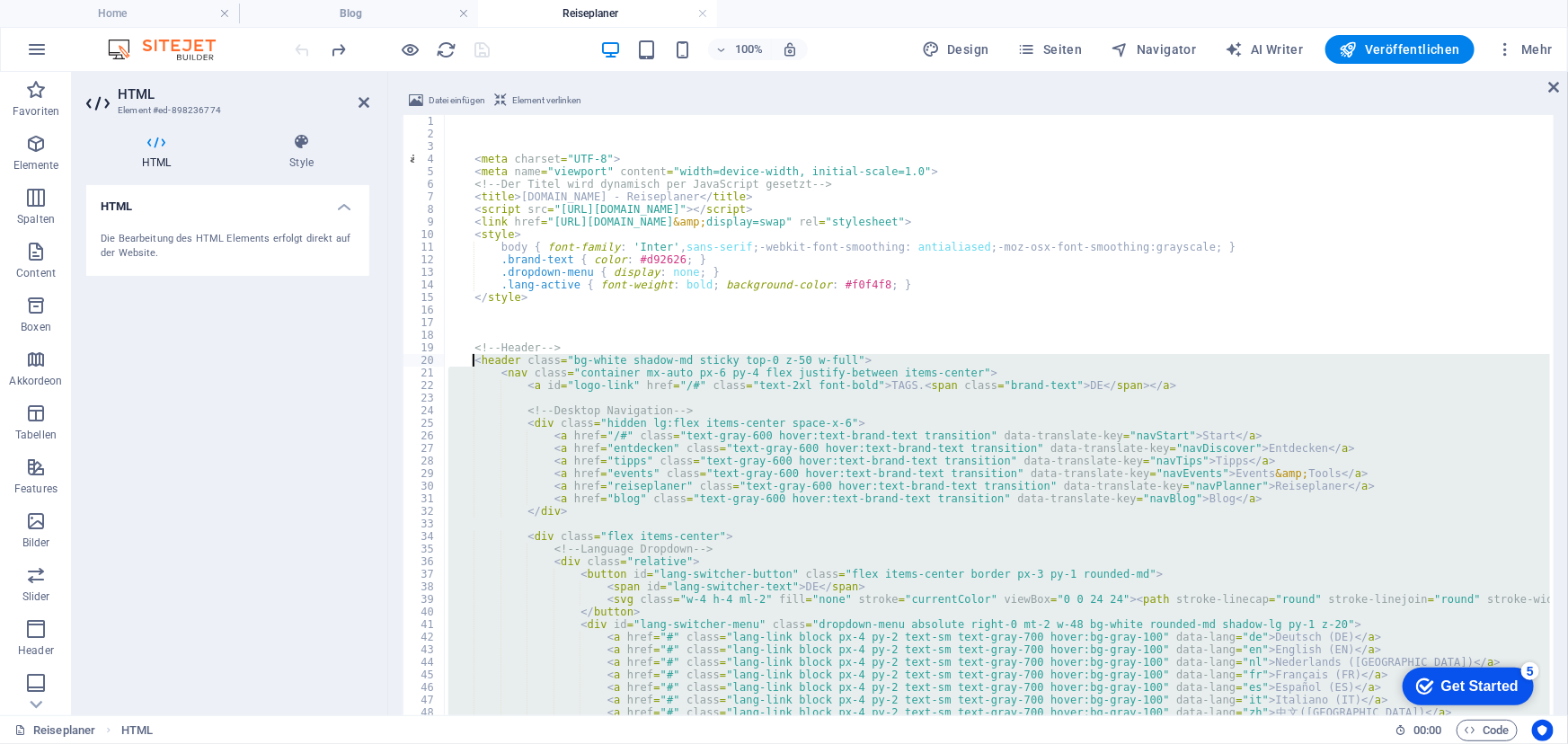
drag, startPoint x: 547, startPoint y: 600, endPoint x: 473, endPoint y: 354, distance: 256.9
type textarea "<header class="bg-white shadow-md sticky top-0 z-50 w-full"> <nav class="contai…"
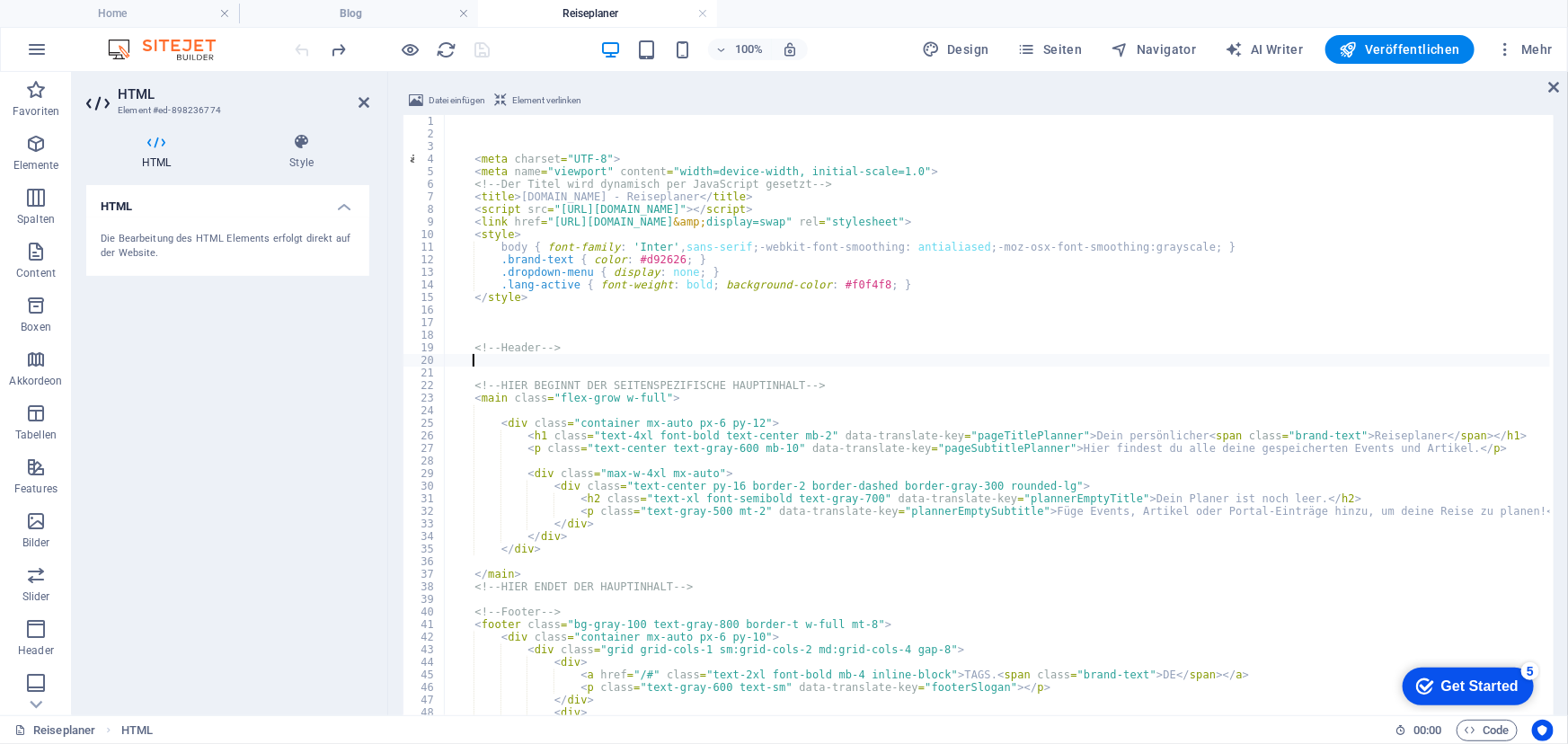
paste textarea "</header>"
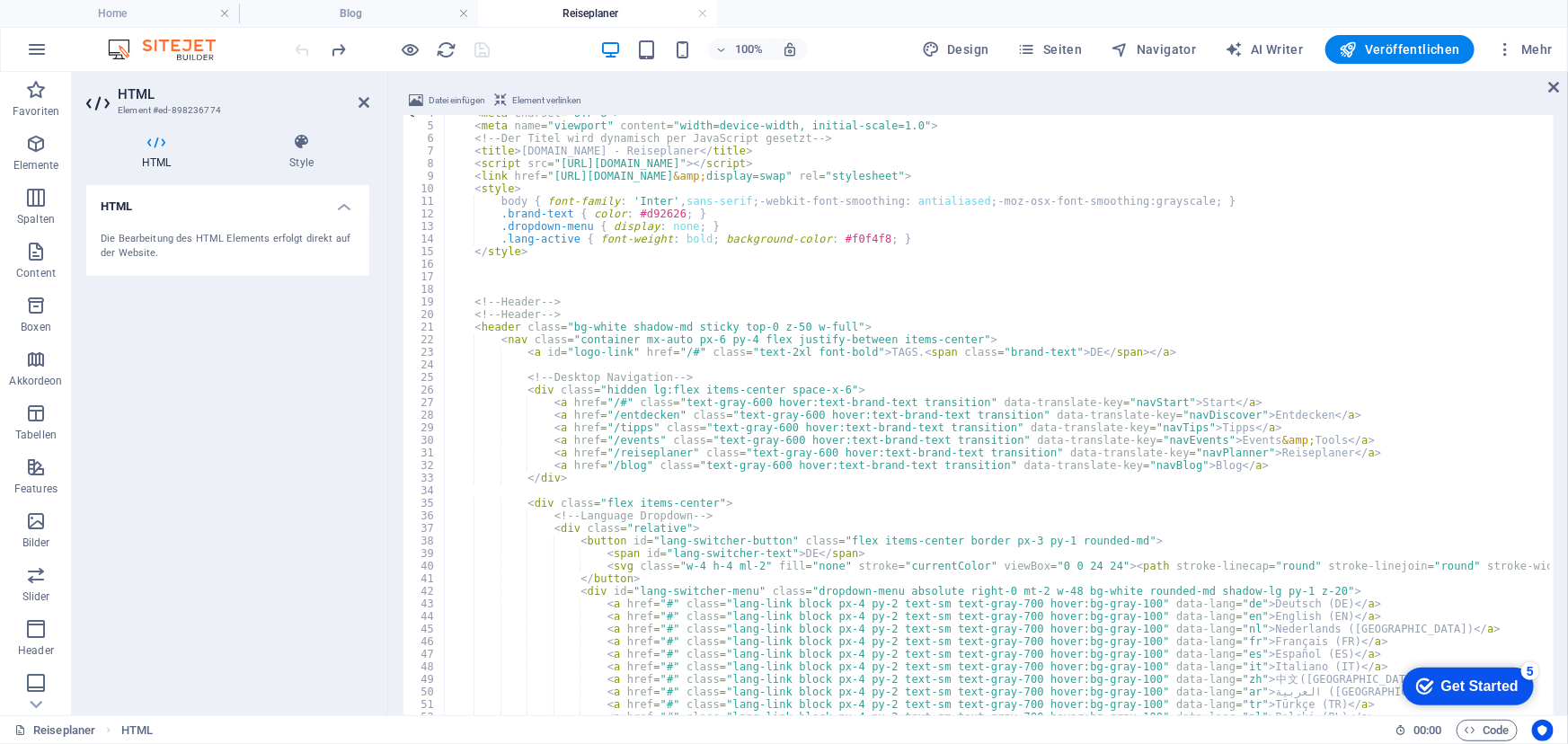
scroll to position [45, 0]
type textarea "<"
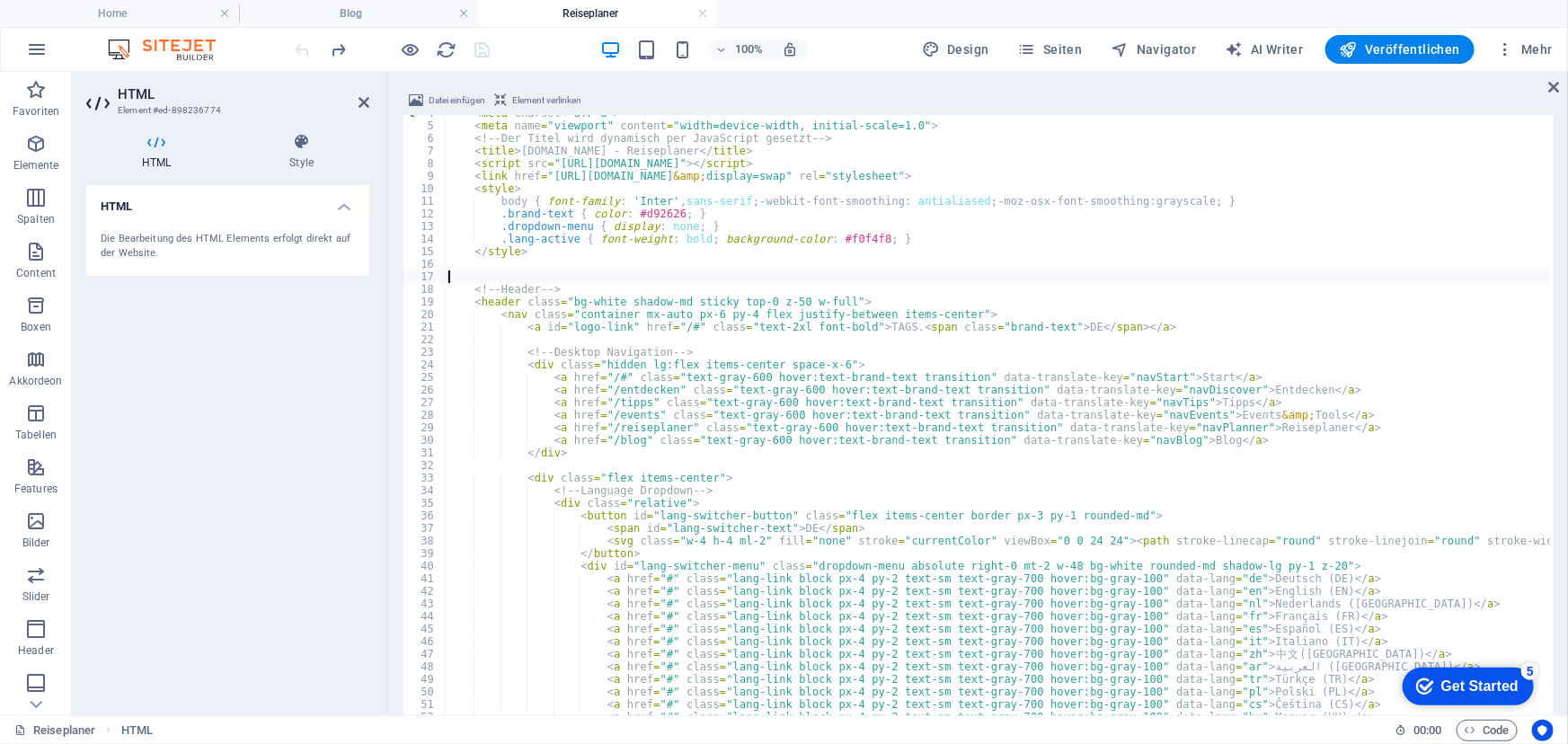
click at [515, 45] on div "100% Design Seiten Navigator AI Writer Veröffentlichen Mehr" at bounding box center [925, 49] width 1267 height 28
click at [479, 49] on icon "save" at bounding box center [483, 50] width 21 height 21
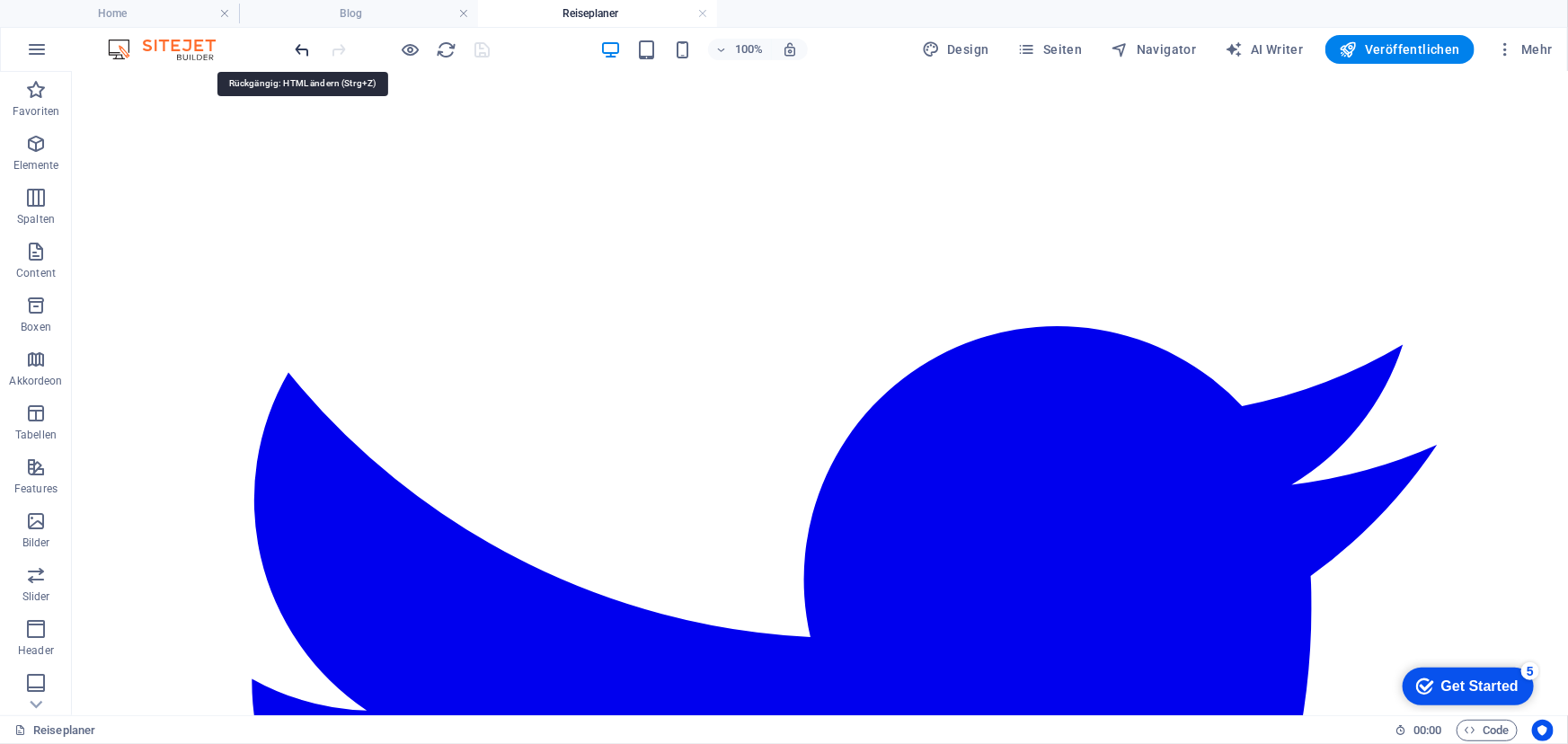
click at [307, 51] on icon "undo" at bounding box center [303, 50] width 21 height 21
click at [569, 331] on div "[DOMAIN_NAME] - Reiseplaner TAGS. DE Start Entdecken Tipps Events & Tools Reise…" at bounding box center [818, 560] width 1482 height 5011
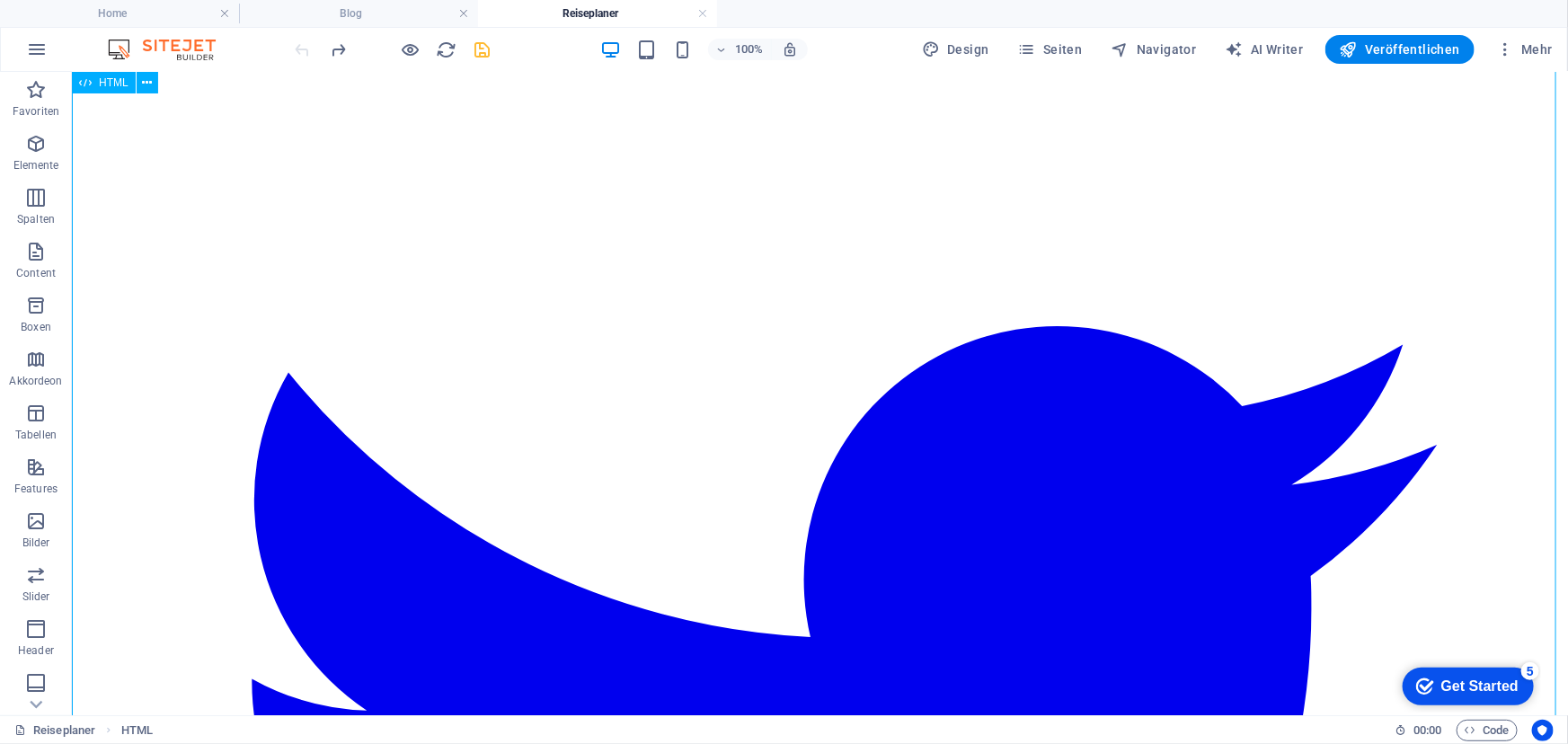
click at [569, 330] on div "[DOMAIN_NAME] - Reiseplaner TAGS. DE Start Entdecken Tipps Events & Tools Reise…" at bounding box center [818, 560] width 1482 height 5011
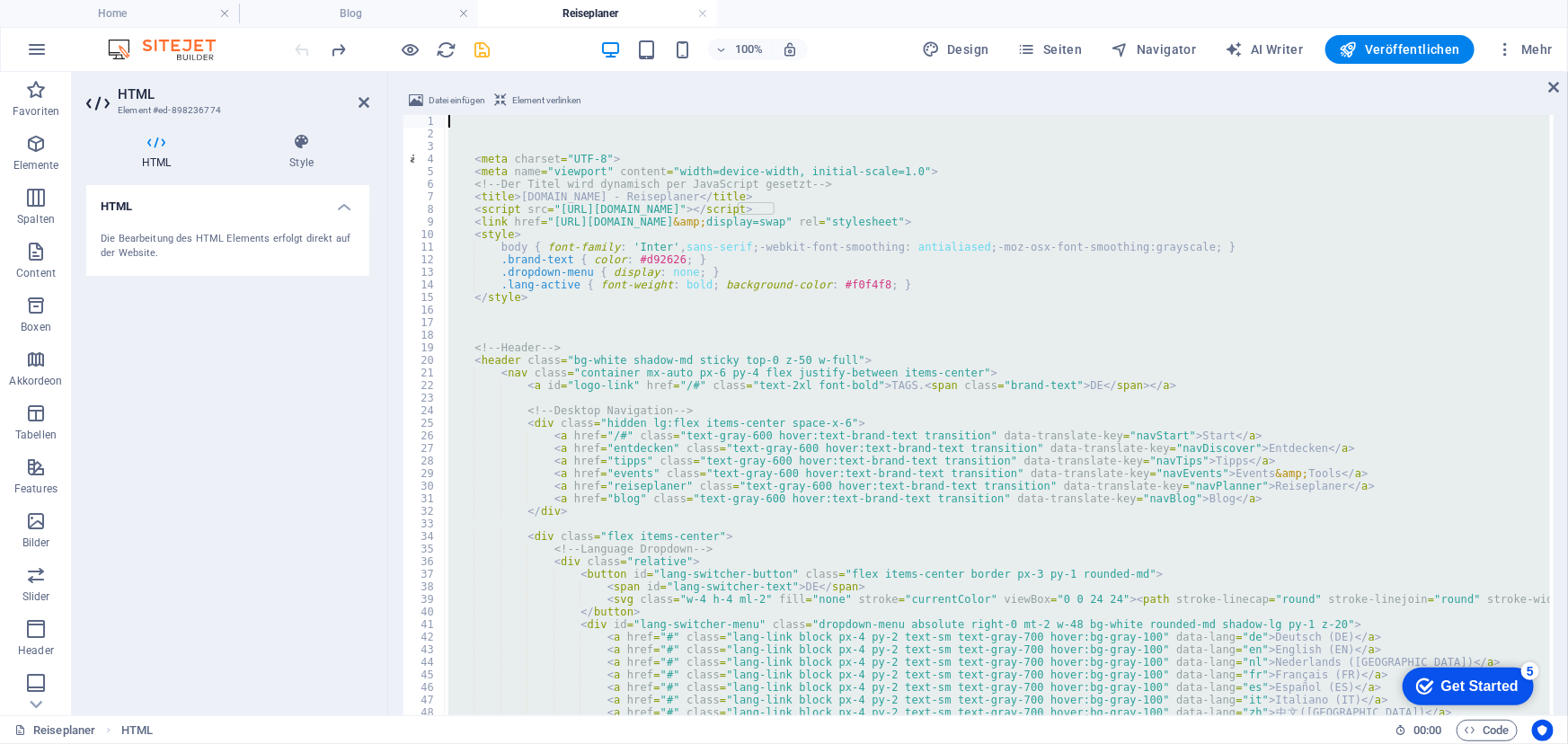
scroll to position [0, 0]
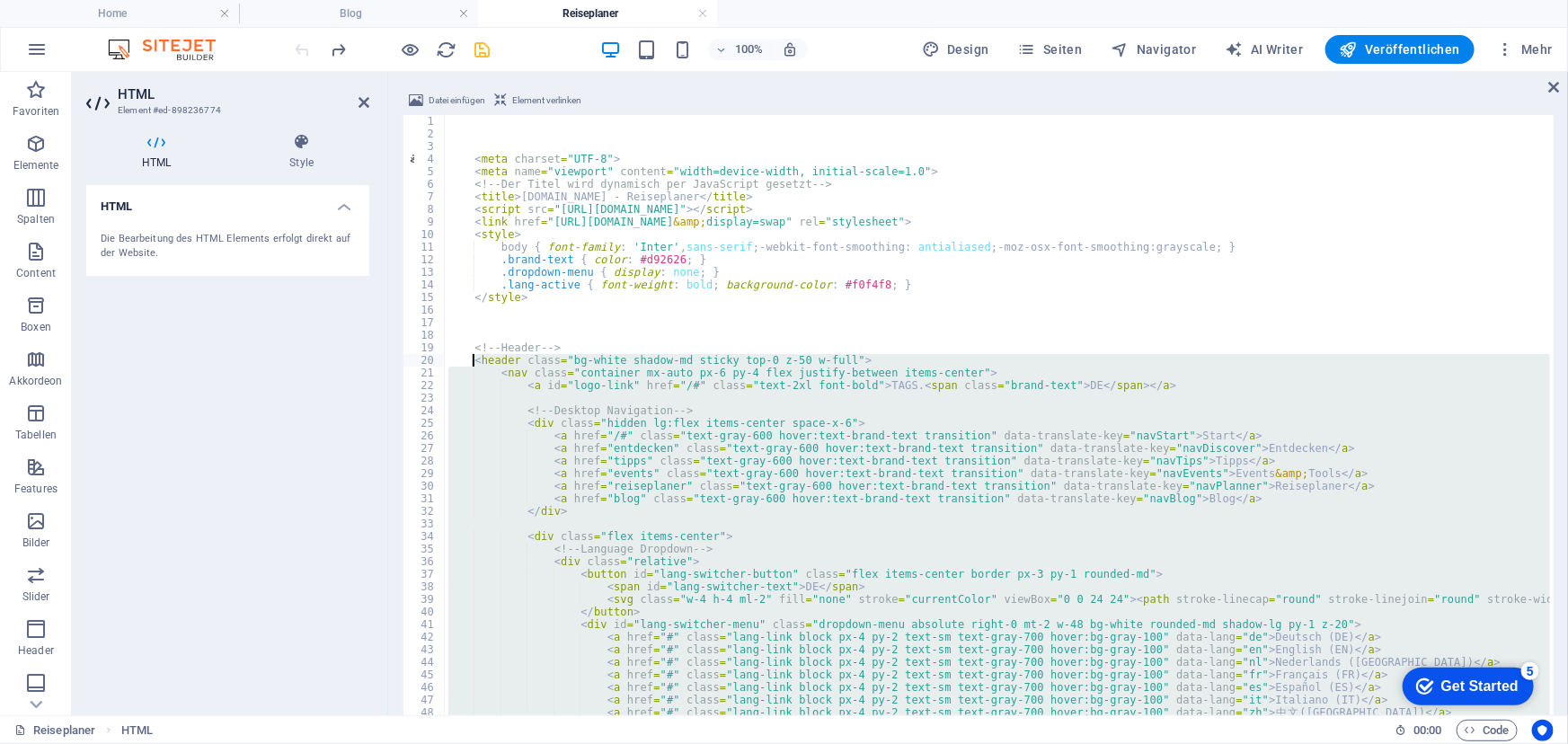
drag, startPoint x: 538, startPoint y: 646, endPoint x: 472, endPoint y: 357, distance: 296.4
type textarea "<header class="bg-white shadow-md sticky top-0 z-50 w-full"> <nav class="contai…"
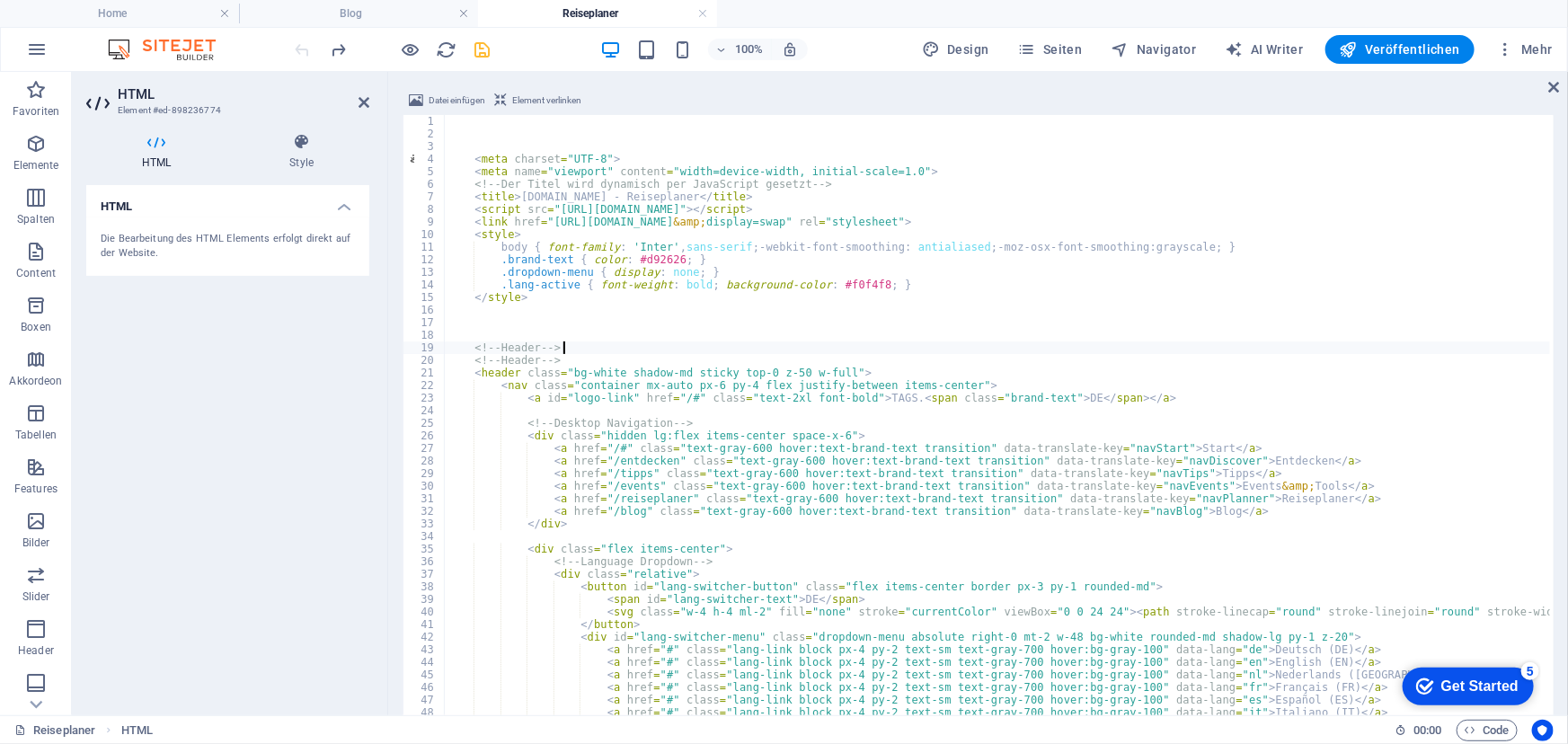
type textarea "<"
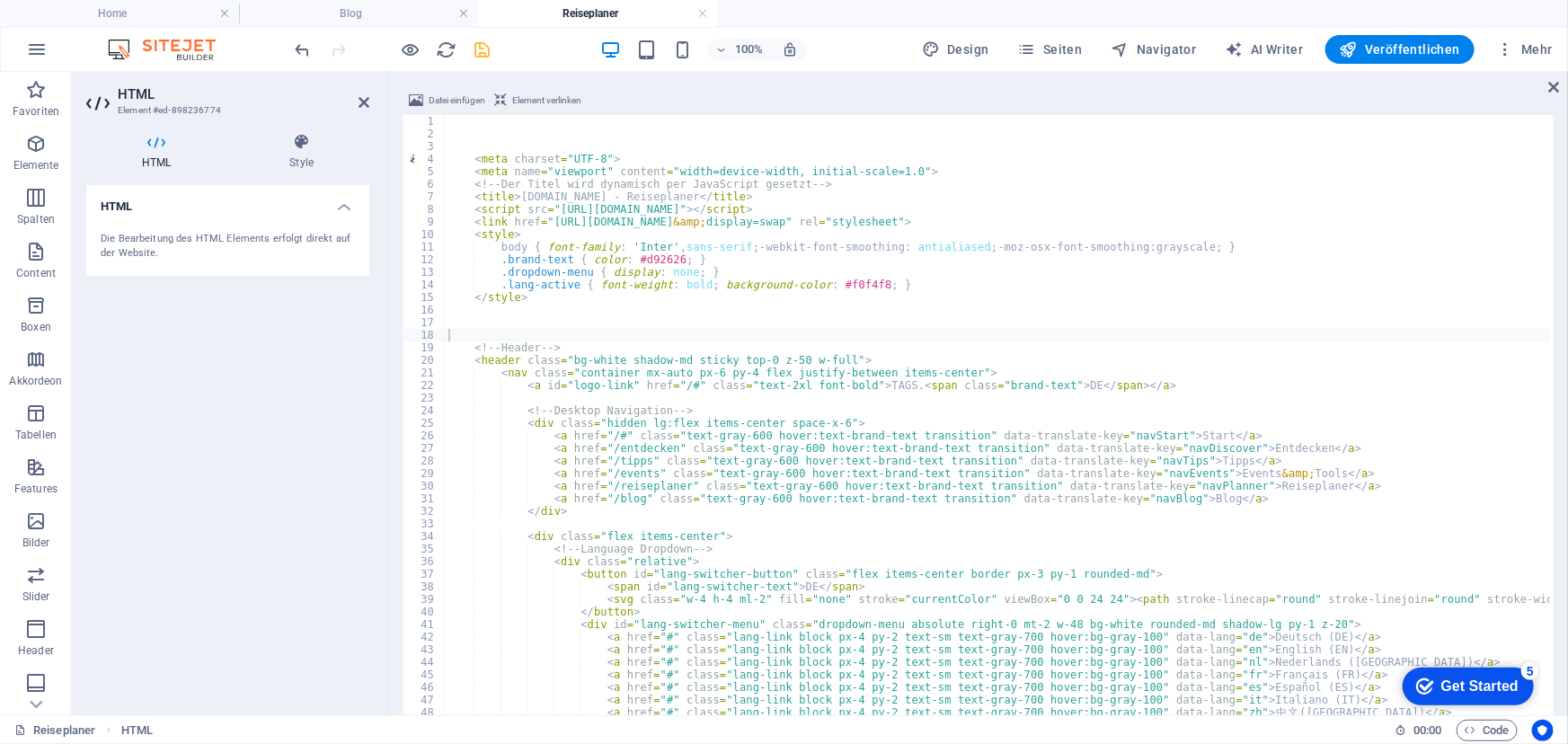
click at [540, 57] on div "100% Design Seiten Navigator AI Writer Veröffentlichen Mehr" at bounding box center [925, 49] width 1267 height 28
click at [484, 51] on icon "save" at bounding box center [483, 50] width 21 height 21
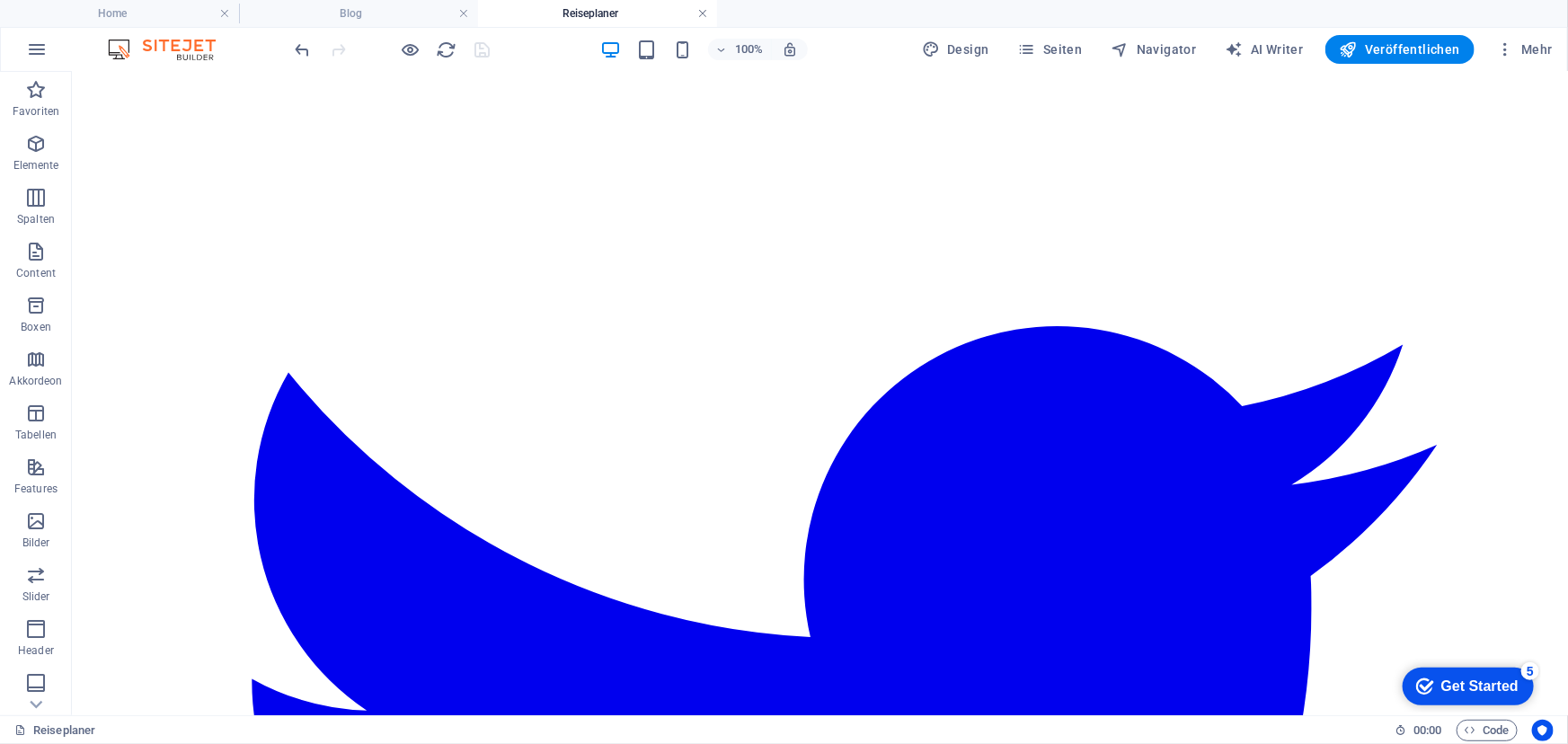
click at [700, 14] on link at bounding box center [702, 14] width 10 height 17
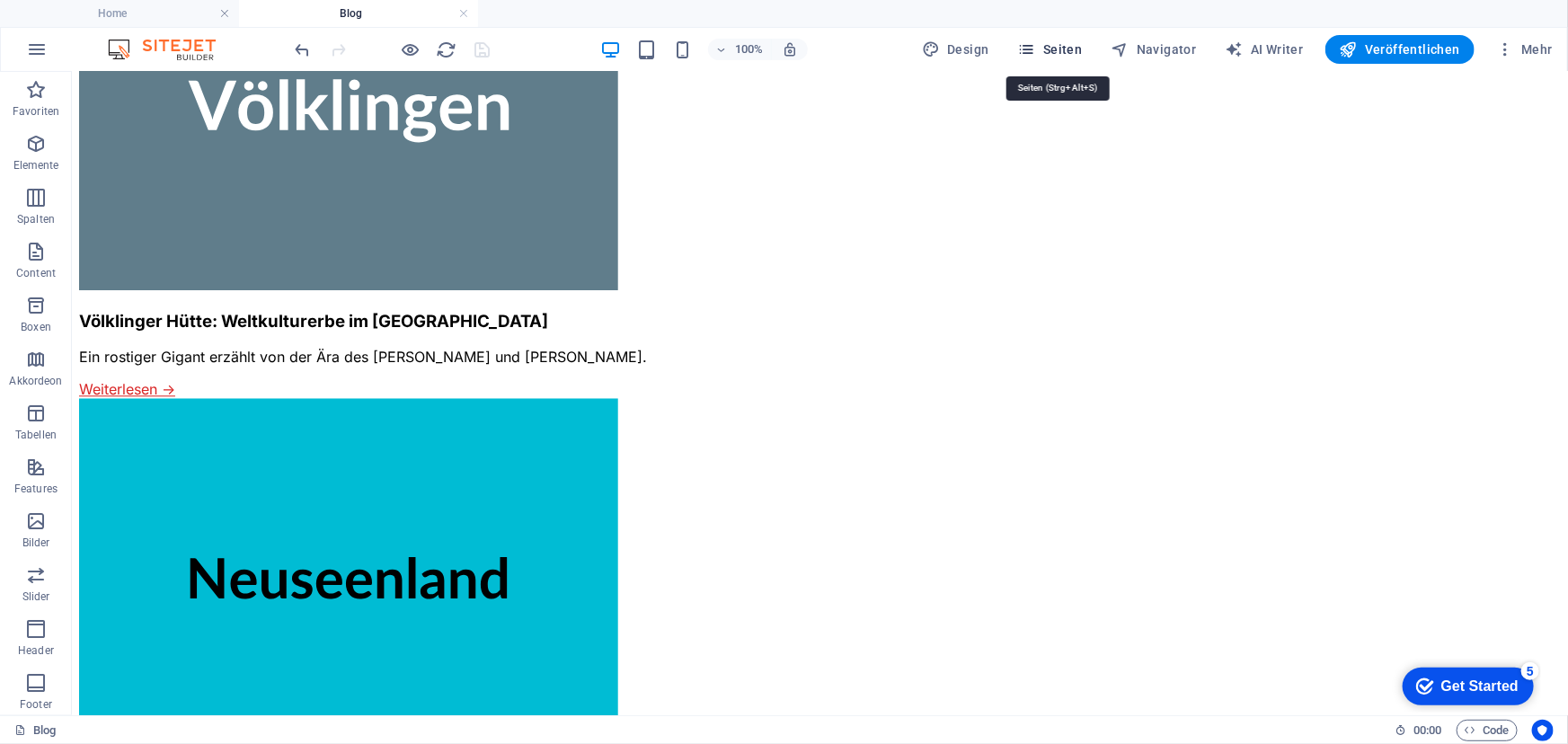
click at [1064, 48] on span "Seiten" at bounding box center [1050, 49] width 64 height 18
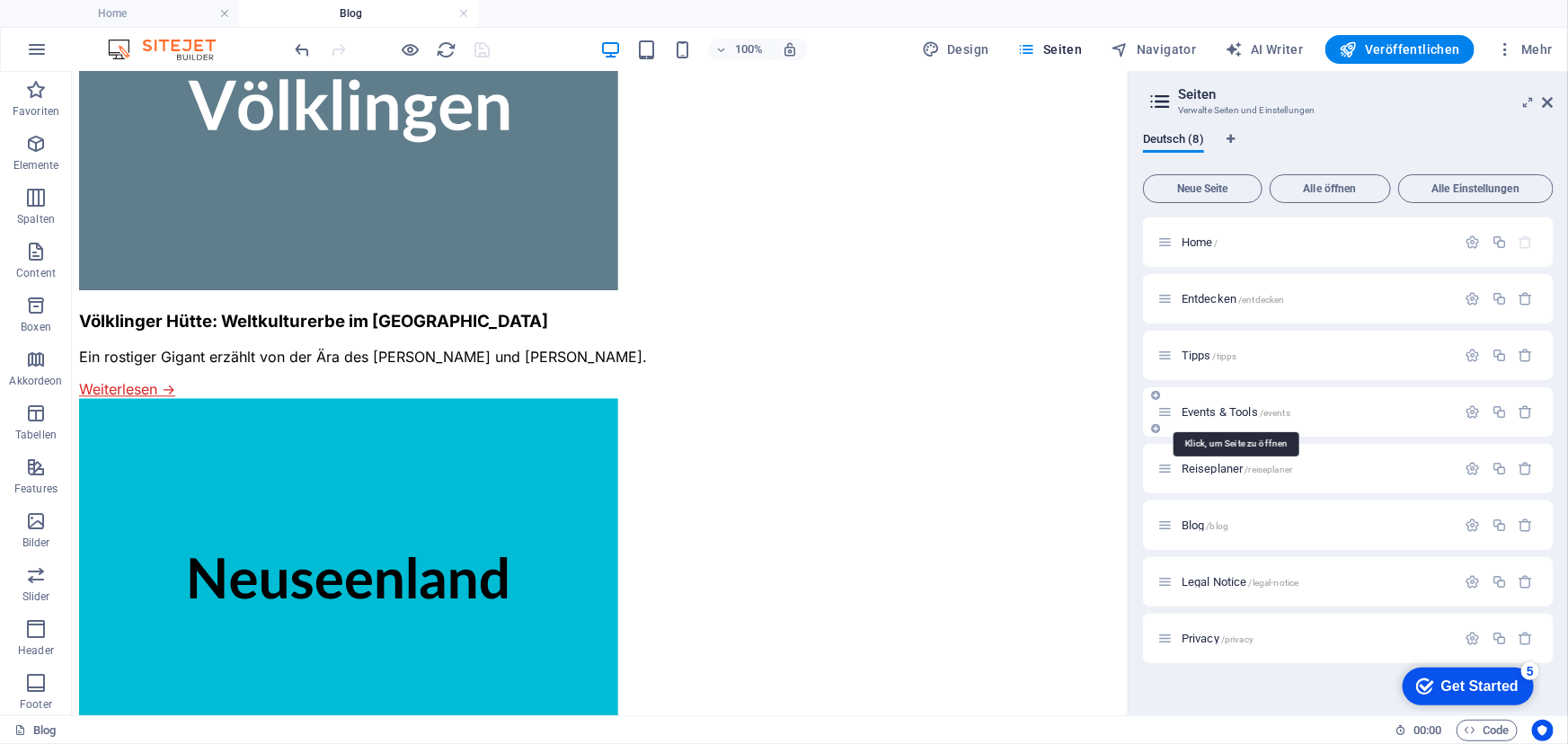
click at [1205, 406] on span "Events & Tools /events" at bounding box center [1235, 411] width 109 height 13
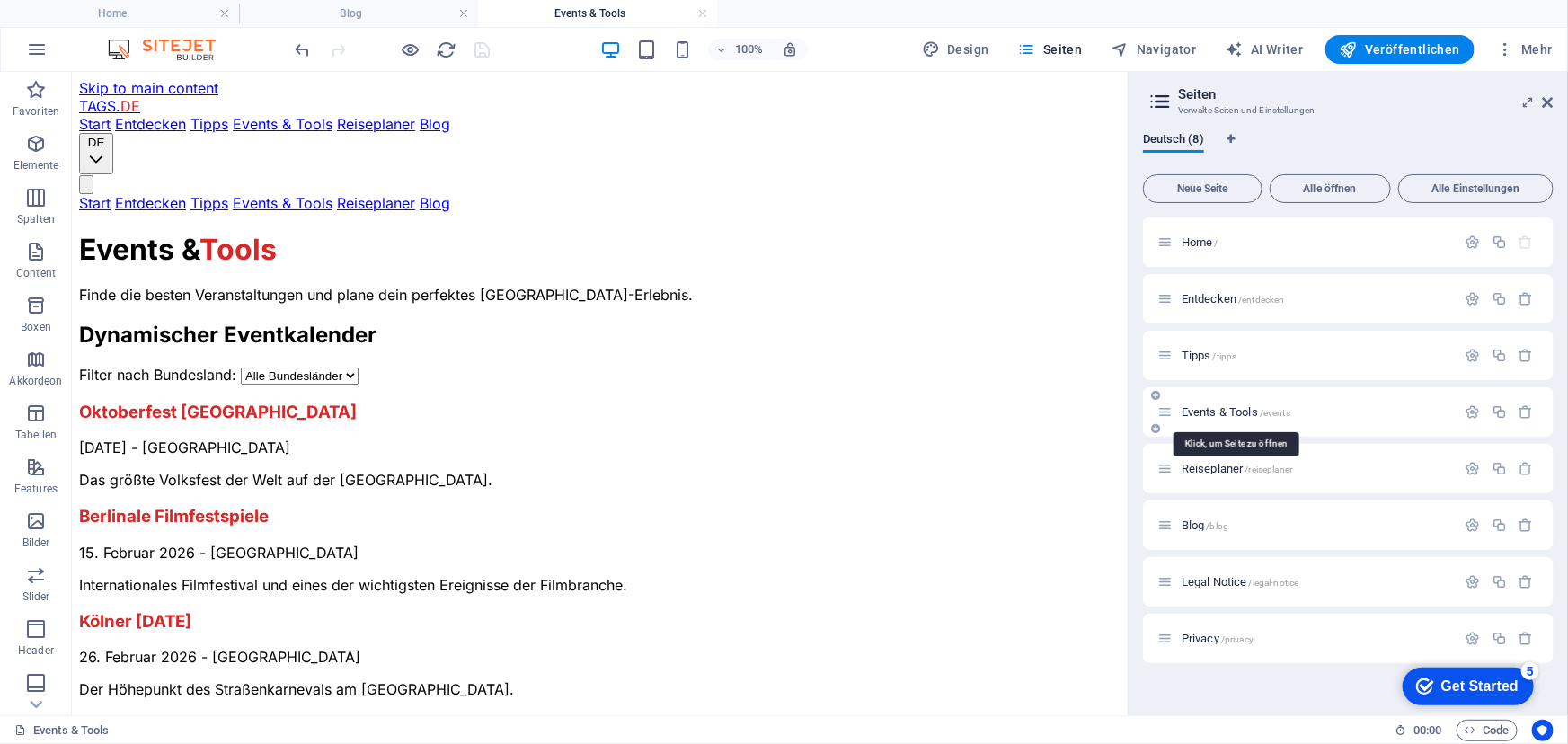
scroll to position [0, 0]
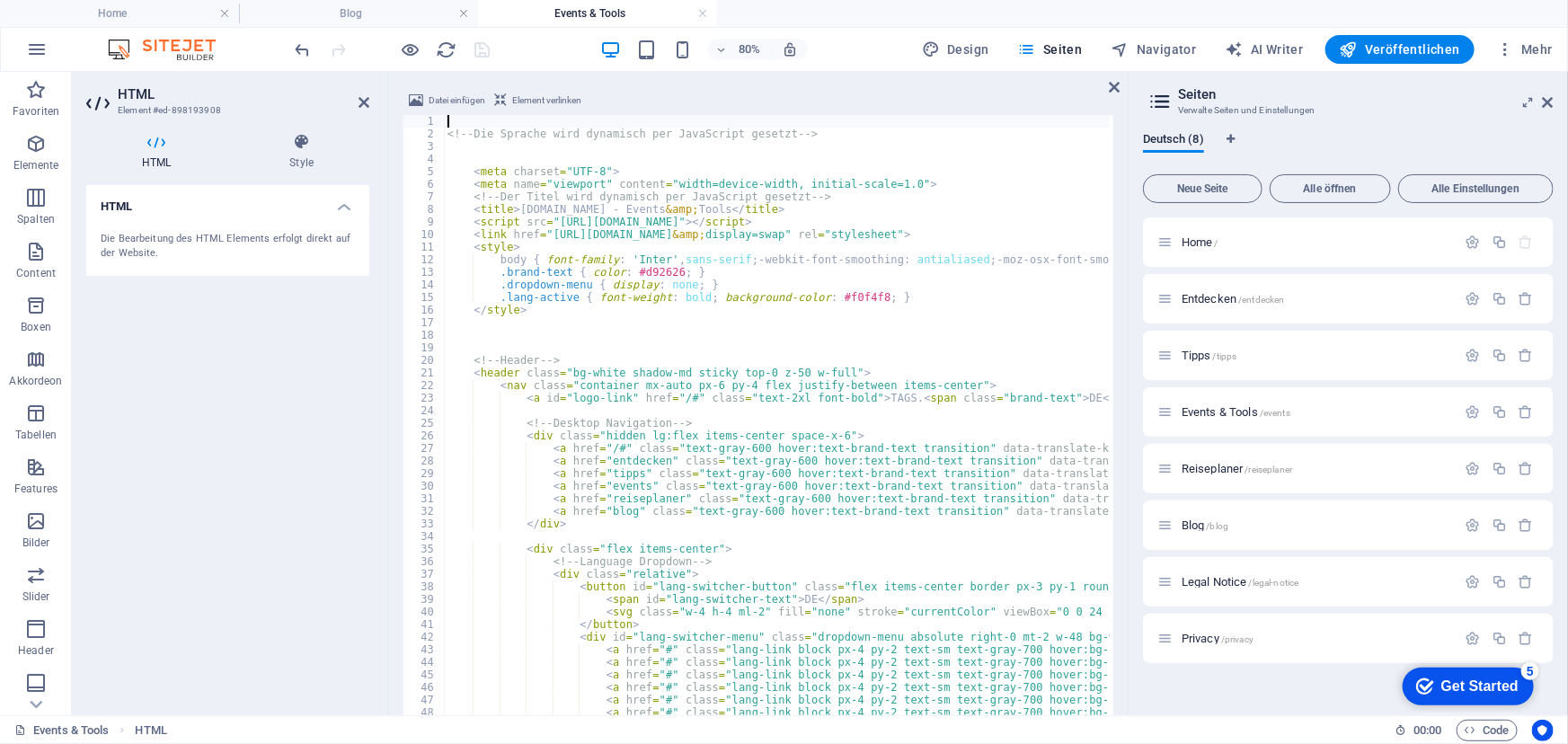
scroll to position [2381, 0]
click at [1552, 100] on icon at bounding box center [1547, 101] width 10 height 14
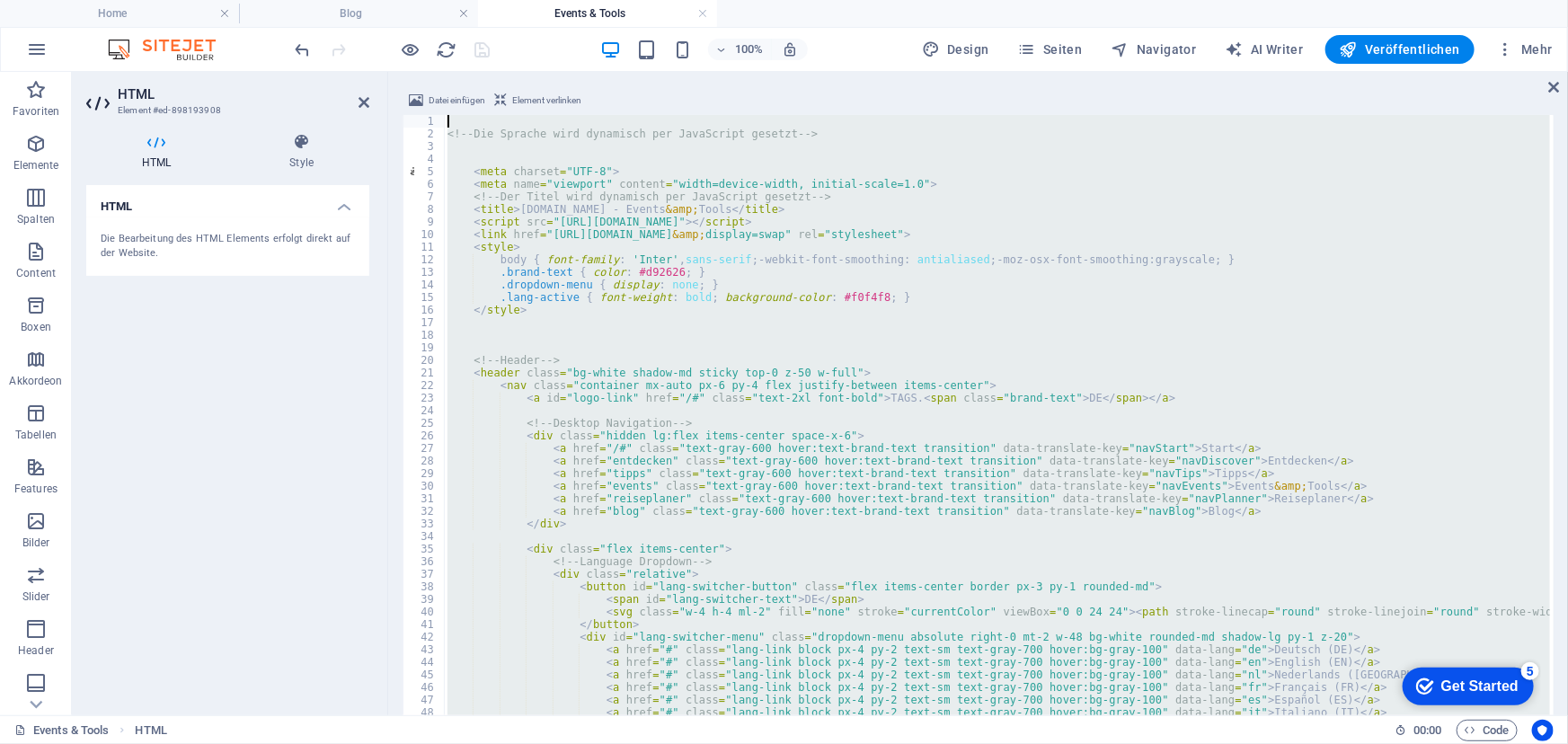
scroll to position [0, 0]
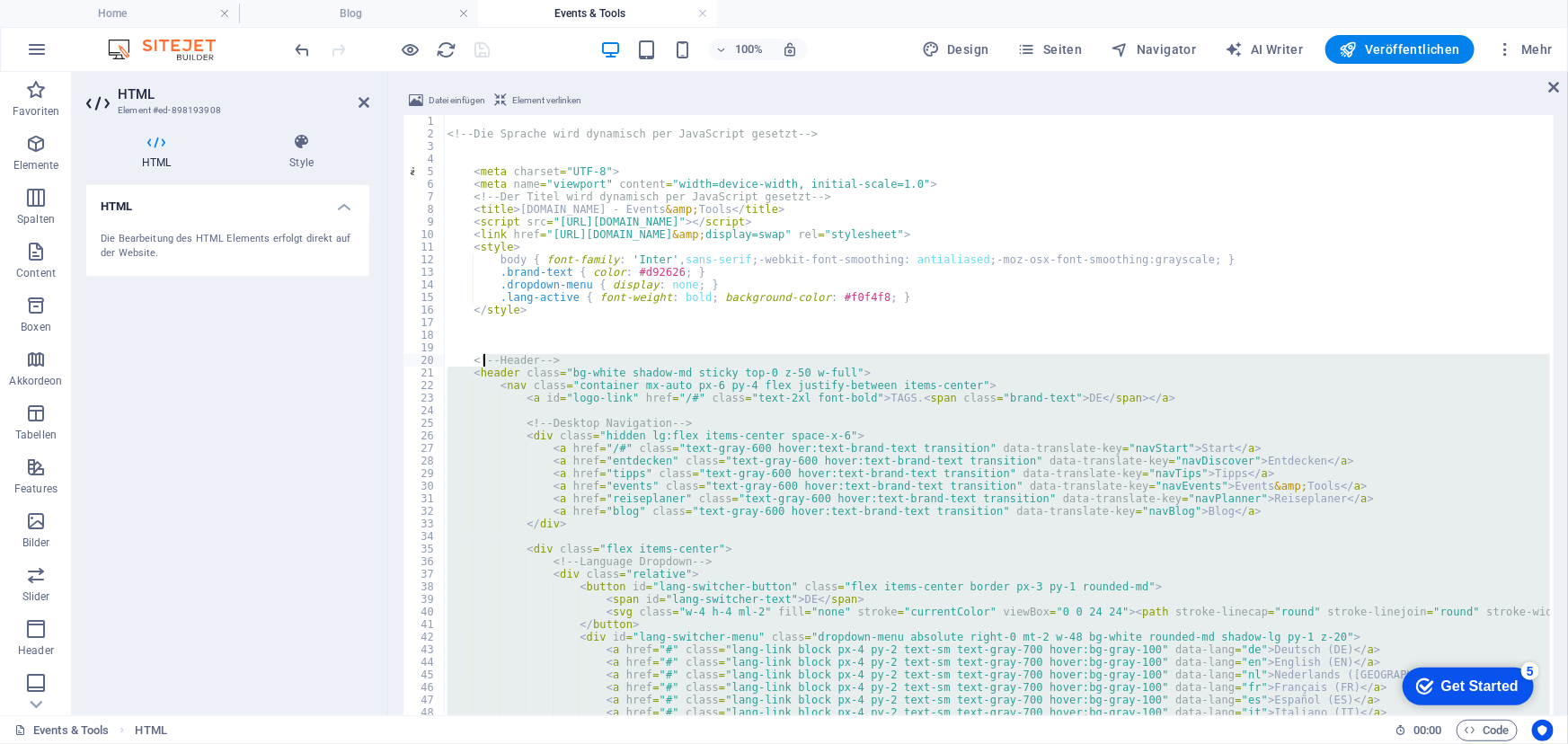
drag, startPoint x: 526, startPoint y: 662, endPoint x: 485, endPoint y: 354, distance: 310.7
type textarea "<!-- Header --> <header class="bg-white shadow-md sticky top-0 z-50 w-full">"
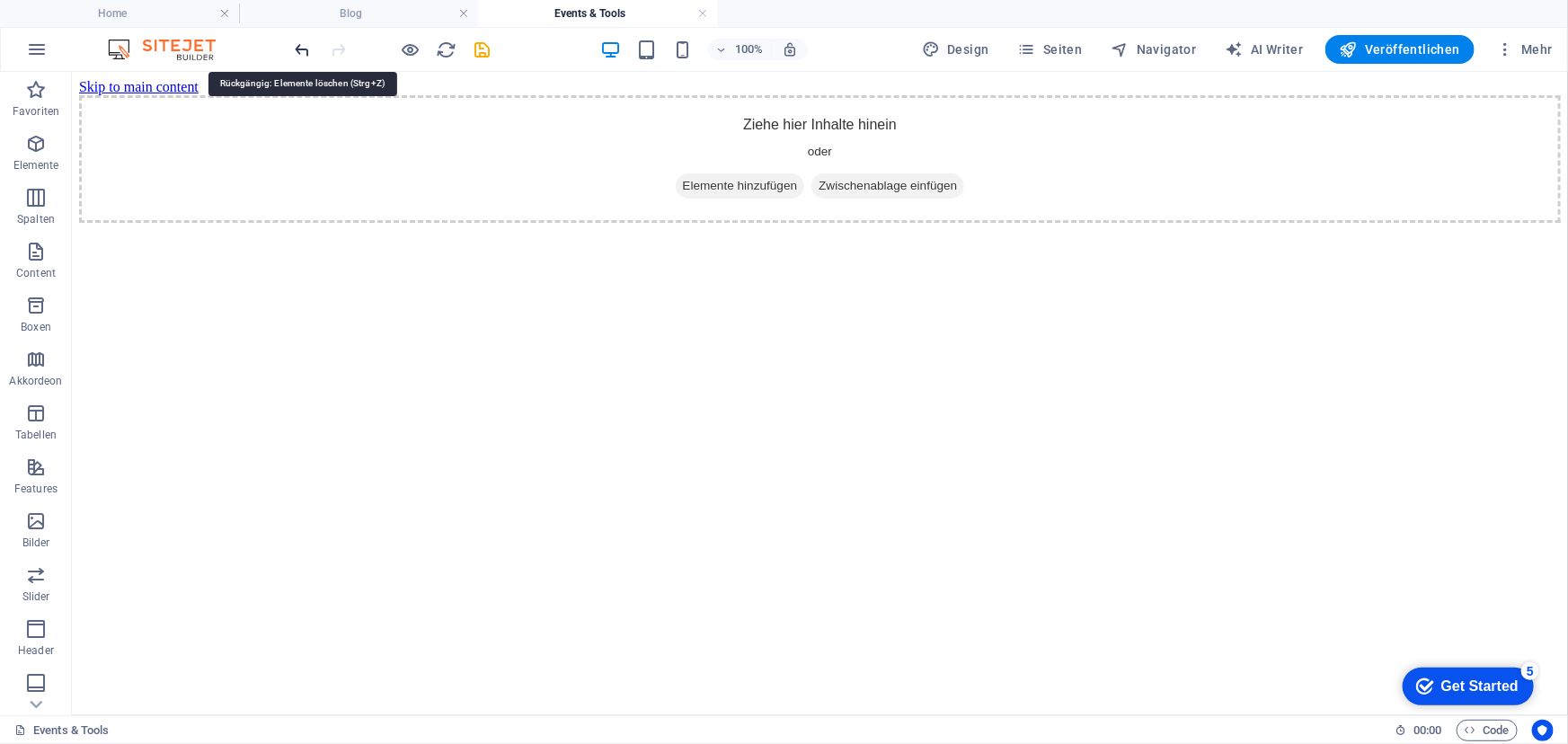
click at [305, 43] on icon "undo" at bounding box center [303, 50] width 21 height 21
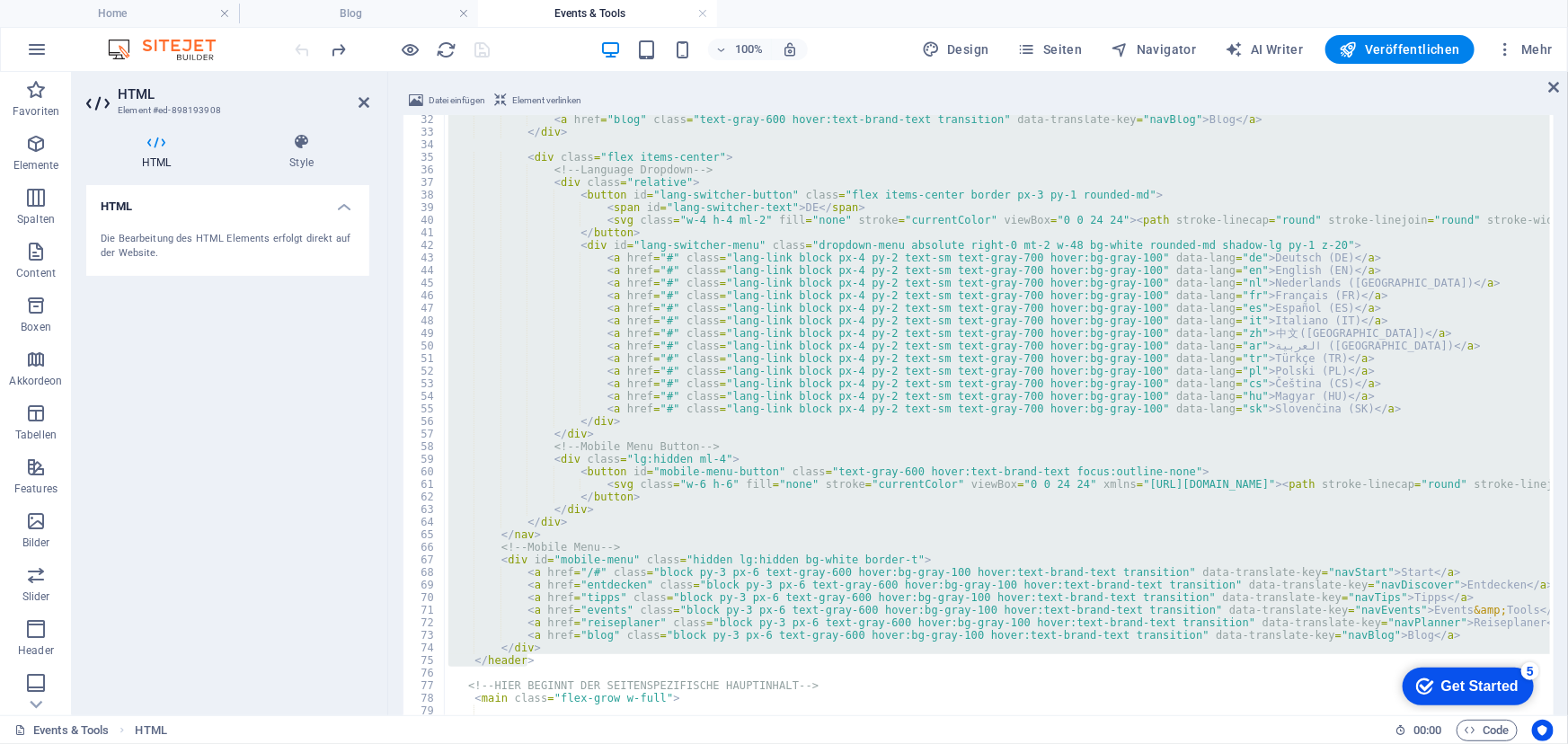
scroll to position [440, 0]
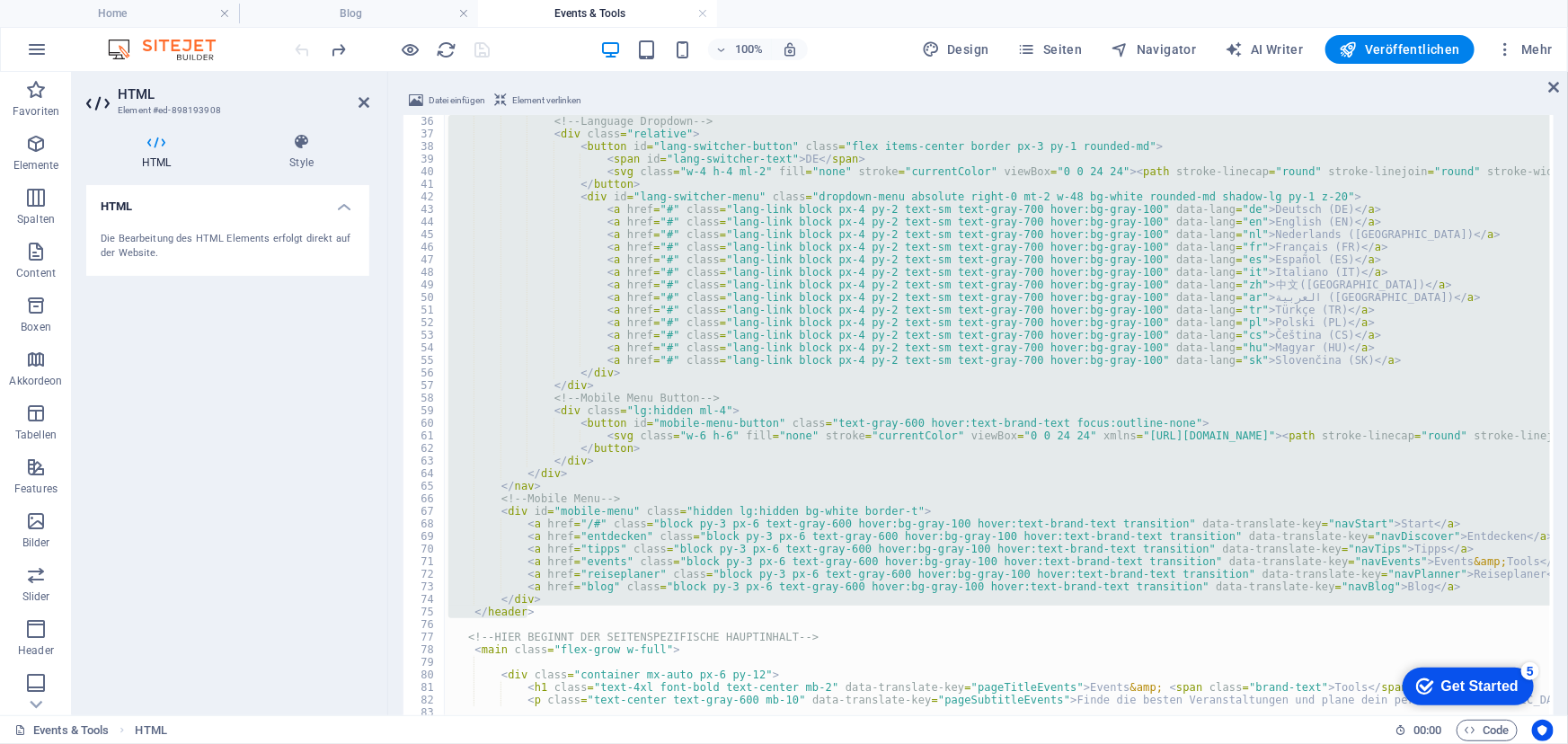
click at [528, 610] on div "<!-- Language Dropdown --> < div class = "relative" > < button id = "lang-switc…" at bounding box center [997, 443] width 1105 height 656
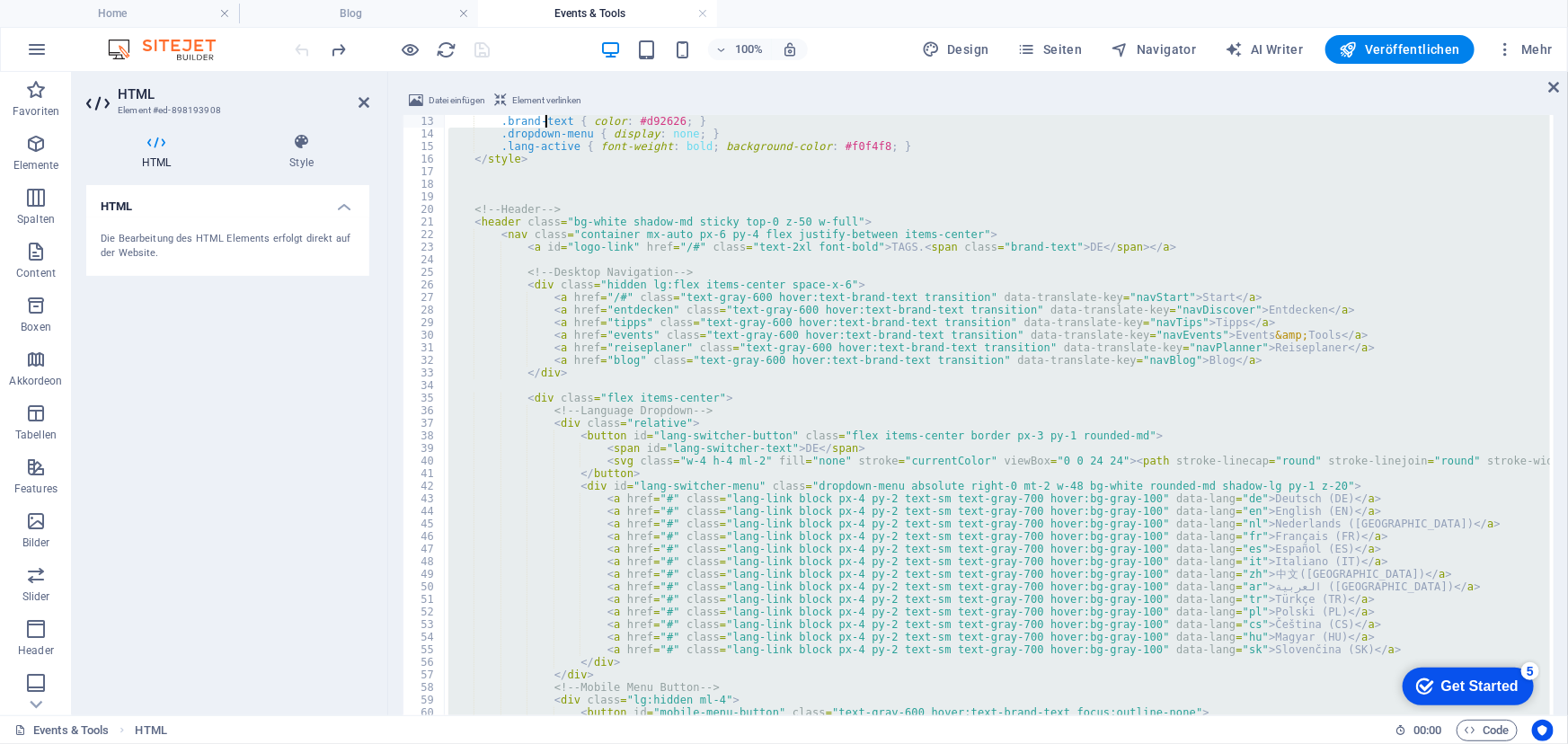
scroll to position [100, 0]
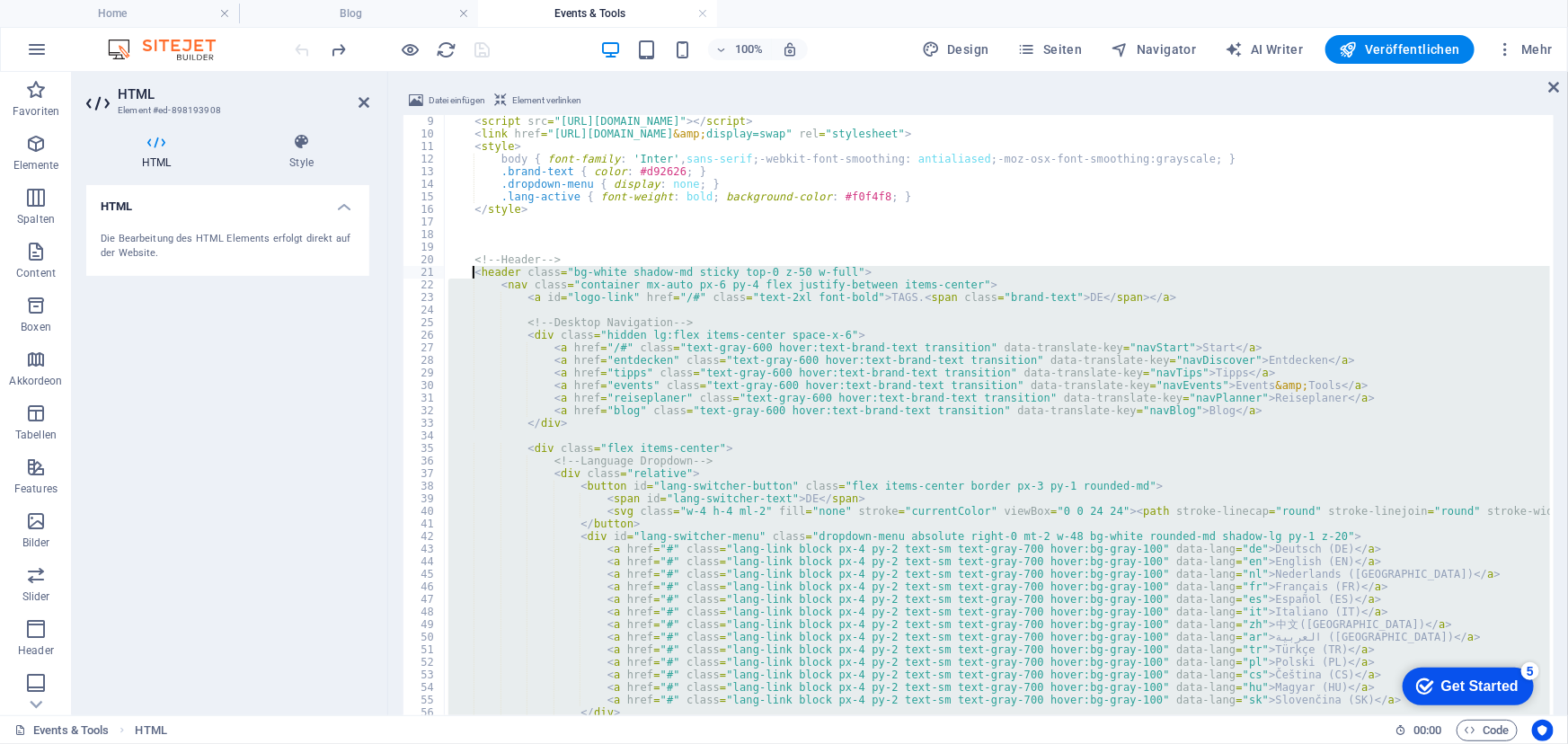
drag, startPoint x: 528, startPoint y: 610, endPoint x: 473, endPoint y: 273, distance: 341.5
type textarea "<header class="bg-white shadow-md sticky top-0 z-50 w-full"> <nav class="contai…"
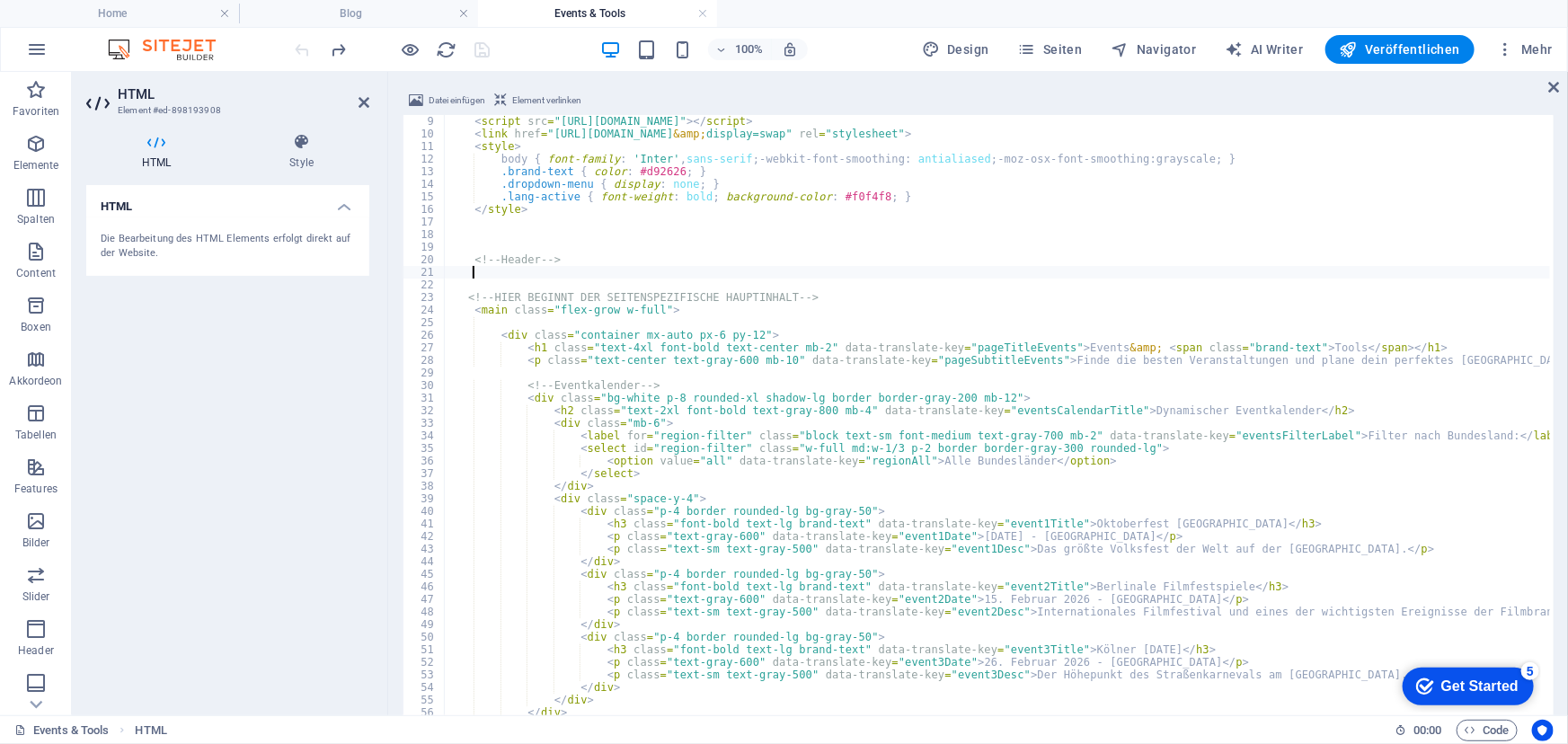
paste textarea "</header>"
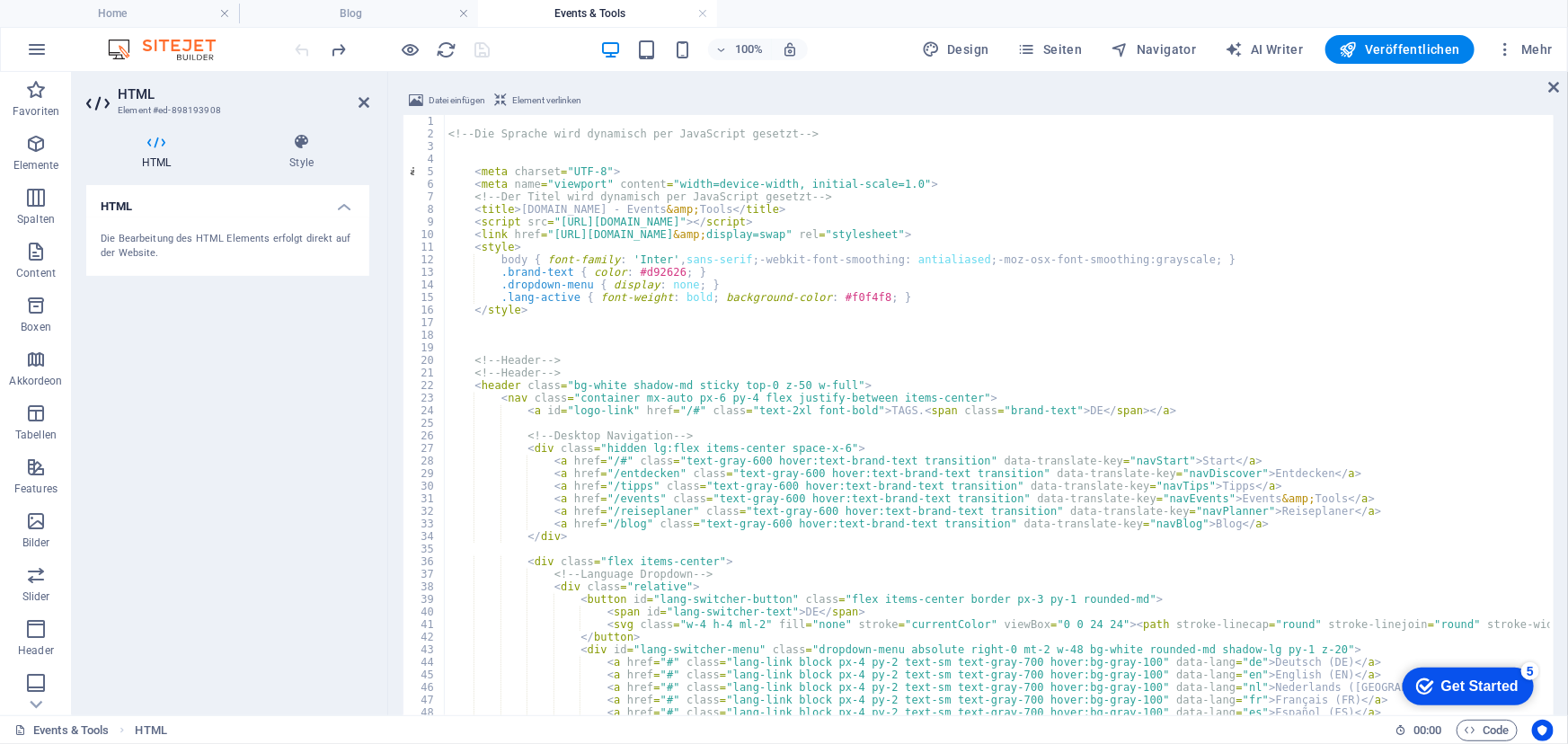
scroll to position [0, 0]
type textarea "<"
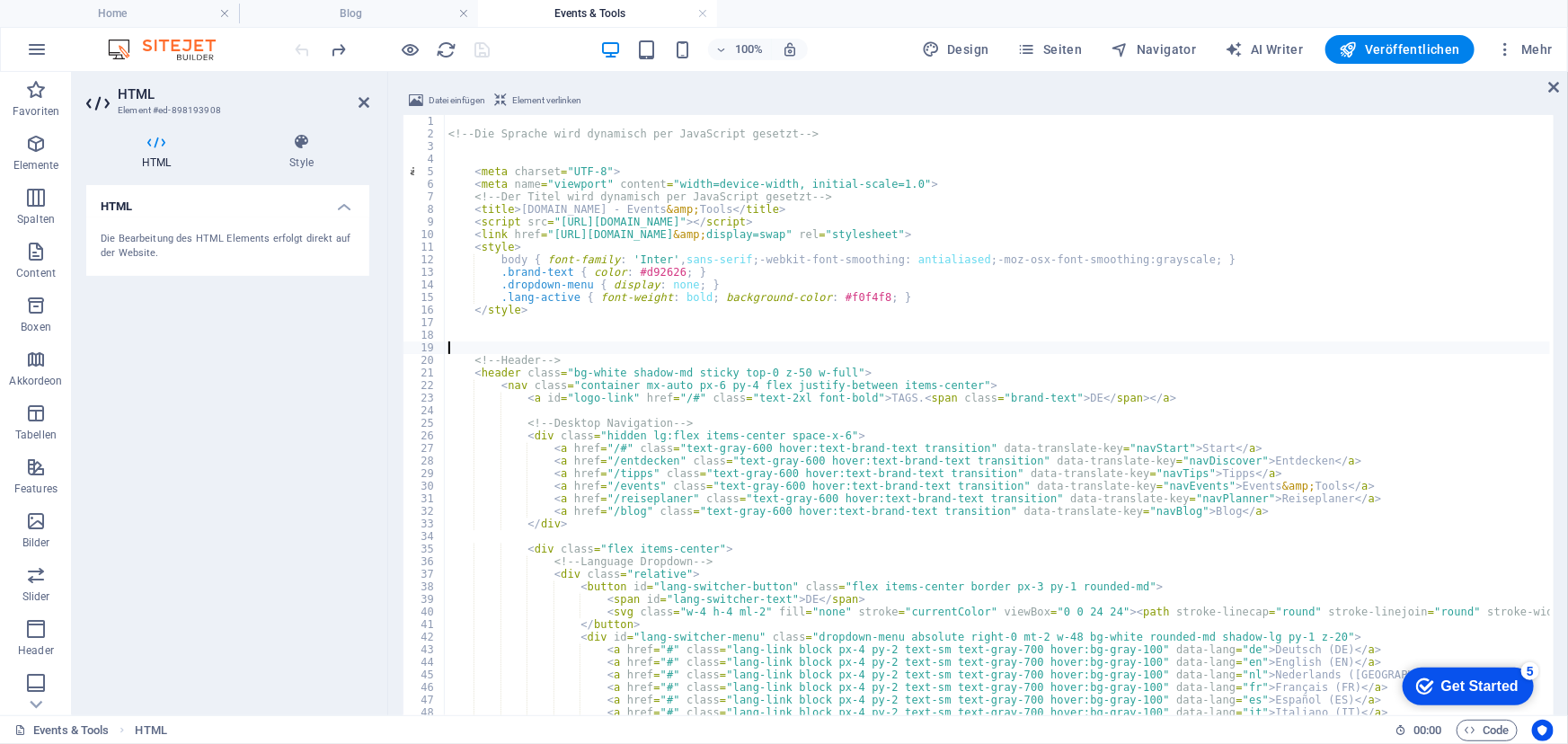
click at [531, 44] on div "100% Design Seiten Navigator AI Writer Veröffentlichen Mehr" at bounding box center [925, 49] width 1267 height 28
click at [479, 50] on icon "save" at bounding box center [483, 50] width 21 height 21
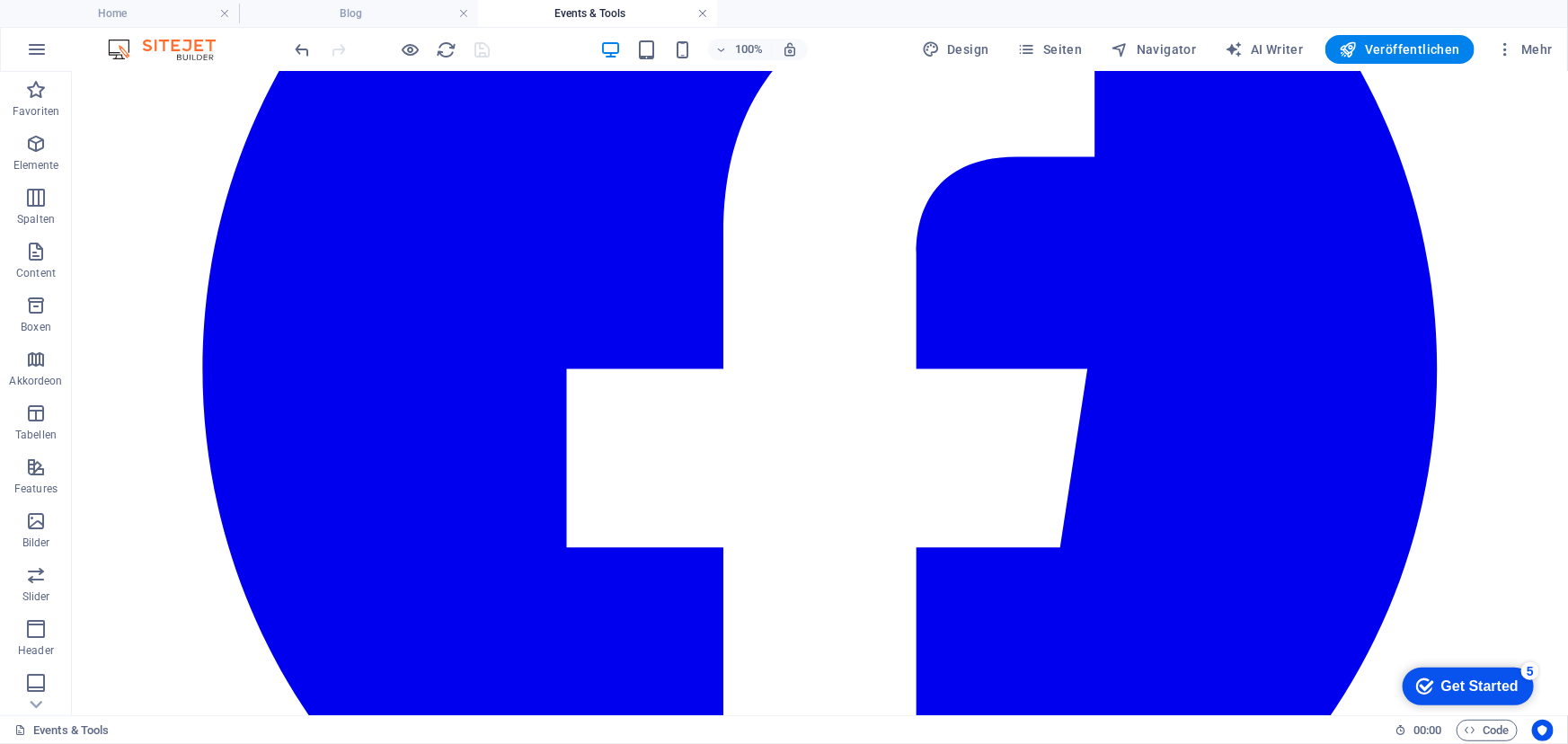
click at [702, 11] on link at bounding box center [702, 14] width 10 height 17
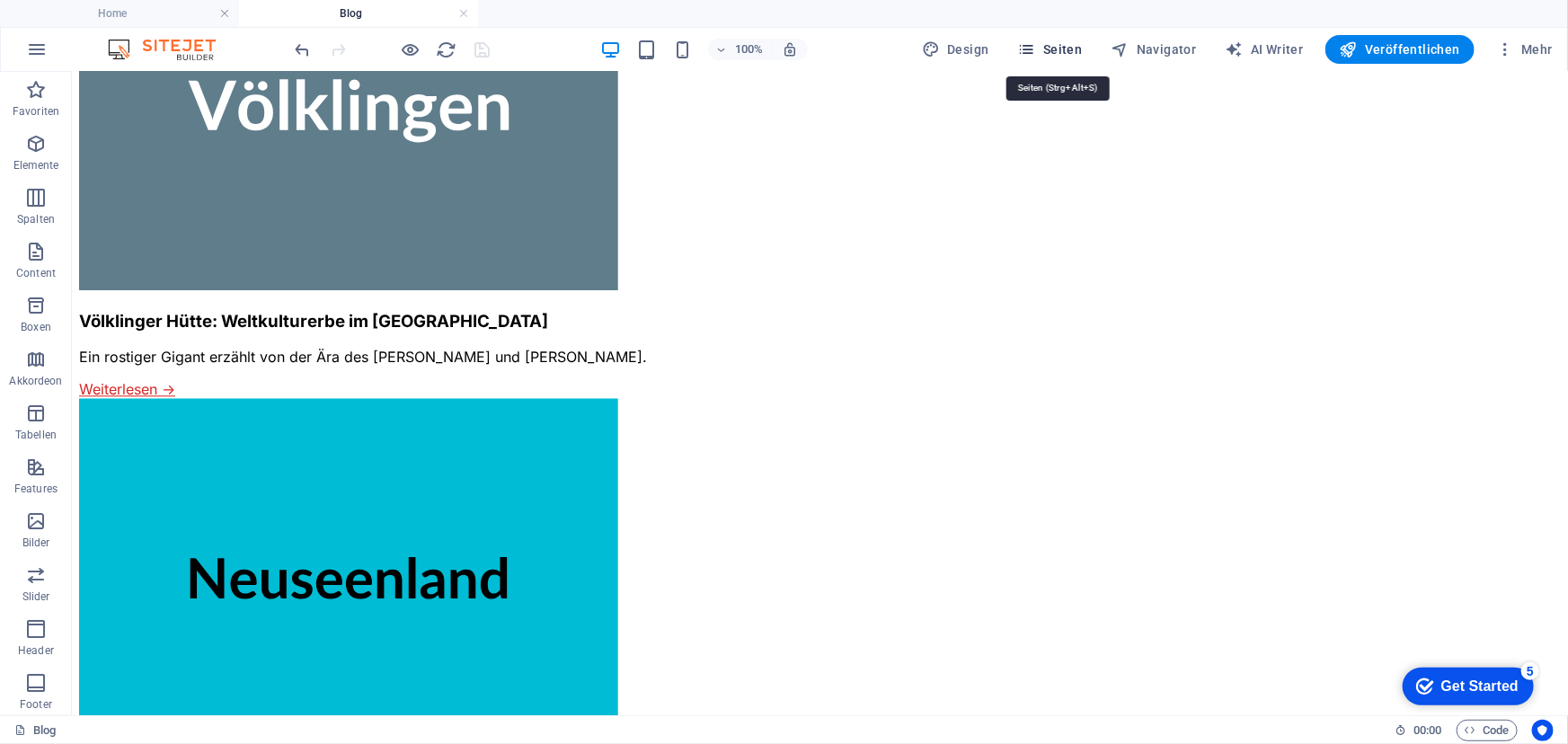
click at [1059, 48] on span "Seiten" at bounding box center [1050, 49] width 64 height 18
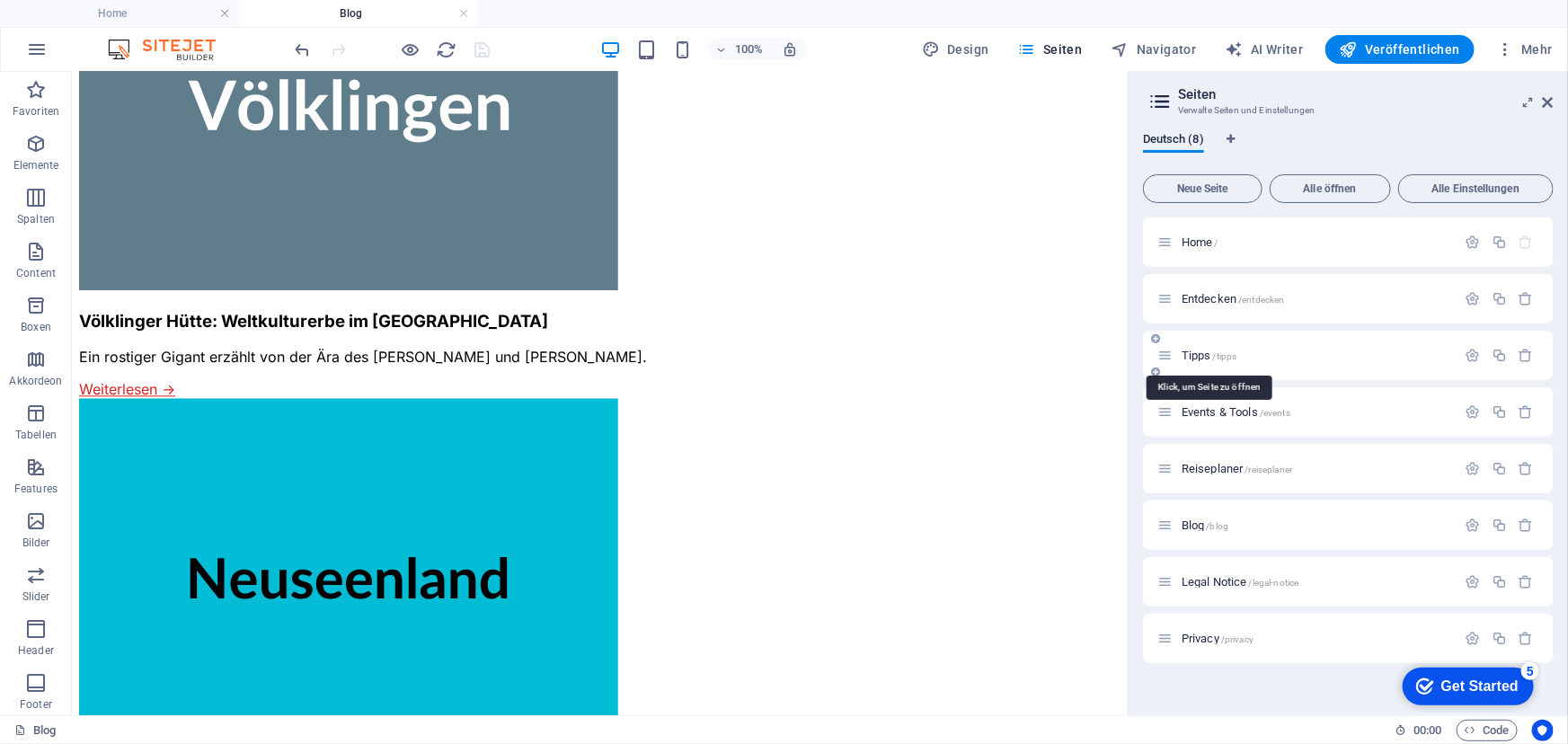
click at [1200, 351] on span "Tipps /tipps" at bounding box center [1209, 355] width 56 height 13
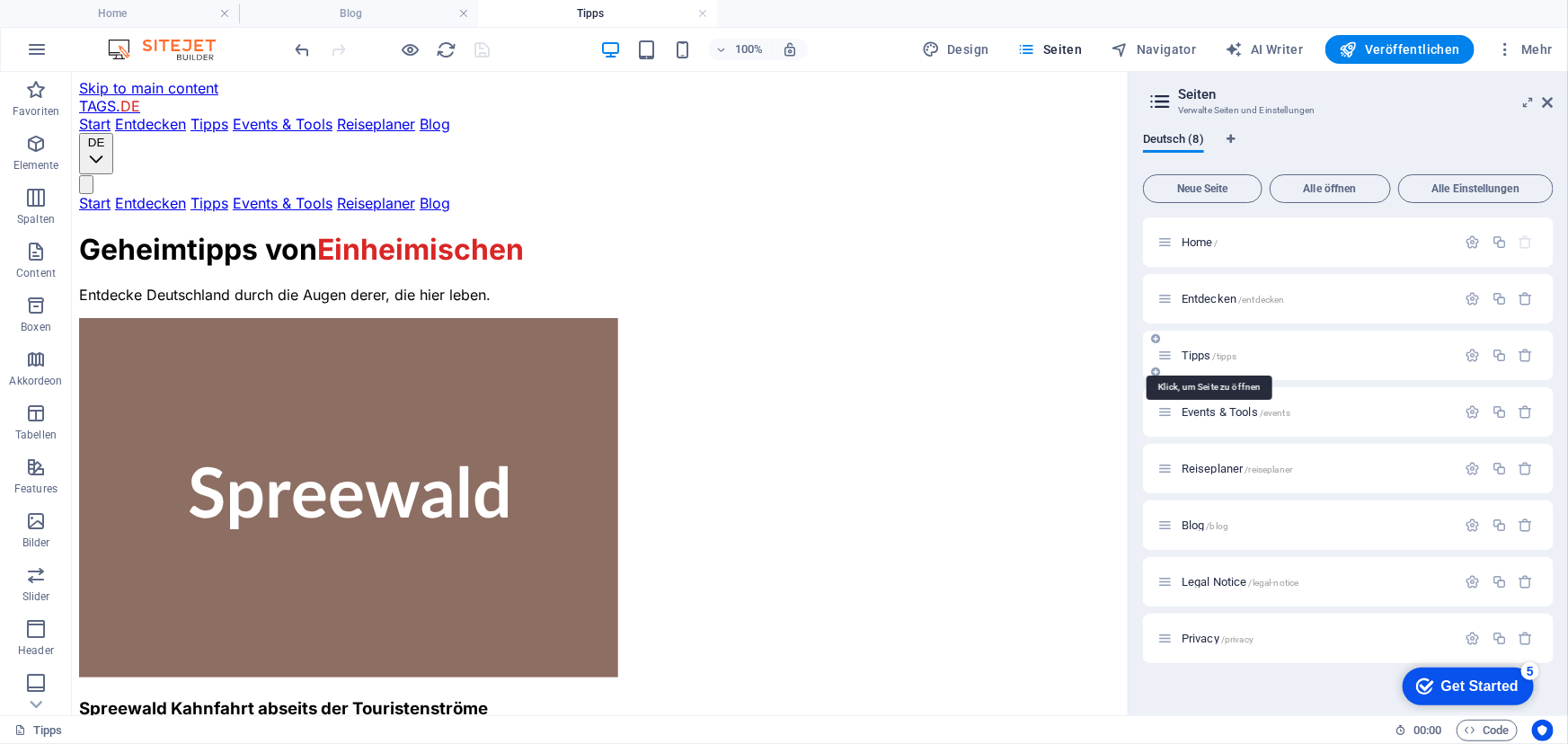
scroll to position [0, 0]
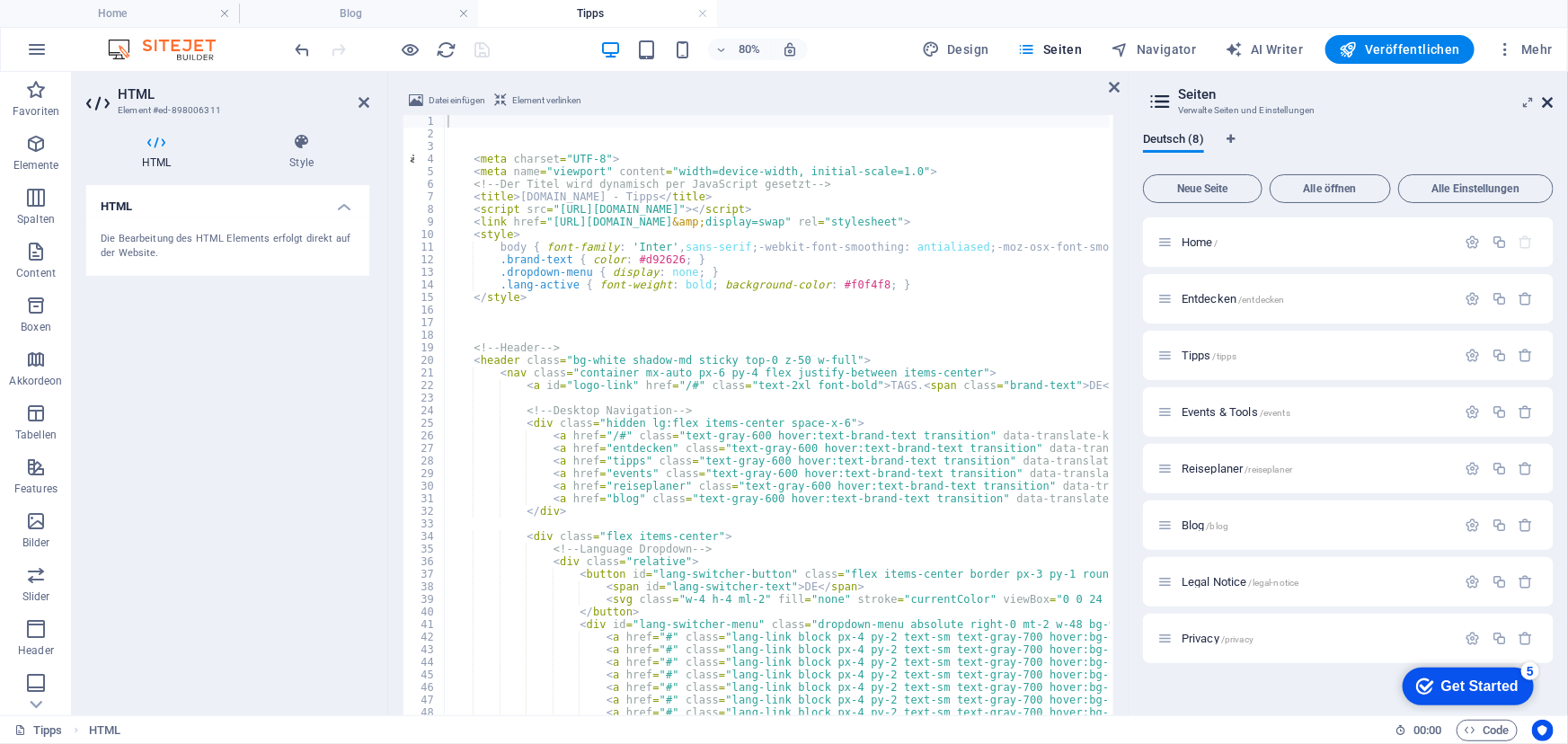
click at [1548, 104] on icon at bounding box center [1547, 101] width 10 height 14
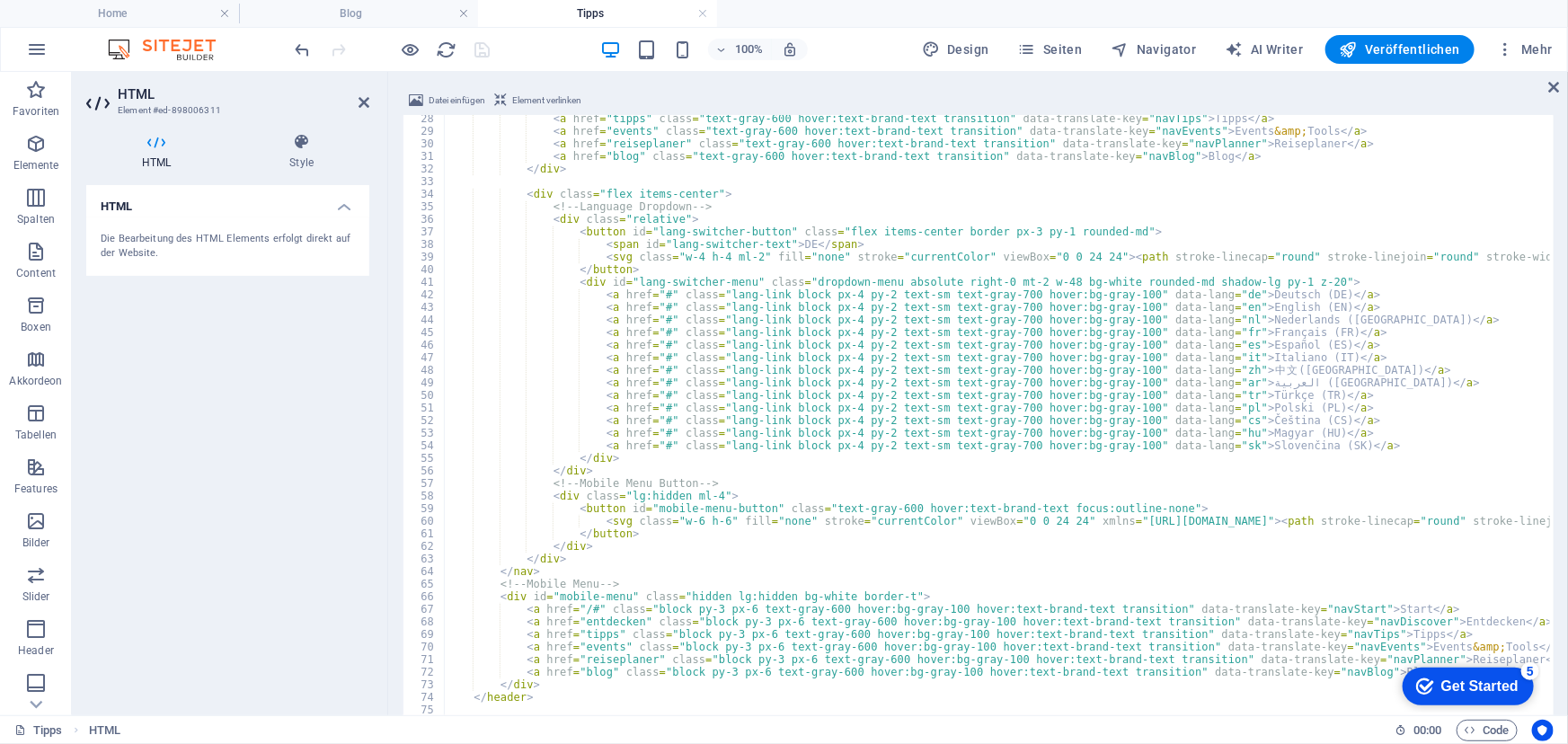
scroll to position [391, 0]
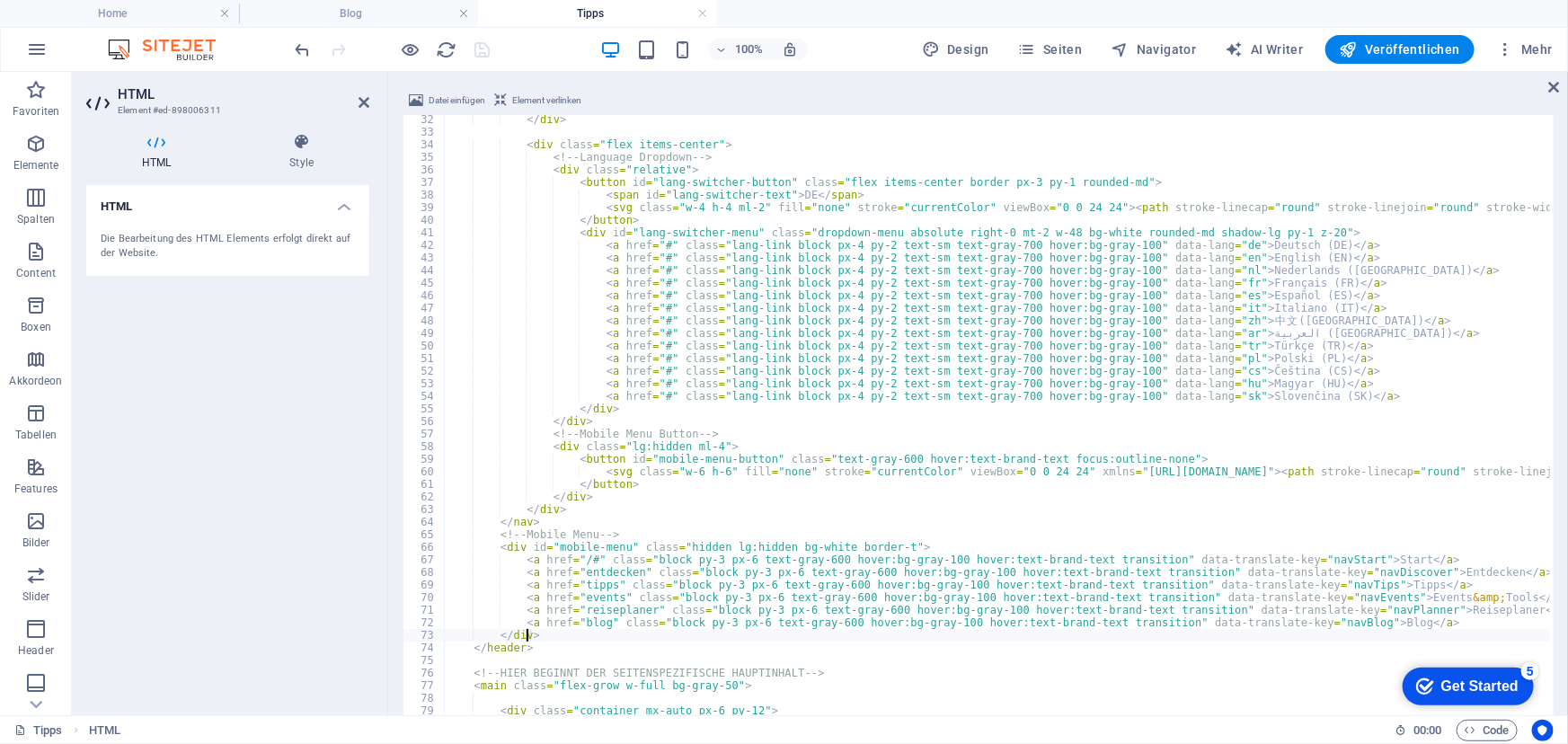
drag, startPoint x: 547, startPoint y: 639, endPoint x: 529, endPoint y: 639, distance: 18.0
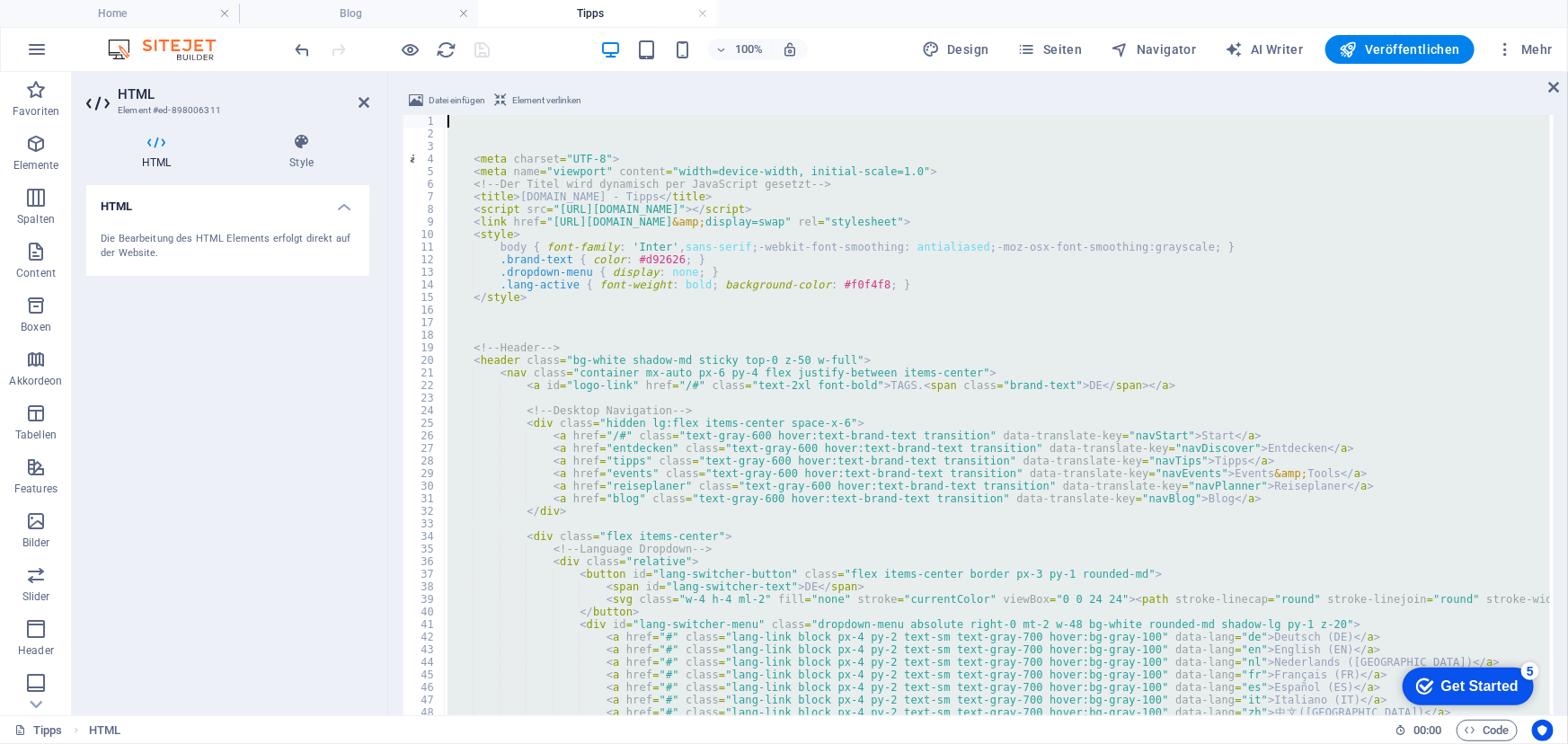
scroll to position [0, 0]
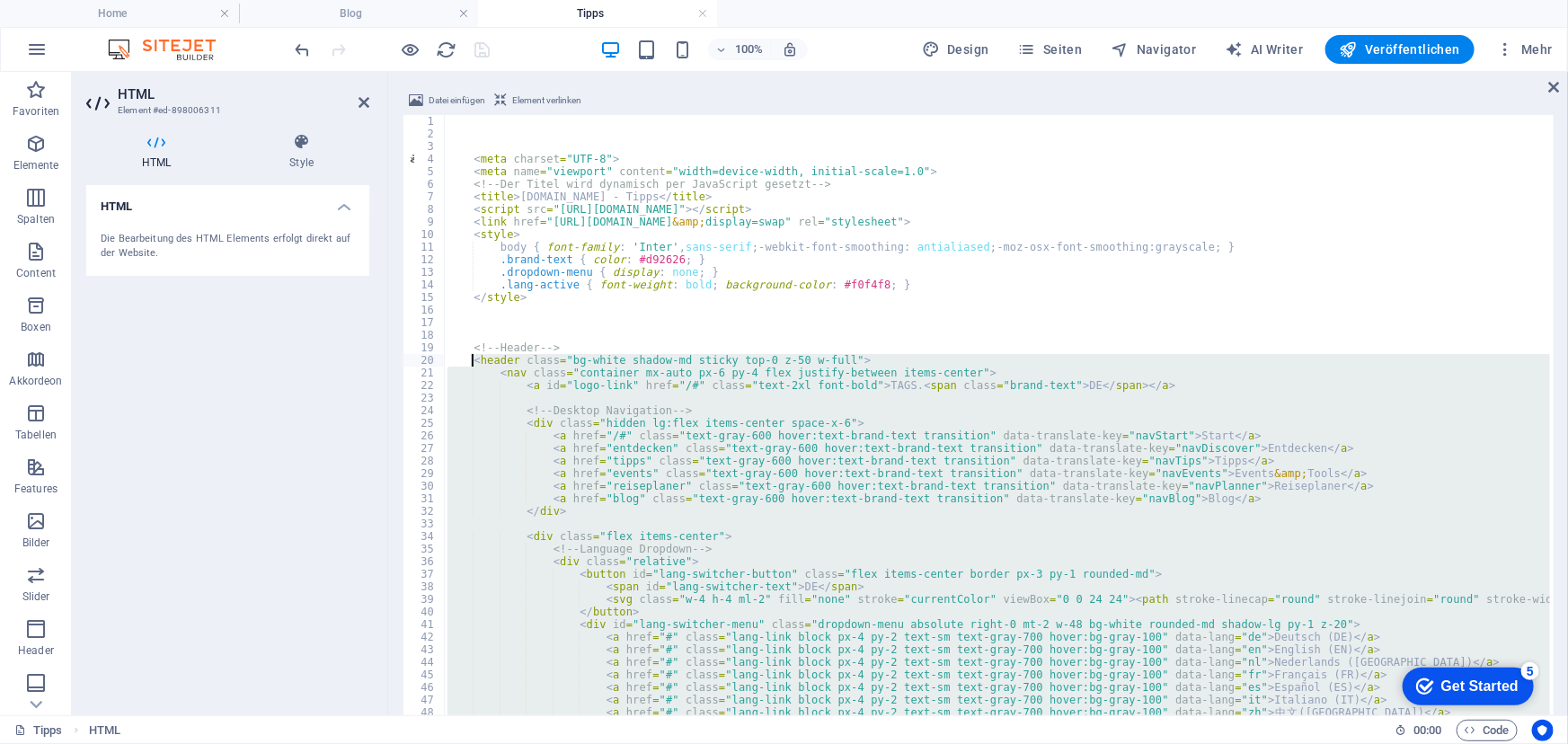
drag, startPoint x: 534, startPoint y: 645, endPoint x: 474, endPoint y: 366, distance: 285.4
type textarea "<header class="bg-white shadow-md sticky top-0 z-50 w-full"> <nav class="contai…"
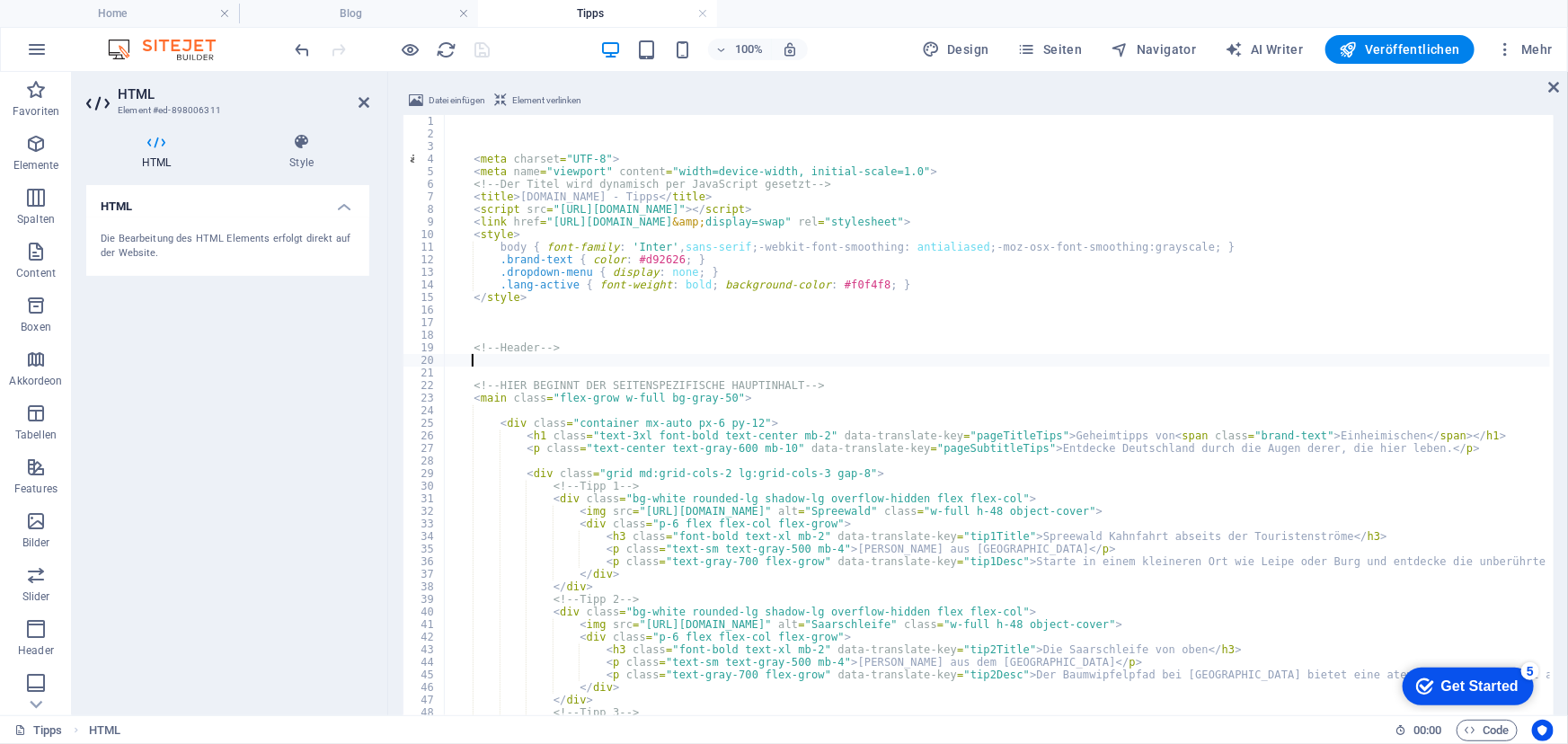
paste textarea "</header>"
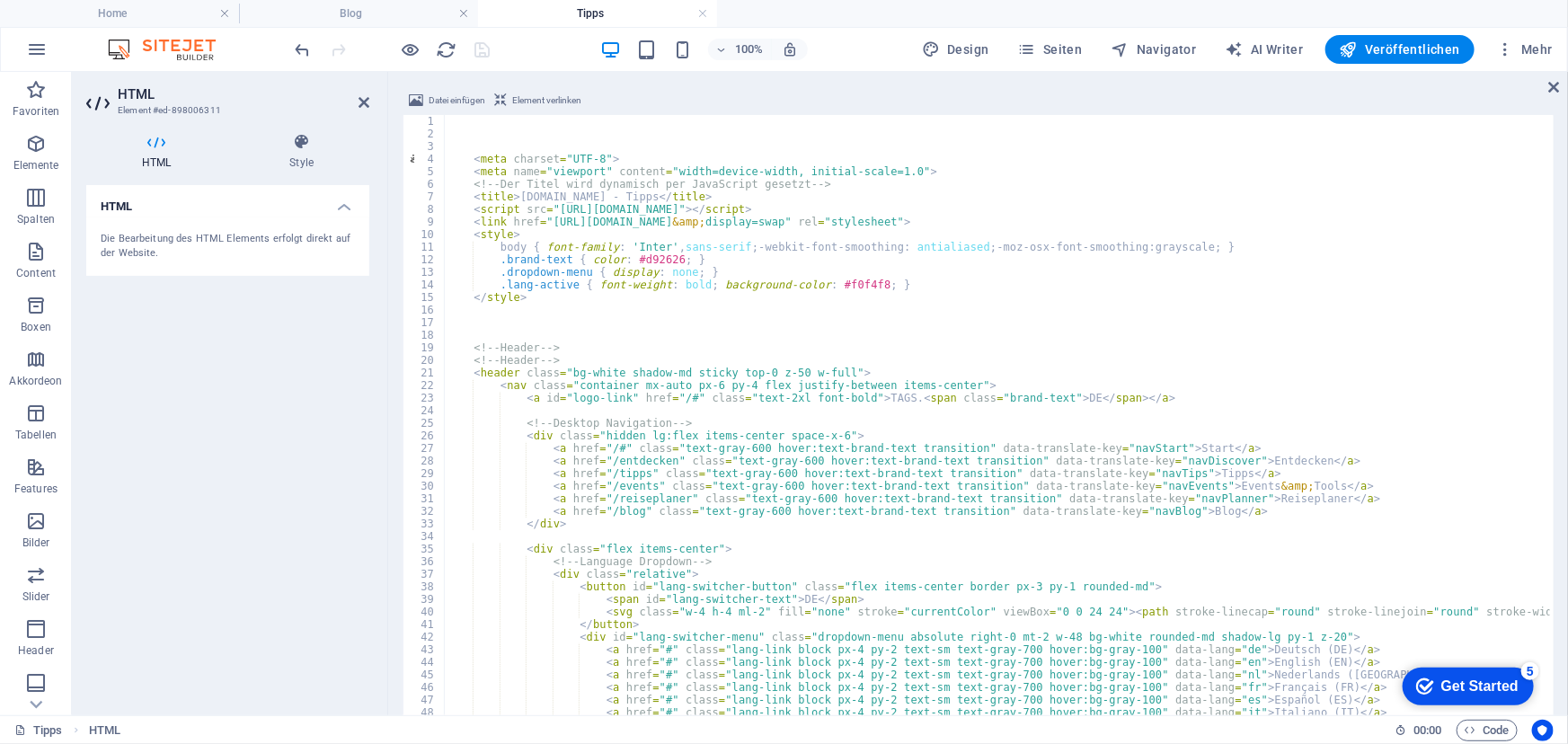
type textarea "<"
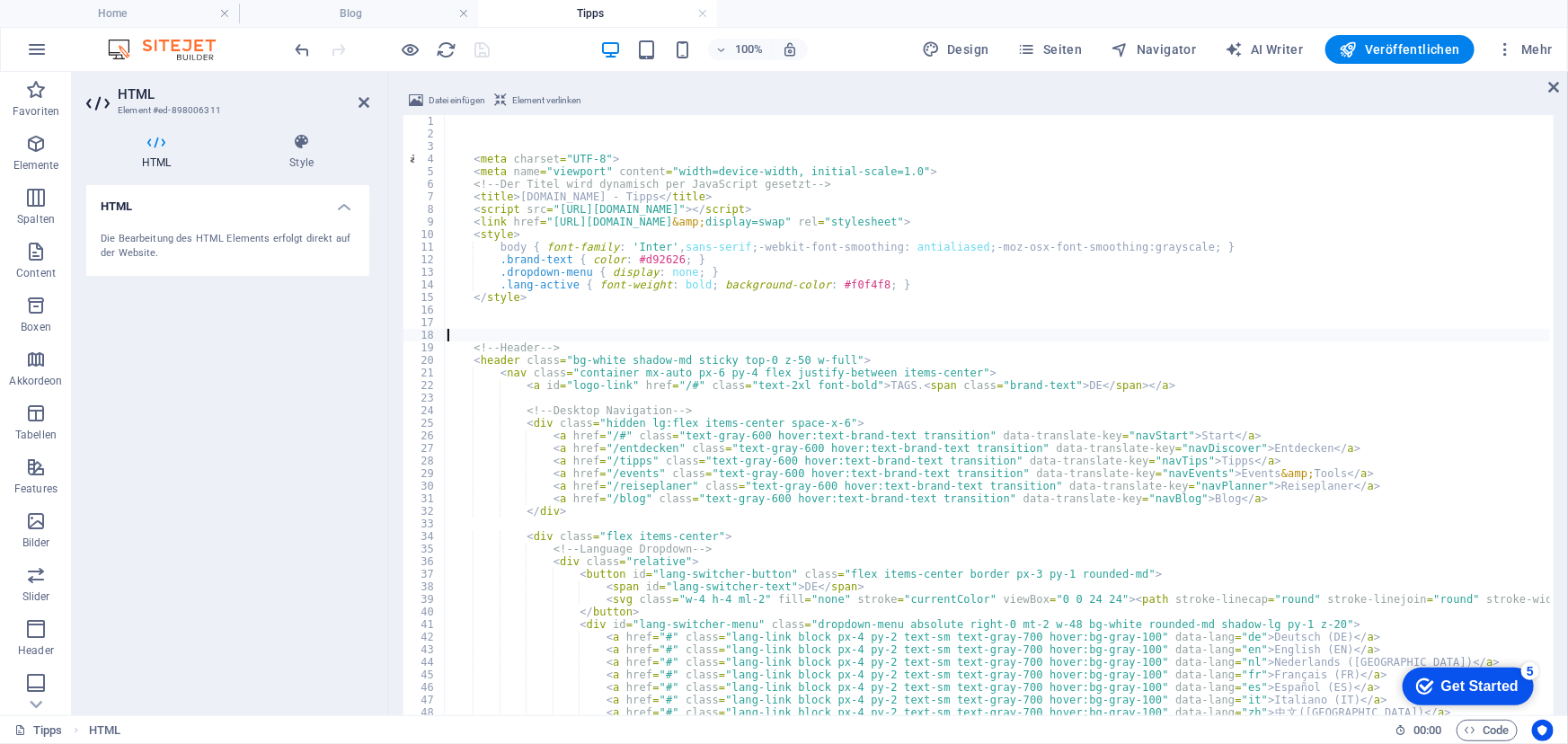
click at [559, 38] on div "100% Design Seiten Navigator AI Writer Veröffentlichen Mehr" at bounding box center [925, 49] width 1267 height 28
click at [483, 47] on icon "save" at bounding box center [483, 50] width 21 height 21
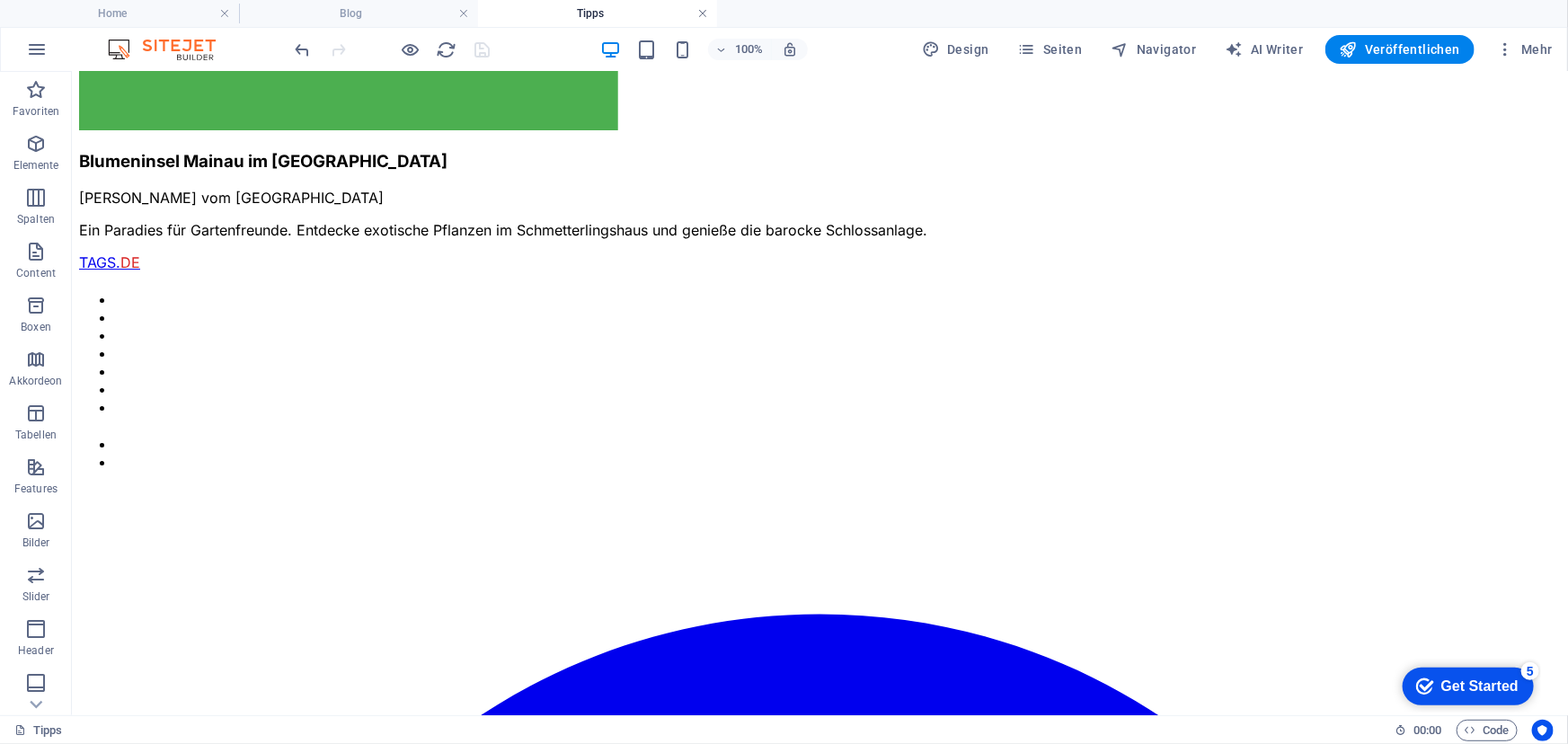
click at [700, 16] on link at bounding box center [702, 14] width 10 height 17
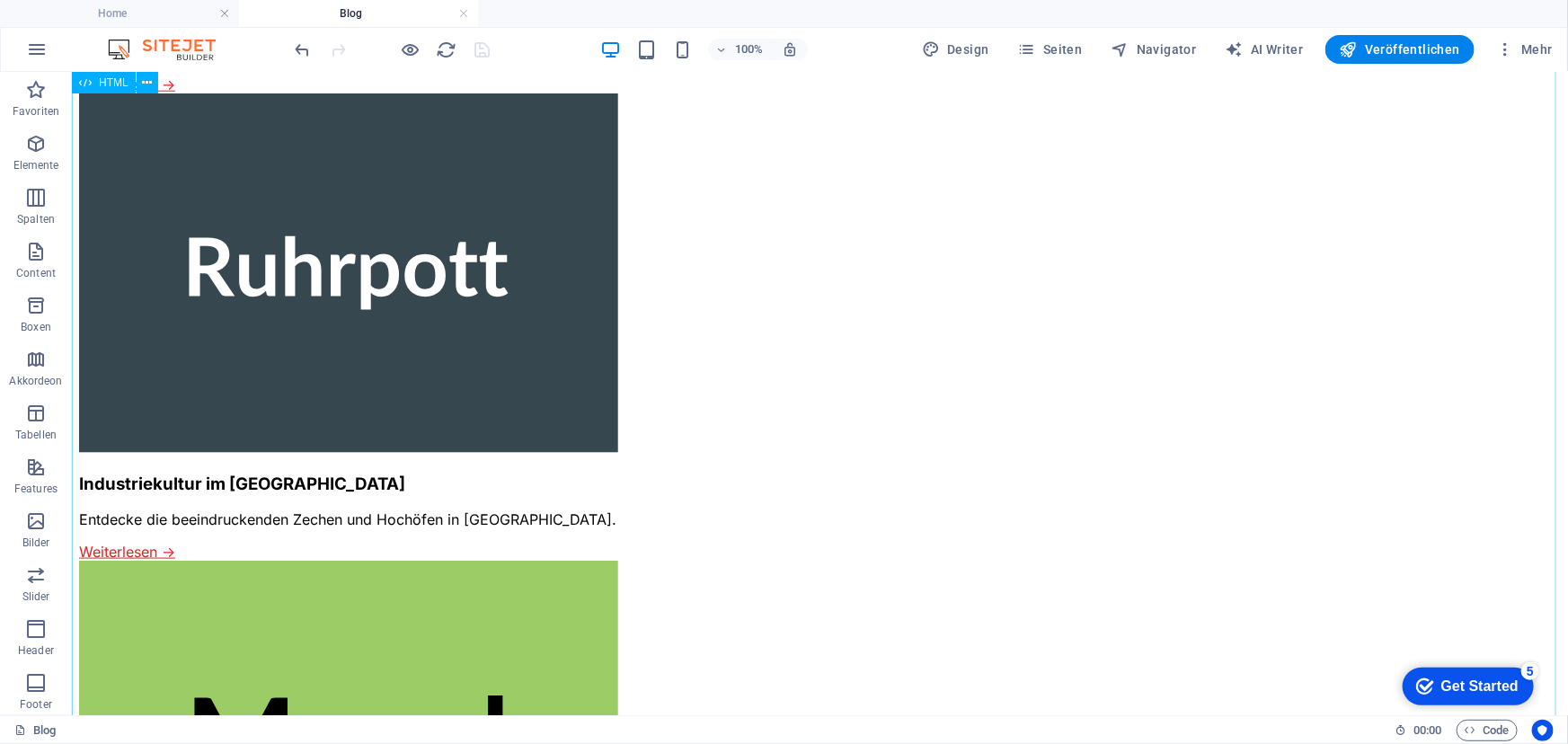
scroll to position [4386, 0]
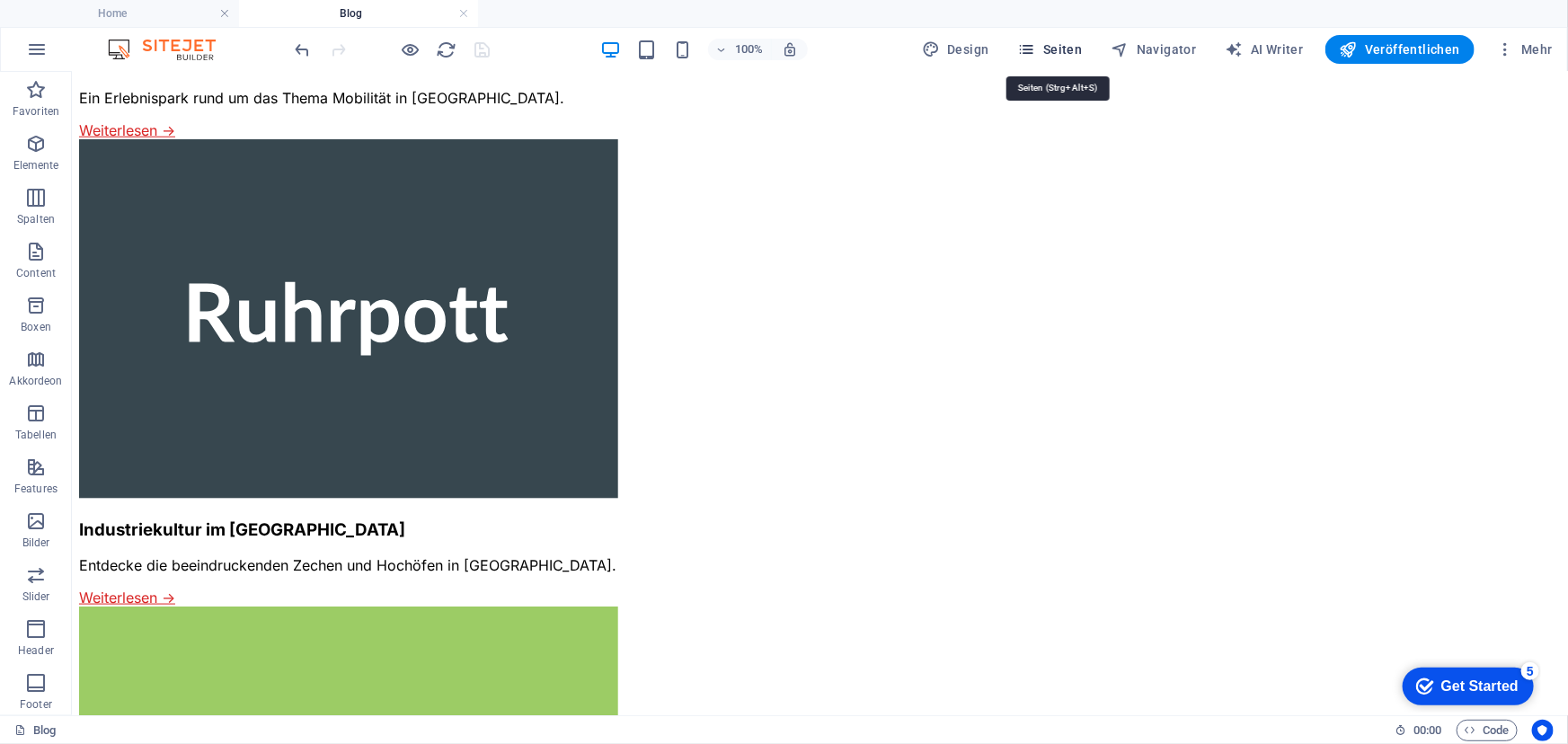
click at [1060, 50] on span "Seiten" at bounding box center [1050, 49] width 64 height 18
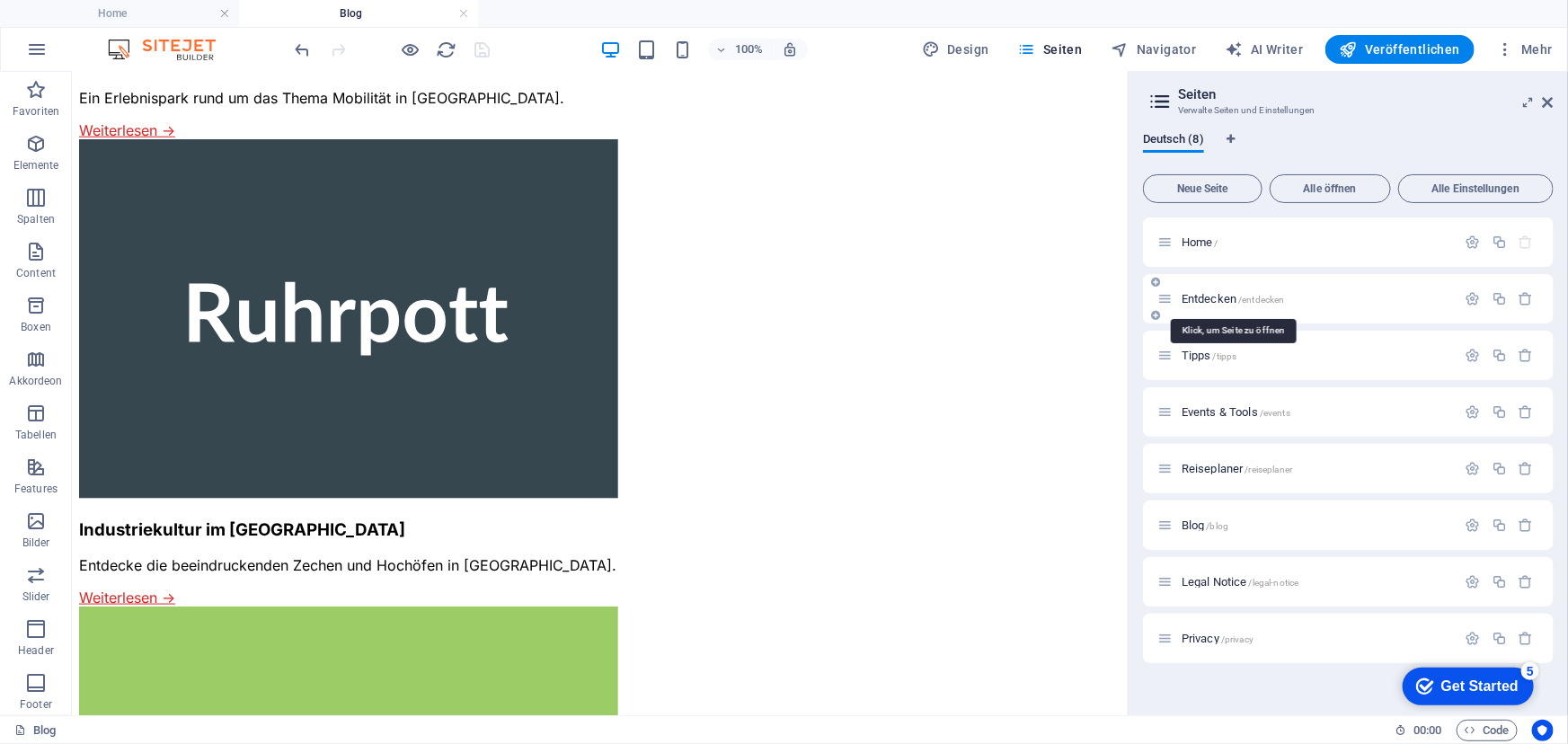
click at [1212, 295] on span "Entdecken /entdecken" at bounding box center [1232, 299] width 103 height 13
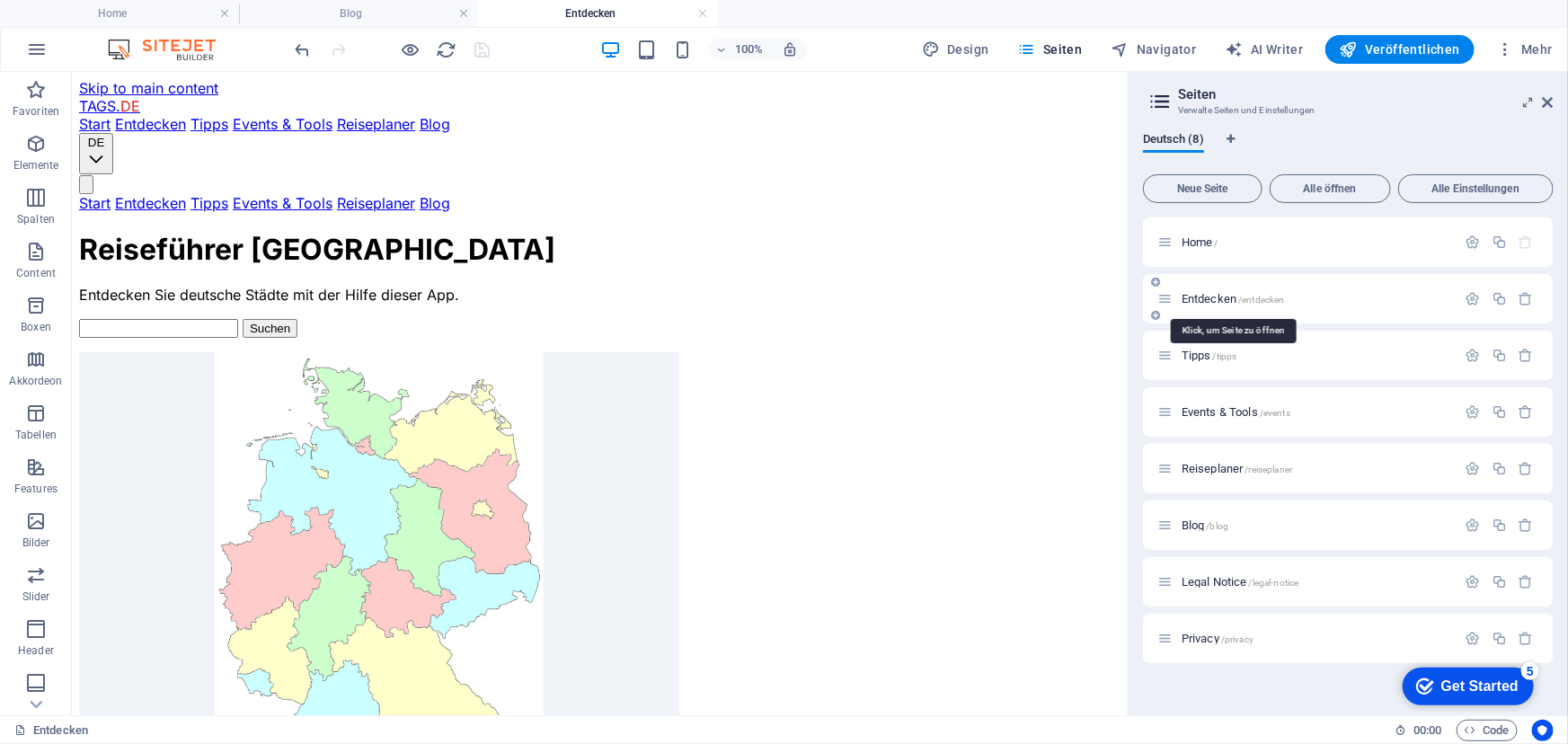
scroll to position [0, 0]
click at [1546, 98] on icon at bounding box center [1547, 101] width 10 height 14
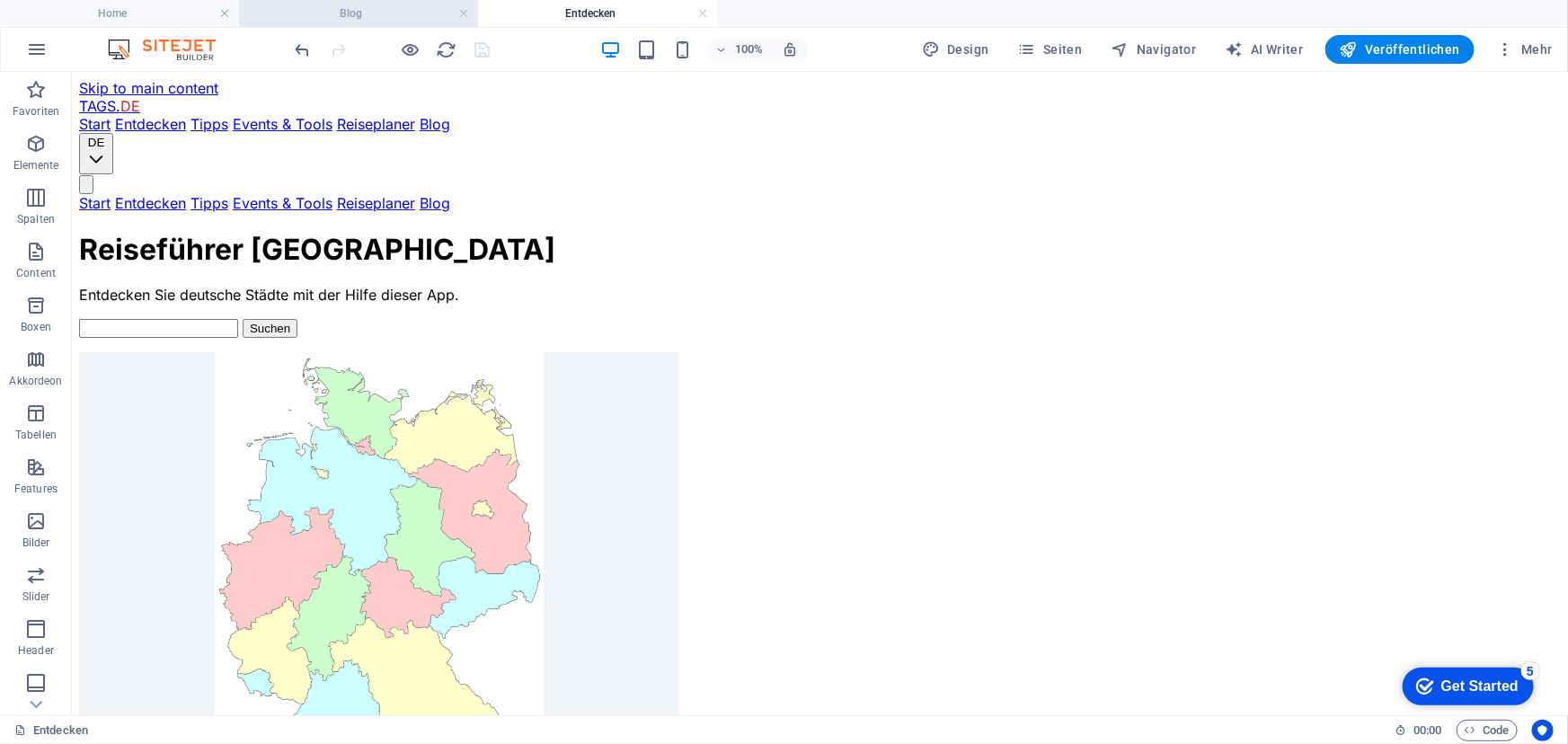
click at [401, 10] on h4 "Blog" at bounding box center [358, 13] width 239 height 20
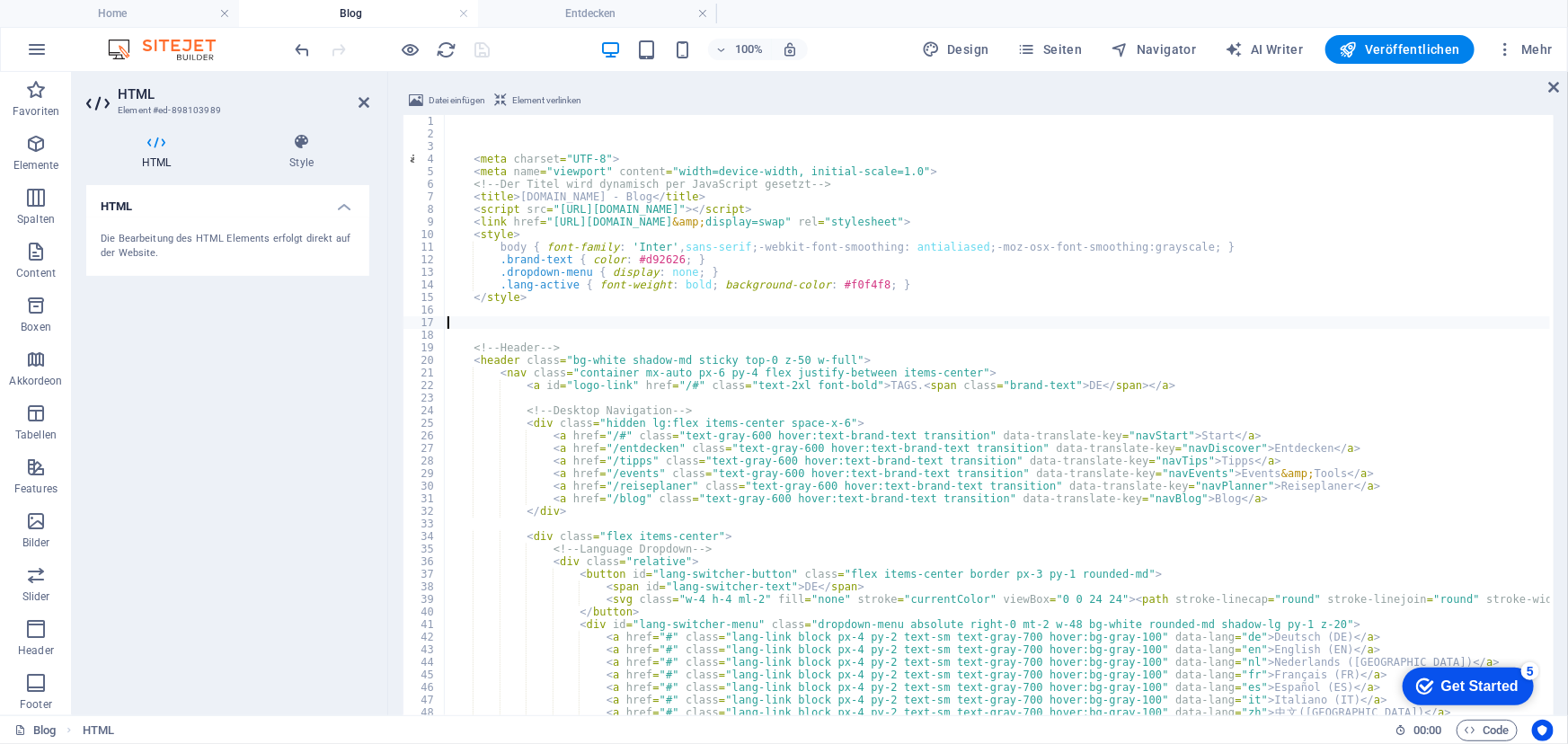
click at [547, 51] on div "100% Design Seiten Navigator AI Writer Veröffentlichen Mehr" at bounding box center [925, 49] width 1267 height 28
click at [463, 14] on link at bounding box center [463, 14] width 10 height 17
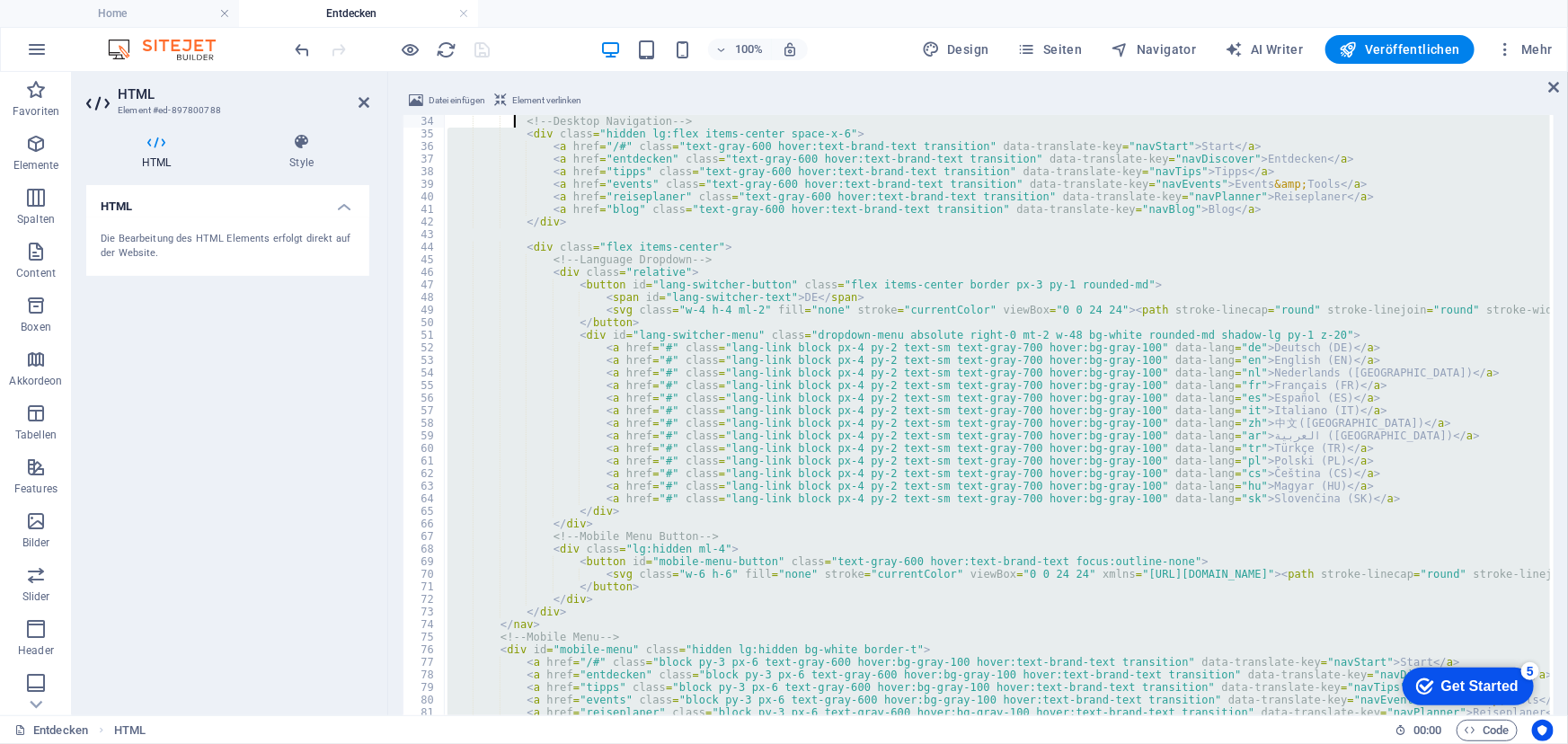
scroll to position [326, 0]
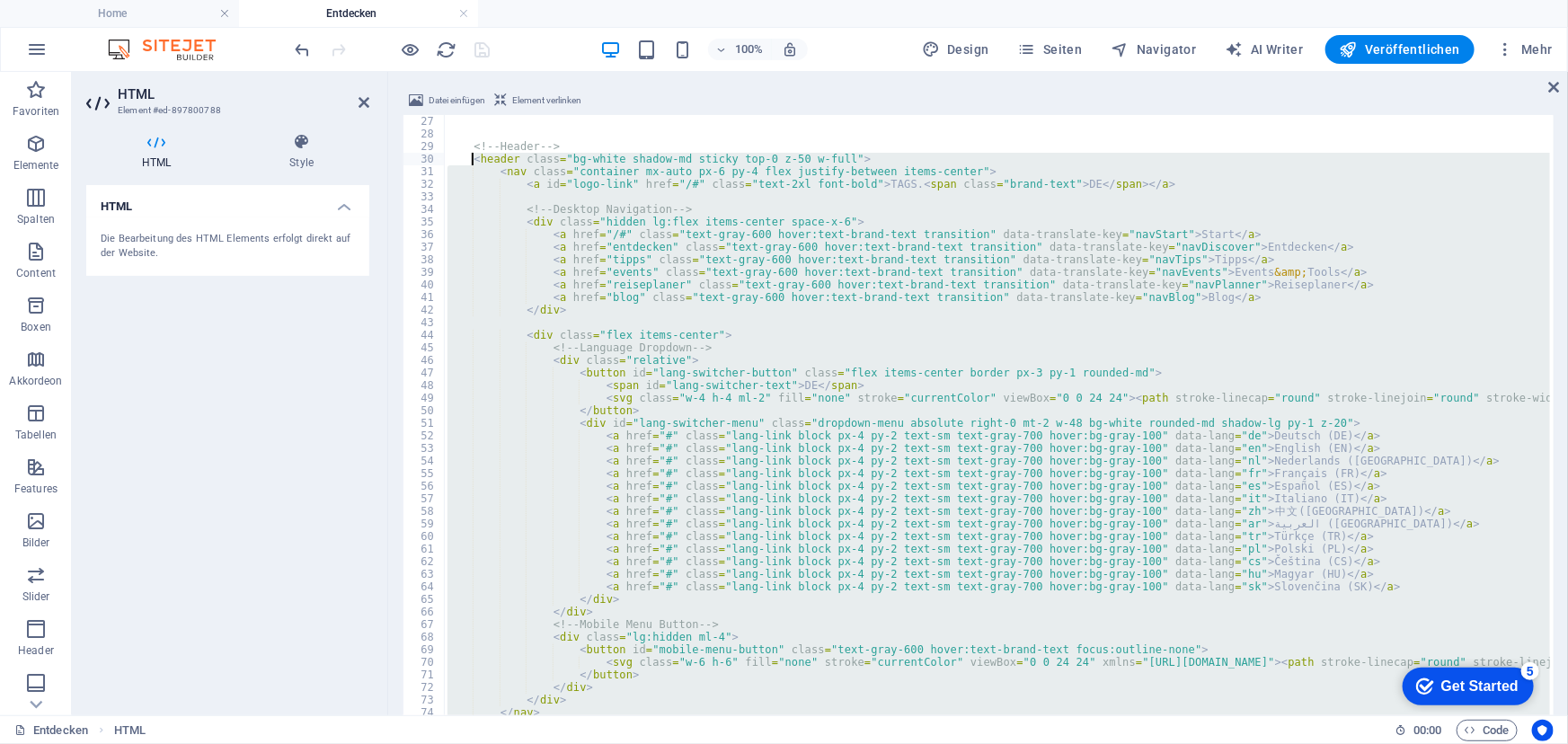
drag, startPoint x: 527, startPoint y: 626, endPoint x: 472, endPoint y: 158, distance: 471.2
type textarea "<header class="bg-white shadow-md sticky top-0 z-50 w-full"> <nav class="contai…"
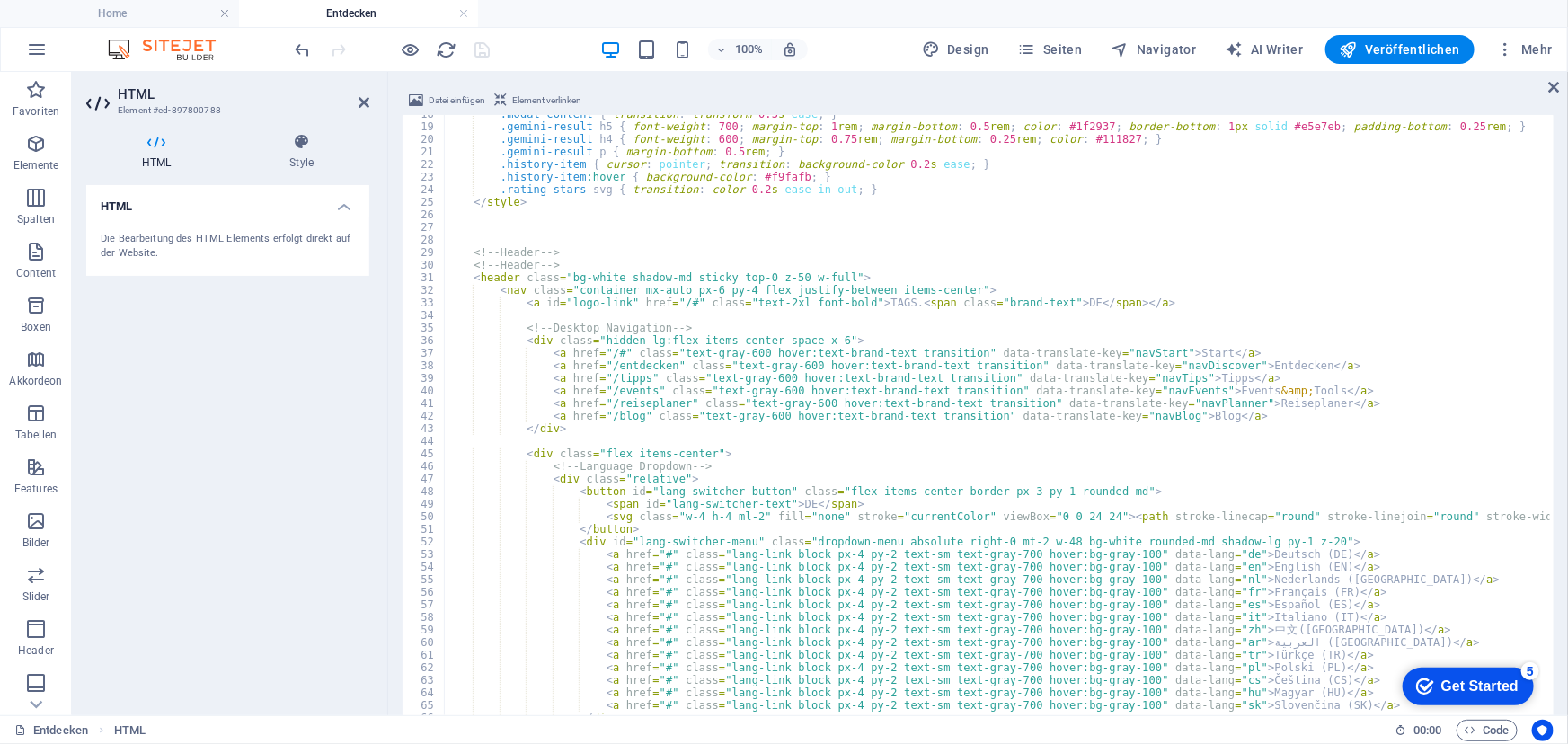
scroll to position [221, 0]
type textarea "<"
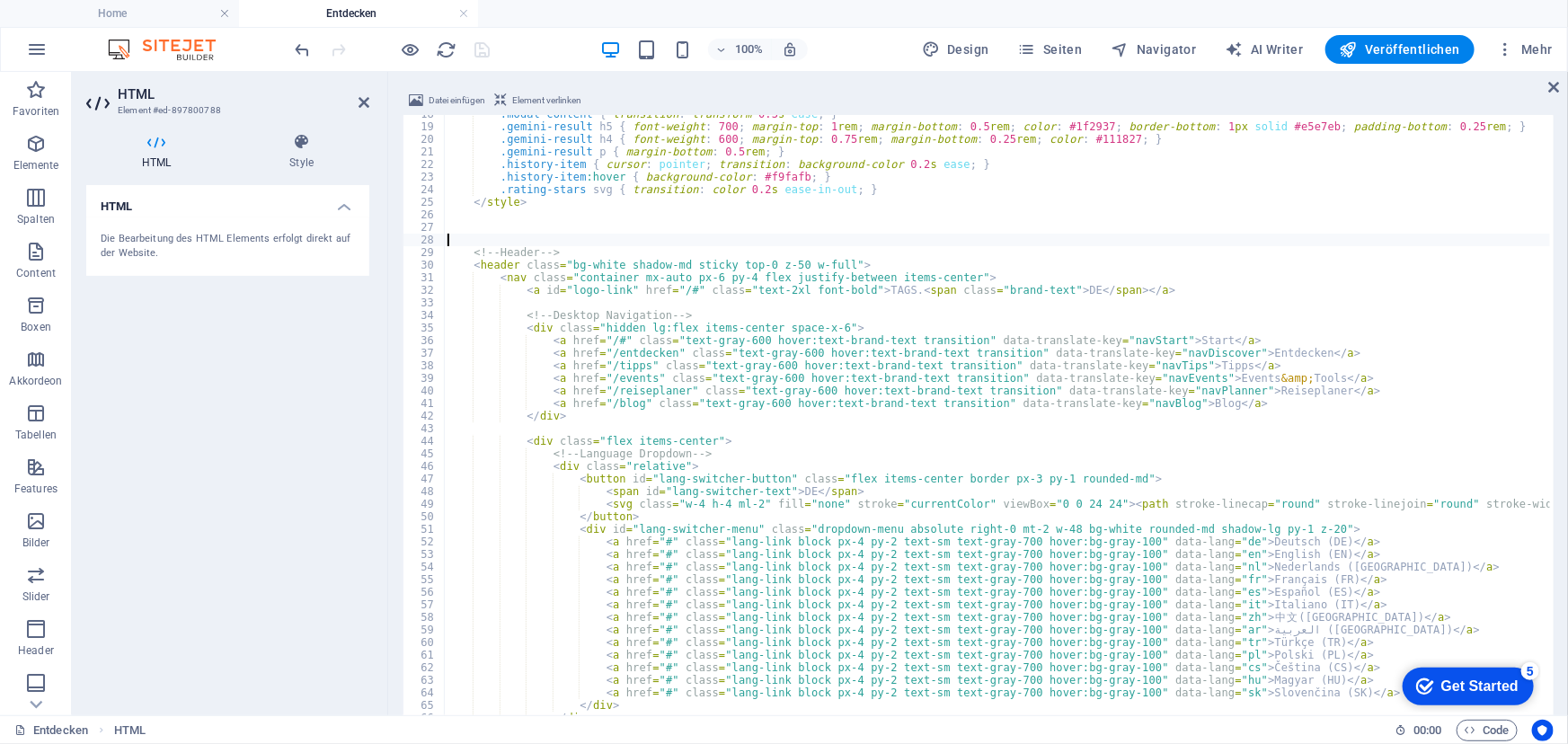
click at [543, 40] on div "100% Design Seiten Navigator AI Writer Veröffentlichen Mehr" at bounding box center [925, 49] width 1267 height 28
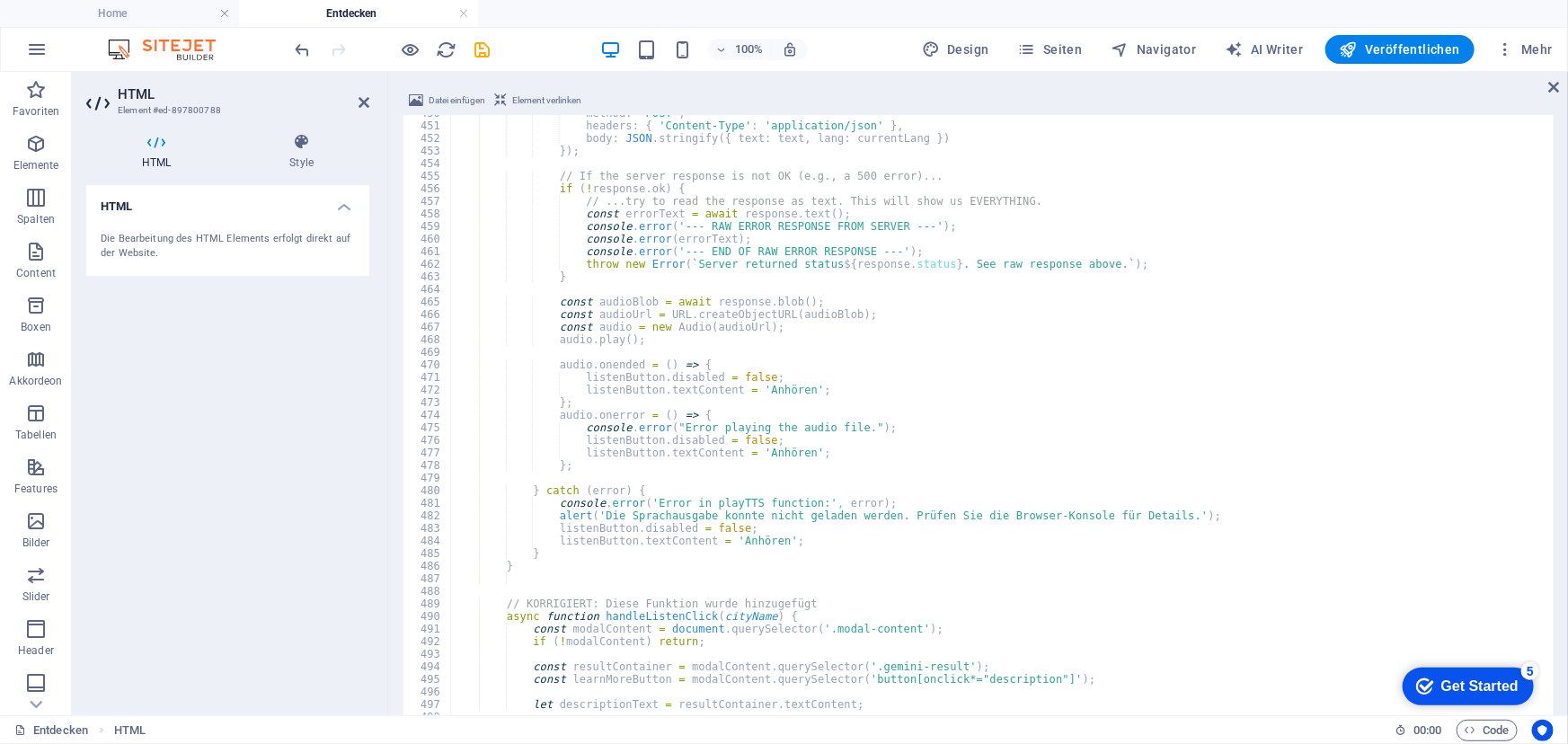
scroll to position [5752, 0]
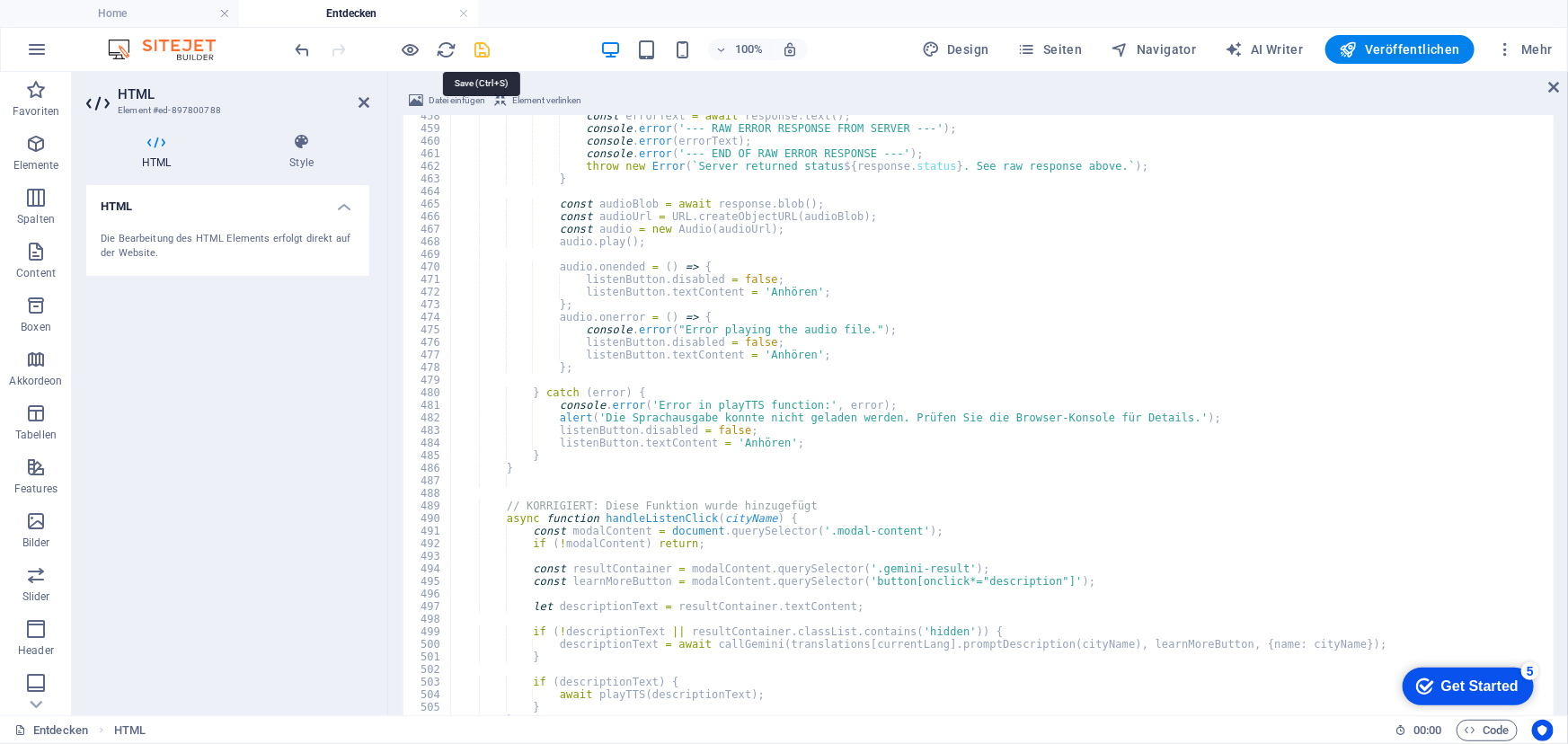
click at [480, 46] on icon "save" at bounding box center [483, 50] width 21 height 21
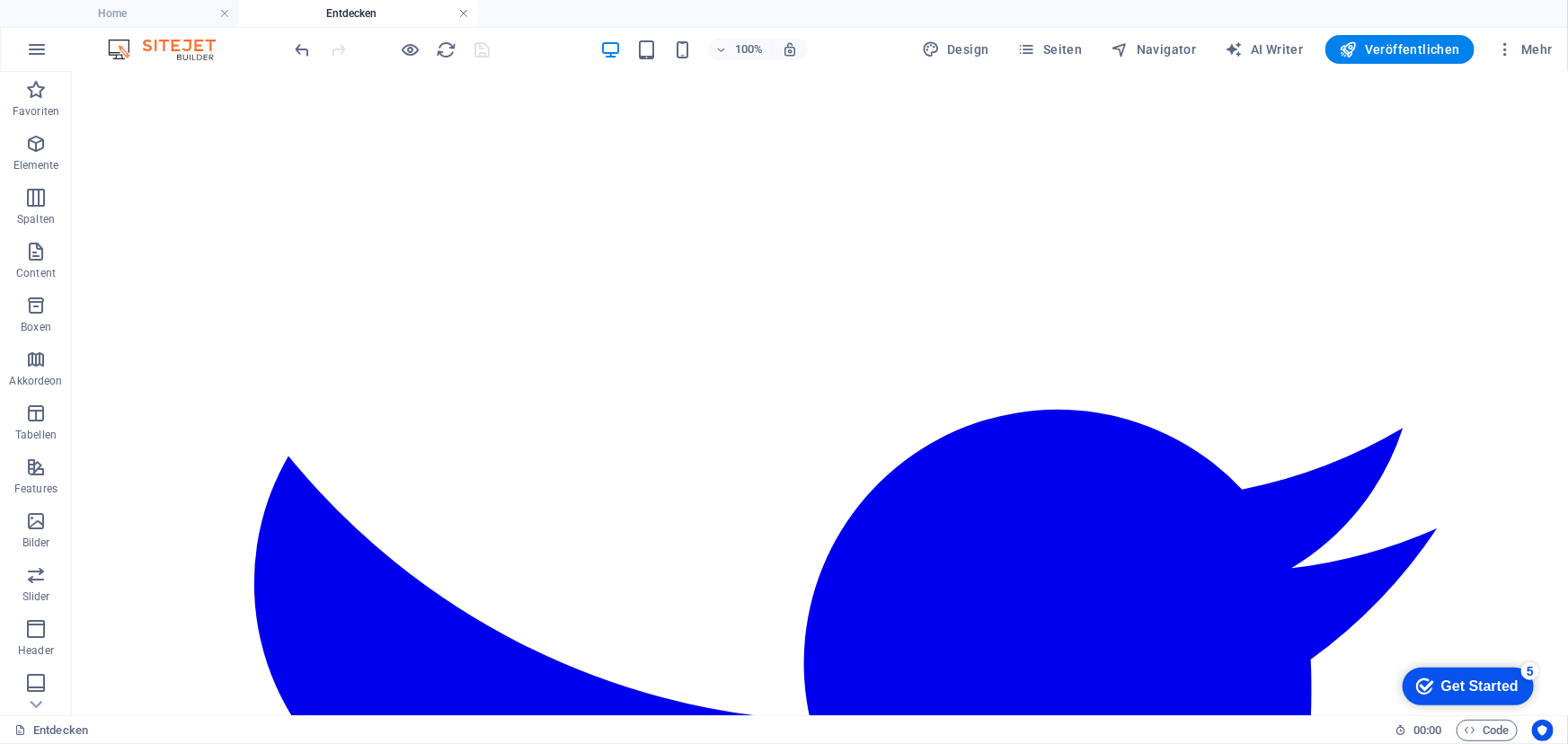
click at [462, 11] on link at bounding box center [463, 14] width 10 height 17
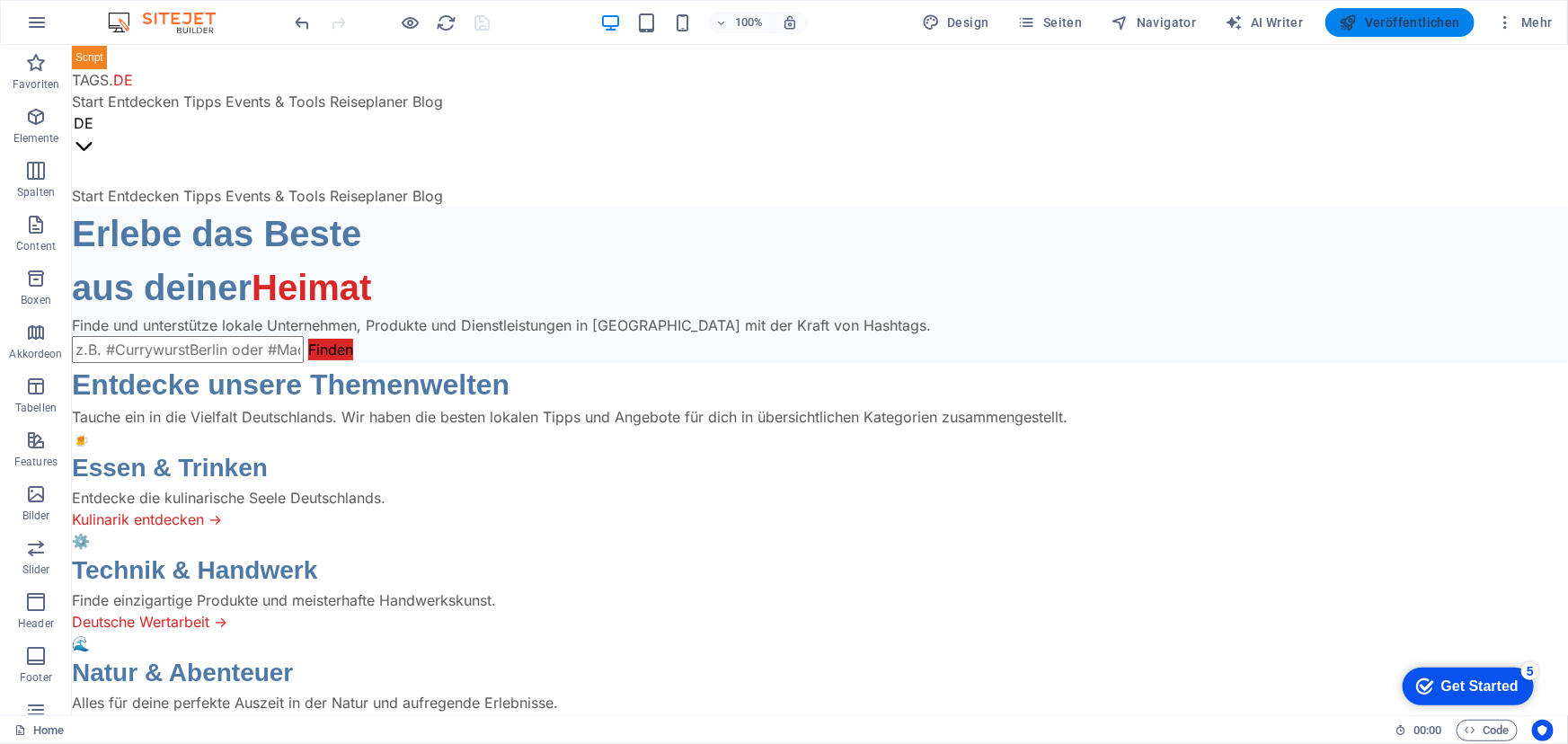
click at [1435, 15] on span "Veröffentlichen" at bounding box center [1399, 22] width 120 height 18
